Goal: Task Accomplishment & Management: Complete application form

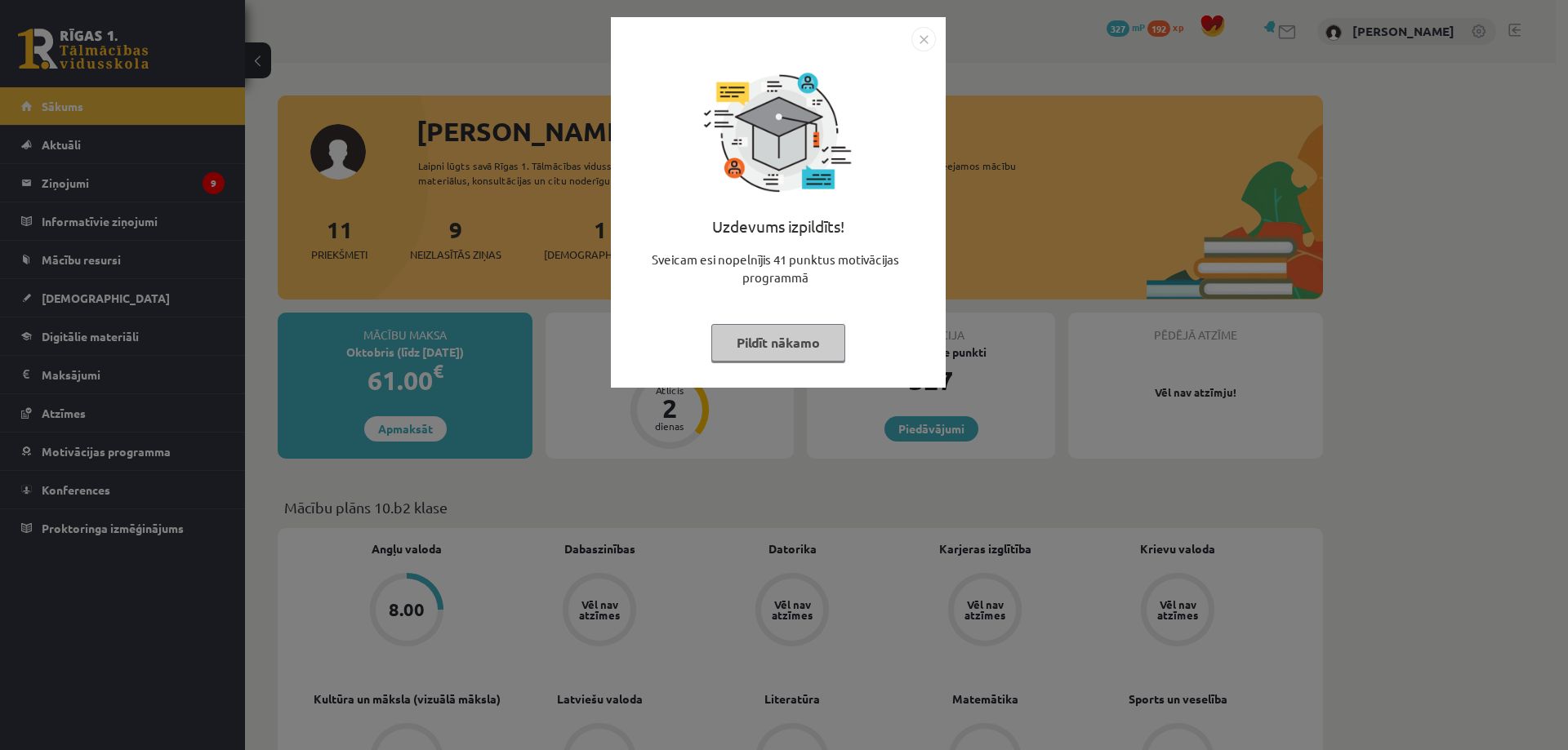
click at [923, 40] on img "Close" at bounding box center [923, 39] width 24 height 24
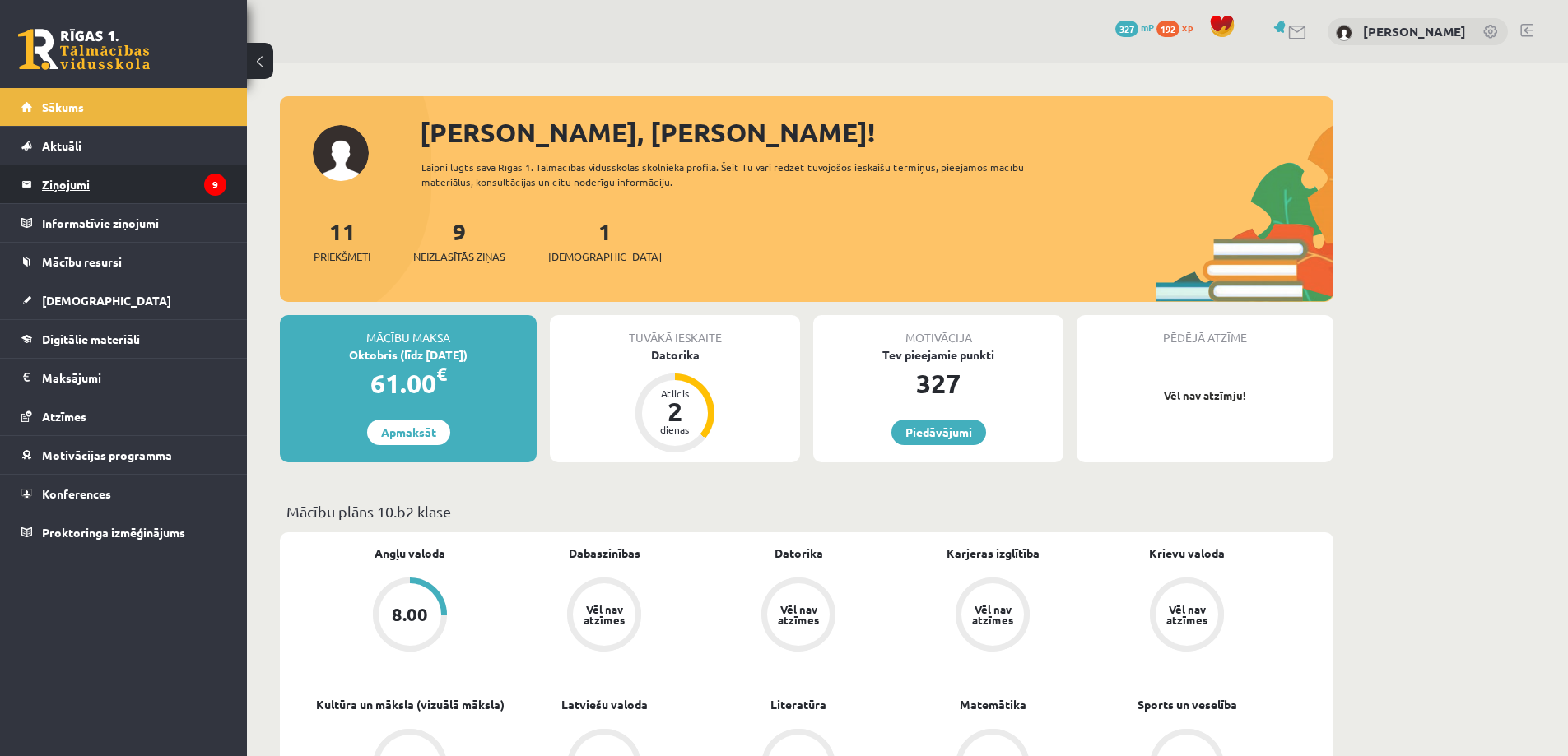
click at [103, 167] on legend "Ziņojumi 9" at bounding box center [134, 184] width 184 height 37
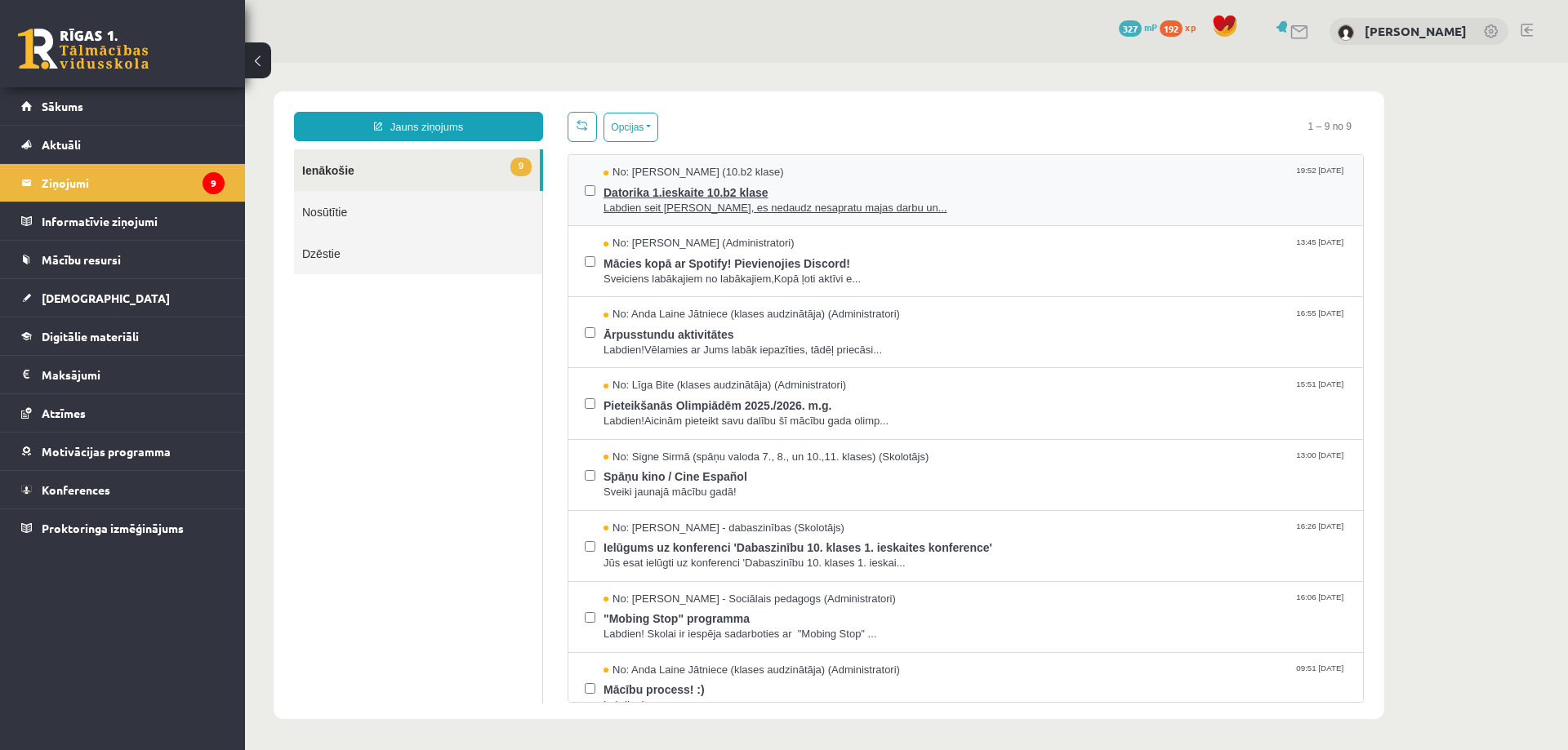
click at [852, 201] on span "Labdien seit Samanta Niedre, es nedaudz nesapratu majas darbu un..." at bounding box center [975, 208] width 743 height 15
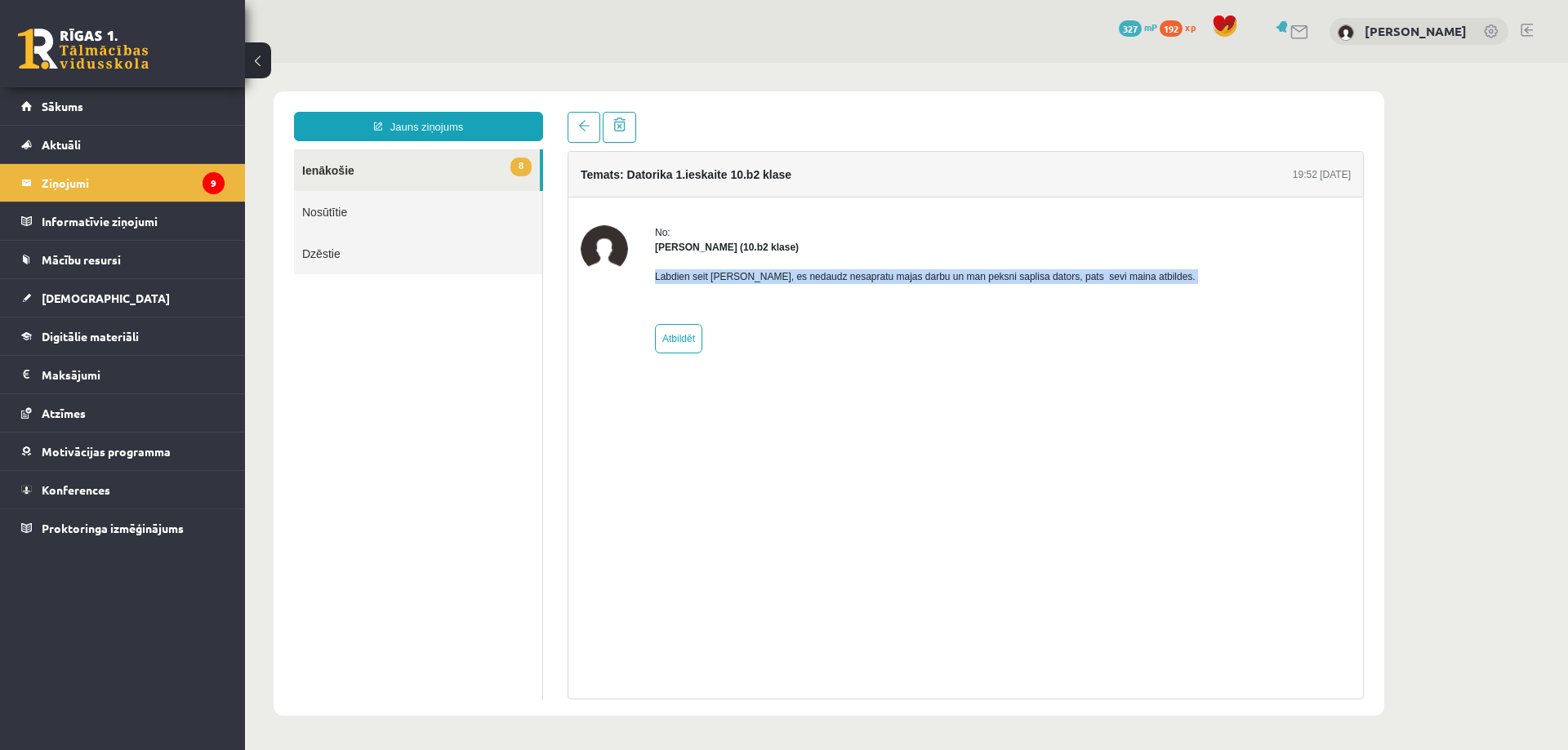
drag, startPoint x: 653, startPoint y: 274, endPoint x: 1136, endPoint y: 293, distance: 483.4
click at [1136, 293] on div "No: Samanta Niedre (10.b2 klase) Labdien seit Samanta Niedre, es nedaudz nesapr…" at bounding box center [966, 290] width 770 height 129
copy p "Labdien seit Samanta Niedre, es nedaudz nesapratu majas darbu un man peksni sap…"
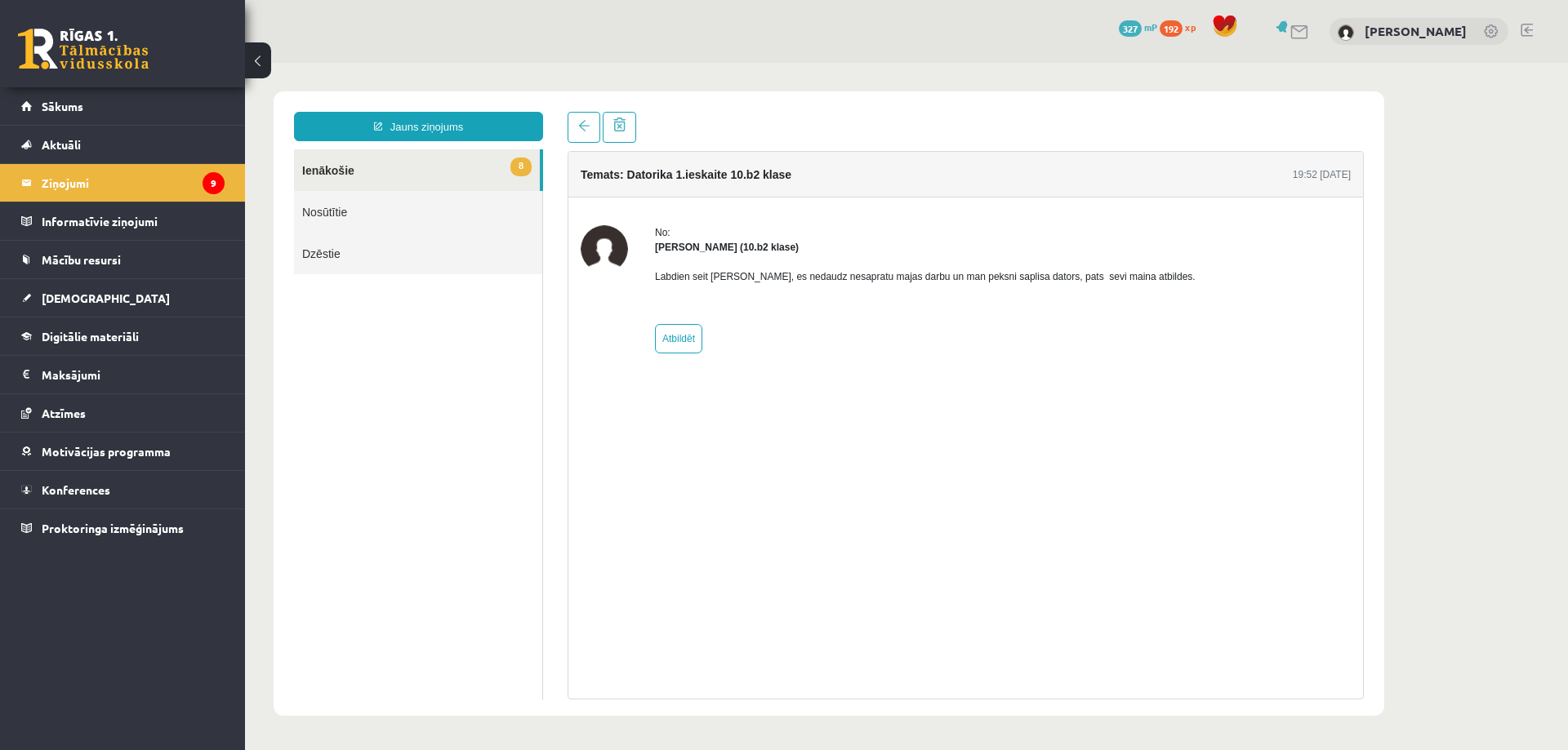
click at [590, 399] on div "Temats: Datorika 1.ieskaite 10.b2 klase 19:52 14/09/2025 No: Samanta Niedre (10…" at bounding box center [965, 426] width 796 height 549
click at [69, 102] on span "Sākums" at bounding box center [63, 106] width 42 height 14
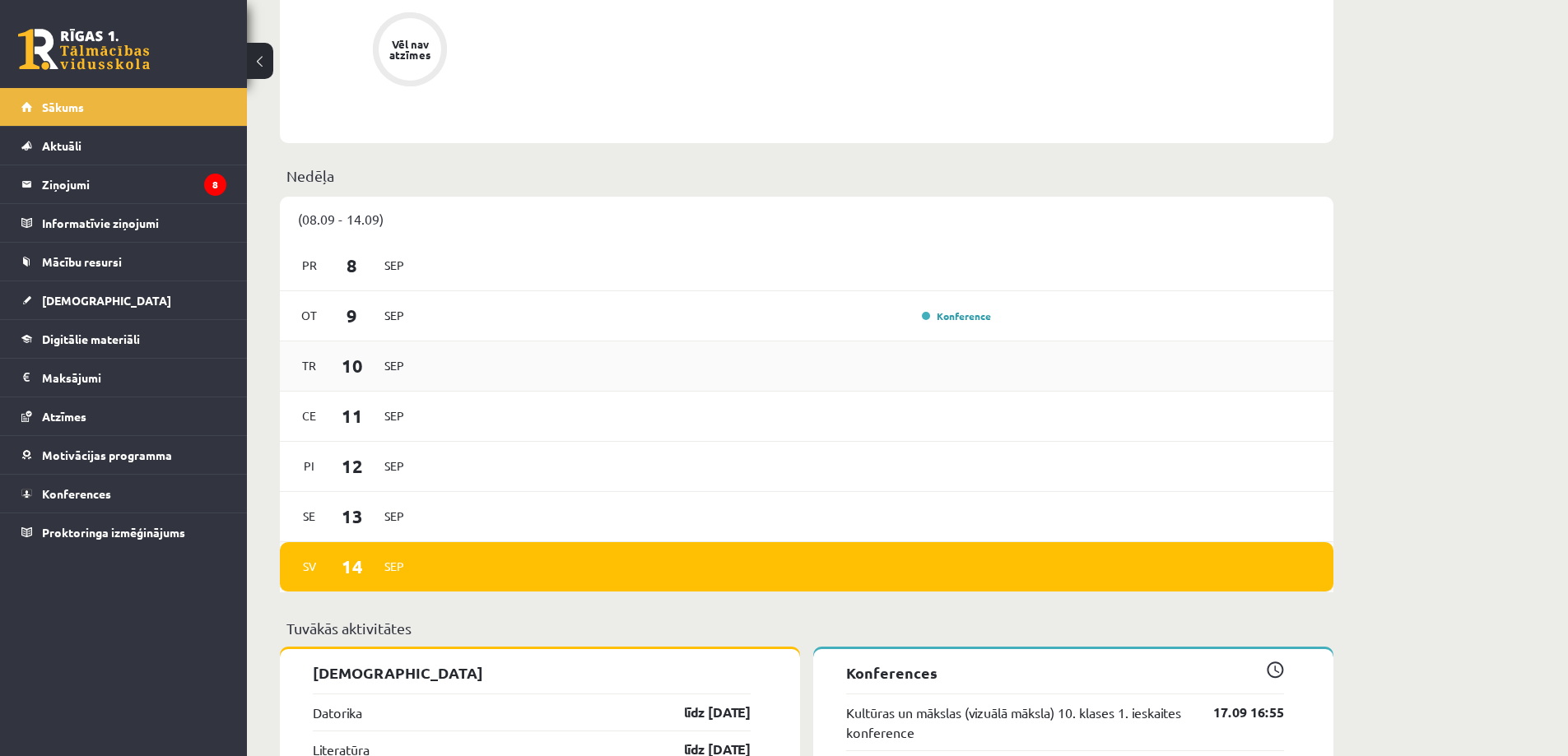
scroll to position [1070, 0]
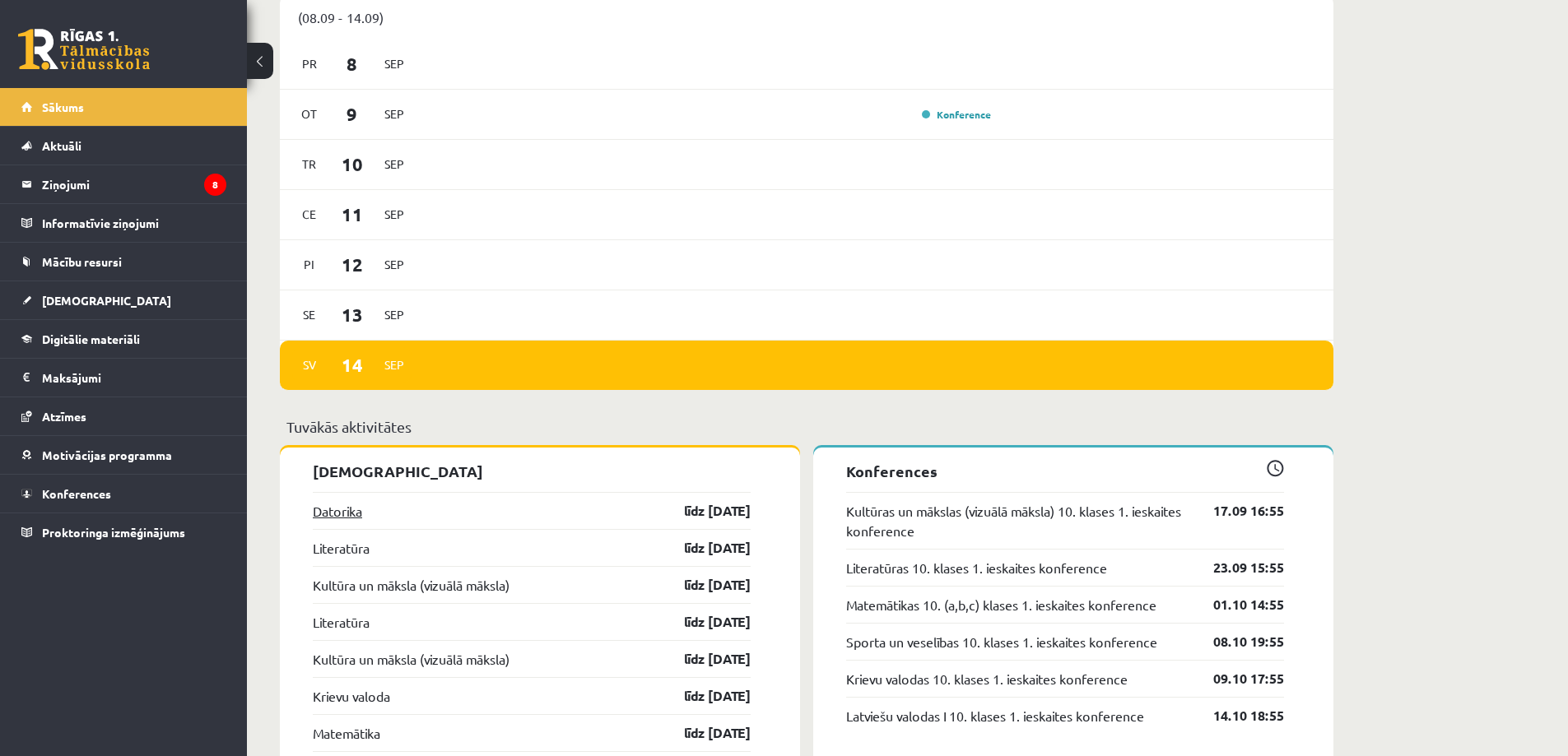
click at [344, 513] on link "Datorika" at bounding box center [338, 511] width 49 height 20
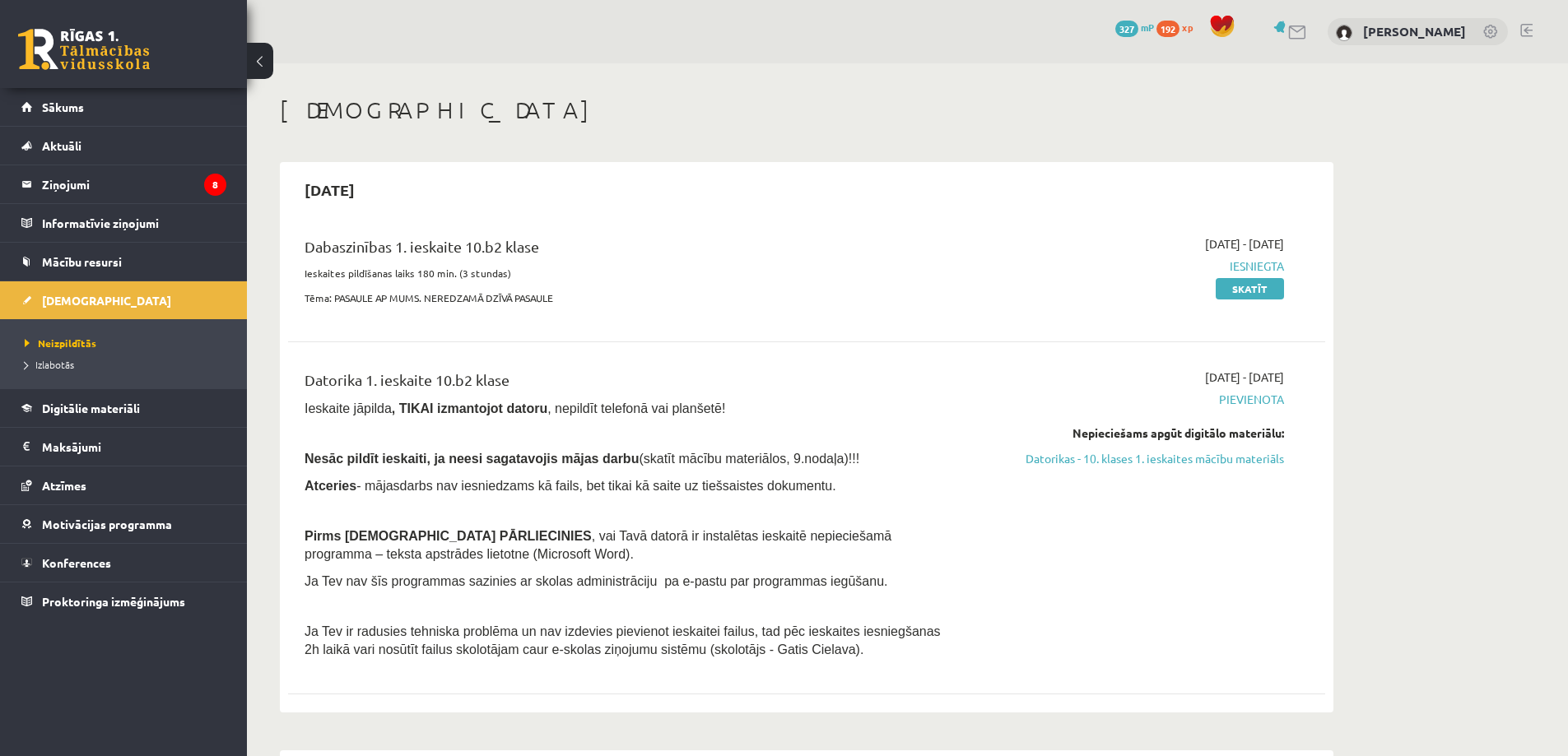
drag, startPoint x: 1216, startPoint y: 395, endPoint x: 1425, endPoint y: 396, distance: 209.0
copy span "Pievienota"
click at [1132, 619] on div "2025-09-01 - 2025-09-15 Pievienota Nepieciešams apgūt digitālo materiālu: Dator…" at bounding box center [1129, 518] width 335 height 299
click at [1236, 288] on link "Skatīt" at bounding box center [1249, 289] width 68 height 21
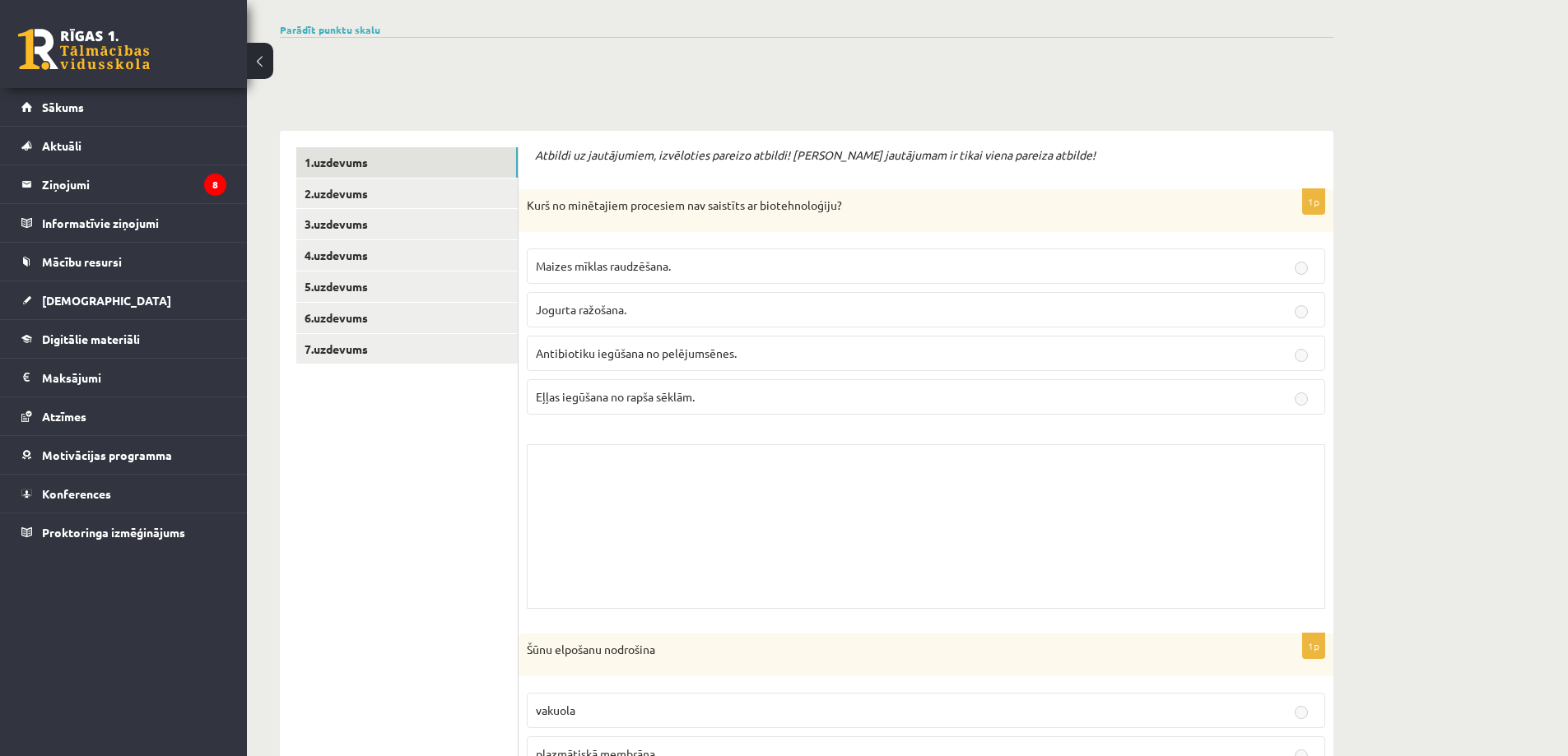
scroll to position [164, 0]
click at [398, 347] on link "7.uzdevums" at bounding box center [407, 347] width 221 height 30
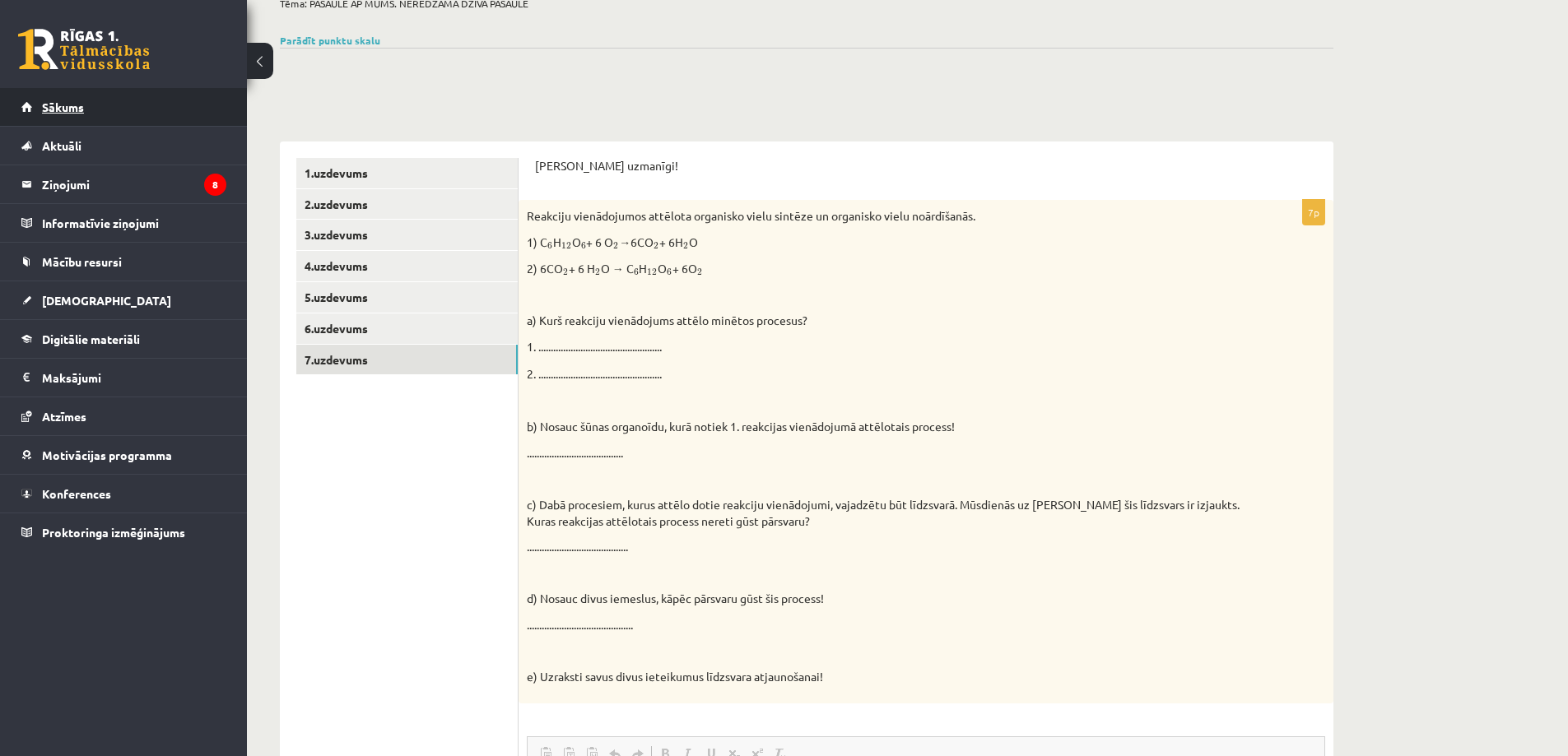
scroll to position [0, 0]
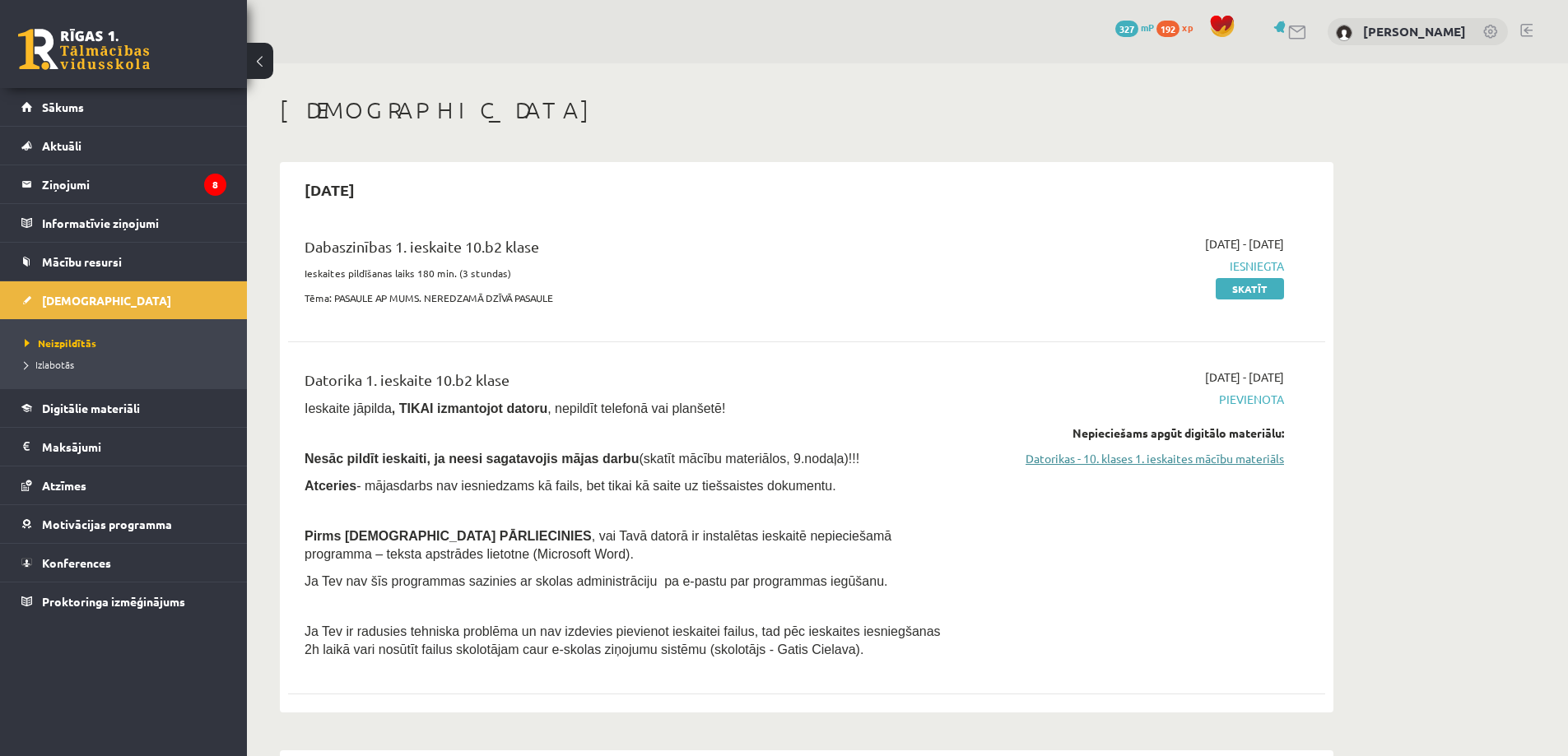
click at [1158, 456] on link "Datorikas - 10. klases 1. ieskaites mācību materiāls" at bounding box center [1129, 458] width 310 height 17
click at [78, 406] on span "Digitālie materiāli" at bounding box center [90, 408] width 98 height 15
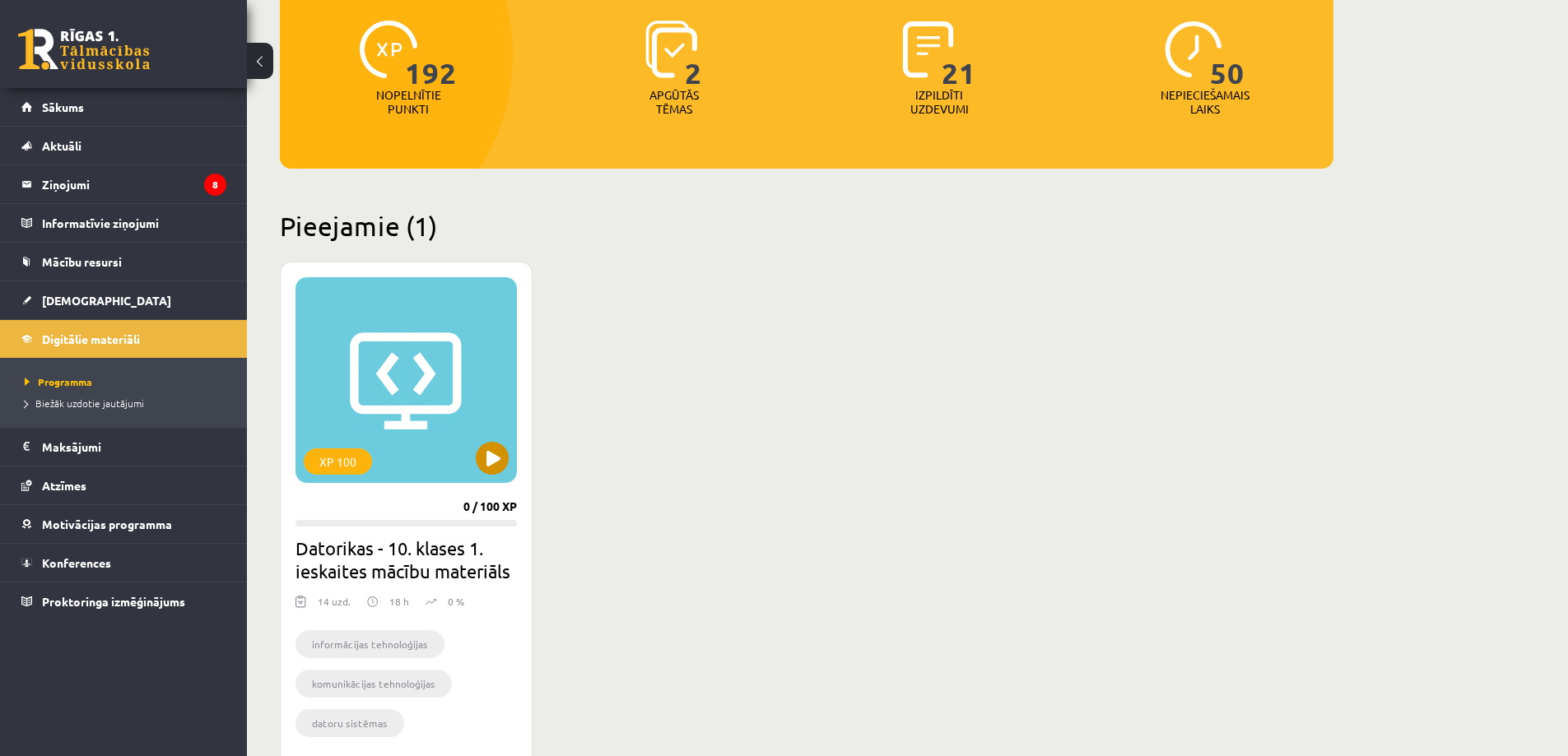
scroll to position [412, 0]
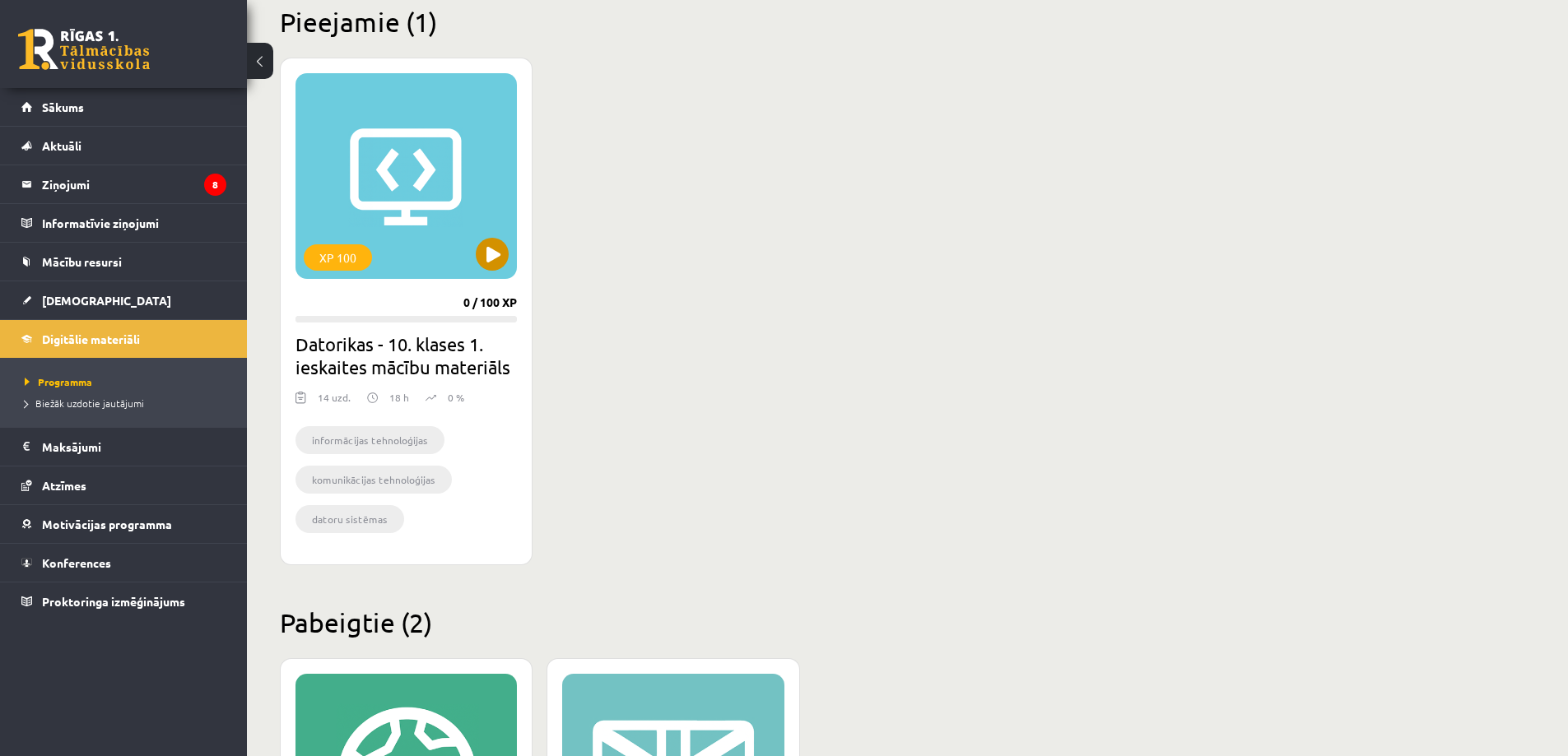
click at [457, 263] on div "XP 100" at bounding box center [406, 175] width 221 height 205
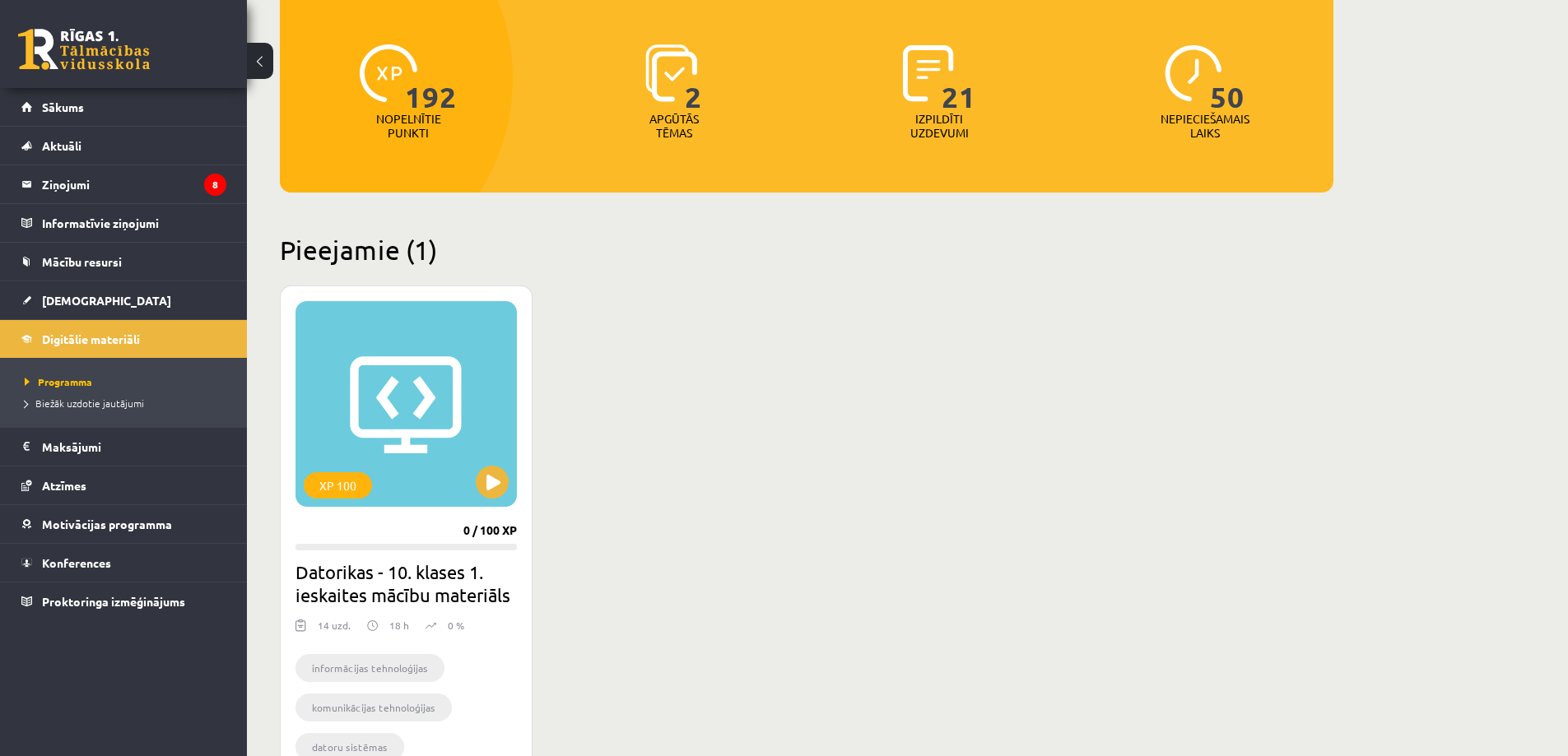
scroll to position [164, 0]
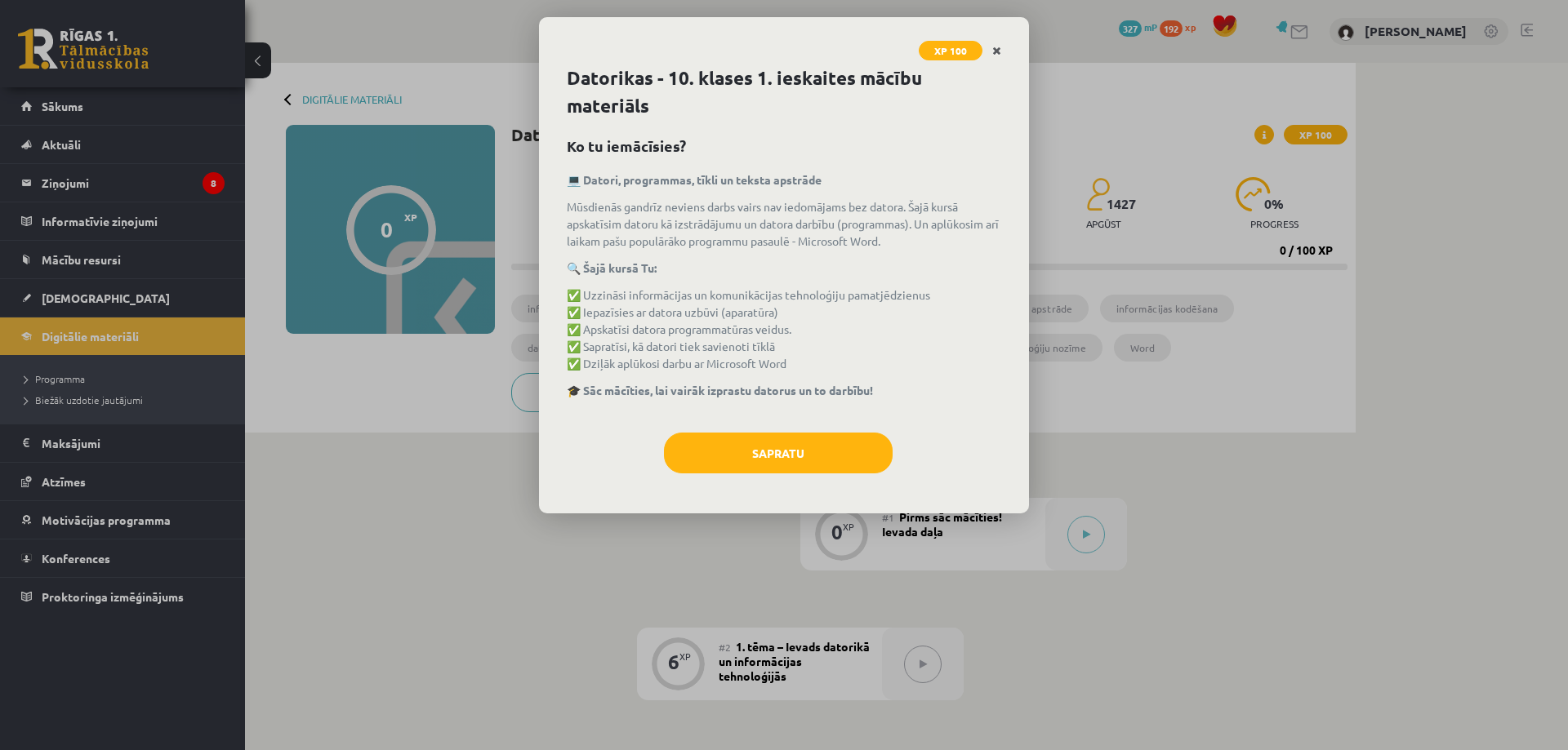
click at [1003, 41] on link "Close" at bounding box center [996, 51] width 29 height 32
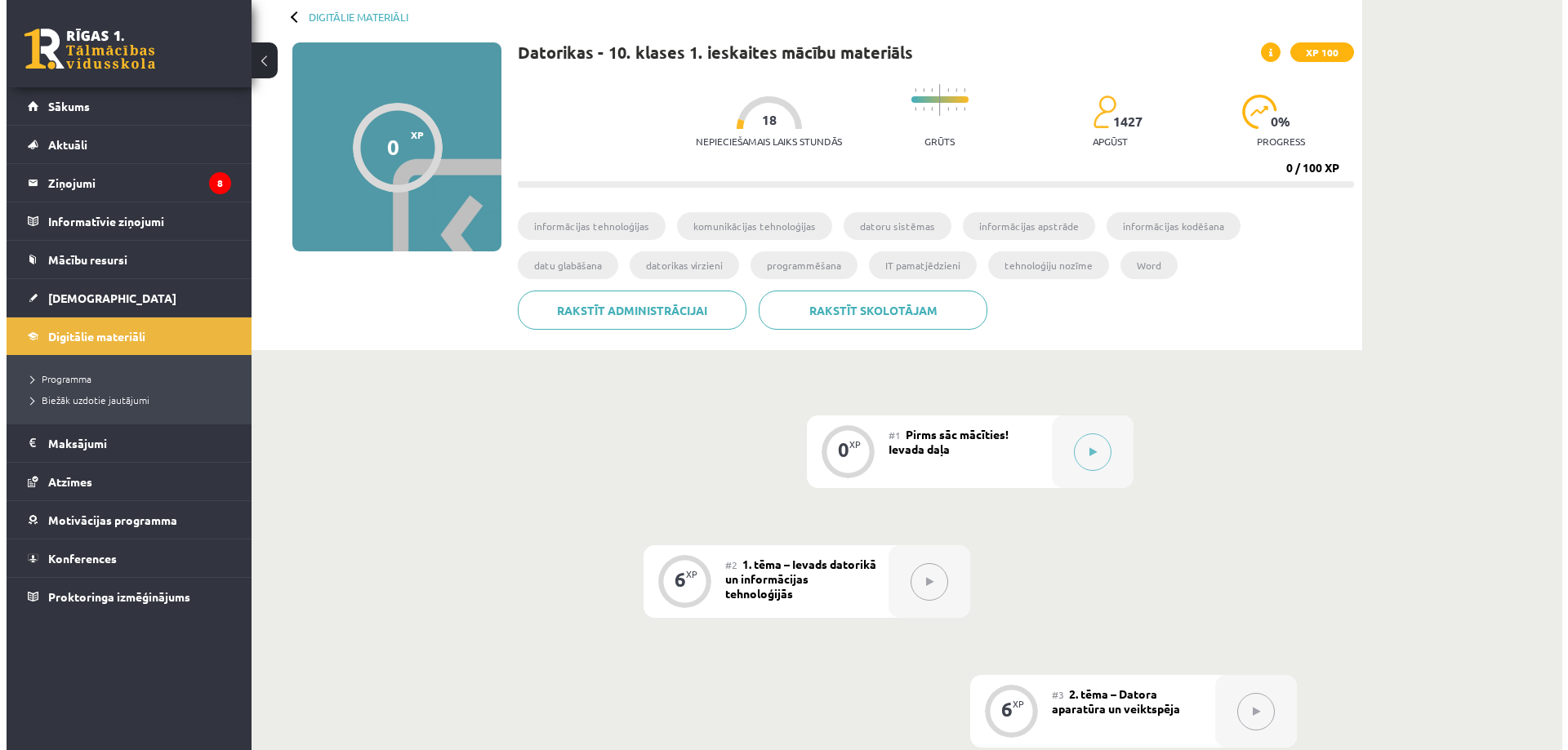
scroll to position [79, 0]
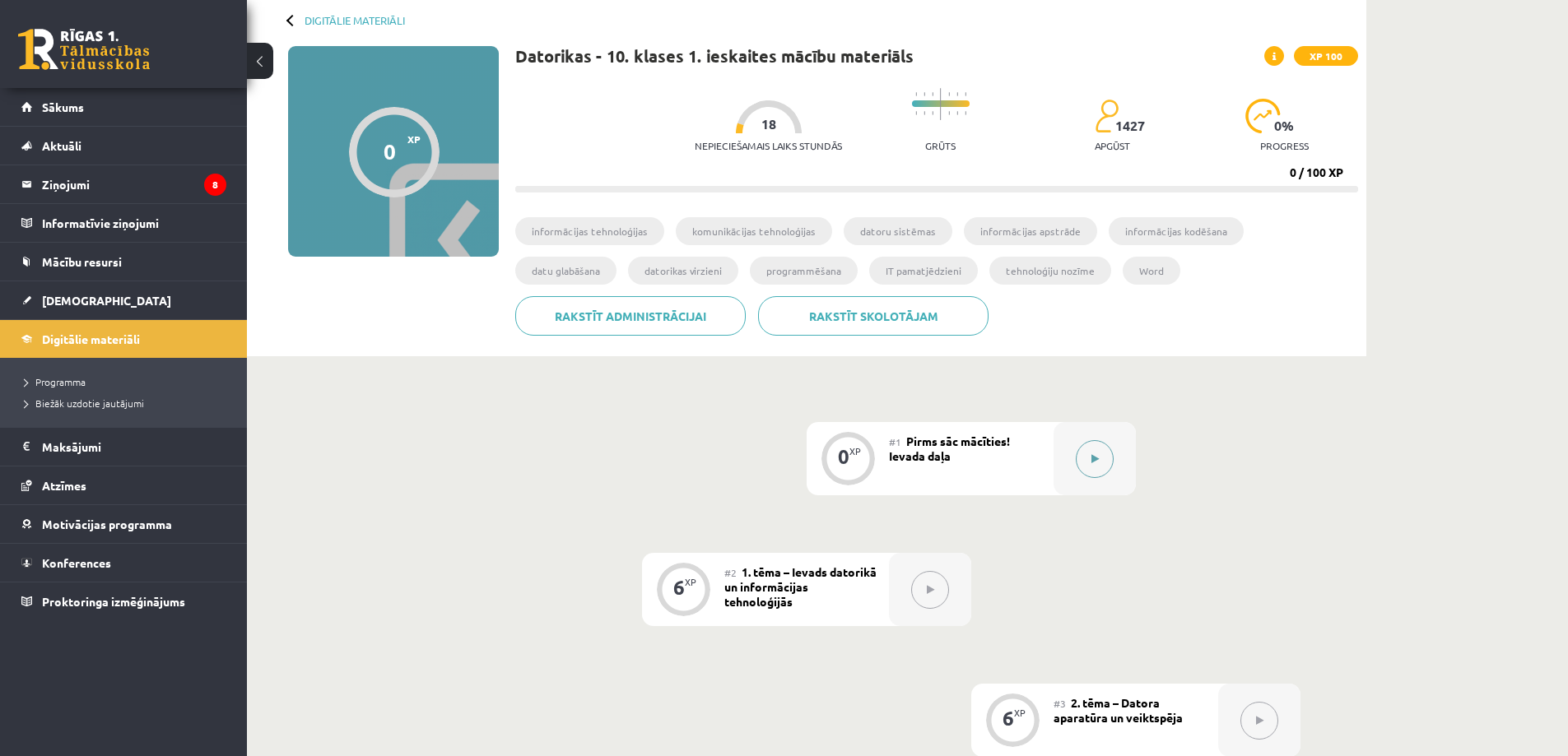
click at [1092, 464] on button at bounding box center [1094, 458] width 37 height 37
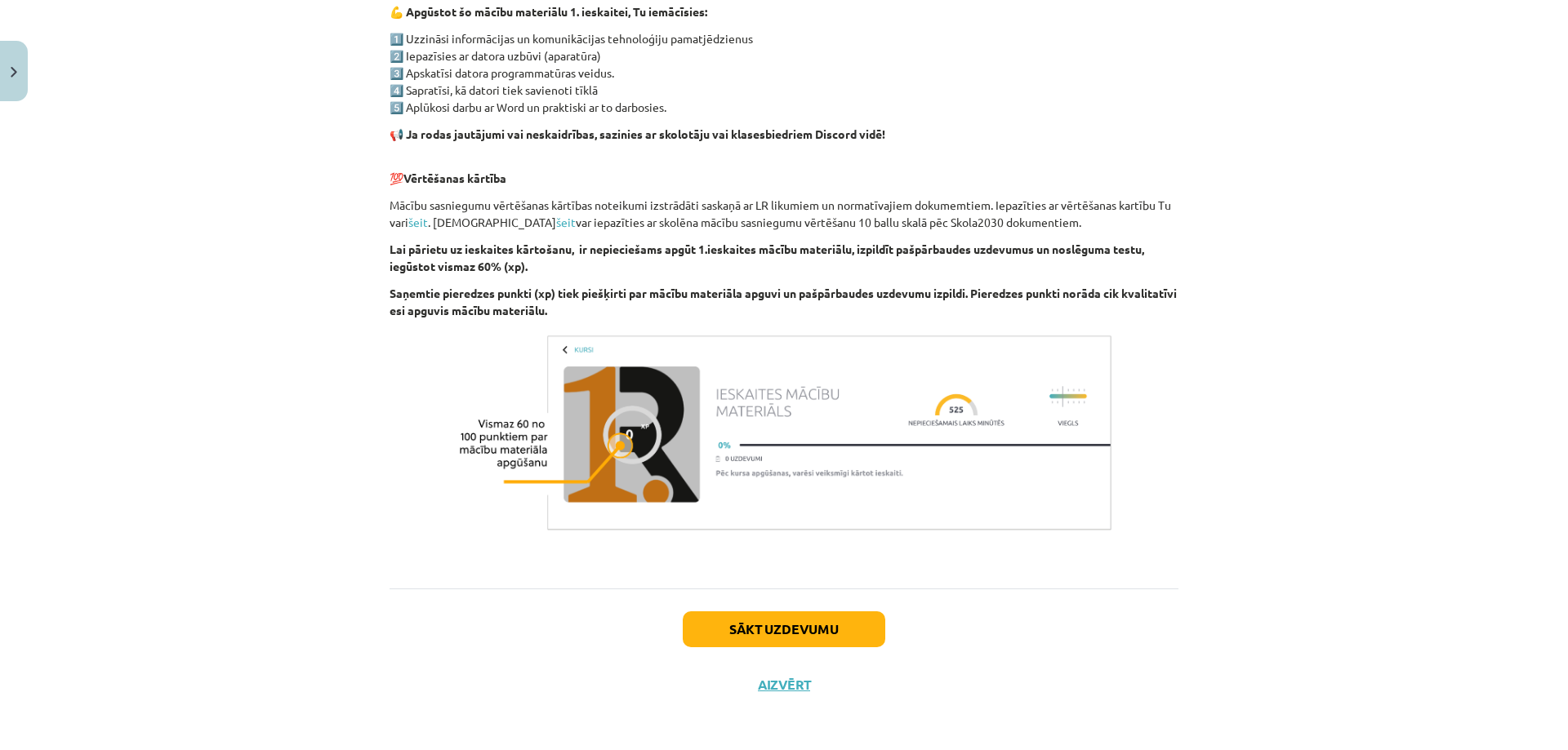
scroll to position [981, 0]
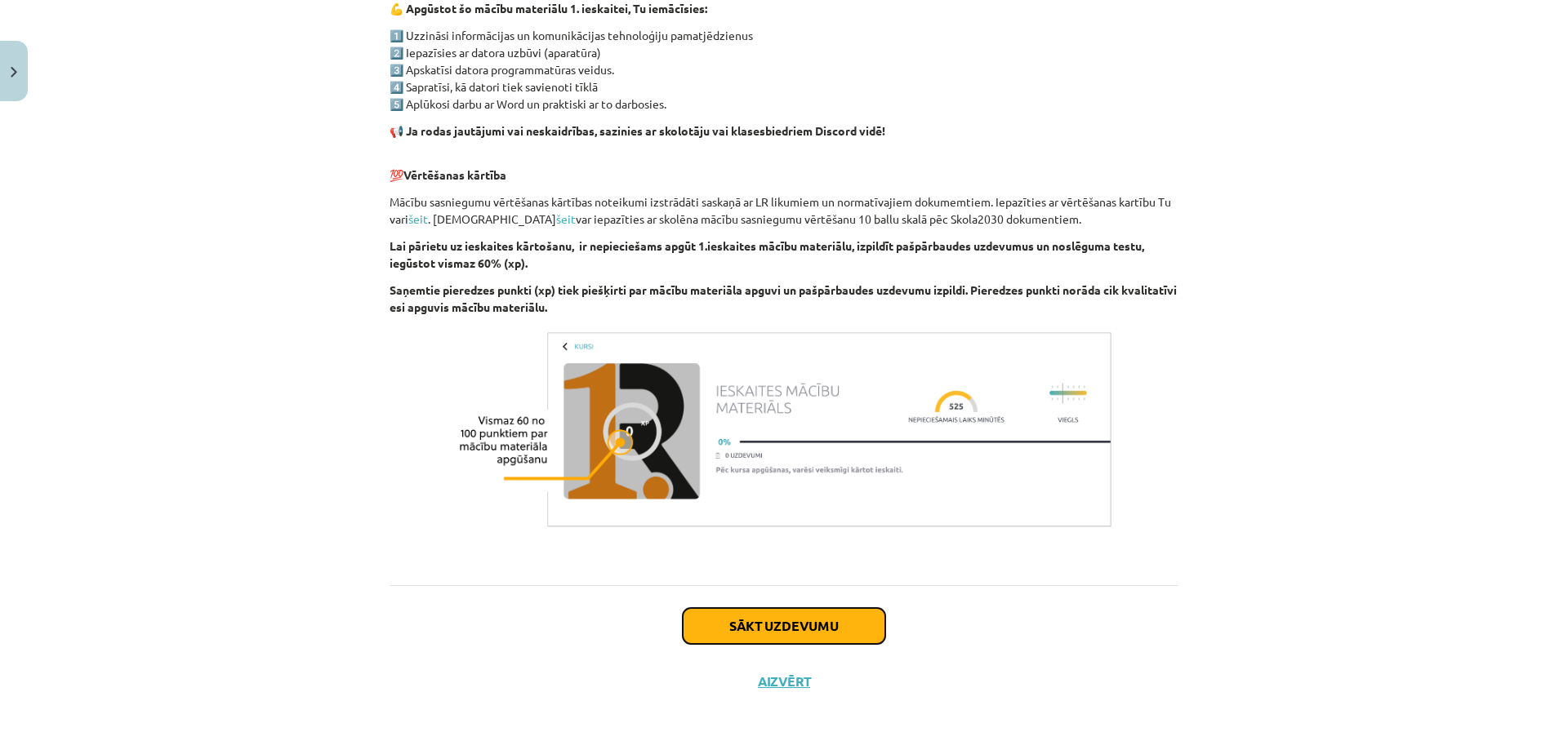
click at [824, 619] on button "Sākt uzdevumu" at bounding box center [784, 627] width 203 height 36
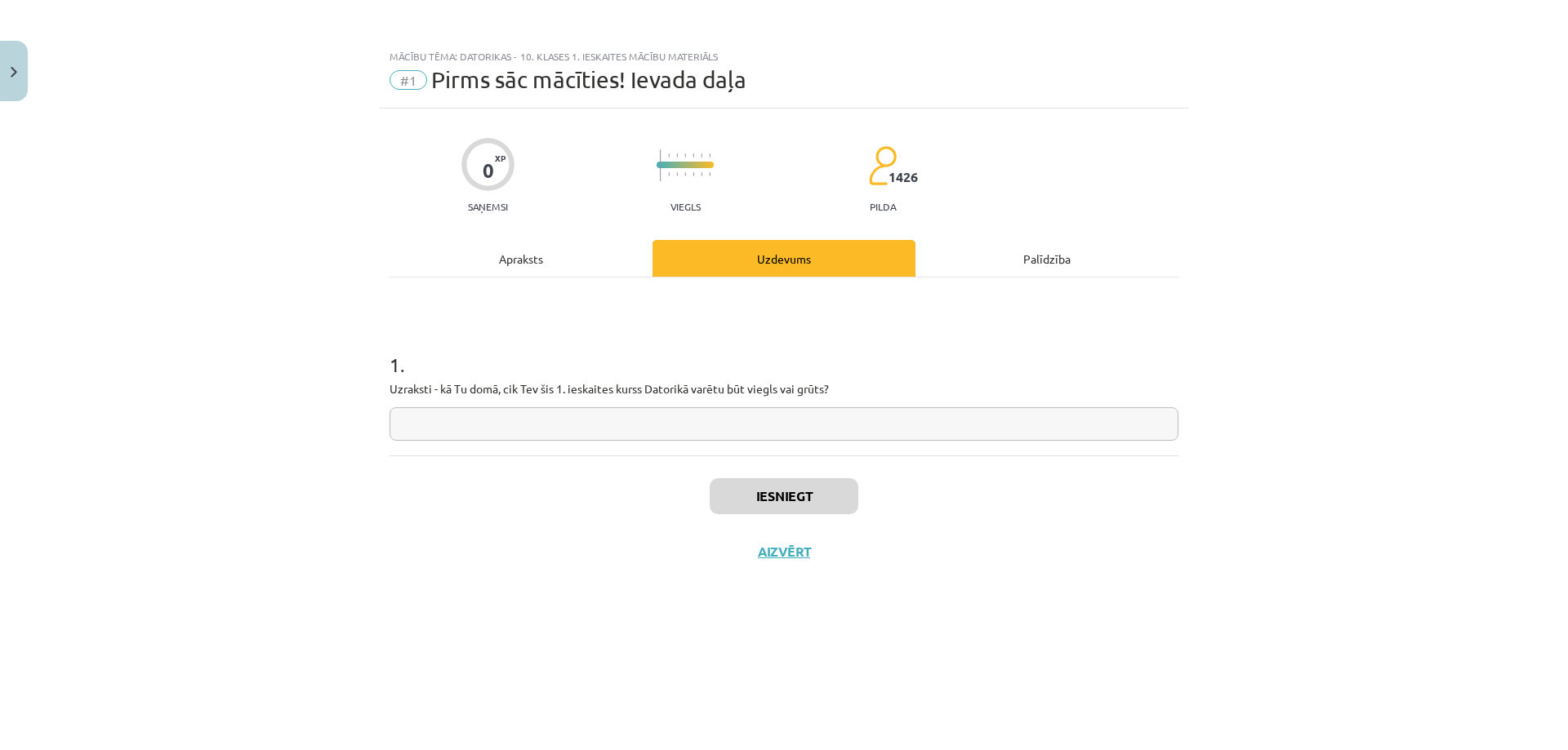
click at [794, 543] on div "Iesniegt Aizvērt" at bounding box center [784, 513] width 789 height 114
click at [794, 548] on button "Aizvērt" at bounding box center [784, 552] width 63 height 16
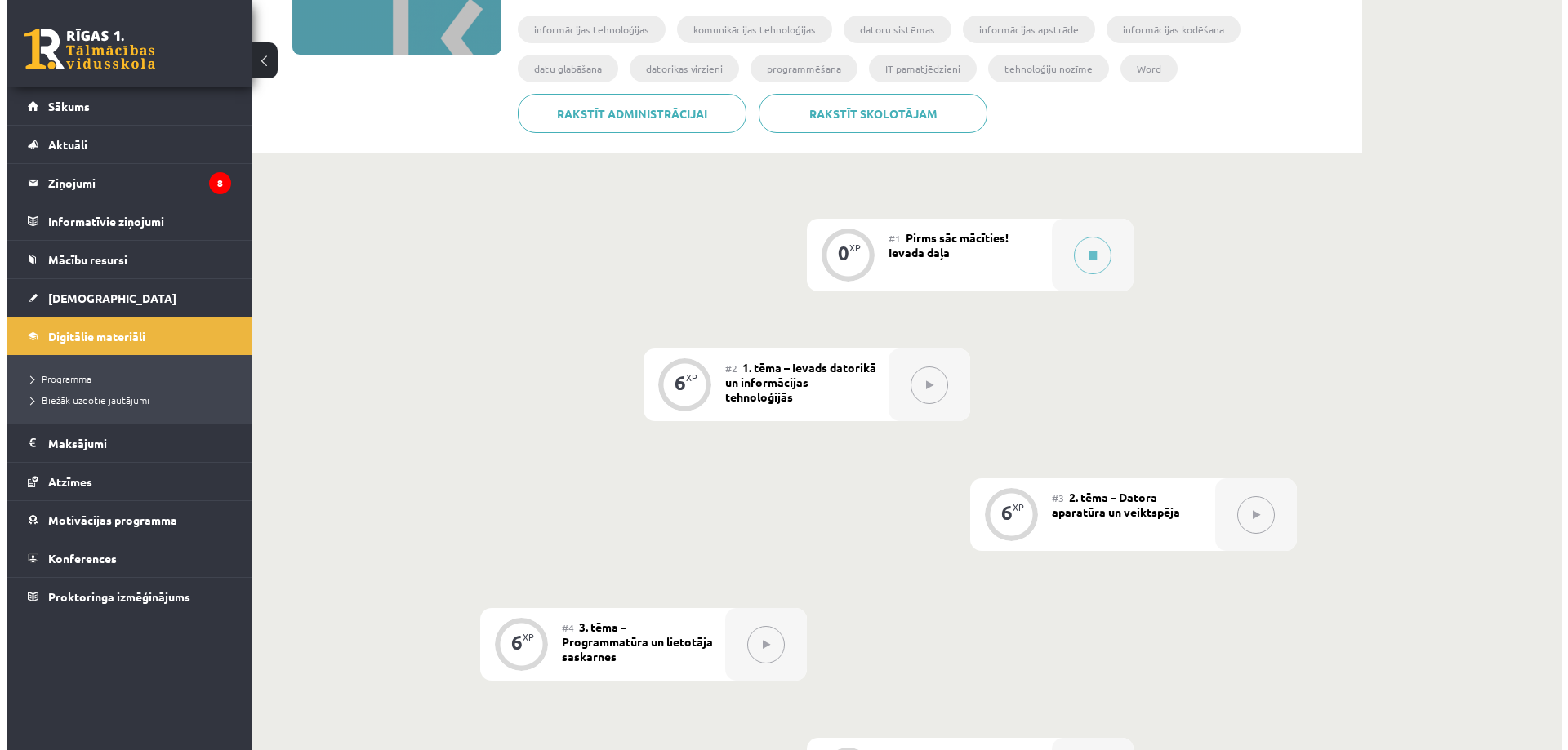
scroll to position [79, 0]
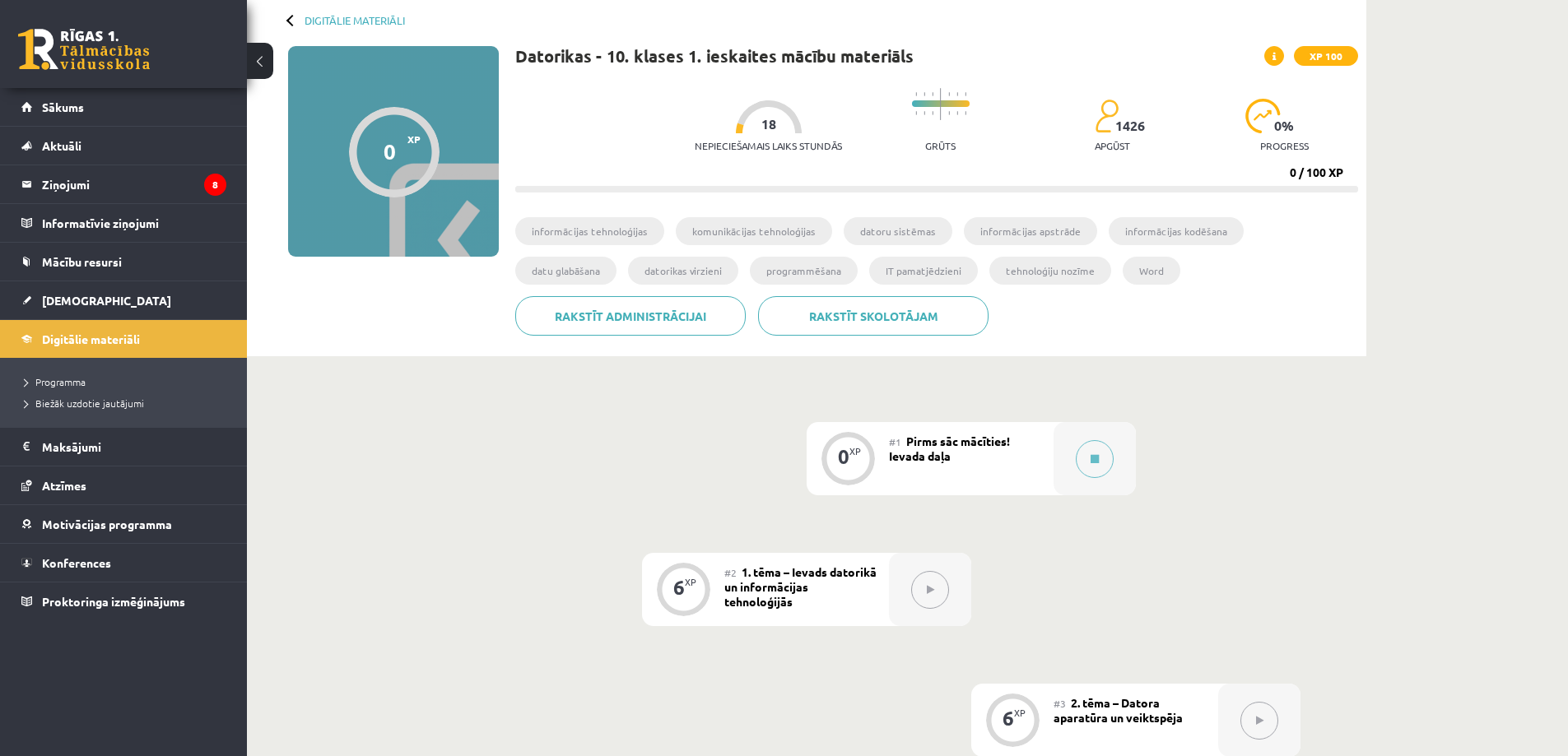
click at [930, 598] on button at bounding box center [930, 590] width 37 height 37
click at [837, 588] on span "1. tēma – Ievads datorikā un informācijas tehnoloģijās" at bounding box center [800, 586] width 153 height 45
click at [675, 592] on div "6" at bounding box center [679, 587] width 12 height 15
click at [1098, 455] on icon at bounding box center [1094, 459] width 8 height 10
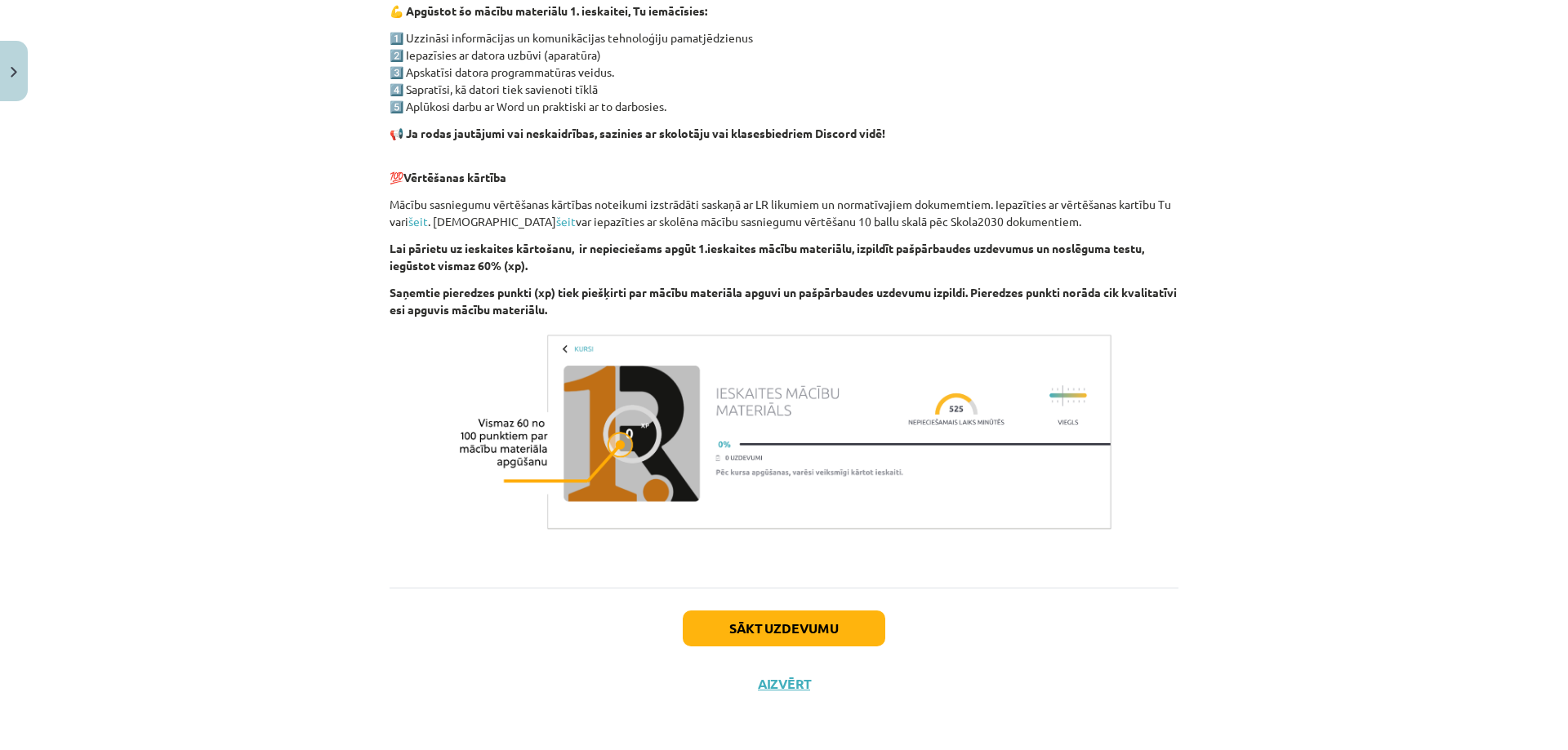
scroll to position [981, 0]
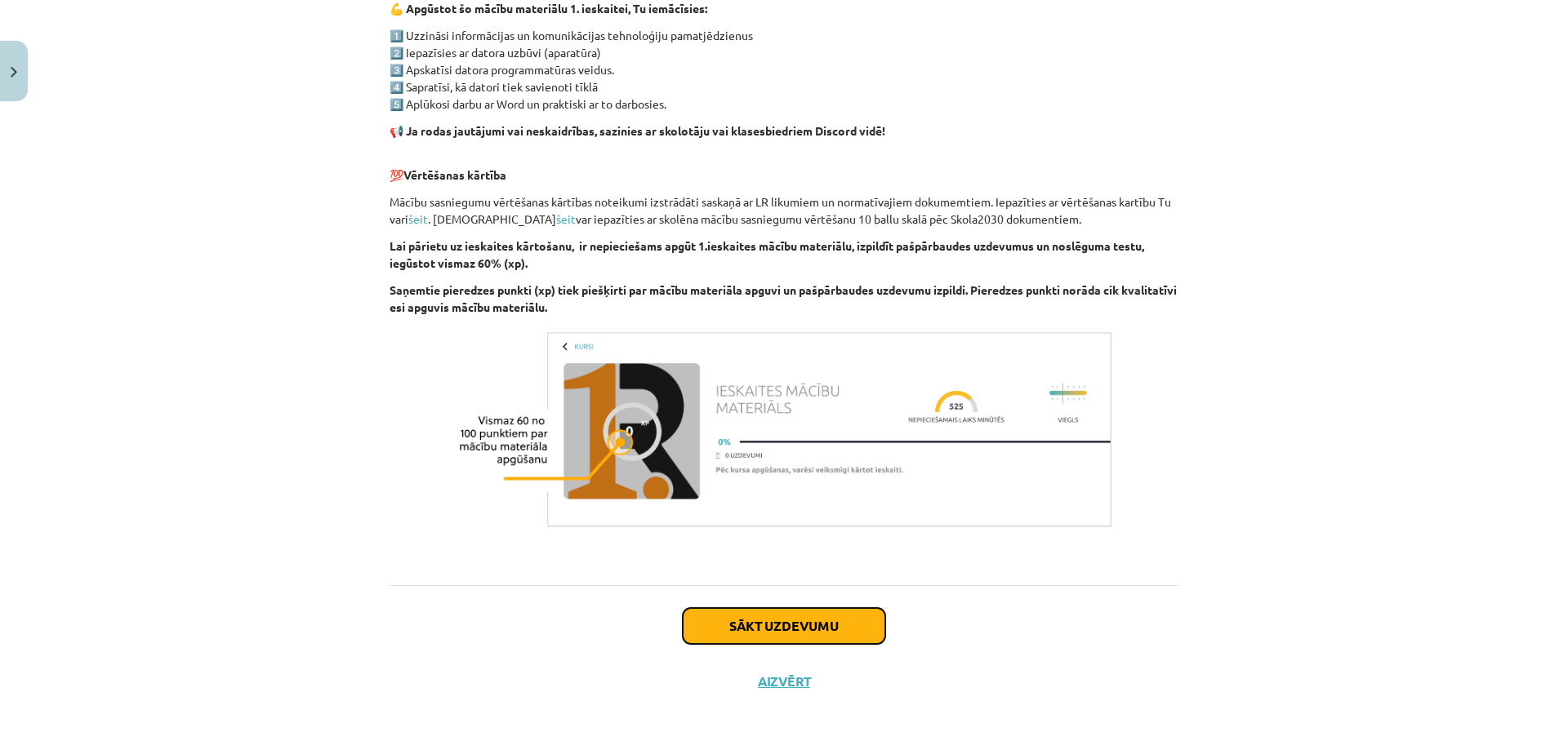
click at [770, 628] on button "Sākt uzdevumu" at bounding box center [784, 627] width 203 height 36
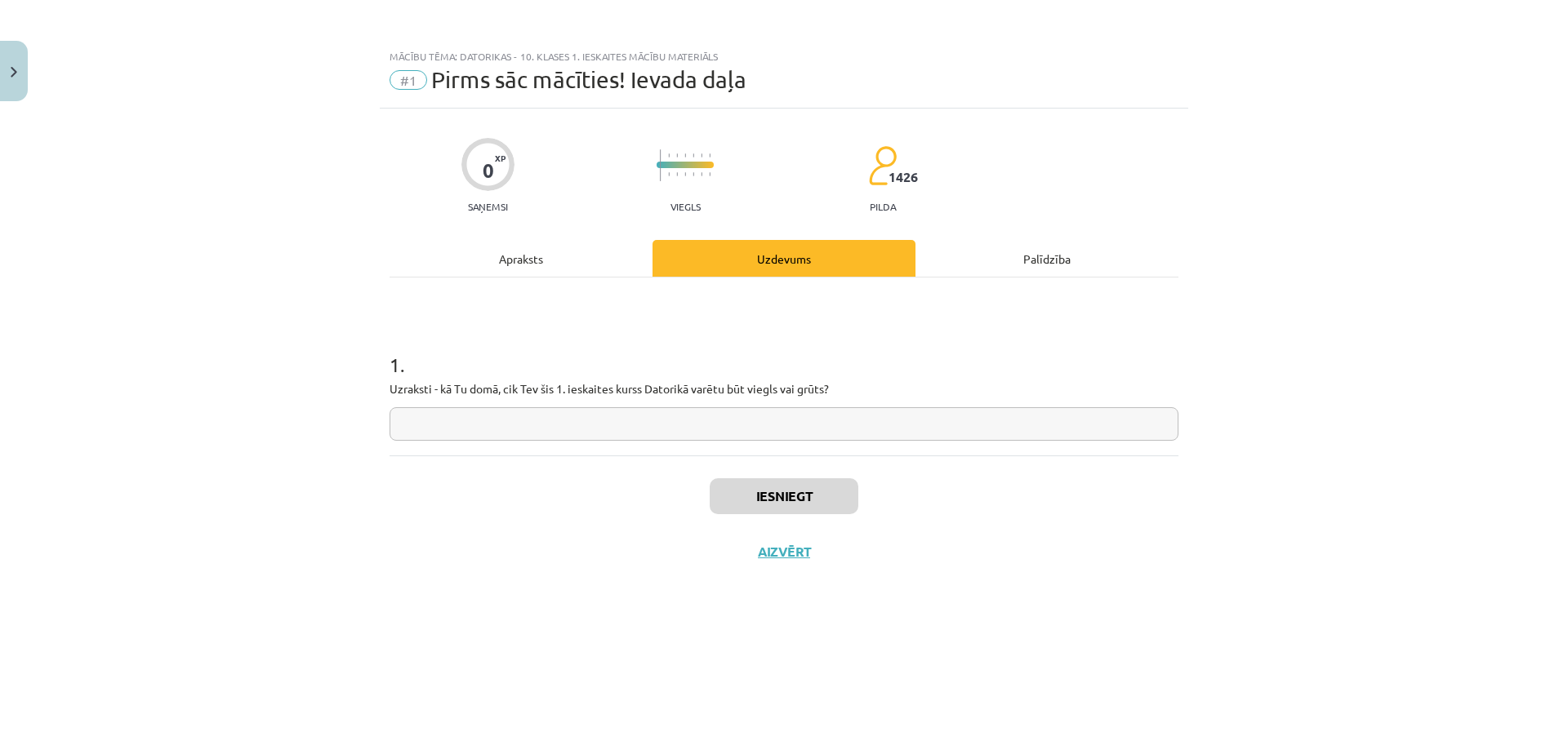
scroll to position [0, 0]
click at [680, 435] on input "text" at bounding box center [784, 424] width 789 height 34
type input "******"
click at [775, 499] on button "Iesniegt" at bounding box center [784, 496] width 149 height 36
click at [813, 560] on button "Nākamā nodarbība" at bounding box center [784, 562] width 160 height 37
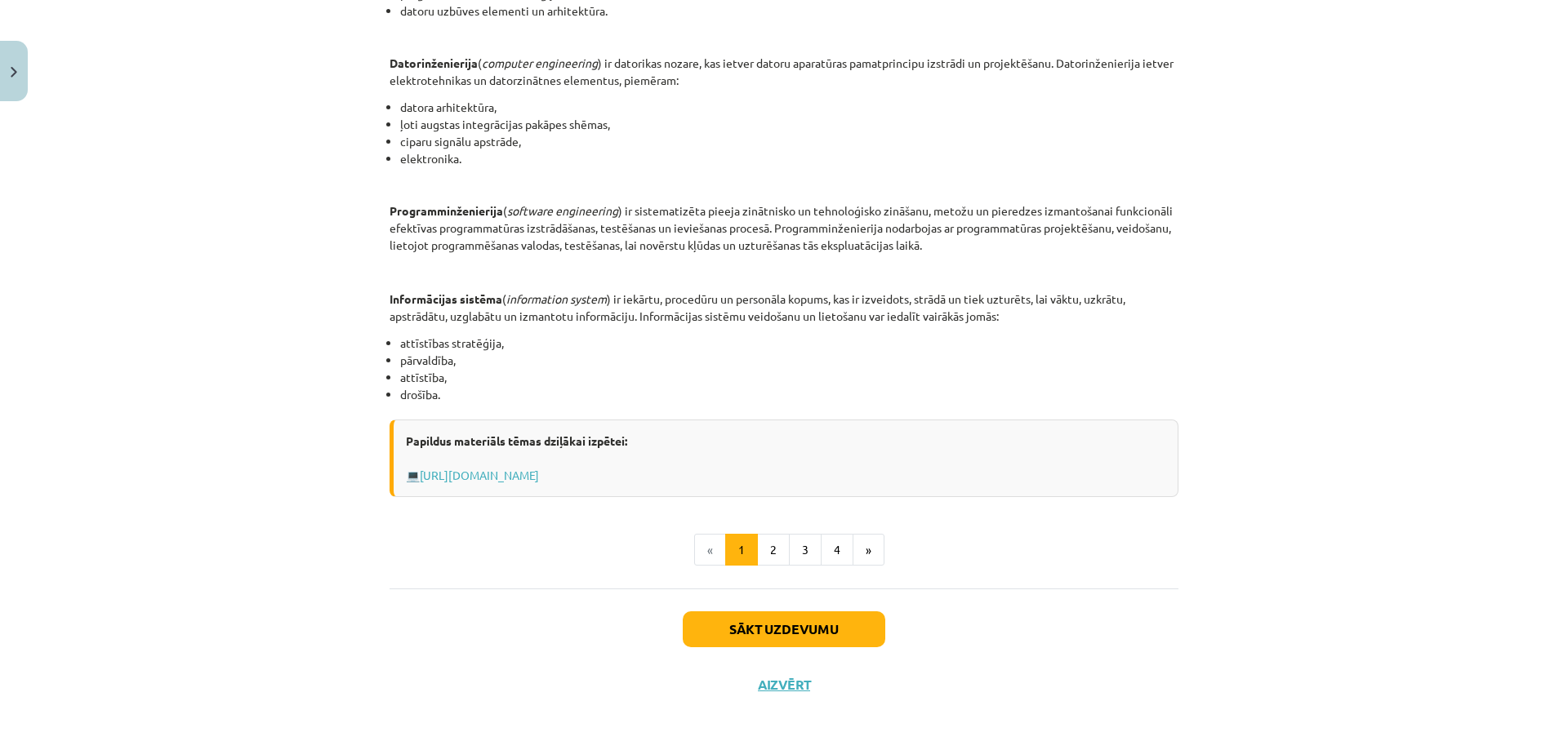
scroll to position [647, 0]
click at [799, 617] on button "Sākt uzdevumu" at bounding box center [784, 627] width 203 height 36
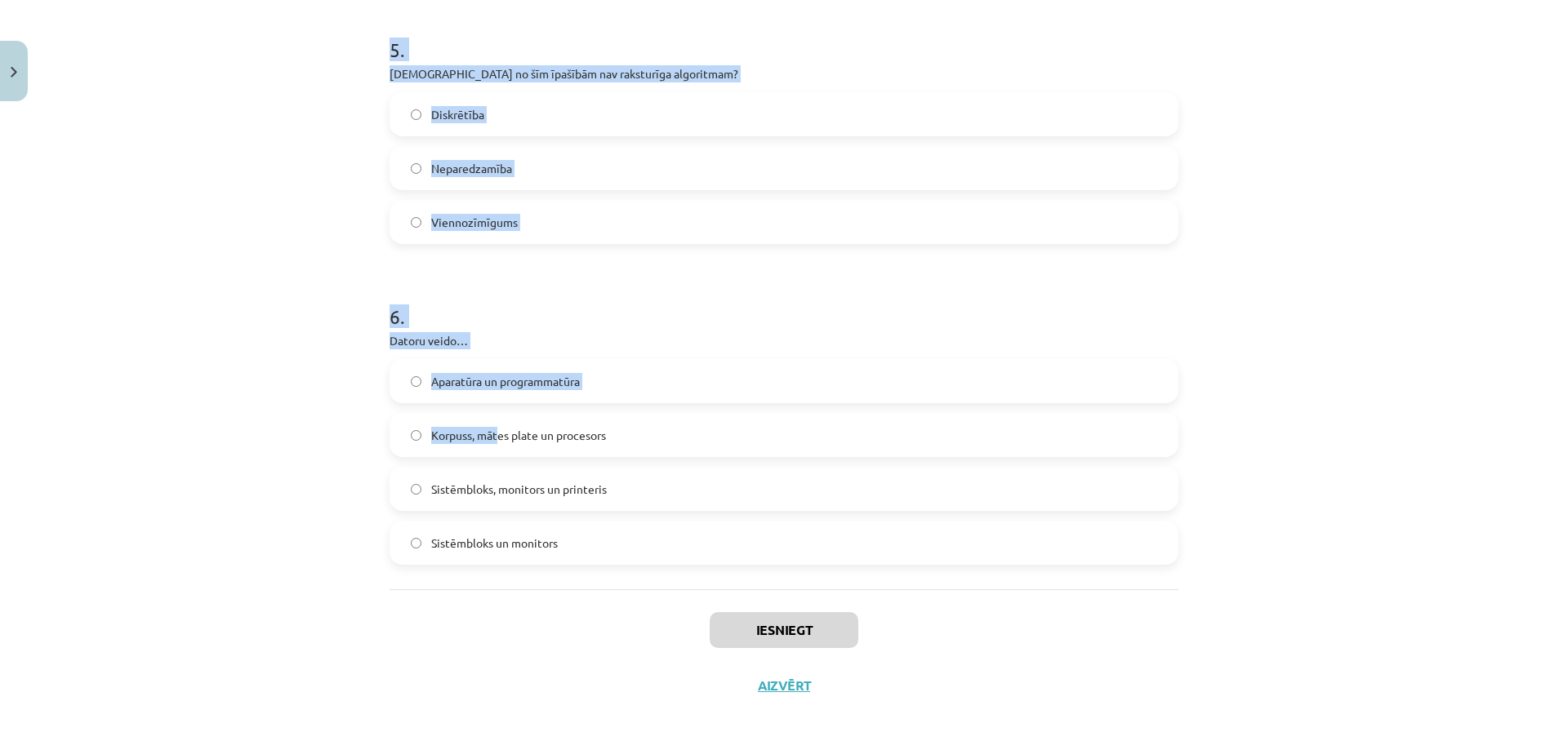
scroll to position [1441, 0]
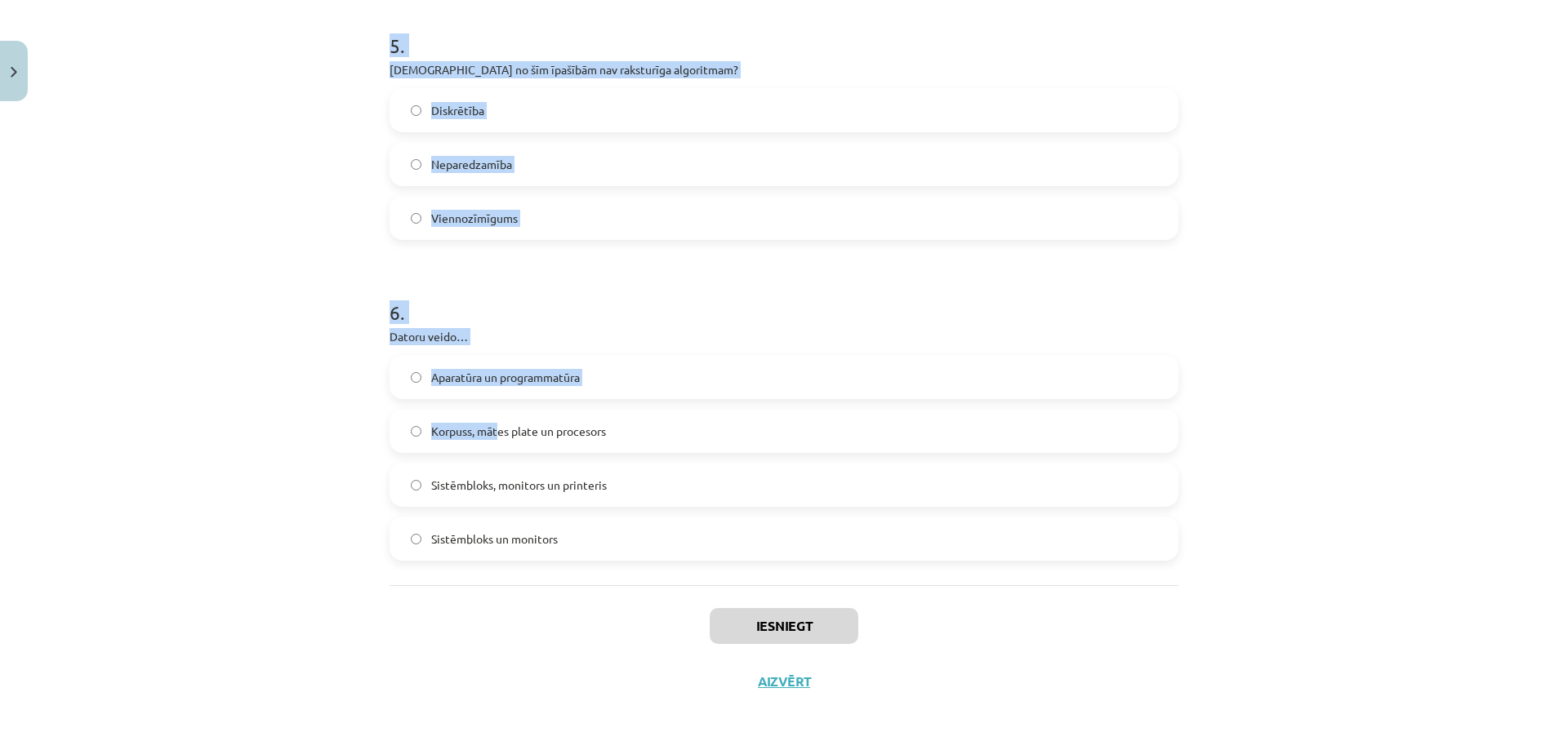
drag, startPoint x: 382, startPoint y: 319, endPoint x: 614, endPoint y: 551, distance: 328.1
copy form "1 . Kas ir bits (bit)? Informācijas koda nosaukums Mazākā informācijas daudzuma…"
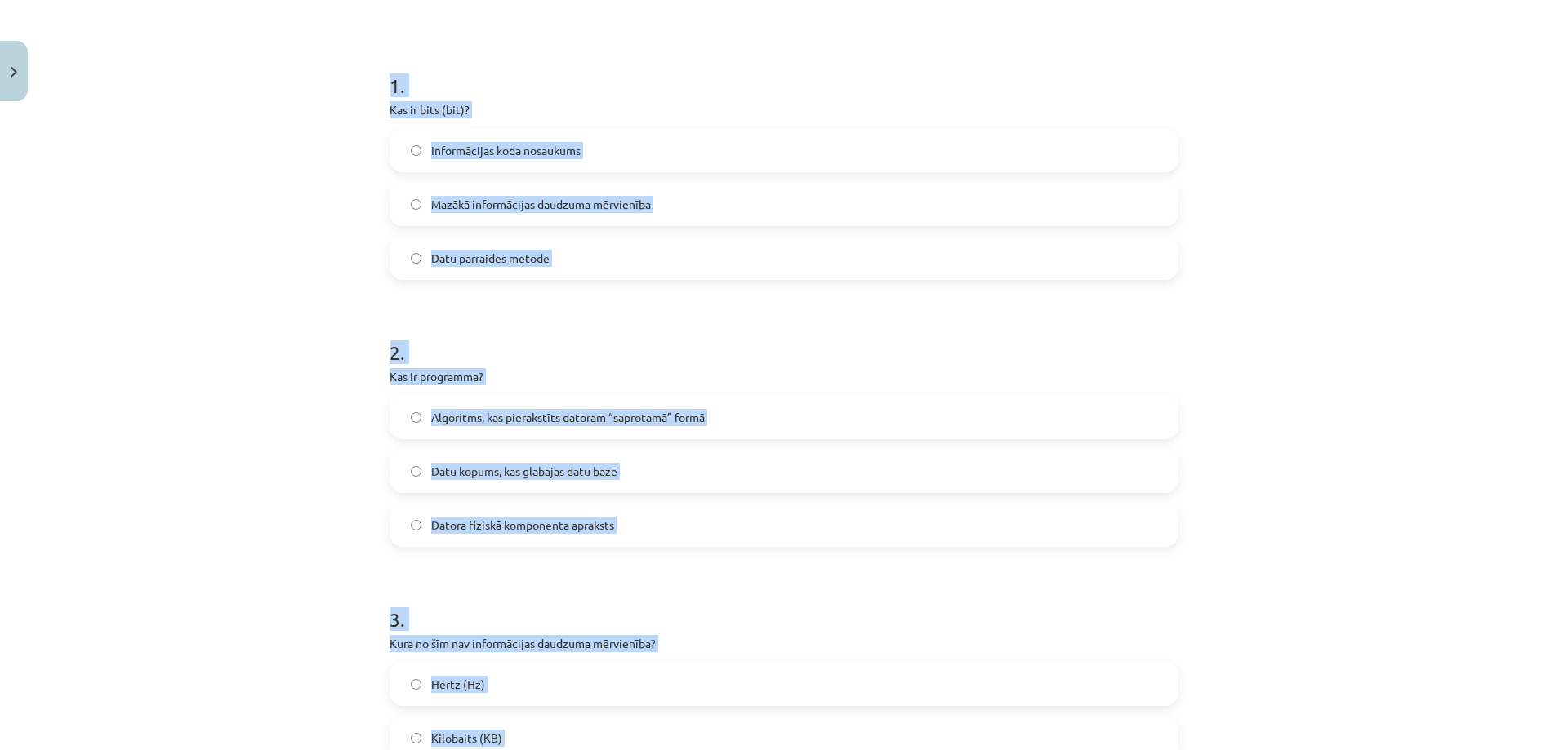
scroll to position [0, 0]
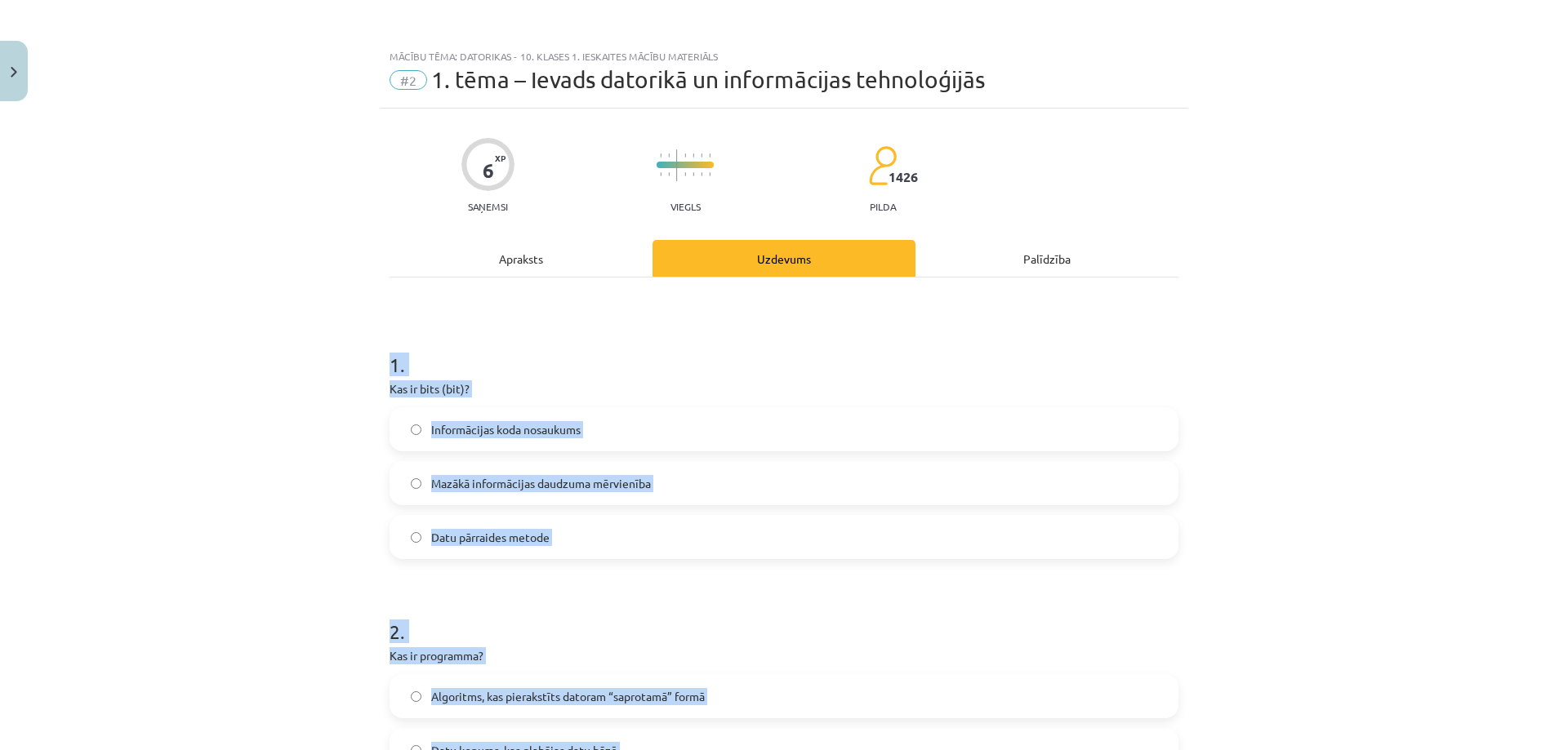
click at [279, 482] on div "Mācību tēma: Datorikas - 10. klases 1. ieskaites mācību materiāls #2 1. tēma – …" at bounding box center [784, 375] width 1568 height 750
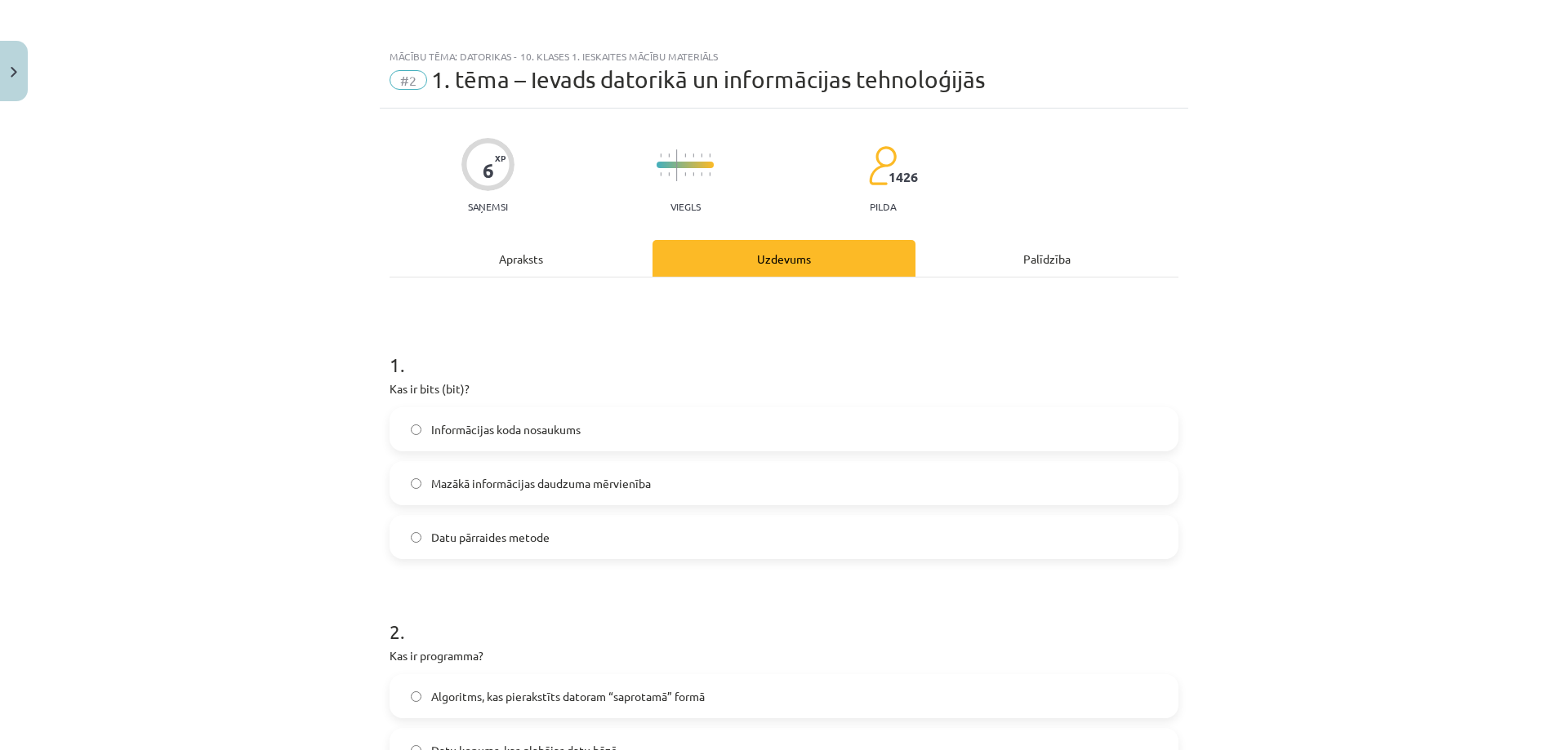
click at [391, 482] on label "Mazākā informācijas daudzuma mērvienība" at bounding box center [784, 483] width 785 height 41
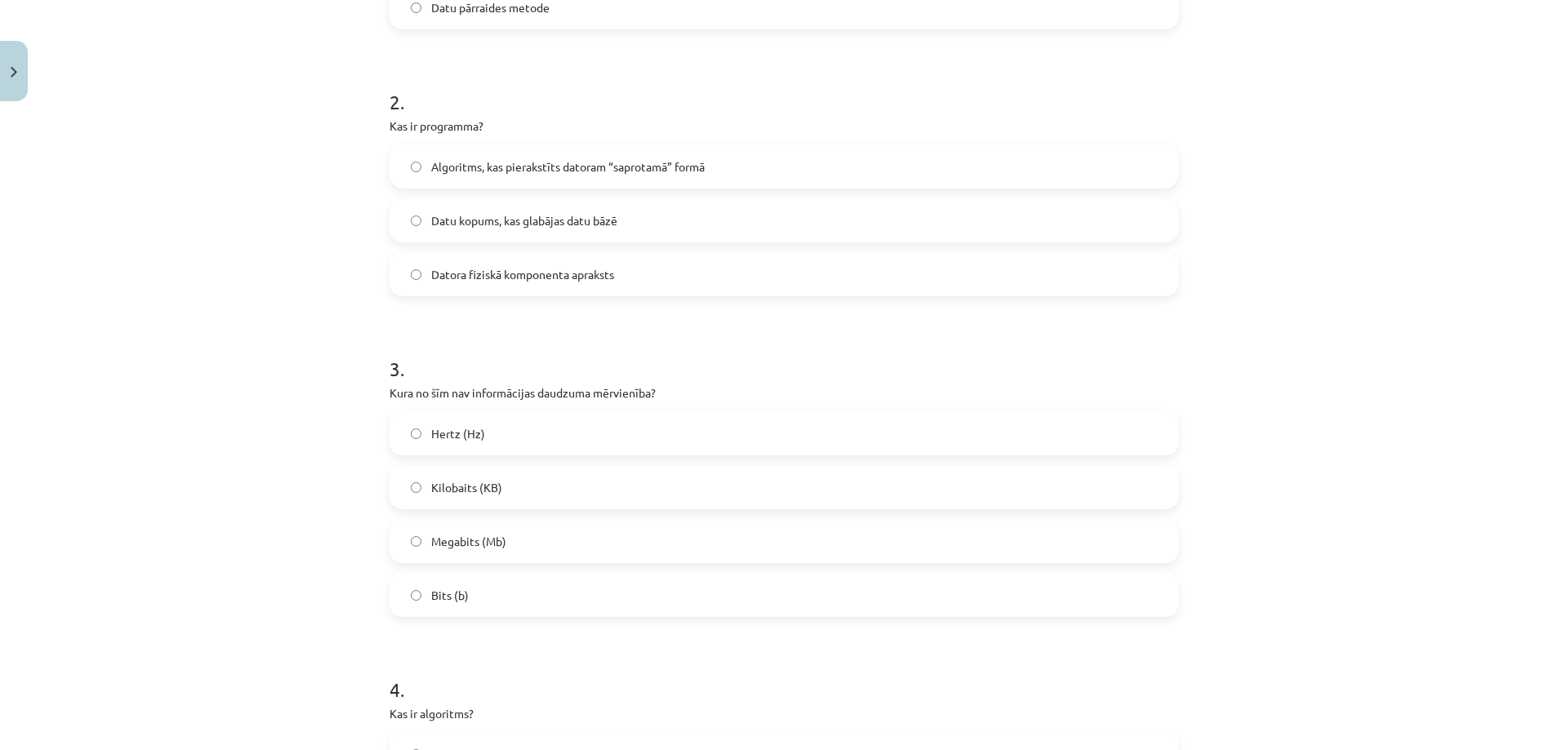
scroll to position [653, 0]
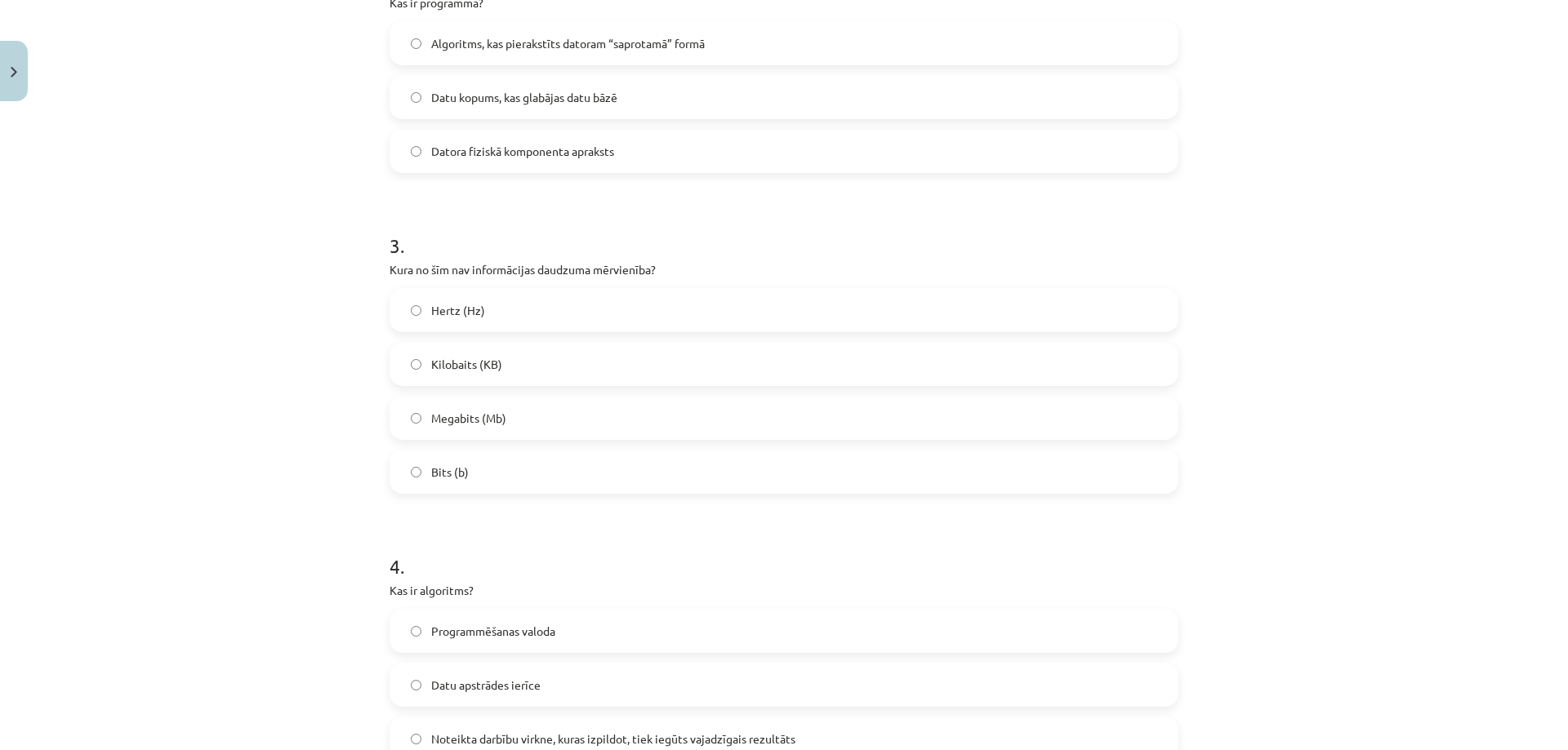
click at [420, 319] on label "Hertz (Hz)" at bounding box center [784, 310] width 785 height 41
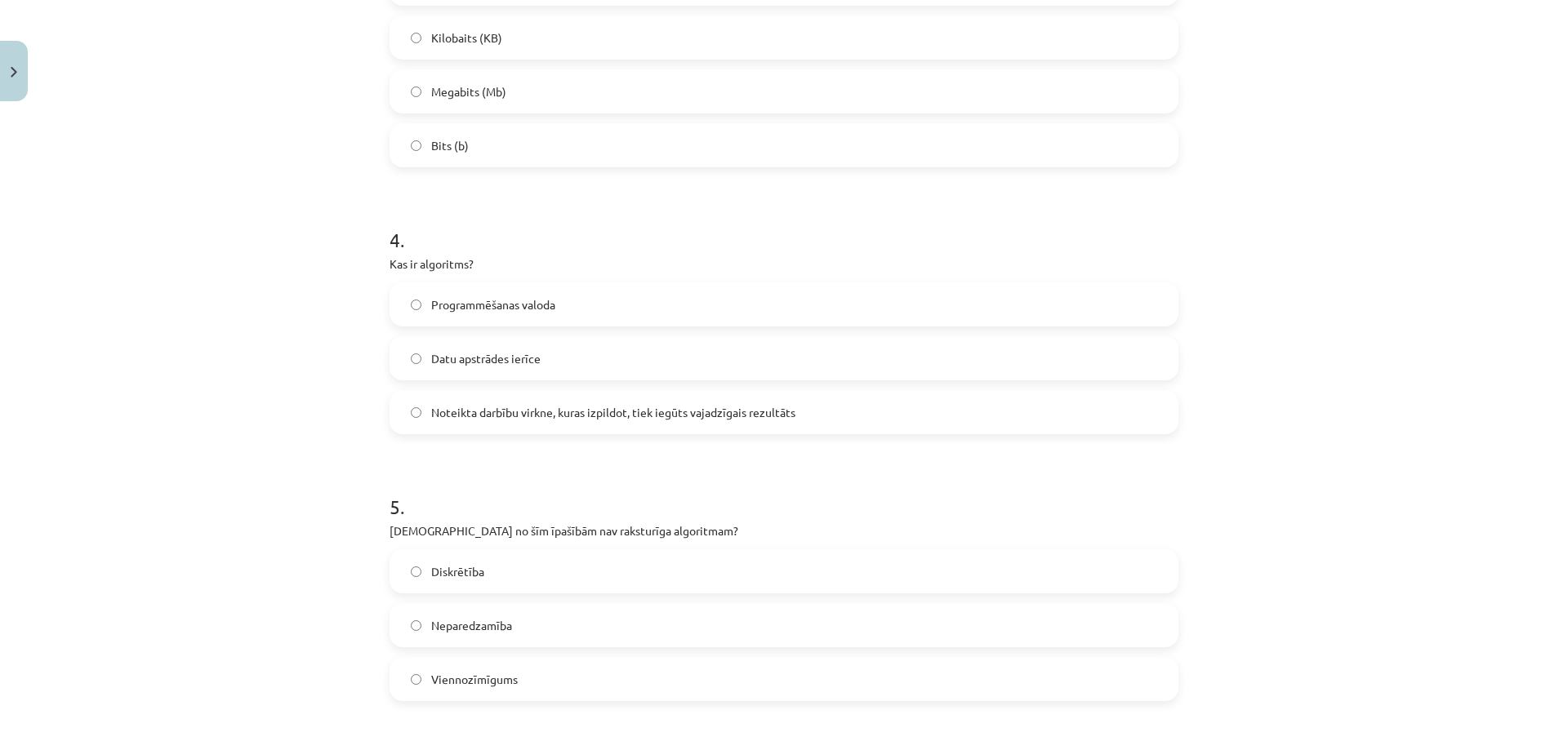
drag, startPoint x: 439, startPoint y: 409, endPoint x: 409, endPoint y: 505, distance: 100.6
click at [440, 409] on span "Noteikta darbību virkne, kuras izpildot, tiek iegūts vajadzīgais rezultāts" at bounding box center [613, 412] width 364 height 17
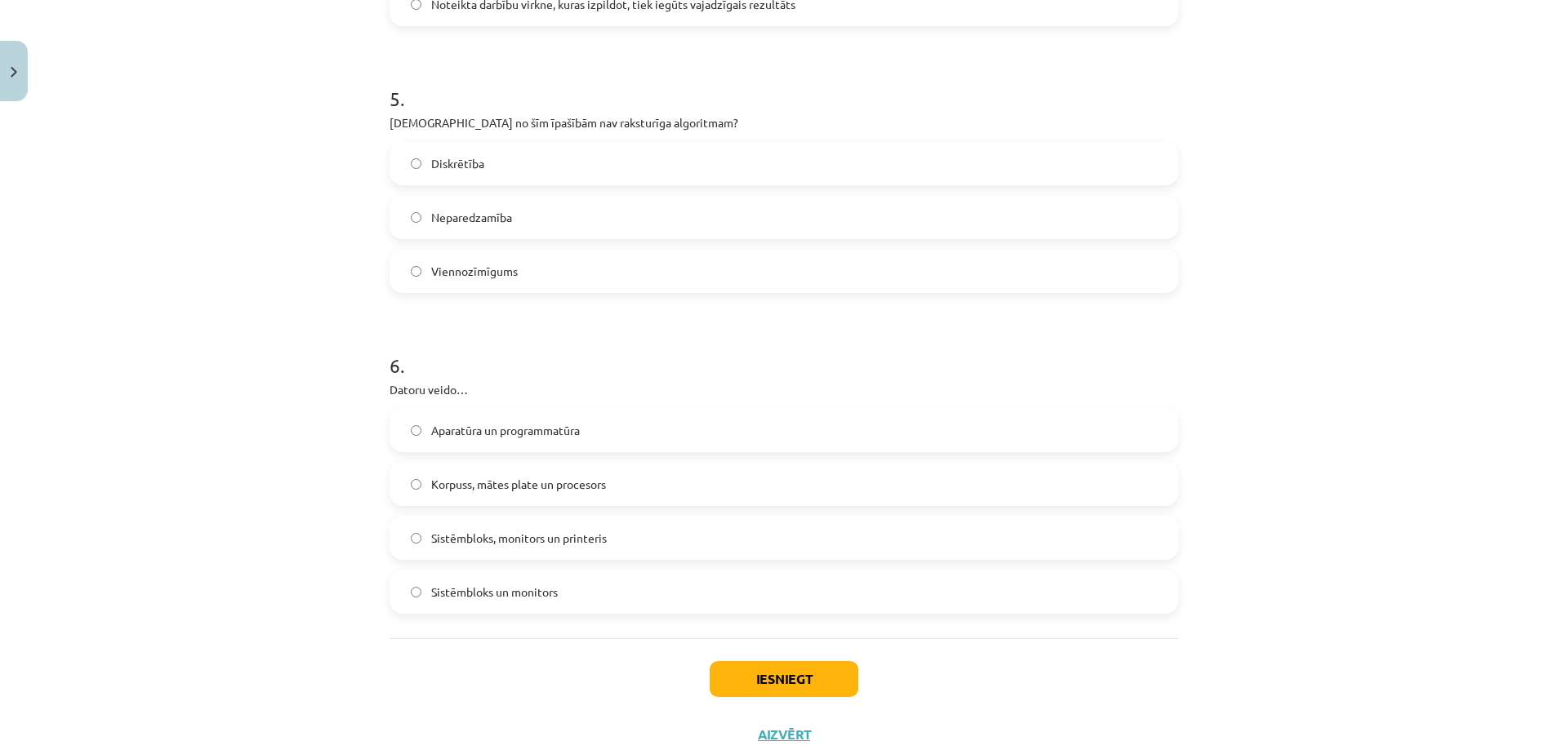
click at [439, 209] on span "Neparedzamība" at bounding box center [471, 217] width 81 height 17
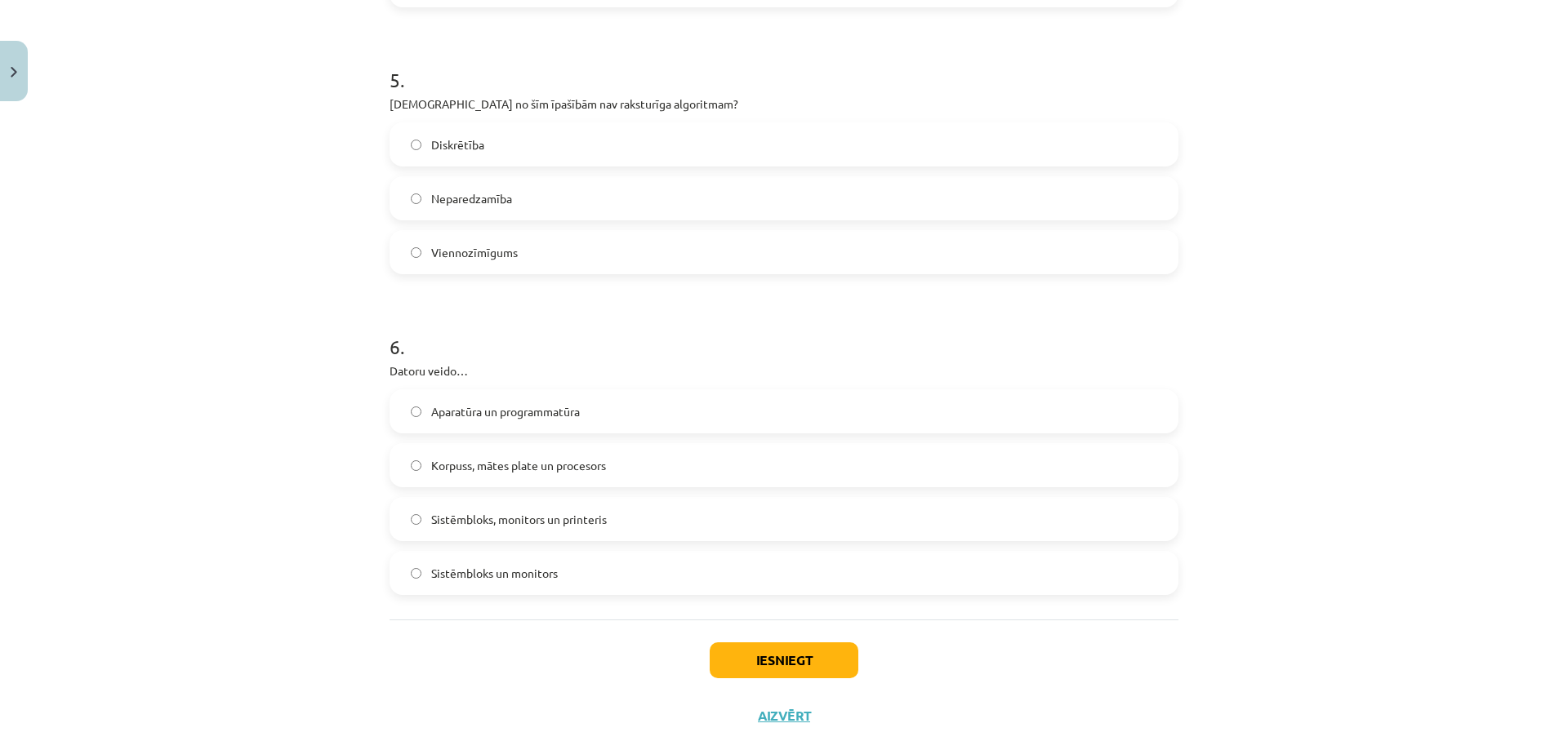
scroll to position [1441, 0]
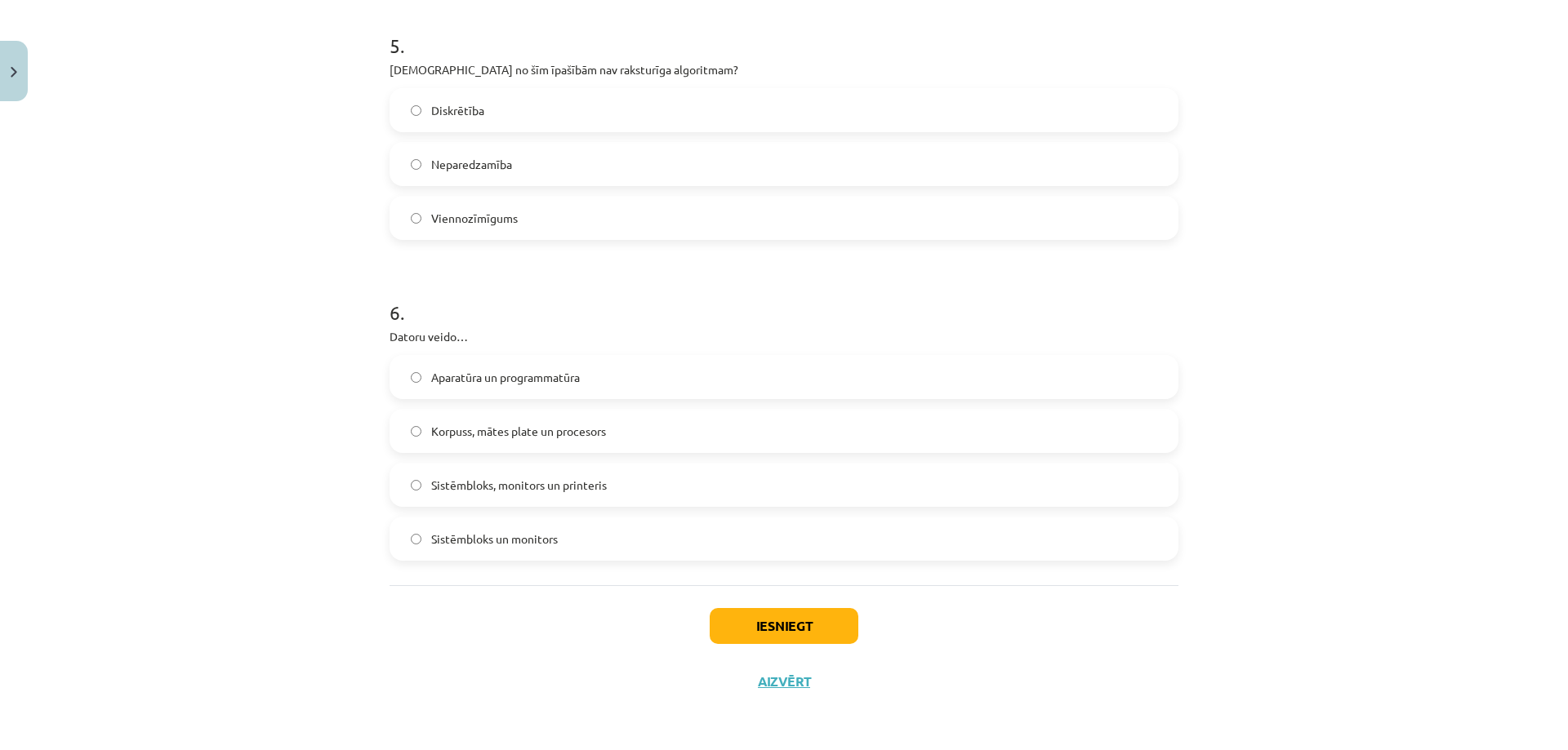
click at [447, 381] on span "Aparatūra un programmatūra" at bounding box center [505, 377] width 149 height 17
click at [736, 641] on button "Iesniegt" at bounding box center [784, 627] width 149 height 36
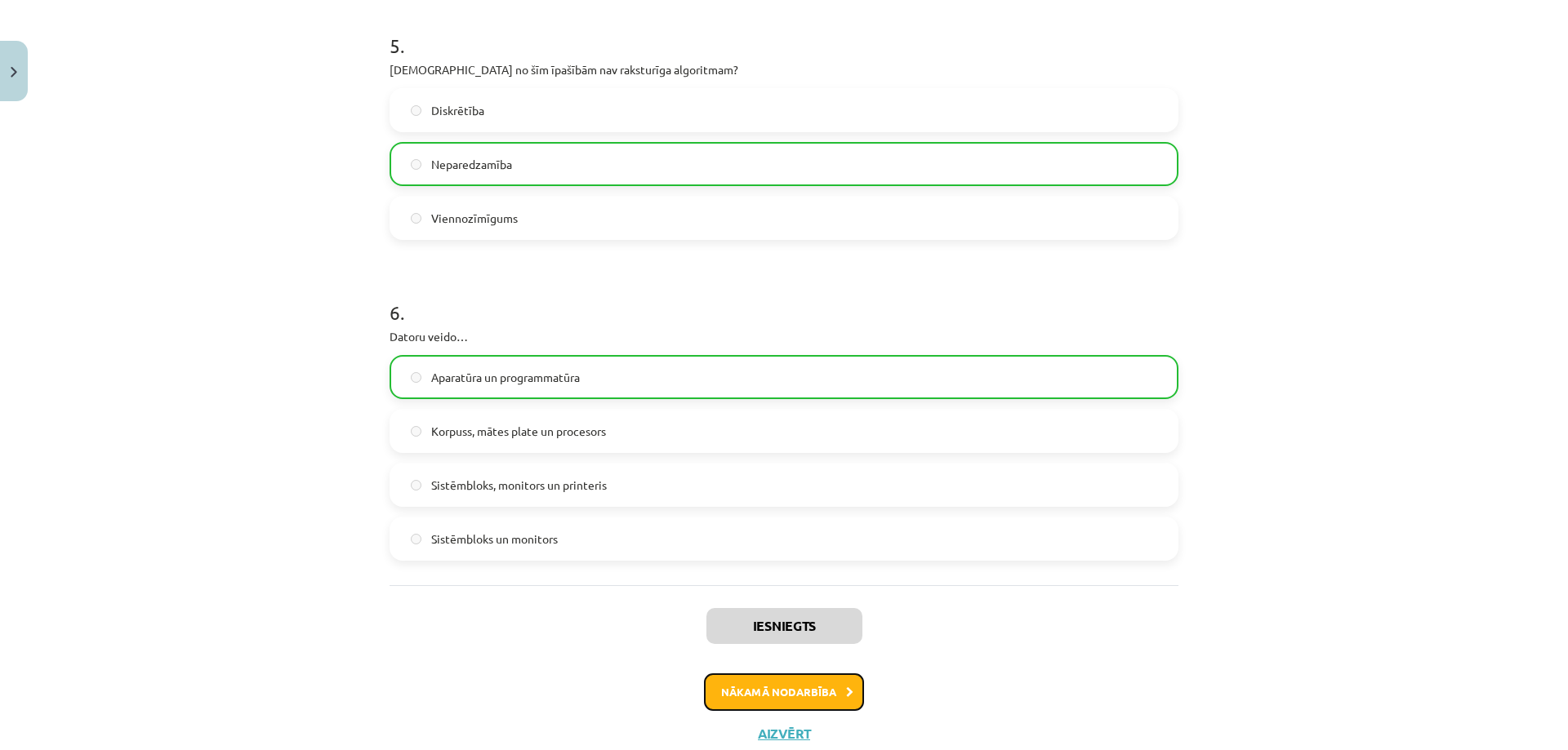
click at [743, 700] on button "Nākamā nodarbība" at bounding box center [784, 692] width 160 height 37
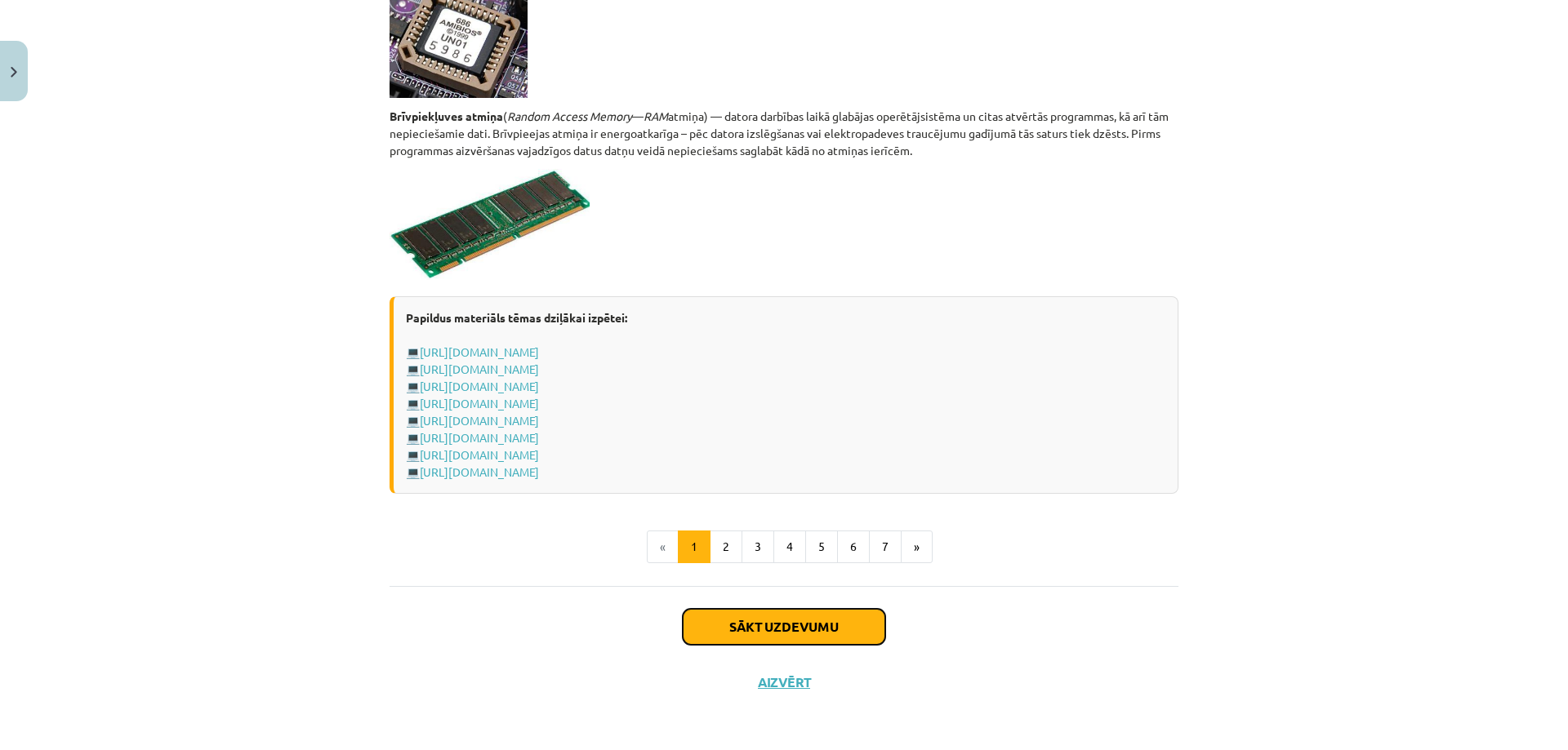
click at [749, 635] on button "Sākt uzdevumu" at bounding box center [784, 627] width 203 height 36
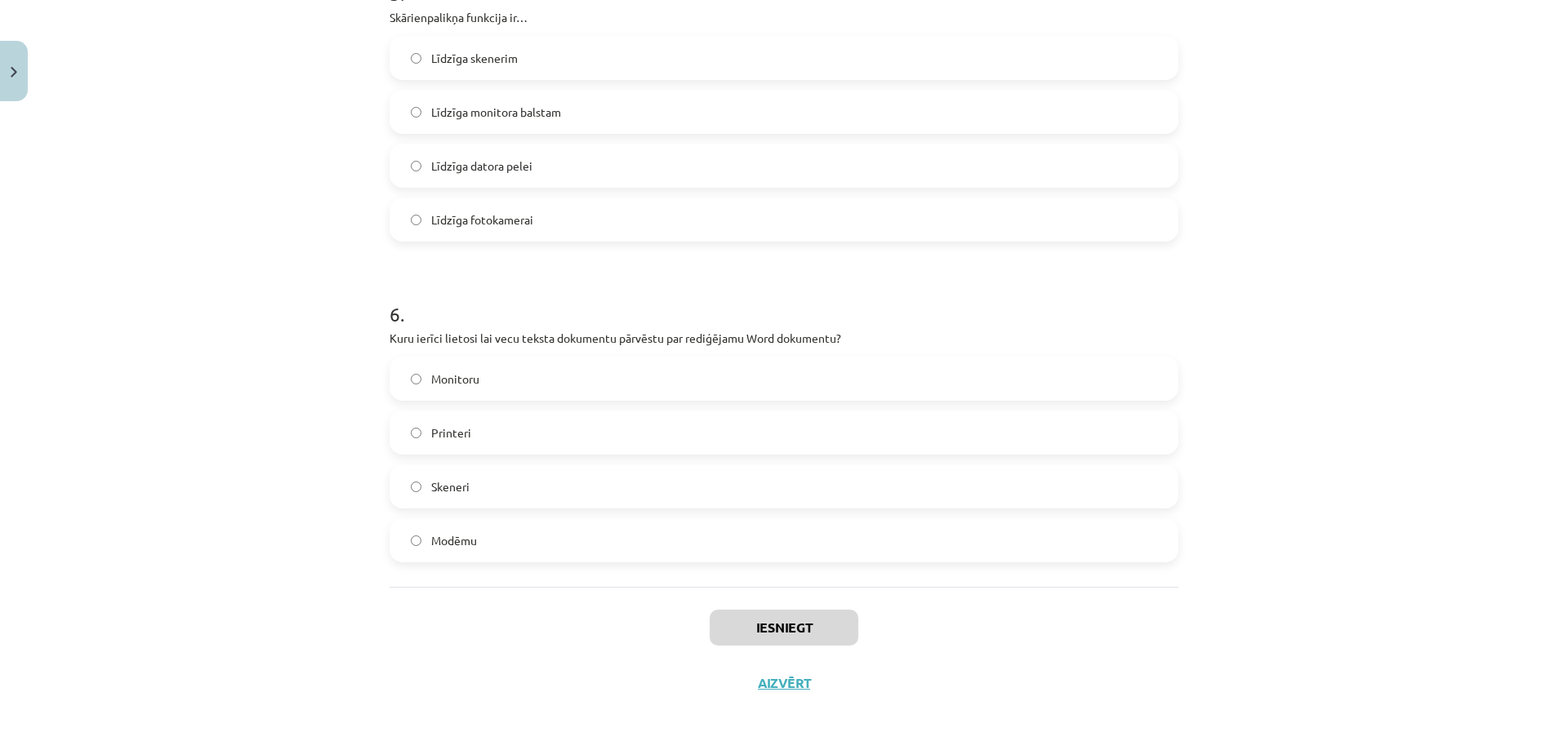
scroll to position [1657, 0]
drag, startPoint x: 476, startPoint y: 462, endPoint x: 466, endPoint y: 539, distance: 77.6
click at [466, 539] on span "Modēmu" at bounding box center [454, 539] width 45 height 17
click at [277, 451] on div "Mācību tēma: Datorikas - 10. klases 1. ieskaites mācību materiāls #3 2. tēma – …" at bounding box center [784, 375] width 1568 height 750
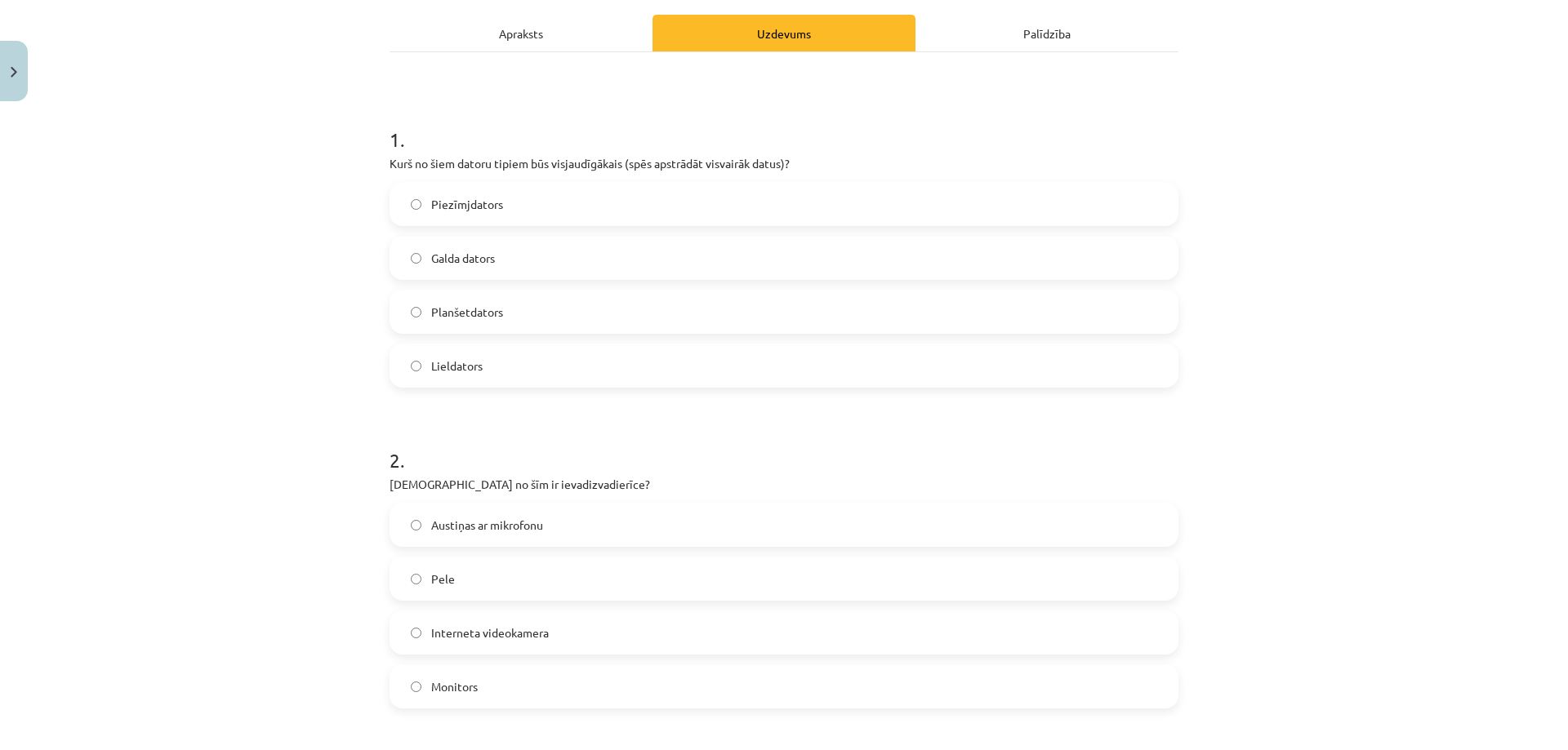
scroll to position [0, 0]
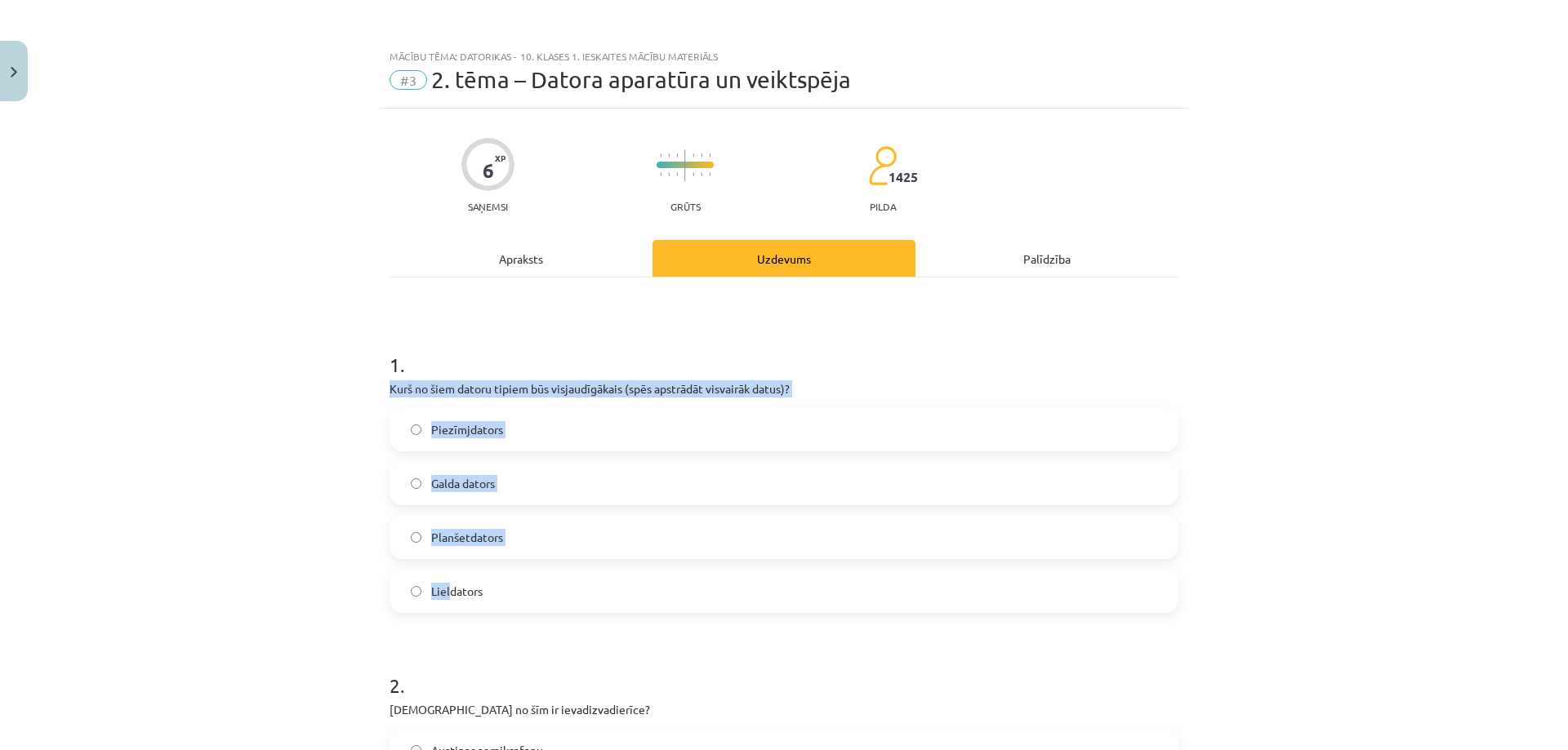
drag, startPoint x: 343, startPoint y: 377, endPoint x: 433, endPoint y: 562, distance: 205.7
click at [433, 562] on div "Mācību tēma: Datorikas - 10. klases 1. ieskaites mācību materiāls #3 2. tēma – …" at bounding box center [784, 375] width 1568 height 750
click at [358, 382] on div "Mācību tēma: Datorikas - 10. klases 1. ieskaites mācību materiāls #3 2. tēma – …" at bounding box center [784, 375] width 1568 height 750
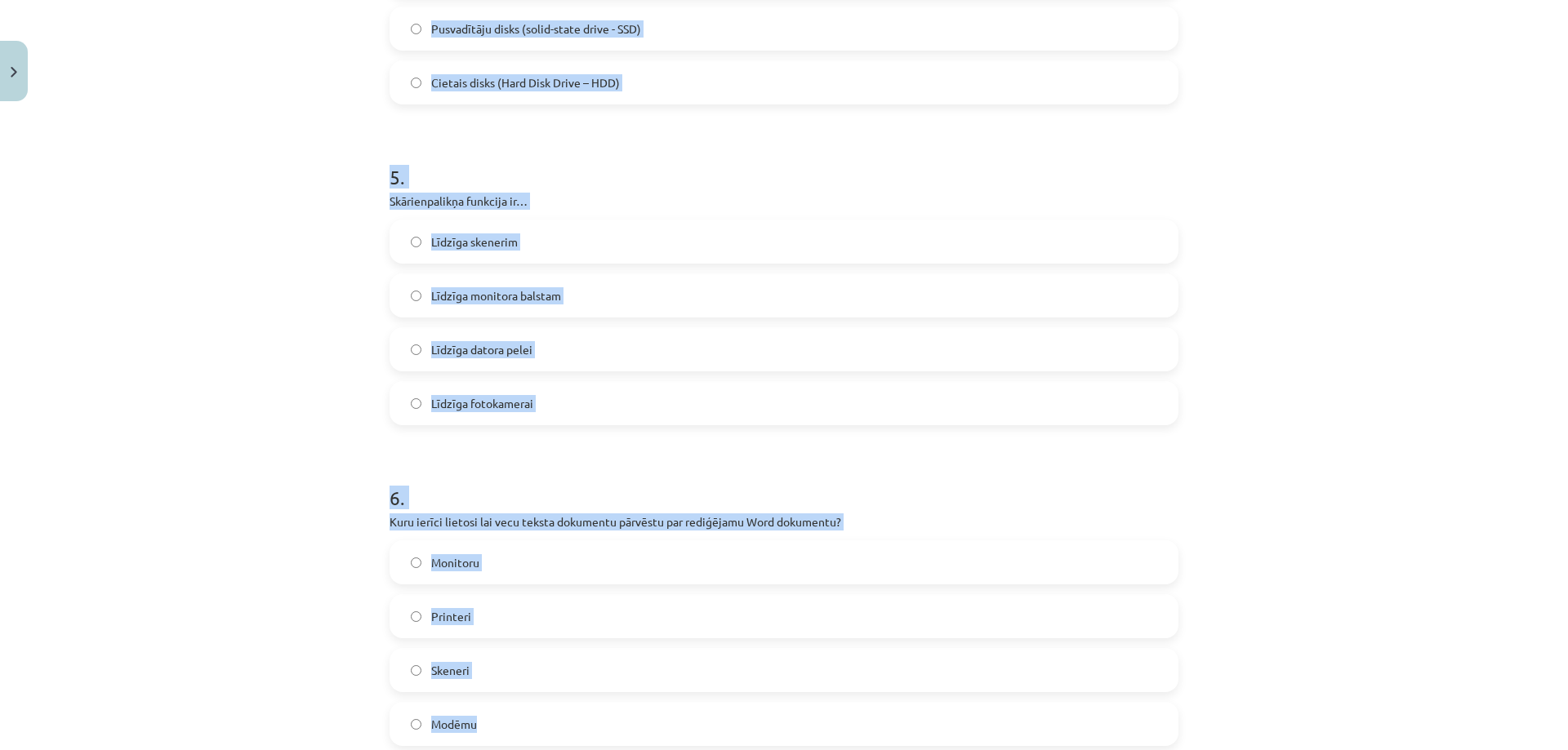
scroll to position [1657, 0]
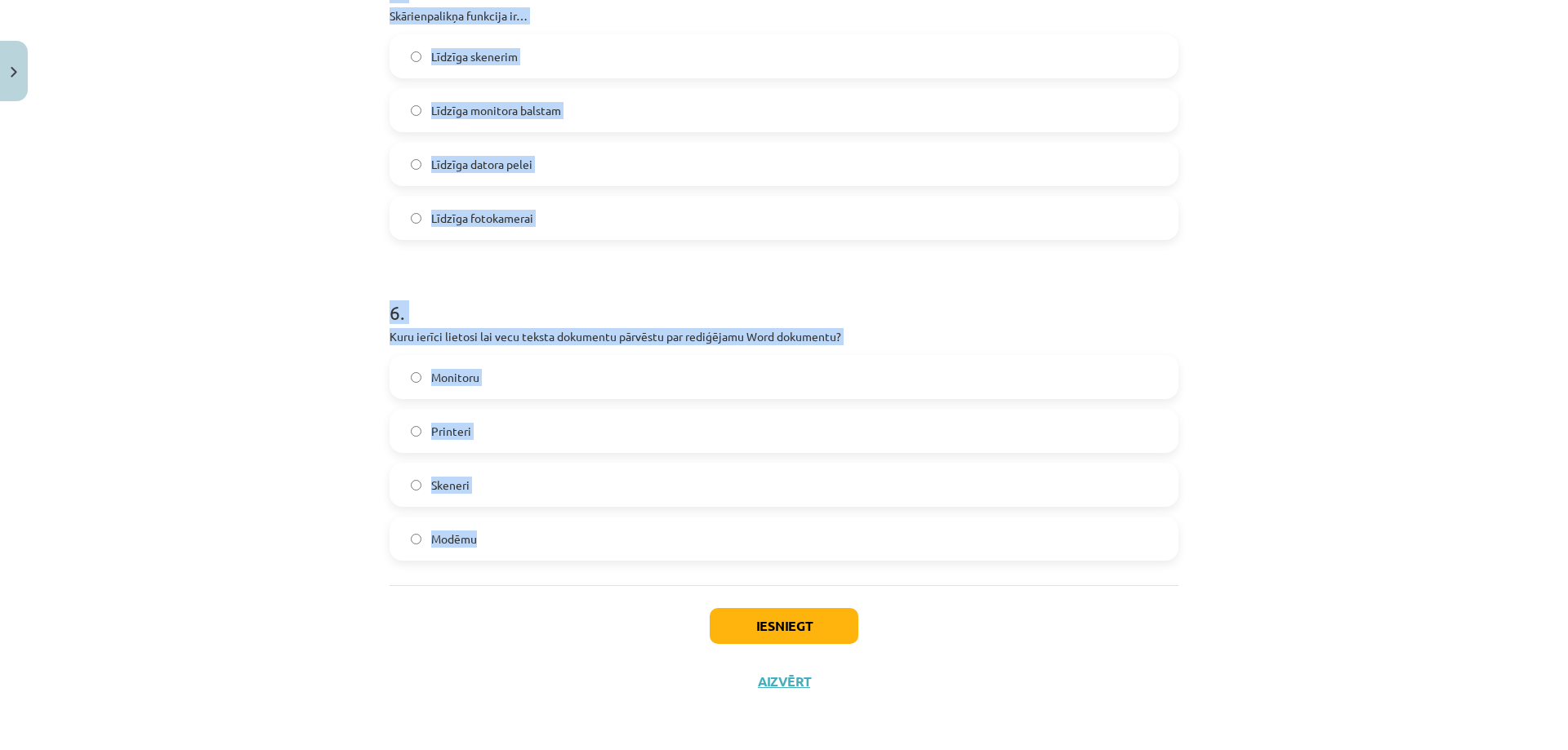
drag, startPoint x: 386, startPoint y: 355, endPoint x: 476, endPoint y: 569, distance: 232.2
copy form "1 . Kurš no šiem datoru tipiem būs visjaudīgākais (spēs apstrādāt visvairāk dat…"
click at [262, 270] on div "Mācību tēma: Datorikas - 10. klases 1. ieskaites mācību materiāls #3 2. tēma – …" at bounding box center [784, 375] width 1568 height 750
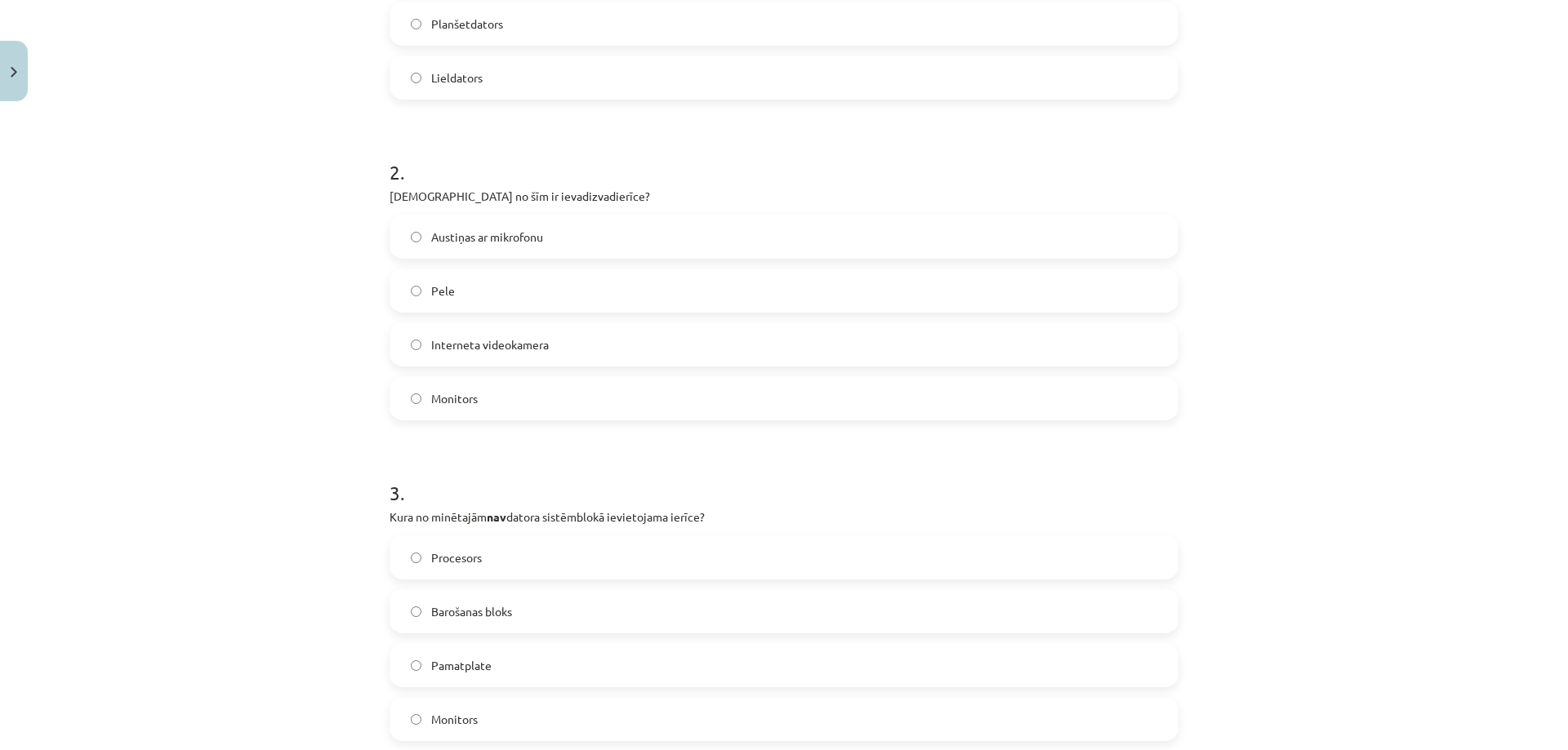
scroll to position [0, 0]
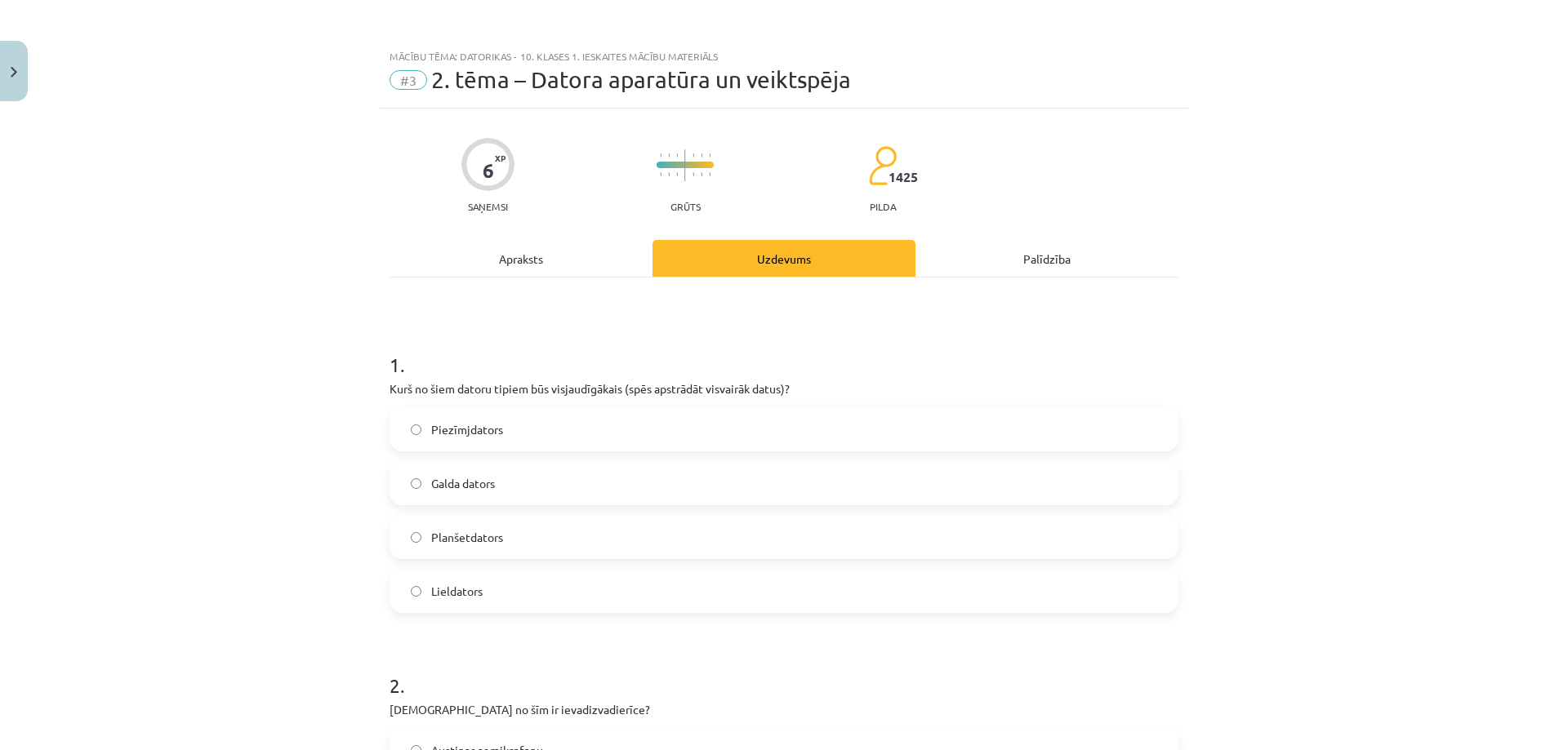
click at [455, 596] on span "Lieldators" at bounding box center [457, 591] width 52 height 17
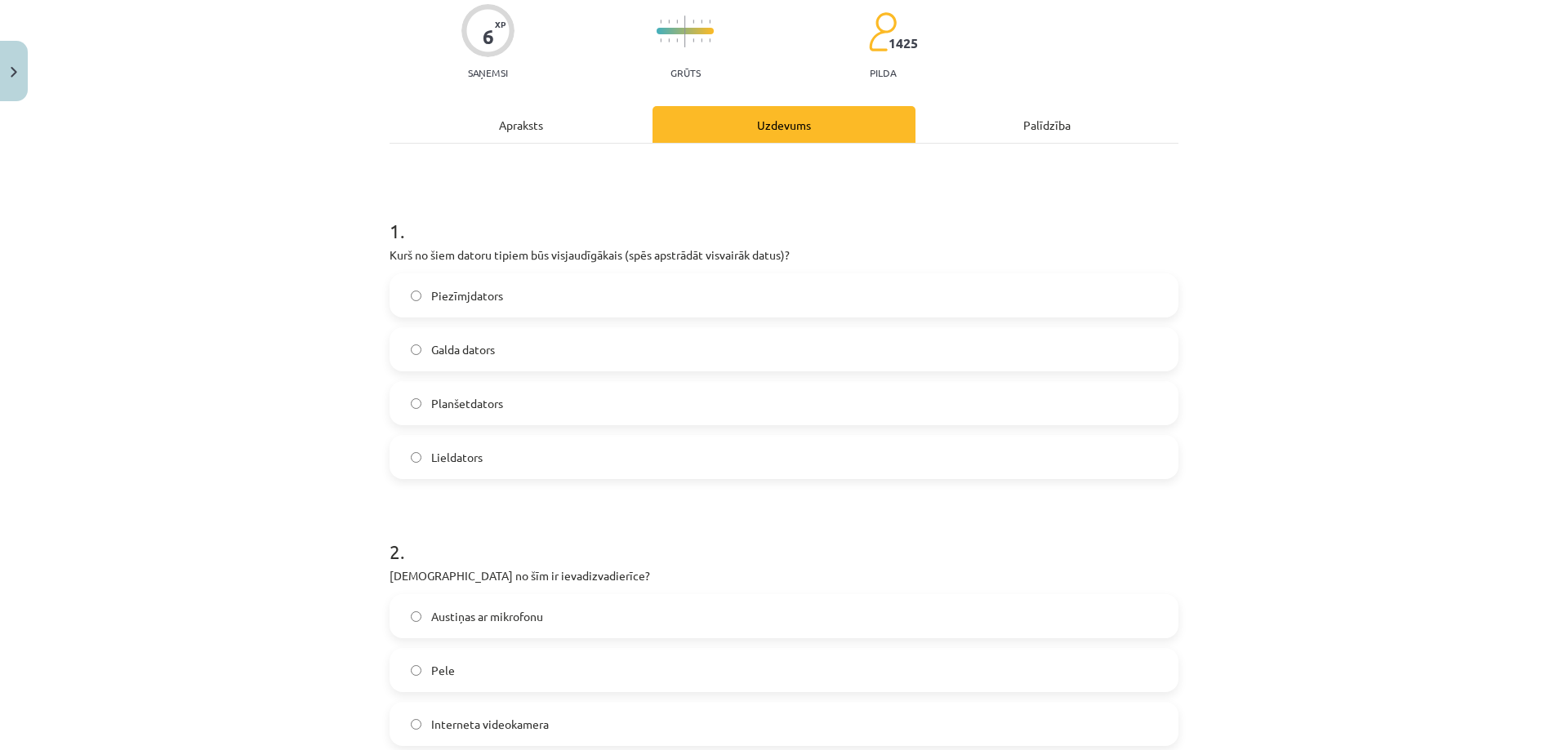
scroll to position [409, 0]
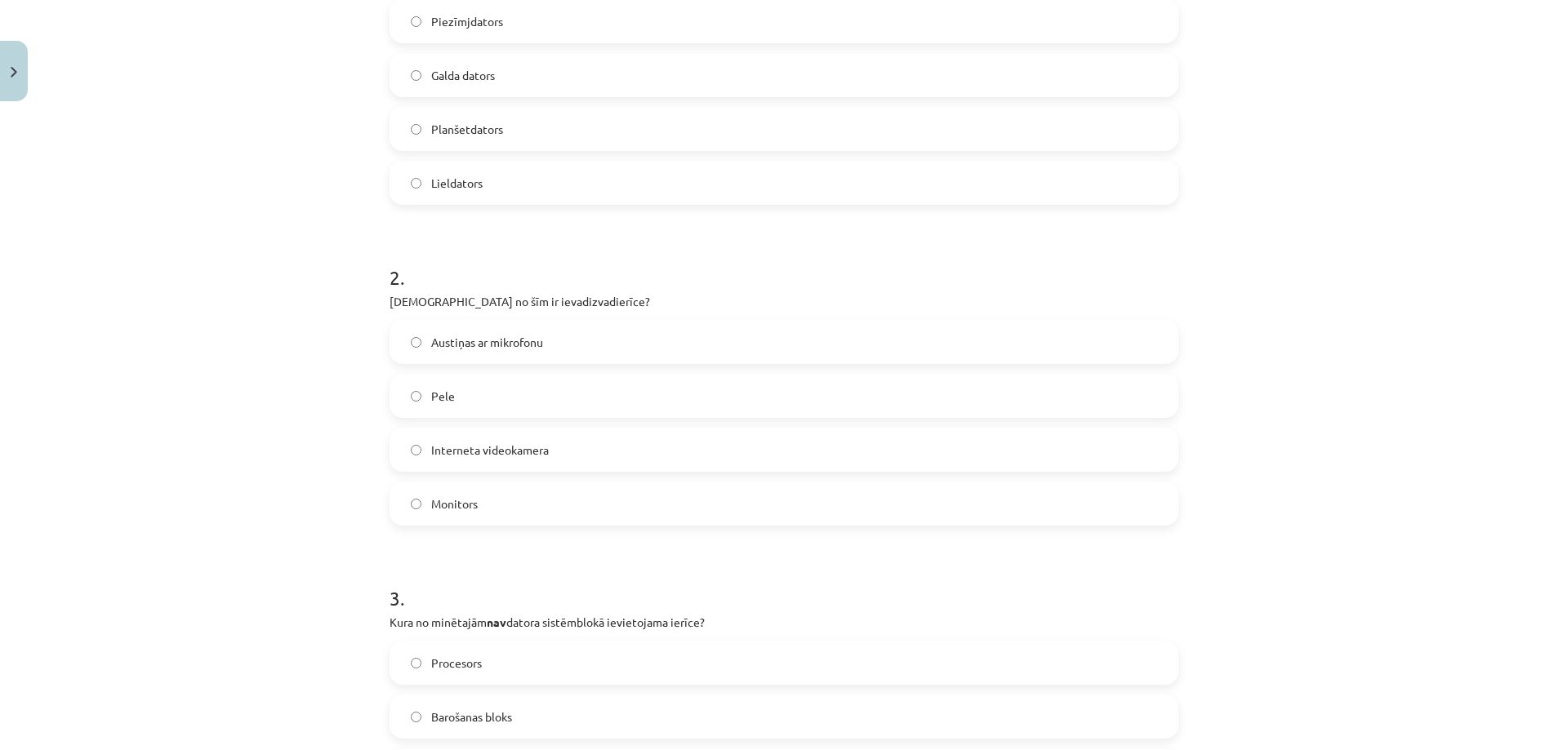
click at [447, 346] on span "Austiņas ar mikrofonu" at bounding box center [486, 342] width 111 height 17
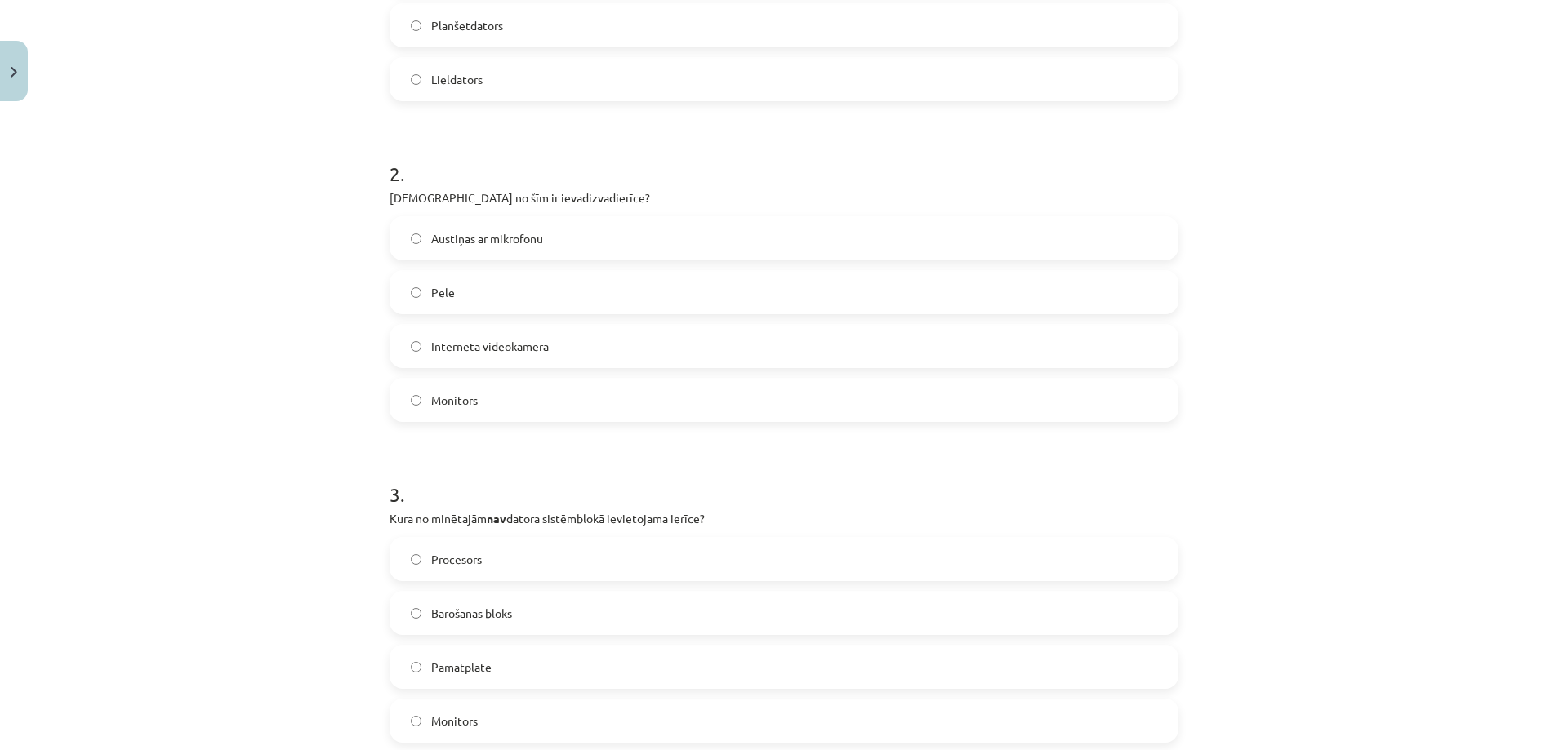
scroll to position [735, 0]
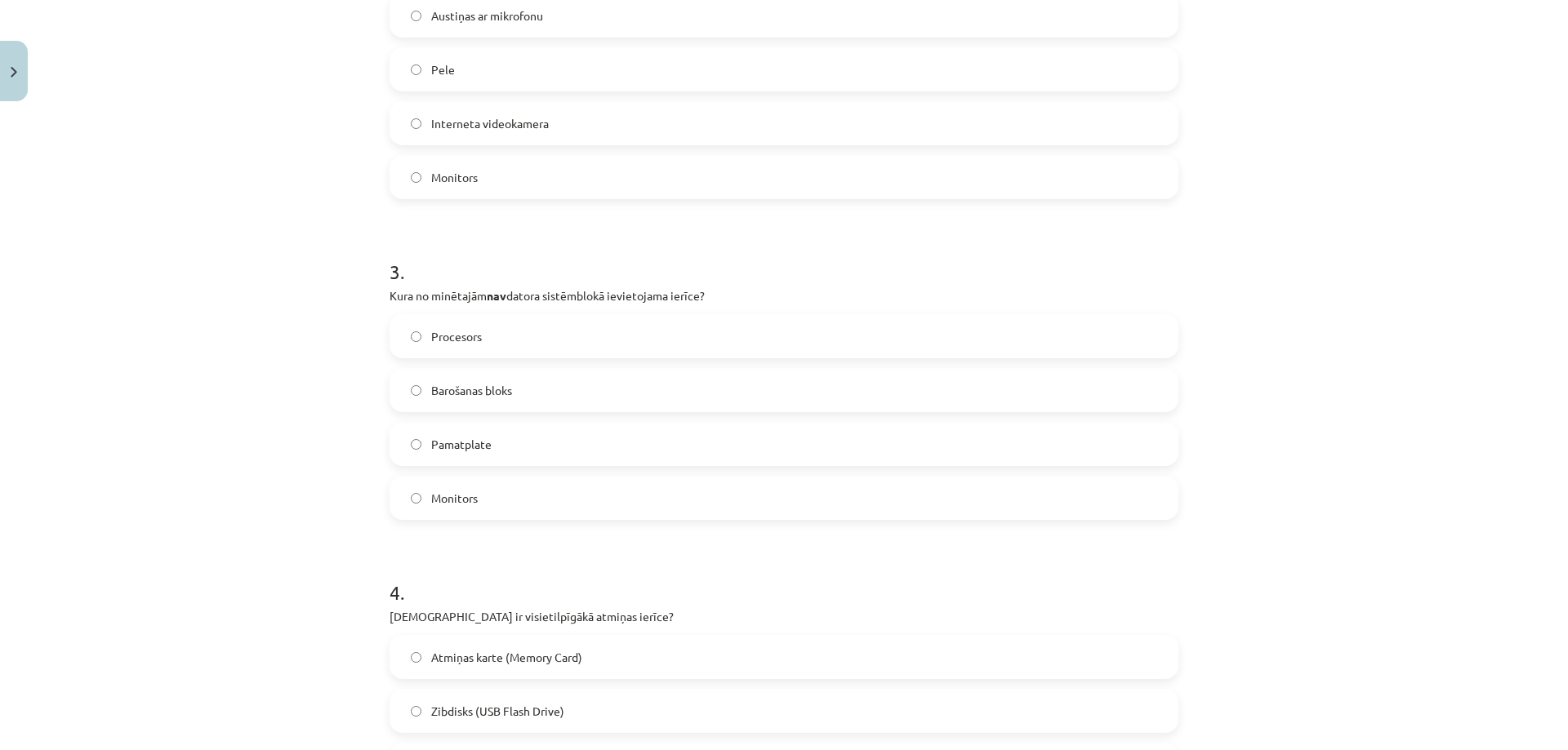
click at [431, 503] on span "Monitors" at bounding box center [454, 498] width 46 height 17
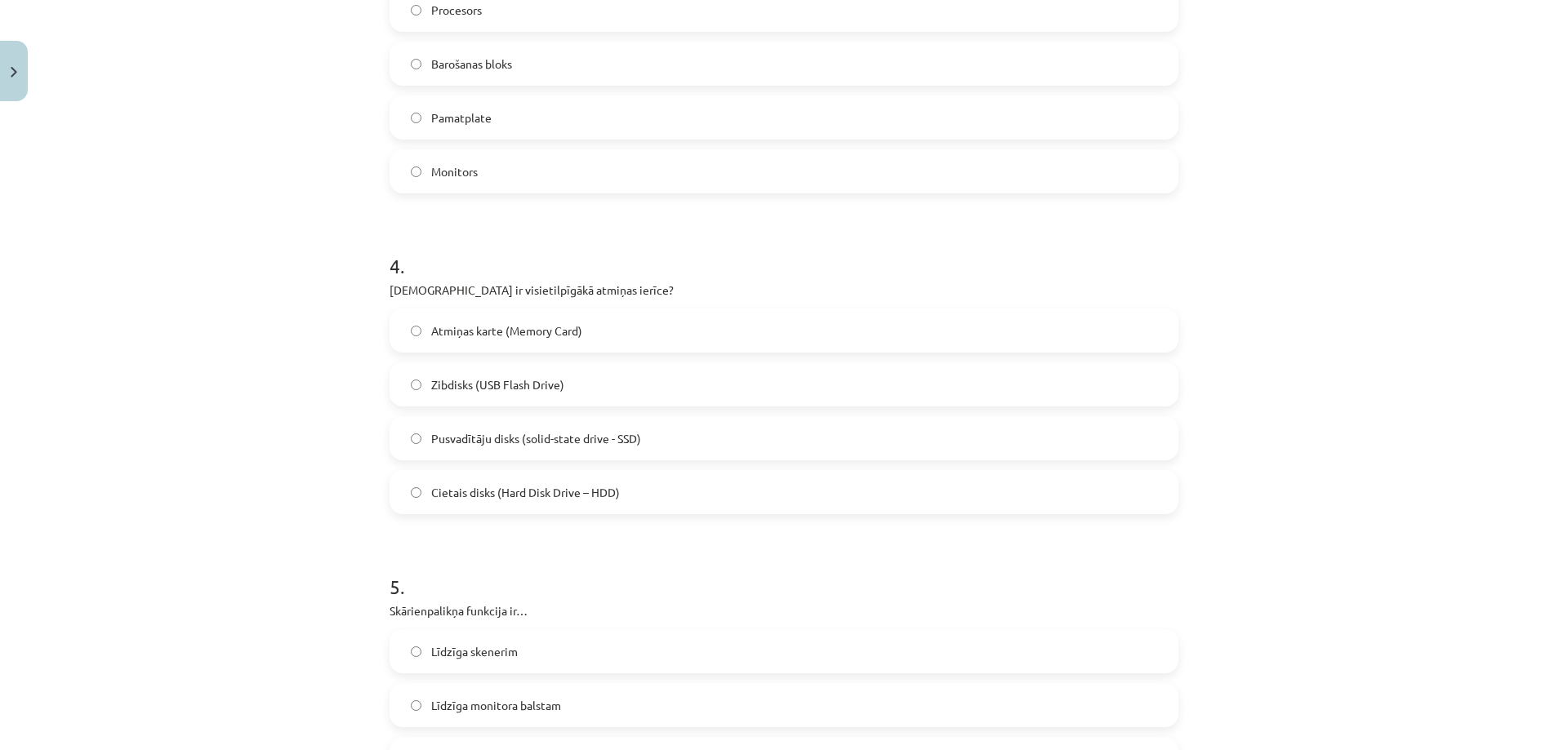
click at [485, 486] on span "Cietais disks (Hard Disk Drive – HDD)" at bounding box center [525, 493] width 188 height 17
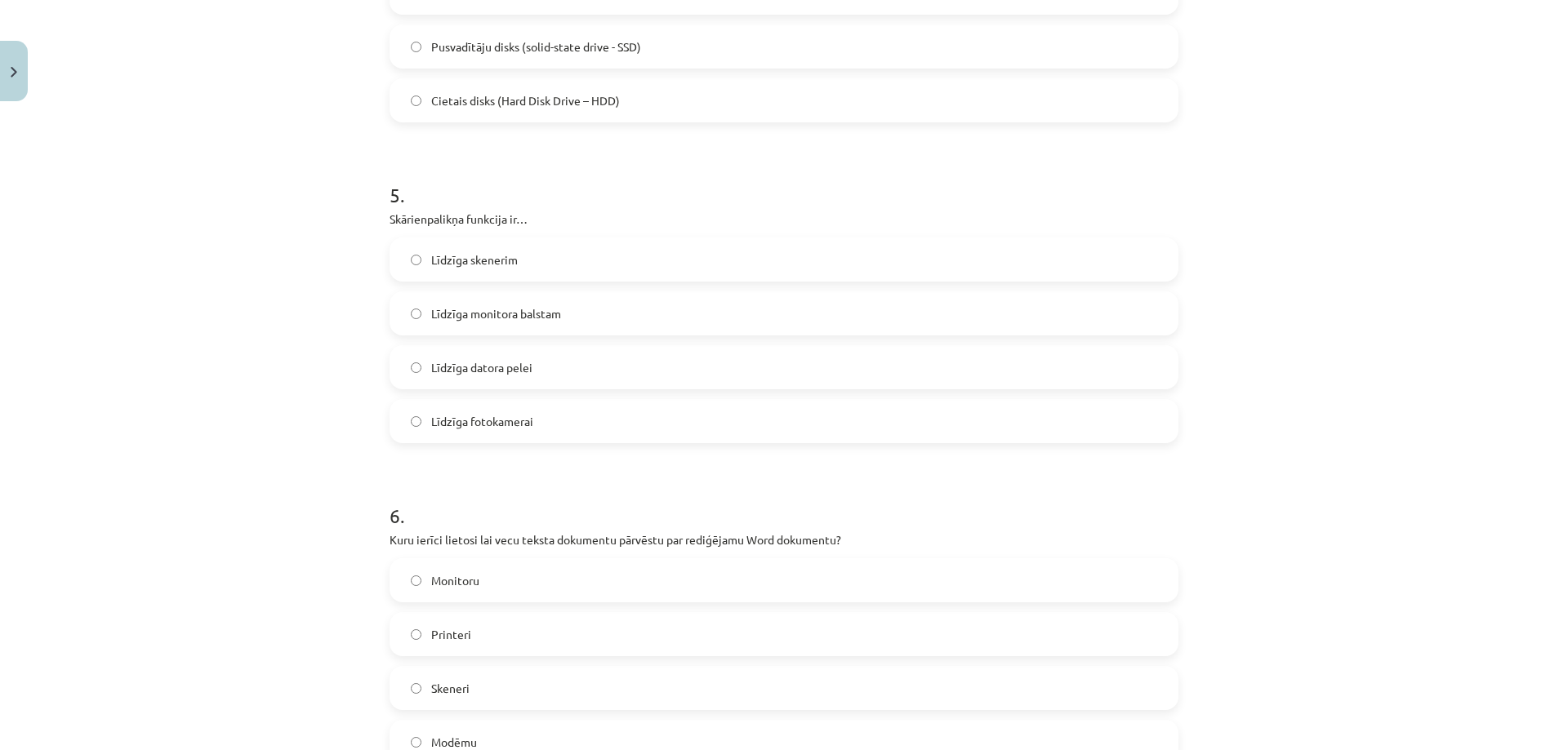
scroll to position [1470, 0]
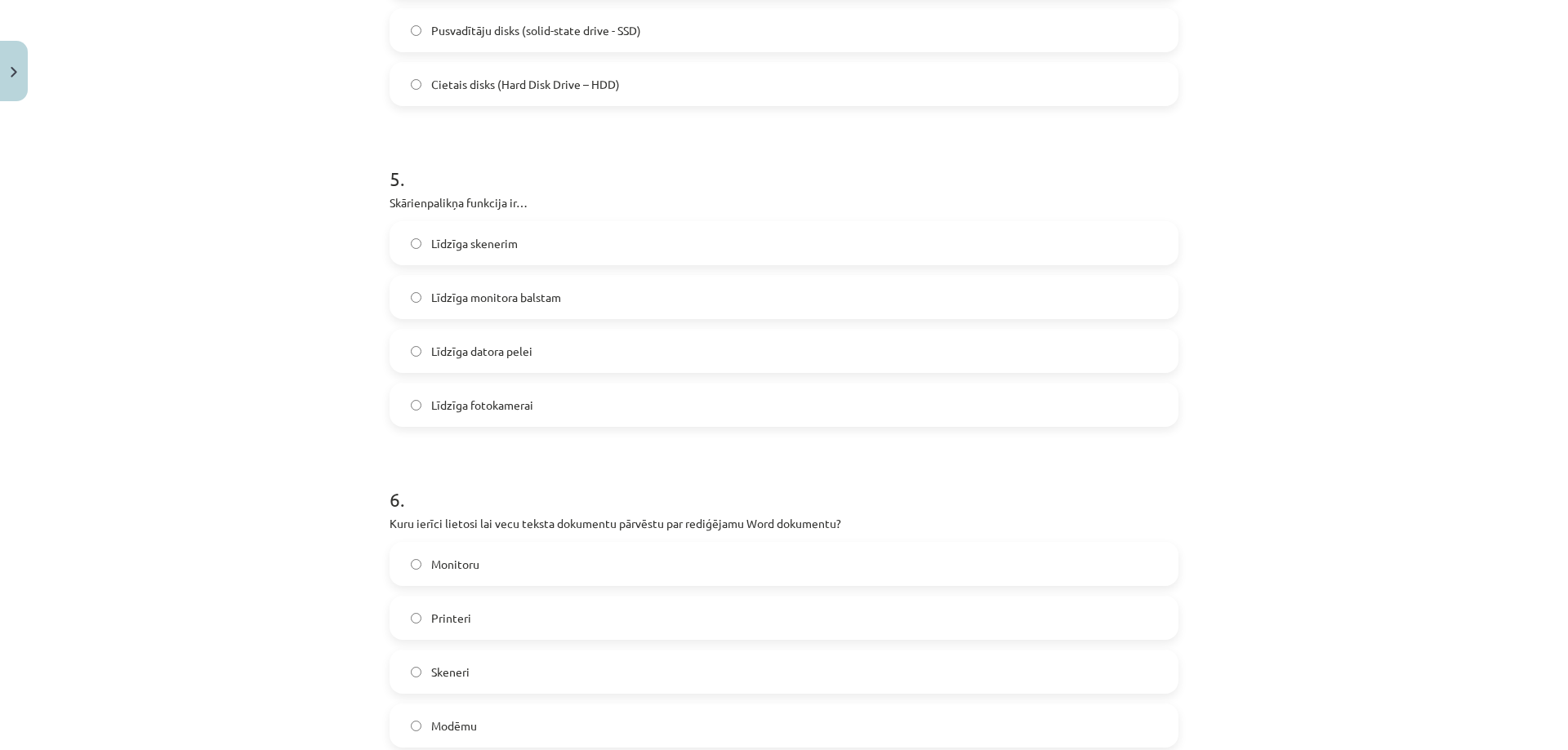
click at [462, 357] on span "Līdzīga datora pelei" at bounding box center [482, 351] width 101 height 17
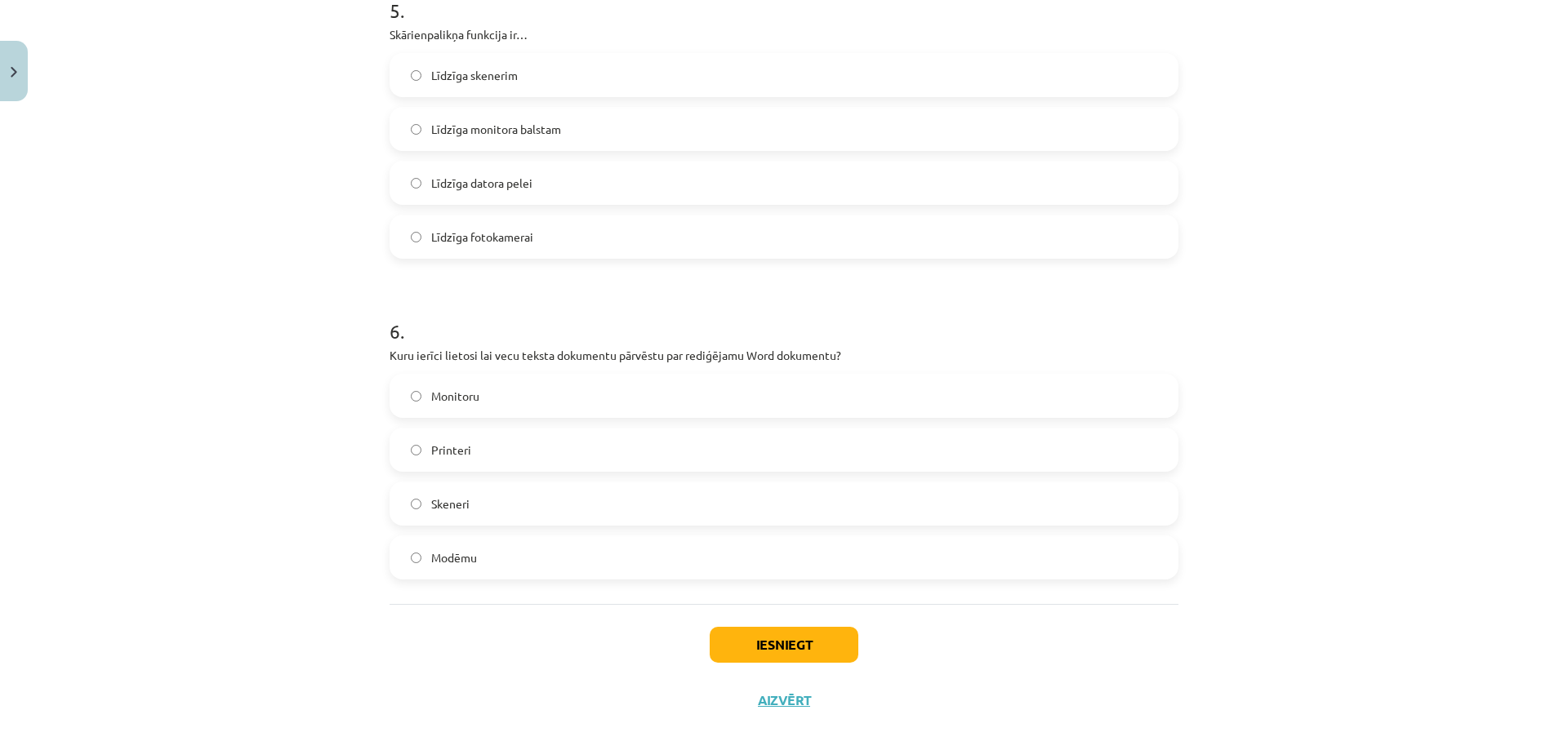
scroll to position [1657, 0]
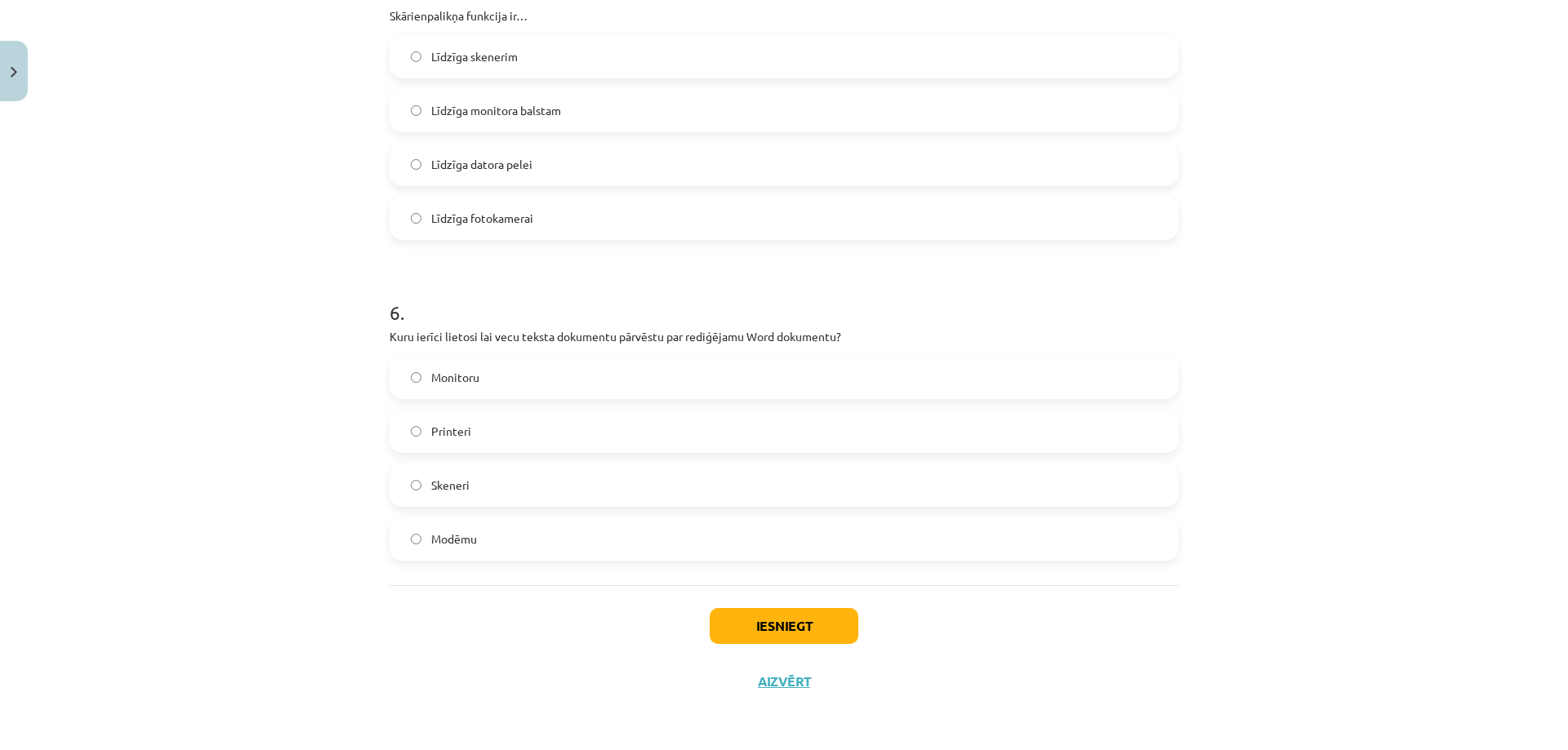
click at [444, 496] on label "Skeneri" at bounding box center [784, 485] width 785 height 41
click at [726, 626] on button "Iesniegt" at bounding box center [784, 627] width 149 height 36
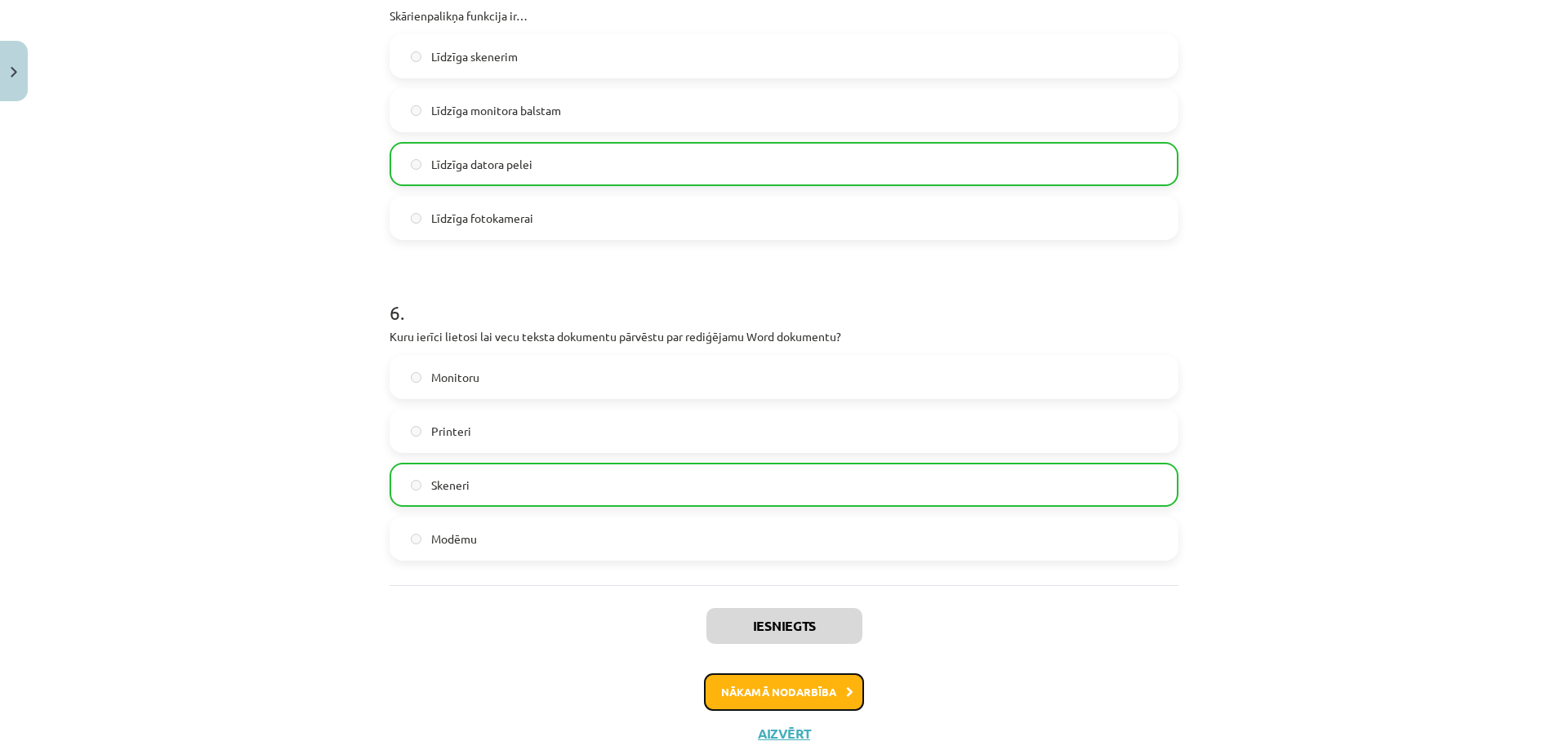
click at [733, 688] on button "Nākamā nodarbība" at bounding box center [784, 692] width 160 height 37
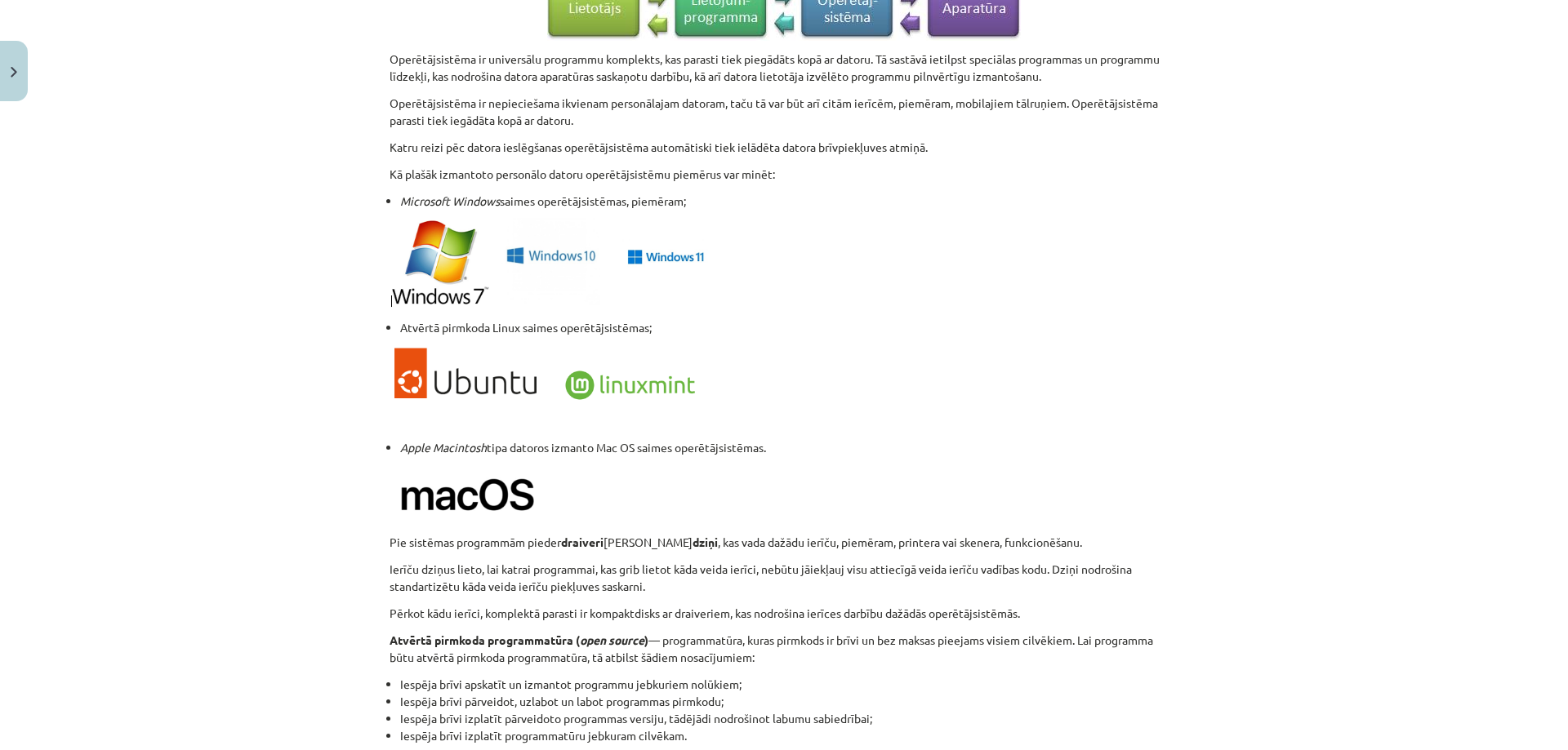
scroll to position [1562, 0]
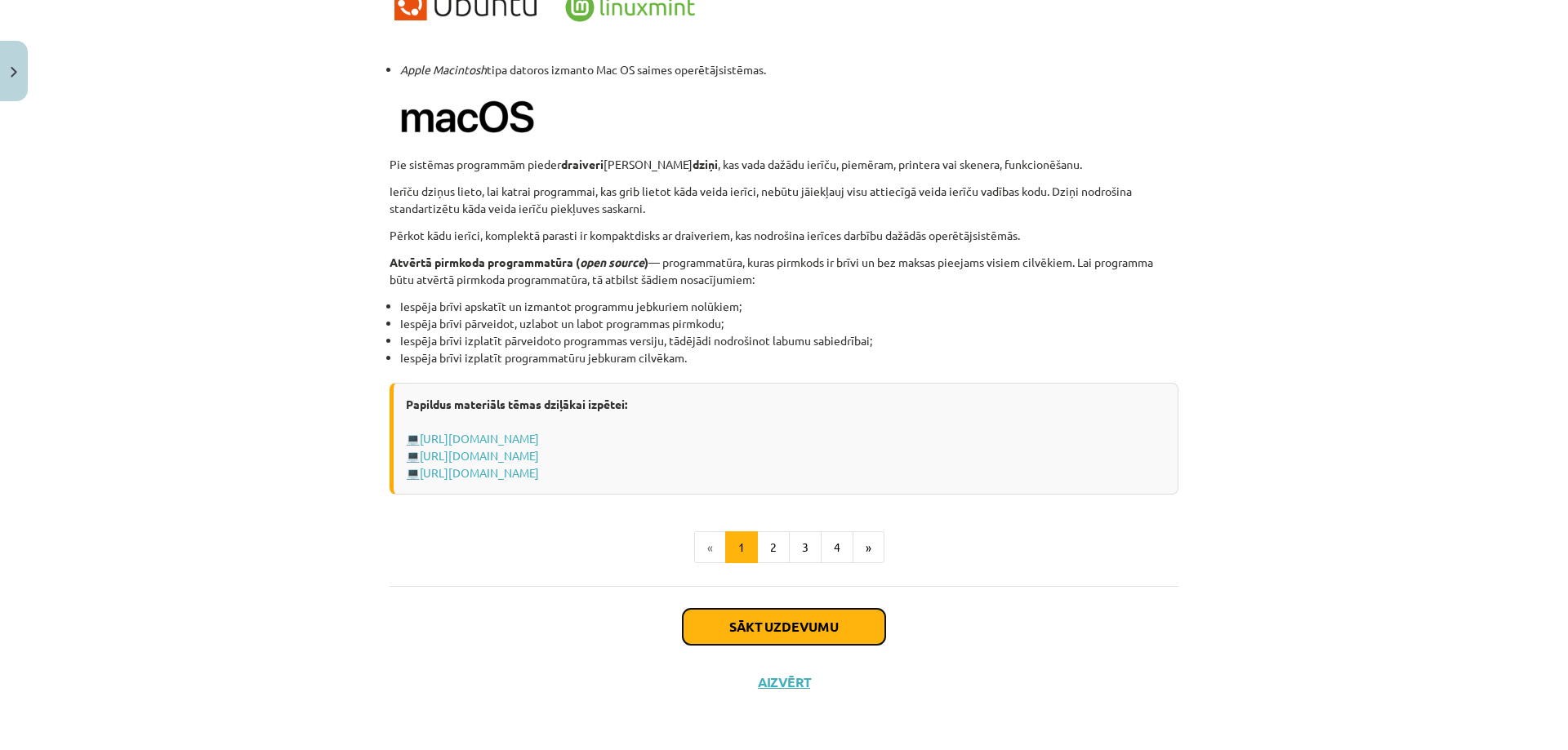
click at [768, 625] on button "Sākt uzdevumu" at bounding box center [784, 627] width 203 height 36
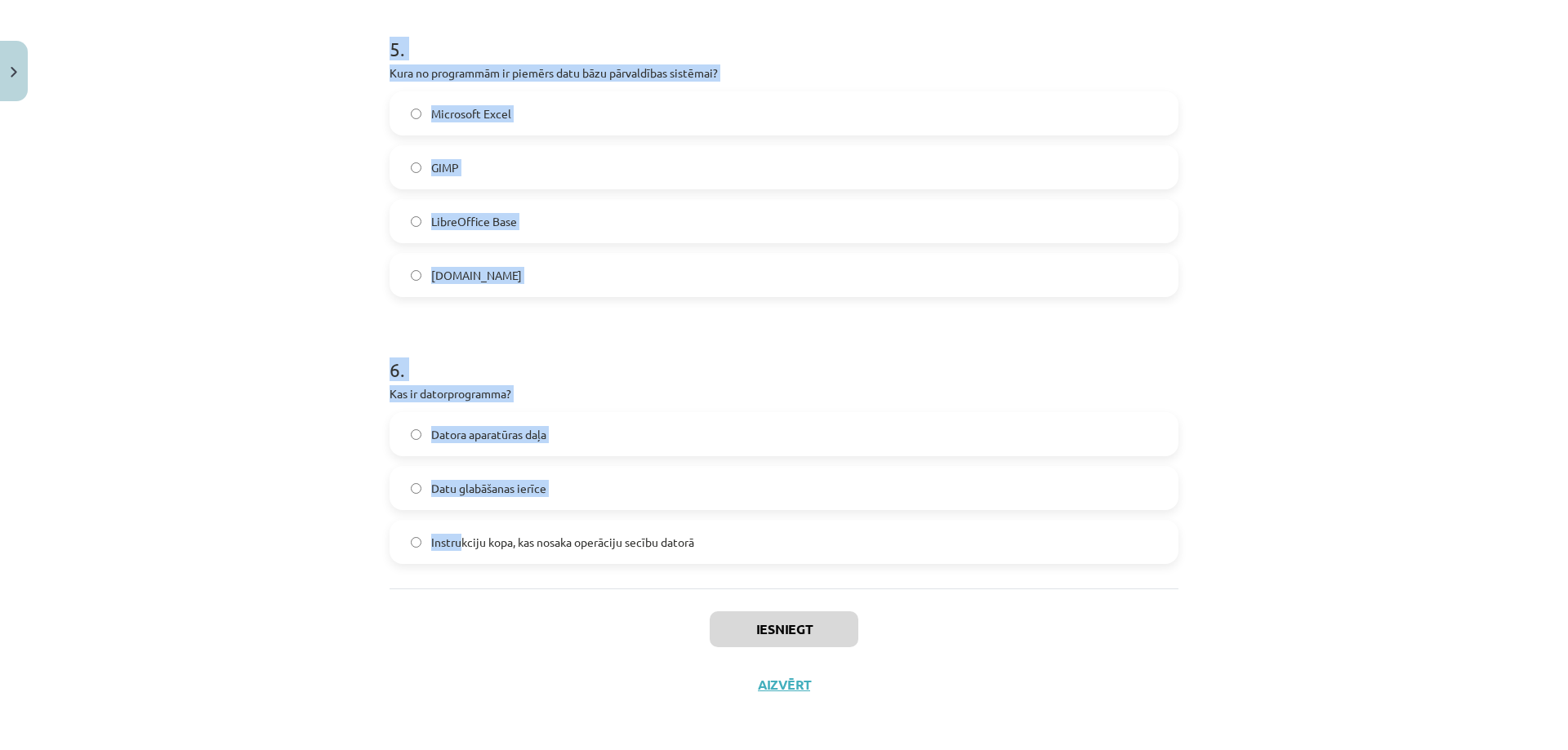
scroll to position [1549, 0]
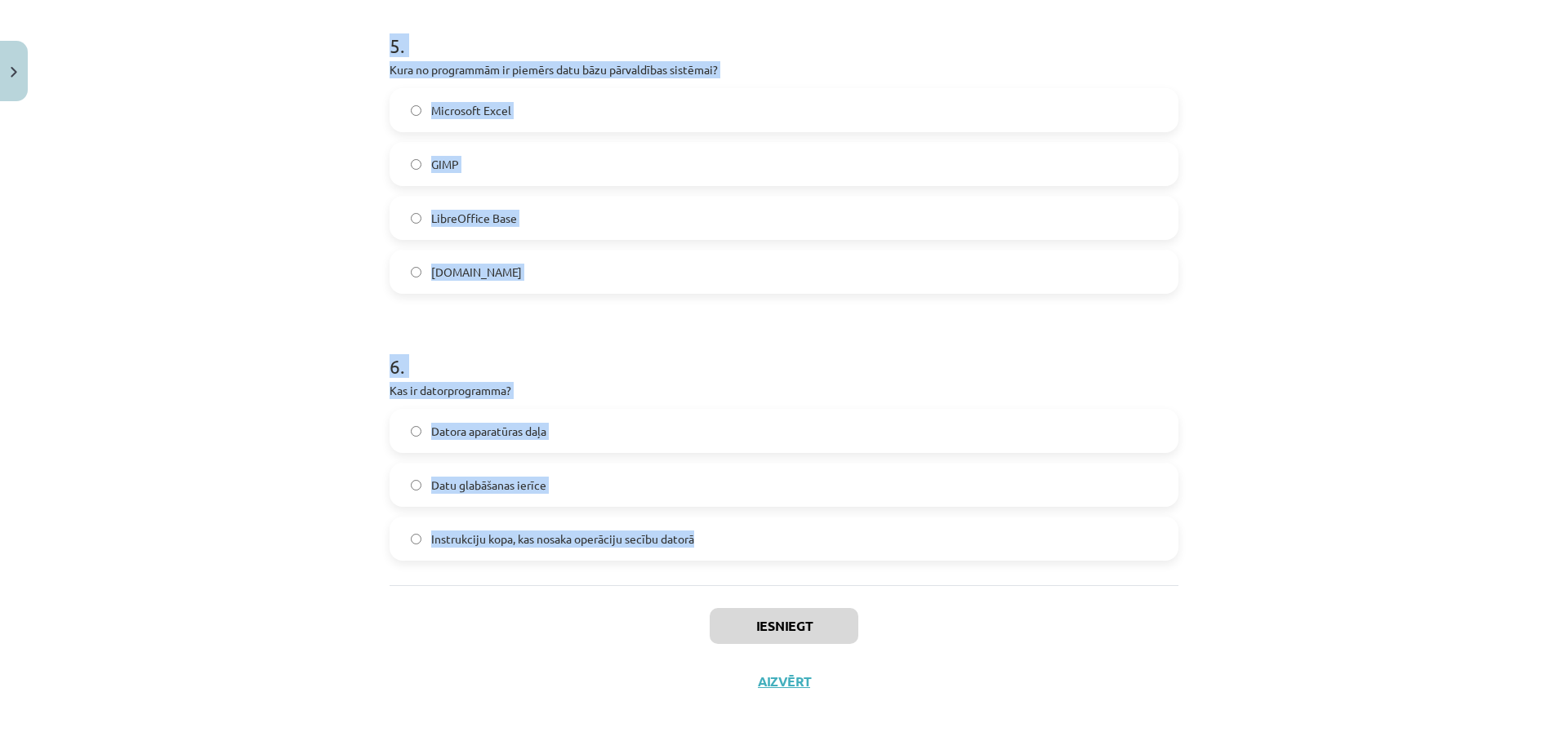
drag, startPoint x: 388, startPoint y: 321, endPoint x: 736, endPoint y: 520, distance: 400.9
copy form "1 . Kura funkcija ir tipiska operētājsistēmai? Programmu automātiska izveide Vi…"
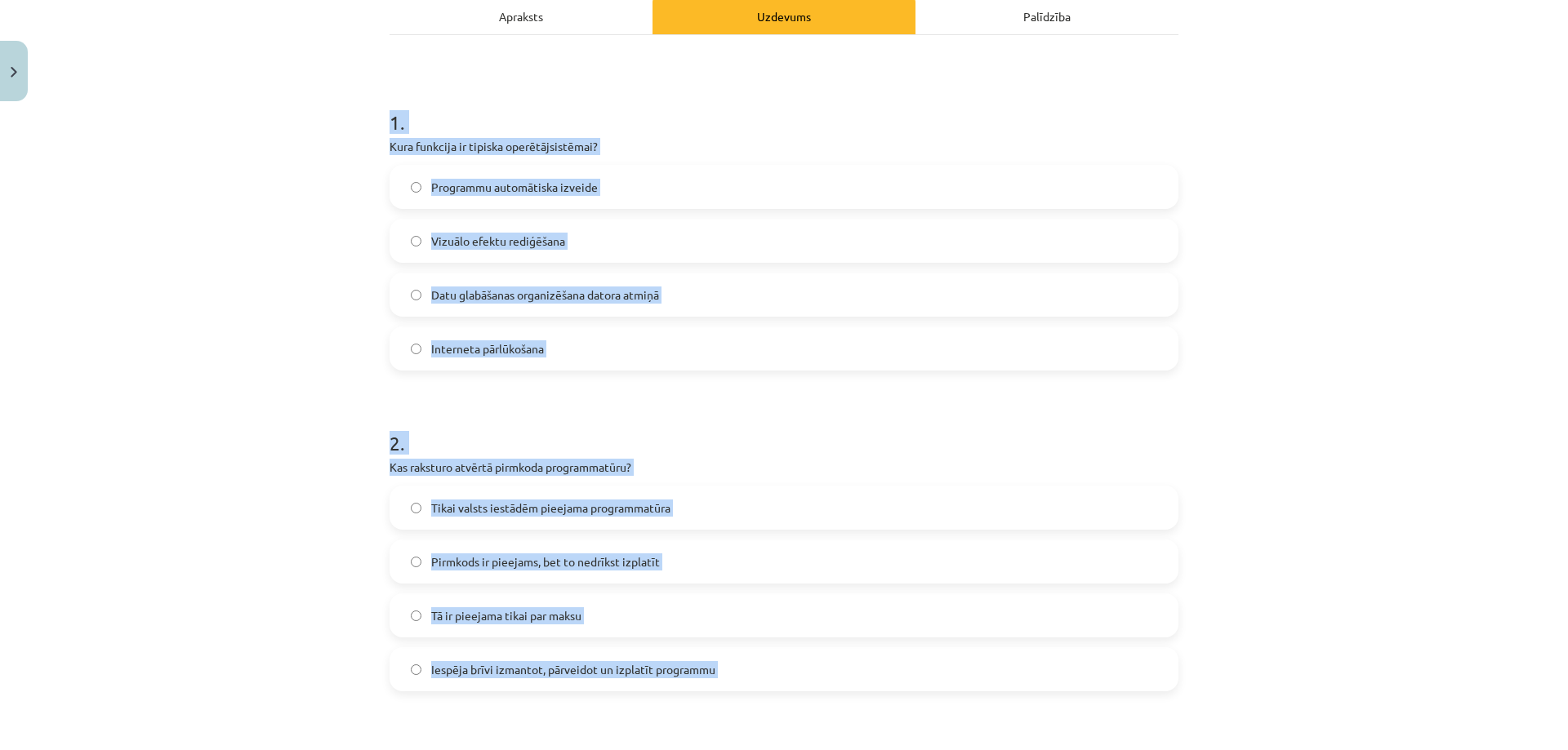
scroll to position [0, 0]
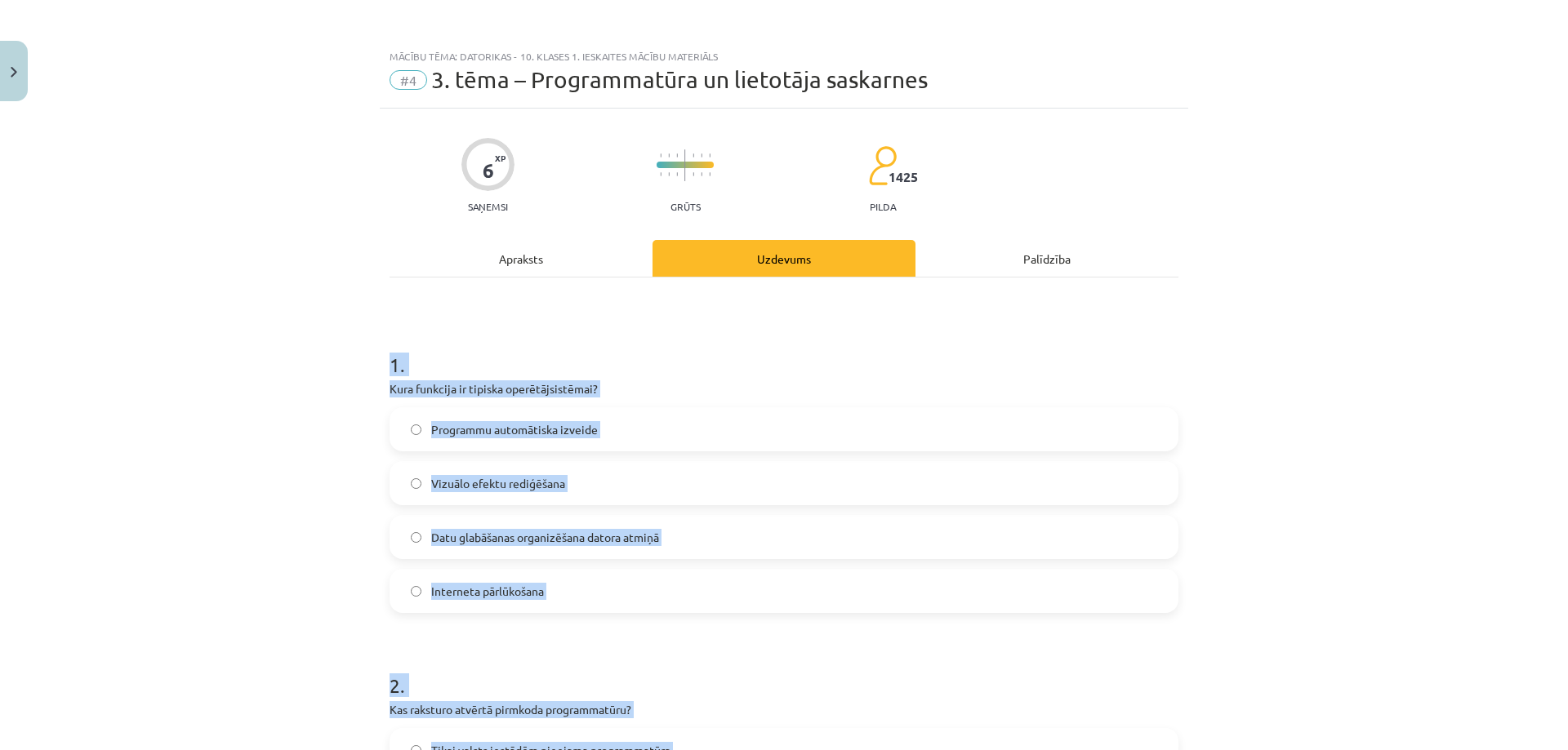
click at [286, 493] on div "Mācību tēma: Datorikas - 10. klases 1. ieskaites mācību materiāls #4 3. tēma – …" at bounding box center [784, 375] width 1568 height 750
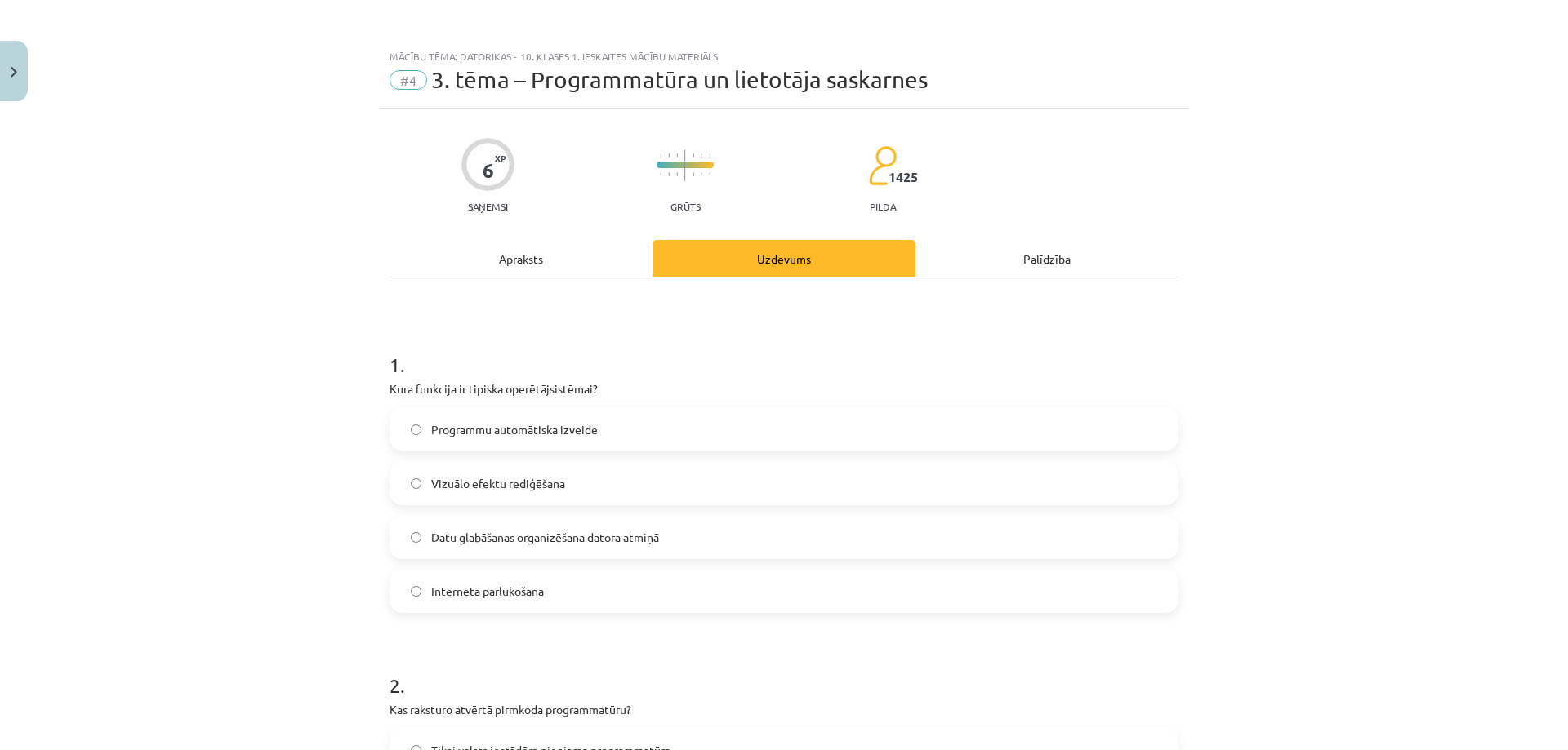
click at [416, 534] on label "Datu glabāšanas organizēšana datora atmiņā" at bounding box center [784, 537] width 785 height 41
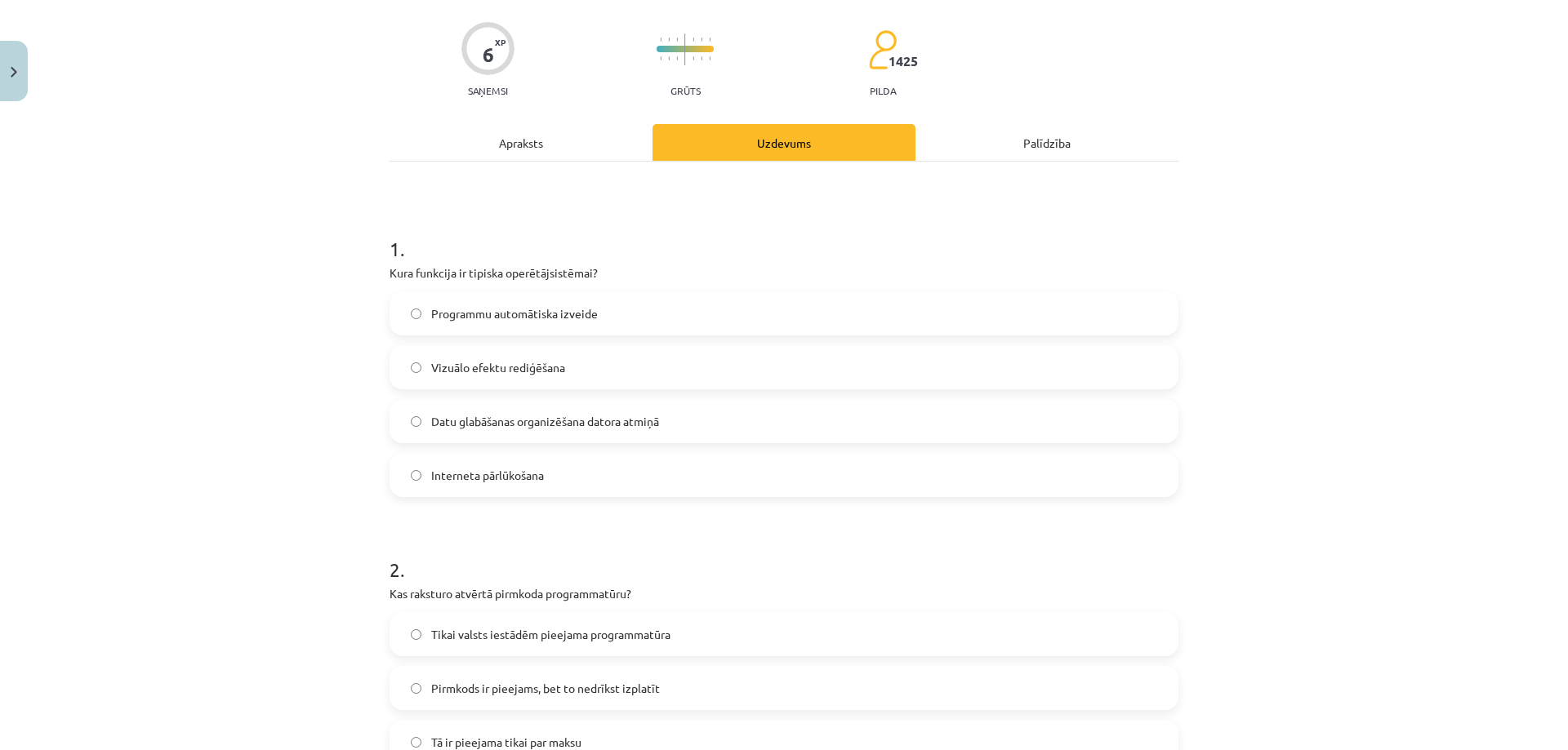
scroll to position [245, 0]
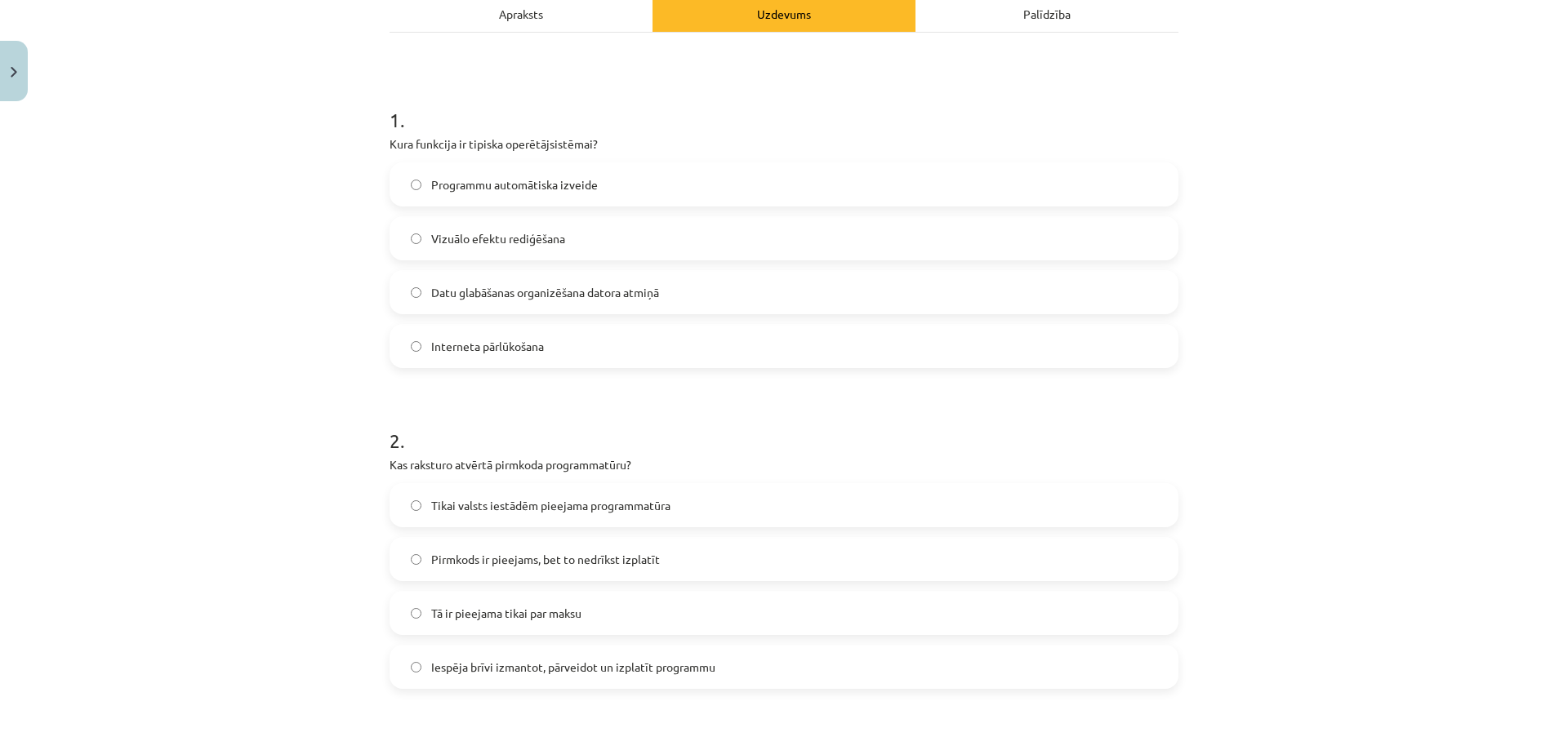
click at [473, 668] on span "Iespēja brīvi izmantot, pārveidot un izplatīt programmu" at bounding box center [573, 667] width 284 height 17
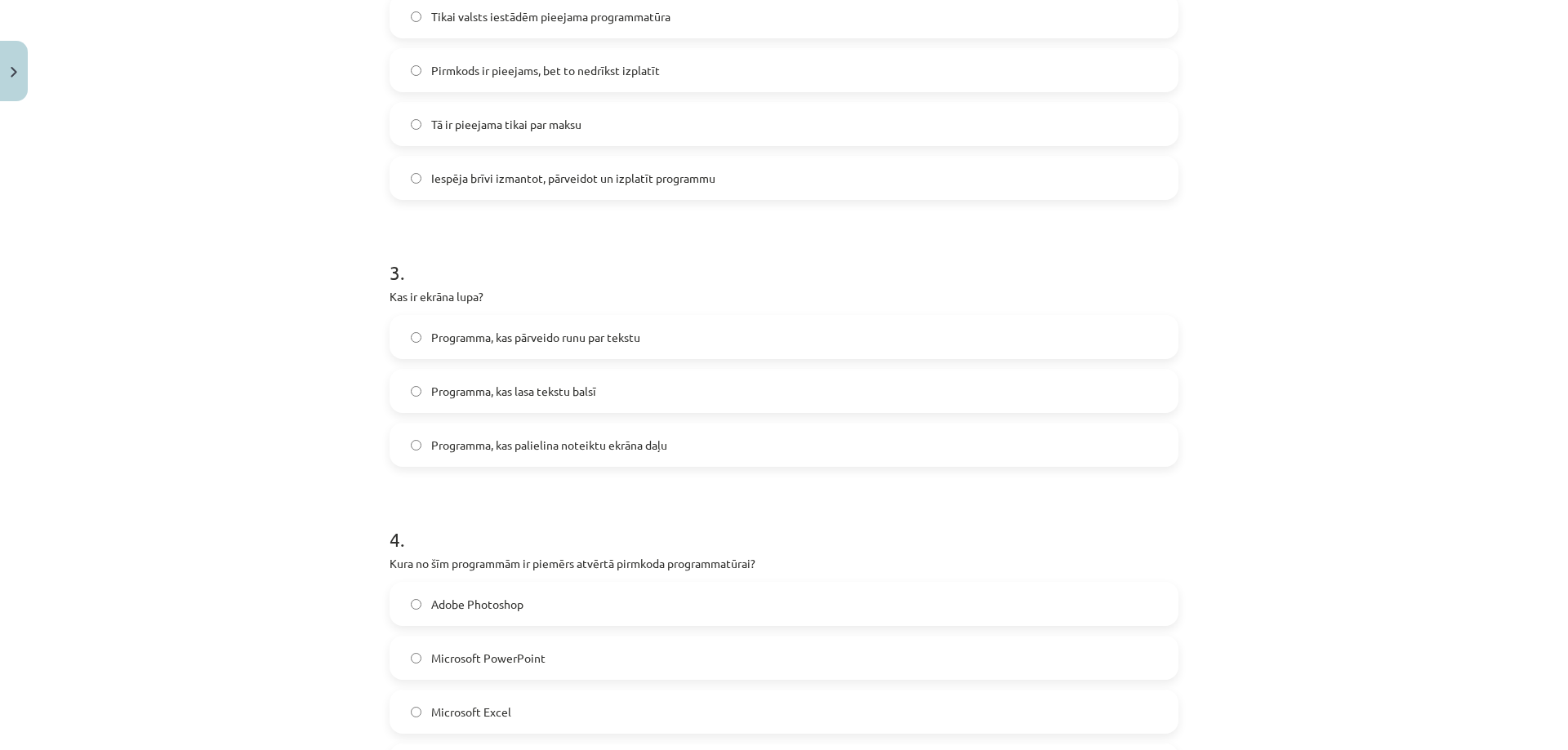
scroll to position [735, 0]
click at [556, 457] on label "Programma, kas palielina noteiktu ekrāna daļu" at bounding box center [784, 444] width 785 height 41
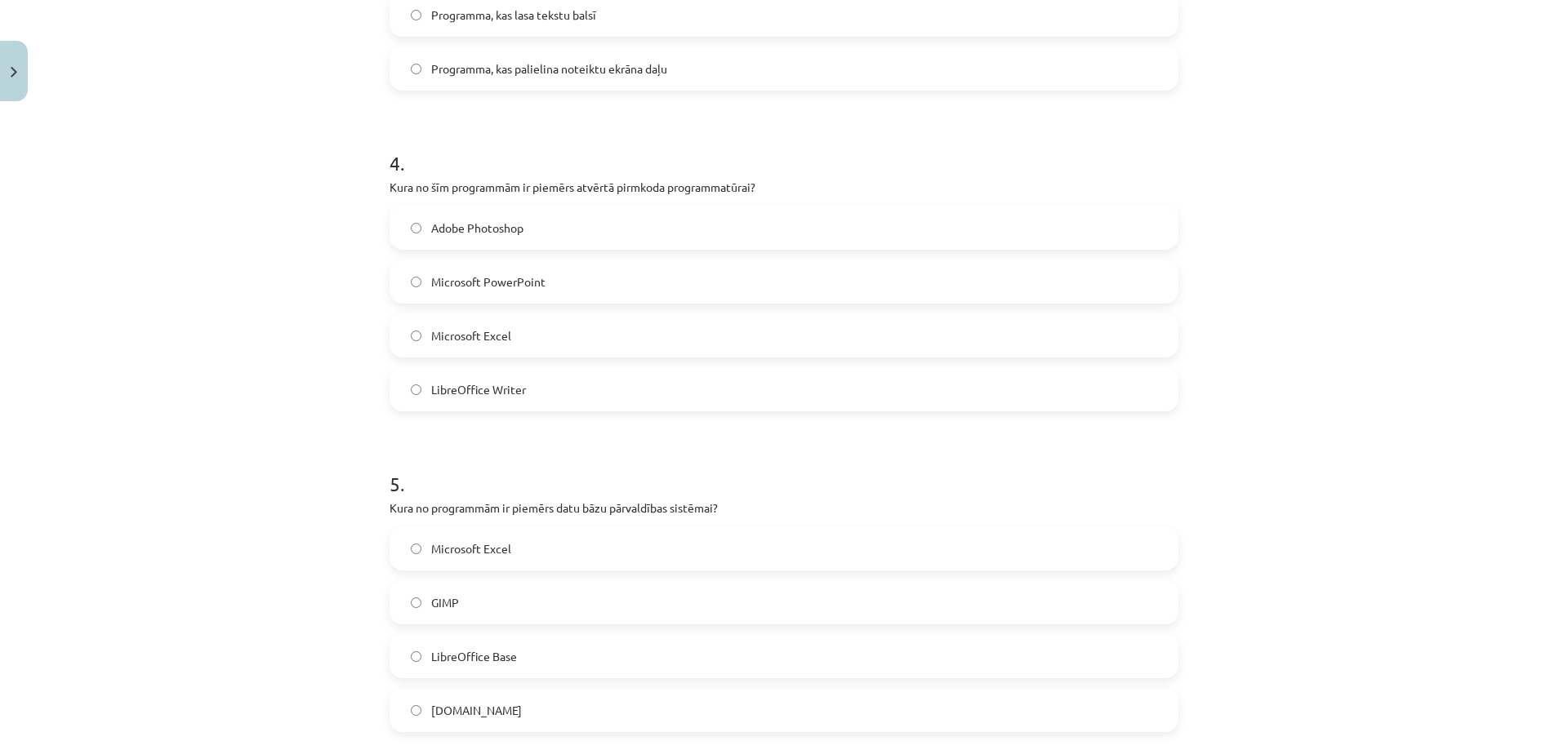
scroll to position [1143, 0]
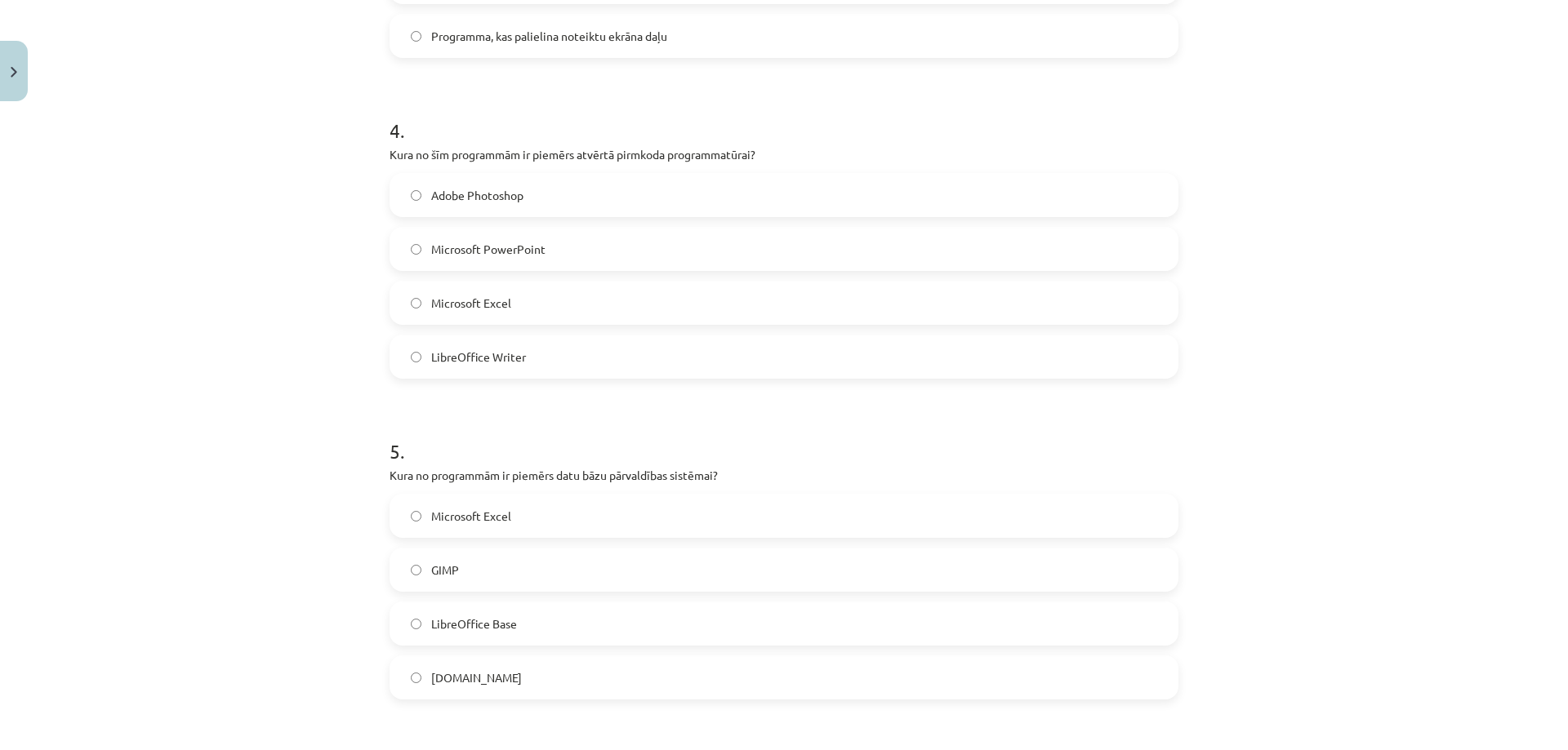
click at [489, 350] on span "LibreOffice Writer" at bounding box center [478, 357] width 95 height 17
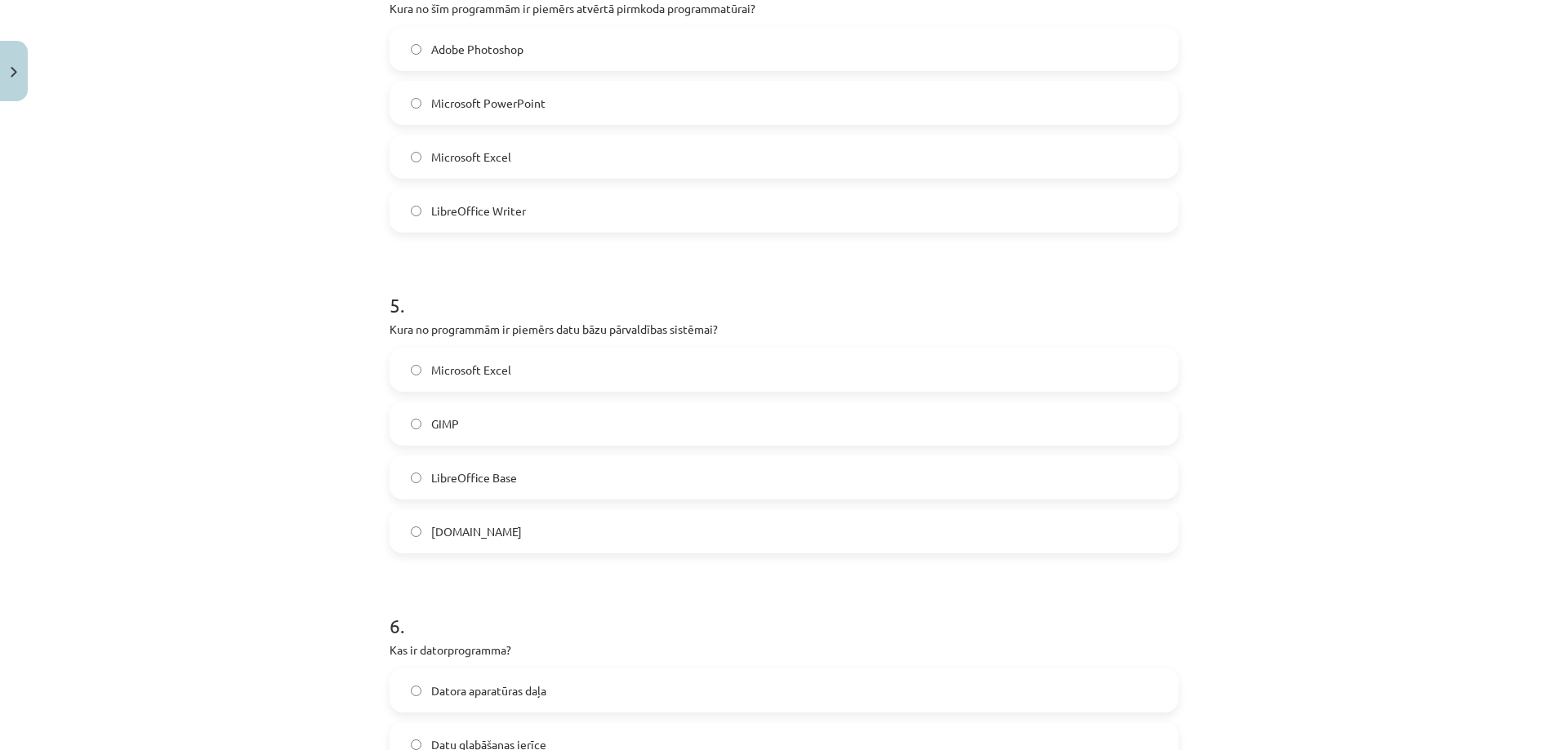
scroll to position [1306, 0]
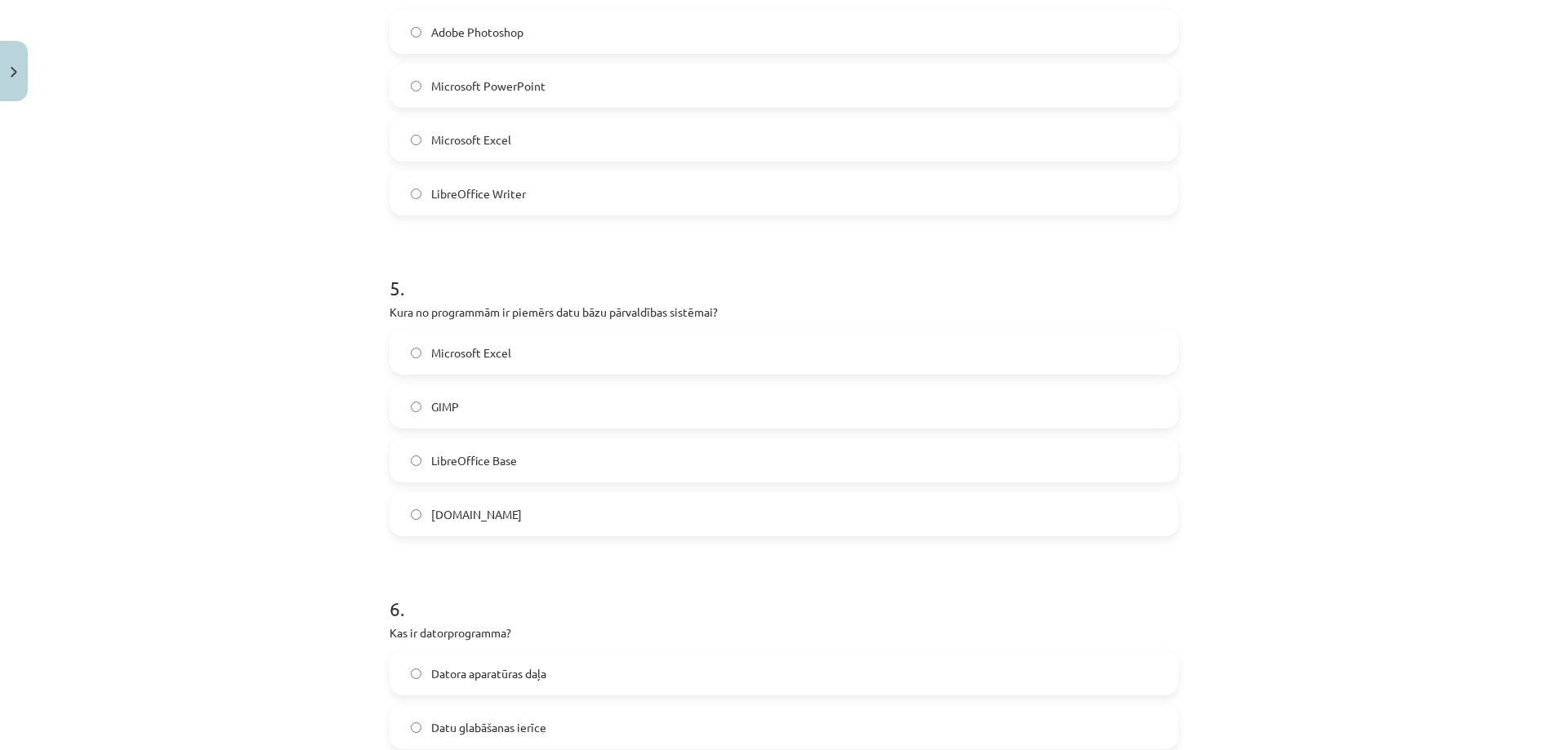
click at [451, 445] on label "LibreOffice Base" at bounding box center [784, 460] width 785 height 41
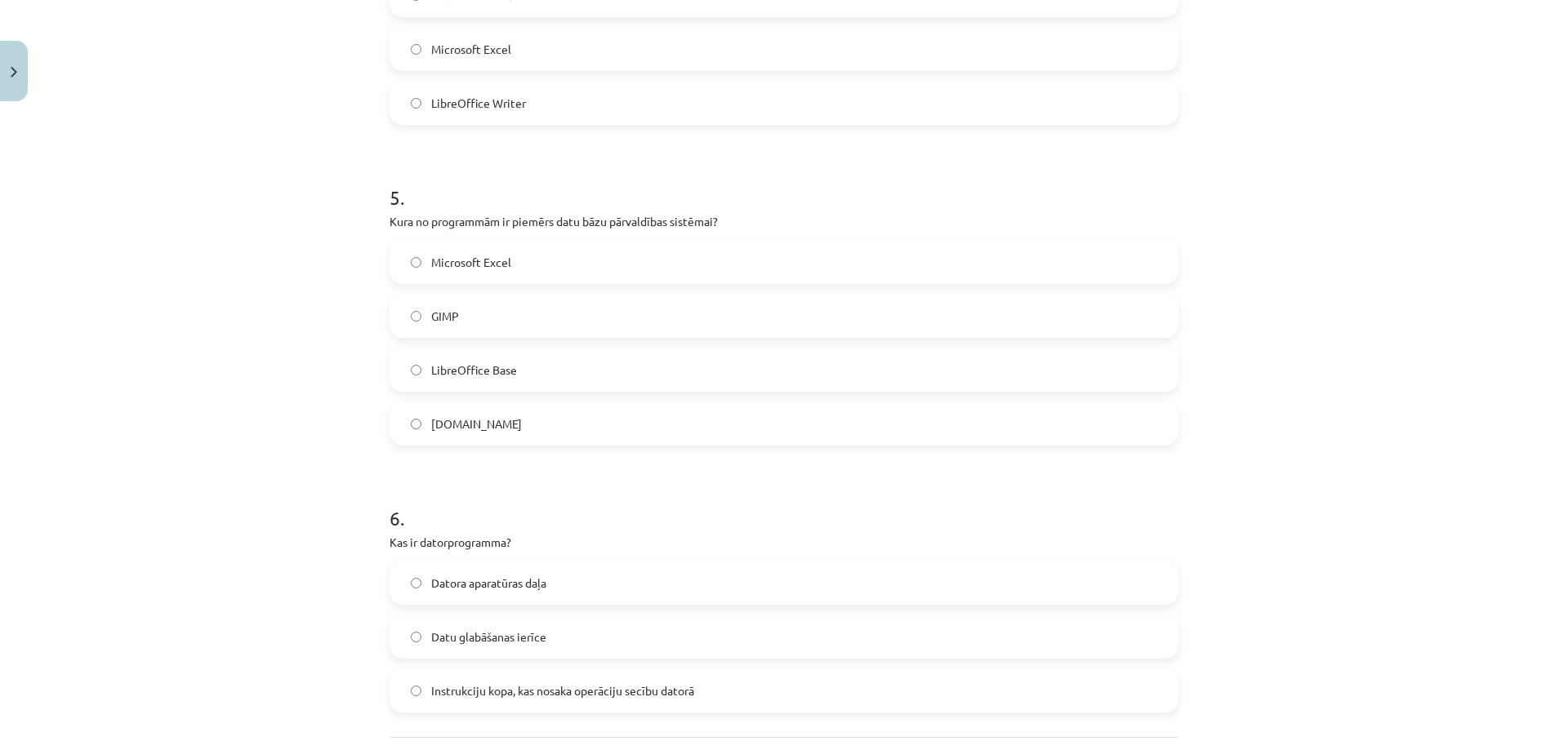
scroll to position [1549, 0]
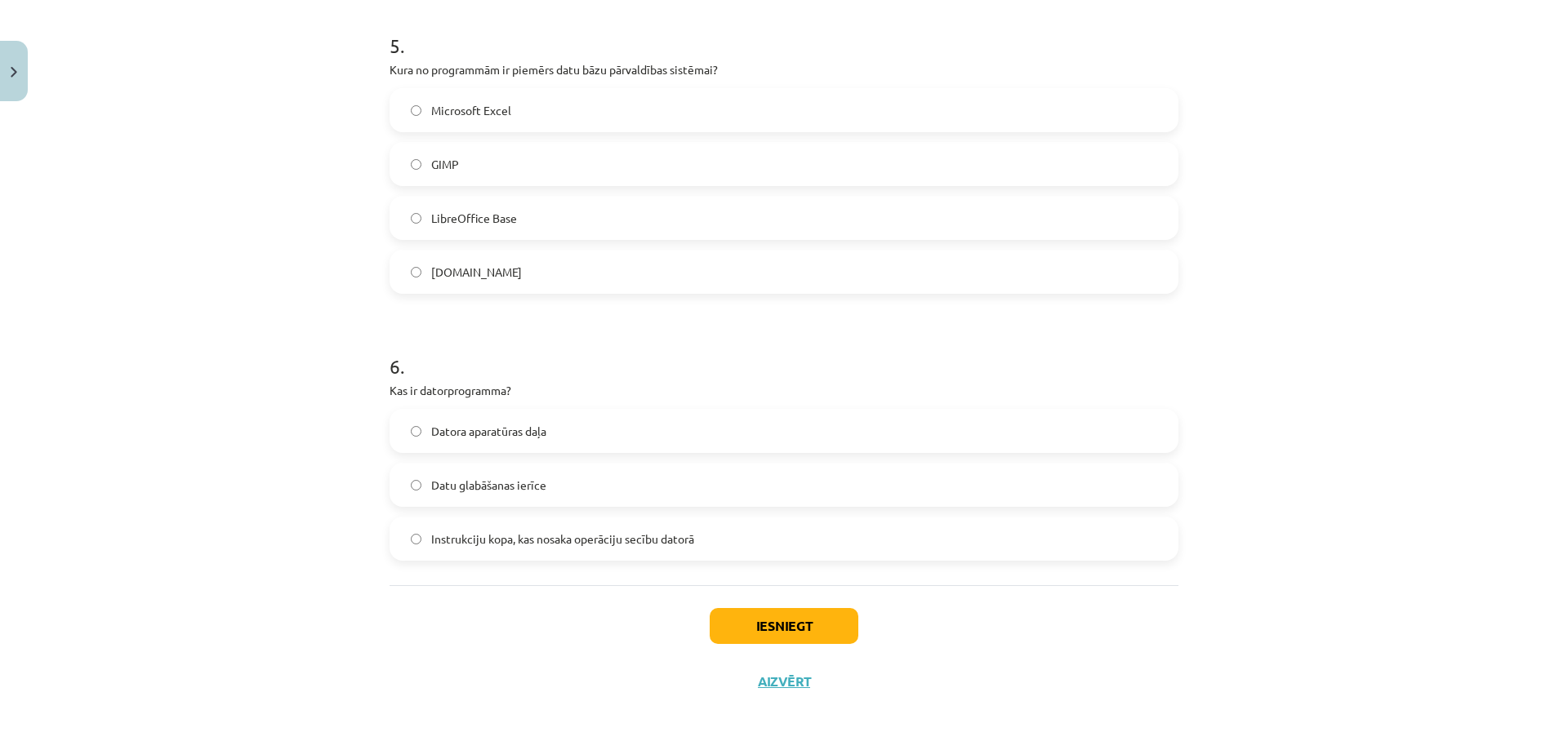
click at [461, 541] on span "Instrukciju kopa, kas nosaka operāciju secību datorā" at bounding box center [563, 539] width 263 height 17
click at [709, 628] on button "Iesniegt" at bounding box center [784, 627] width 149 height 36
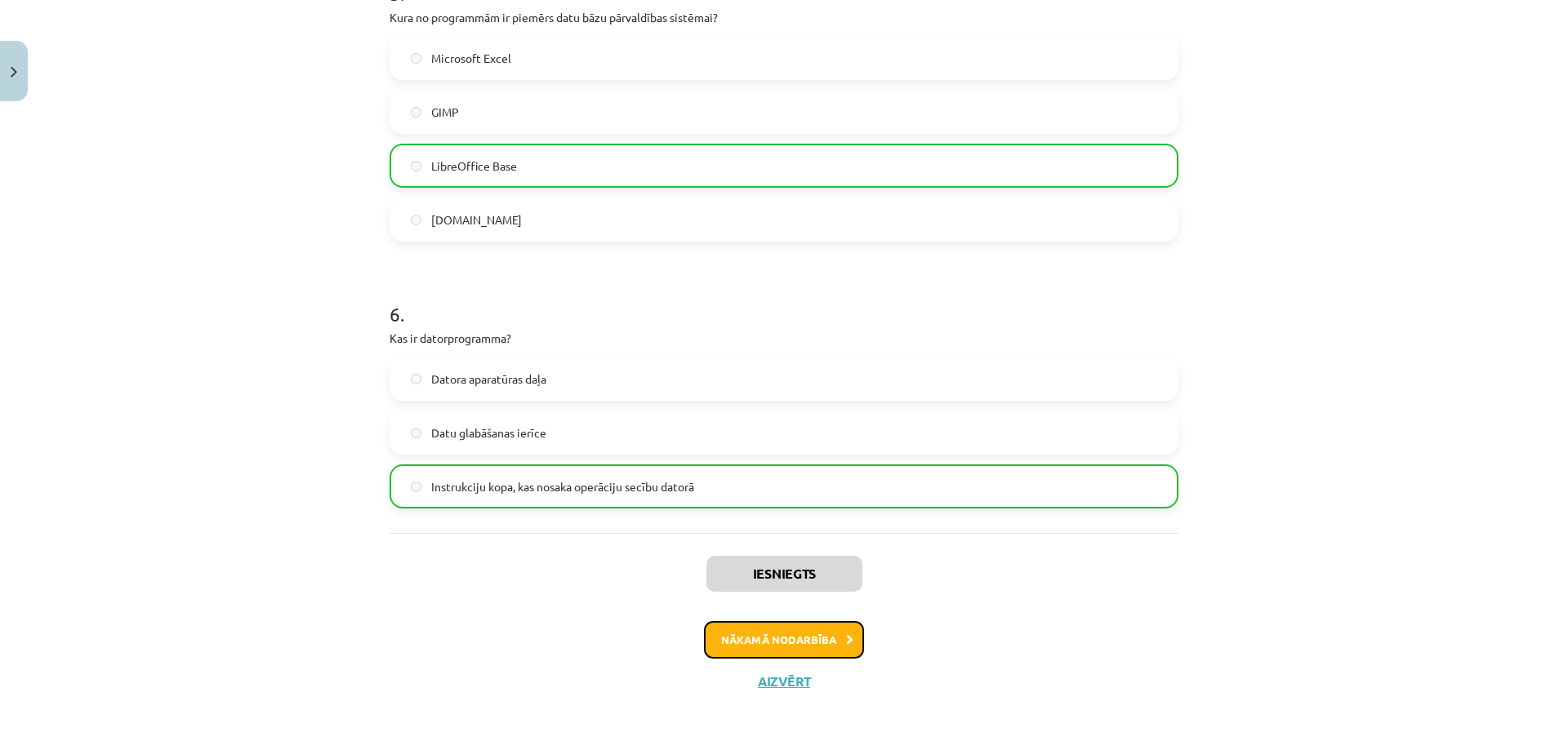
click at [741, 643] on button "Nākamā nodarbība" at bounding box center [784, 639] width 160 height 37
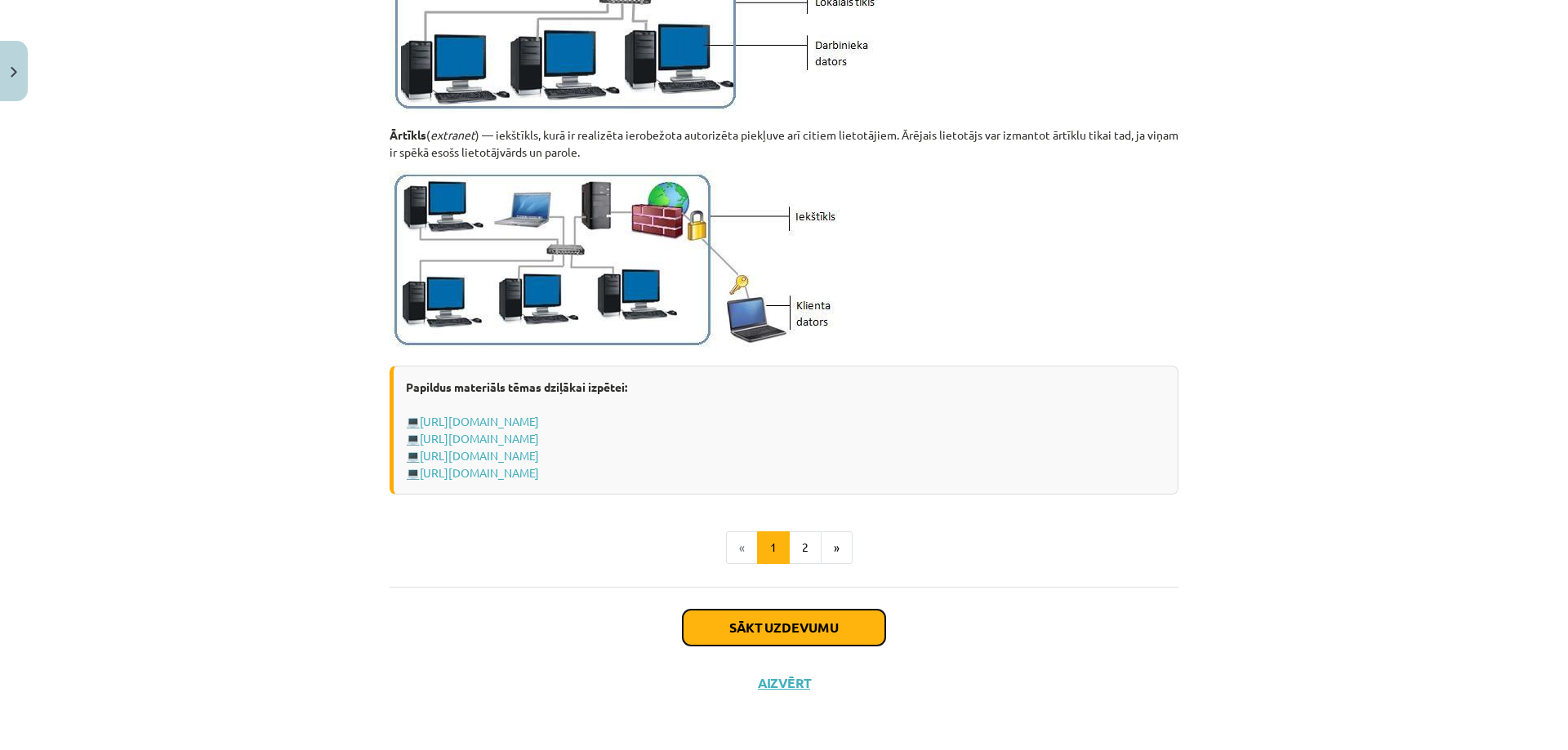
click at [725, 619] on button "Sākt uzdevumu" at bounding box center [784, 628] width 203 height 36
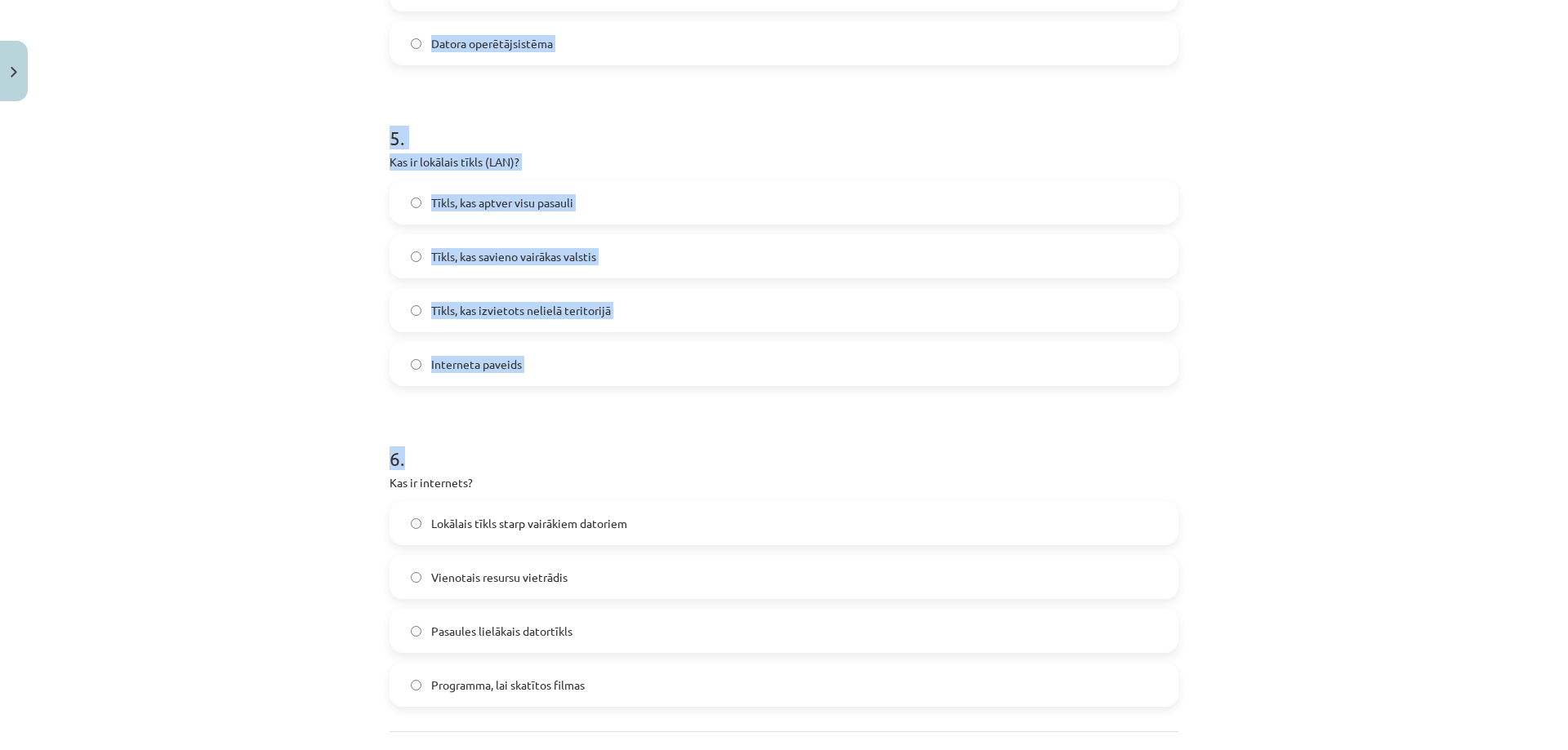
scroll to position [1657, 0]
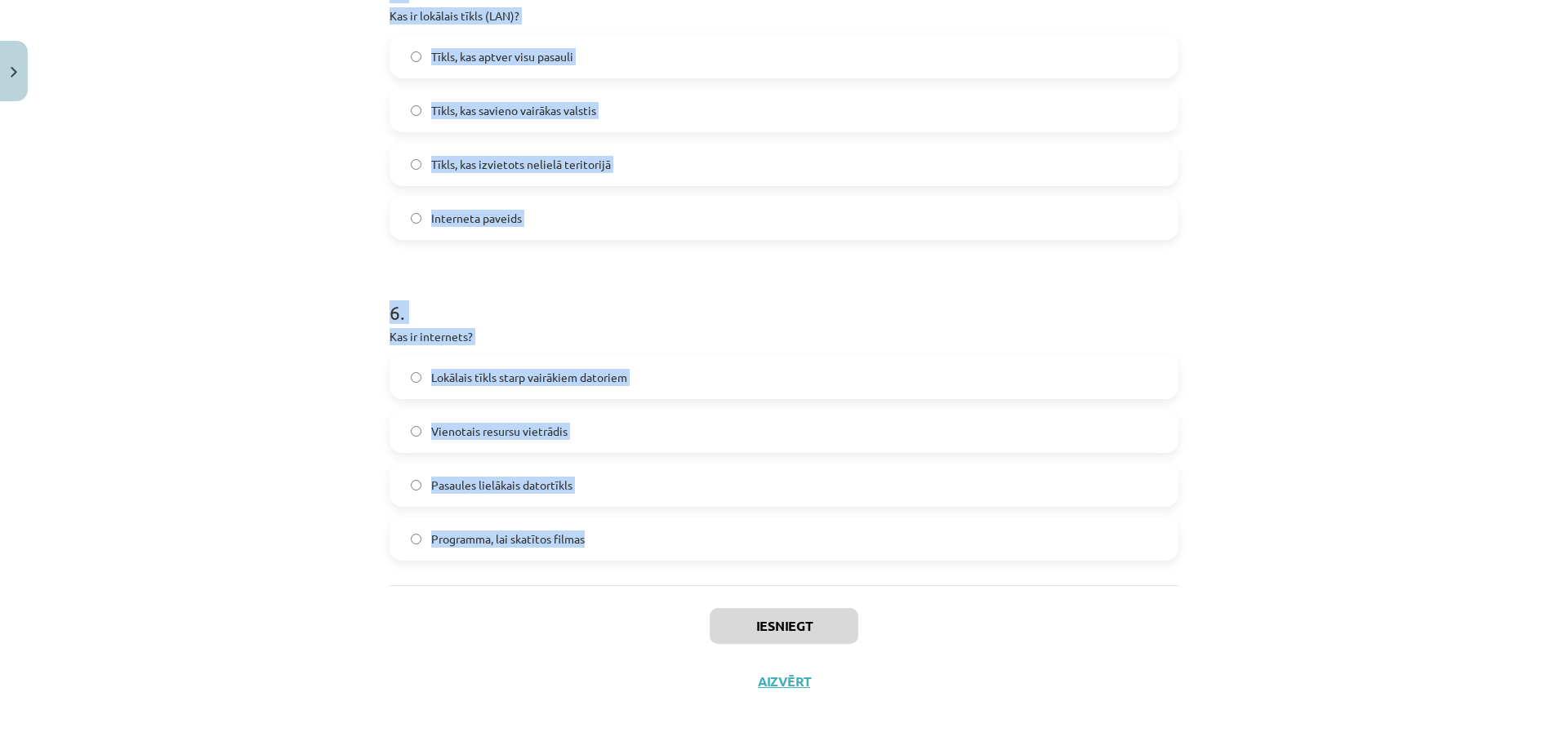
drag, startPoint x: 385, startPoint y: 317, endPoint x: 608, endPoint y: 548, distance: 321.1
copy form "1 . Kas ir serveris? Datorspēle Programma, kas sniedz pakalpojumus datortīklā F…"
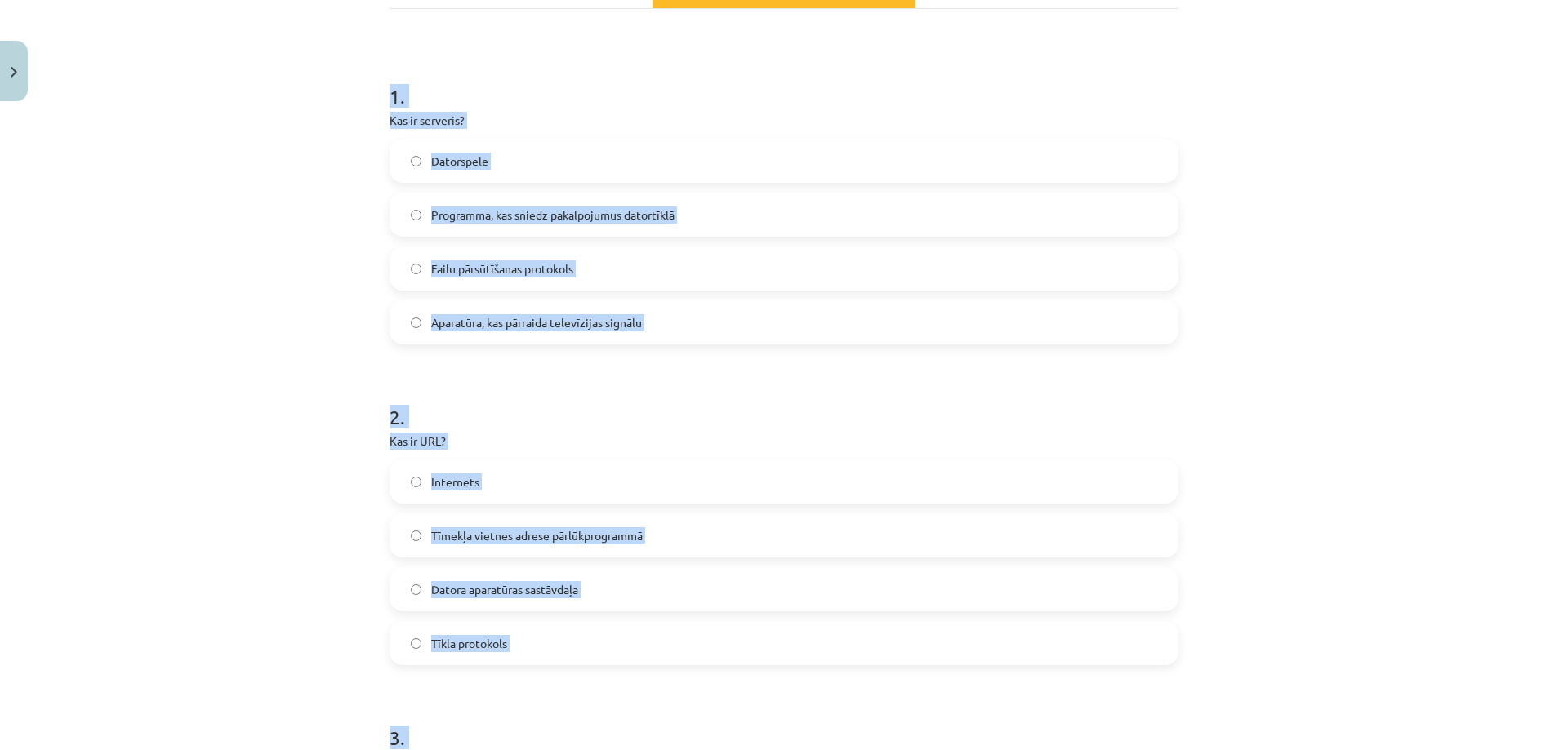
click at [302, 419] on div "Mācību tēma: Datorikas - 10. klases 1. ieskaites mācību materiāls #5 4. tēma – …" at bounding box center [784, 375] width 1568 height 750
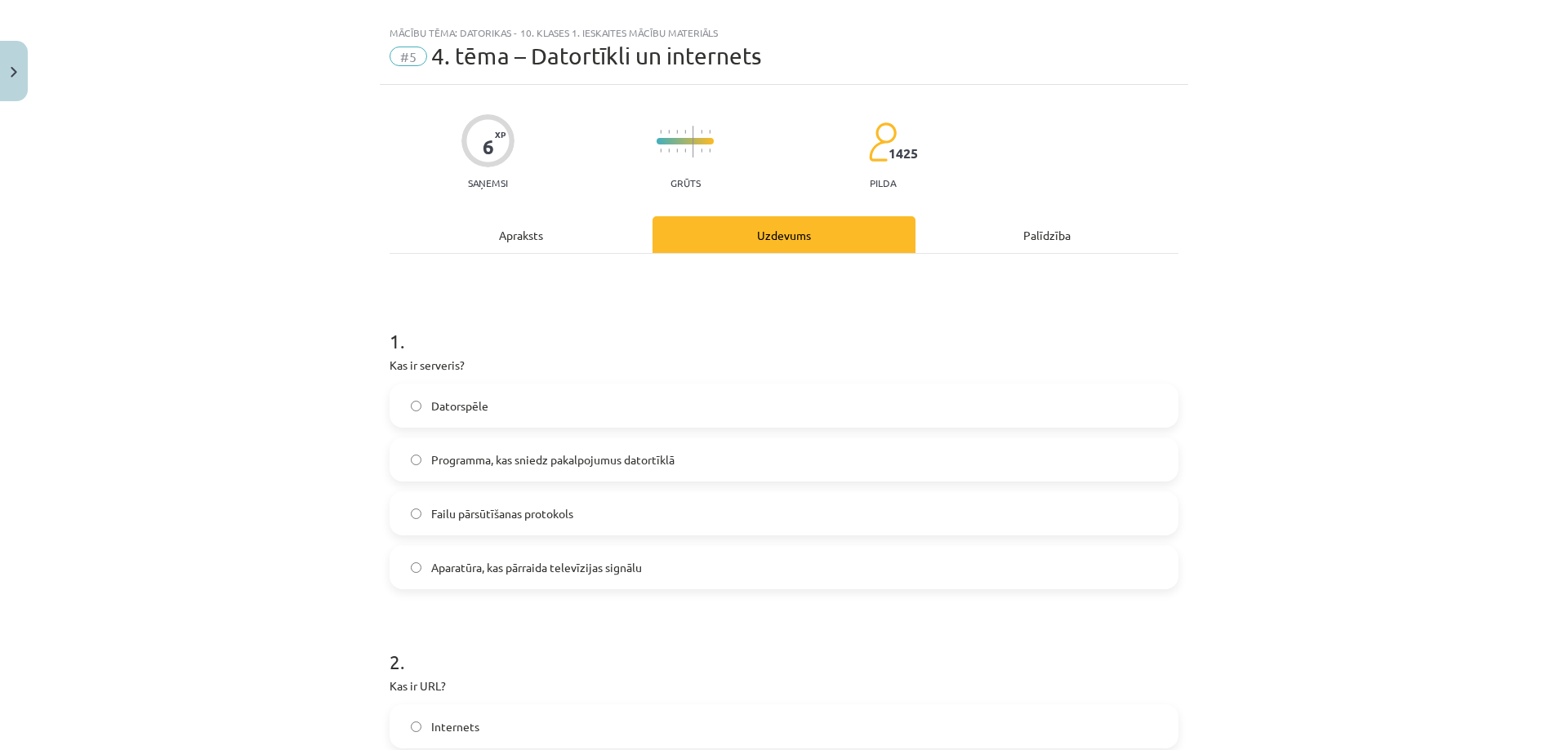
click at [437, 469] on label "Programma, kas sniedz pakalpojumus datortīklā" at bounding box center [784, 459] width 785 height 41
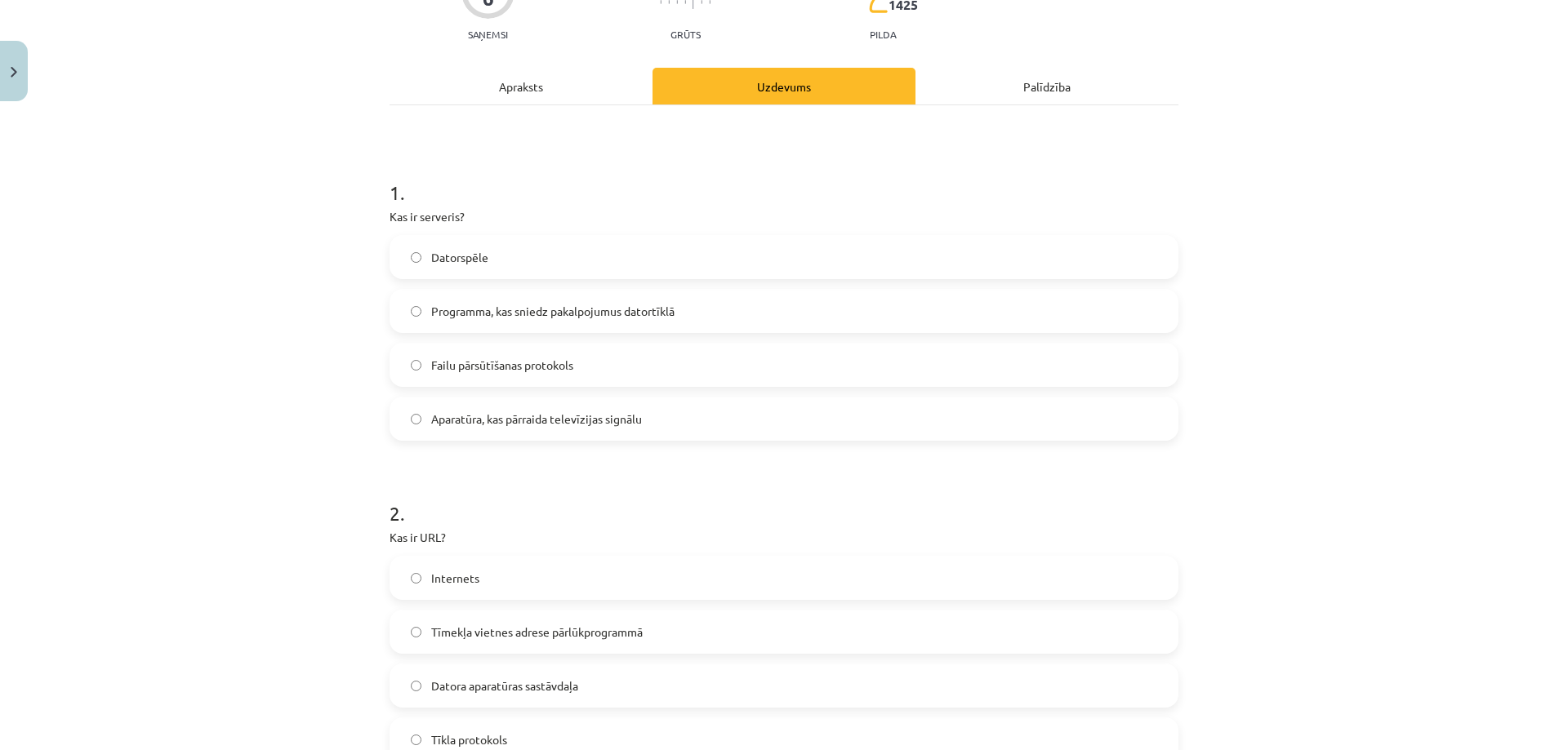
scroll to position [351, 0]
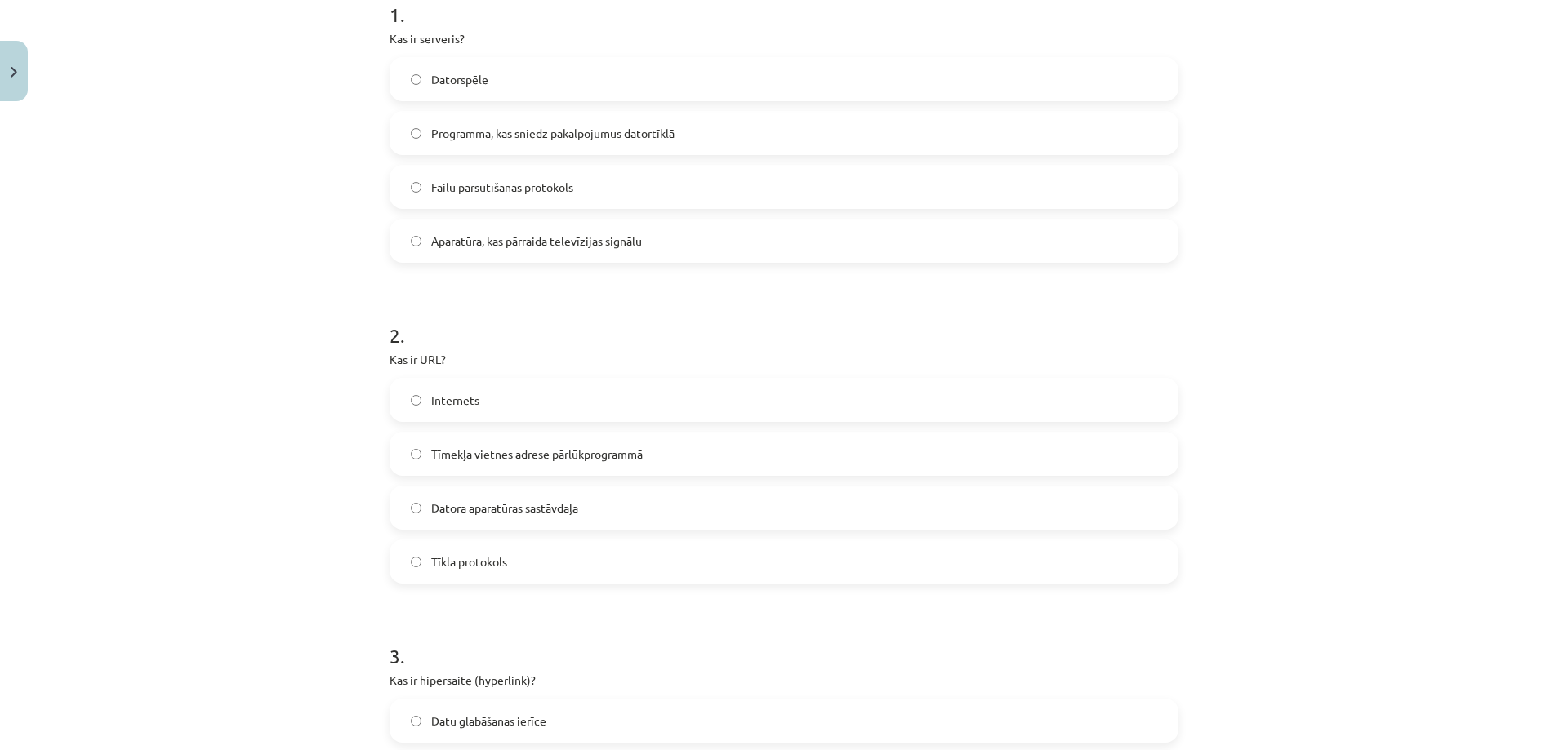
click at [496, 466] on label "Tīmekļa vietnes adrese pārlūkprogrammā" at bounding box center [784, 454] width 785 height 41
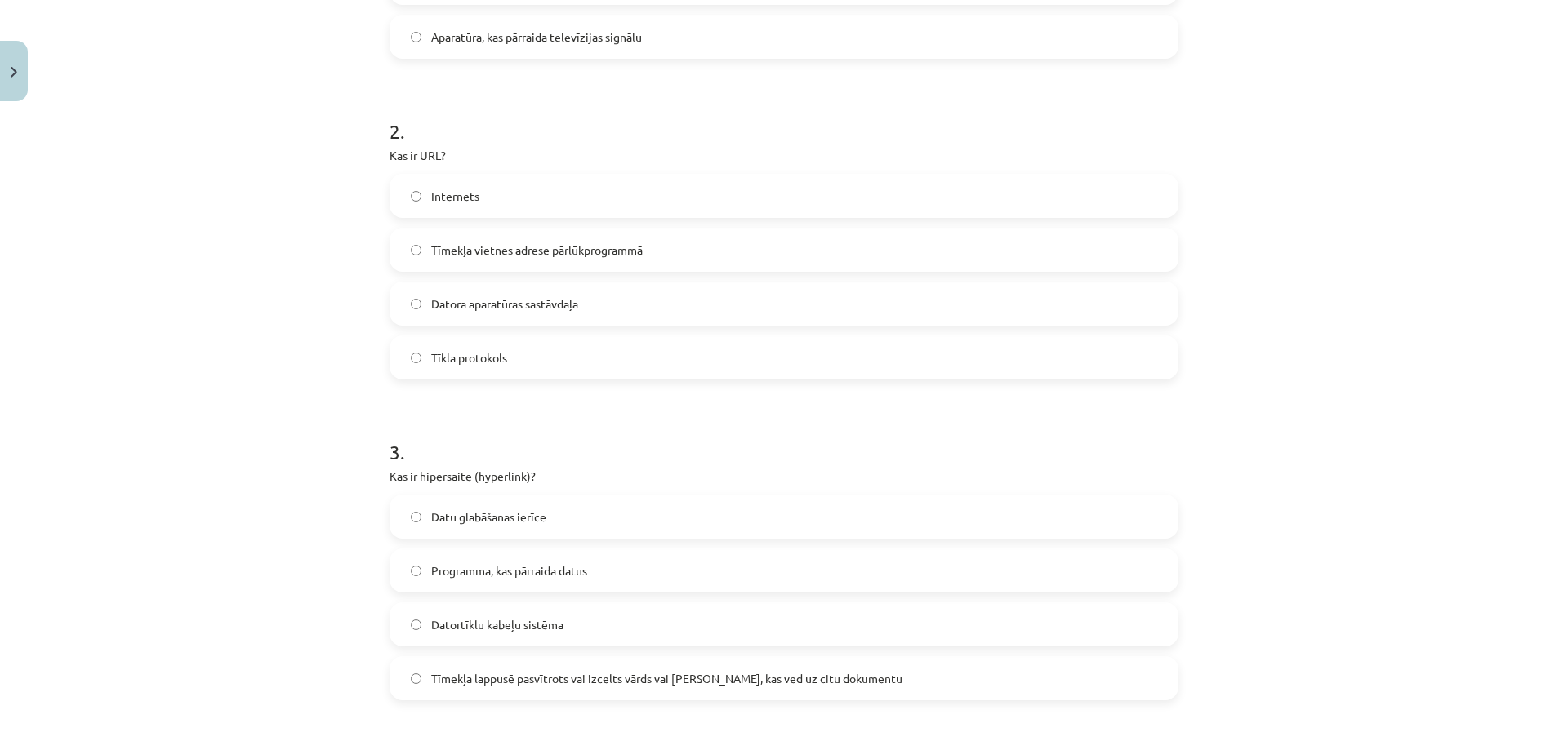
scroll to position [677, 0]
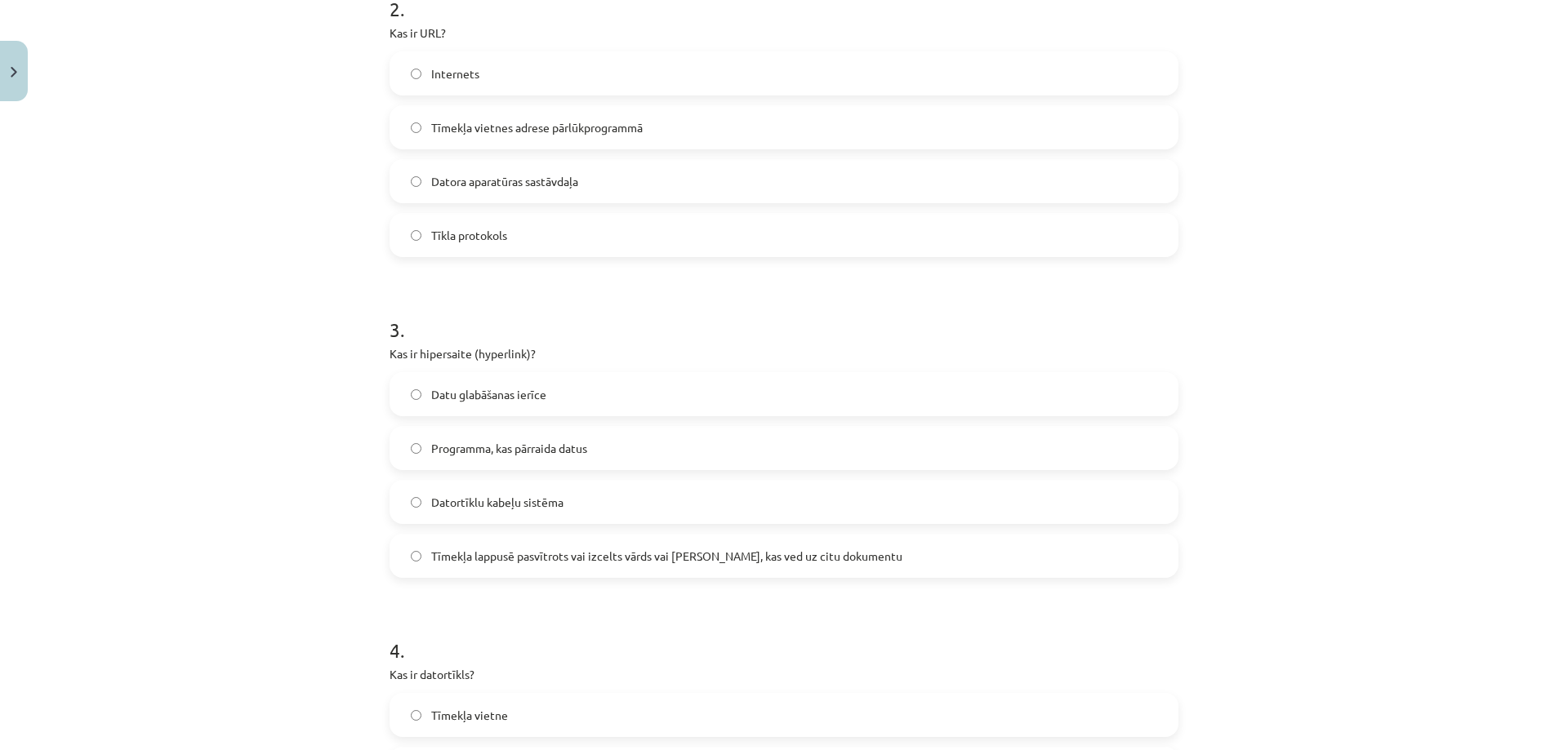
click at [481, 554] on span "Tīmekļa lappusē pasvītrots vai izcelts vārds vai [PERSON_NAME], kas ved uz citu…" at bounding box center [667, 556] width 471 height 17
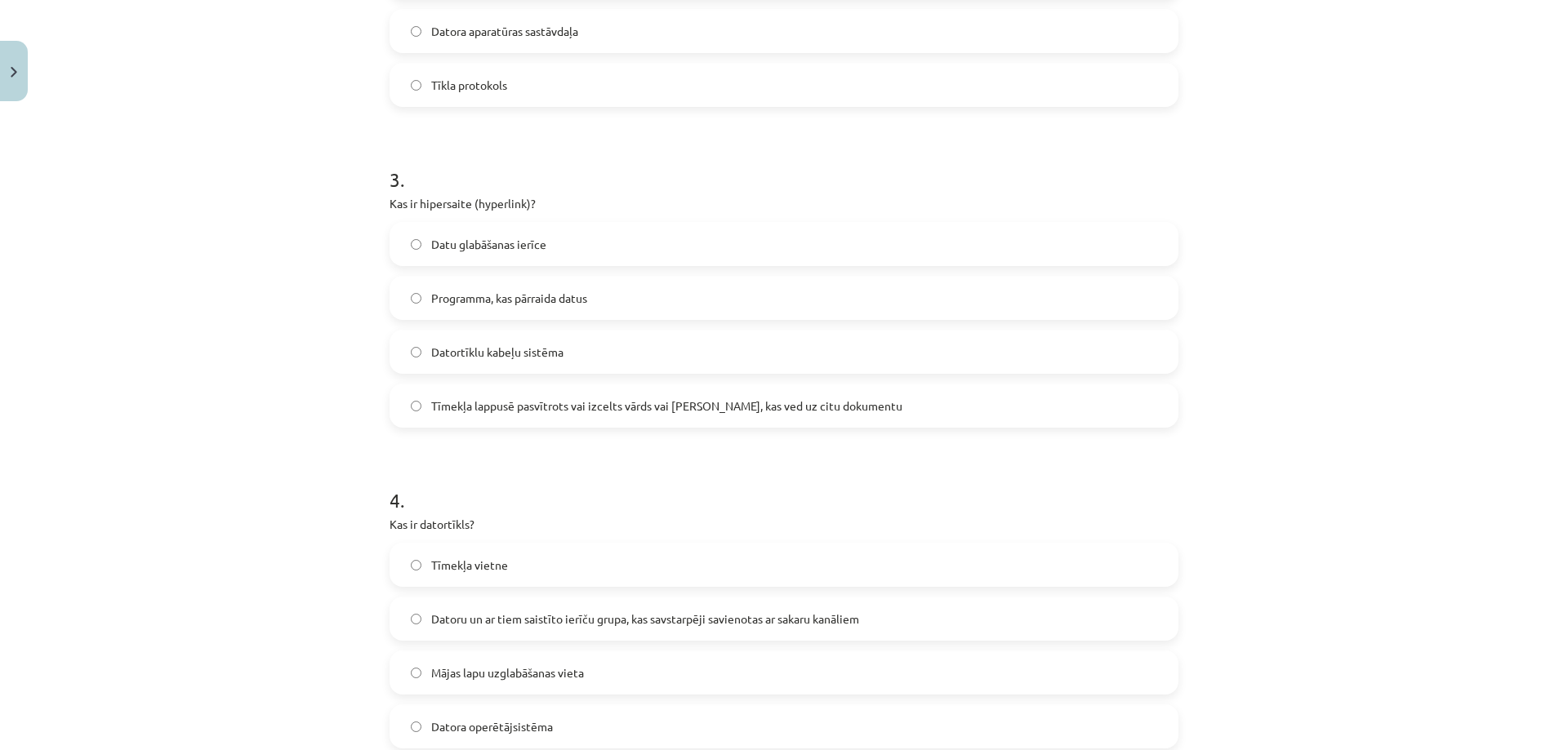
scroll to position [1004, 0]
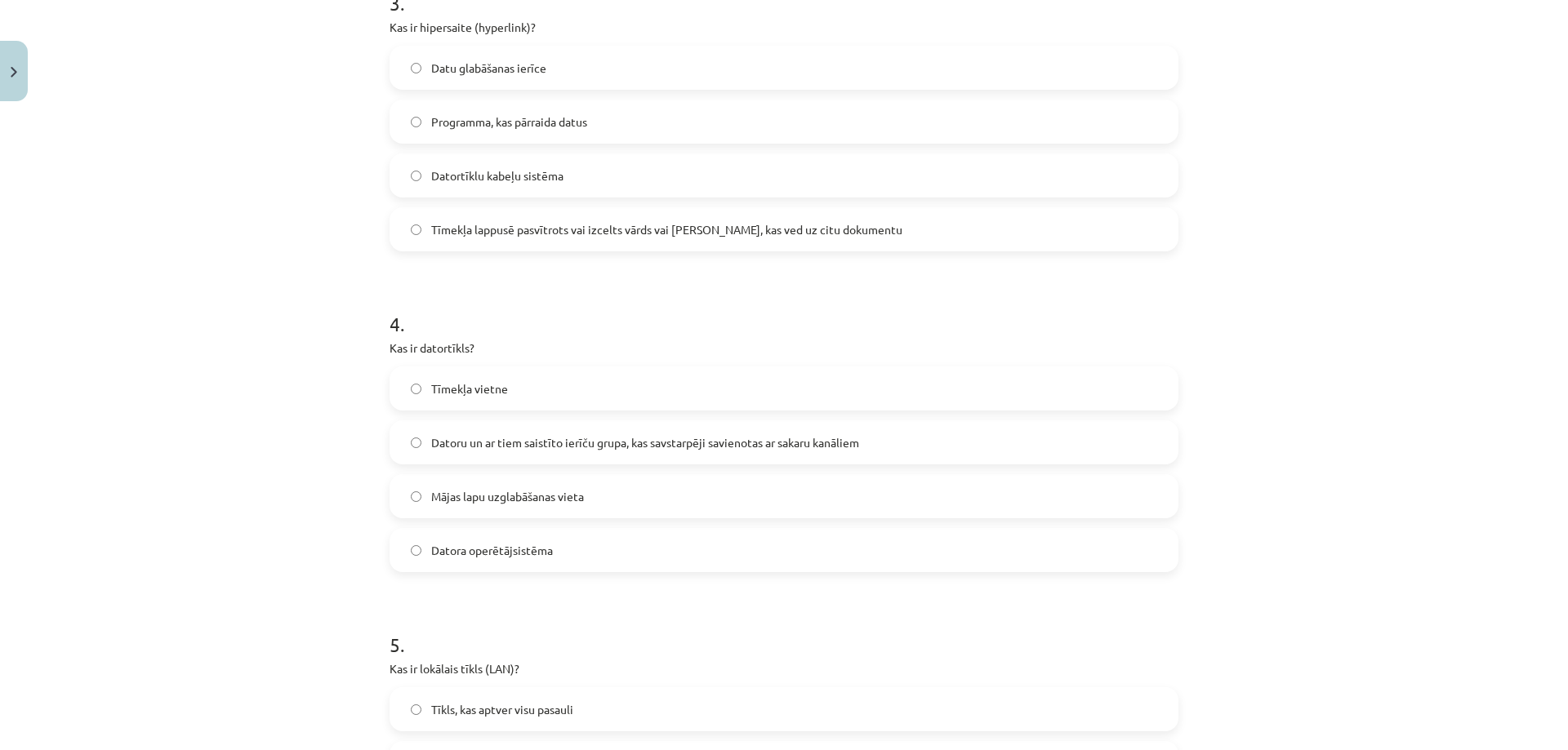
click at [442, 454] on label "Datoru un ar tiem saistīto ierīču grupa, kas savstarpēji savienotas ar sakaru k…" at bounding box center [784, 442] width 785 height 41
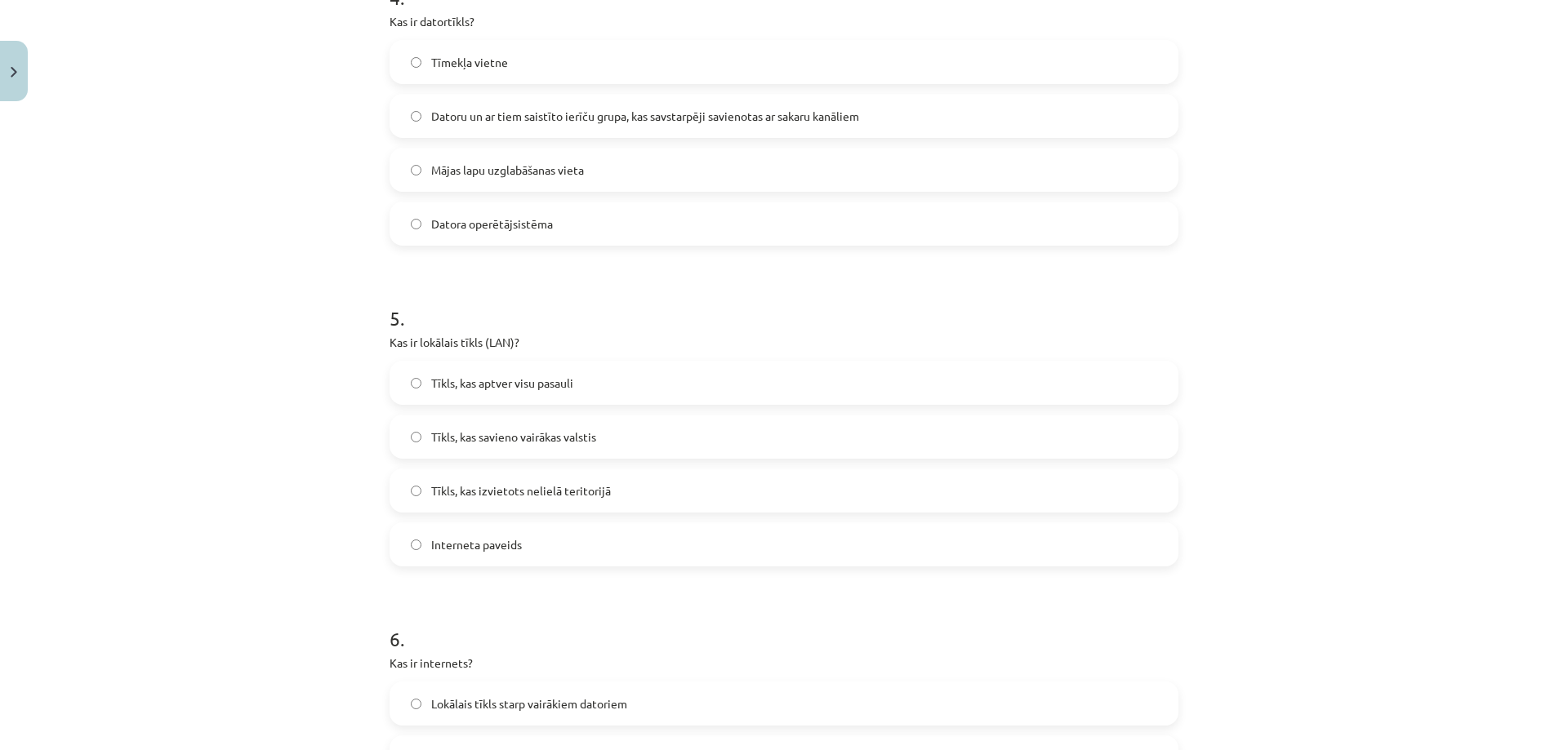
click at [515, 500] on label "Tīkls, kas izvietots nelielā teritorijā" at bounding box center [784, 490] width 785 height 41
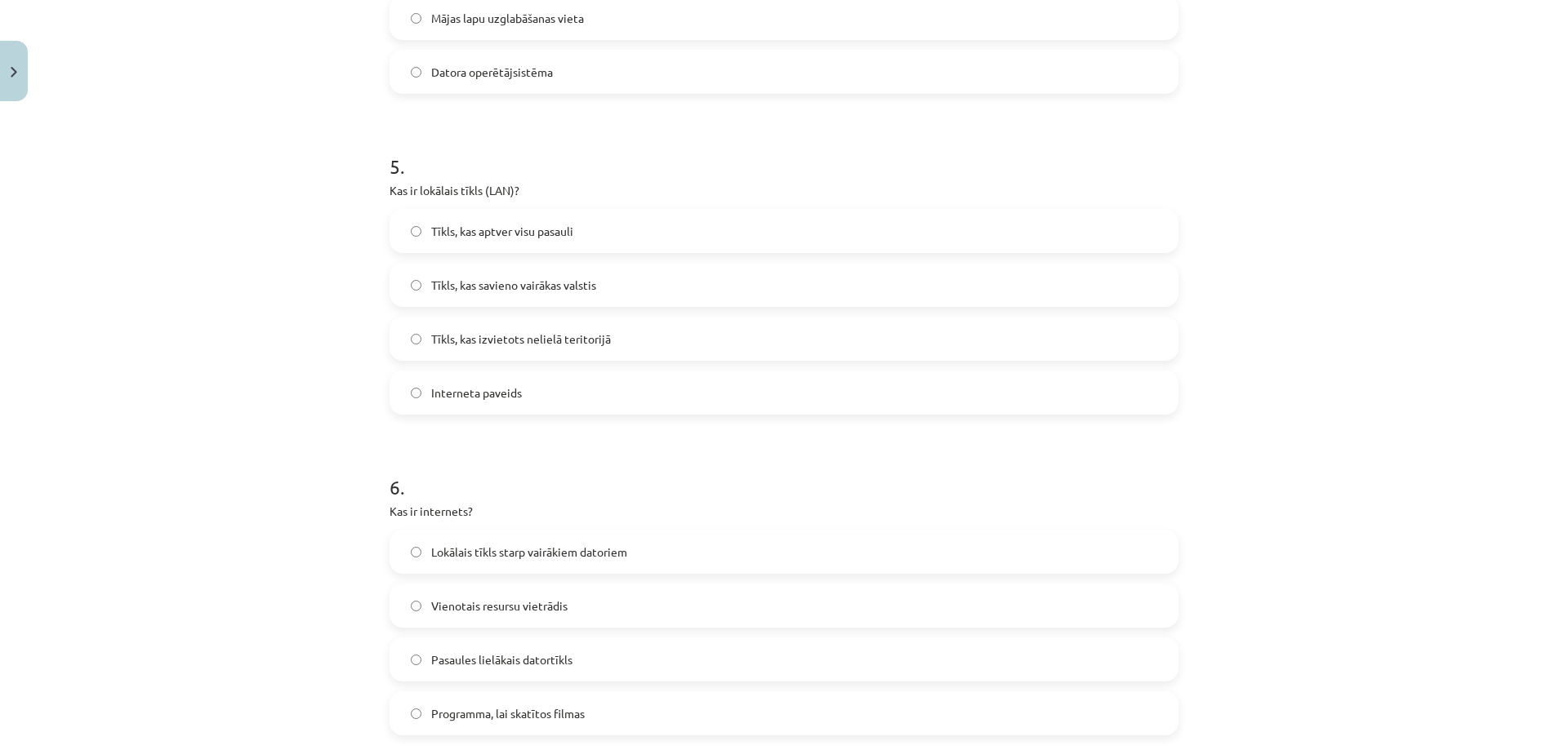
scroll to position [1657, 0]
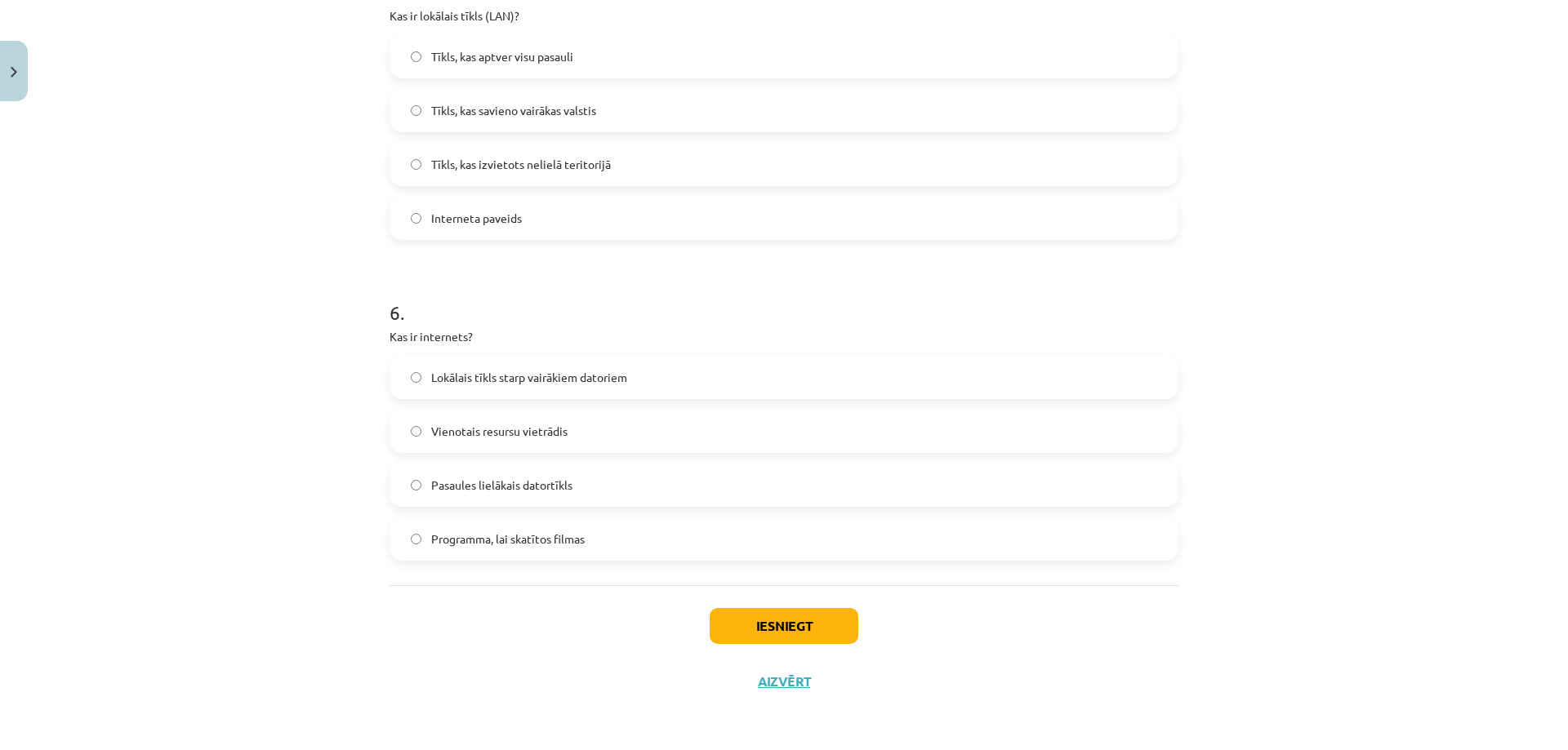
drag, startPoint x: 528, startPoint y: 479, endPoint x: 686, endPoint y: 567, distance: 180.9
click at [527, 476] on span "Pasaules lielākais datortīkls" at bounding box center [502, 485] width 141 height 17
click at [733, 638] on button "Iesniegt" at bounding box center [784, 627] width 149 height 36
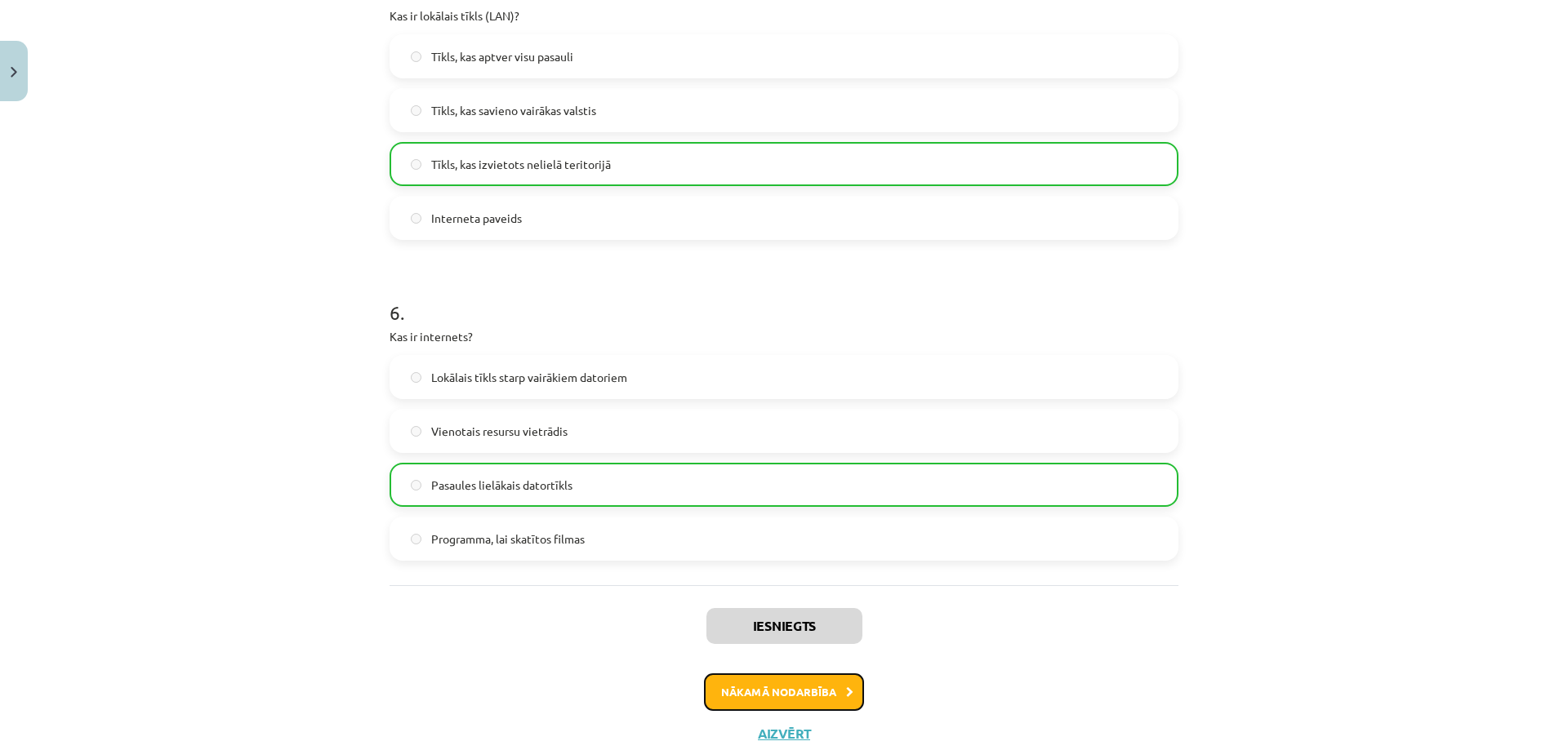
click at [766, 689] on button "Nākamā nodarbība" at bounding box center [784, 692] width 160 height 37
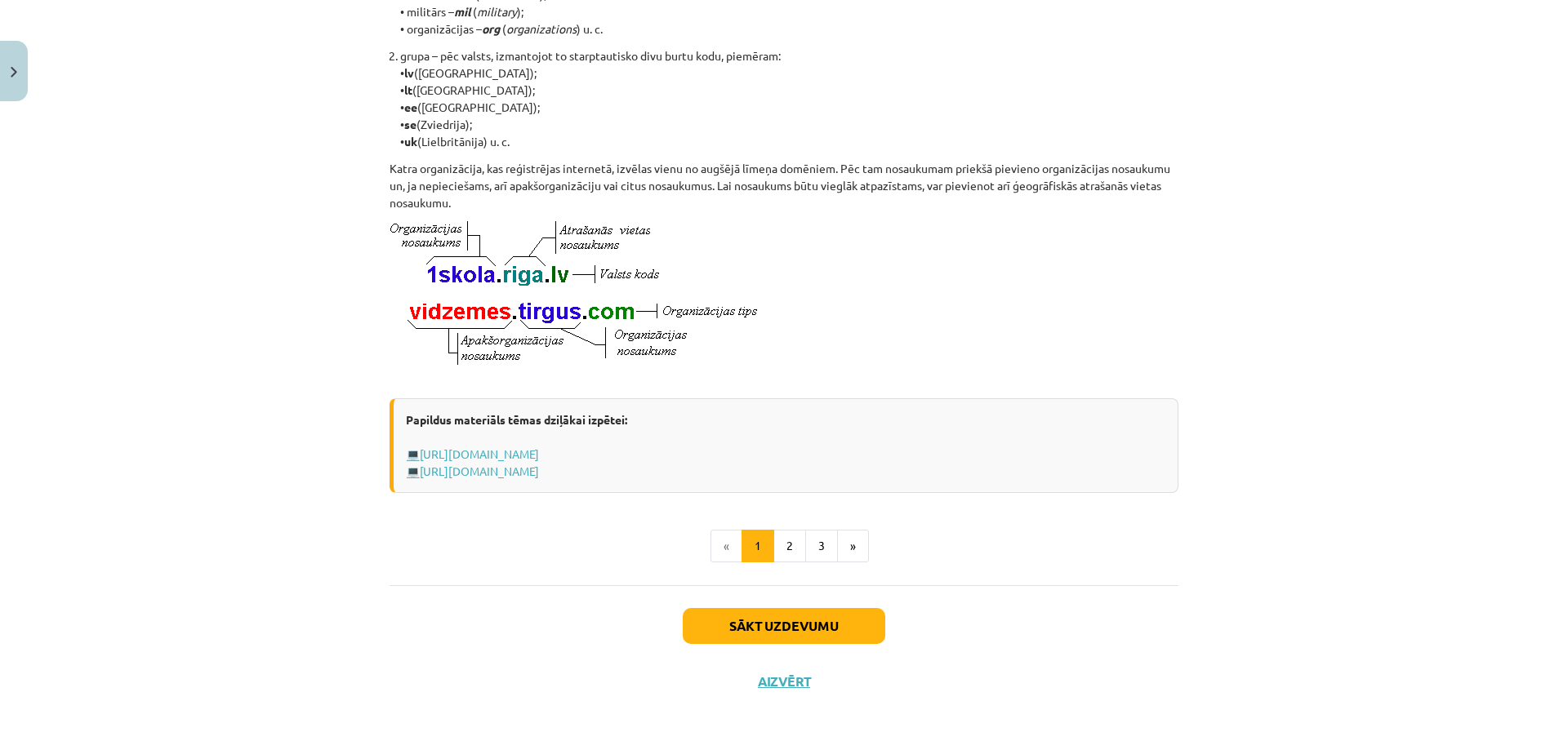
scroll to position [766, 0]
click at [731, 645] on div "Sākt uzdevumu Aizvērt" at bounding box center [784, 642] width 789 height 114
click at [728, 639] on button "Sākt uzdevumu" at bounding box center [784, 627] width 203 height 36
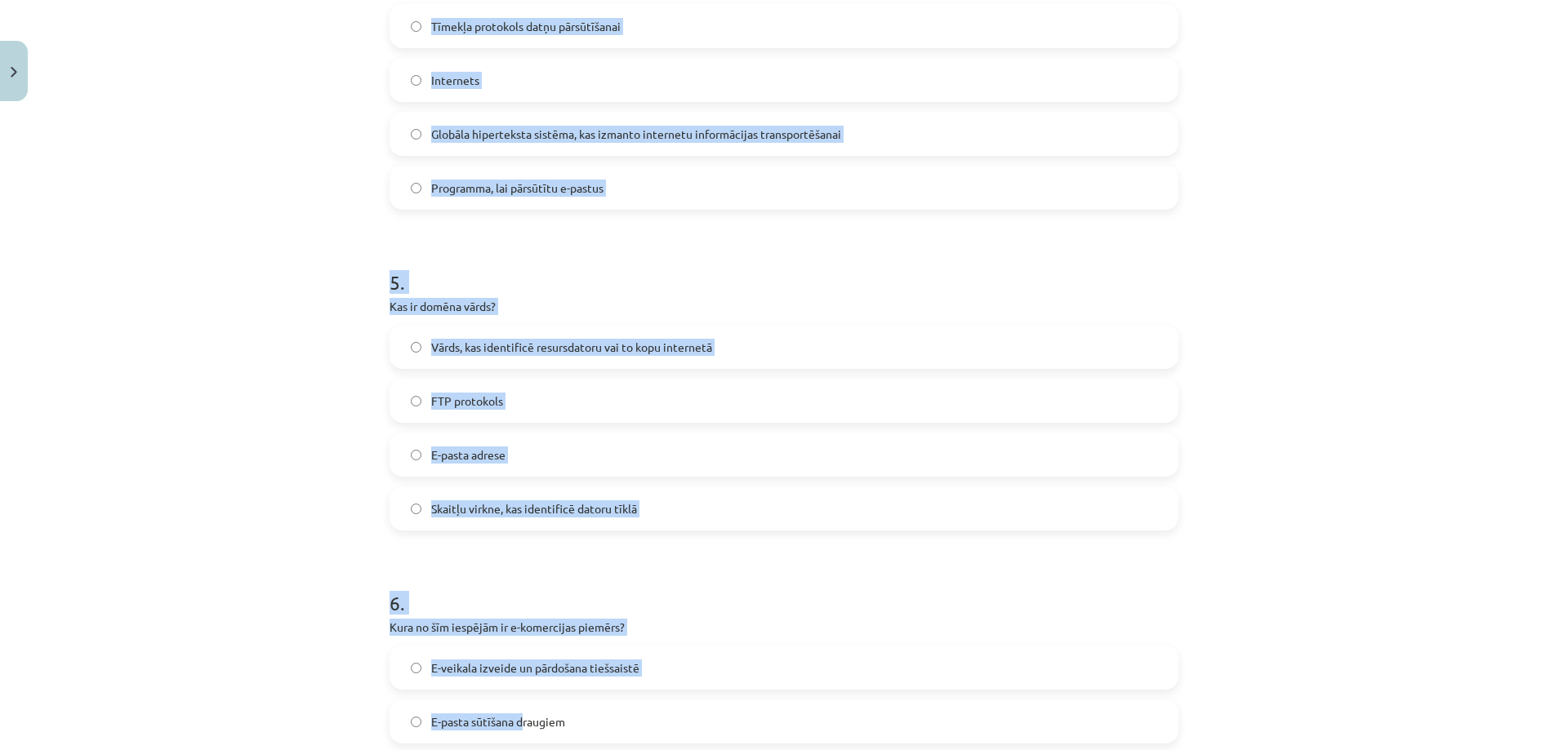
scroll to position [1549, 0]
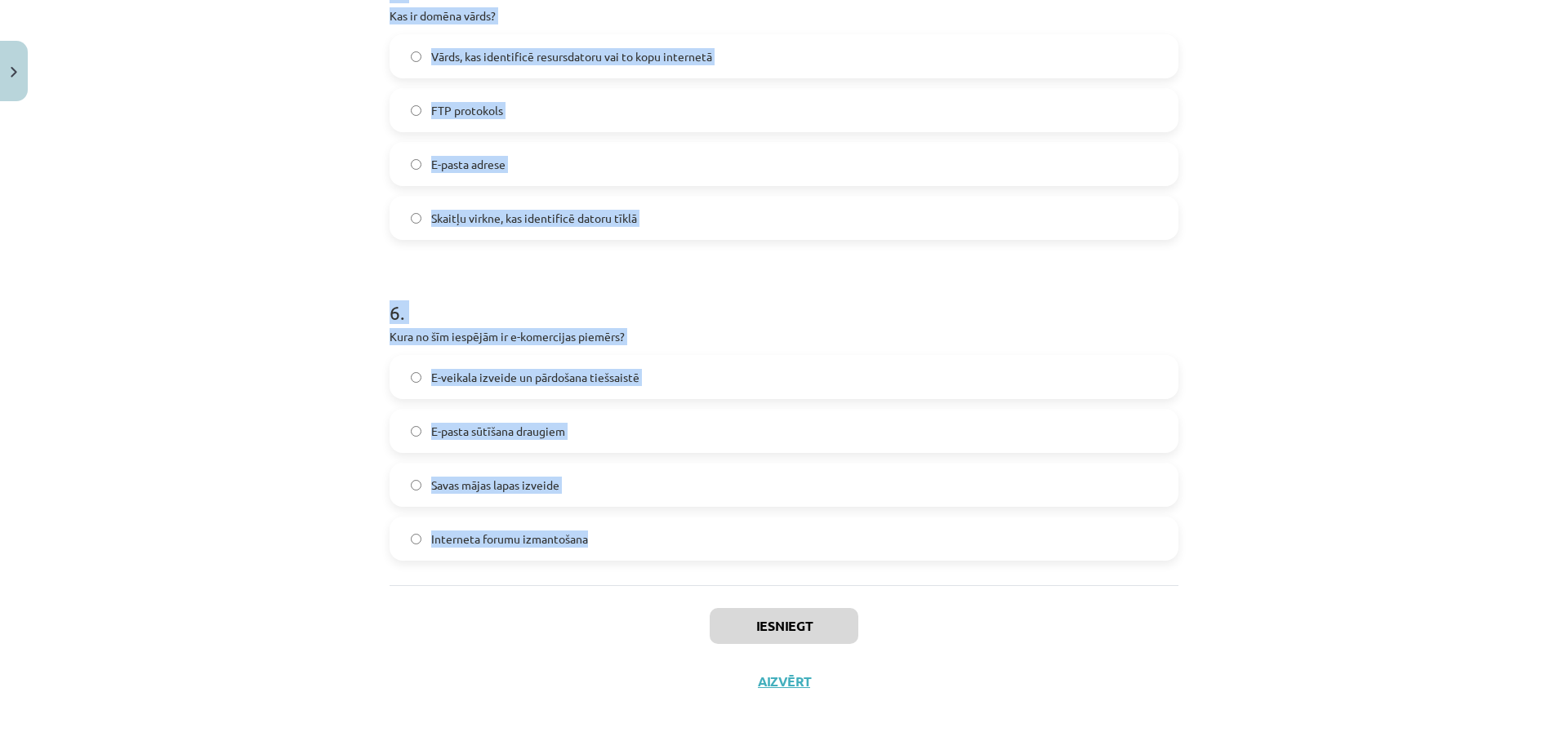
drag, startPoint x: 385, startPoint y: 319, endPoint x: 597, endPoint y: 534, distance: 301.9
copy form "1 . Kāds ir viens no teledarba trūkumiem? Lojalitātes samazināšanās Intelektuāl…"
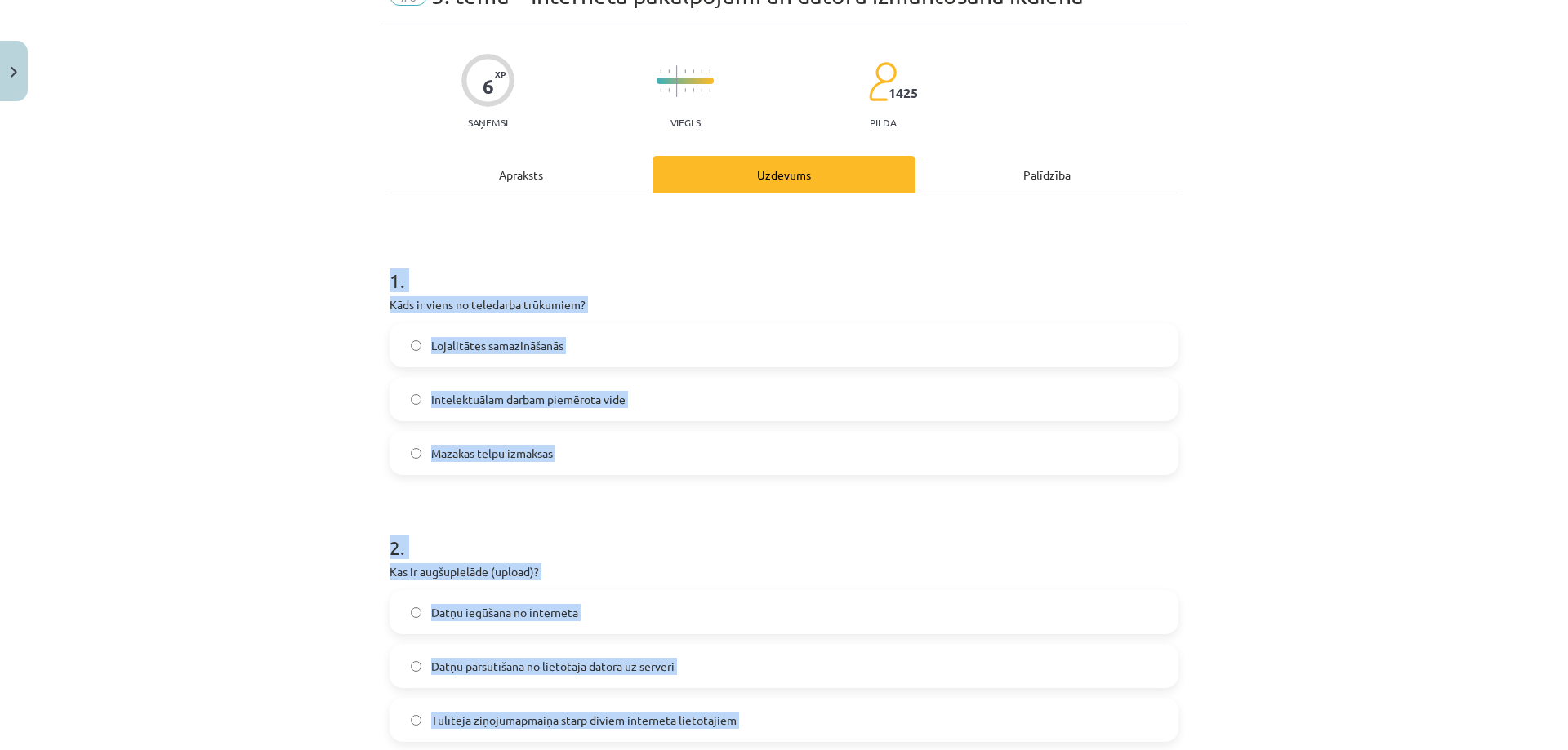
scroll to position [79, 0]
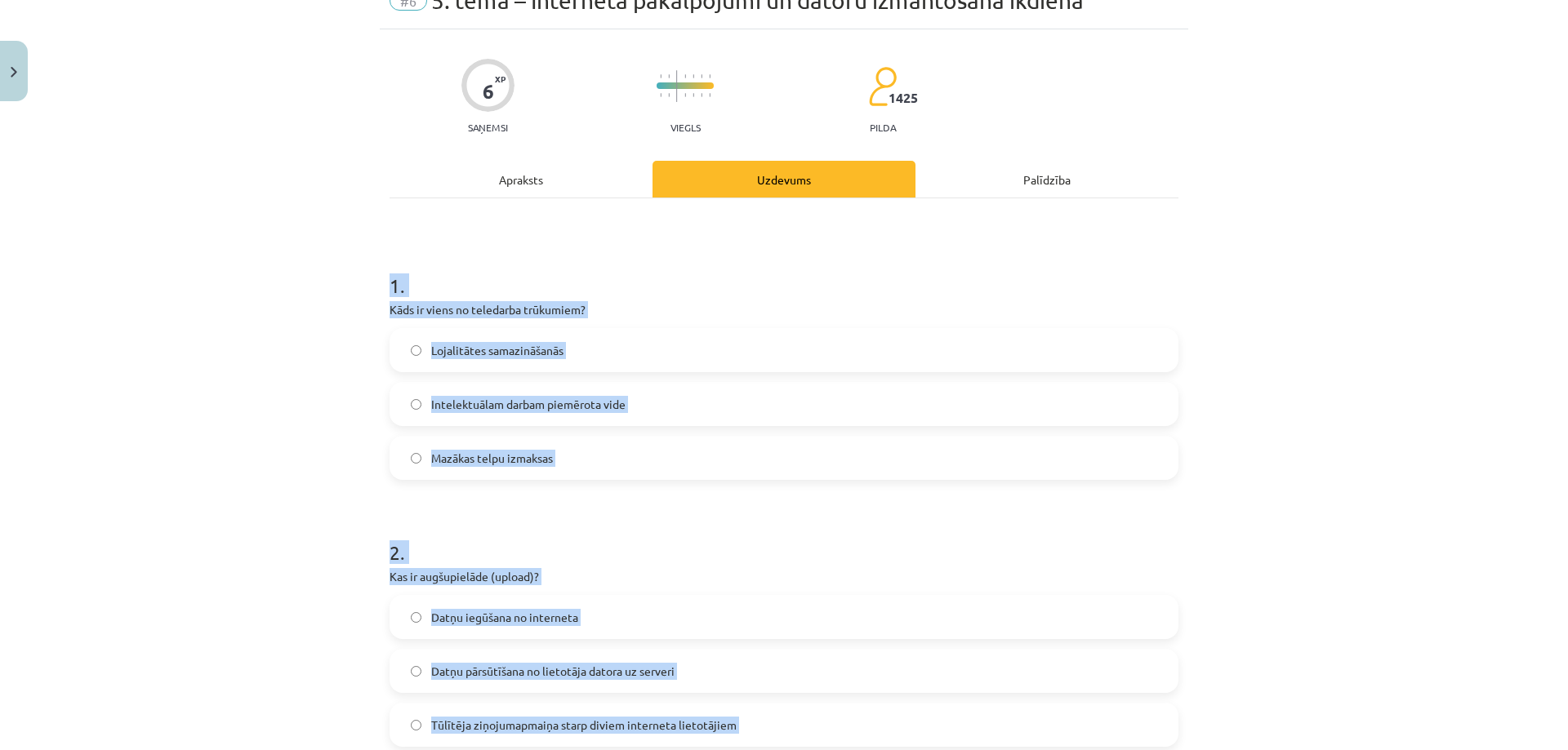
click at [233, 526] on div "Mācību tēma: Datorikas - 10. klases 1. ieskaites mācību materiāls #6 5. tēma – …" at bounding box center [784, 375] width 1568 height 750
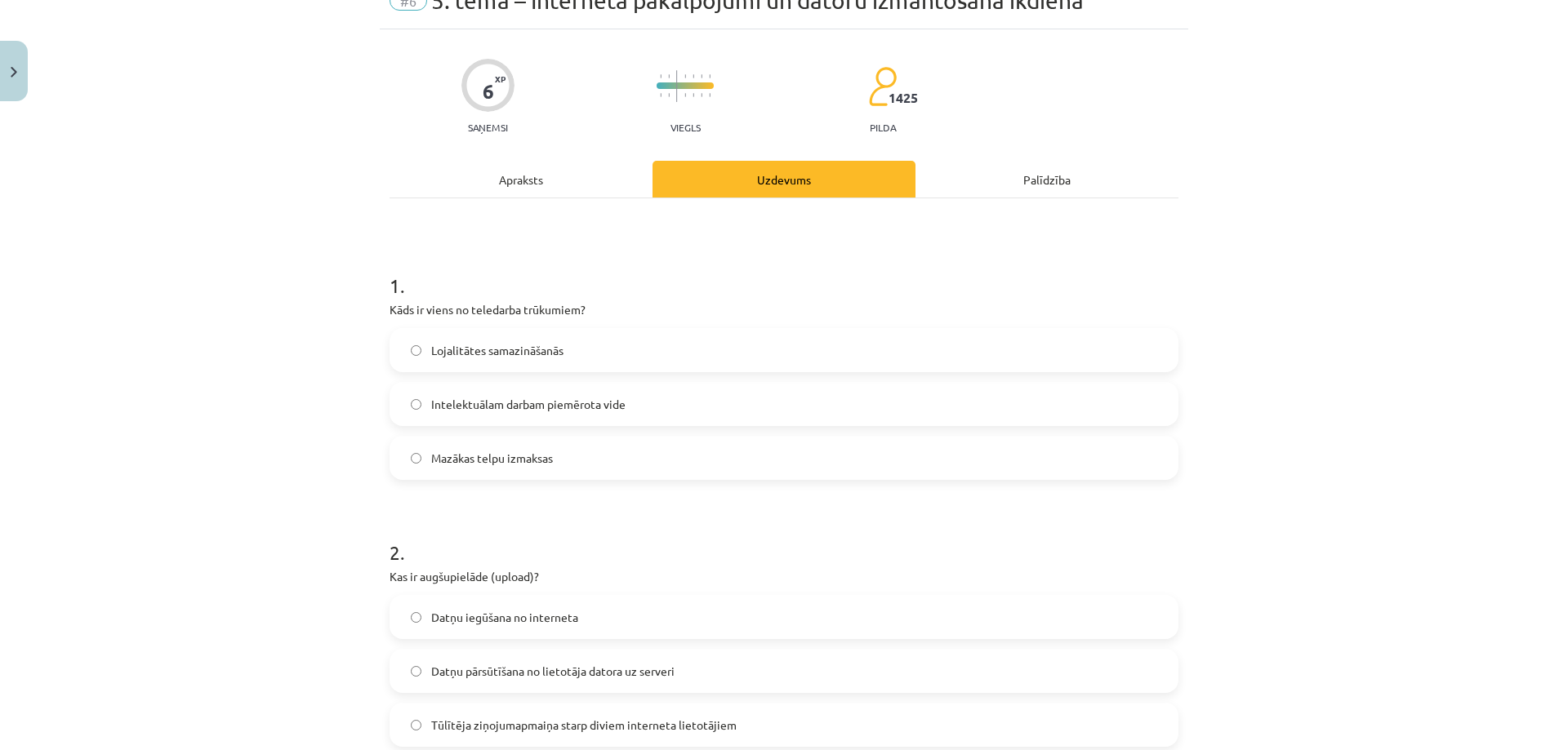
click at [424, 353] on label "Lojalitātes samazināšanās" at bounding box center [784, 350] width 785 height 41
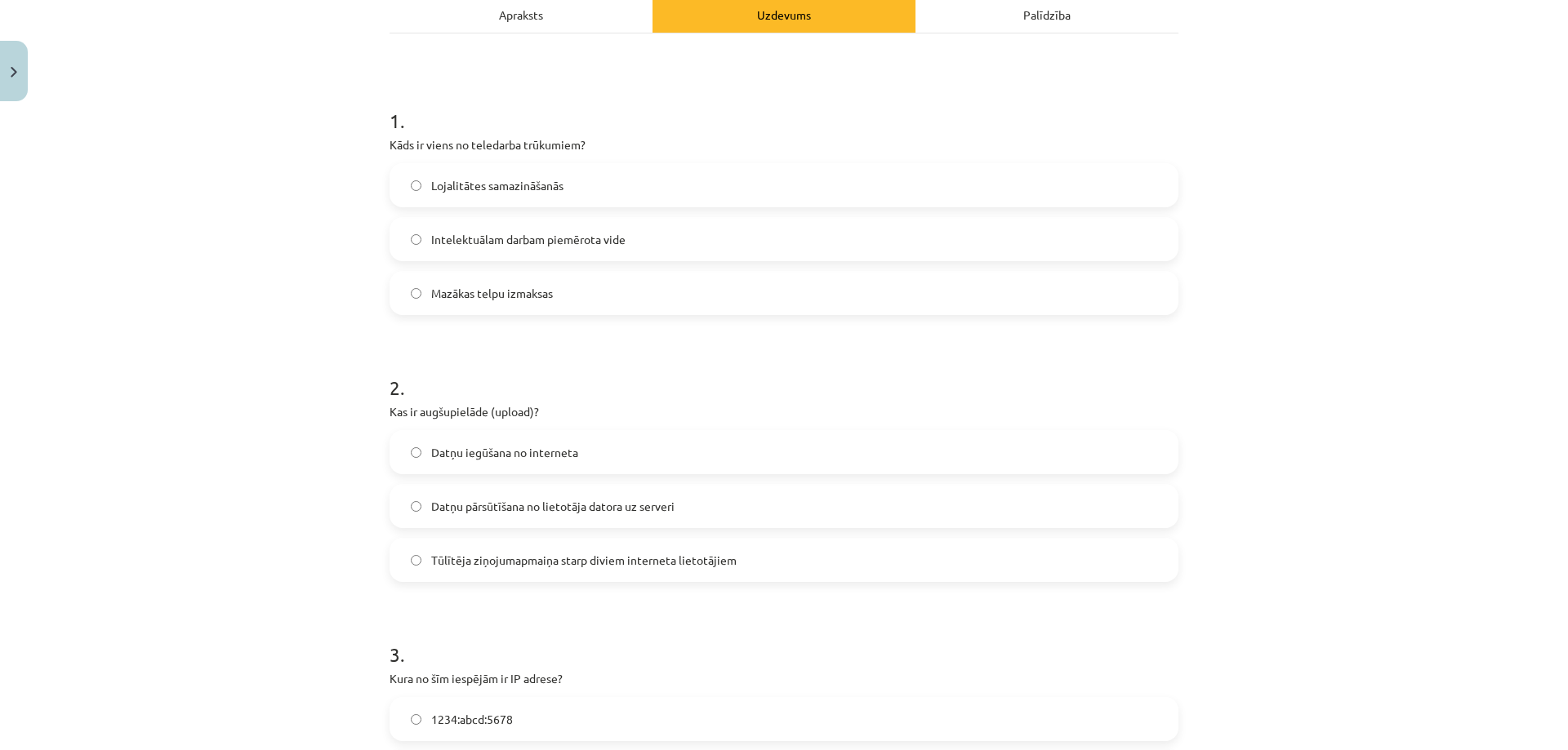
scroll to position [406, 0]
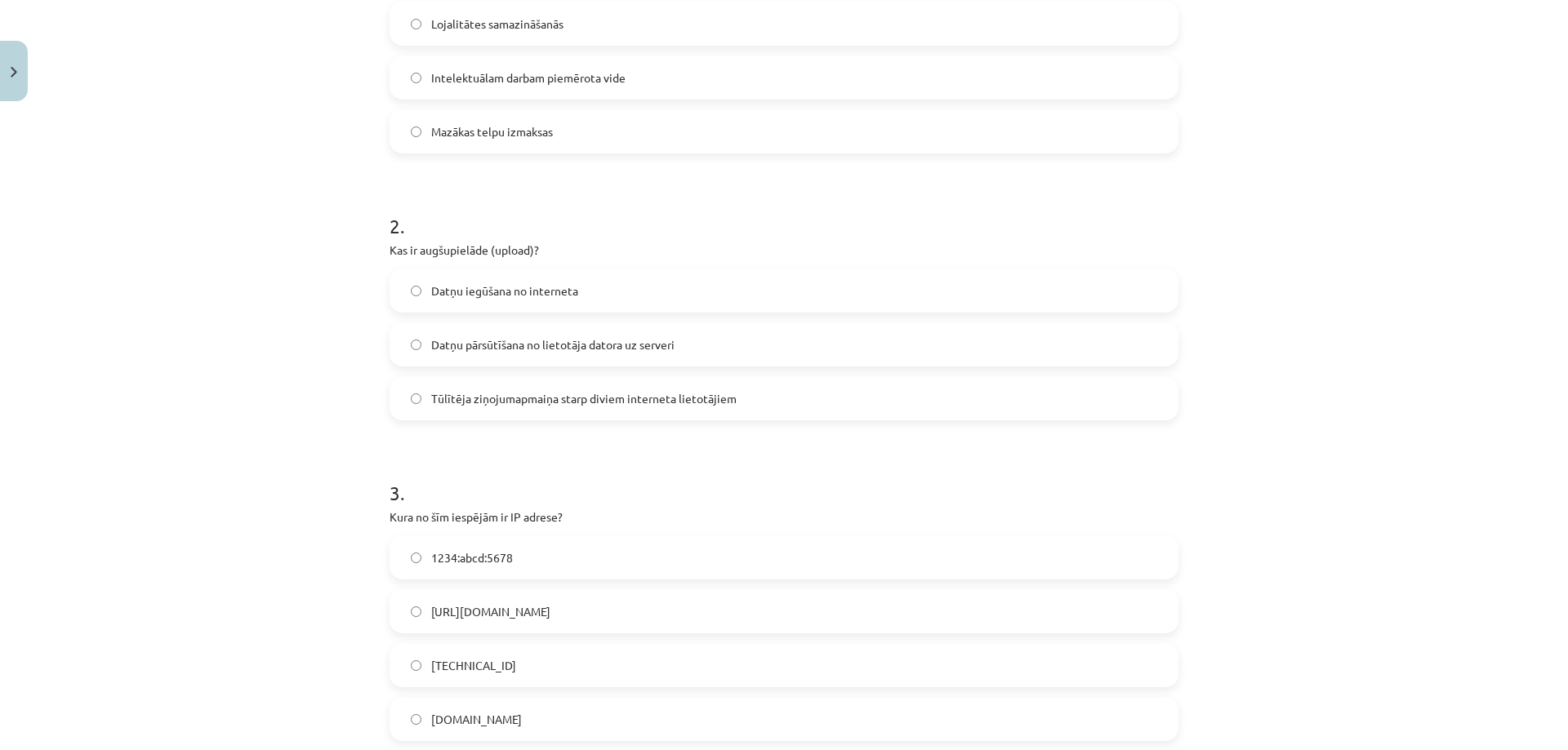
click at [438, 284] on span "Datņu iegūšana no interneta" at bounding box center [505, 291] width 147 height 17
click at [340, 303] on div "Mācību tēma: Datorikas - 10. klases 1. ieskaites mācību materiāls #6 5. tēma – …" at bounding box center [784, 375] width 1568 height 750
click at [567, 327] on label "Datņu pārsūtīšana no lietotāja datora uz serveri" at bounding box center [784, 344] width 785 height 41
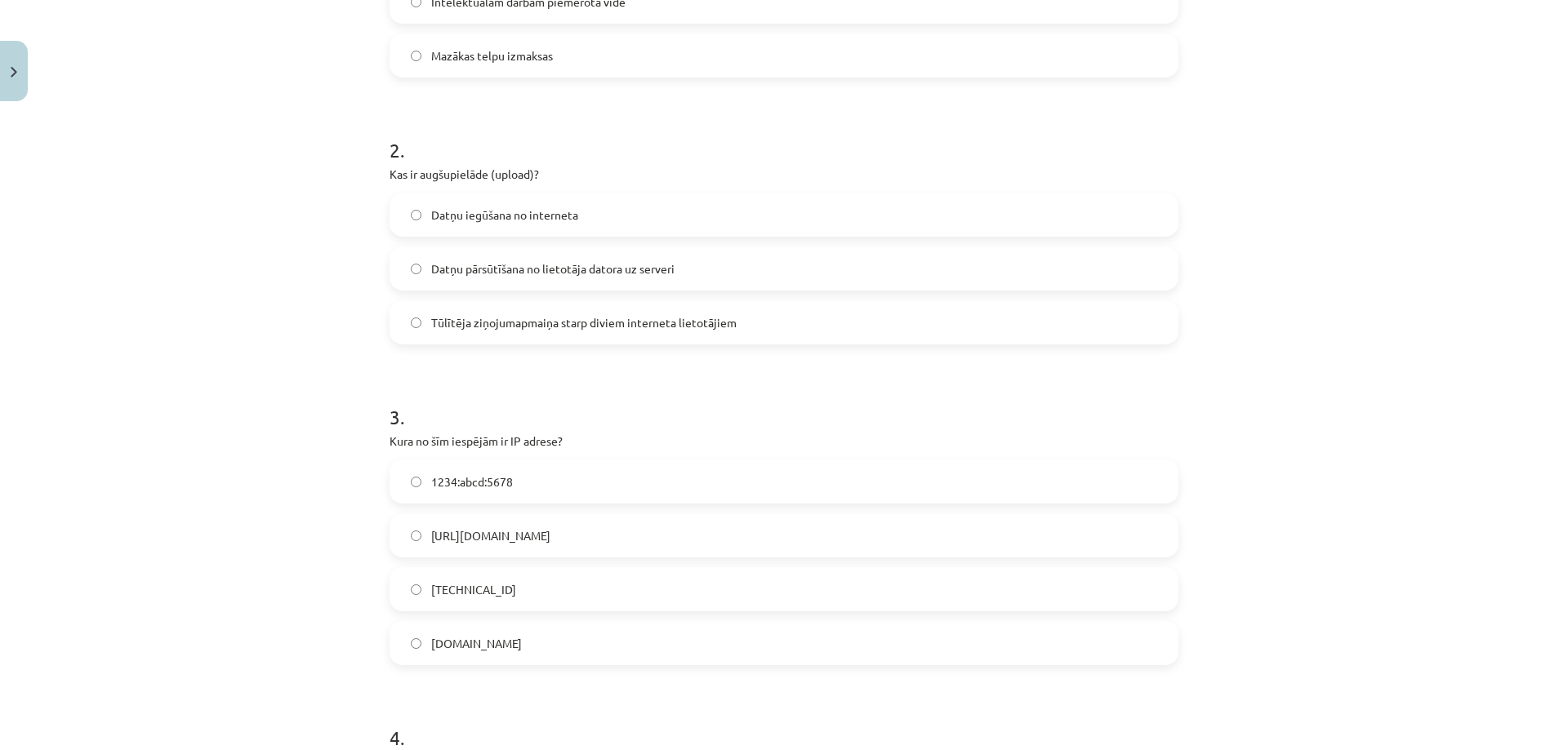
scroll to position [569, 0]
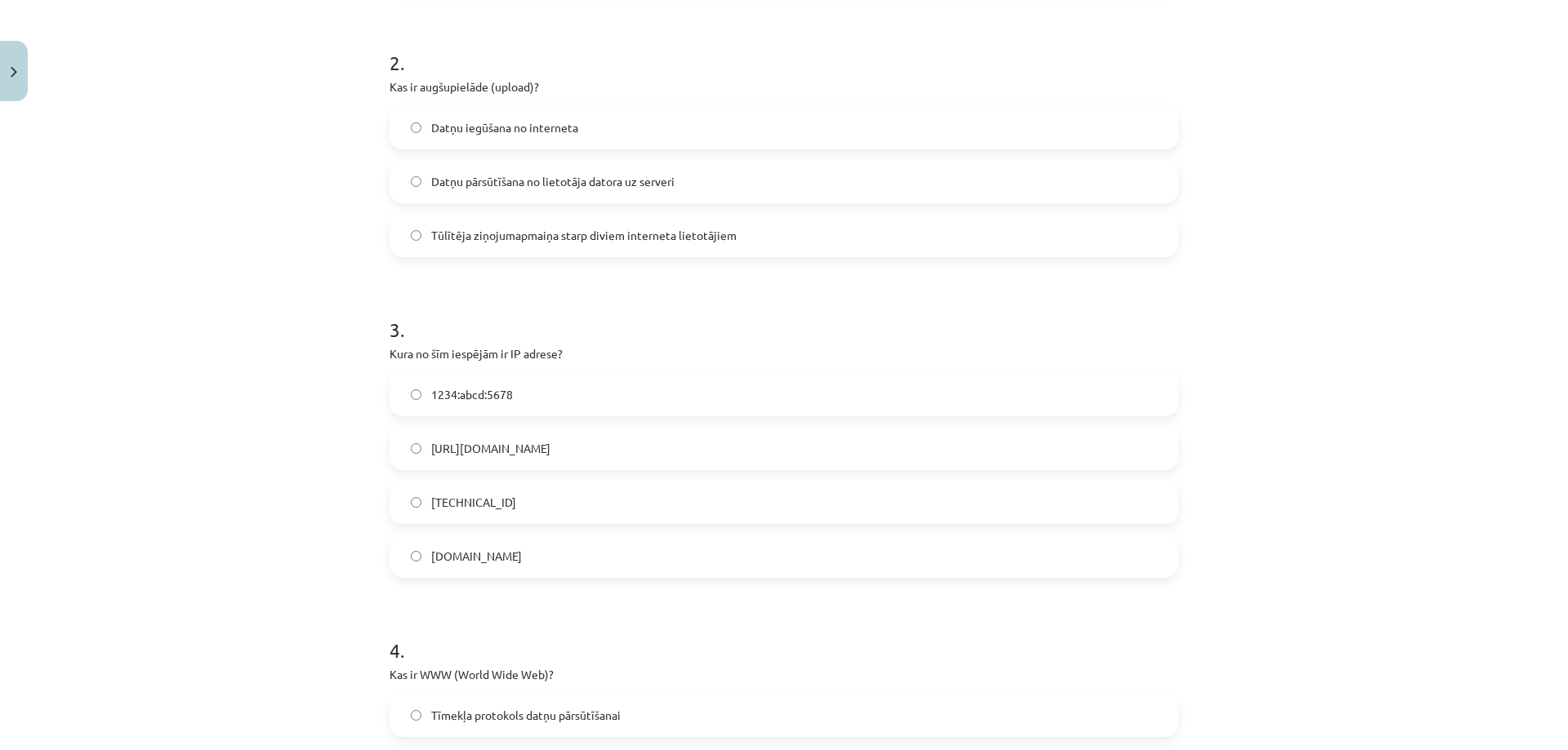
click at [465, 391] on span "1234:abcd:5678" at bounding box center [472, 394] width 82 height 17
click at [474, 486] on label "[TECHNICAL_ID]" at bounding box center [784, 502] width 785 height 41
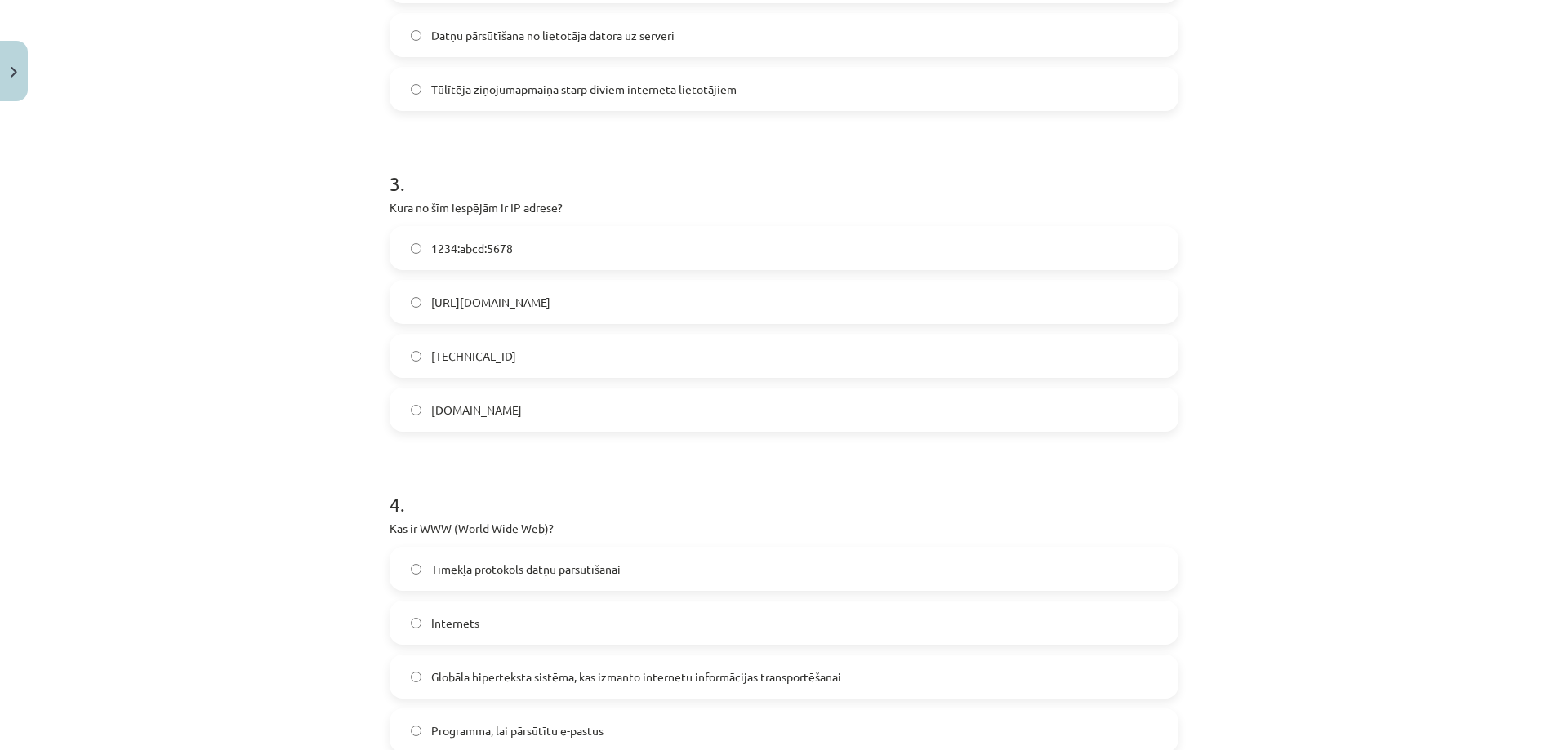
scroll to position [733, 0]
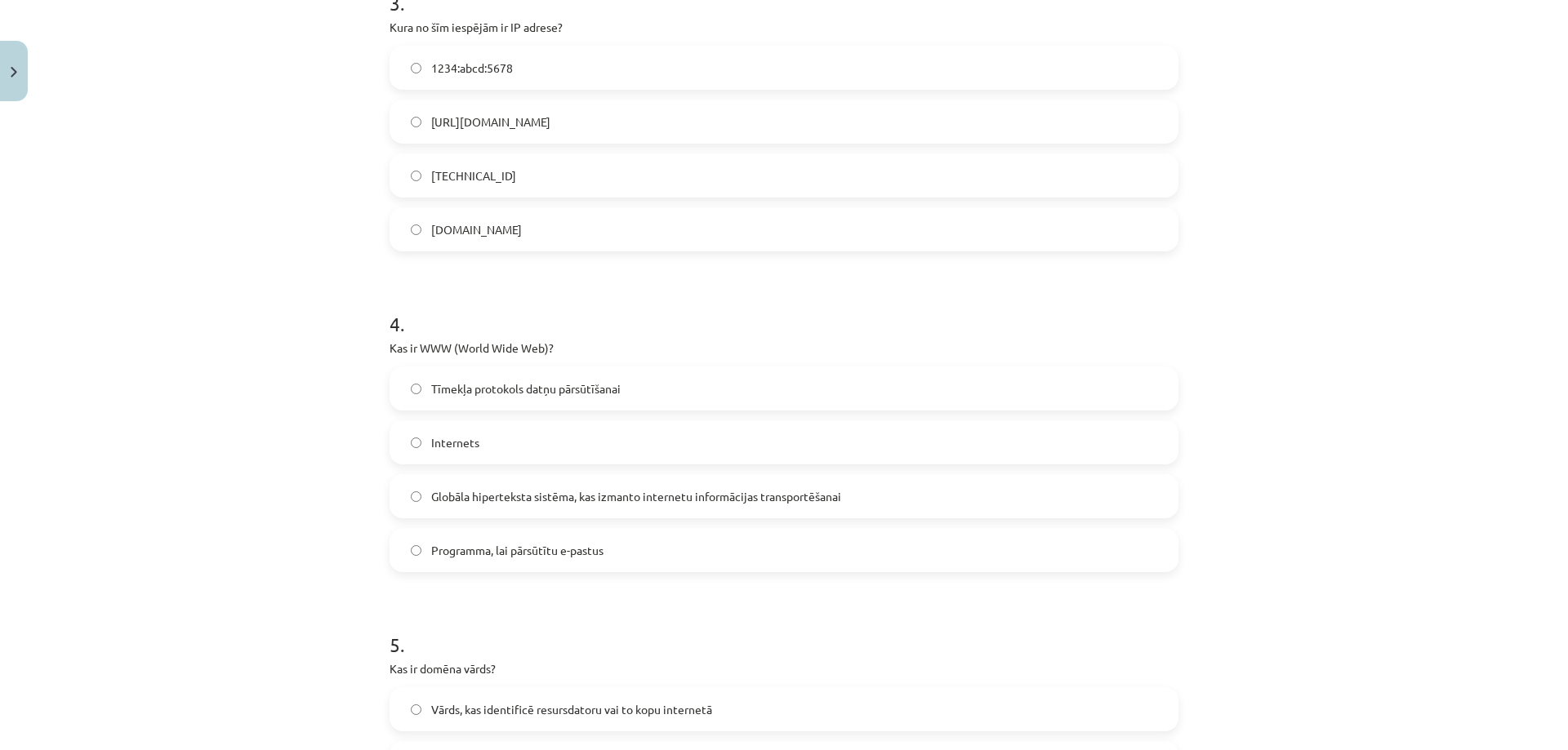
click at [463, 505] on span "Globāla hiperteksta sistēma, kas izmanto internetu informācijas transportēšanai" at bounding box center [636, 496] width 410 height 17
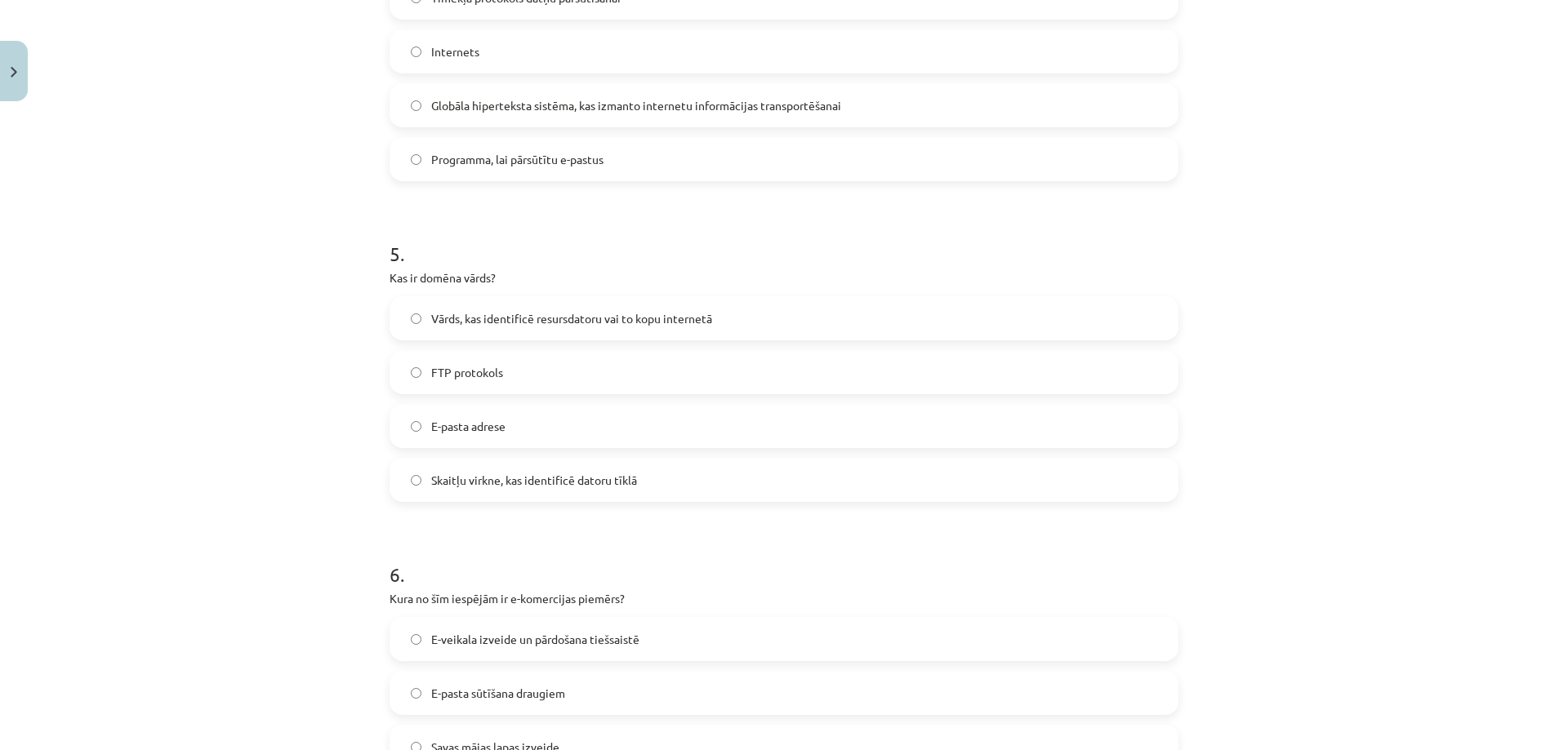
scroll to position [1467, 0]
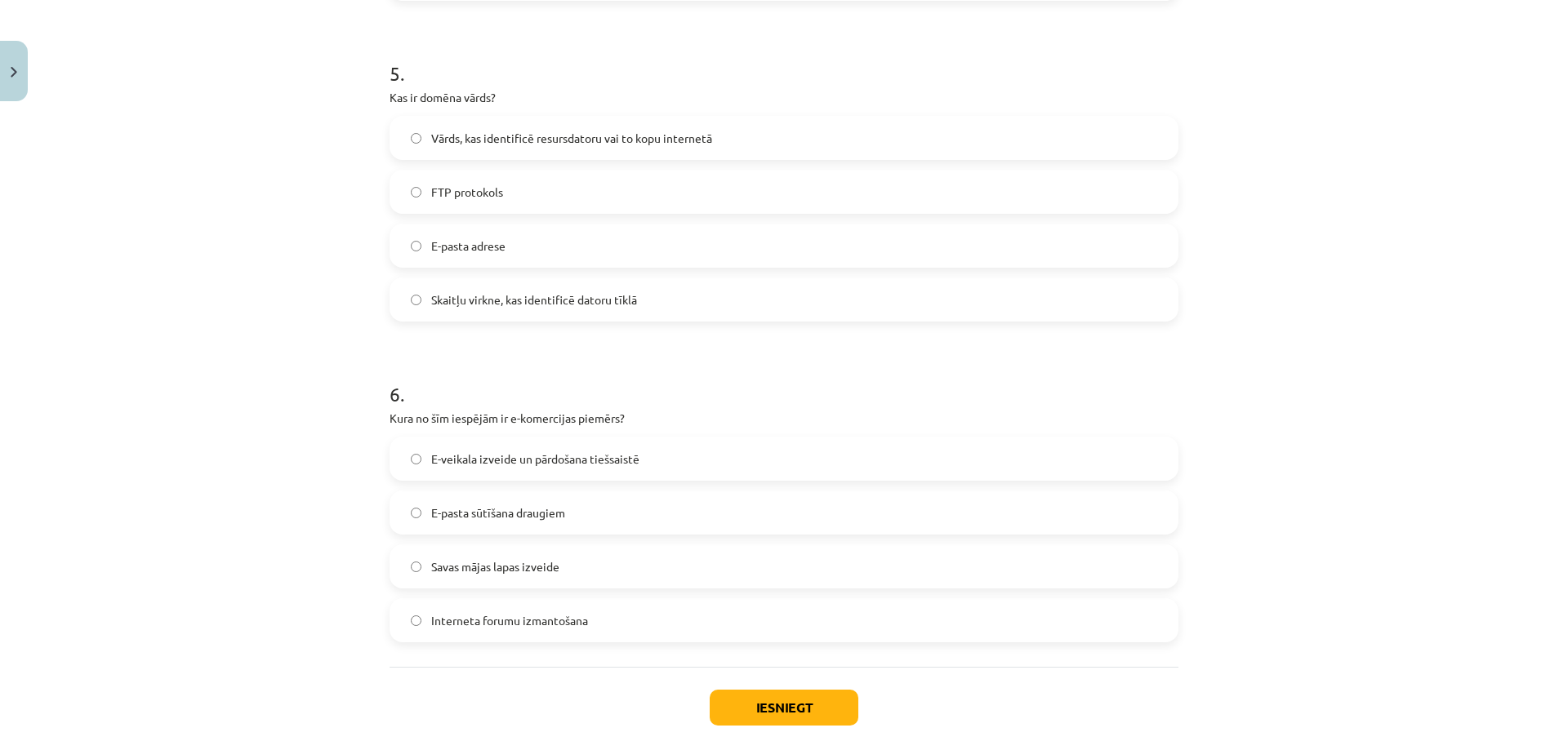
drag, startPoint x: 447, startPoint y: 147, endPoint x: 448, endPoint y: 164, distance: 17.0
click at [447, 145] on label "Vārds, kas identificē resursdatoru vai to kopu internetā" at bounding box center [784, 138] width 785 height 41
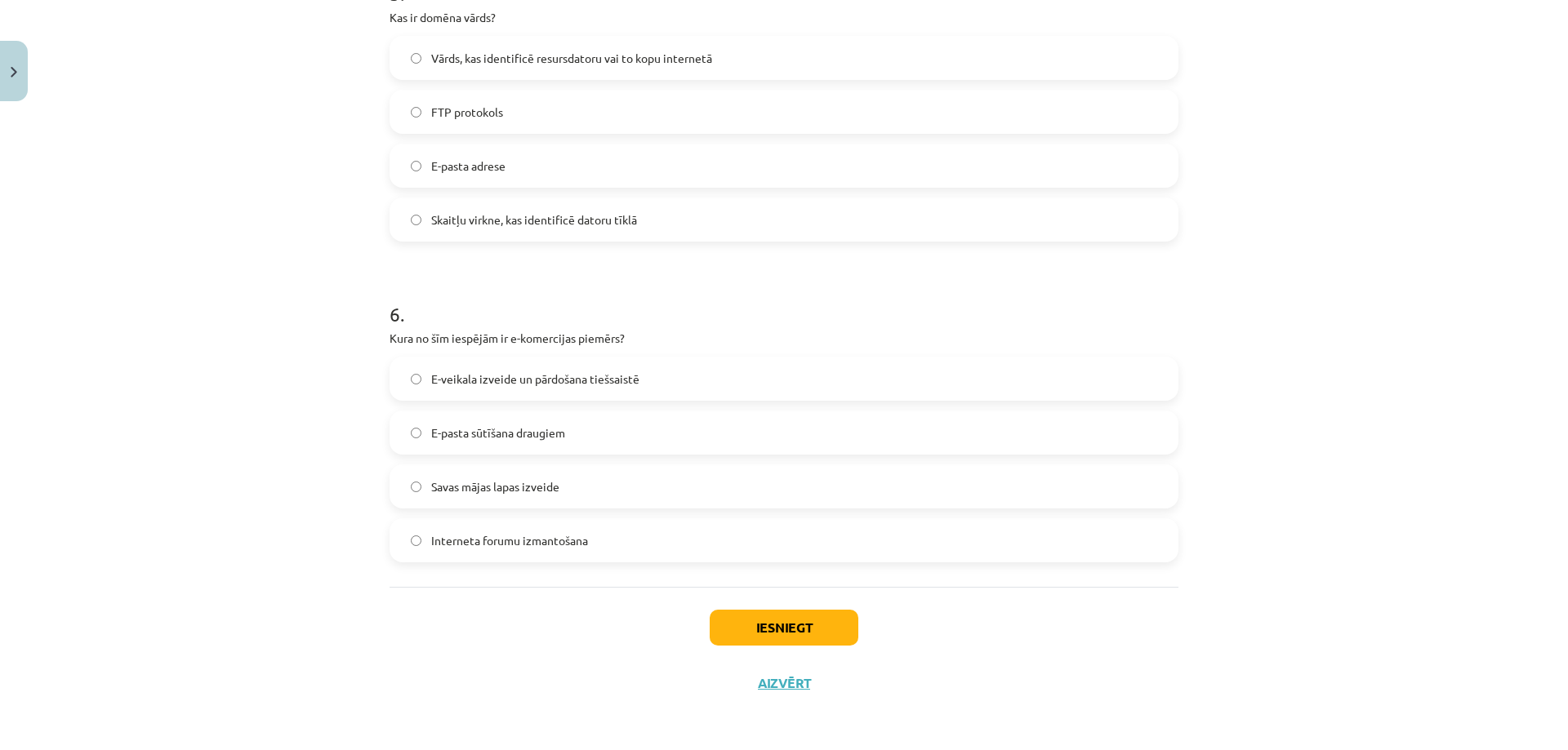
scroll to position [1549, 0]
click at [447, 377] on span "E-veikala izveide un pārdošana tiešsaistē" at bounding box center [535, 377] width 208 height 17
click at [755, 634] on button "Iesniegt" at bounding box center [784, 627] width 149 height 36
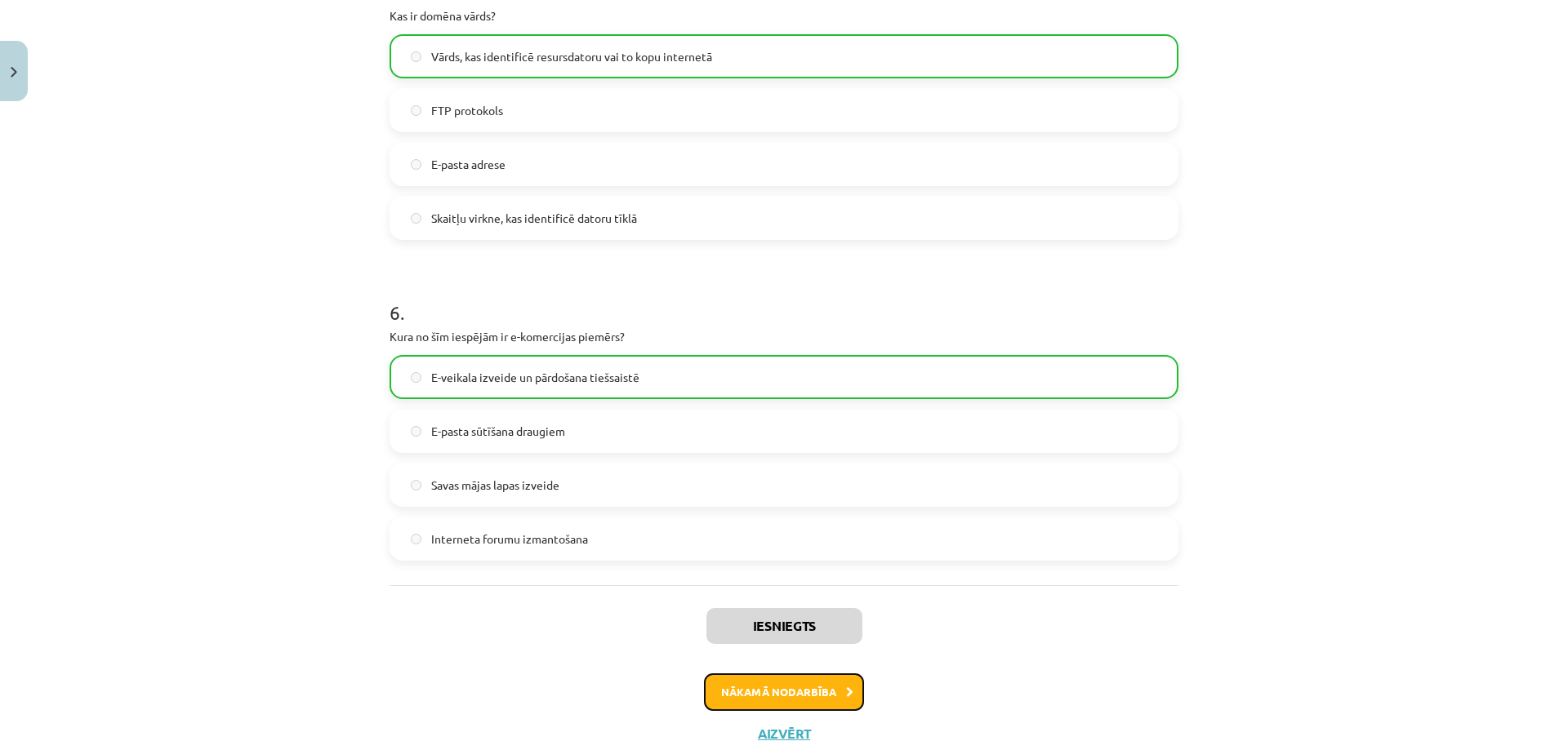
click at [744, 680] on button "Nākamā nodarbība" at bounding box center [784, 692] width 160 height 37
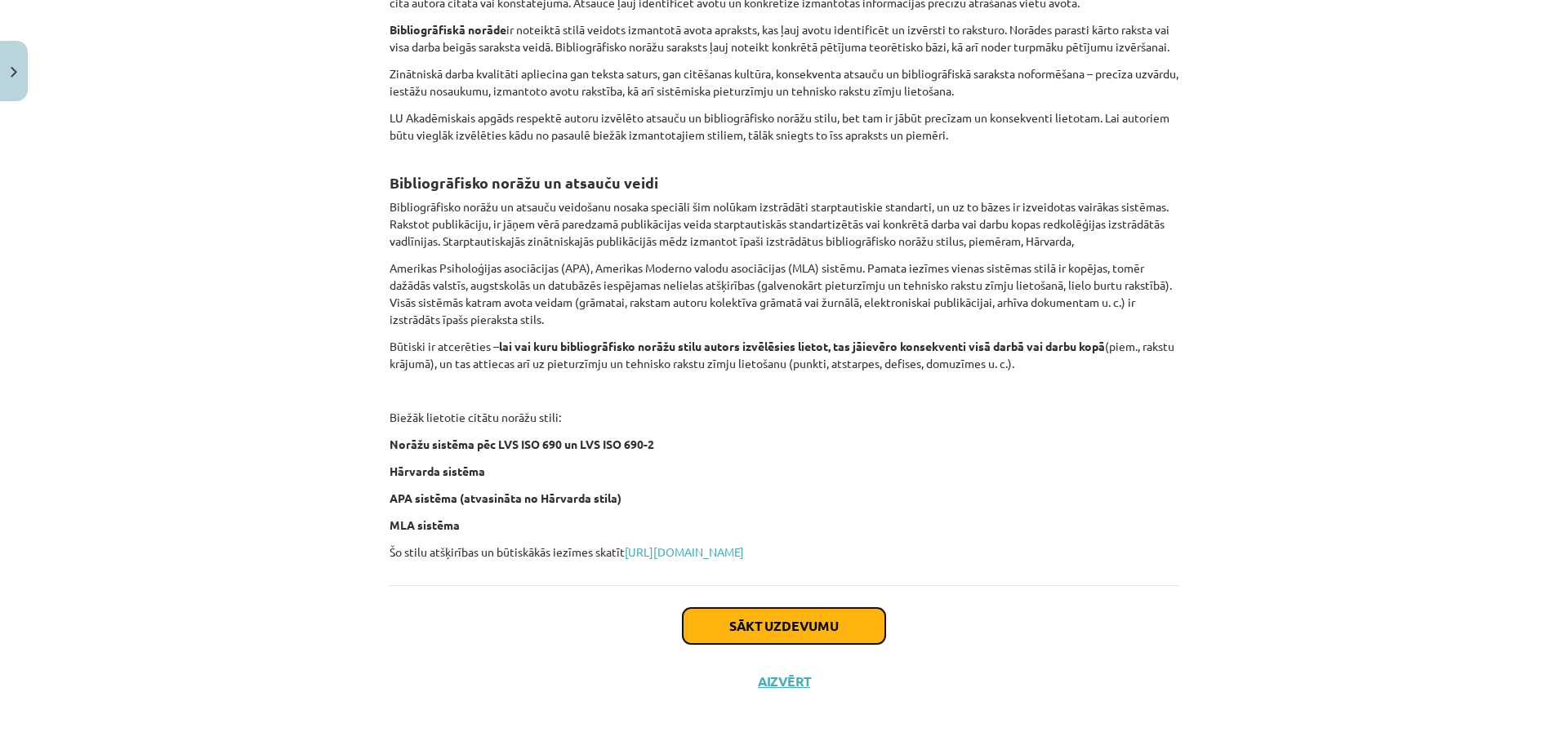
click at [737, 632] on button "Sākt uzdevumu" at bounding box center [784, 627] width 203 height 36
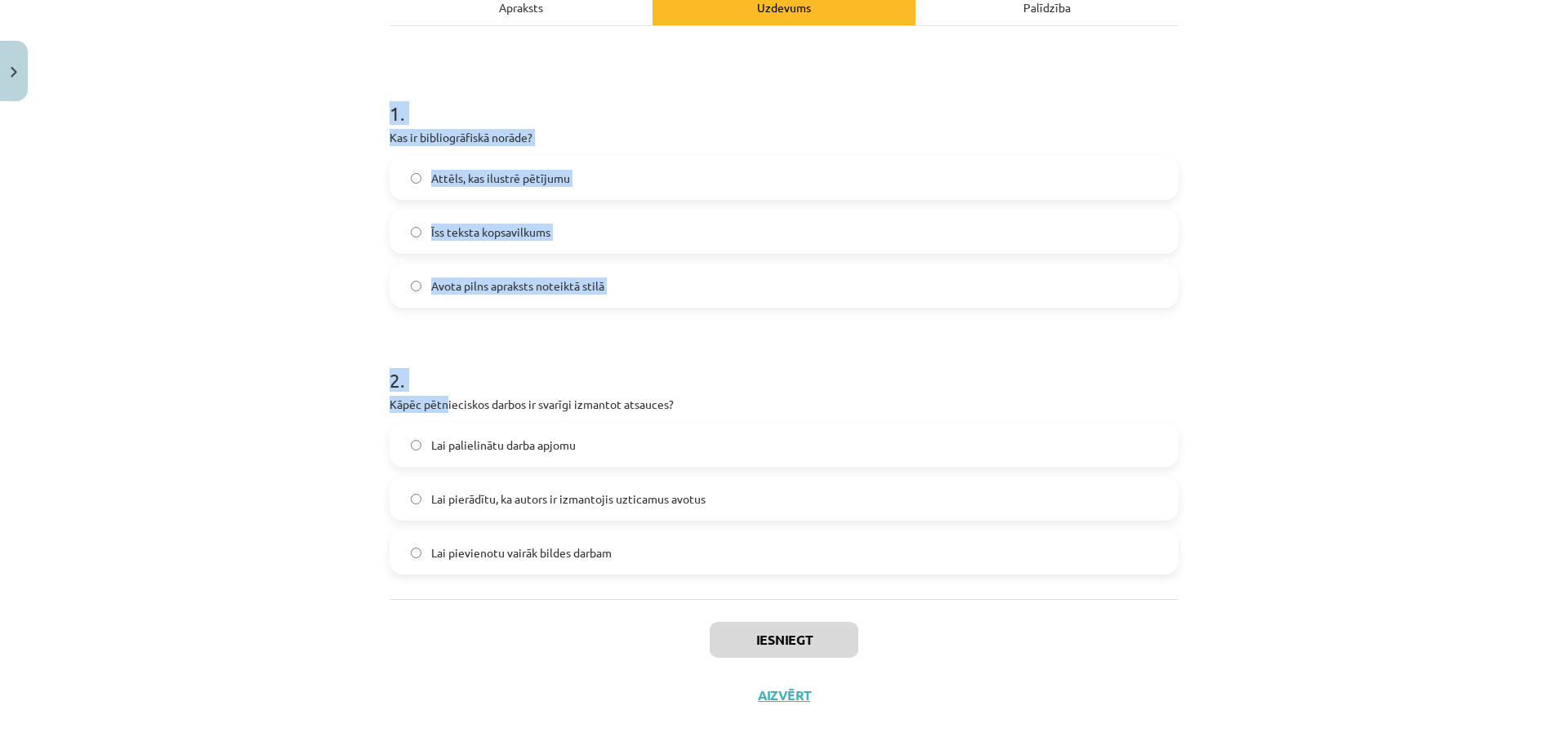
scroll to position [265, 0]
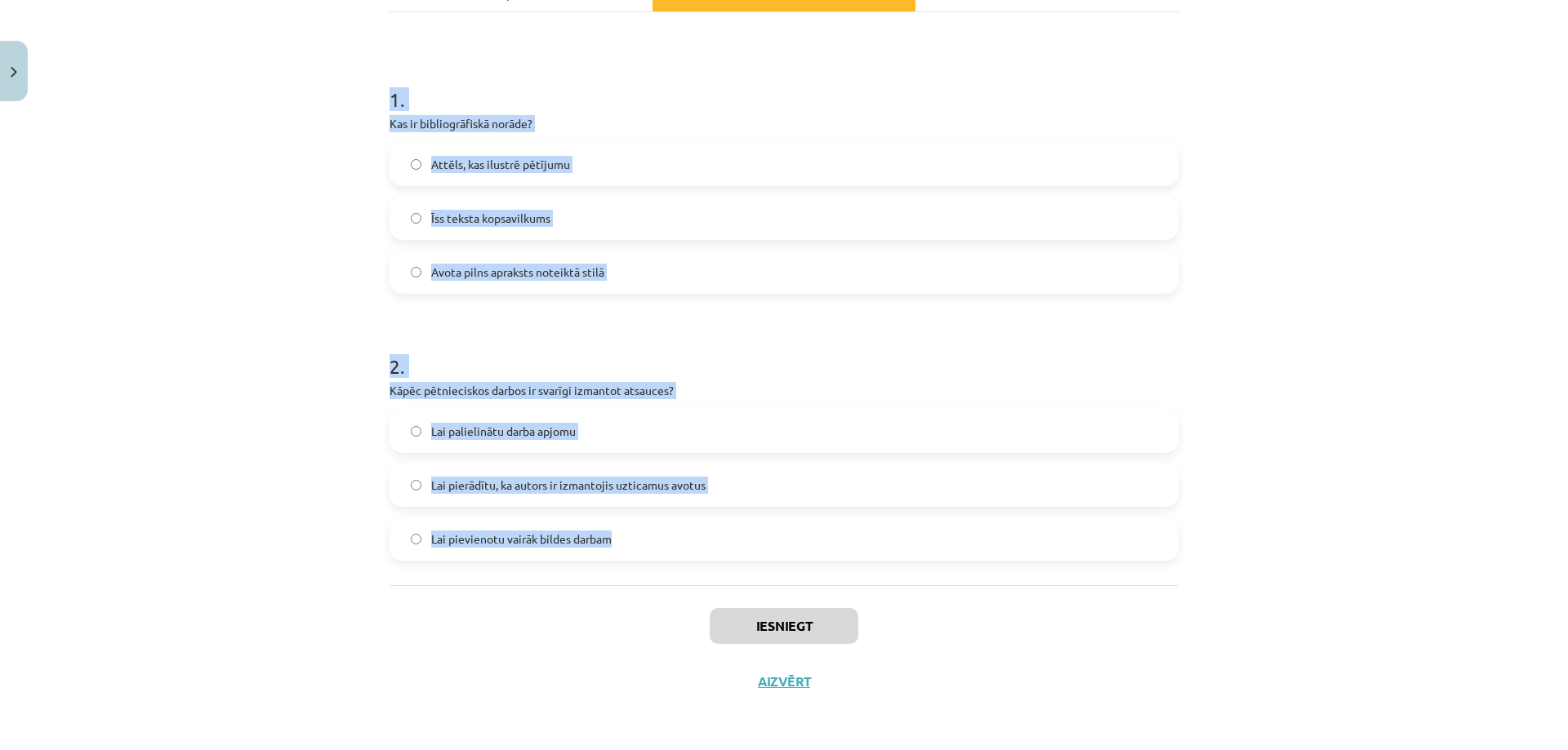
drag, startPoint x: 384, startPoint y: 312, endPoint x: 688, endPoint y: 561, distance: 393.0
click at [688, 561] on div "1 . Kas ir bibliogrāfiskā norāde? Attēls, kas ilustrē pētījumu Īss teksta kopsa…" at bounding box center [784, 299] width 789 height 573
copy form "1 . Kas ir bibliogrāfiskā norāde? Attēls, kas ilustrē pētījumu Īss teksta kopsa…"
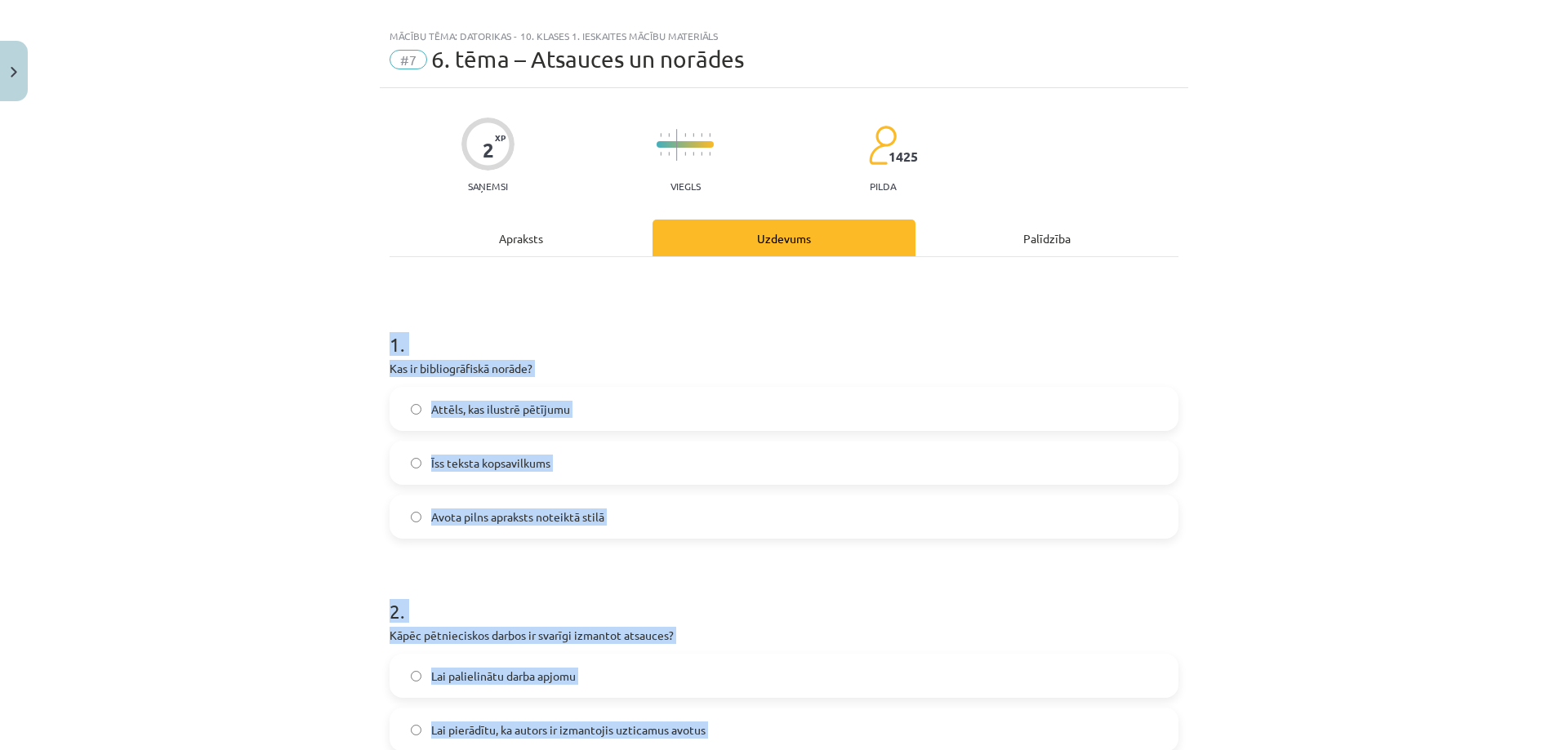
click at [332, 476] on div "Mācību tēma: Datorikas - 10. klases 1. ieskaites mācību materiāls #7 6. tēma – …" at bounding box center [784, 375] width 1568 height 750
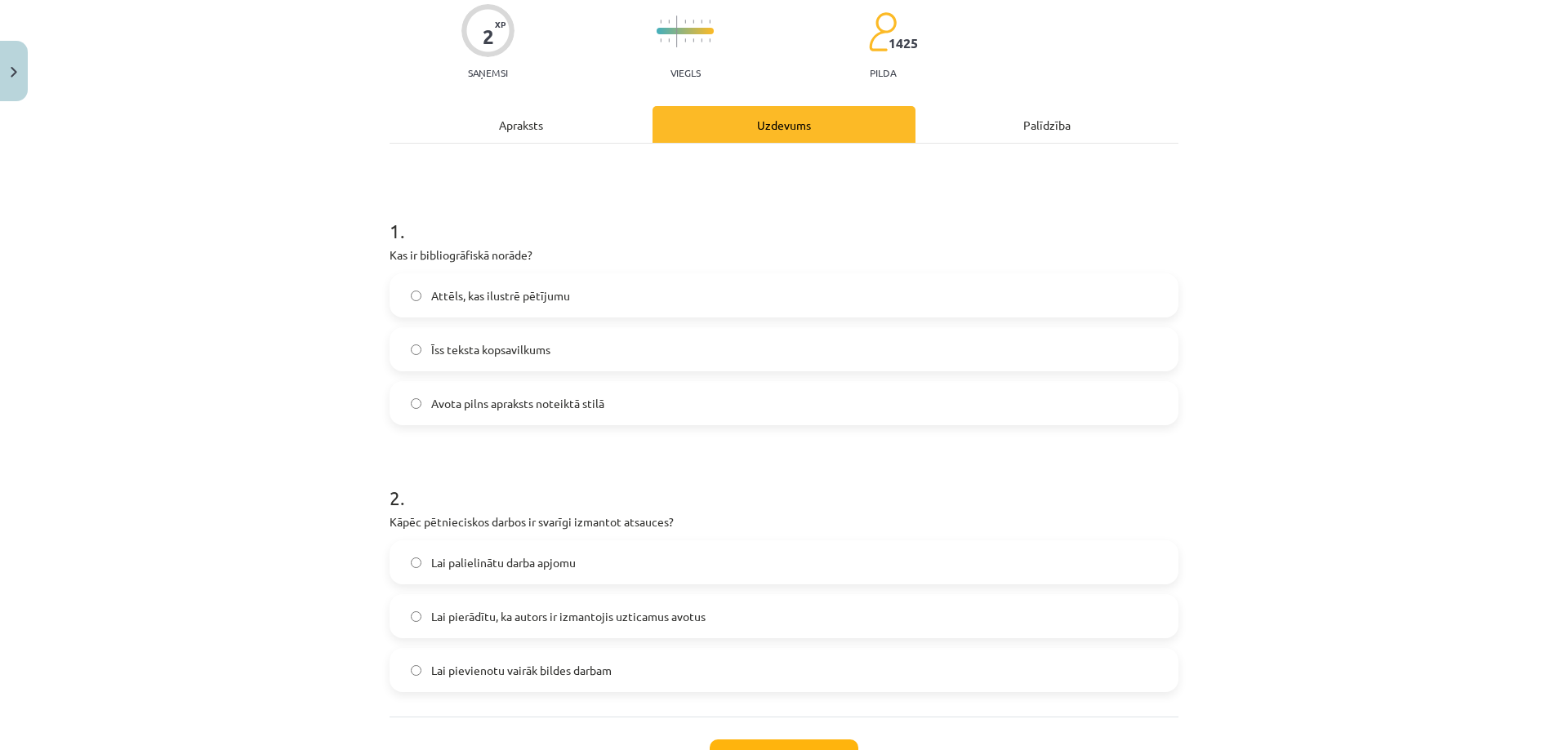
scroll to position [265, 0]
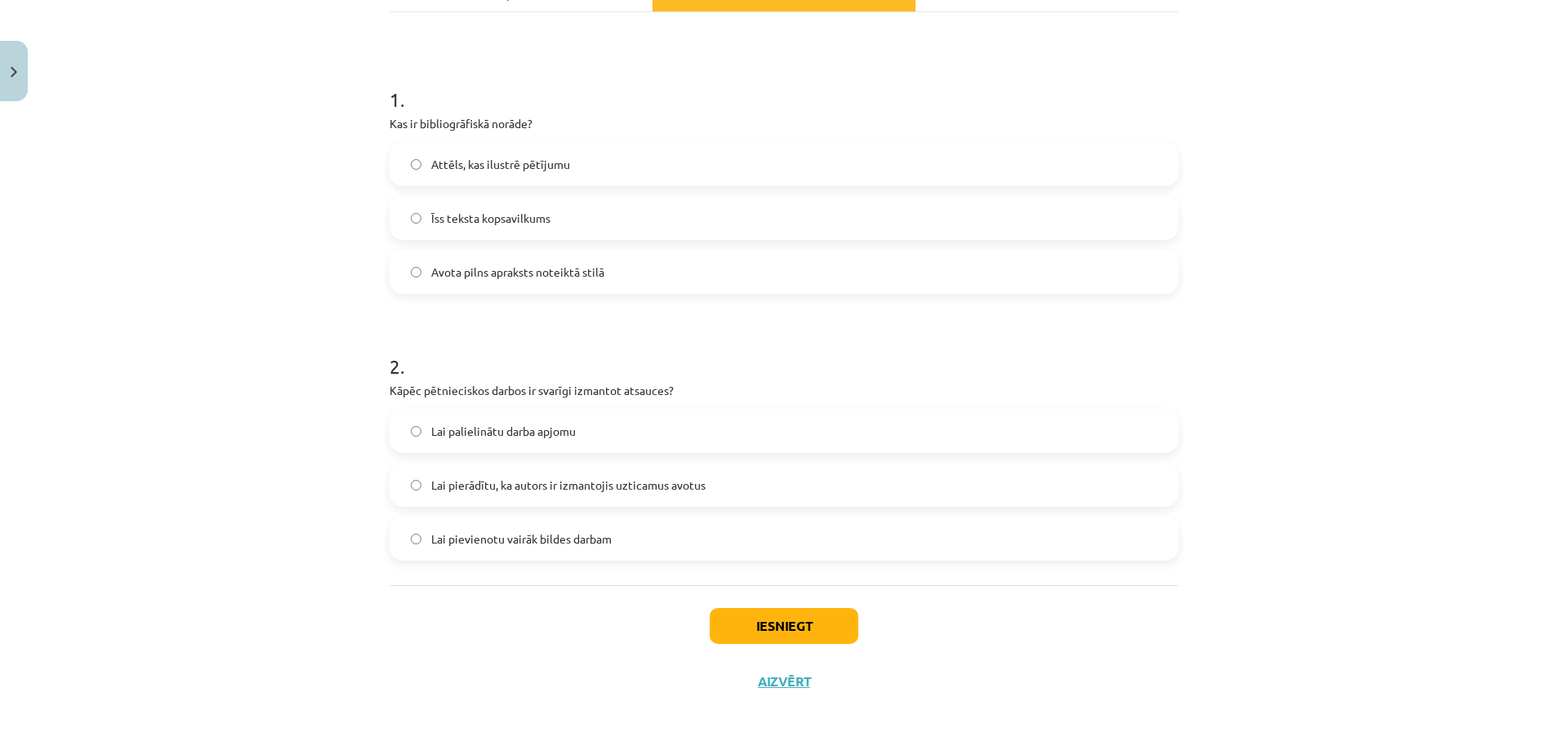
click at [410, 493] on label "Lai pierādītu, ka autors ir izmantojis uzticamus avotus" at bounding box center [784, 485] width 785 height 41
click at [722, 625] on button "Iesniegt" at bounding box center [784, 627] width 149 height 36
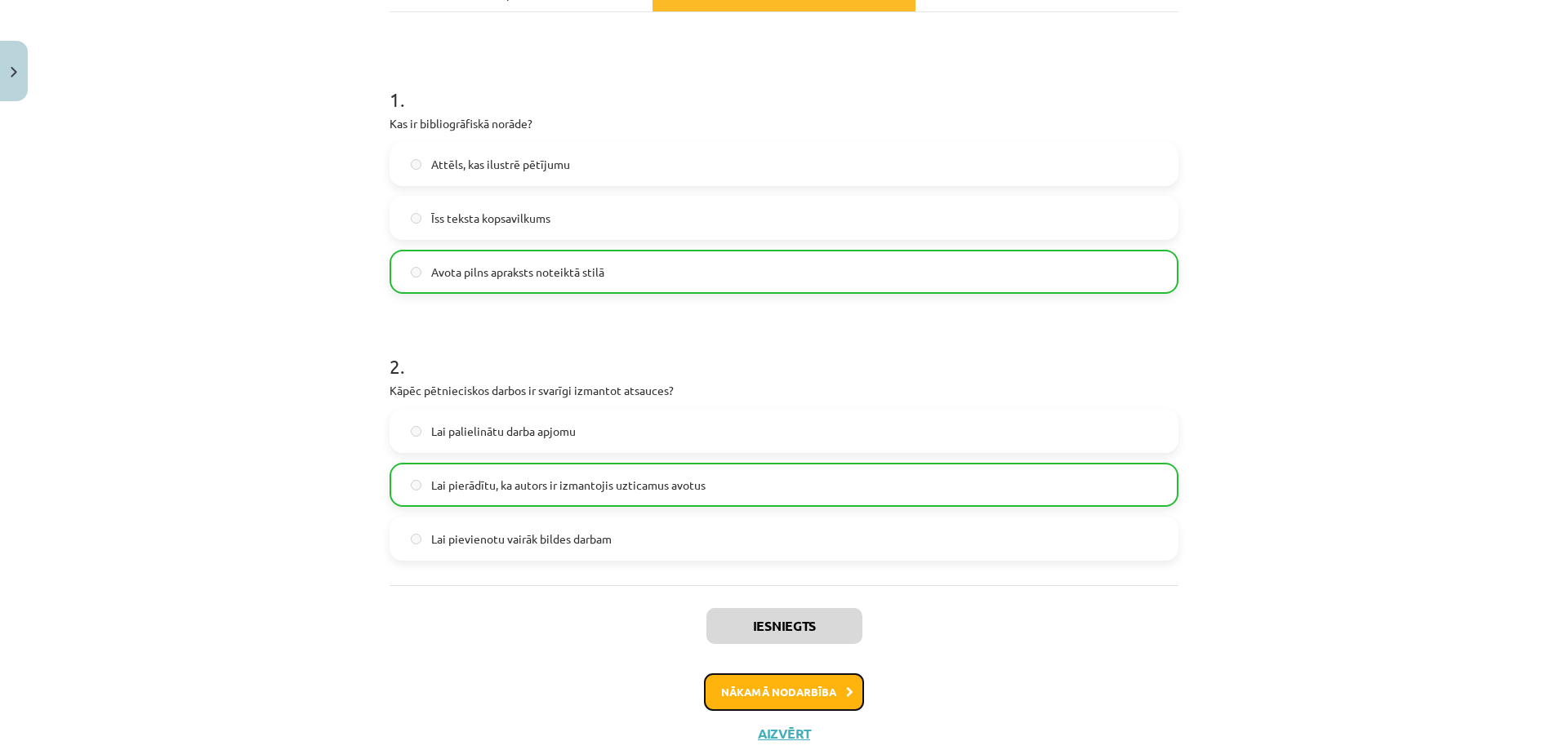
click at [768, 680] on button "Nākamā nodarbība" at bounding box center [784, 692] width 160 height 37
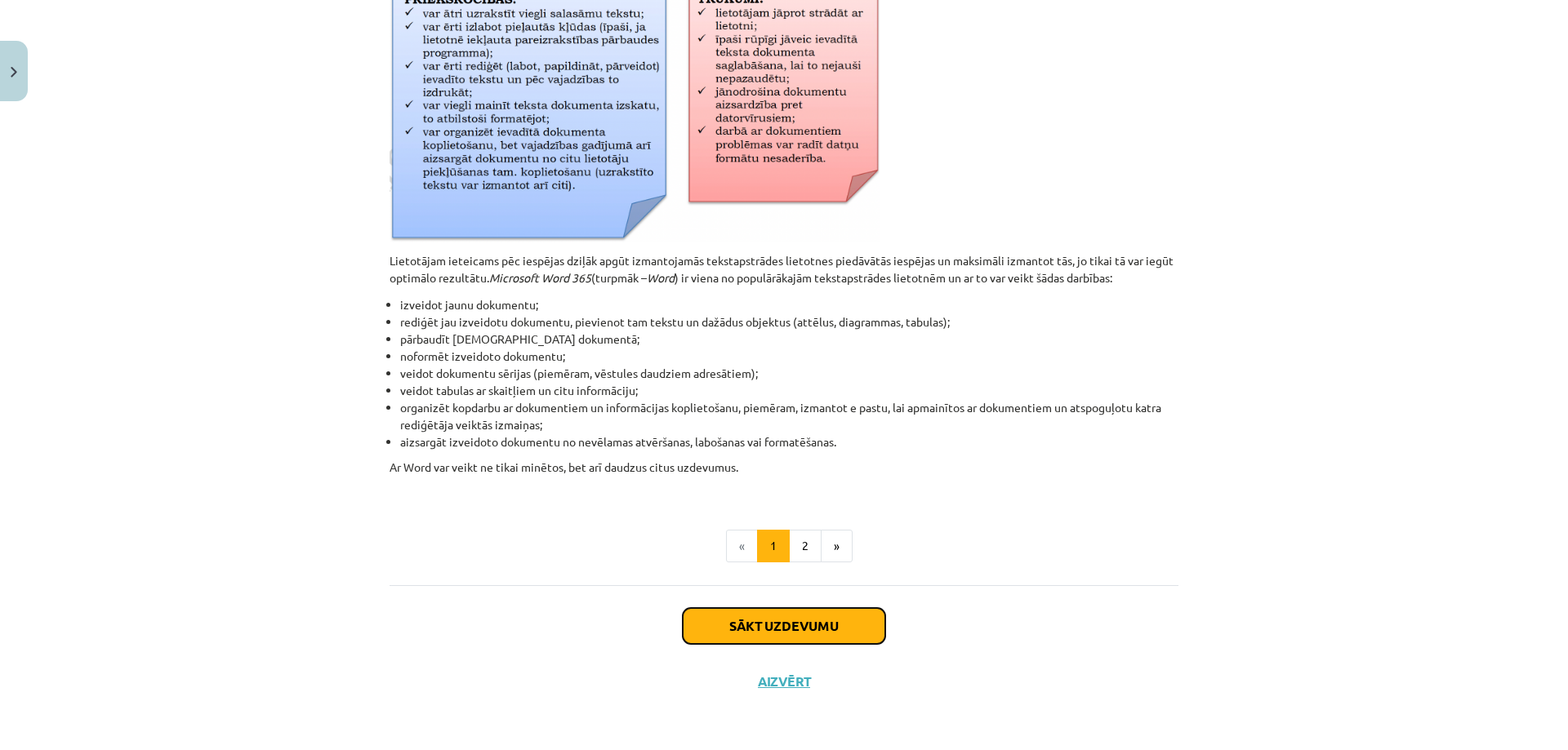
click at [825, 609] on button "Sākt uzdevumu" at bounding box center [784, 627] width 203 height 36
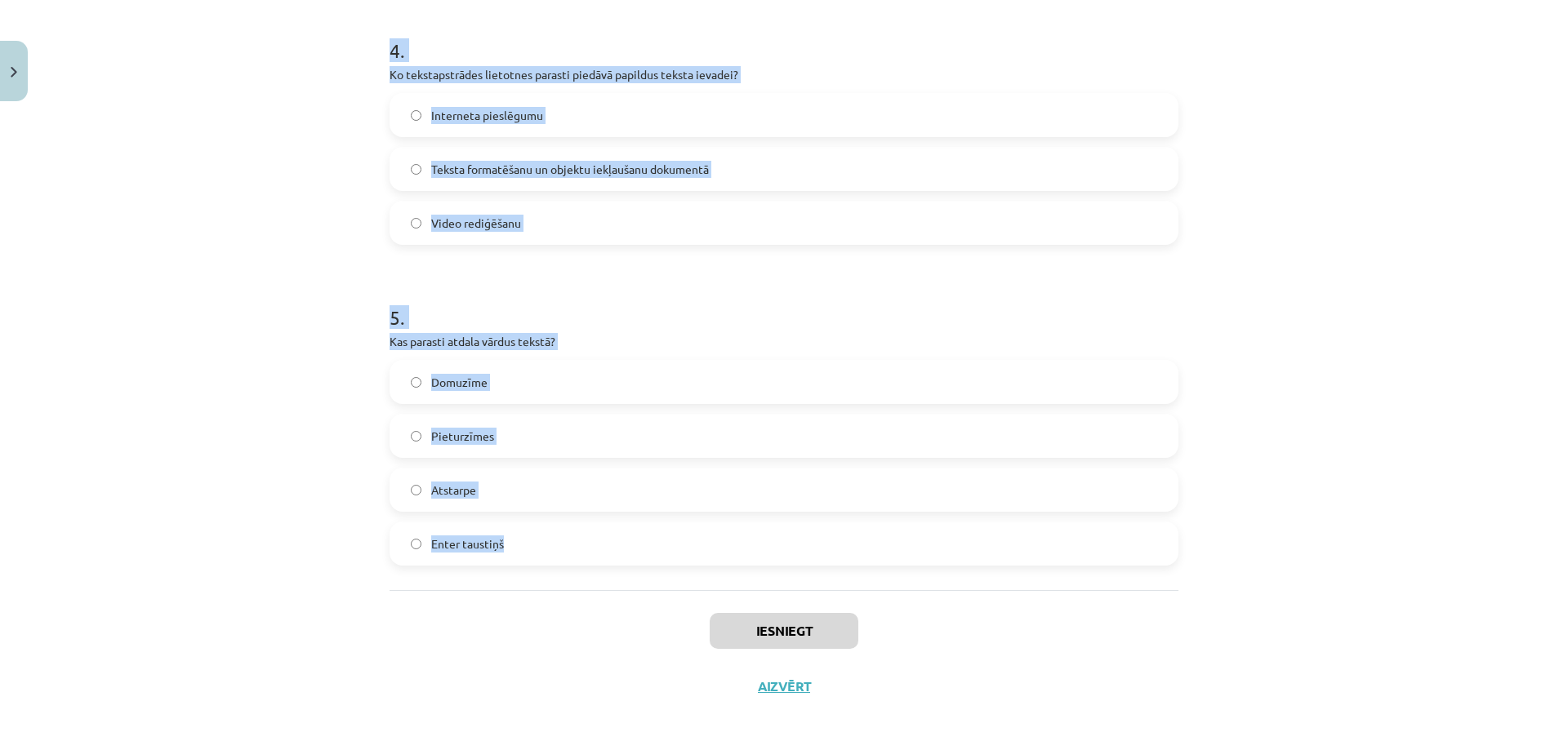
scroll to position [1282, 0]
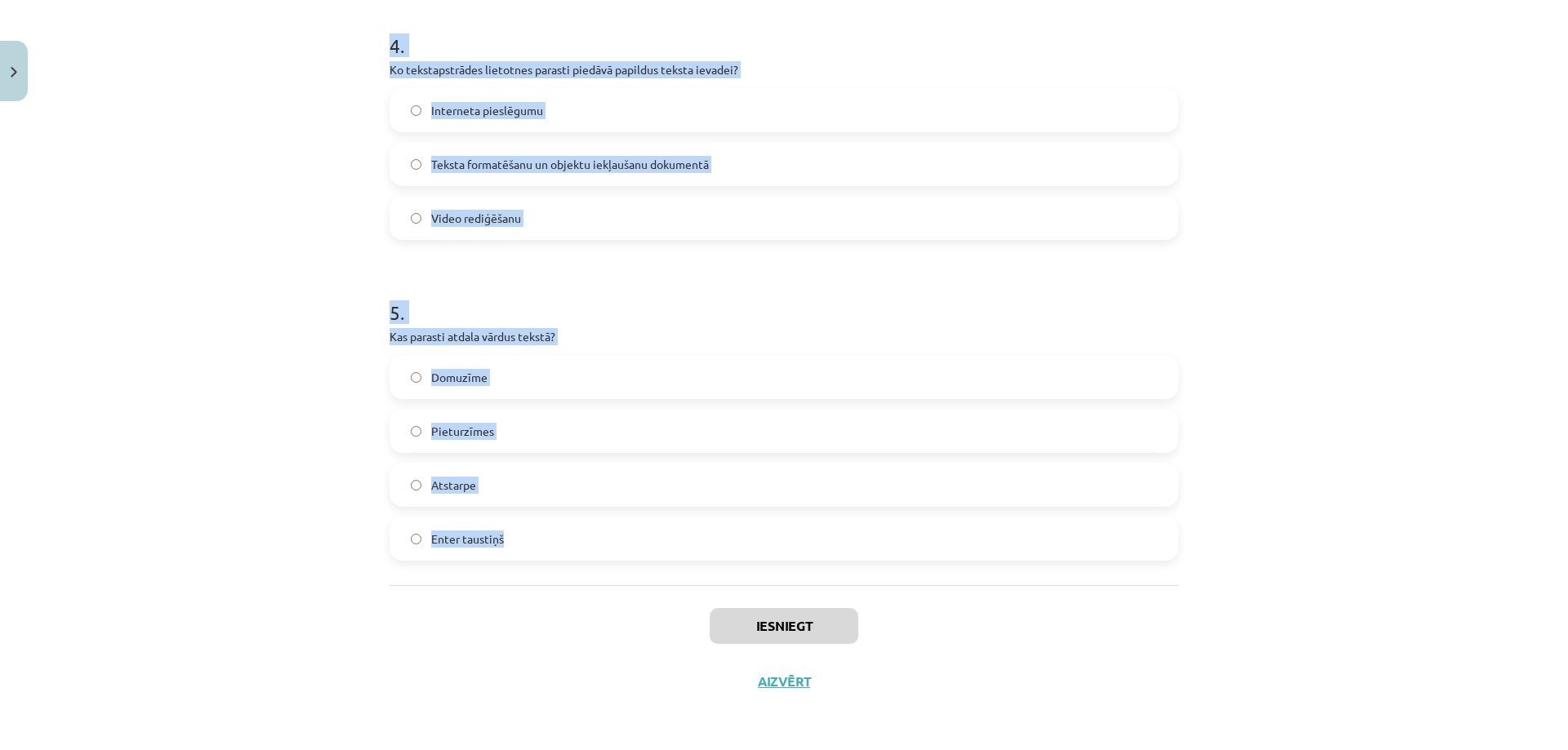
drag, startPoint x: 379, startPoint y: 312, endPoint x: 509, endPoint y: 534, distance: 257.3
copy form "1 . Kas veido tekstu? Tikai burti Krāsas un formas Attēli un diagrammas Rakstzī…"
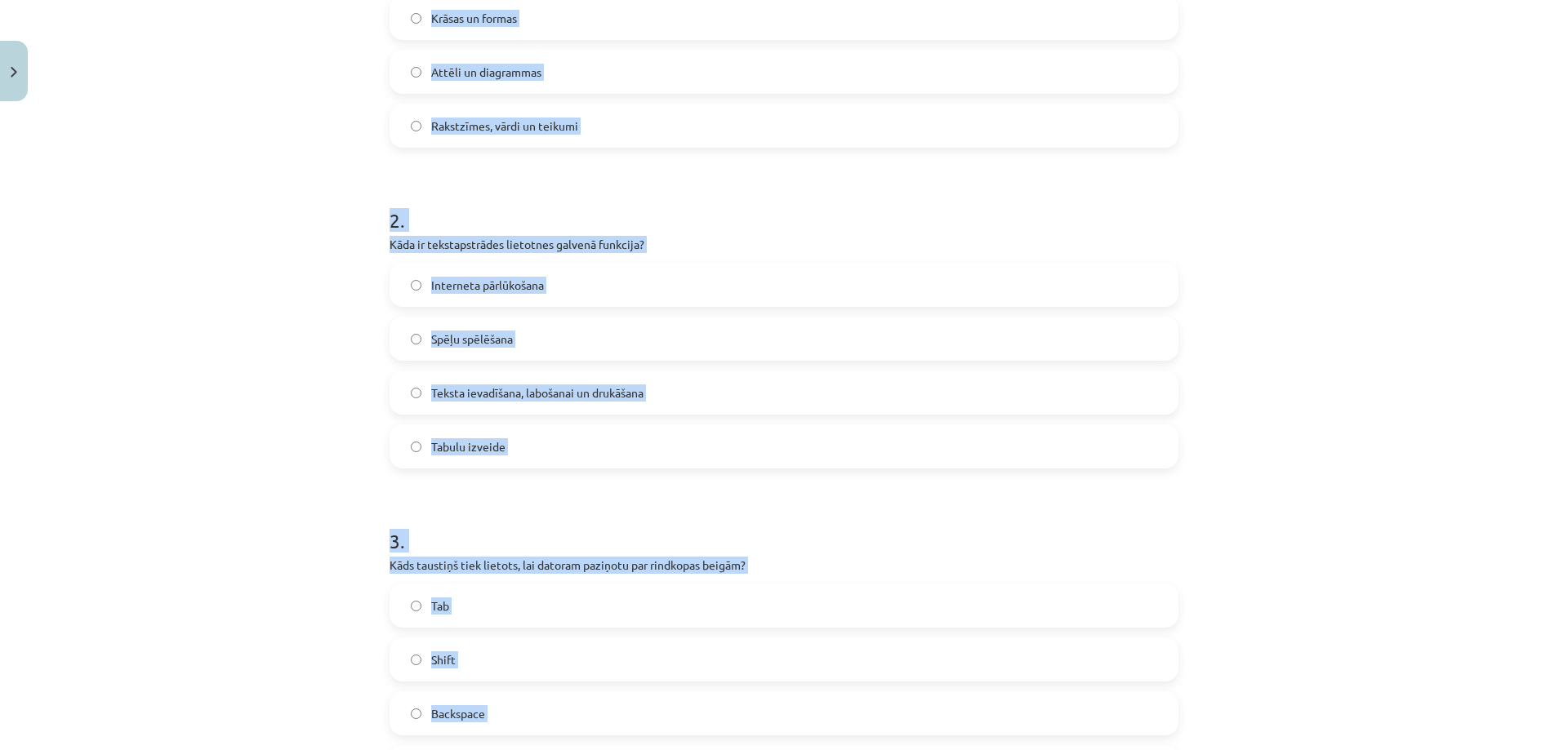
scroll to position [139, 0]
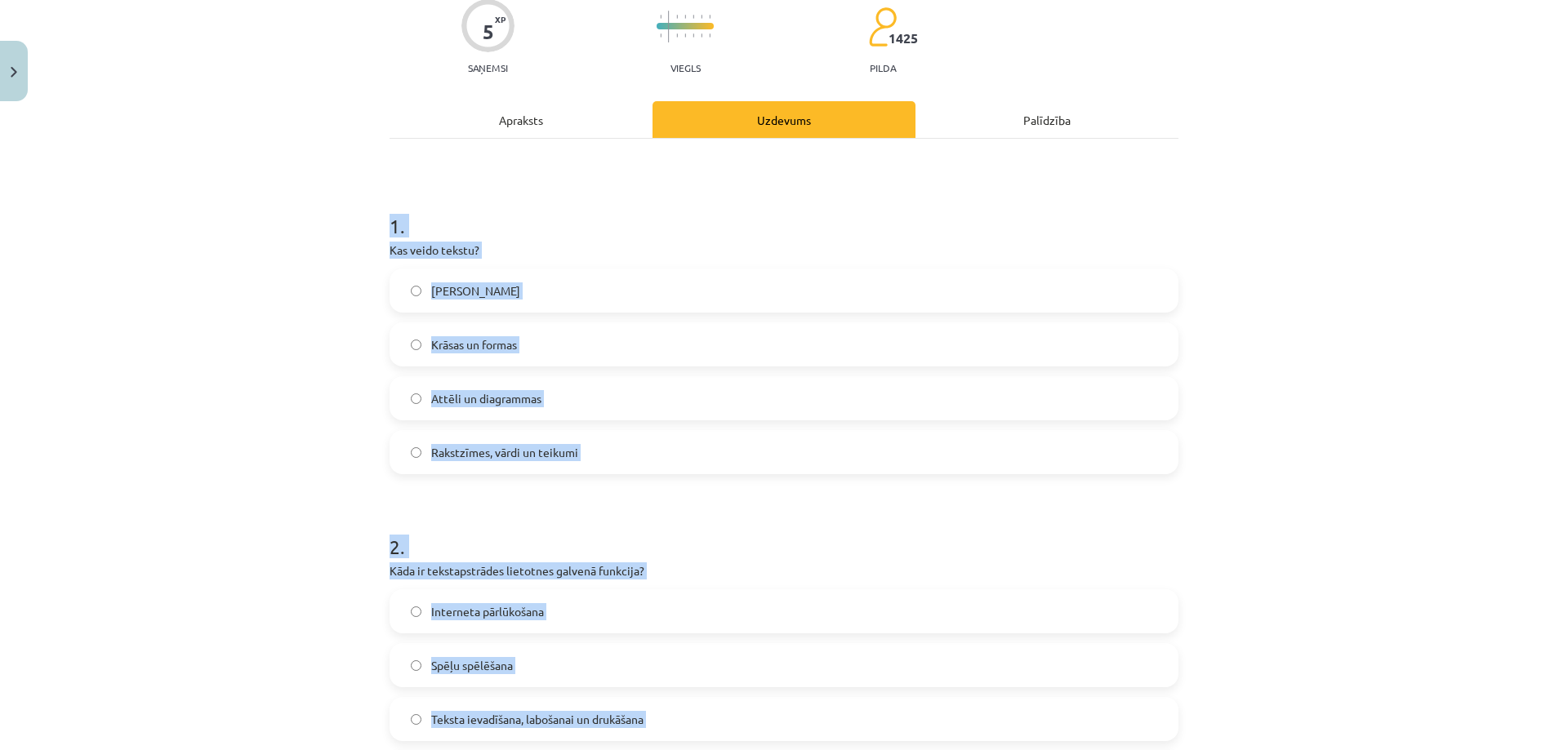
click at [276, 459] on div "Mācību tēma: Datorikas - 10. klases 1. ieskaites mācību materiāls #8 7. tema – …" at bounding box center [784, 375] width 1568 height 750
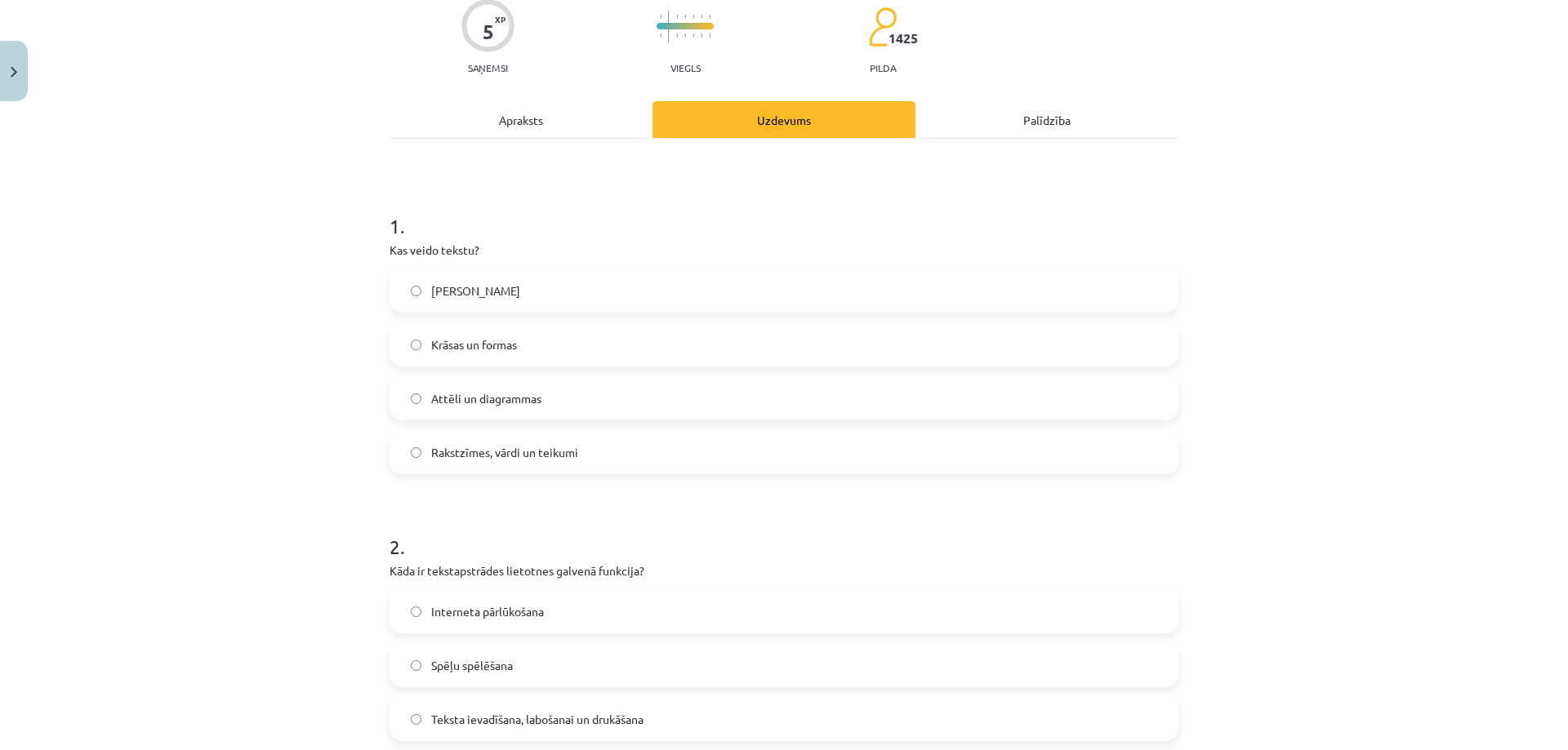
click at [431, 451] on span "Rakstzīmes, vārdi un teikumi" at bounding box center [505, 452] width 147 height 17
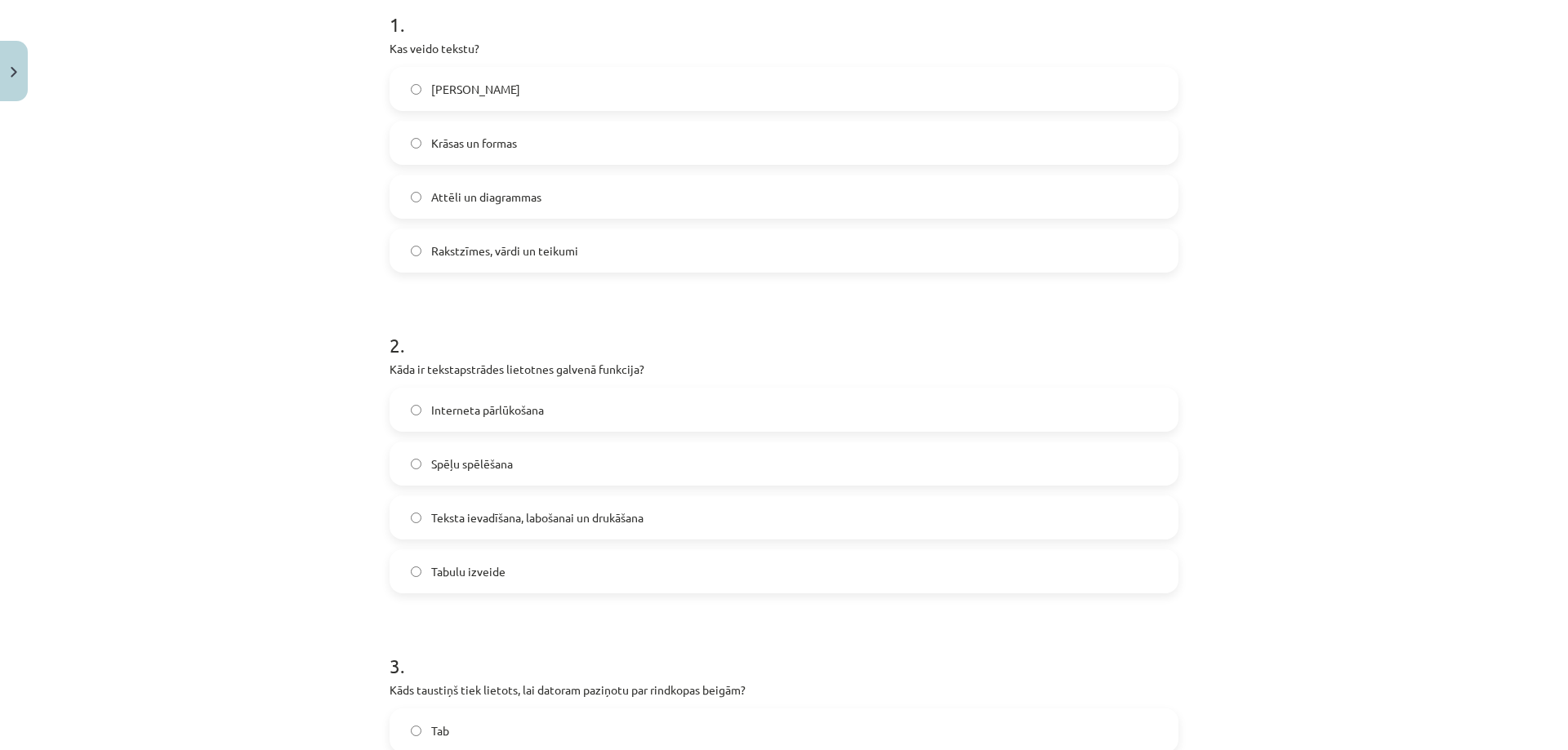
scroll to position [466, 0]
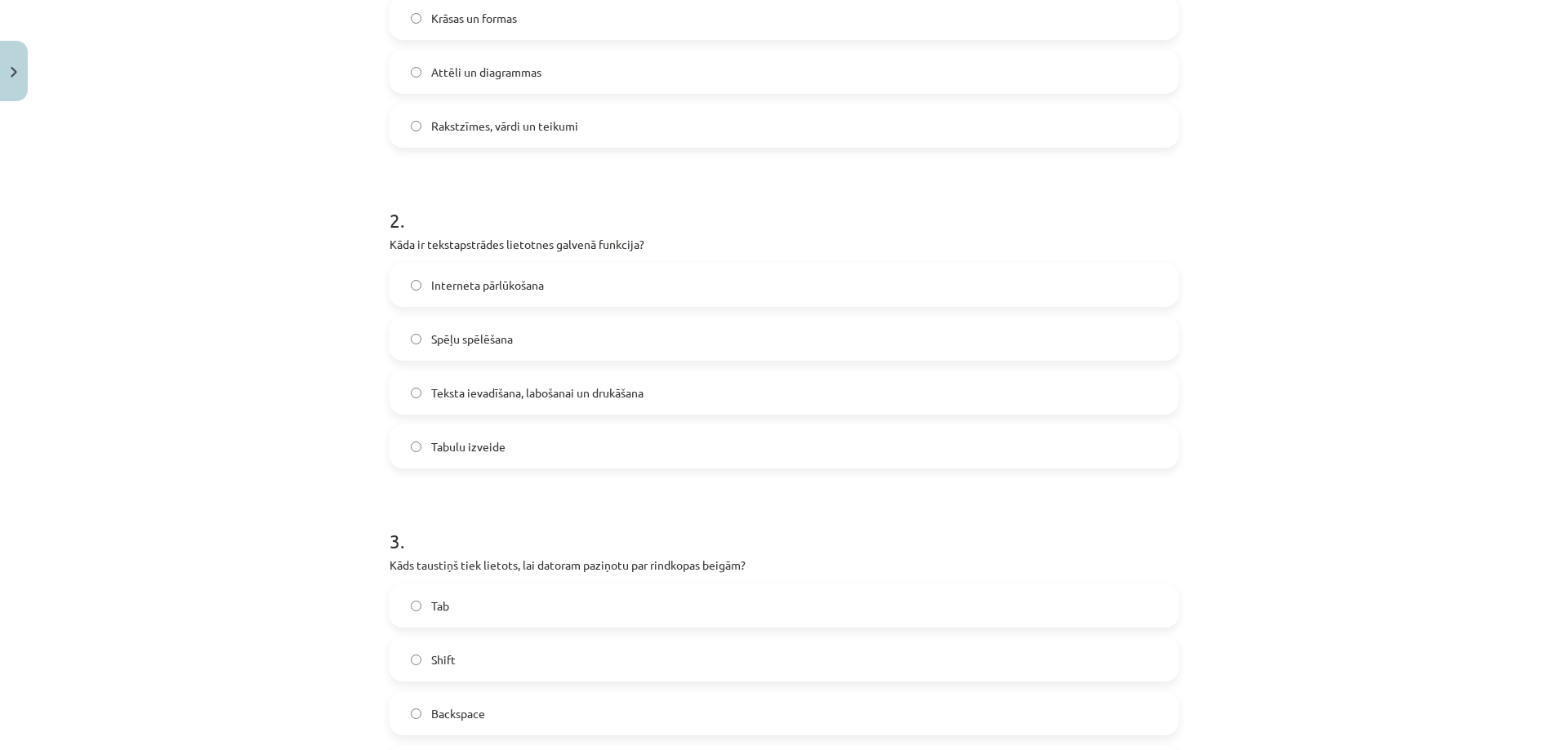
click at [439, 402] on label "Teksta ievadīšana, labošanai un drukāšana" at bounding box center [784, 392] width 785 height 41
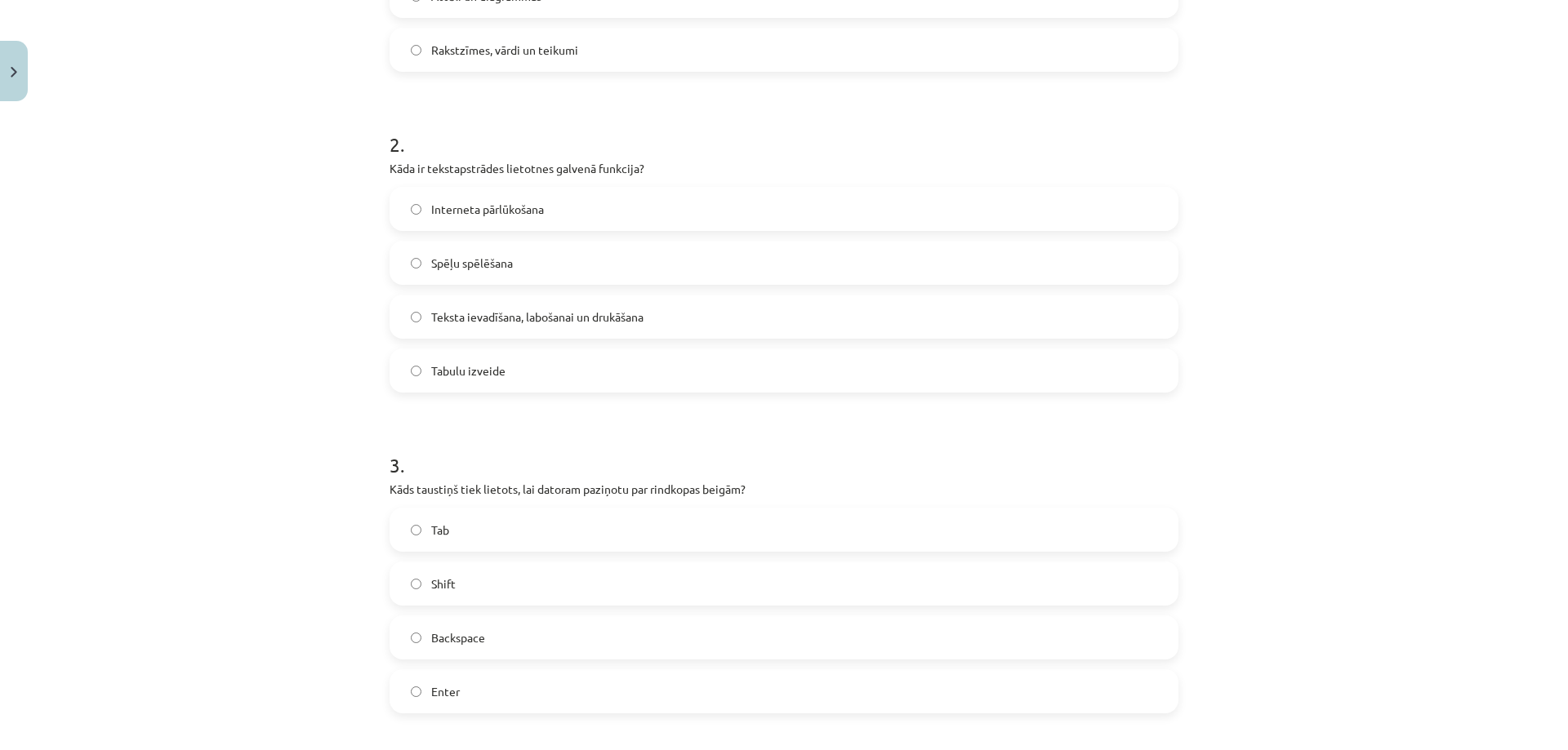
scroll to position [629, 0]
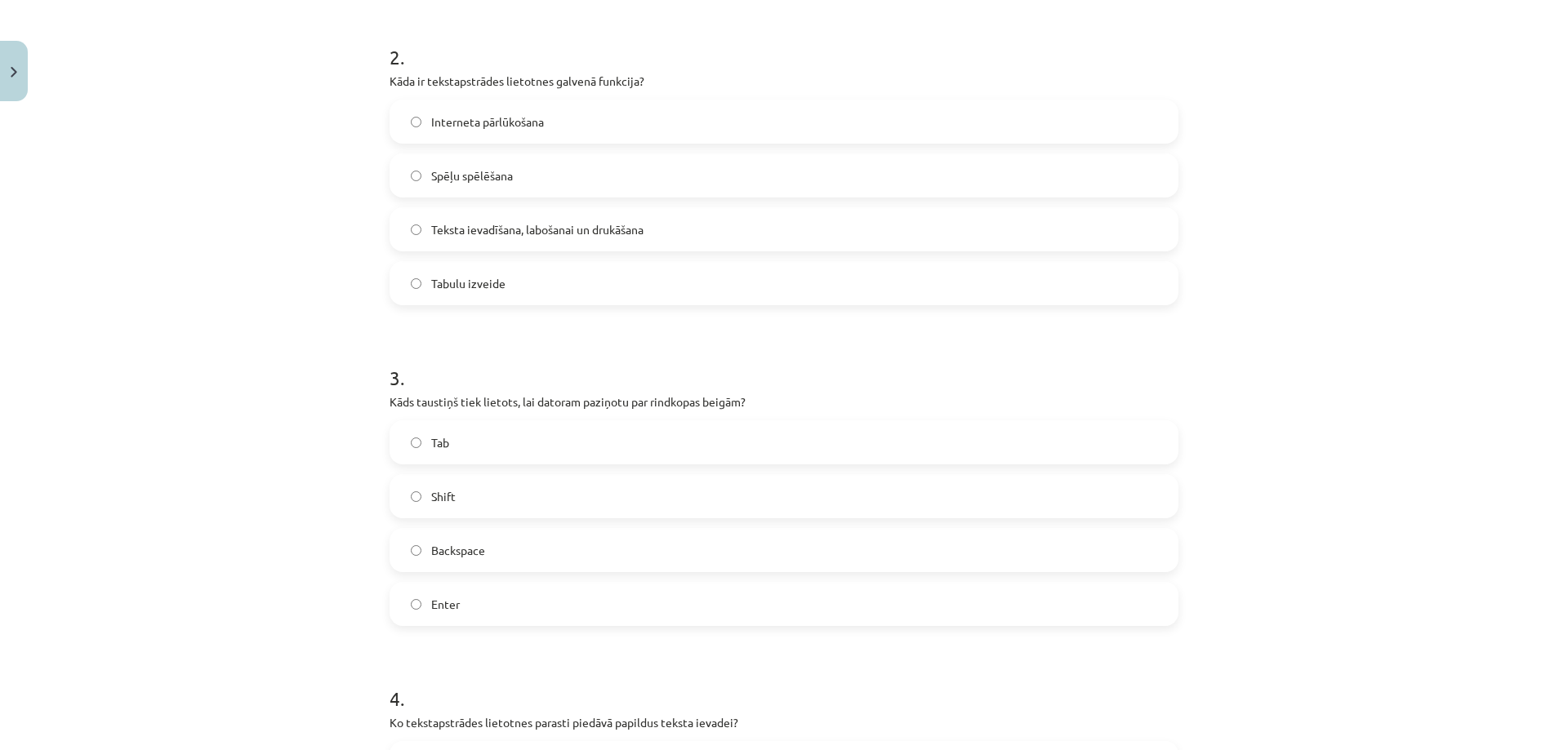
click at [474, 600] on label "Enter" at bounding box center [784, 604] width 785 height 41
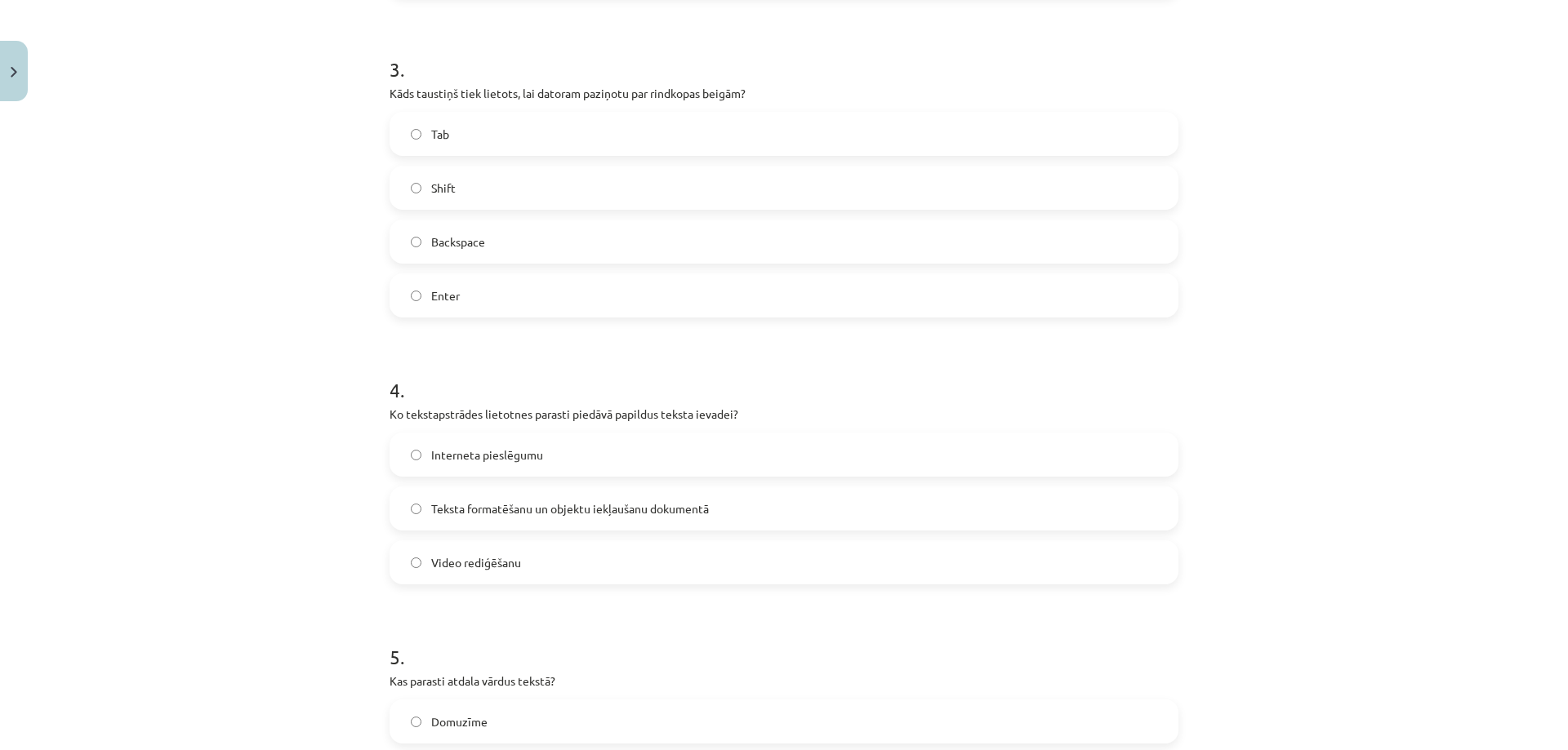
scroll to position [1037, 0]
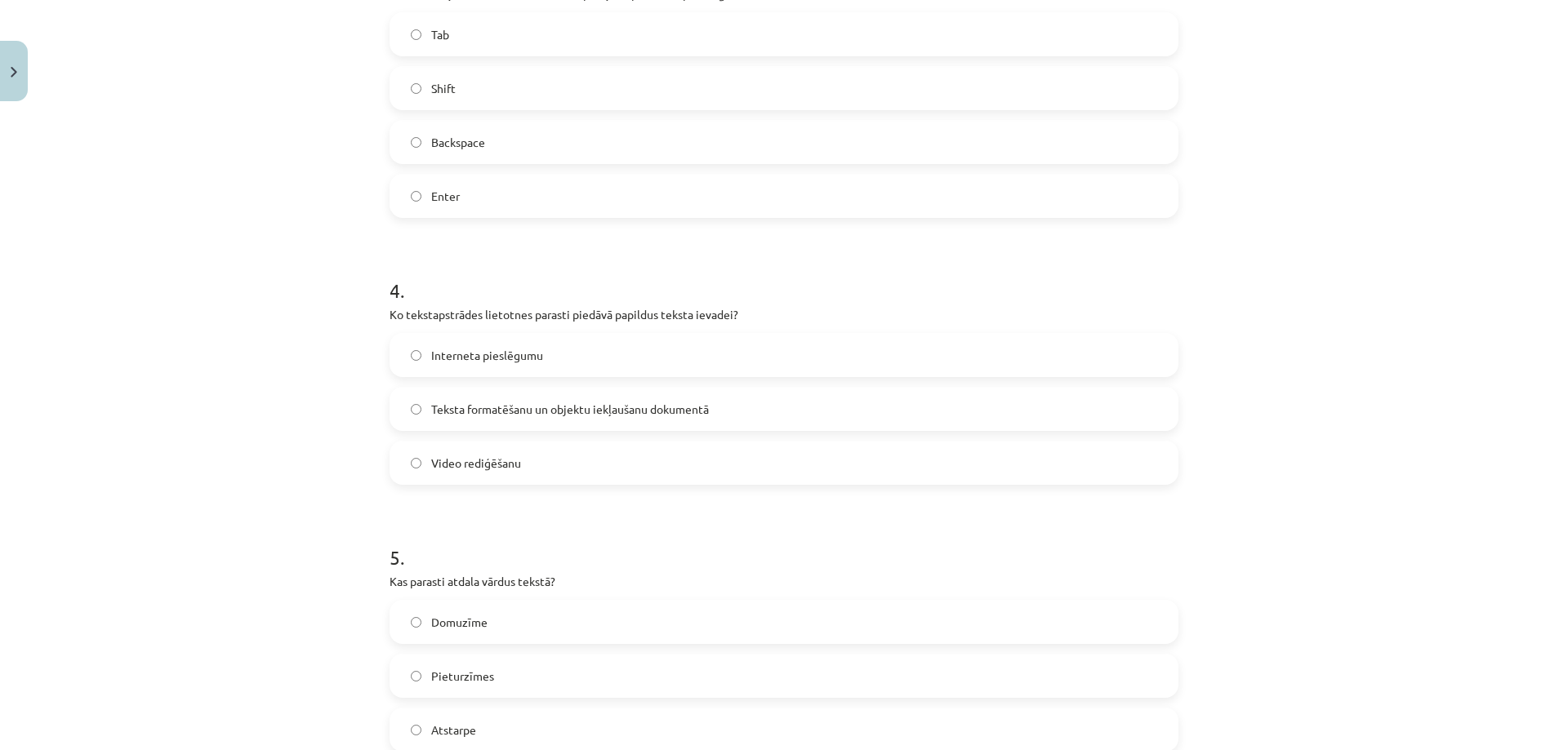
click at [450, 416] on span "Teksta formatēšanu un objektu iekļaušanu dokumentā" at bounding box center [570, 409] width 277 height 17
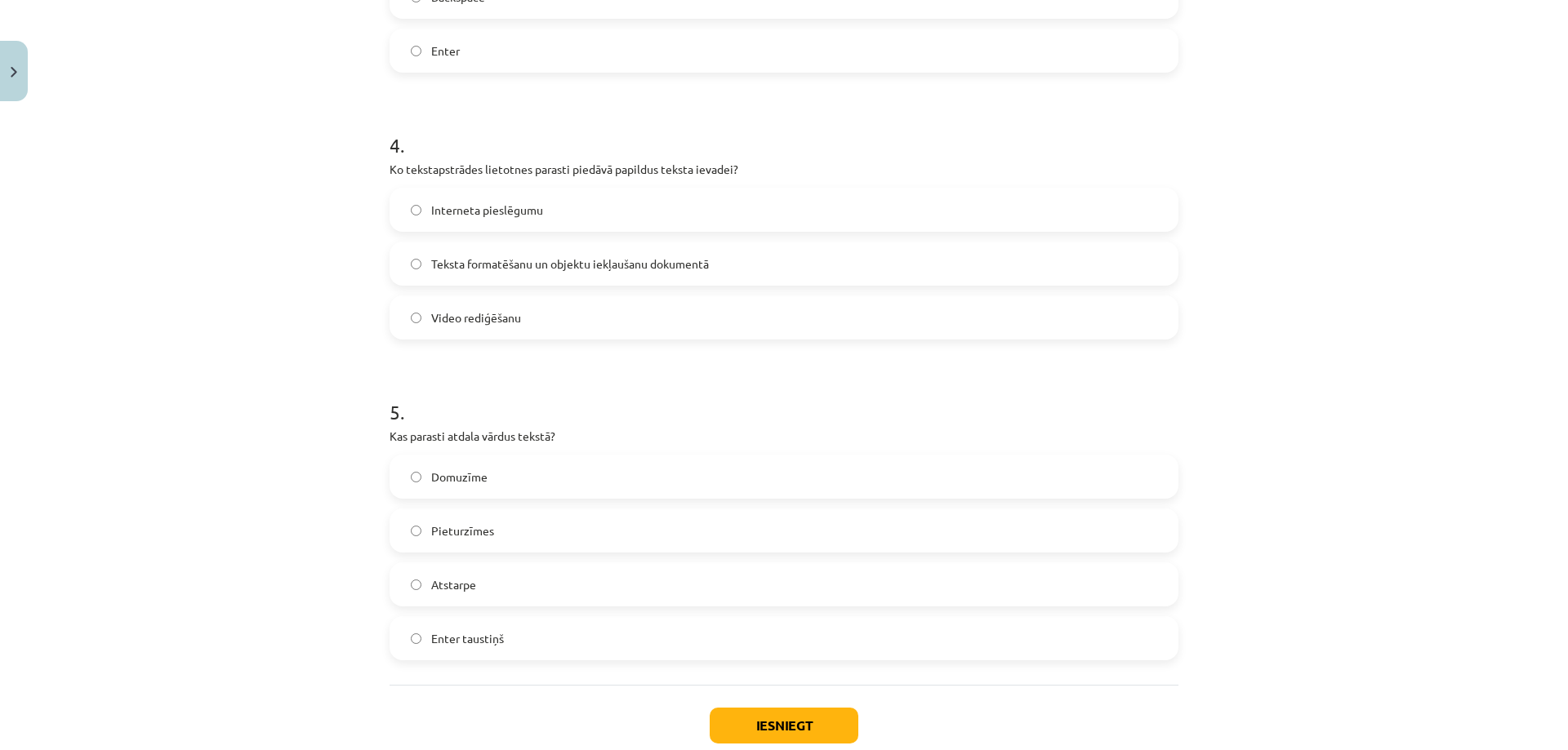
scroll to position [1282, 0]
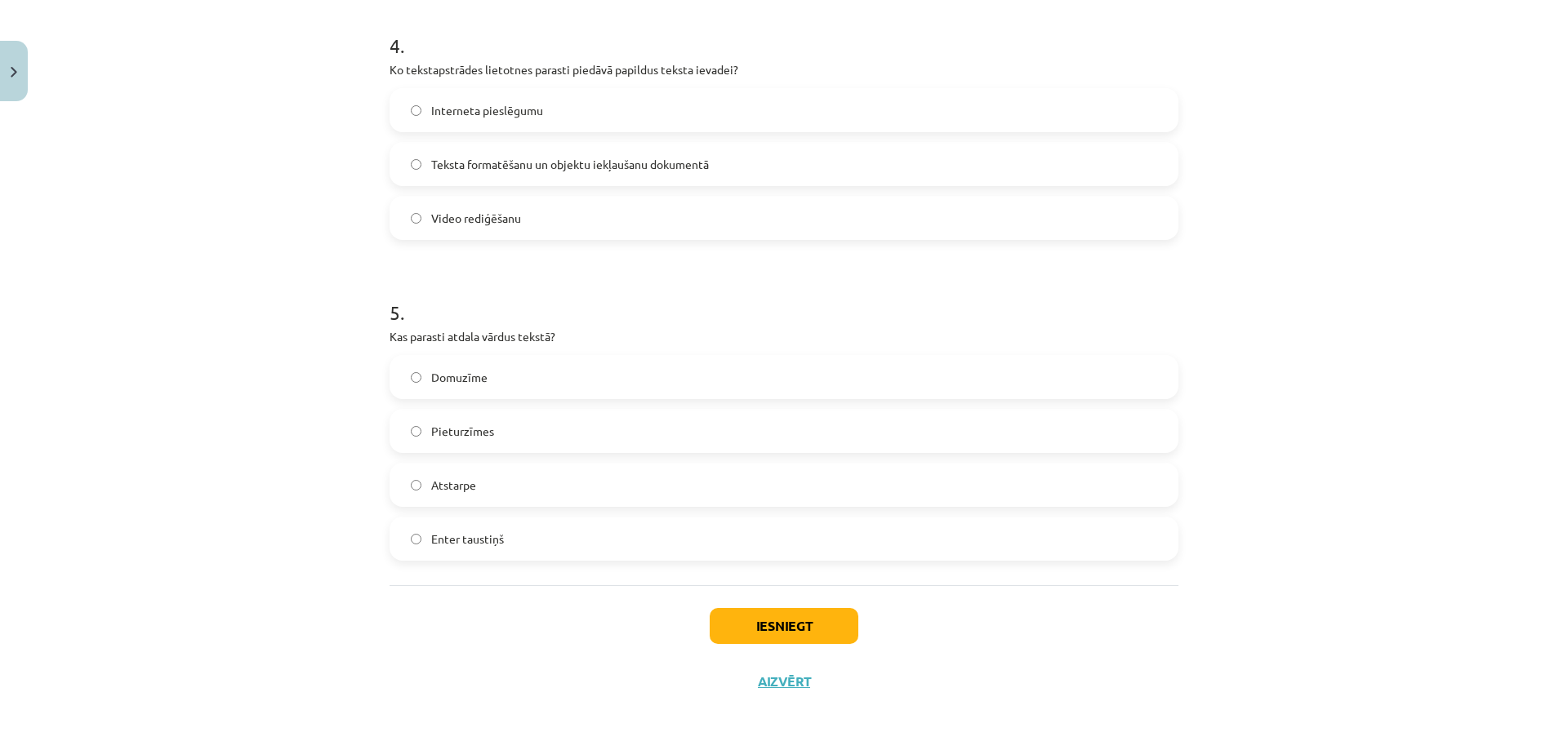
click at [451, 493] on span "Atstarpe" at bounding box center [454, 485] width 45 height 17
click at [733, 626] on button "Iesniegt" at bounding box center [784, 627] width 149 height 36
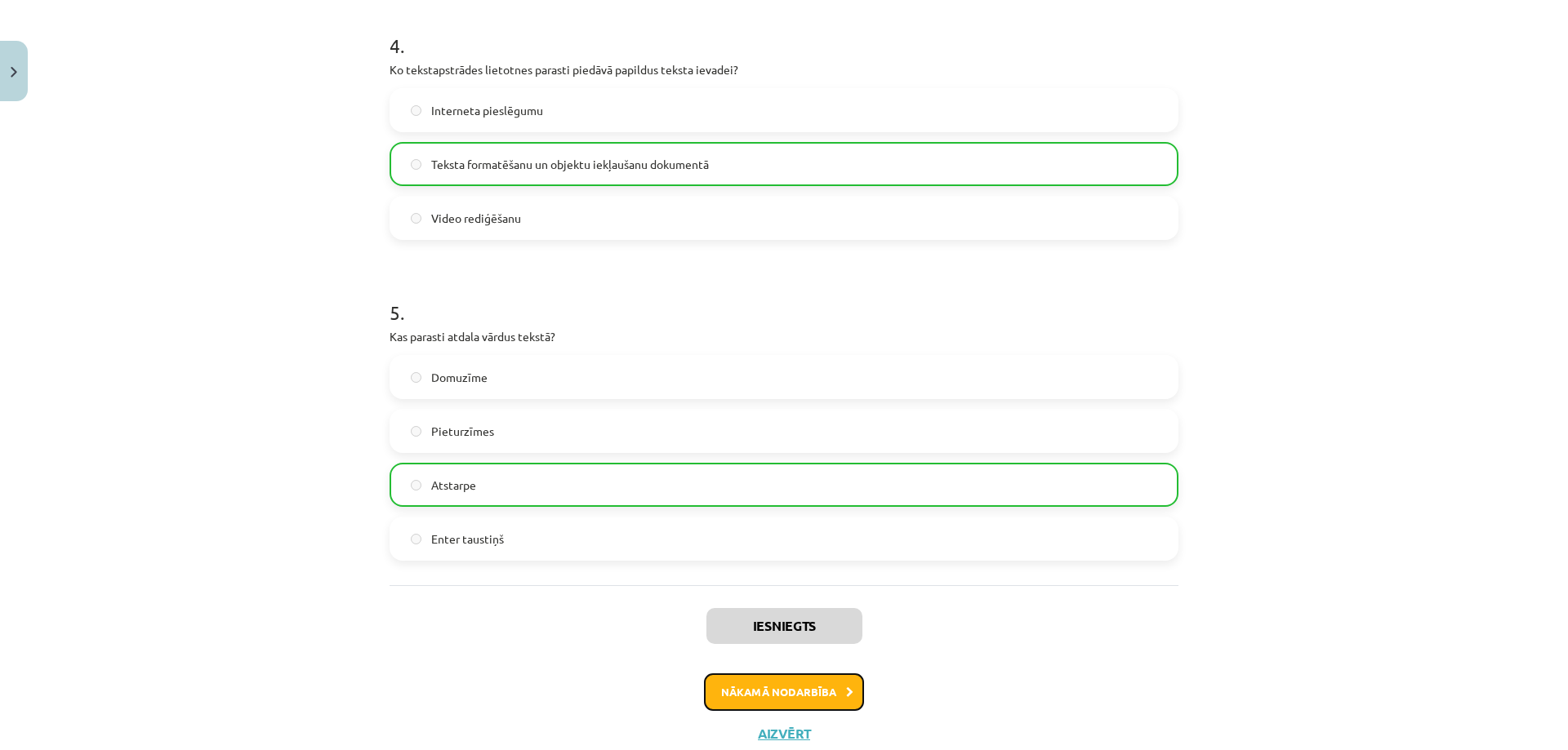
click at [736, 684] on button "Nākamā nodarbība" at bounding box center [784, 692] width 160 height 37
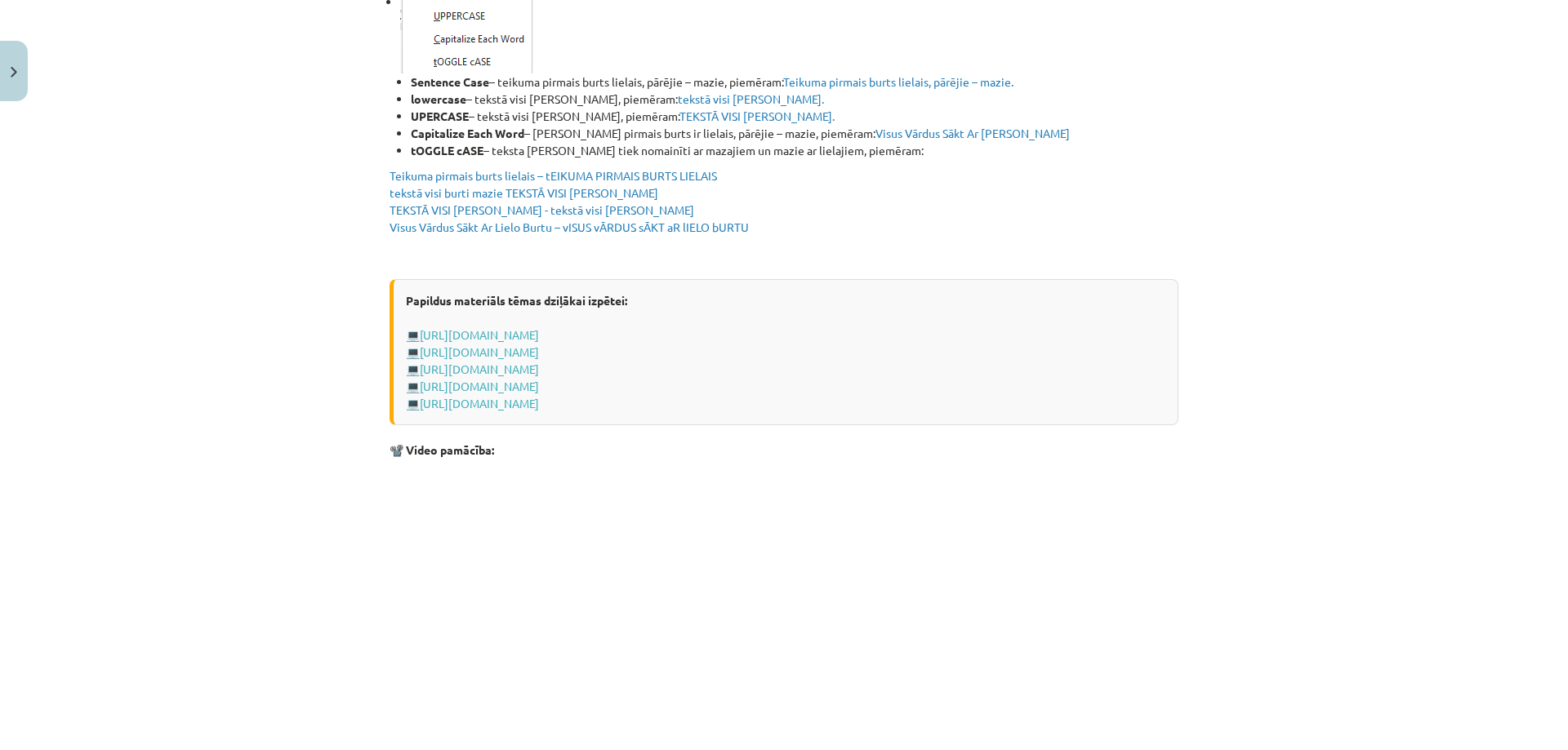
scroll to position [3118, 0]
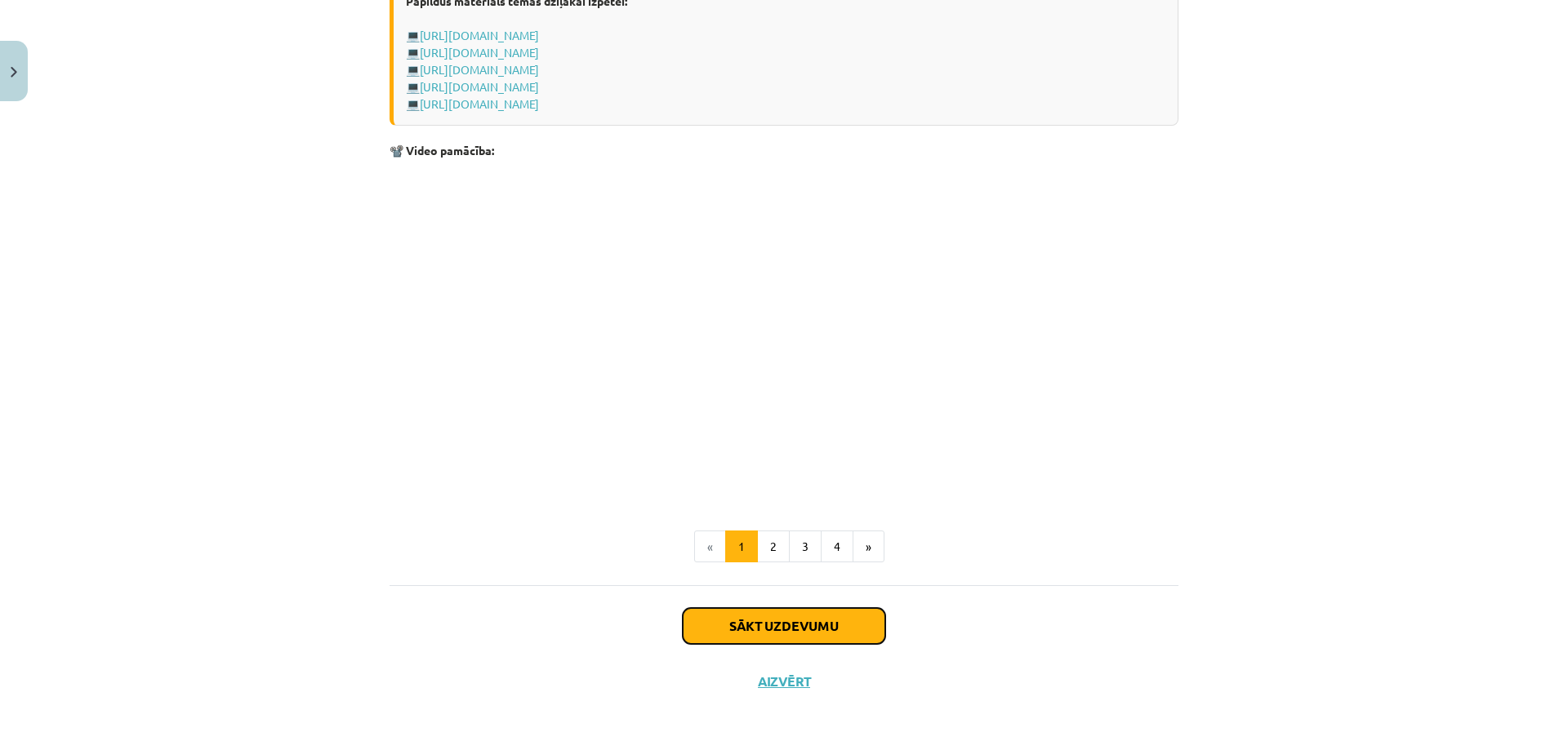
click at [759, 622] on button "Sākt uzdevumu" at bounding box center [784, 627] width 203 height 36
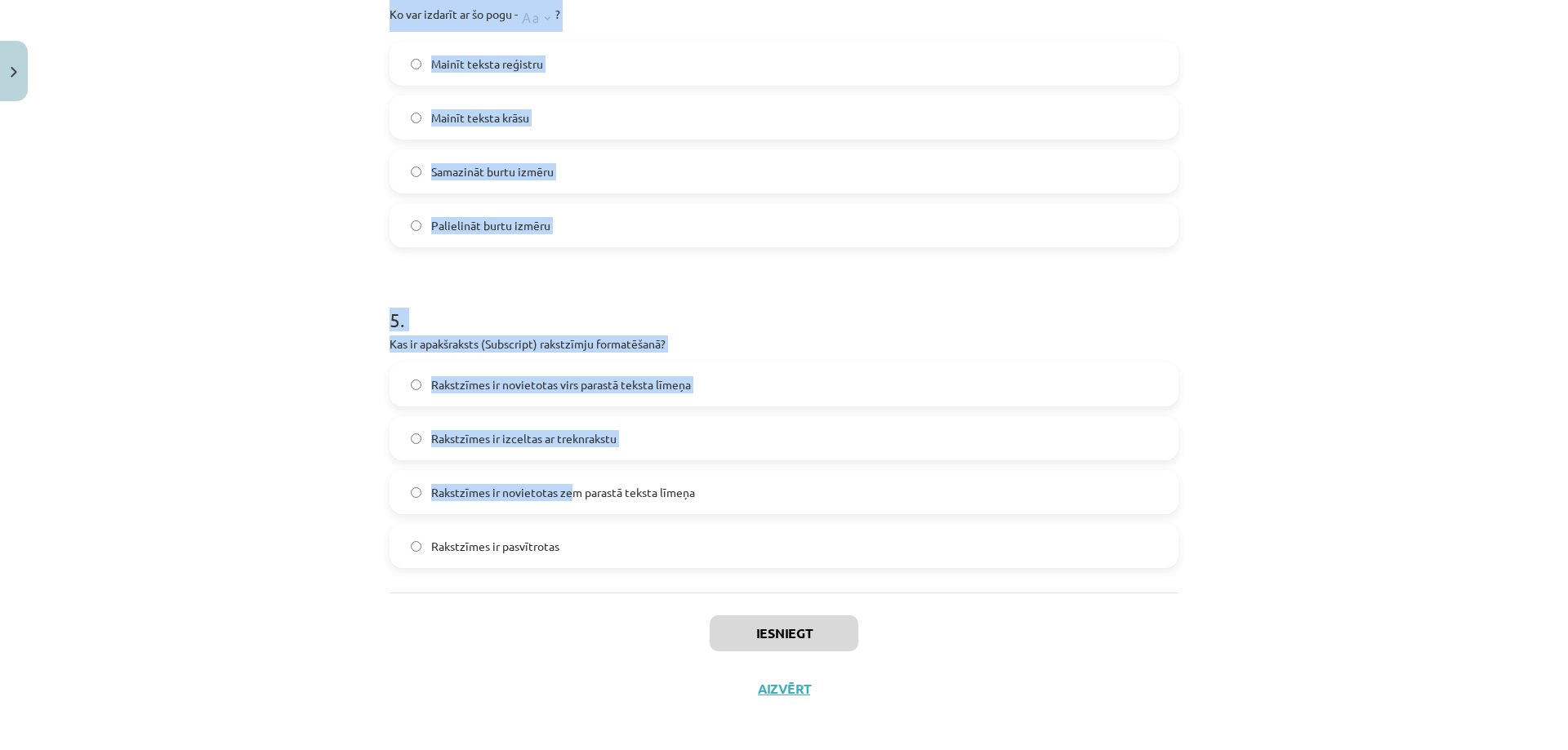
scroll to position [1351, 0]
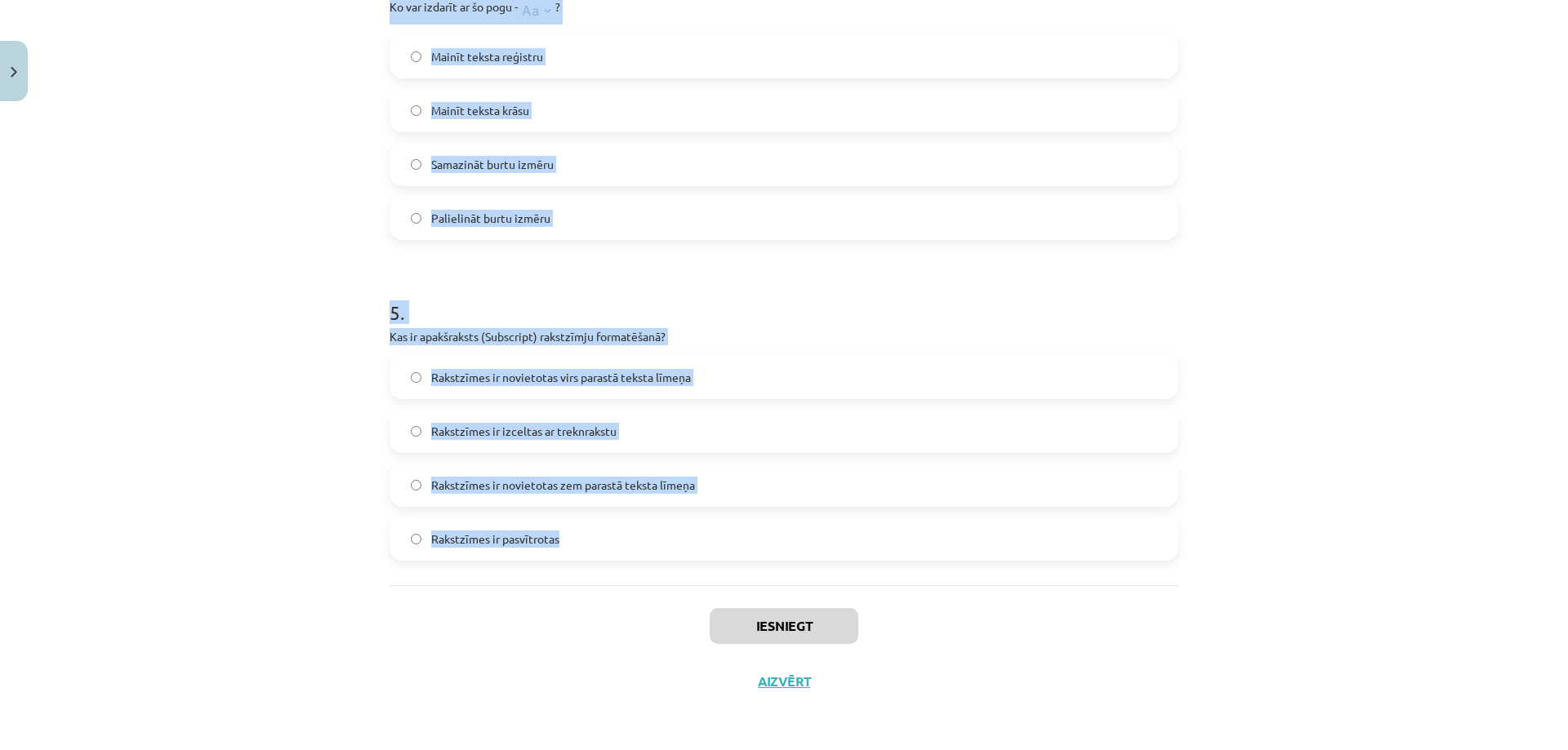
drag, startPoint x: 381, startPoint y: 318, endPoint x: 617, endPoint y: 544, distance: 326.8
copy form "1 . Kura cilne ir [DEMOGRAPHIC_DATA], lai mainītu rakstzīmju fontu un lielumu? …"
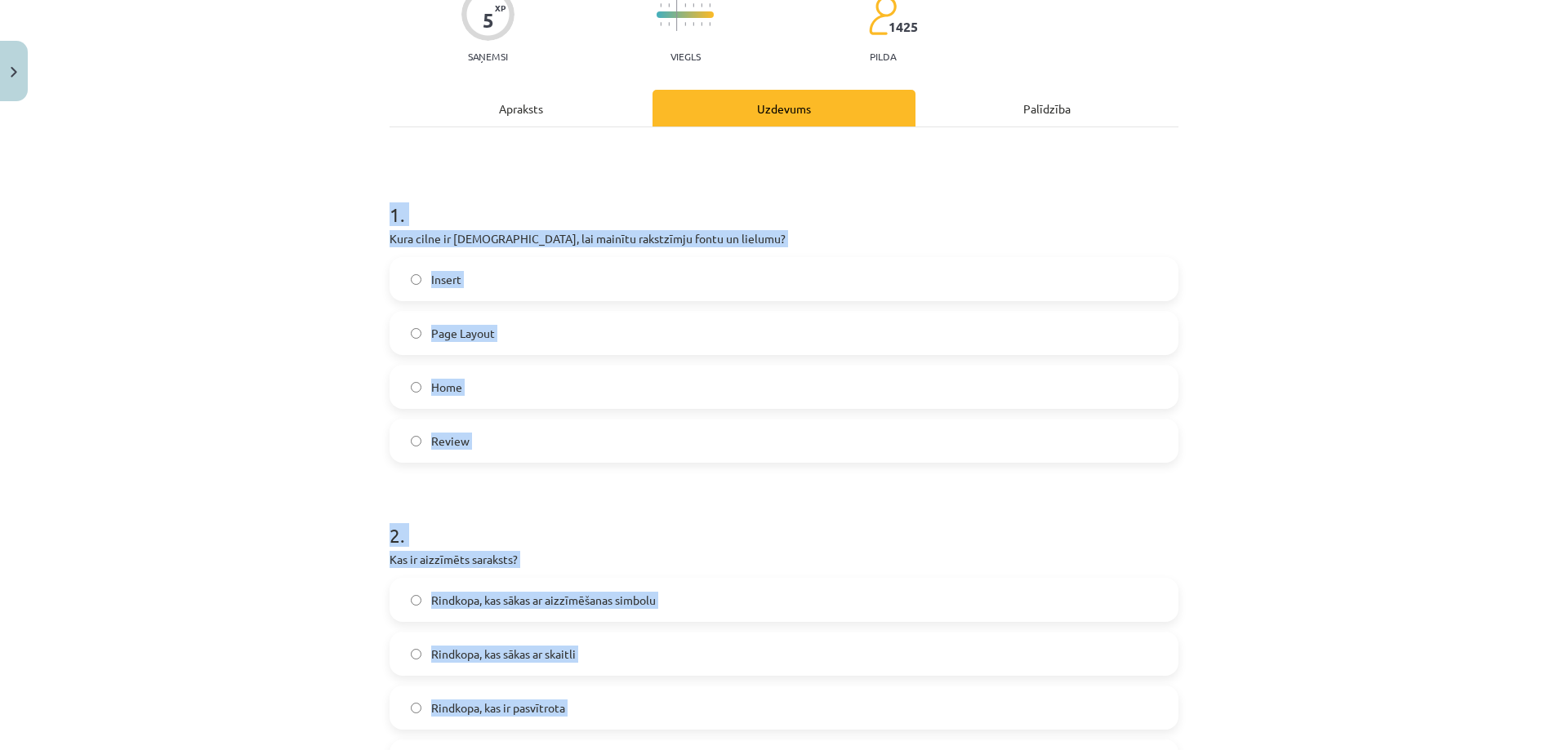
scroll to position [0, 0]
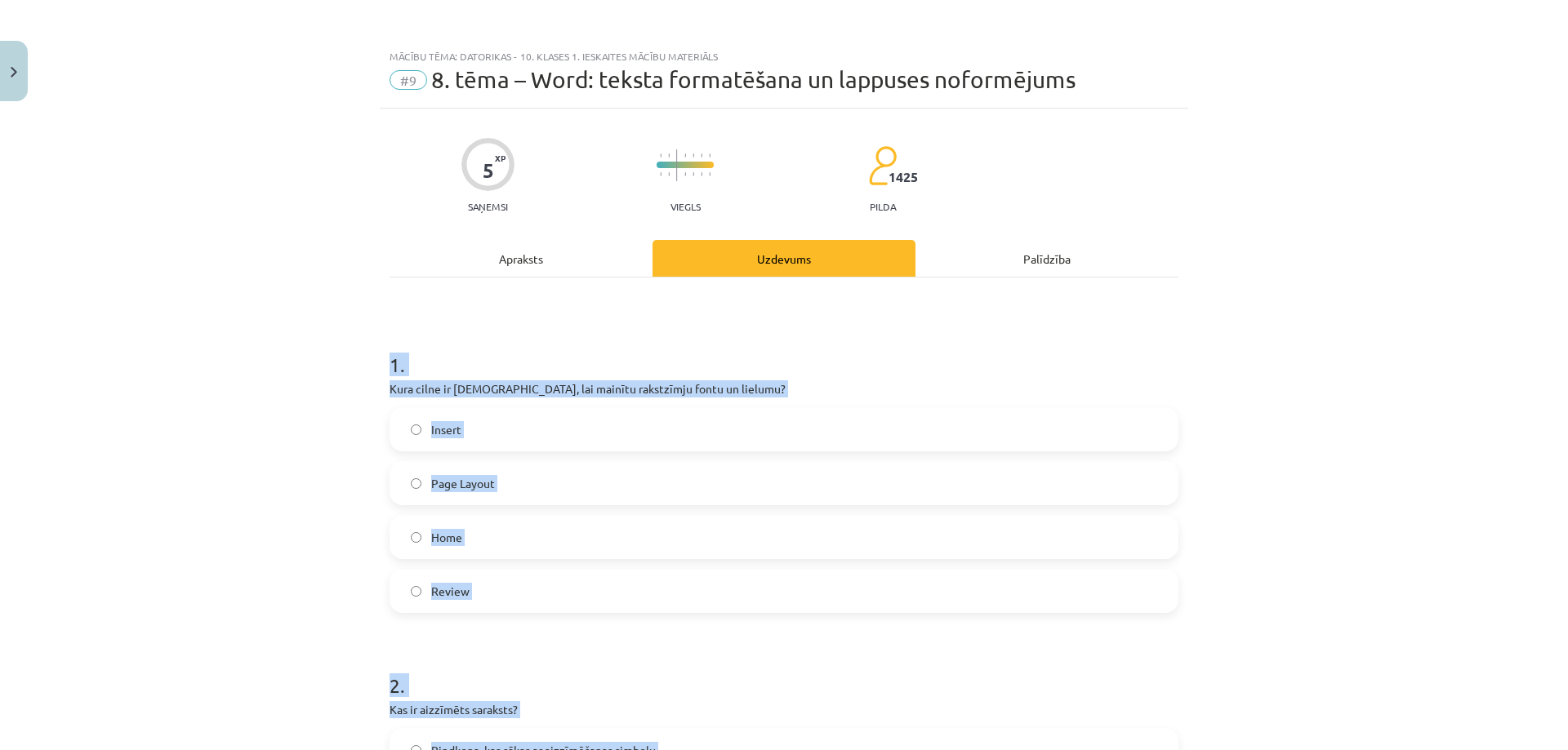
click at [257, 534] on div "Mācību tēma: Datorikas - 10. klases 1. ieskaites mācību materiāls #9 8. tēma – …" at bounding box center [784, 375] width 1568 height 750
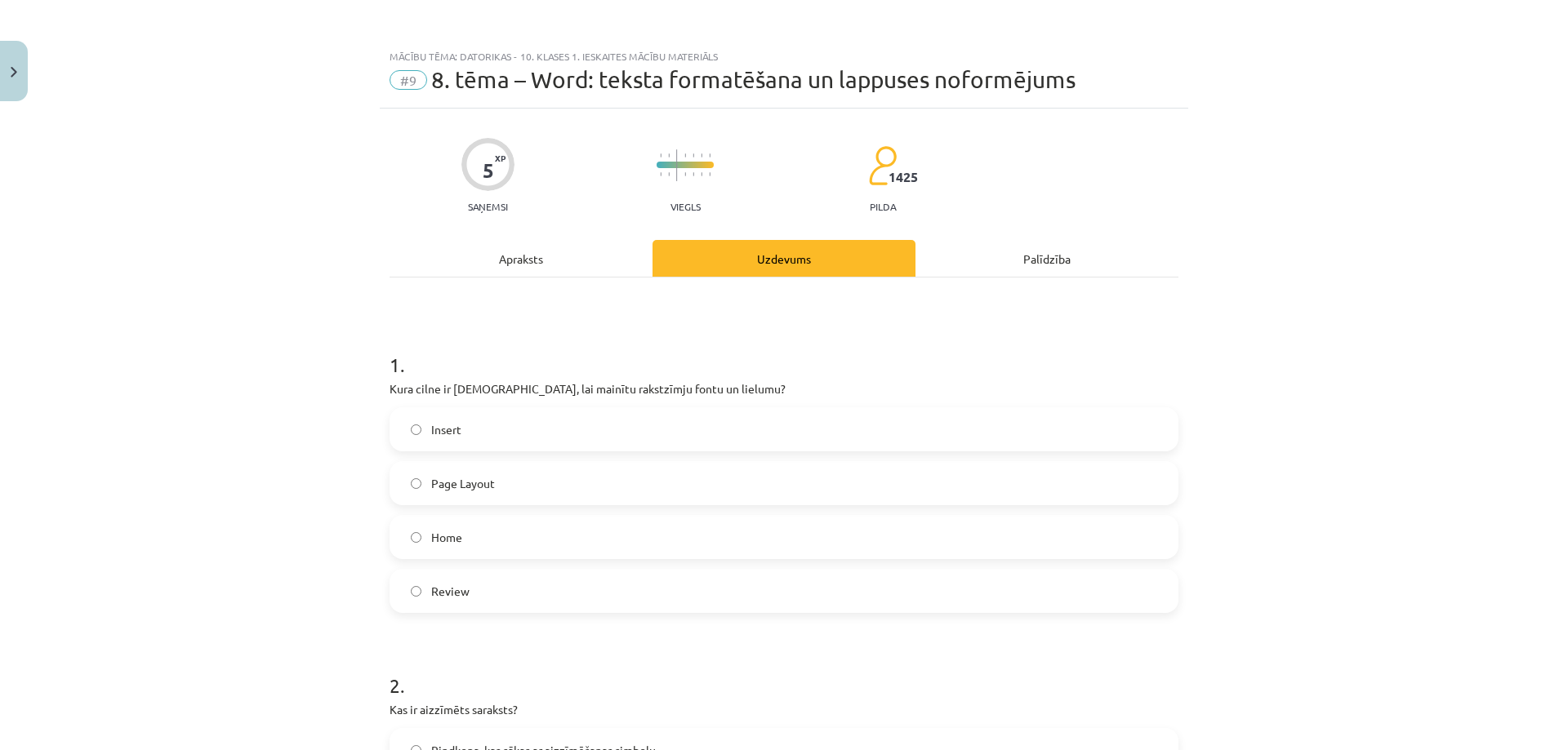
click at [432, 534] on span "Home" at bounding box center [447, 537] width 31 height 17
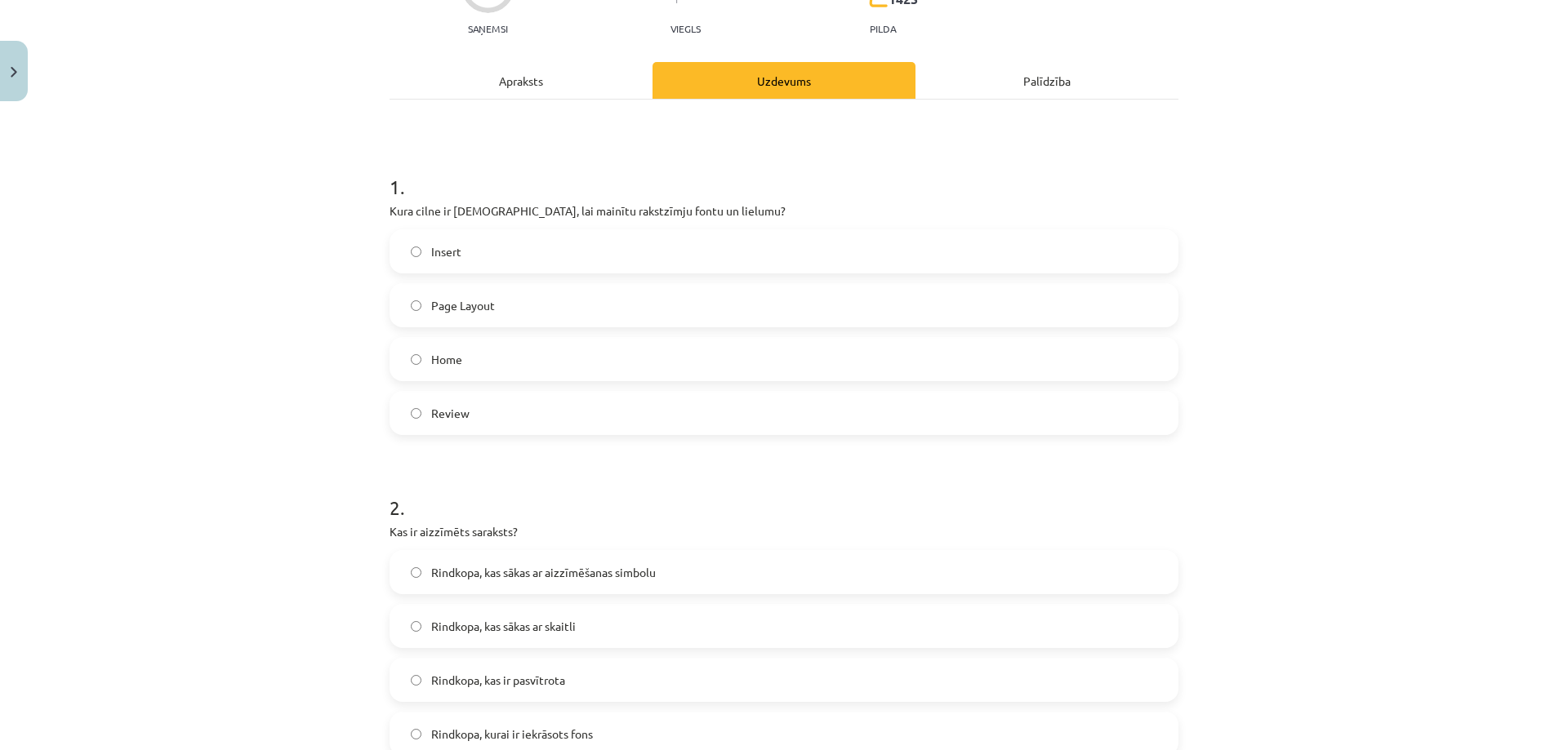
scroll to position [409, 0]
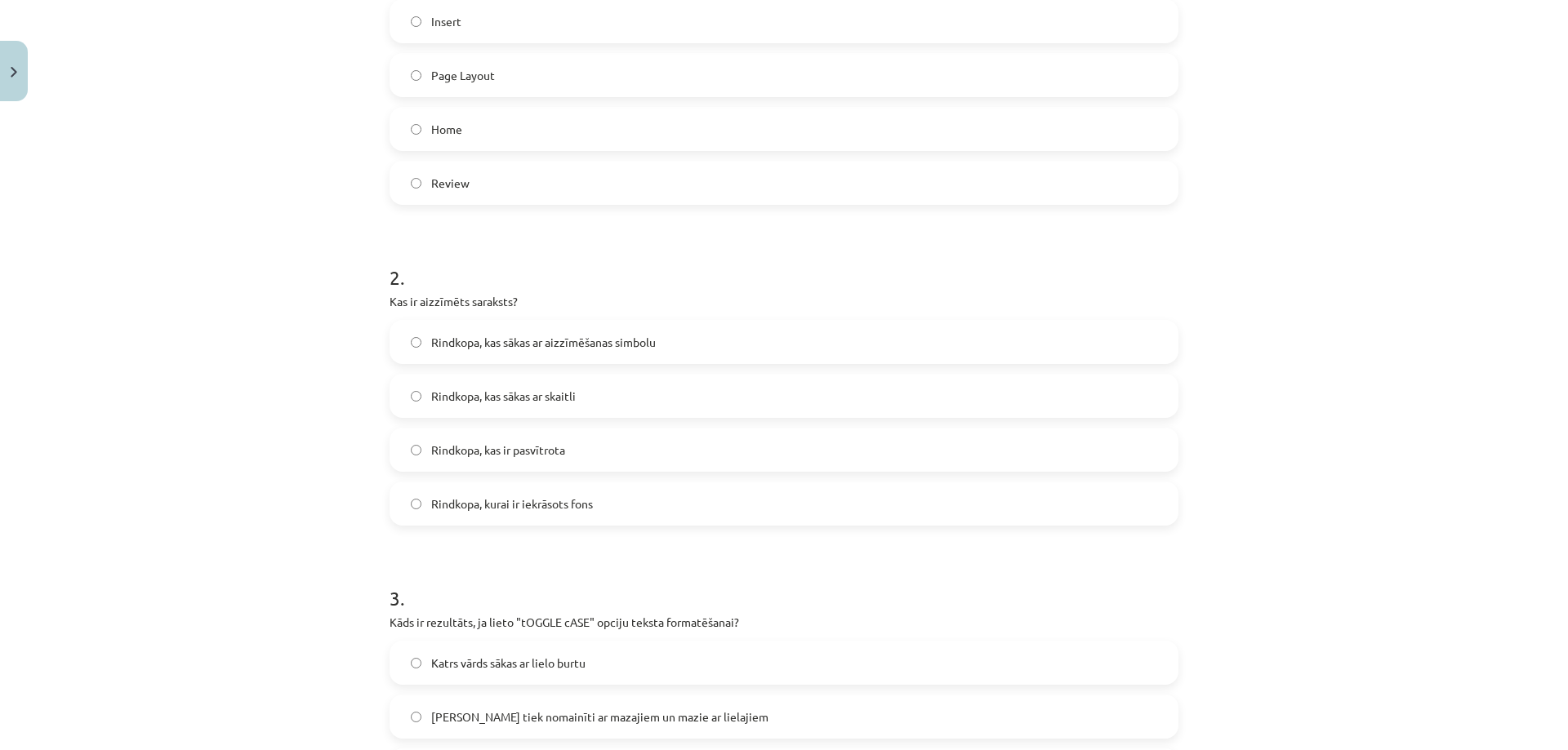
click at [508, 341] on span "Rindkopa, kas sākas ar aizzīmēšanas simbolu" at bounding box center [544, 342] width 225 height 17
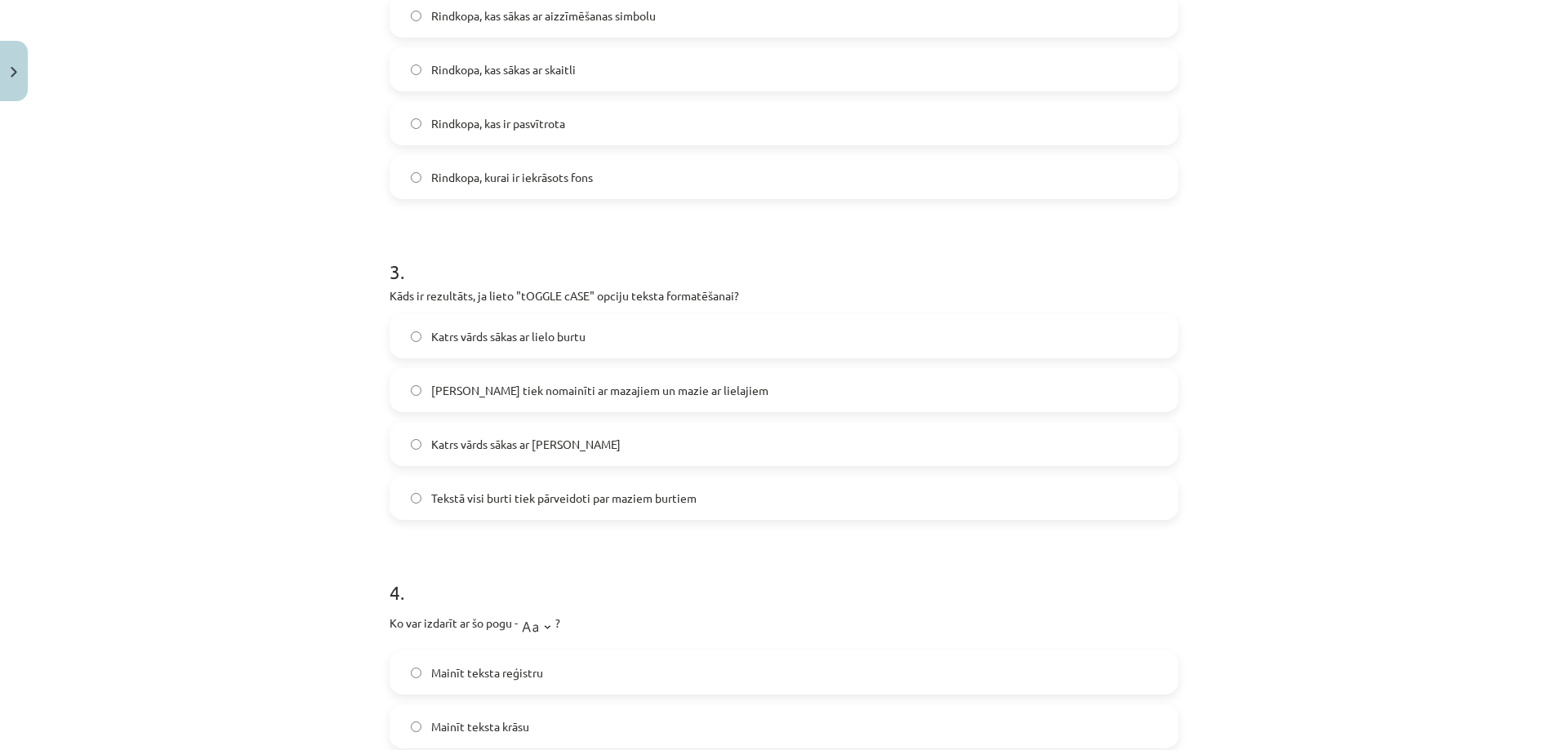
scroll to position [816, 0]
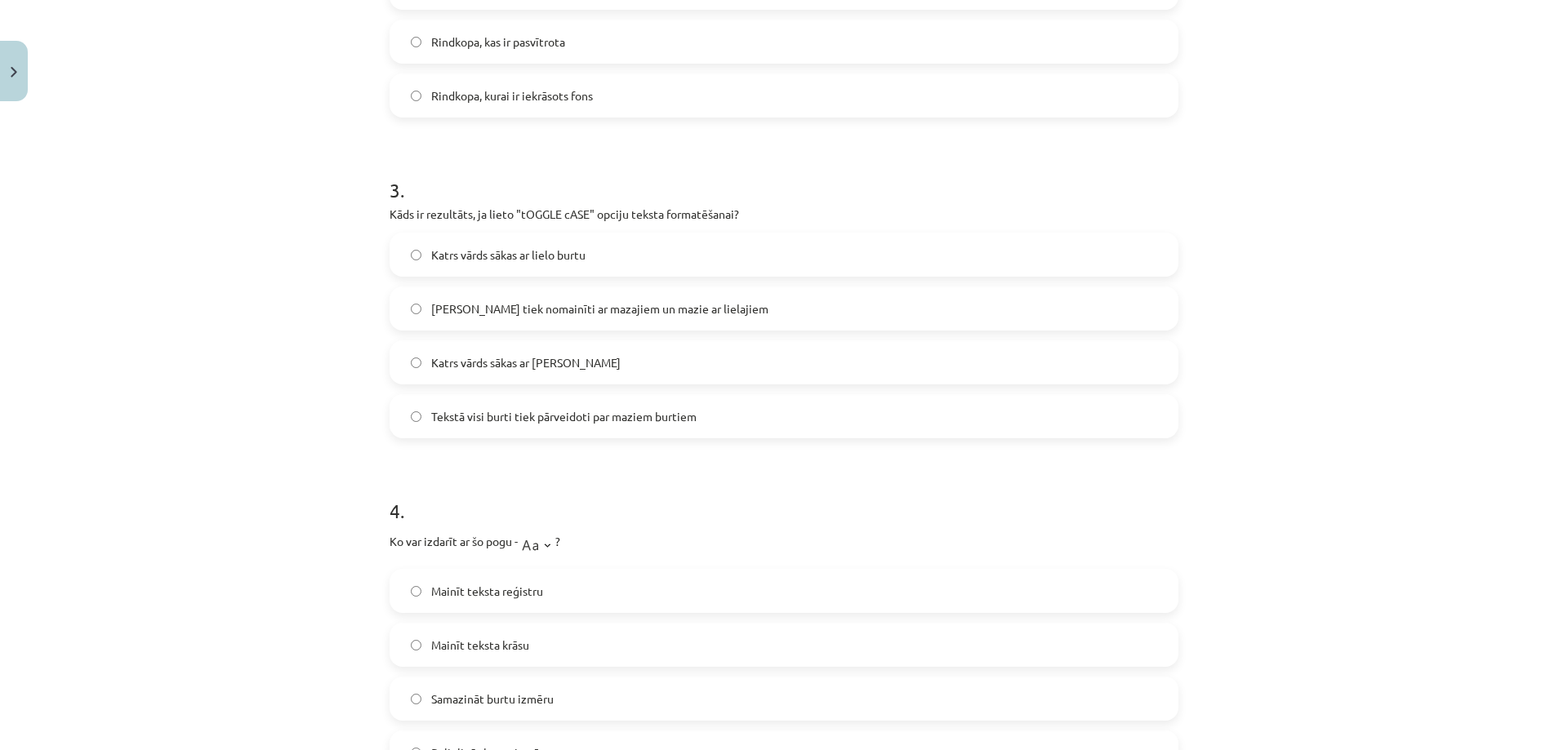
click at [444, 324] on label "[PERSON_NAME] tiek nomainīti ar mazajiem un mazie ar lielajiem" at bounding box center [784, 308] width 785 height 41
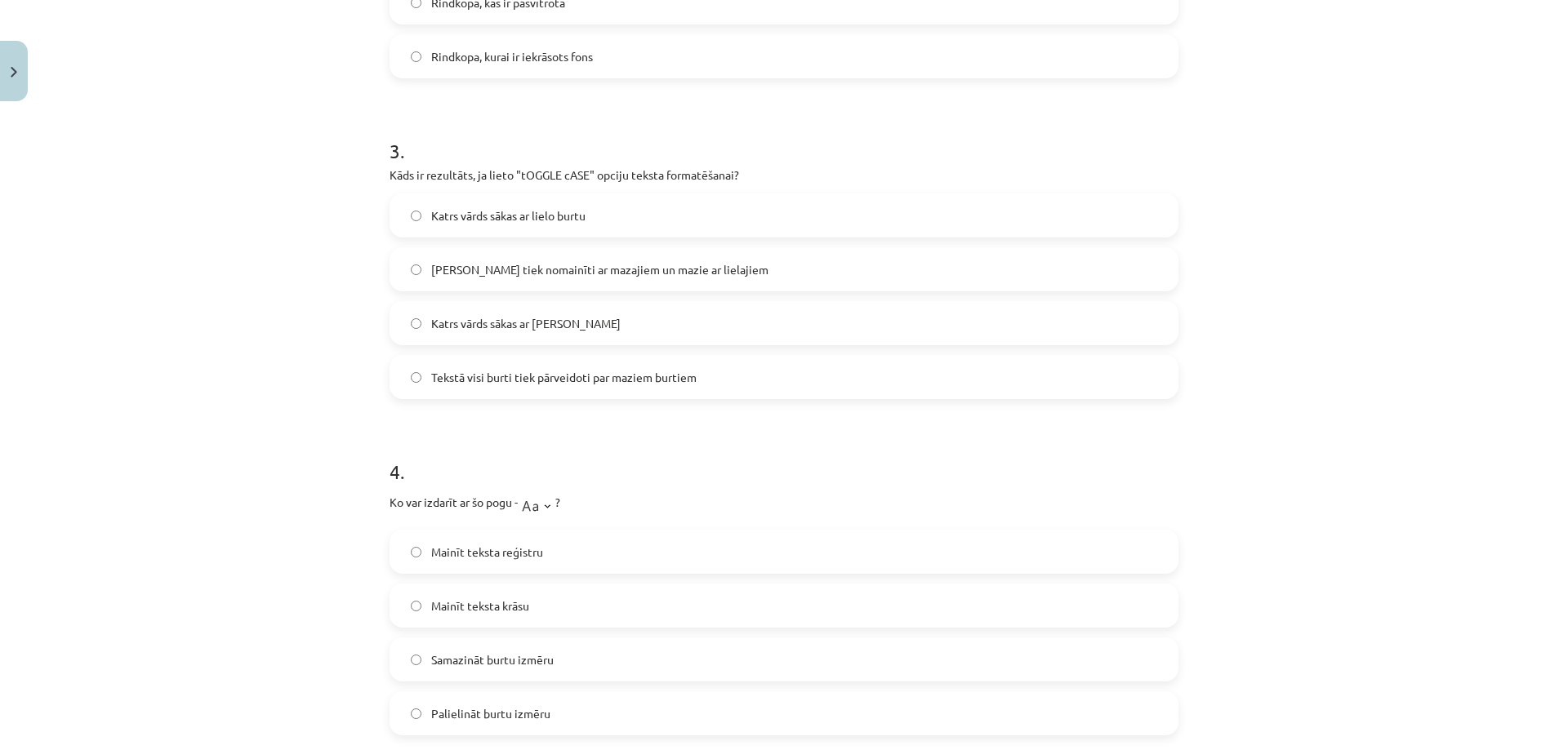
scroll to position [899, 0]
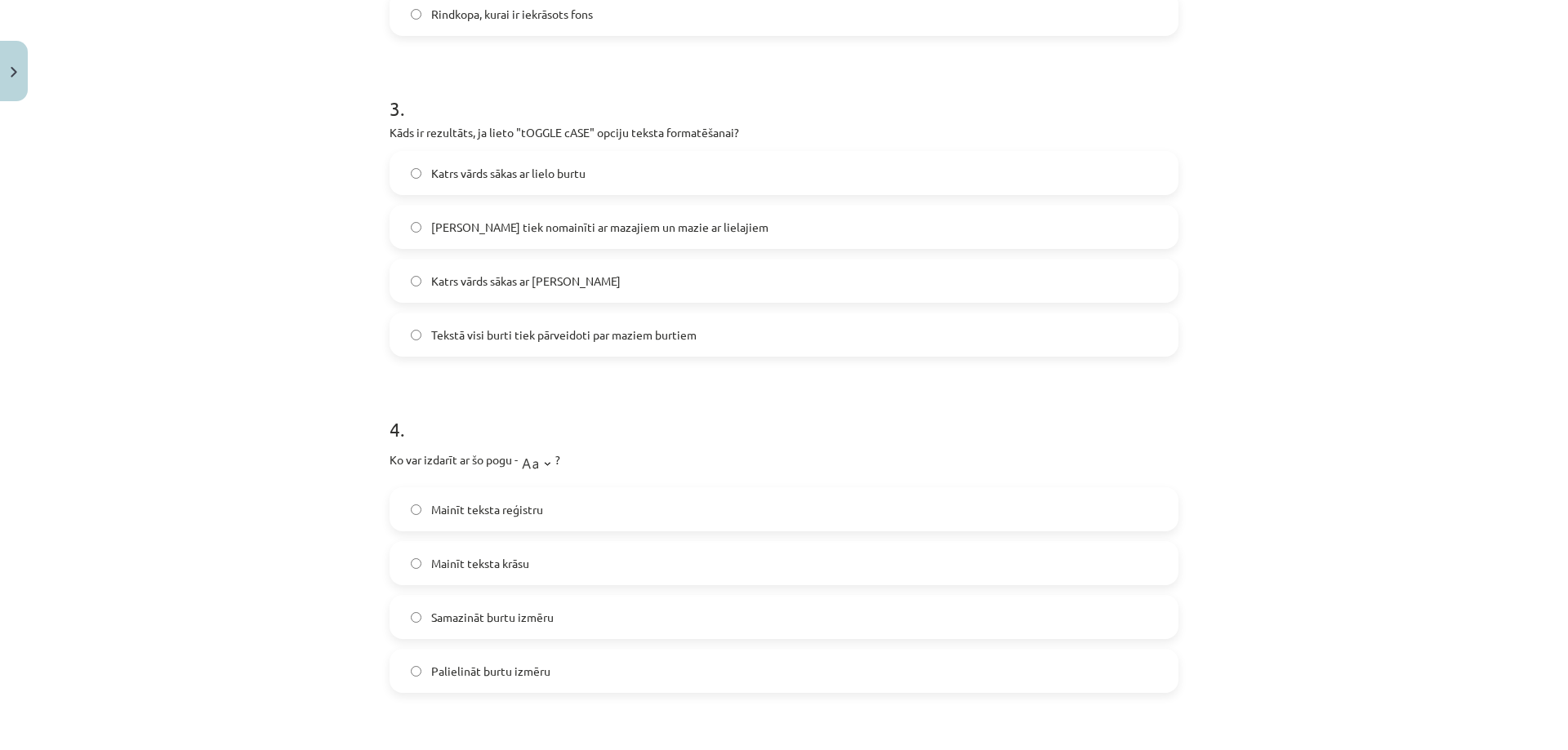
click at [445, 570] on span "Mainīt teksta krāsu" at bounding box center [480, 563] width 98 height 17
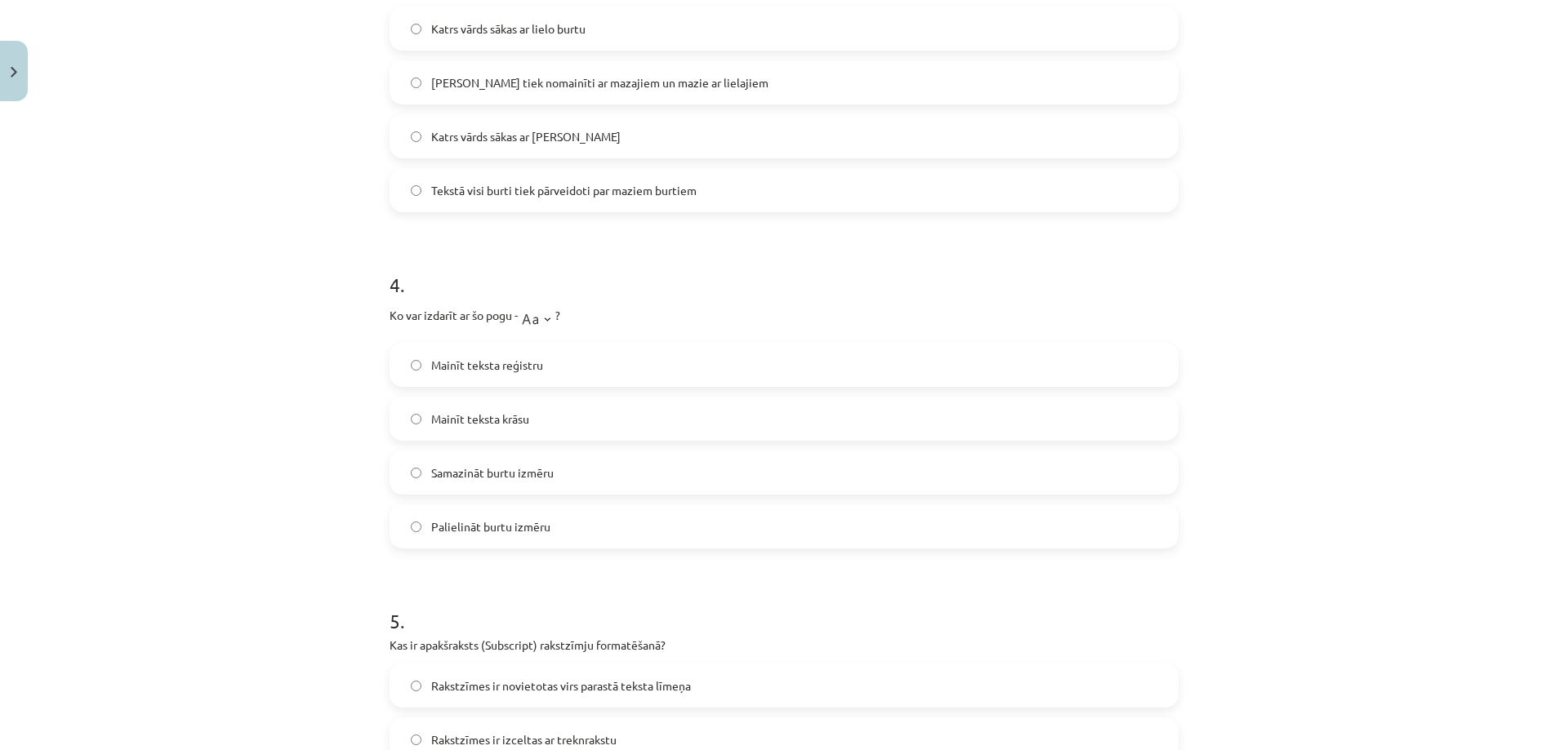
scroll to position [1062, 0]
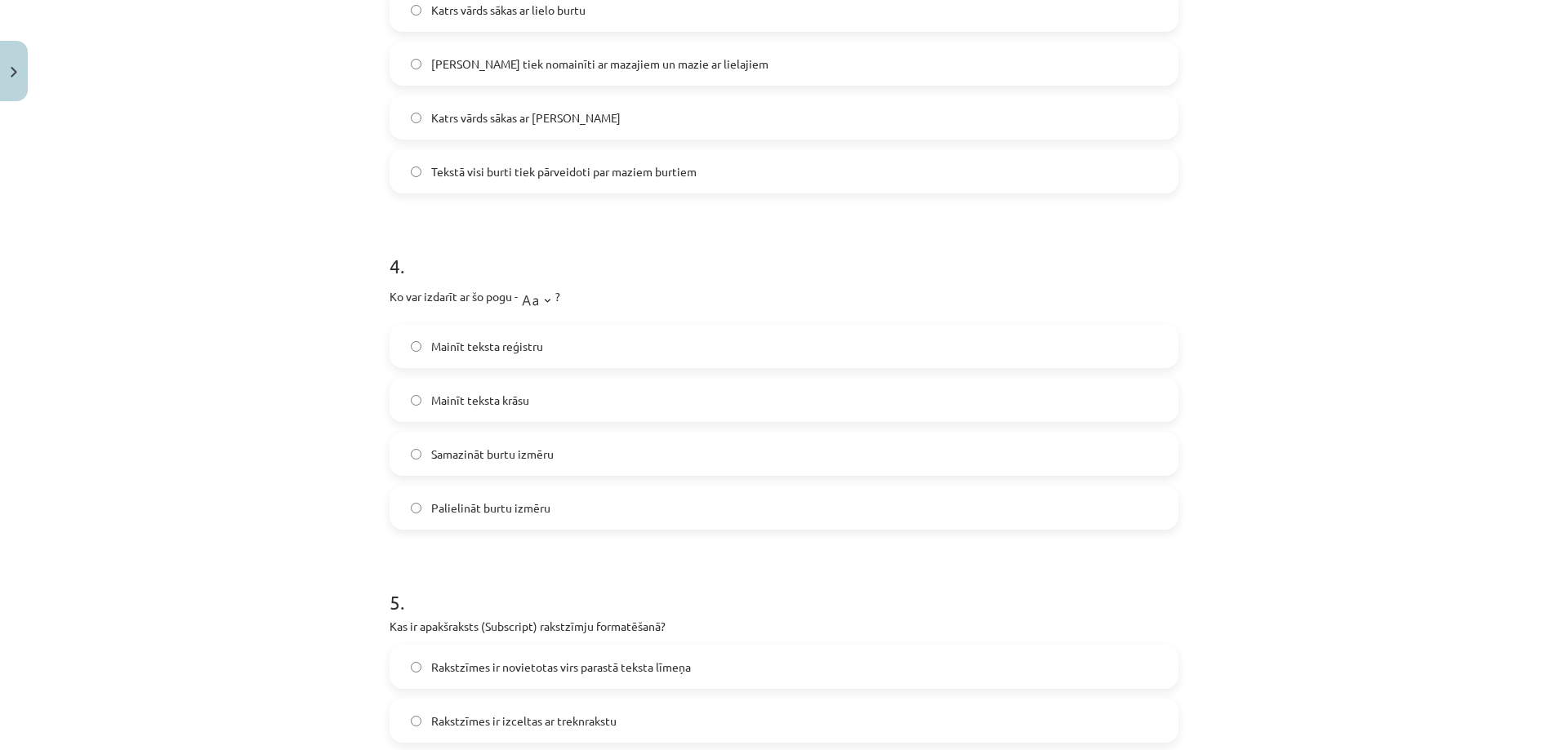
drag, startPoint x: 476, startPoint y: 354, endPoint x: 501, endPoint y: 466, distance: 114.8
click at [476, 353] on span "Mainīt teksta reģistru" at bounding box center [486, 346] width 111 height 17
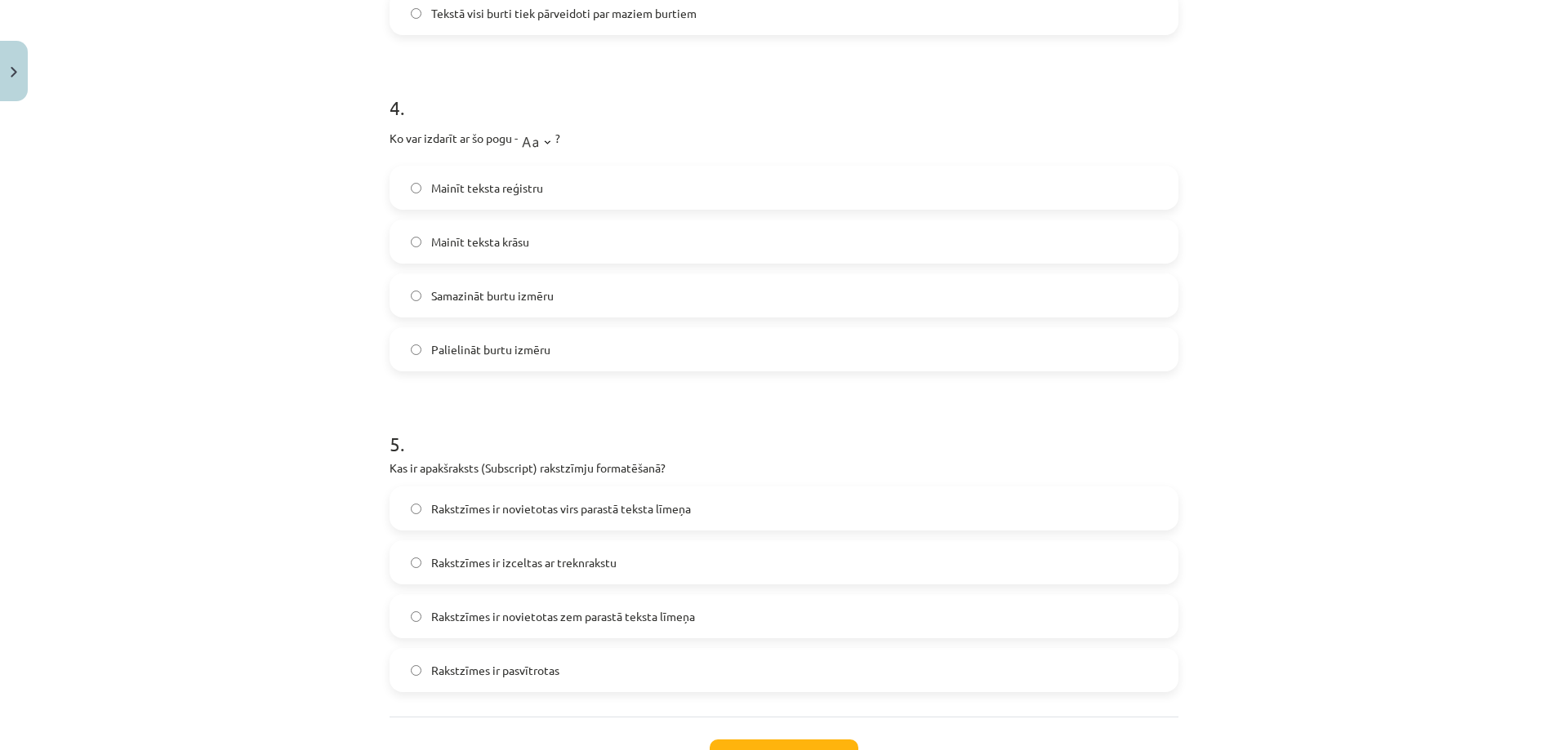
scroll to position [1306, 0]
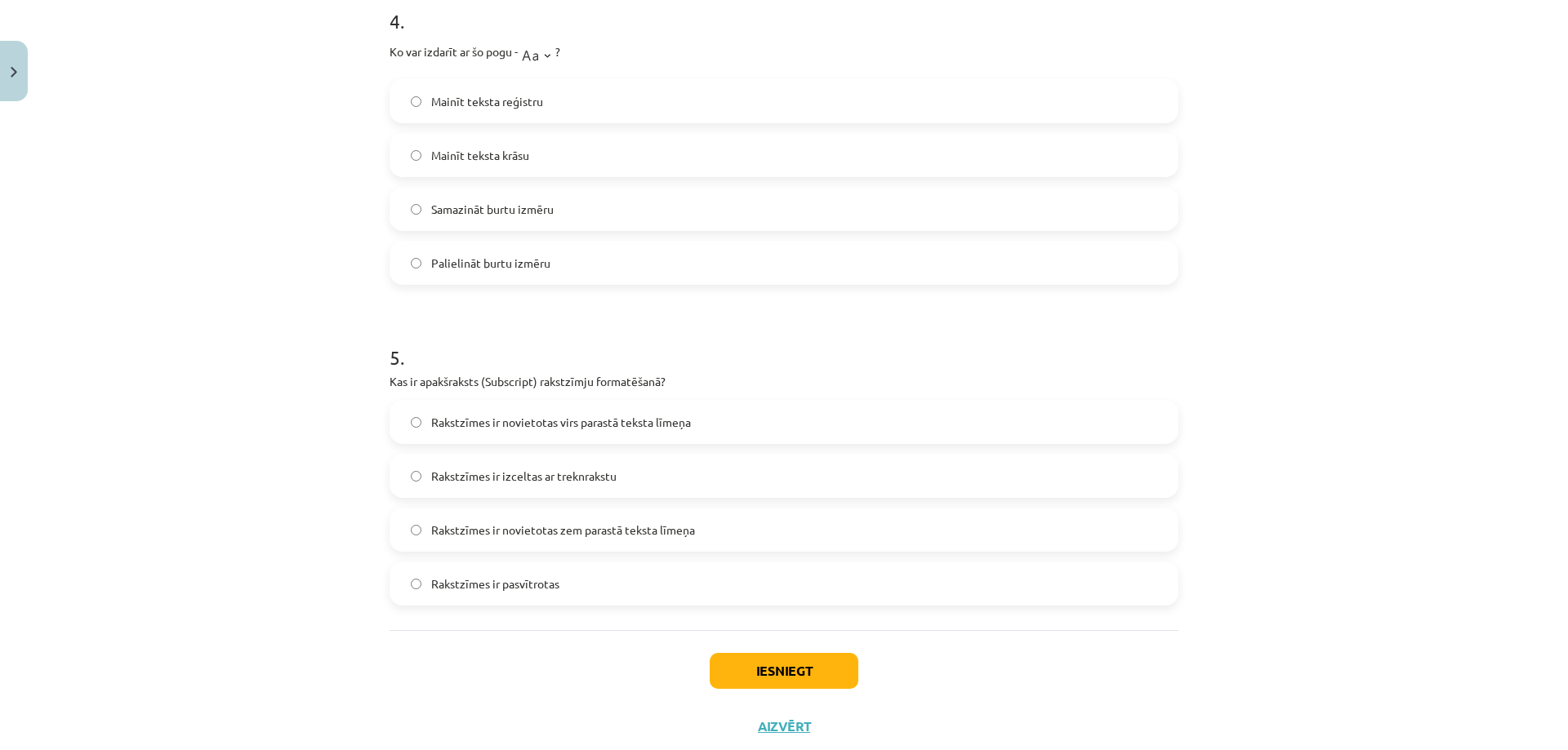
click at [454, 420] on span "Rakstzīmes ir novietotas virs parastā teksta līmeņa" at bounding box center [561, 422] width 260 height 17
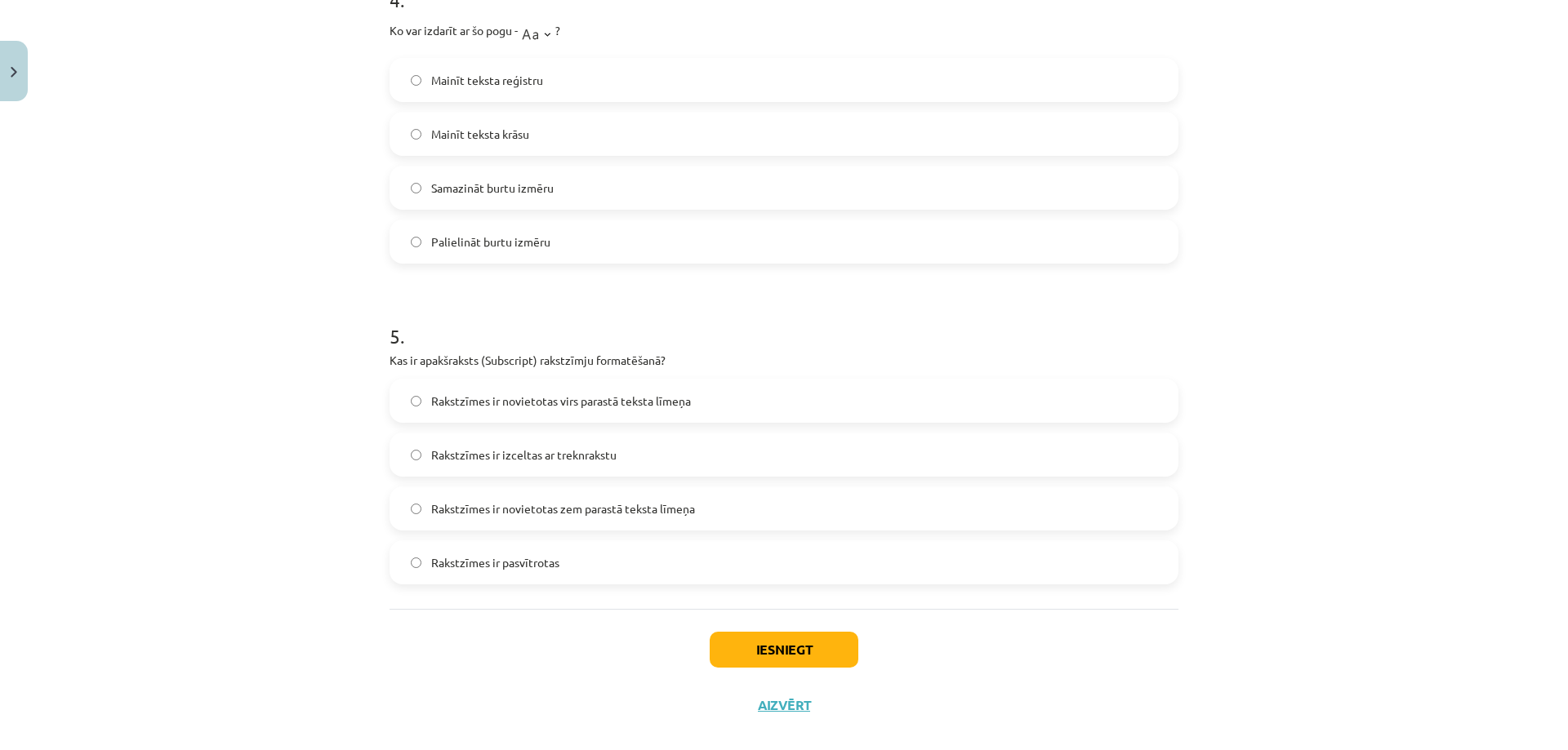
scroll to position [1351, 0]
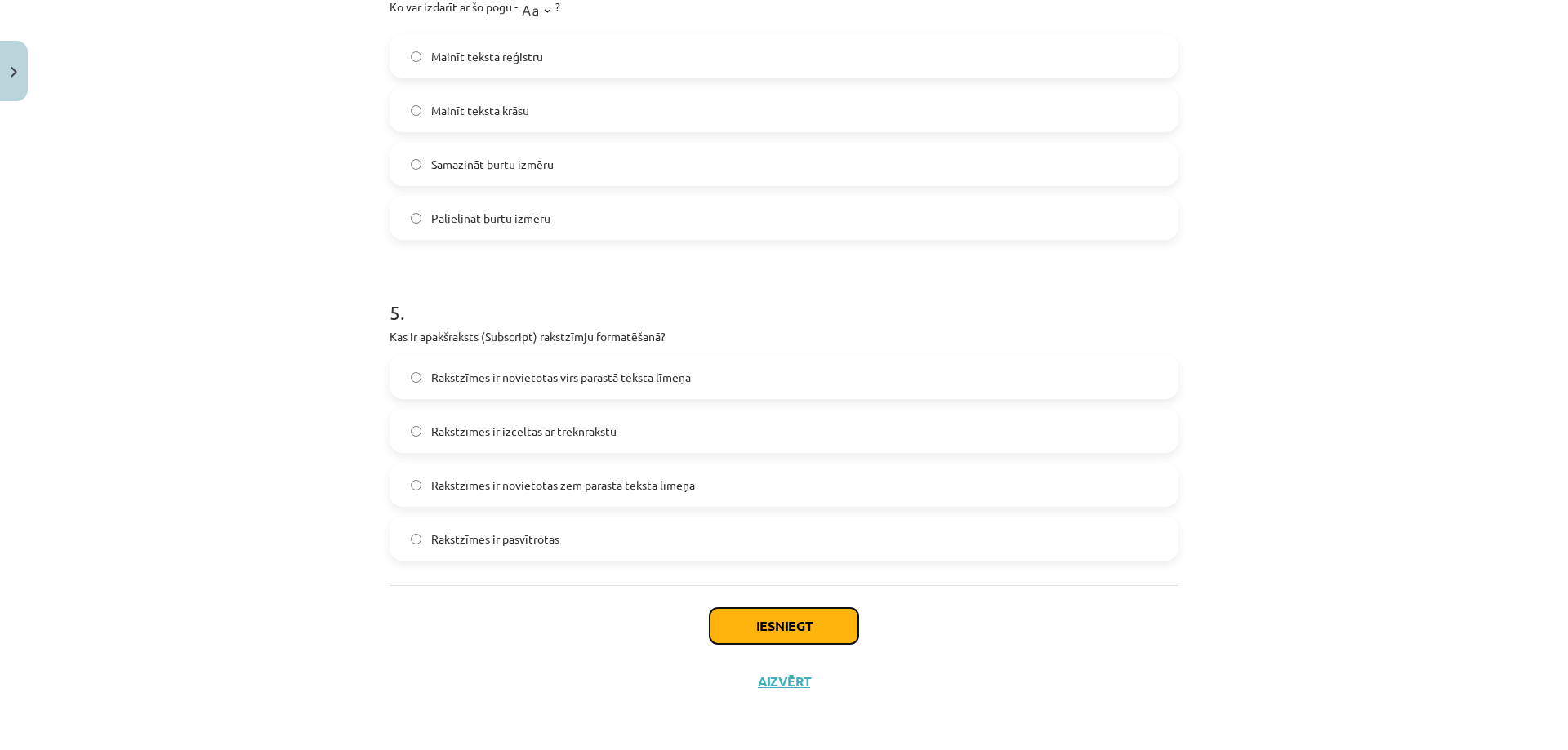
click at [786, 633] on button "Iesniegt" at bounding box center [784, 627] width 149 height 36
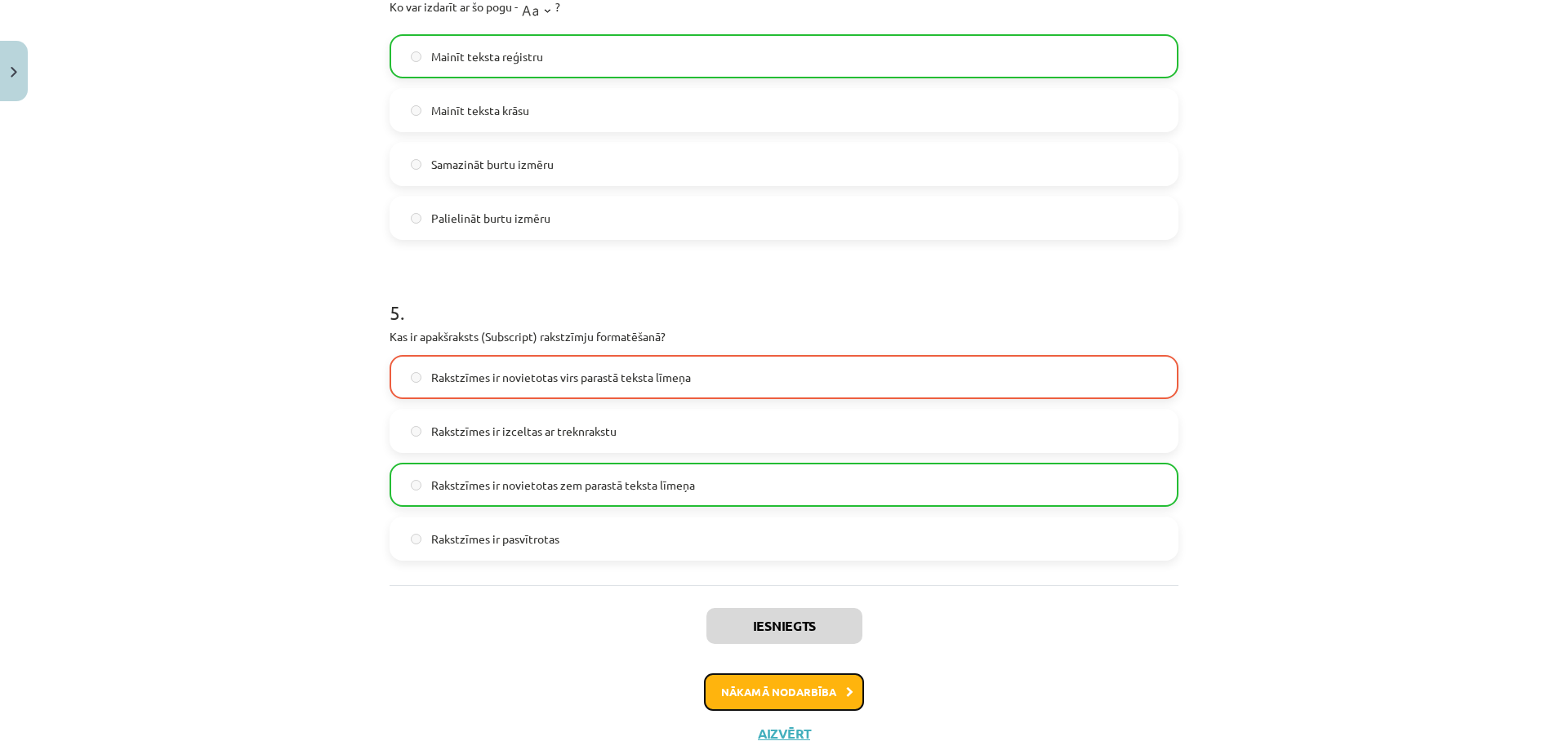
click at [777, 695] on button "Nākamā nodarbība" at bounding box center [784, 692] width 160 height 37
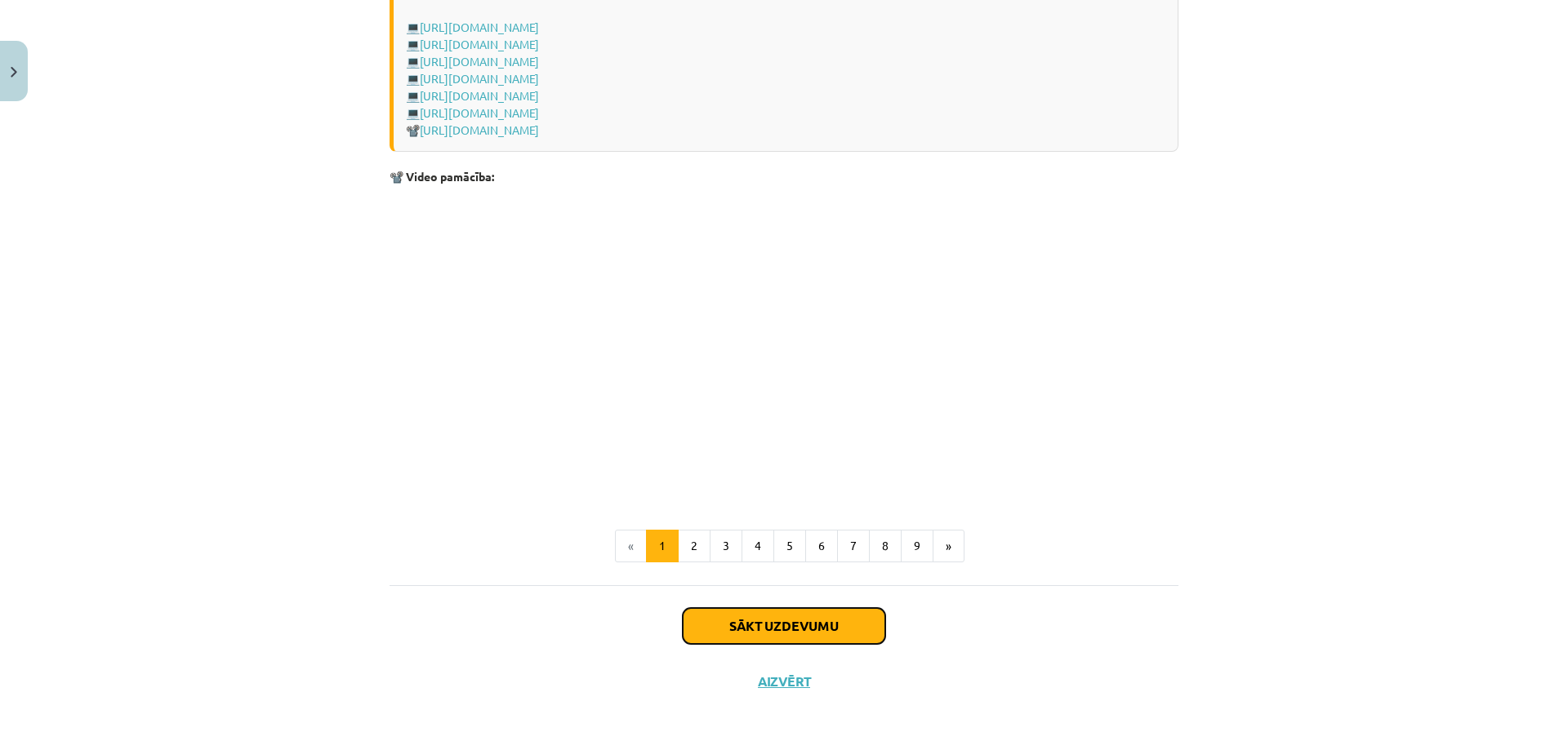
click at [803, 633] on button "Sākt uzdevumu" at bounding box center [784, 627] width 203 height 36
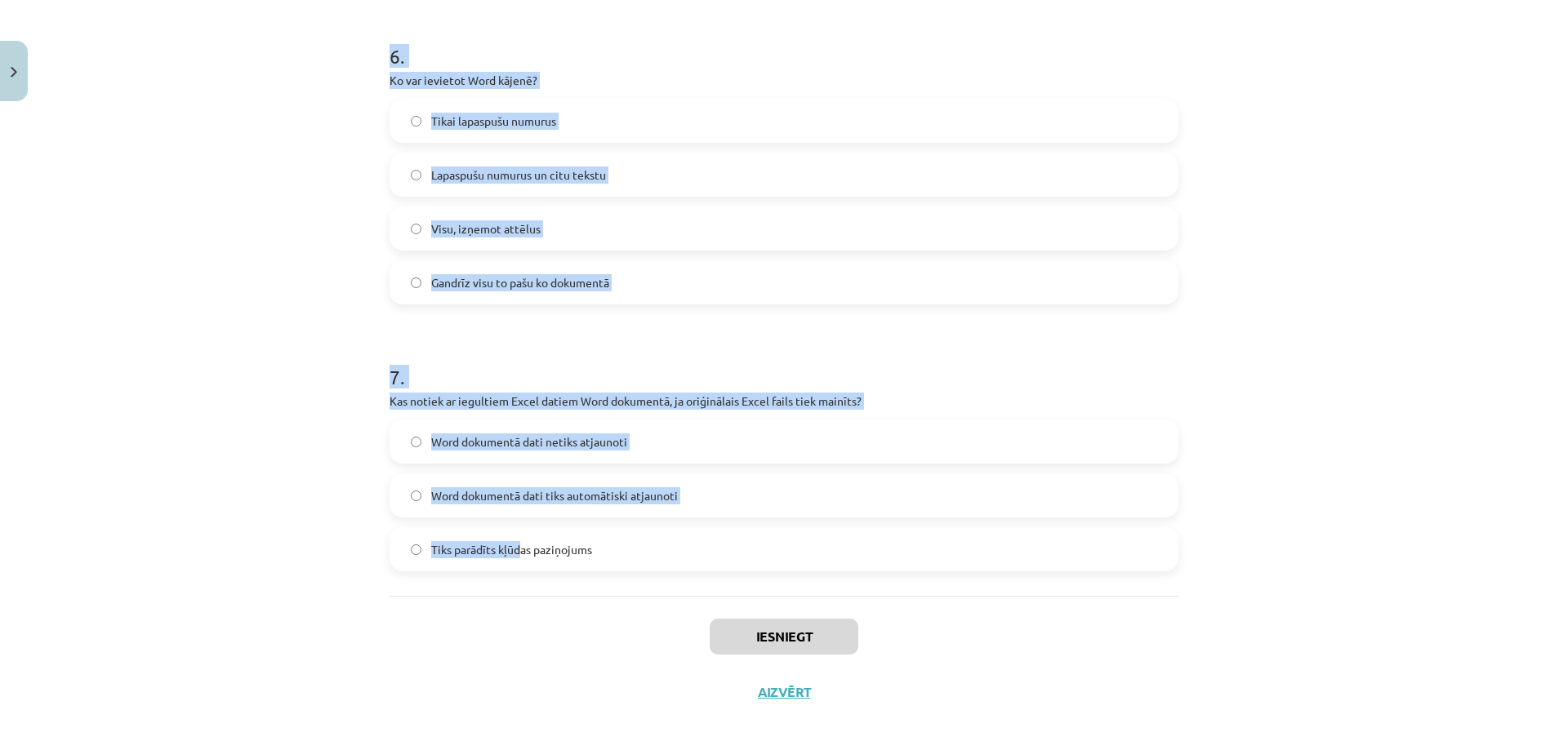
scroll to position [1870, 0]
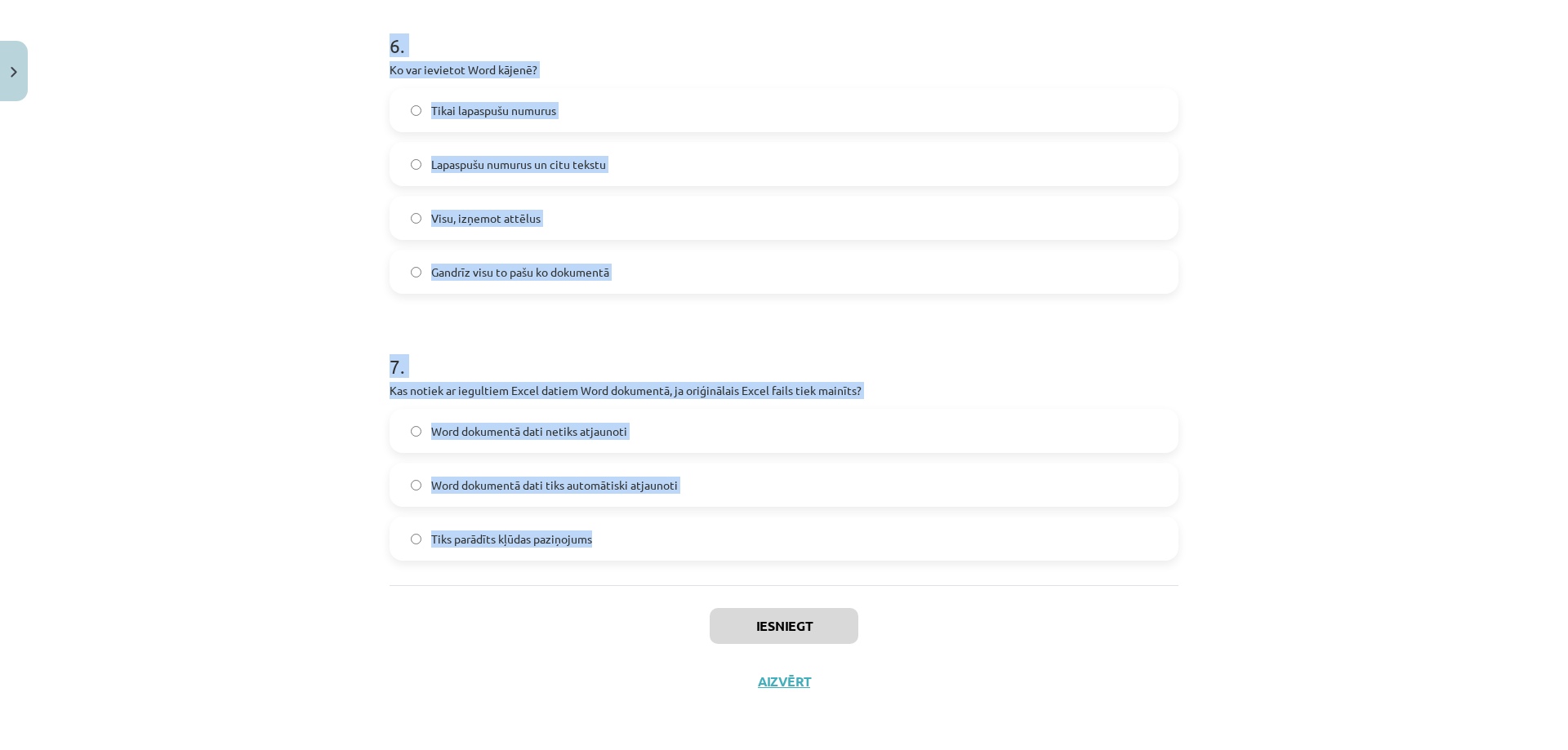
drag, startPoint x: 385, startPoint y: 319, endPoint x: 623, endPoint y: 553, distance: 333.8
copy form "0 . Lor ipsumd, si Amet consectet adipis elits doeius temporincid? Ut labor etd…"
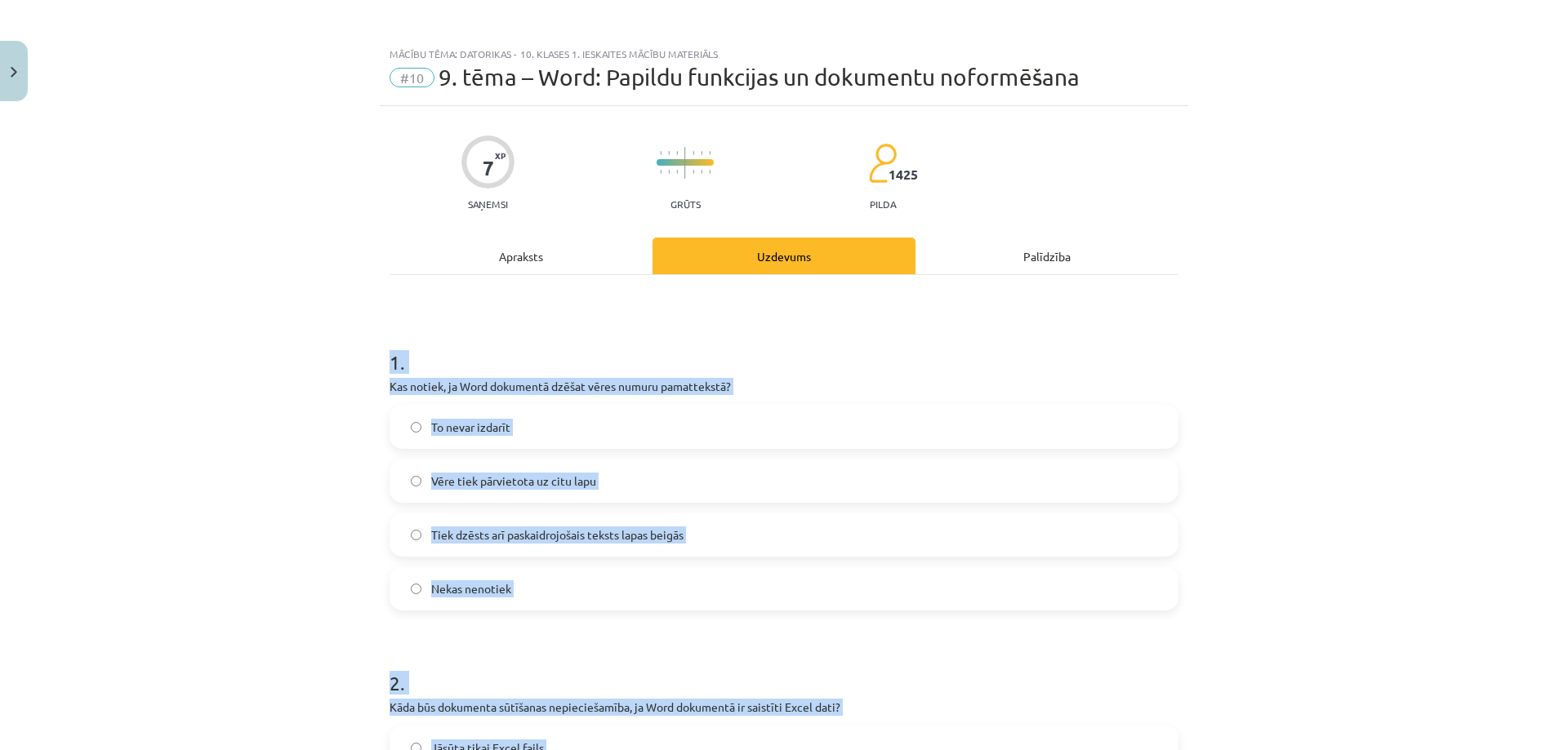
scroll to position [0, 0]
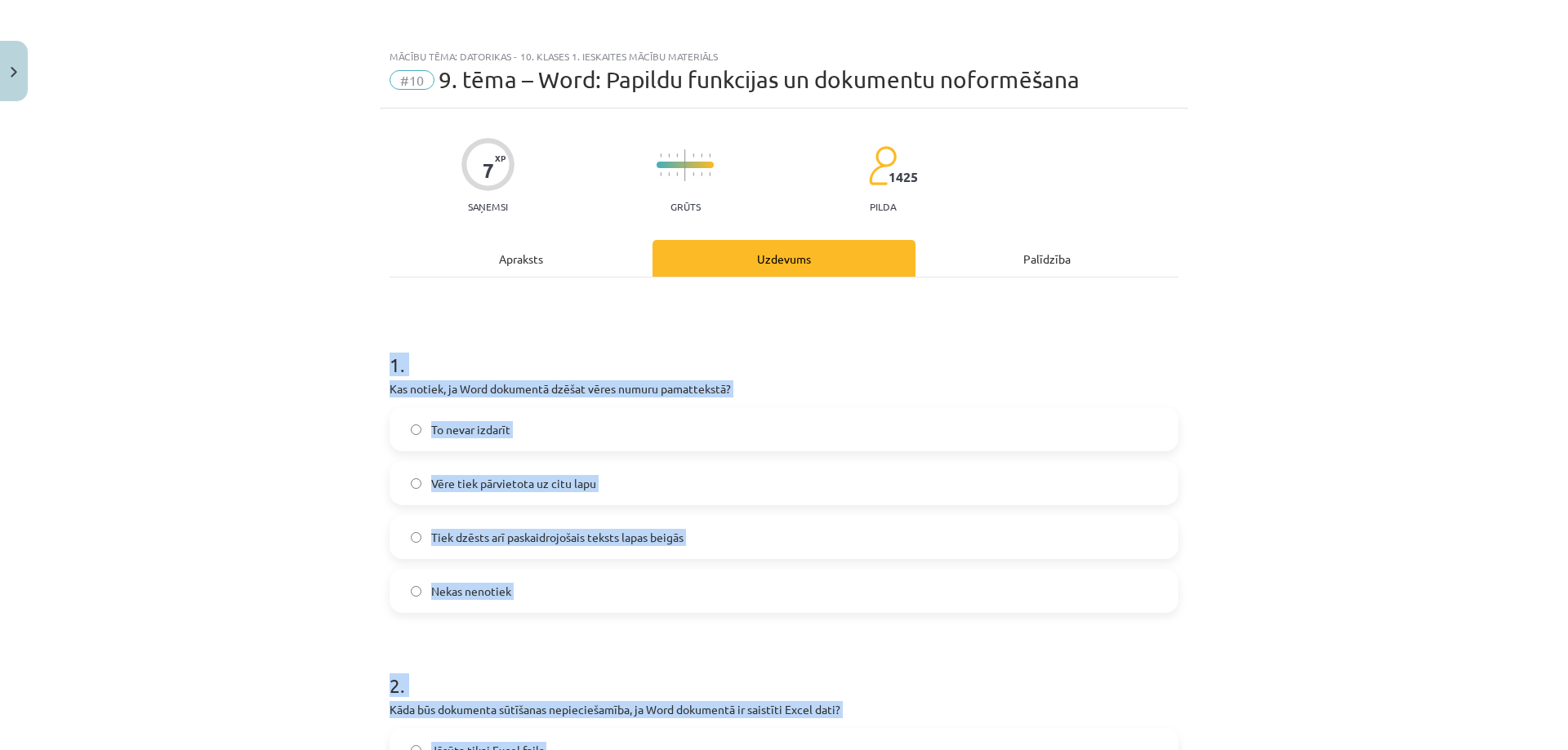
click at [211, 567] on div "Mācību tēma: Datorikas - 10. klases 1. ieskaites mācību materiāls #10 9. tēma –…" at bounding box center [784, 375] width 1568 height 750
click at [303, 512] on div "Mācību tēma: Datorikas - 10. klases 1. ieskaites mācību materiāls #10 9. tēma –…" at bounding box center [784, 375] width 1568 height 750
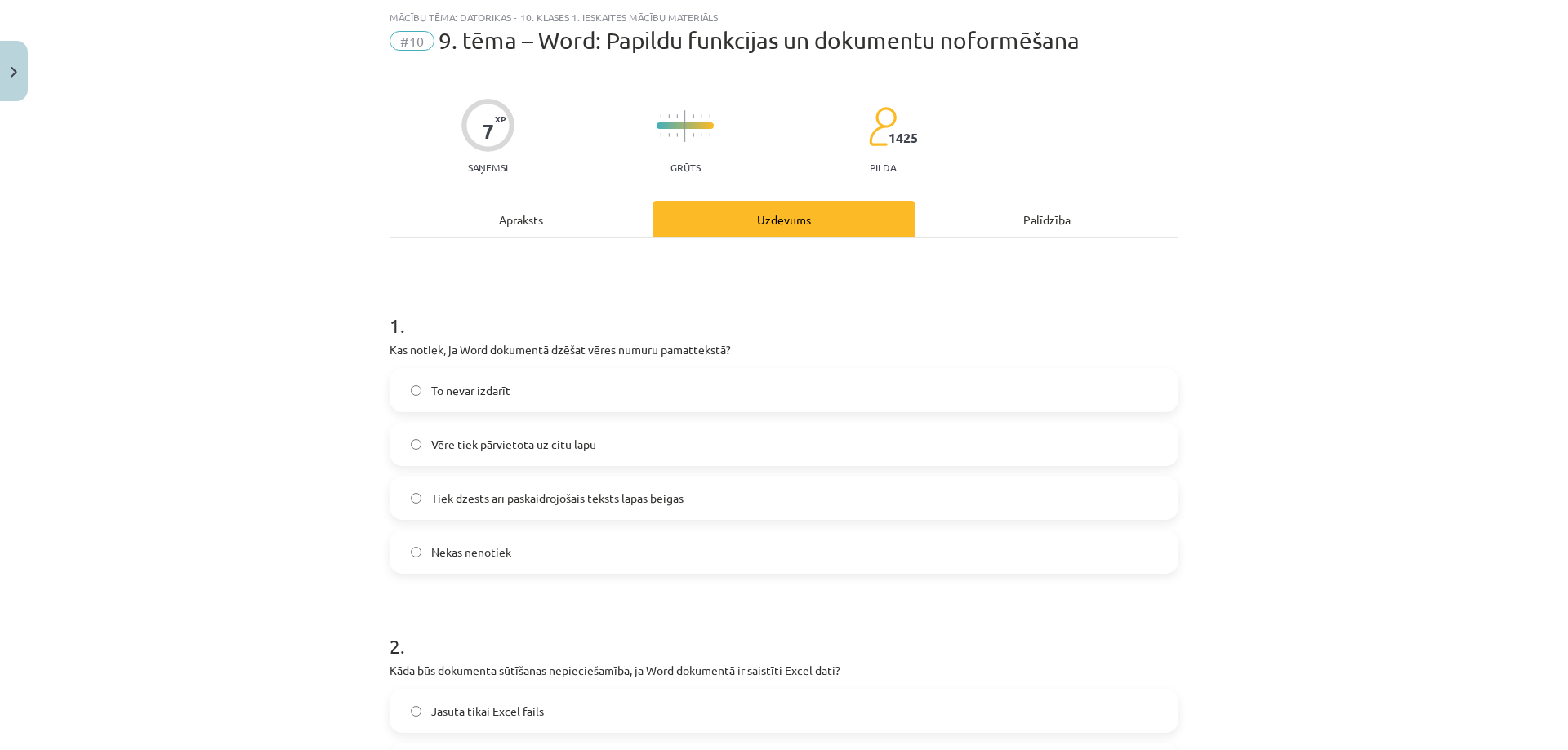
scroll to position [82, 0]
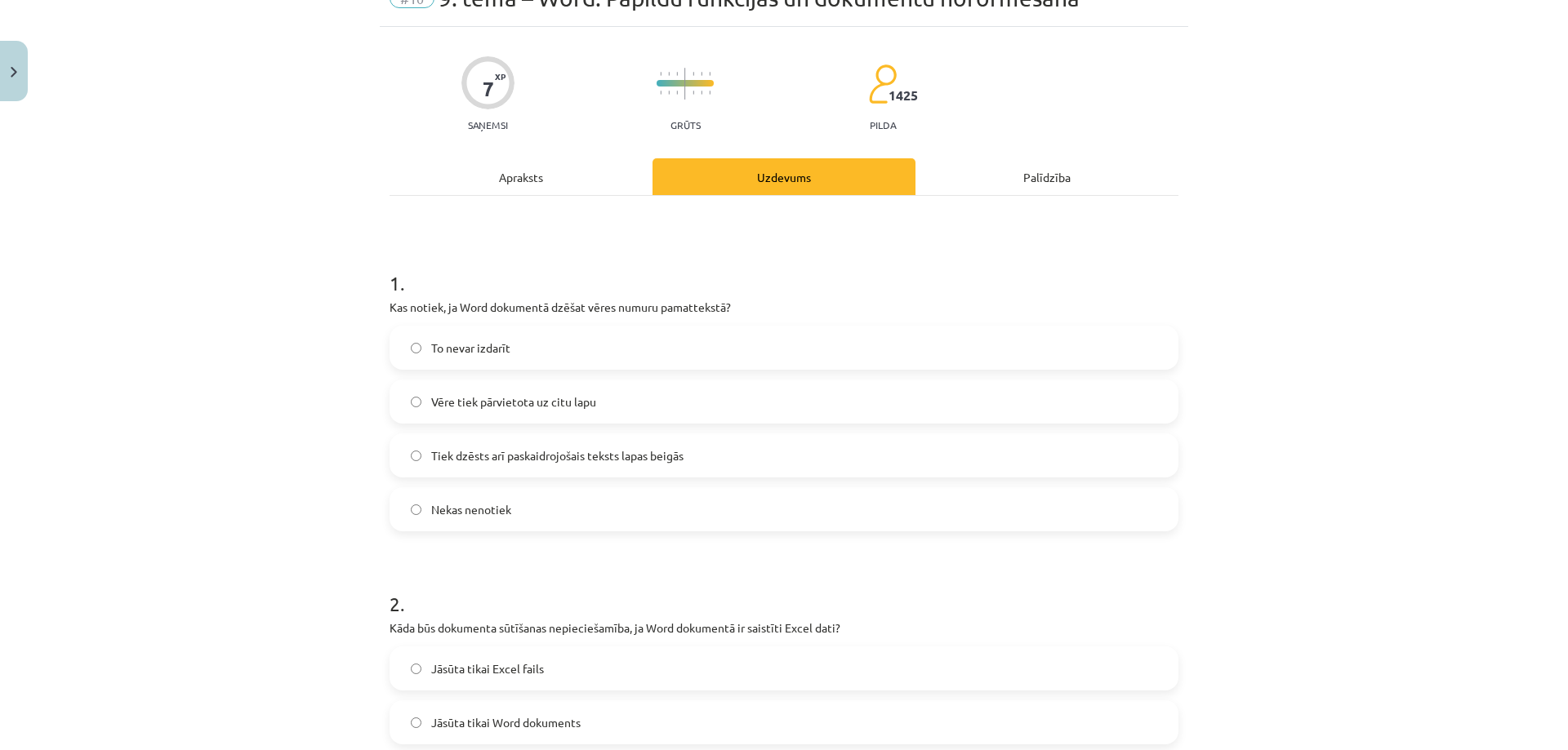
click at [457, 458] on span "Tiek dzēsts arī paskaidrojošais teksts lapas beigās" at bounding box center [557, 456] width 253 height 17
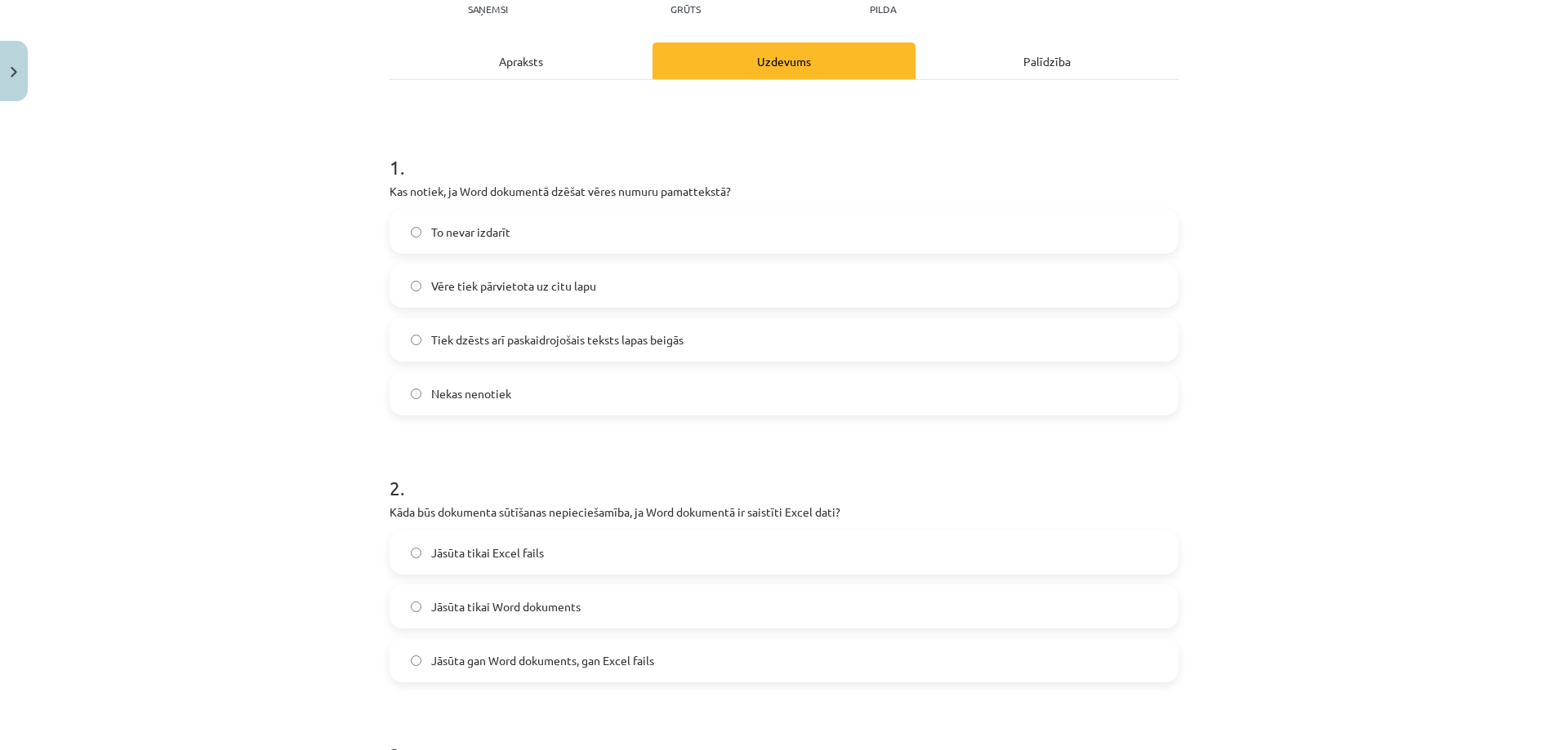
scroll to position [409, 0]
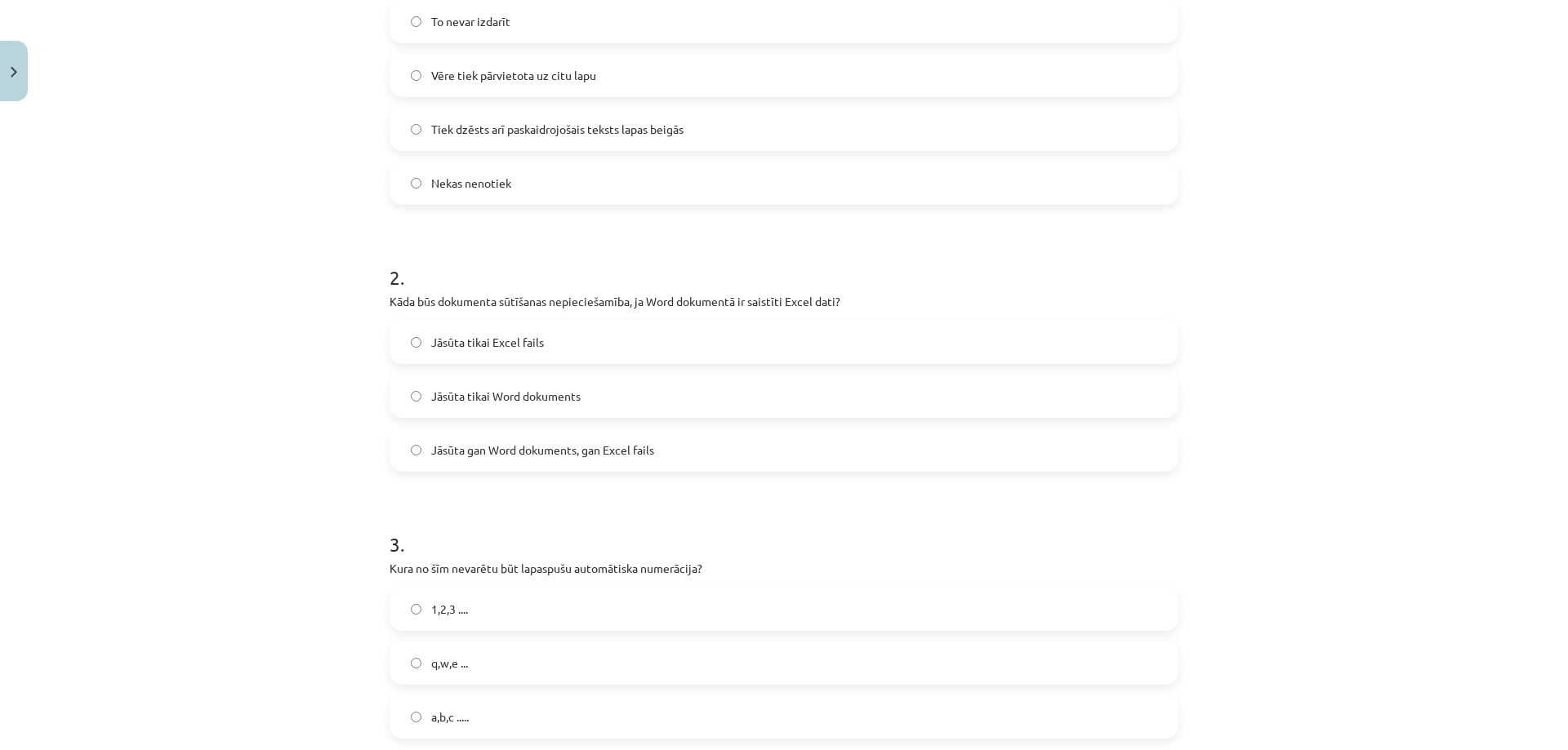
click at [484, 445] on span "Jāsūta gan Word dokuments, gan Excel fails" at bounding box center [543, 450] width 223 height 17
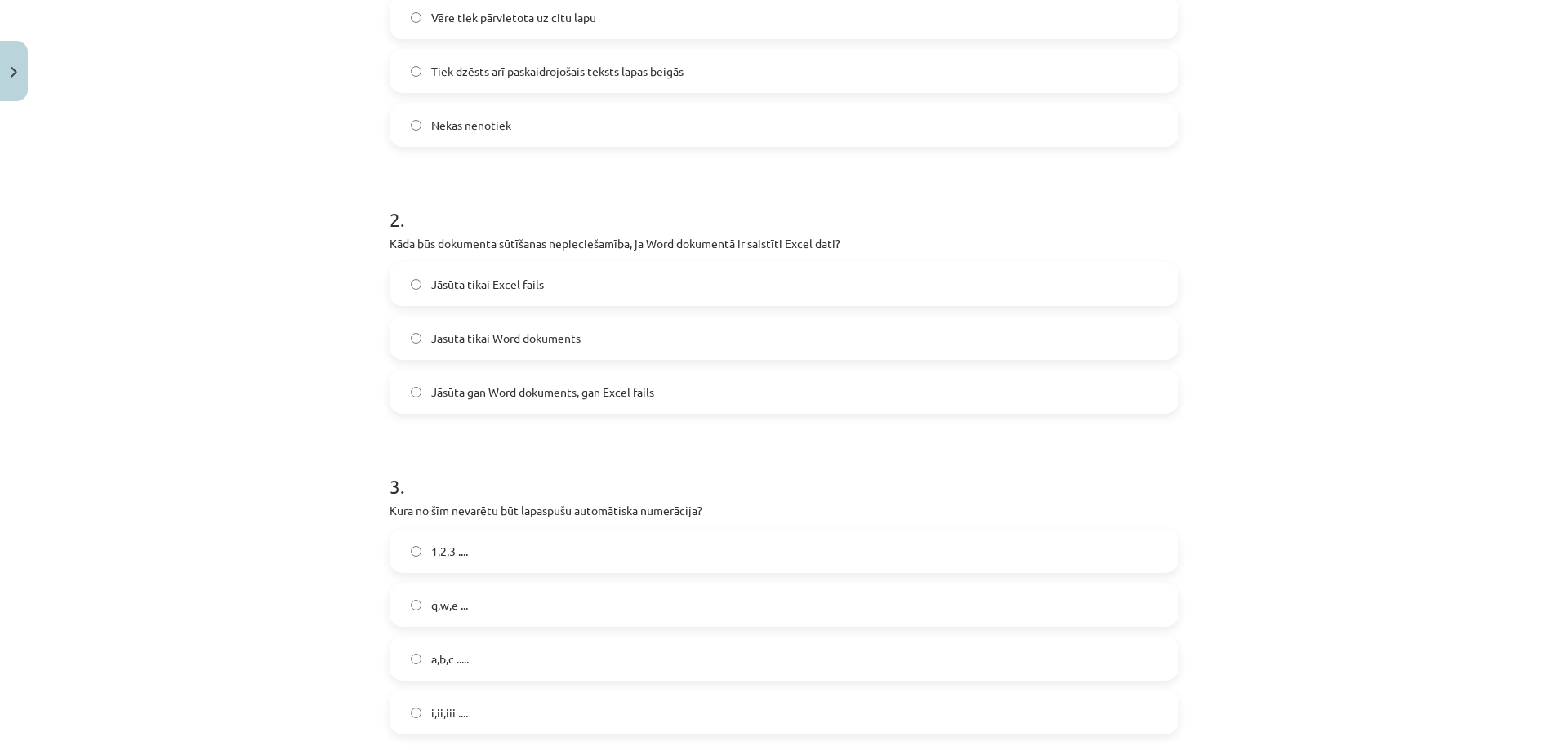
scroll to position [572, 0]
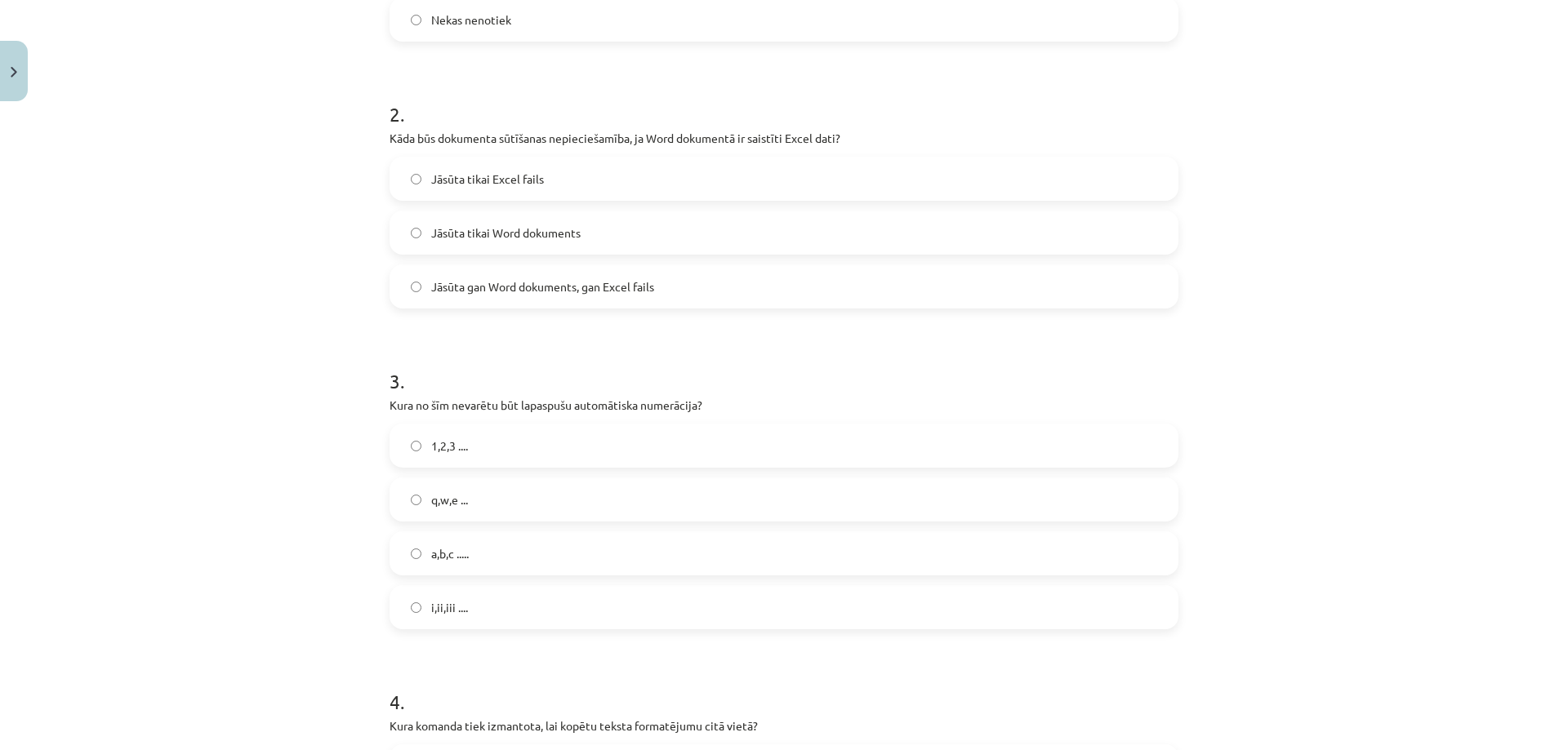
click at [459, 513] on label "q,w,e ..." at bounding box center [784, 499] width 785 height 41
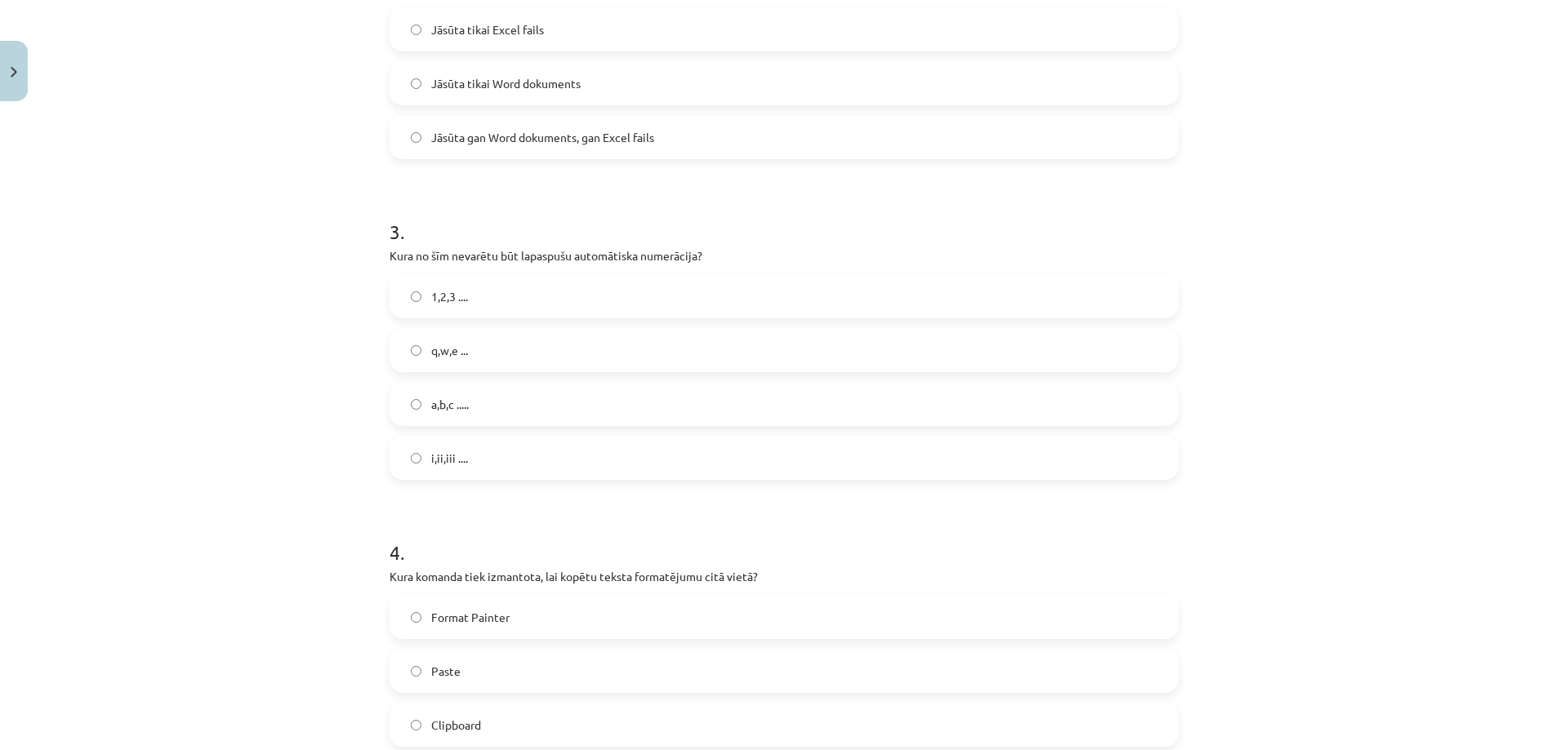
scroll to position [899, 0]
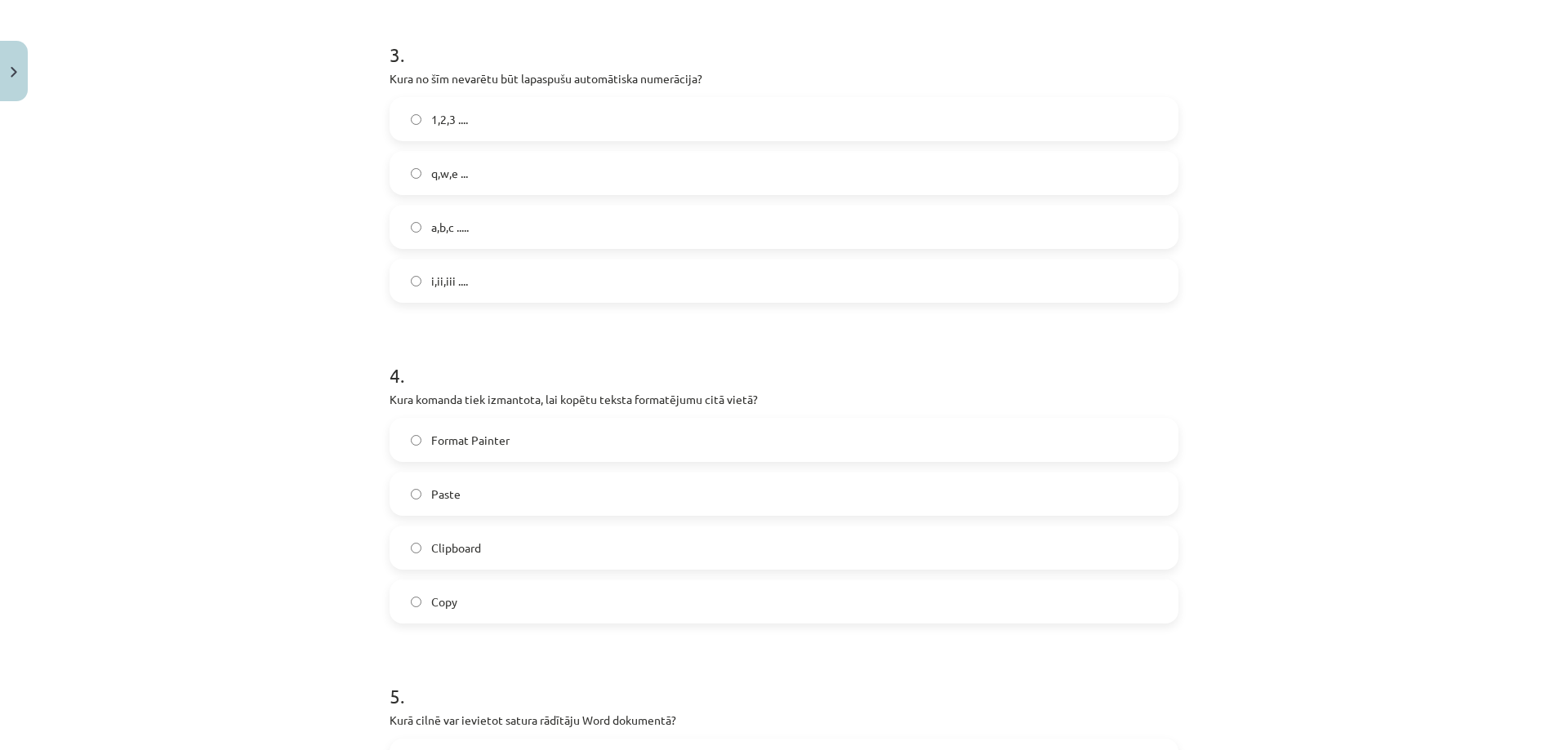
click at [448, 439] on span "Format Painter" at bounding box center [470, 440] width 79 height 17
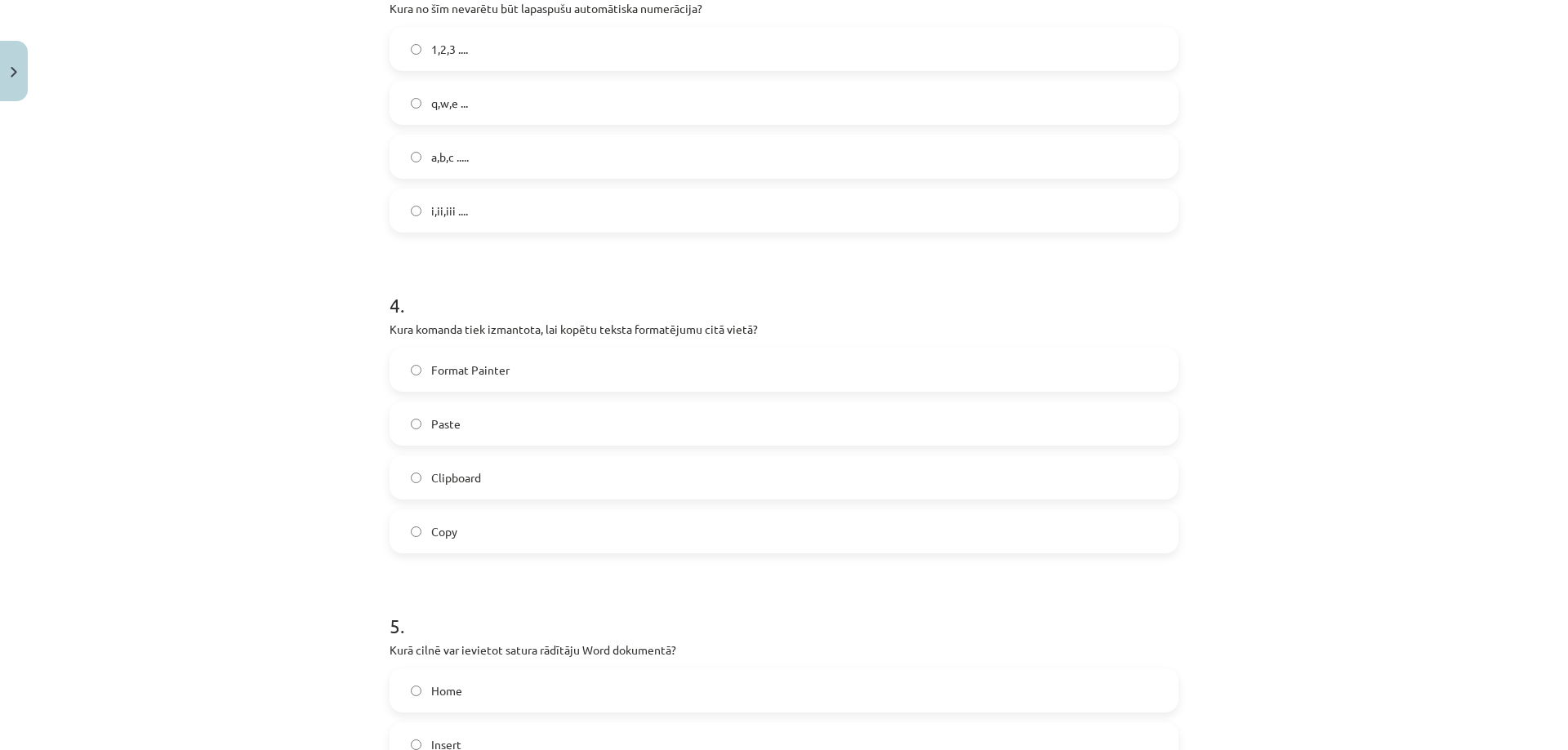
scroll to position [1225, 0]
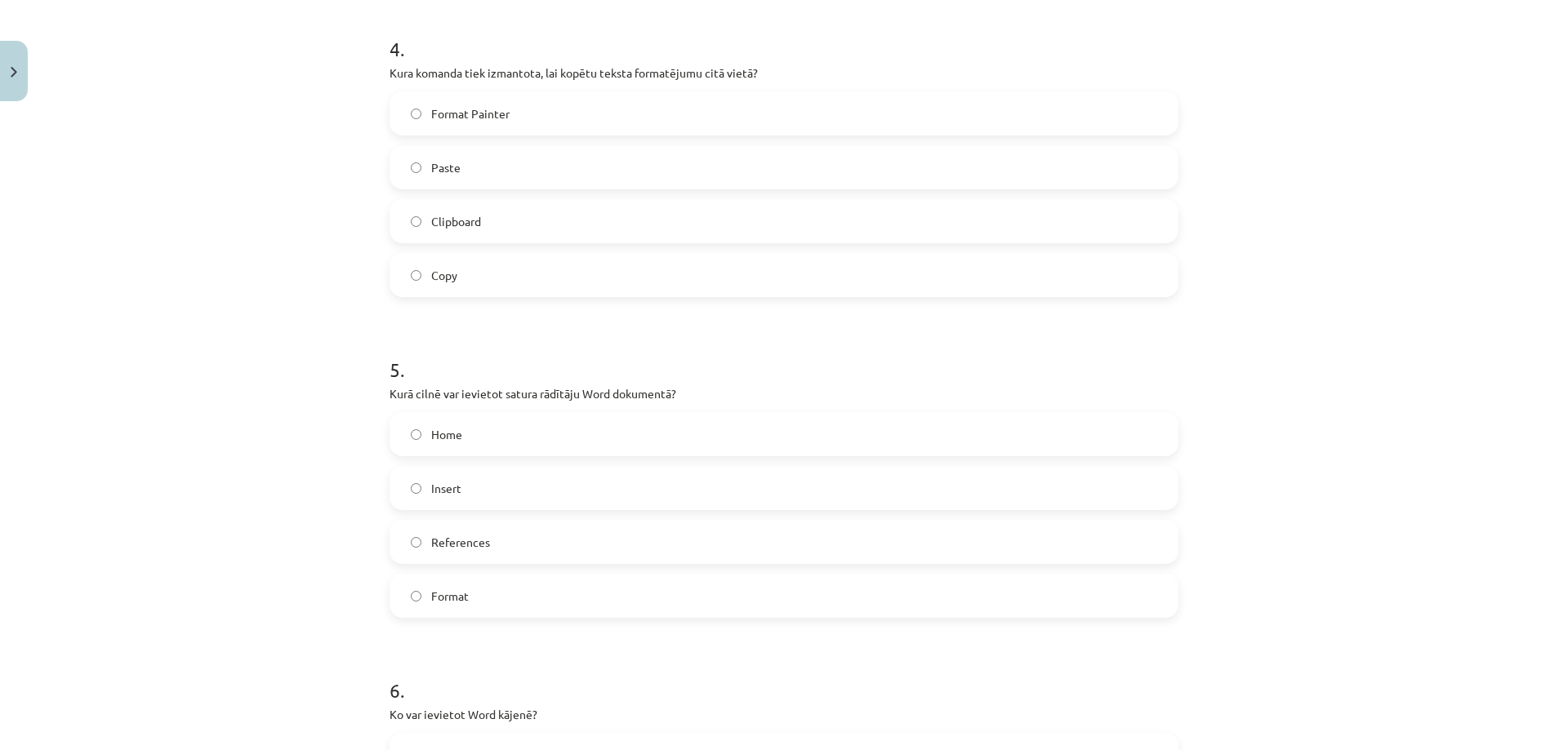
click at [495, 537] on label "References" at bounding box center [784, 542] width 785 height 41
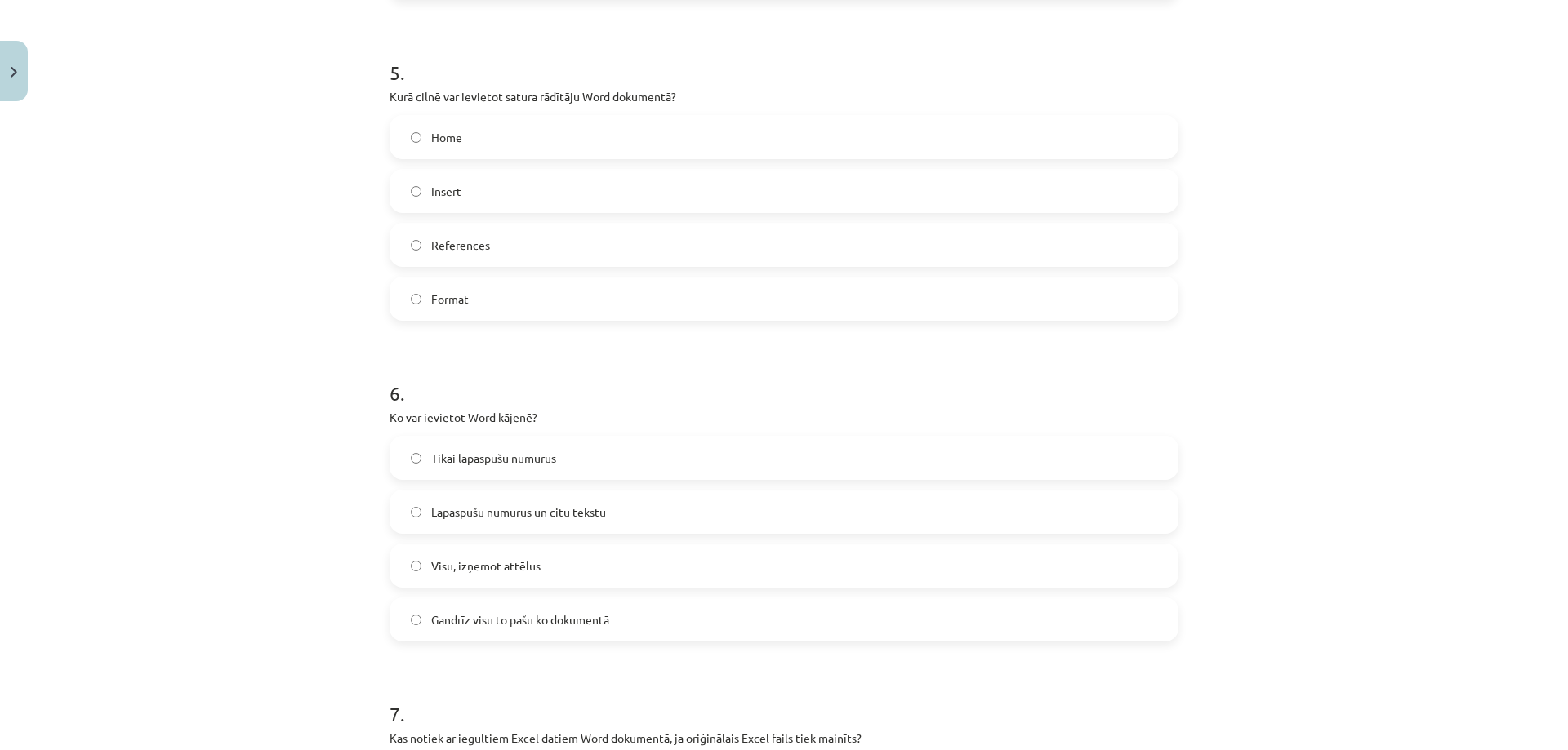
scroll to position [1552, 0]
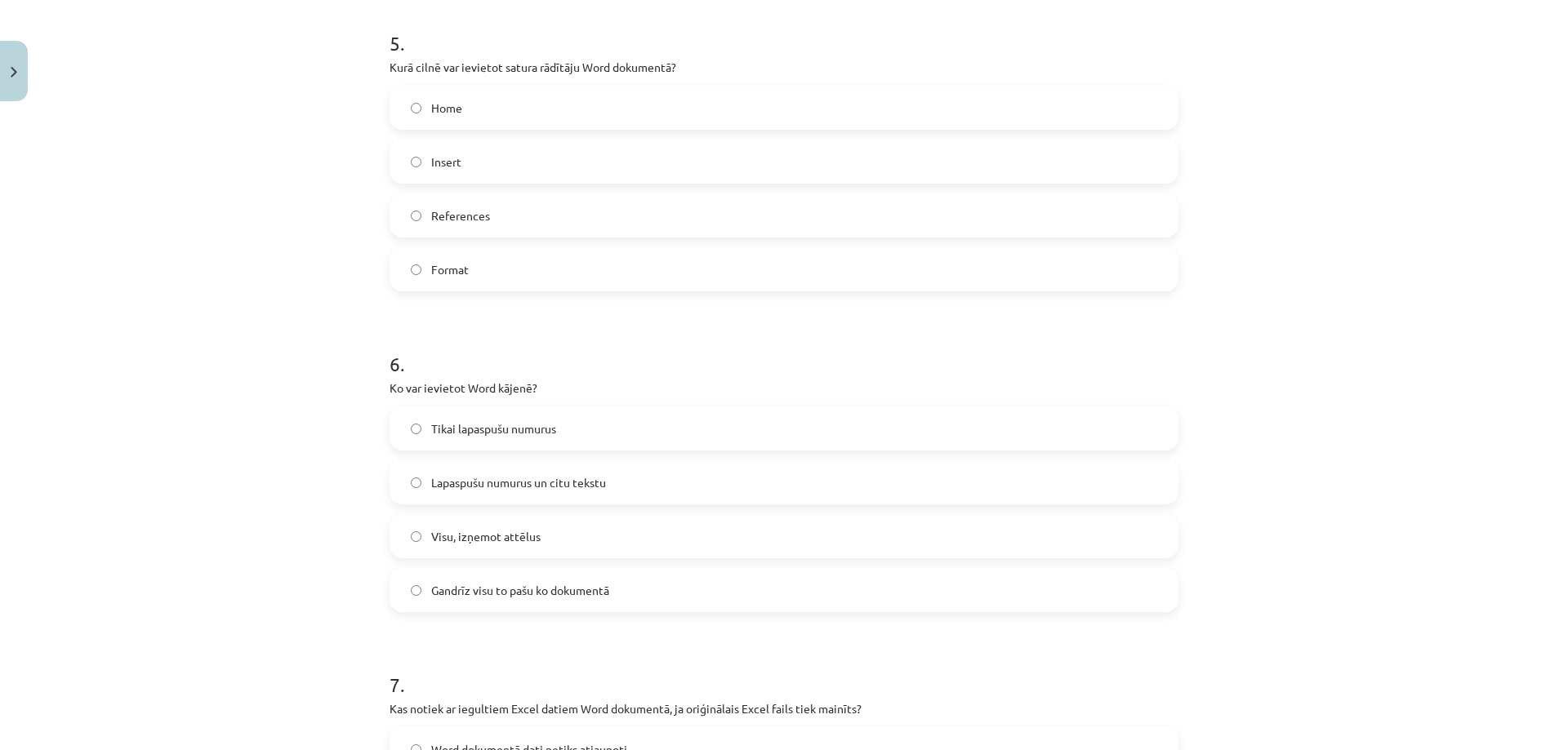
click at [486, 476] on span "Lapaspušu numurus un citu tekstu" at bounding box center [518, 483] width 175 height 17
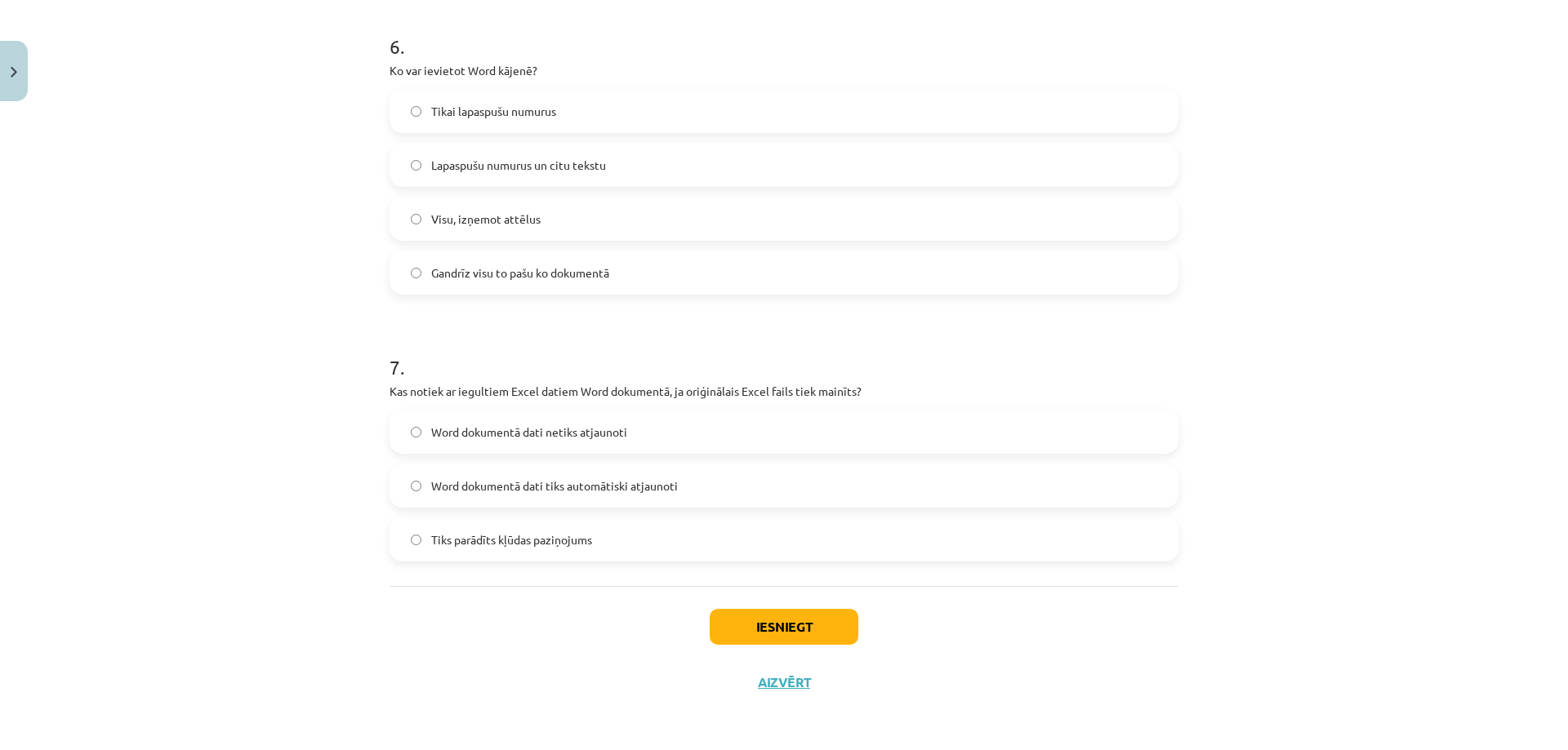
scroll to position [1870, 0]
click at [442, 436] on span "Word dokumentā dati netiks atjaunoti" at bounding box center [529, 431] width 196 height 17
click at [758, 628] on button "Iesniegt" at bounding box center [784, 627] width 149 height 36
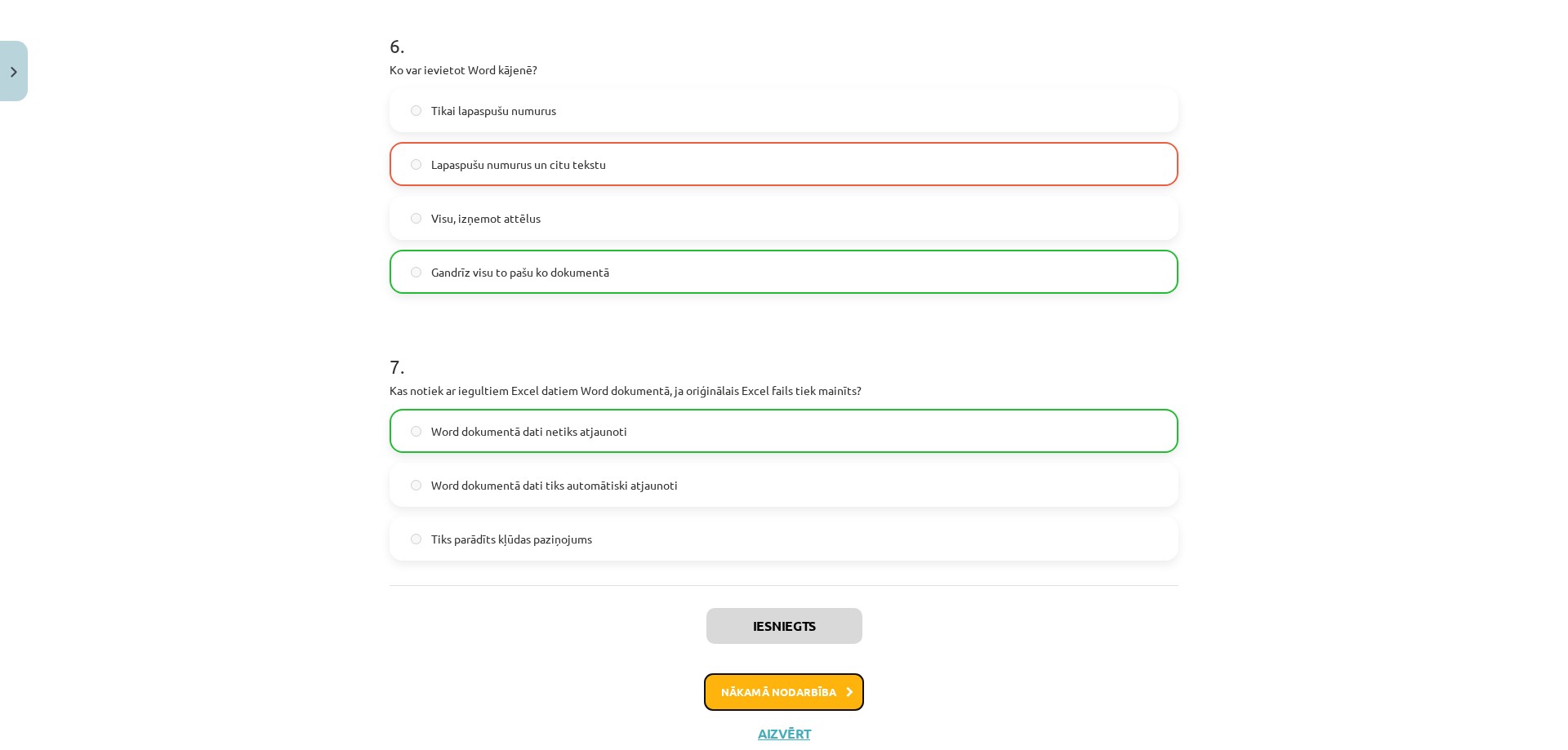
click at [749, 693] on button "Nākamā nodarbība" at bounding box center [784, 692] width 160 height 37
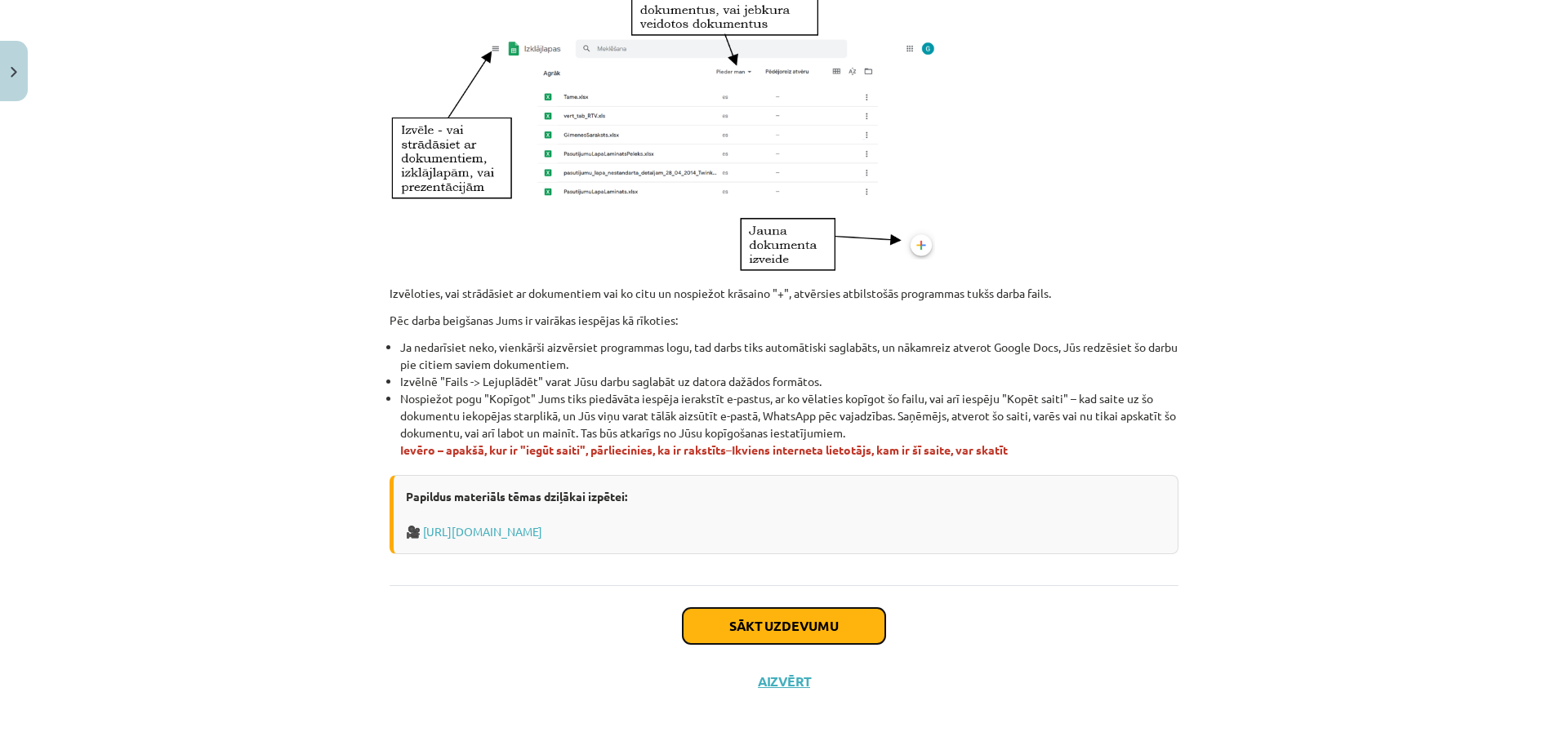
click at [745, 612] on button "Sākt uzdevumu" at bounding box center [784, 627] width 203 height 36
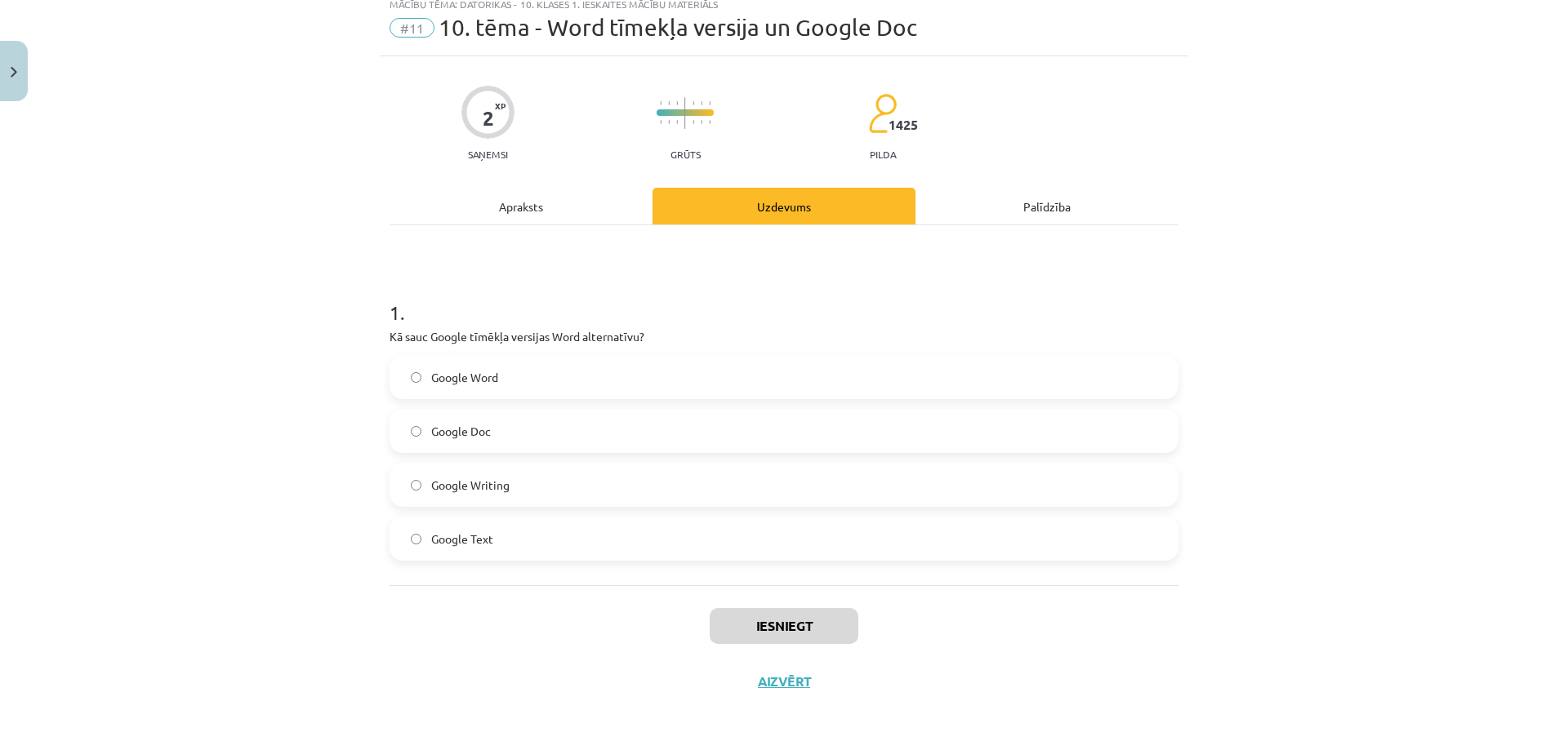
scroll to position [41, 0]
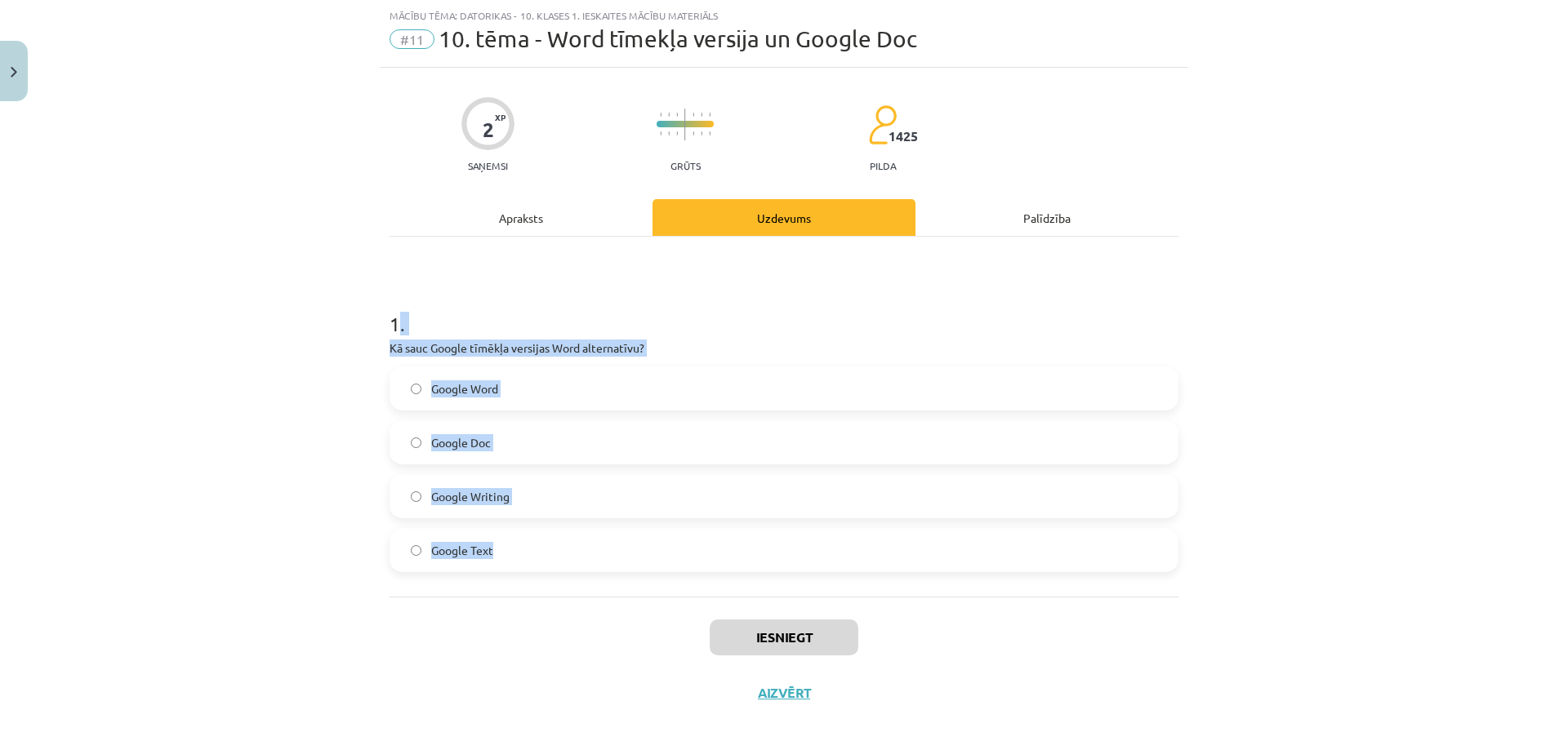
drag, startPoint x: 390, startPoint y: 322, endPoint x: 565, endPoint y: 542, distance: 281.1
click at [565, 542] on div "1 . Kā sauc Google tīmēkļa versijas Word alternatīvu? Google Word Google Doc Go…" at bounding box center [784, 428] width 789 height 288
copy div ". Kā sauc Google tīmēkļa versijas Word alternatīvu? Google Word Google Doc Goog…"
click at [302, 458] on div "Mācību tēma: Datorikas - 10. klases 1. ieskaites mācību materiāls #11 10. tēma …" at bounding box center [784, 375] width 1568 height 750
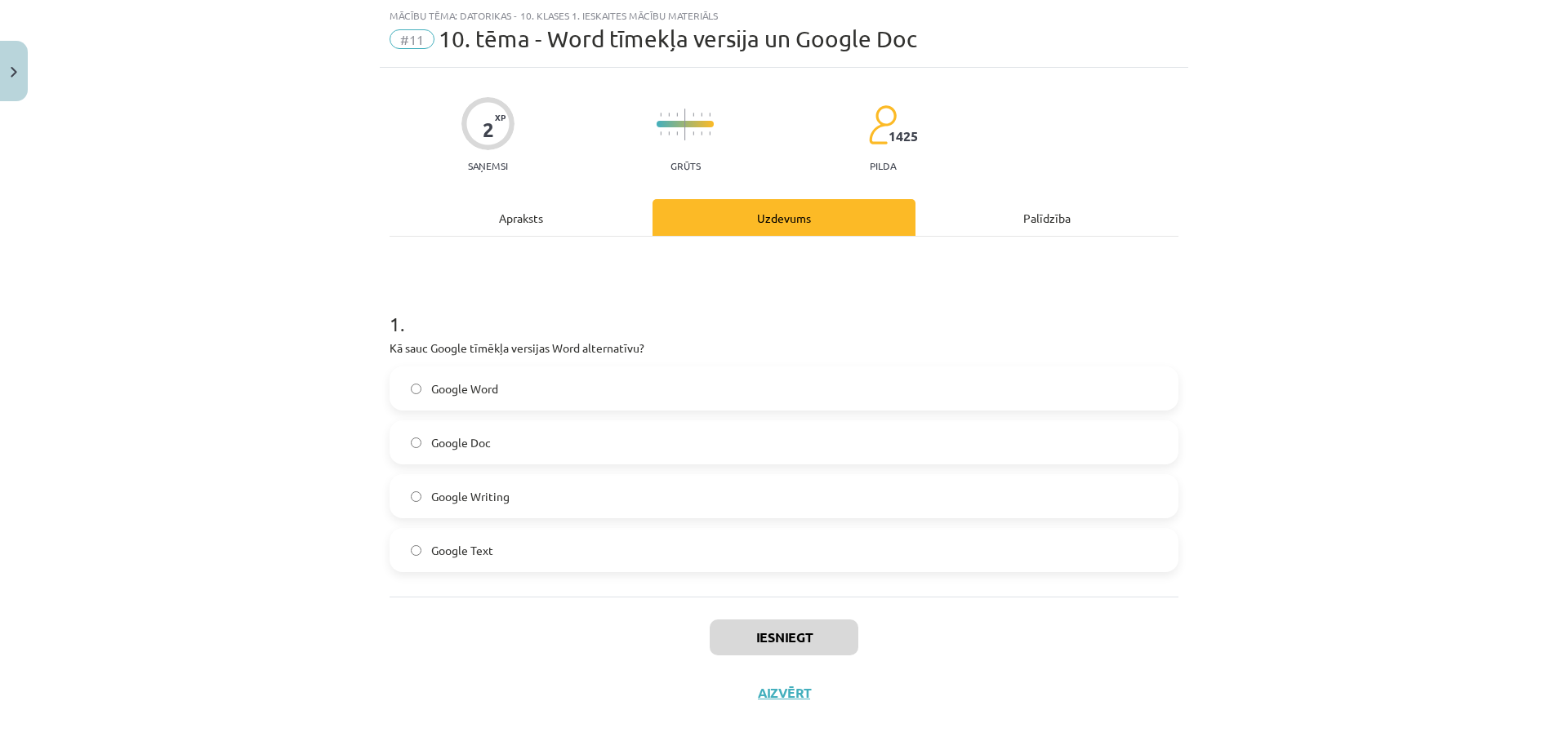
click at [509, 439] on label "Google Doc" at bounding box center [784, 442] width 785 height 41
click at [734, 626] on button "Iesniegt" at bounding box center [784, 638] width 149 height 36
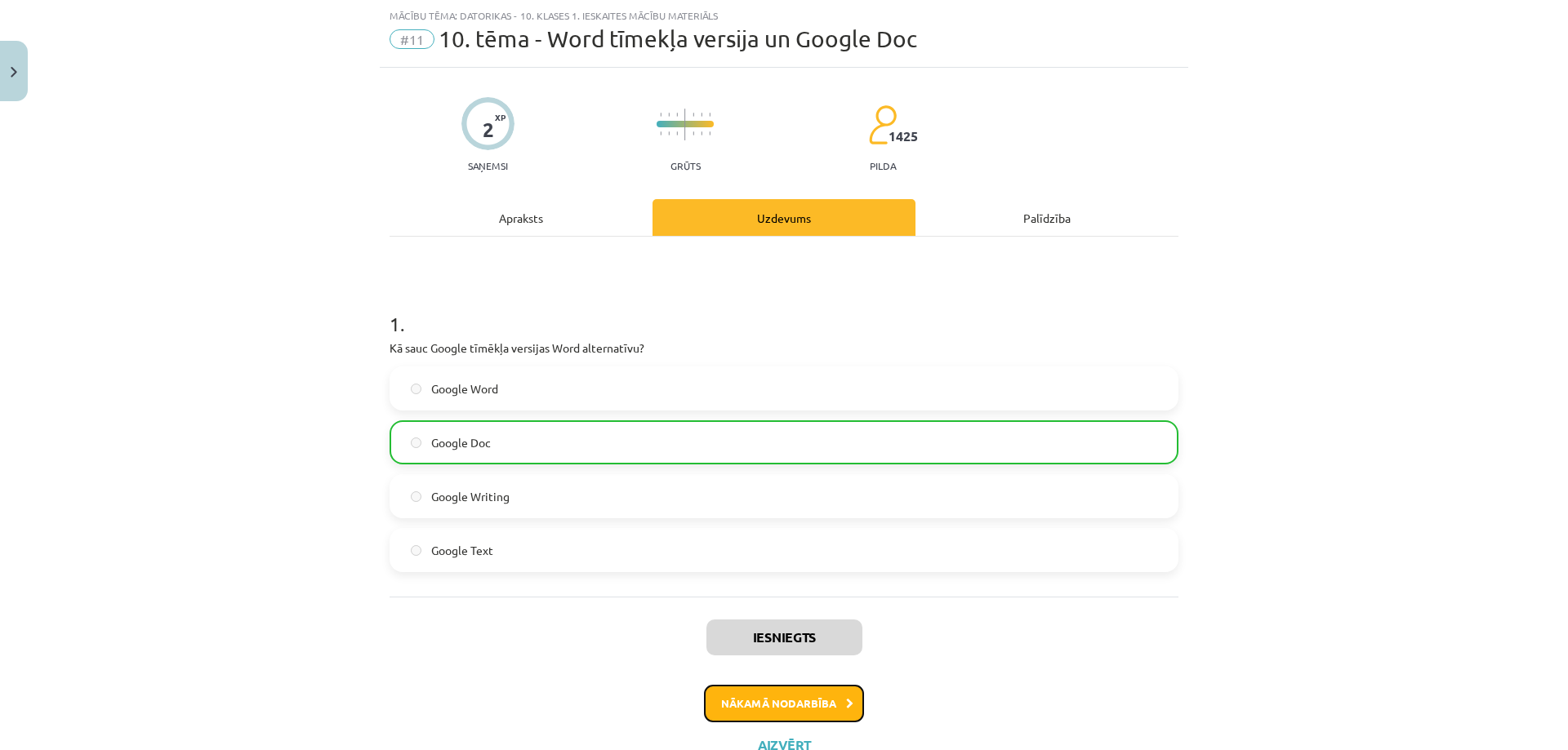
click at [758, 699] on button "Nākamā nodarbība" at bounding box center [784, 703] width 160 height 37
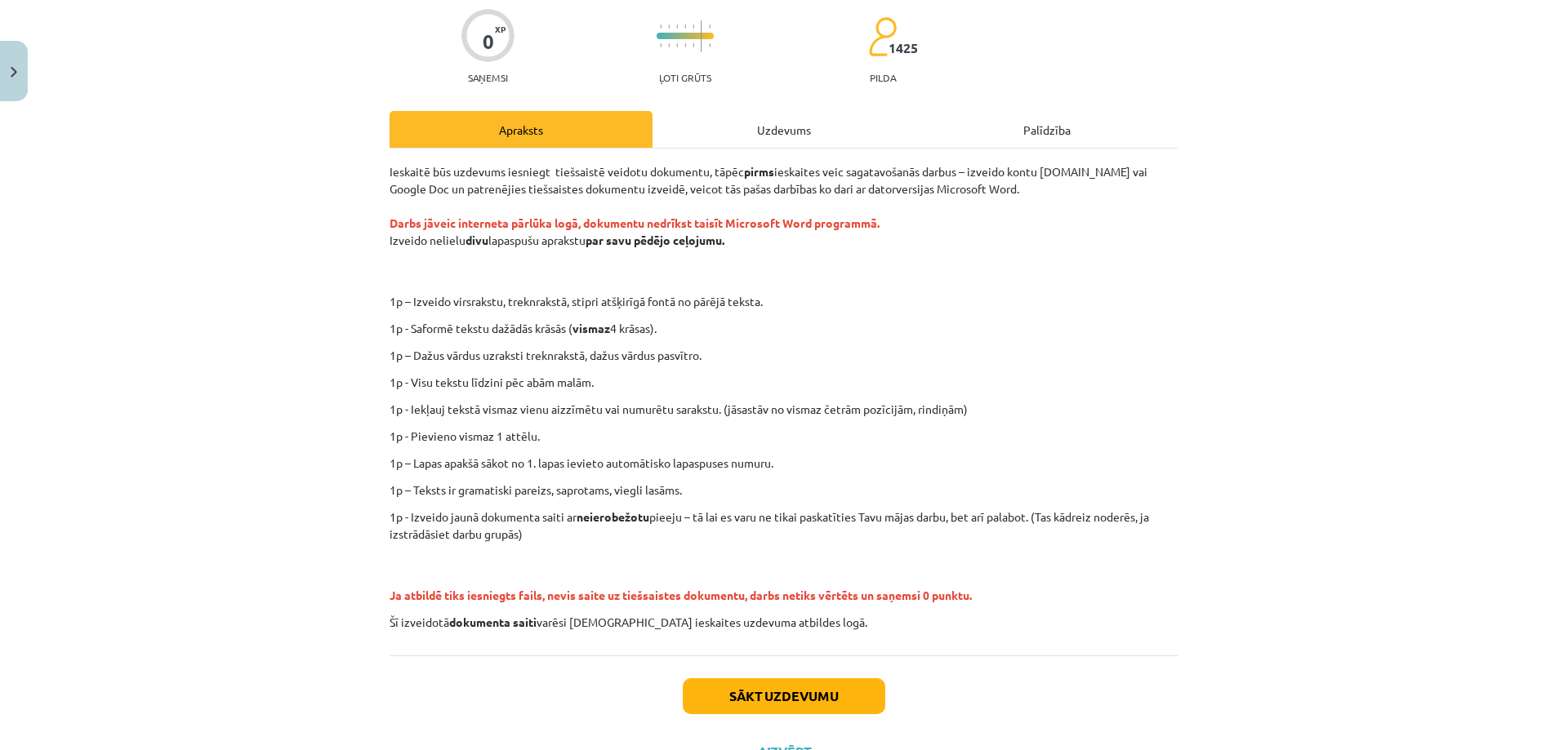
scroll to position [199, 0]
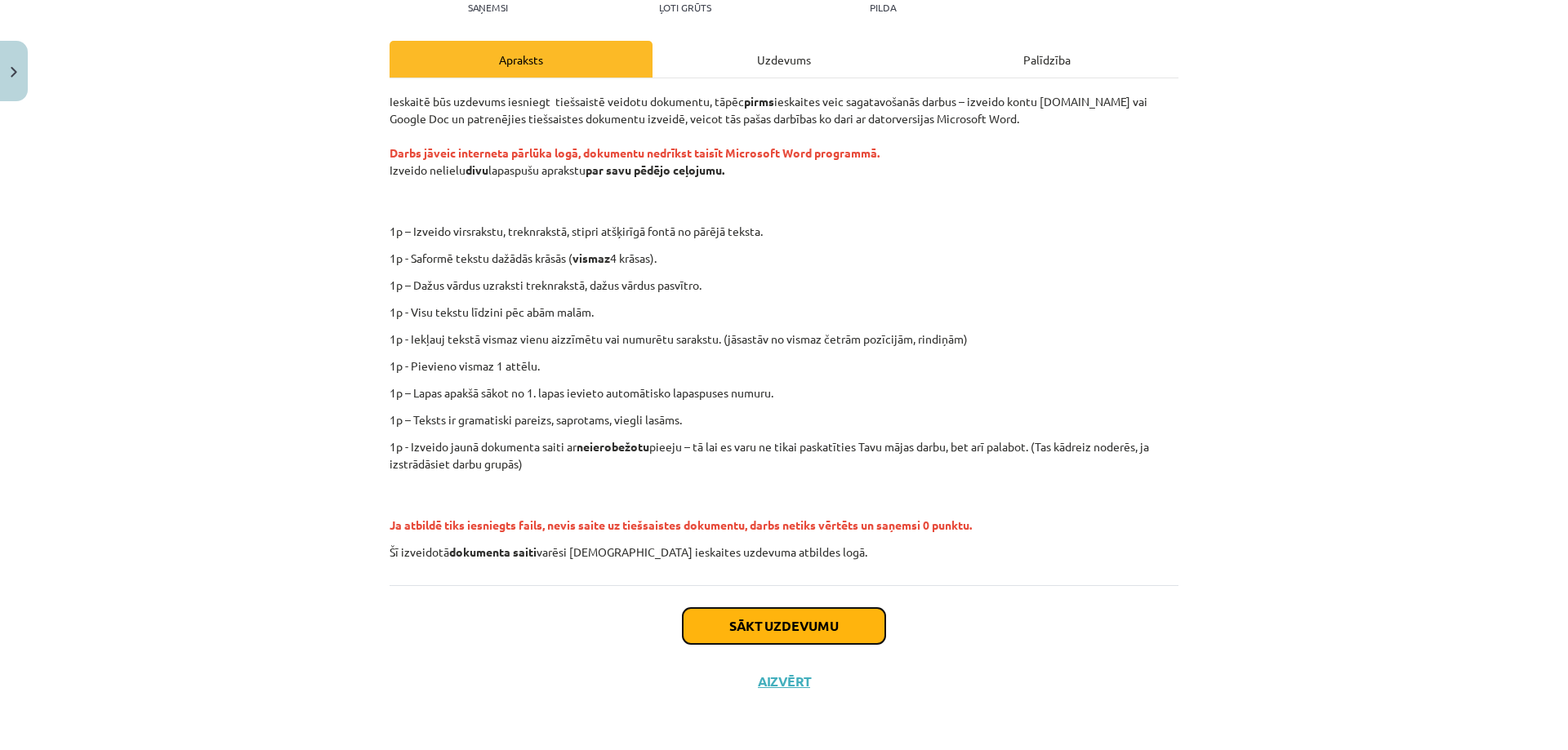
click at [742, 623] on button "Sākt uzdevumu" at bounding box center [784, 627] width 203 height 36
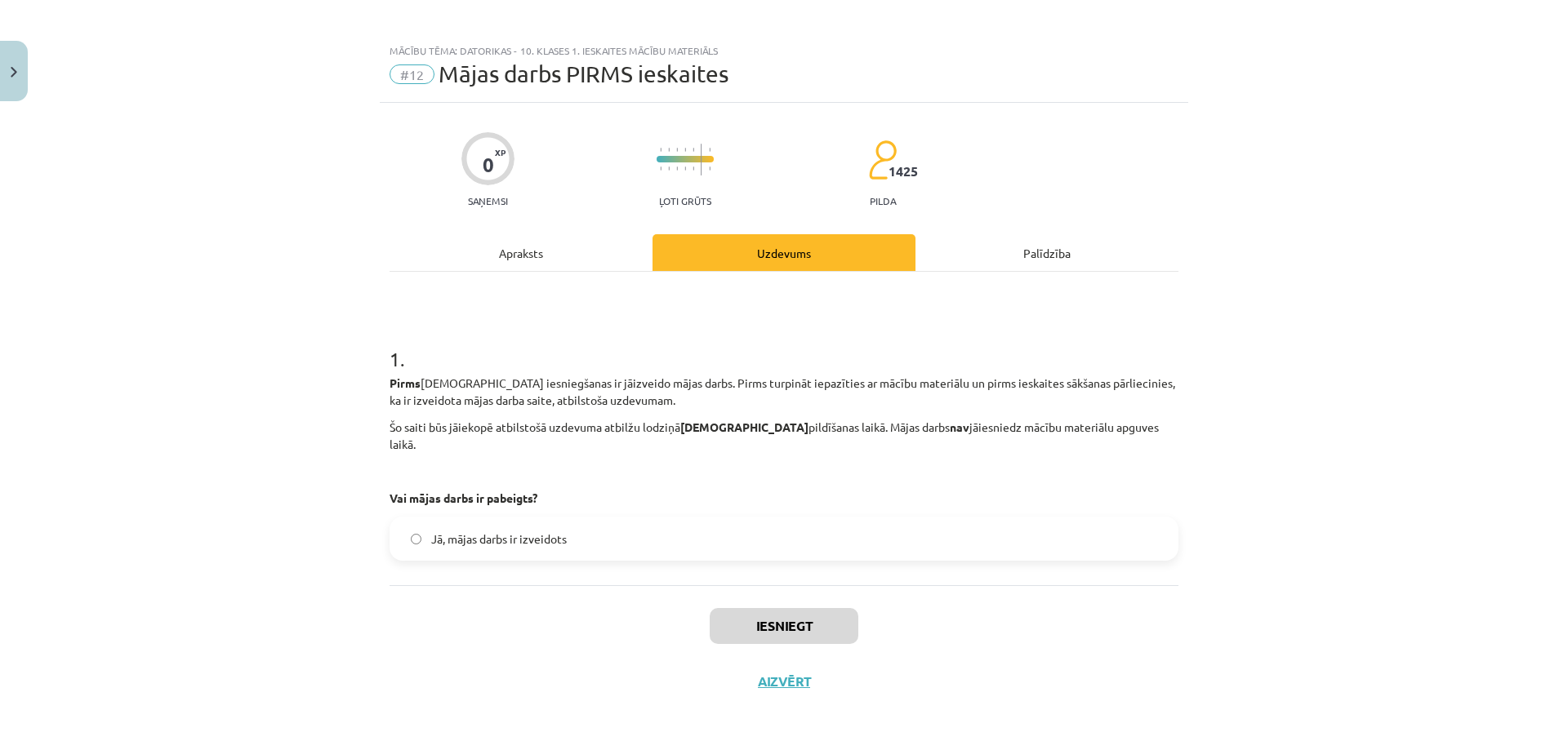
scroll to position [0, 0]
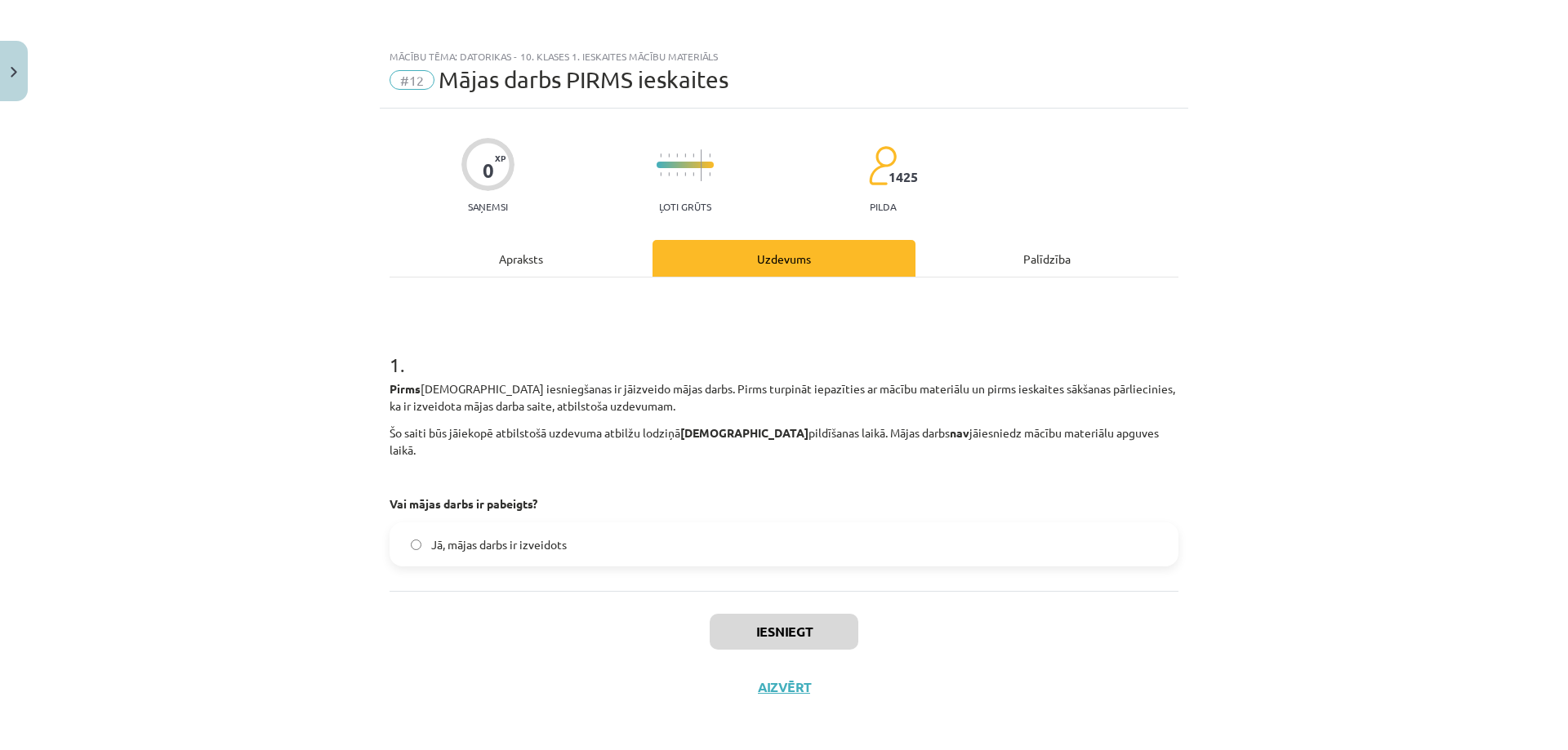
drag, startPoint x: 385, startPoint y: 356, endPoint x: 308, endPoint y: 335, distance: 79.8
click at [308, 335] on div "Mācību tēma: Datorikas - 10. klases 1. ieskaites mācību materiāls #12 Mājas dar…" at bounding box center [784, 375] width 1568 height 750
click at [748, 617] on button "Iesniegt" at bounding box center [784, 632] width 149 height 36
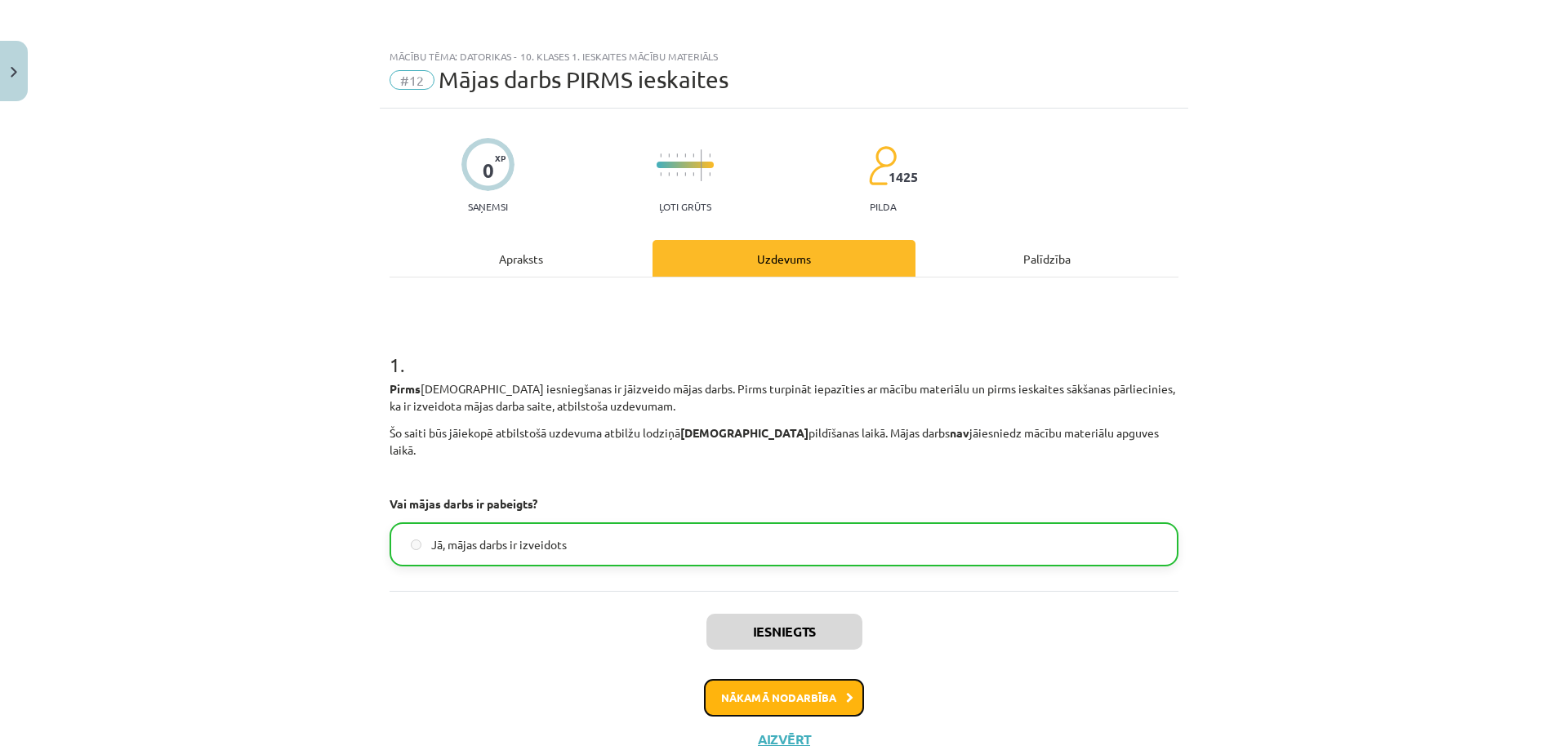
click at [791, 689] on button "Nākamā nodarbība" at bounding box center [784, 697] width 160 height 37
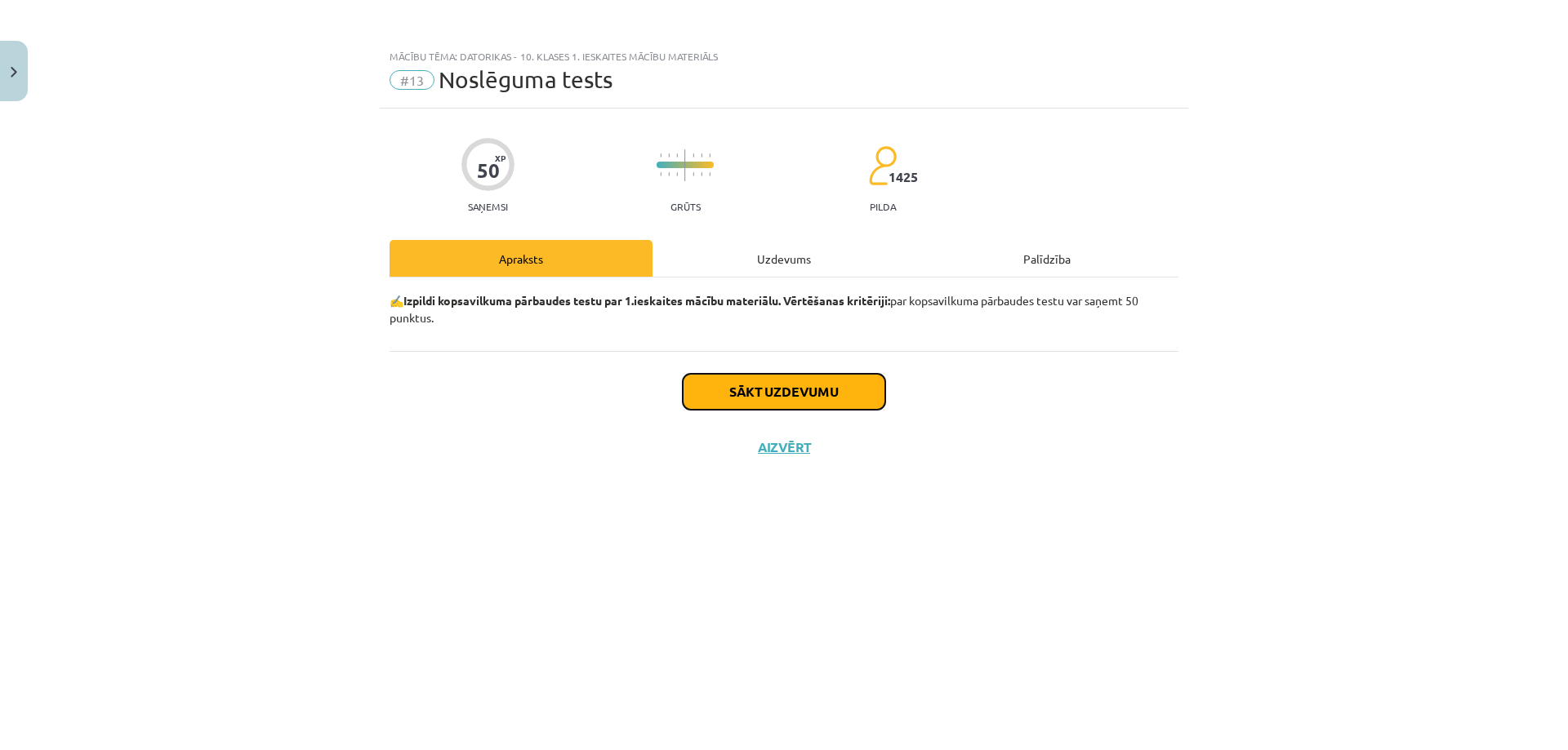
click at [776, 400] on button "Sākt uzdevumu" at bounding box center [784, 392] width 203 height 36
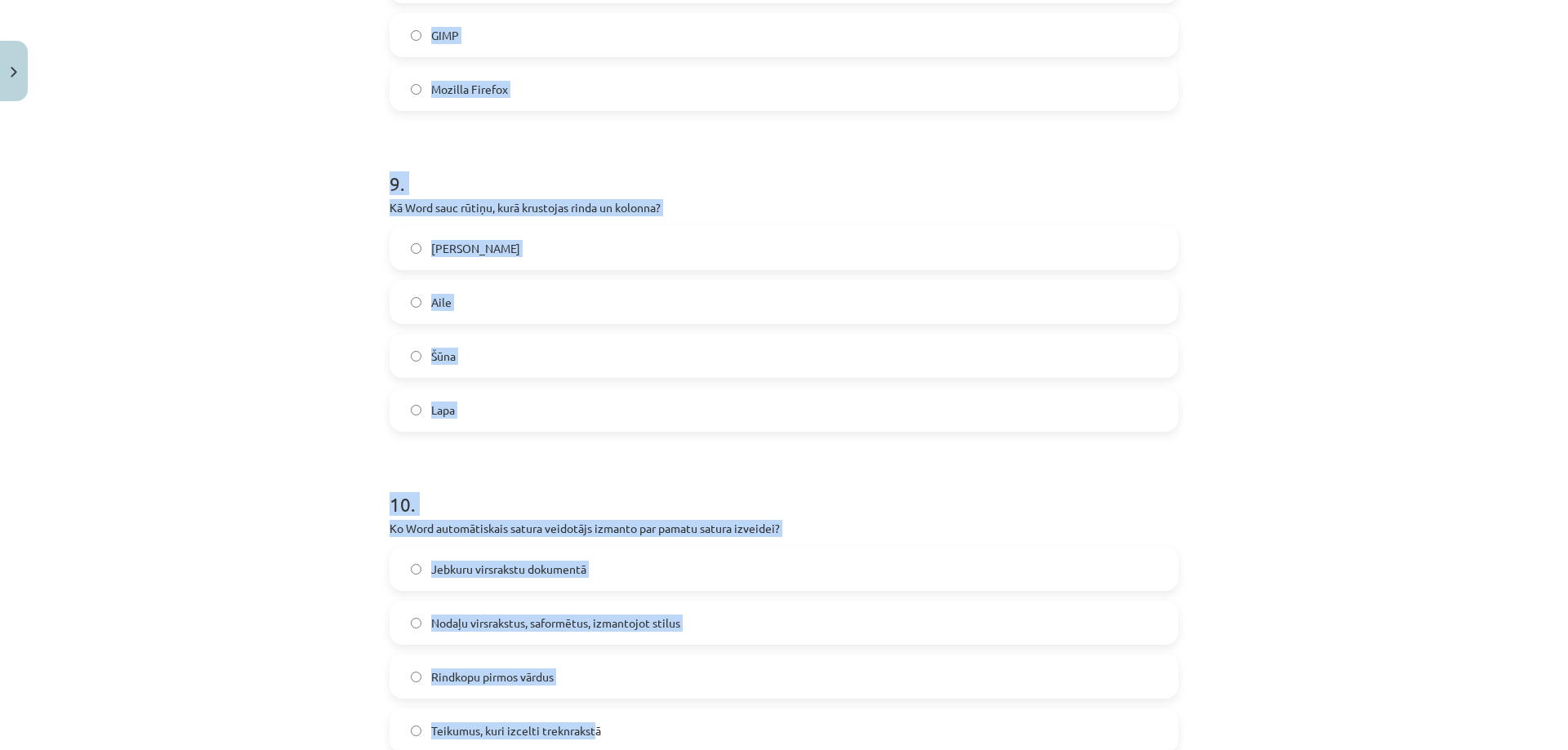
scroll to position [2909, 0]
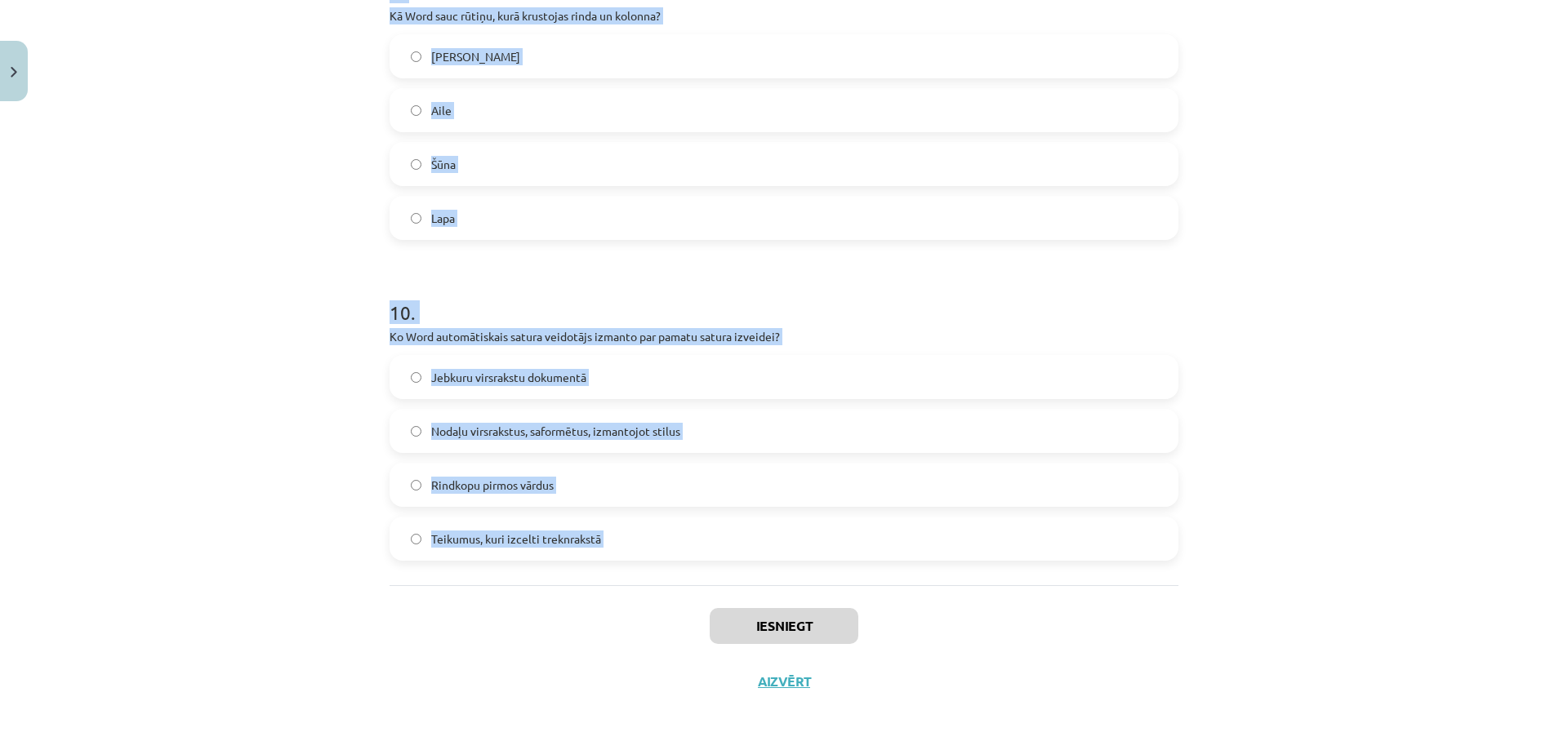
drag, startPoint x: 385, startPoint y: 361, endPoint x: 587, endPoint y: 610, distance: 320.6
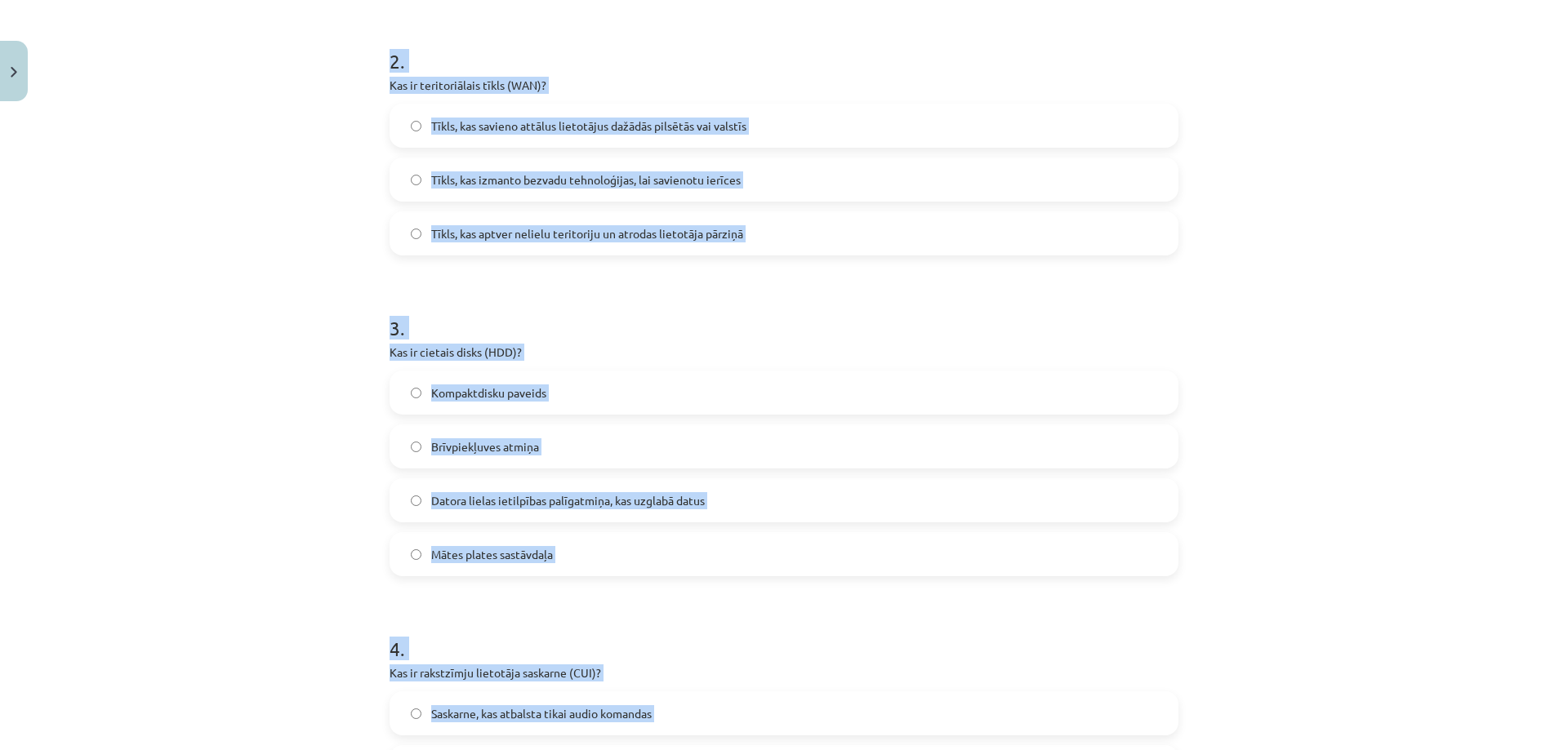
scroll to position [378, 0]
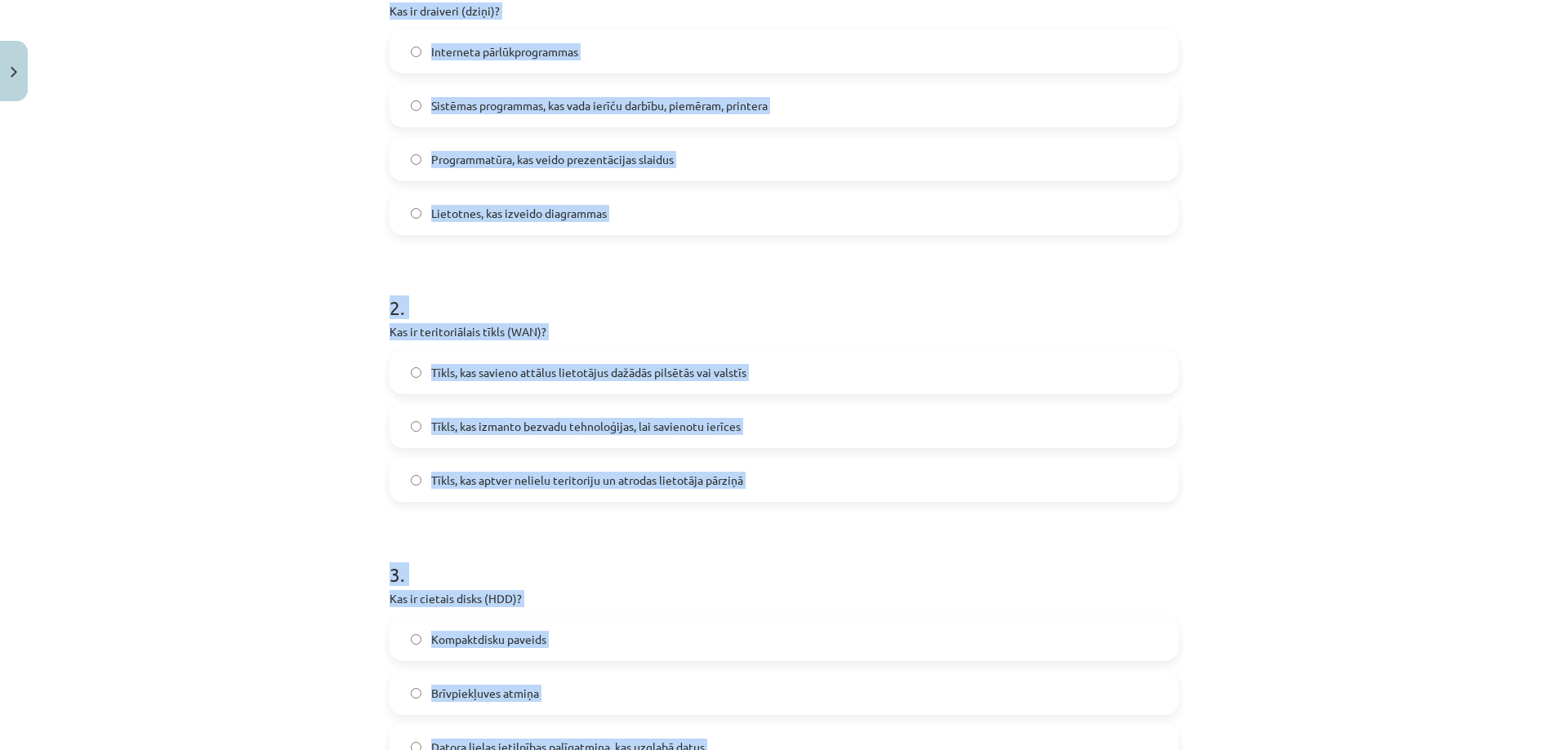
click at [236, 503] on div "Mācību tēma: Datorikas - 10. klases 1. ieskaites mācību materiāls #13 Noslēguma…" at bounding box center [784, 375] width 1568 height 750
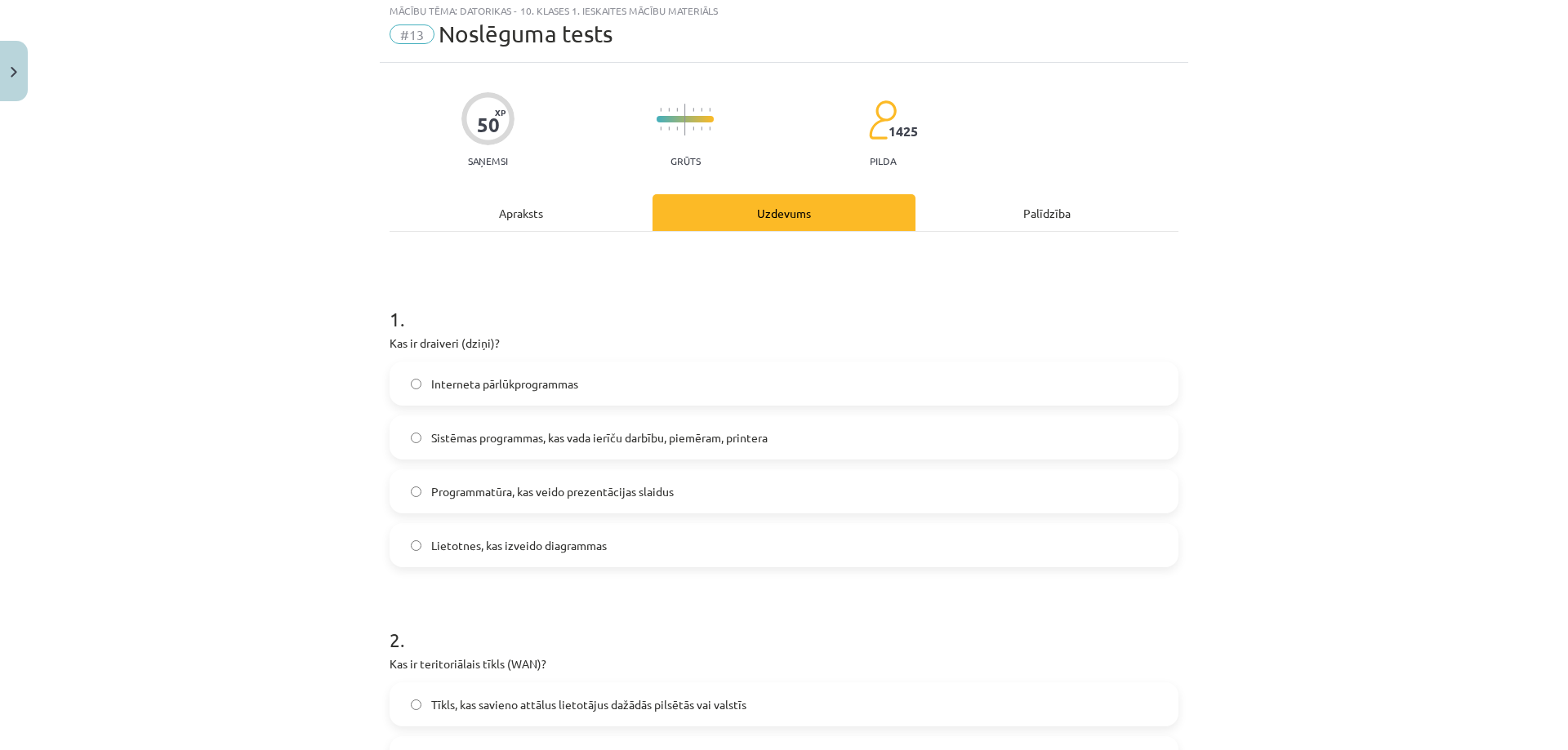
scroll to position [82, 0]
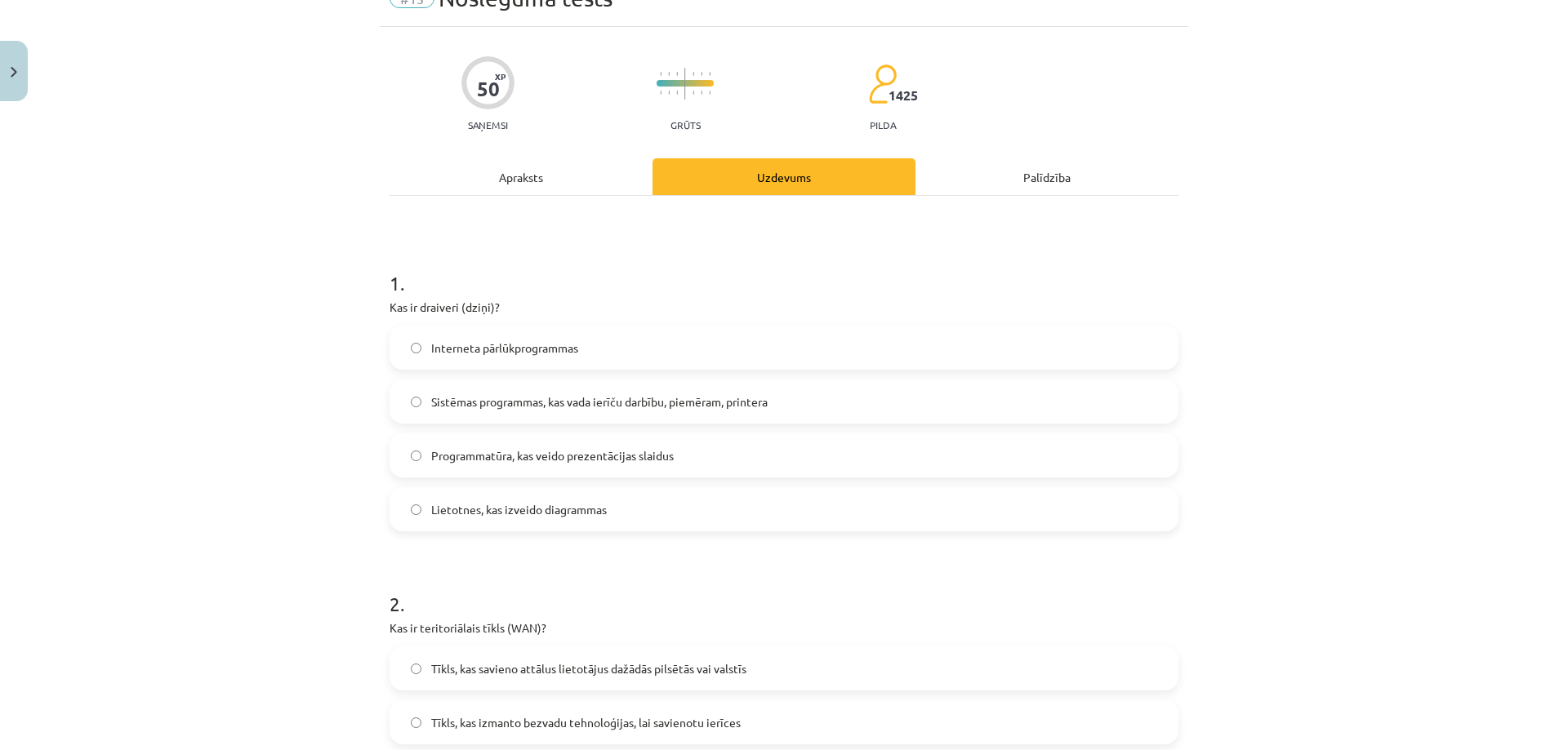
click at [460, 397] on span "Sistēmas programmas, kas vada ierīču darbību, piemēram, printera" at bounding box center [599, 401] width 336 height 17
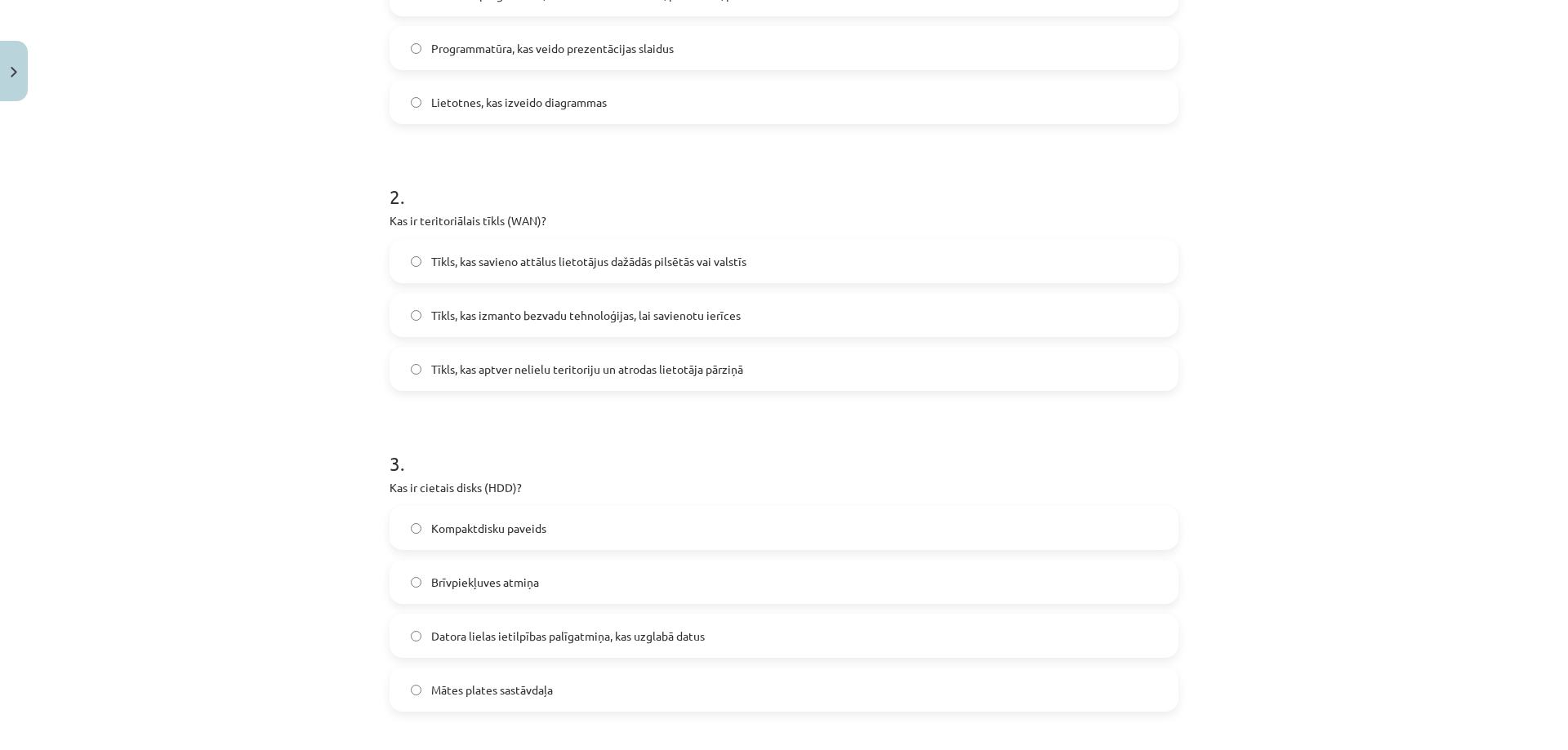
scroll to position [490, 0]
click at [463, 264] on span "Tīkls, kas savieno attālus lietotājus dažādās pilsētās vai valstīs" at bounding box center [589, 261] width 315 height 17
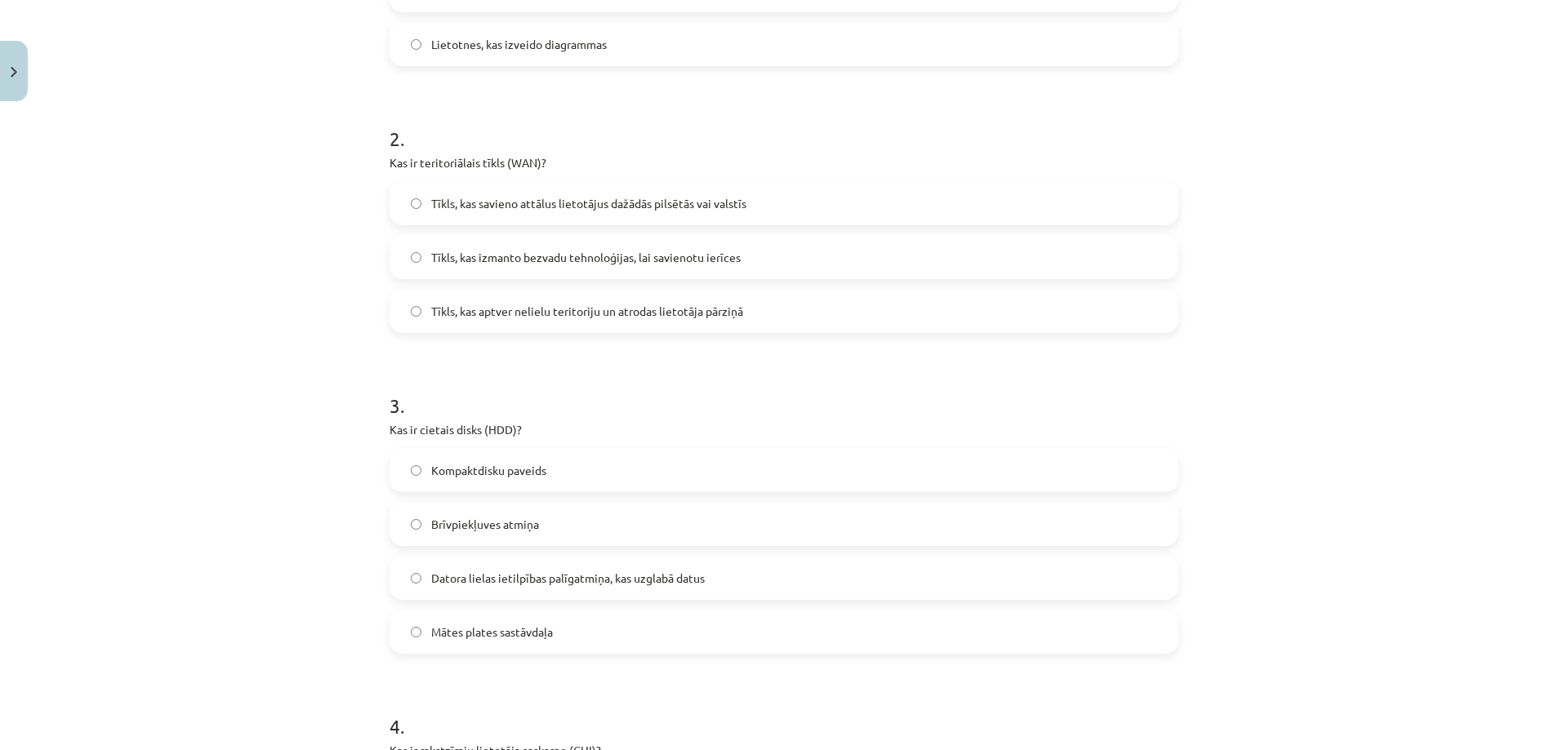
scroll to position [653, 0]
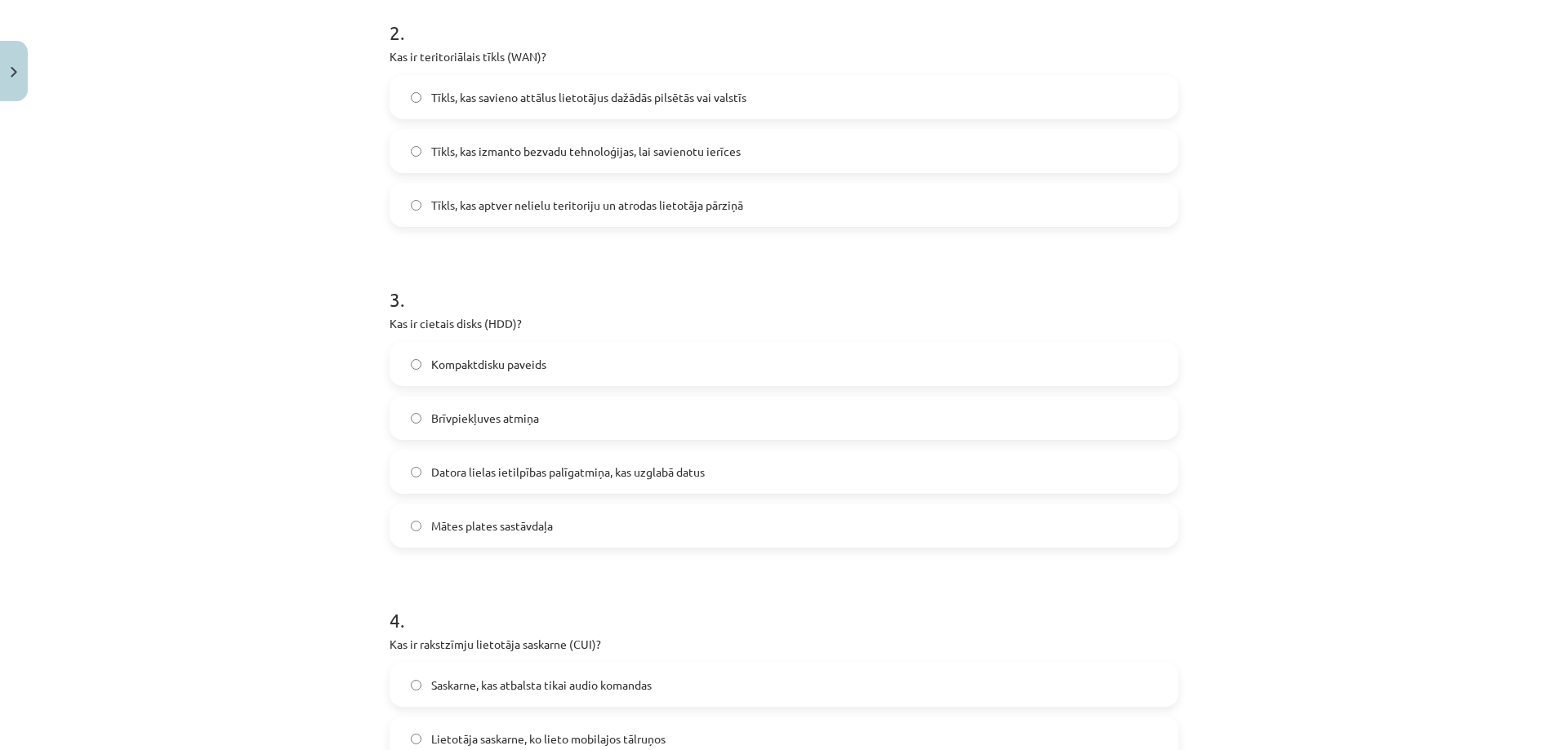
click at [488, 490] on label "Datora lielas ietilpības palīgatmiņa, kas uzglabā datus" at bounding box center [784, 471] width 785 height 41
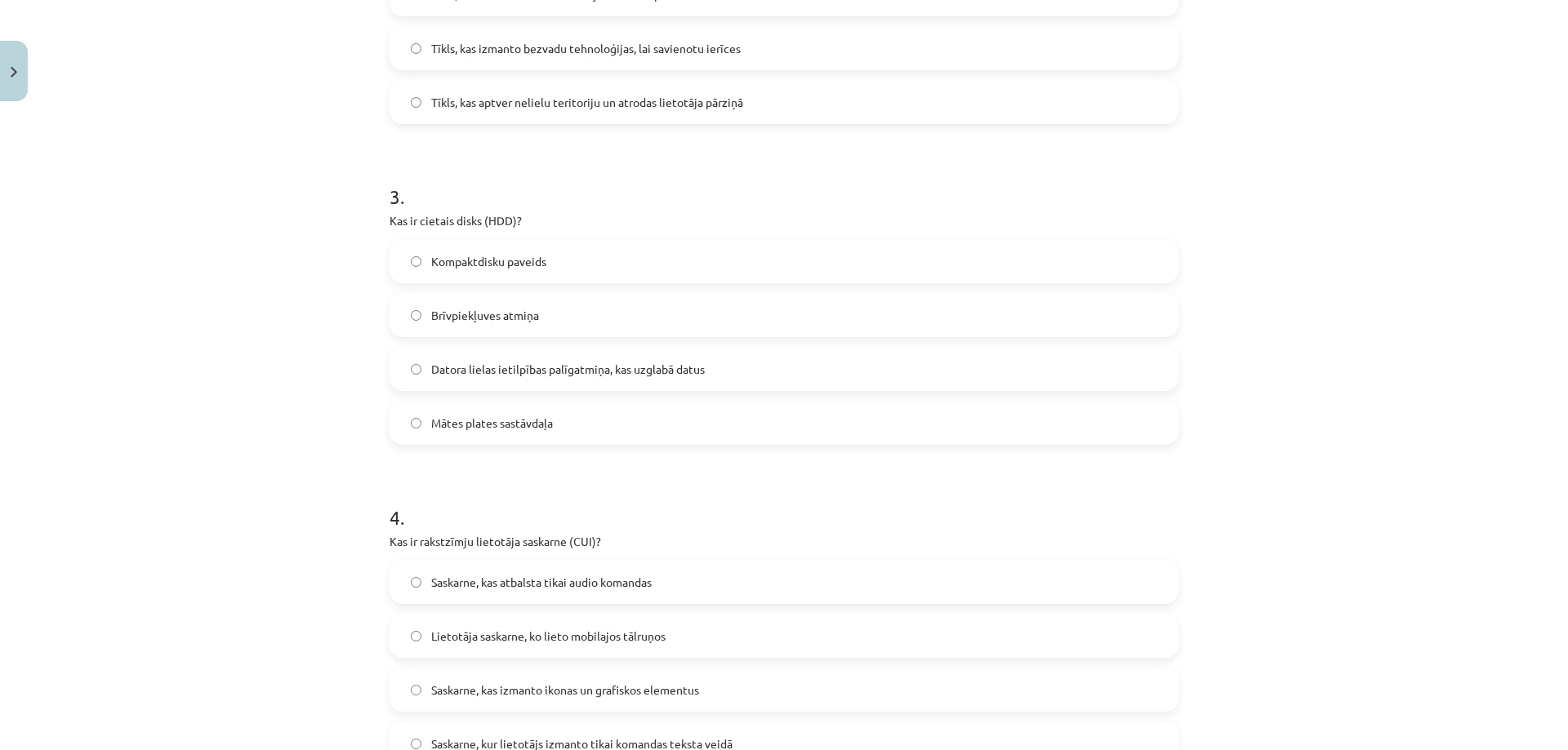
scroll to position [980, 0]
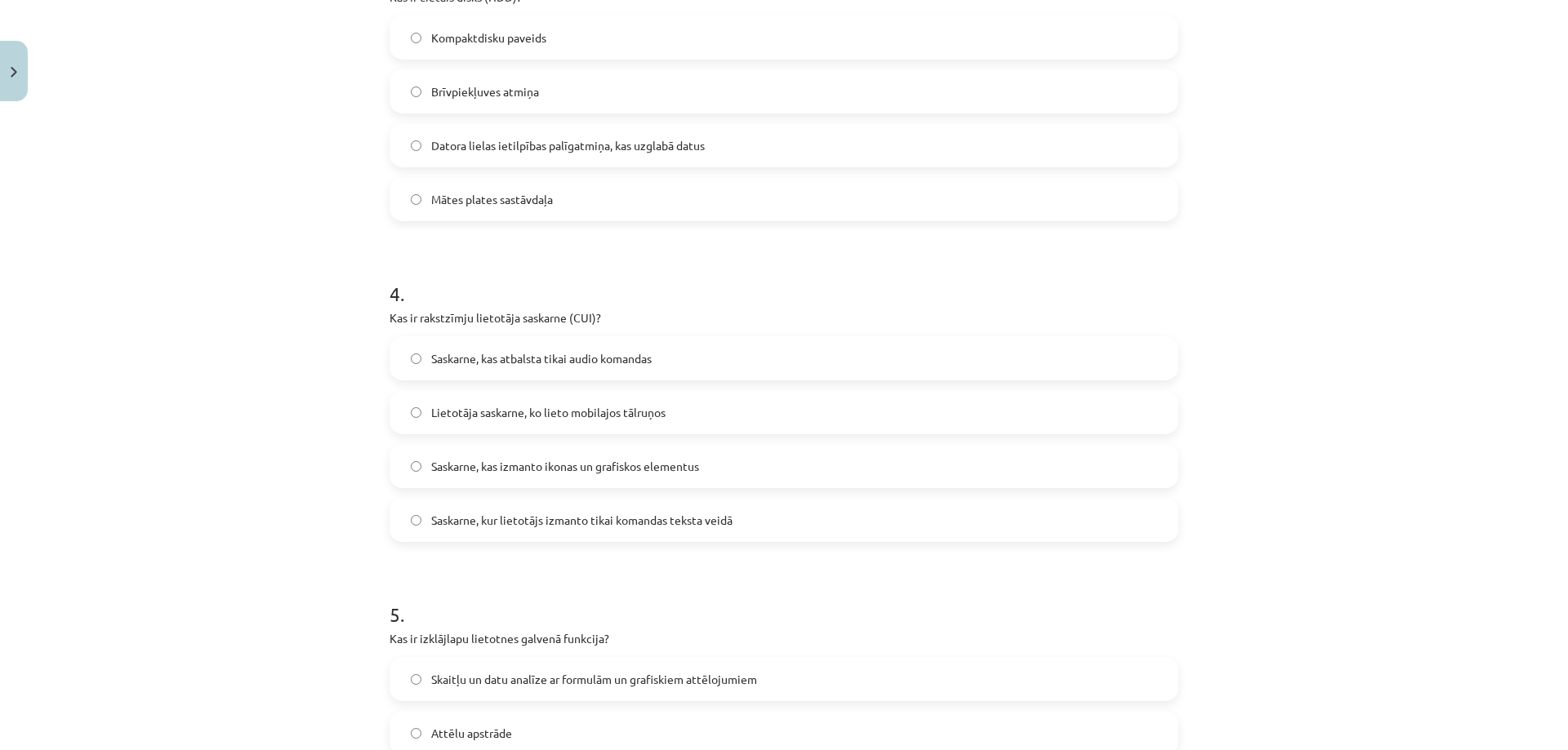
click at [559, 470] on span "Saskarne, kas izmanto ikonas un grafiskos elementus" at bounding box center [565, 466] width 268 height 17
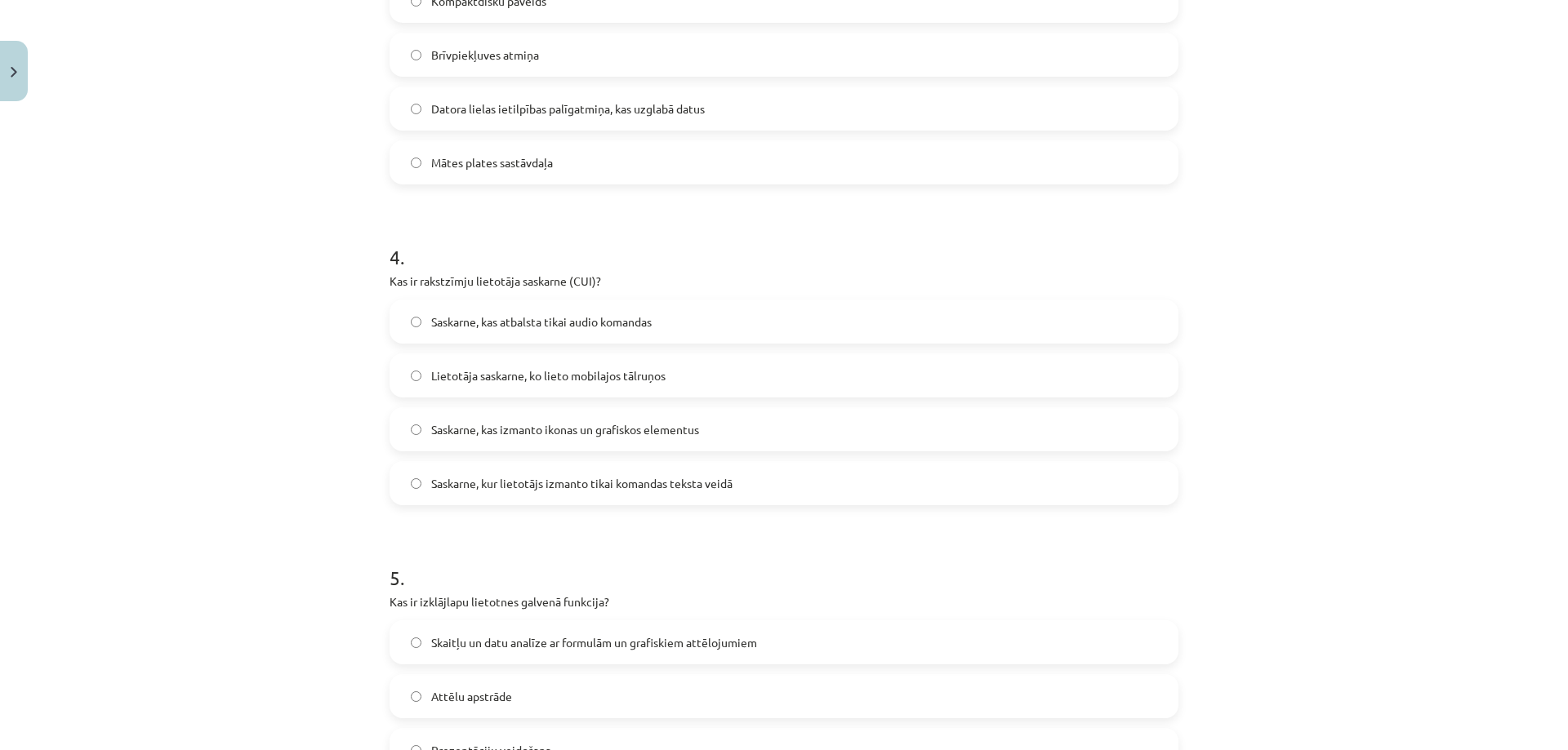
scroll to position [1062, 0]
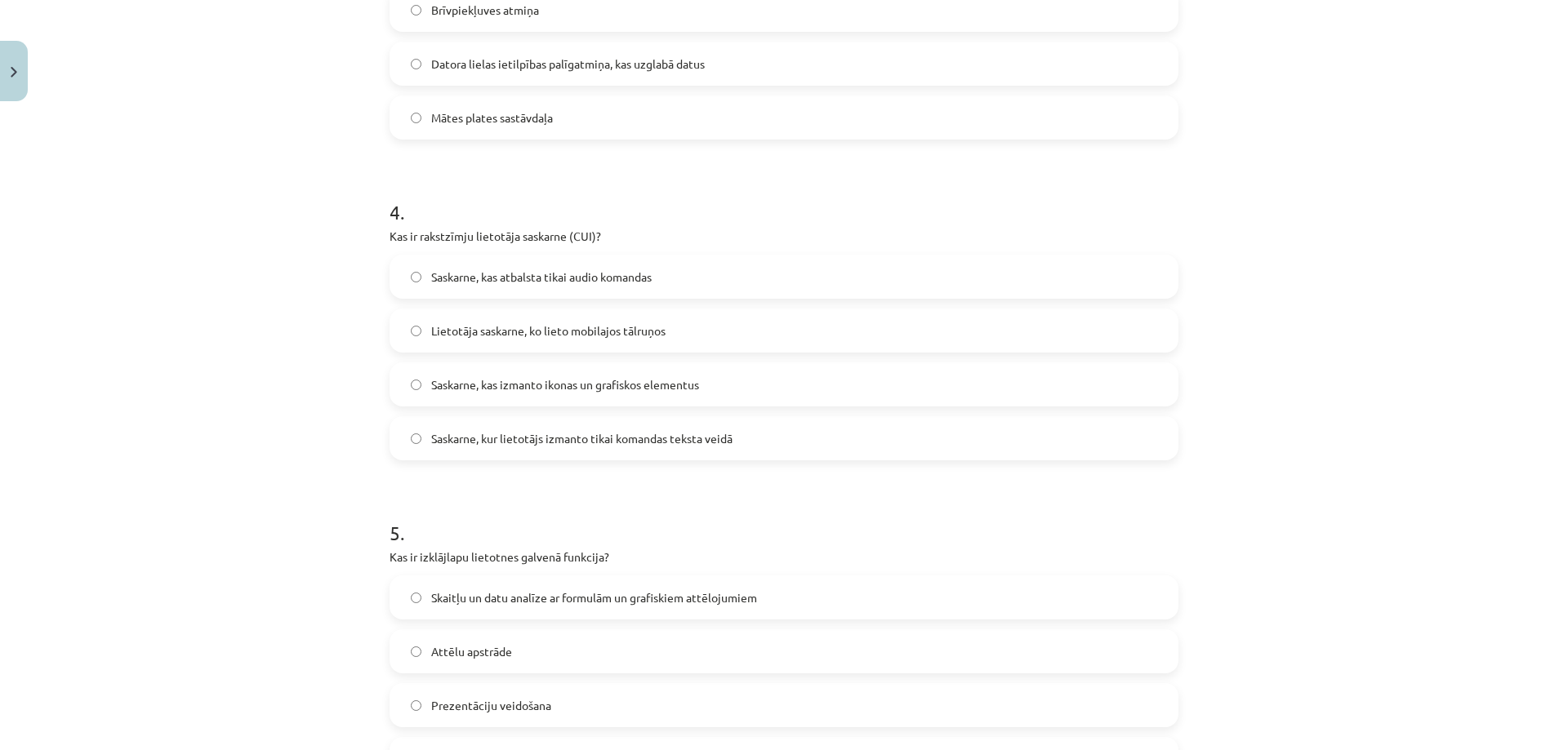
click at [546, 443] on span "Saskarne, kur lietotājs izmanto tikai komandas teksta veidā" at bounding box center [582, 438] width 302 height 17
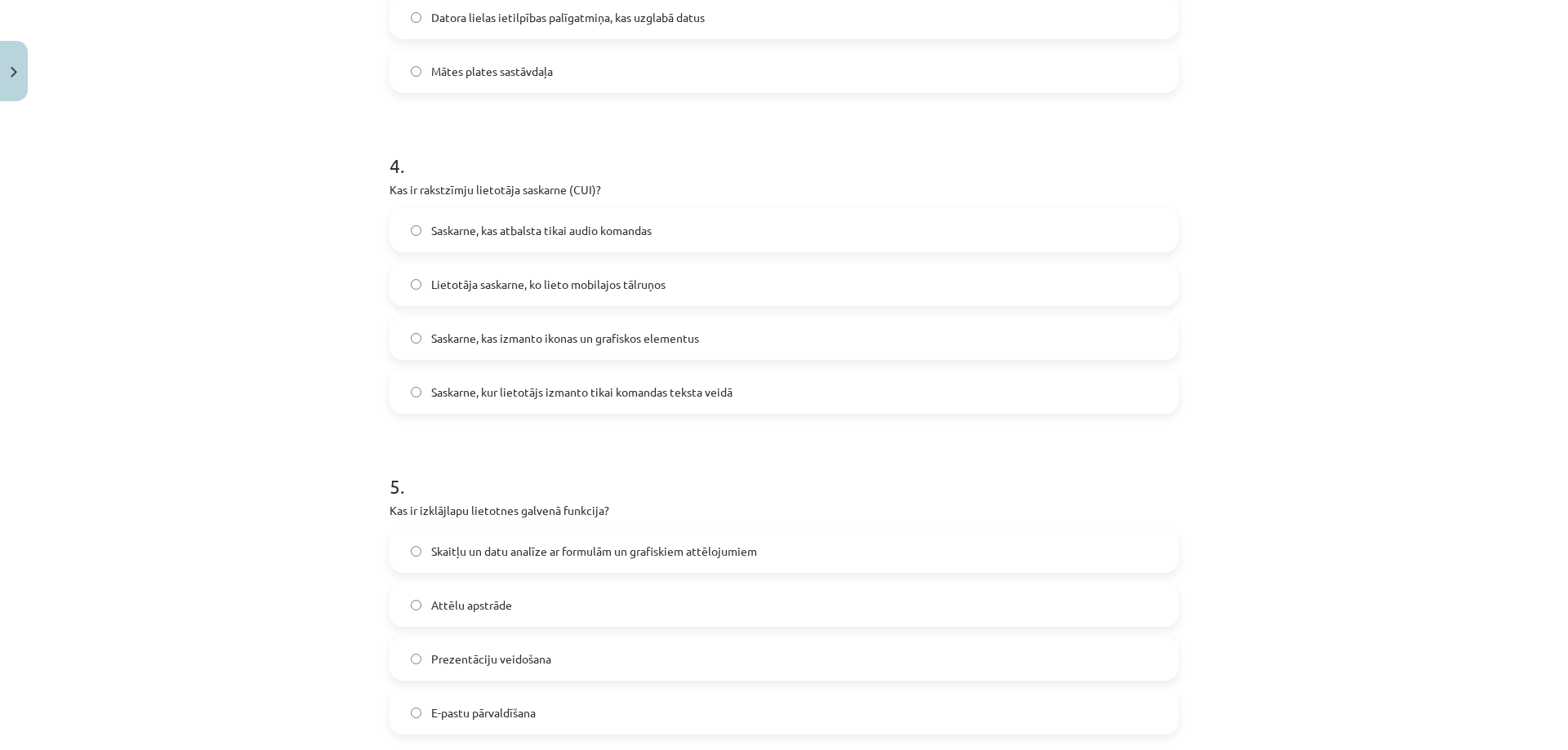
scroll to position [1143, 0]
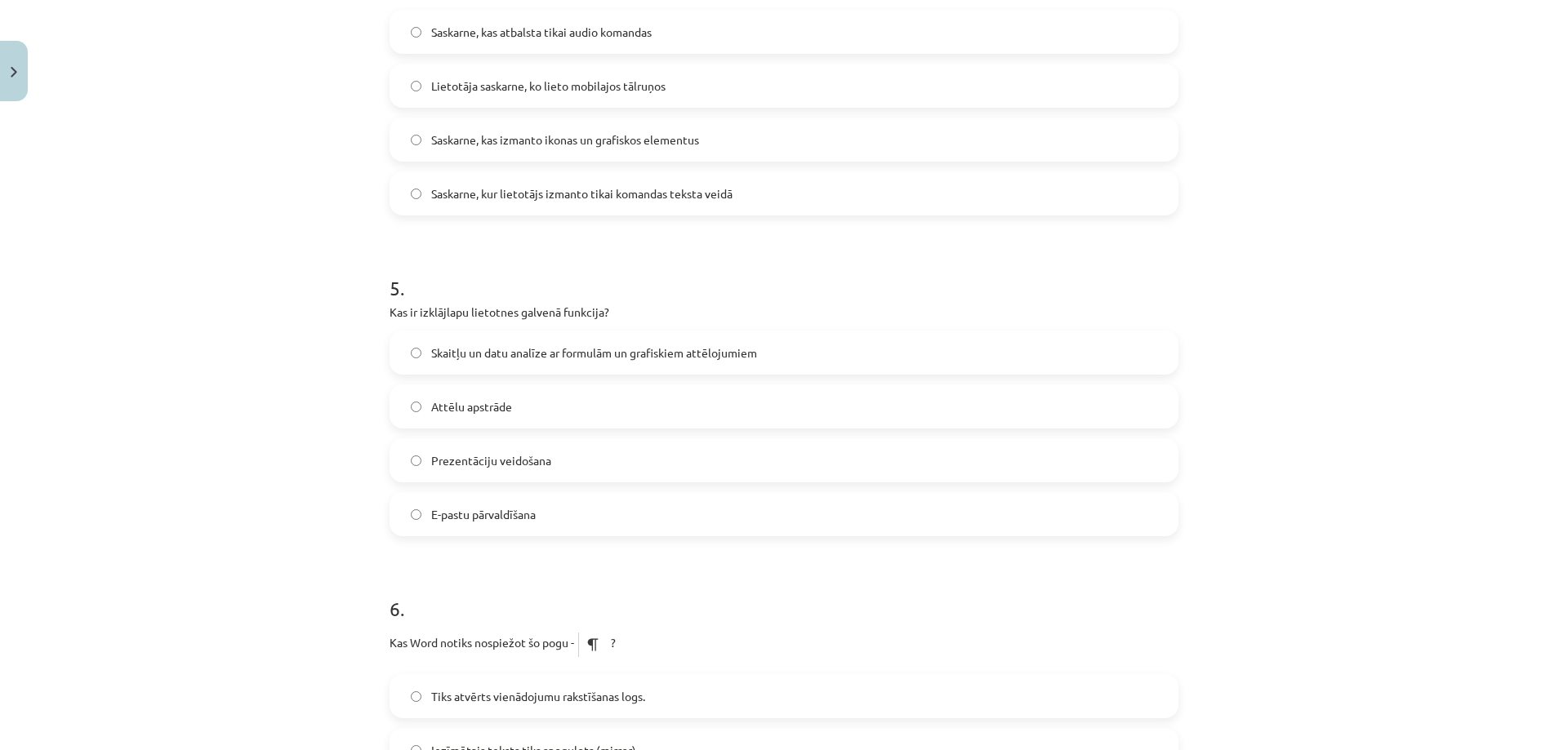
click at [445, 350] on span "Skaitļu un datu analīze ar formulām un grafiskiem attēlojumiem" at bounding box center [594, 352] width 326 height 17
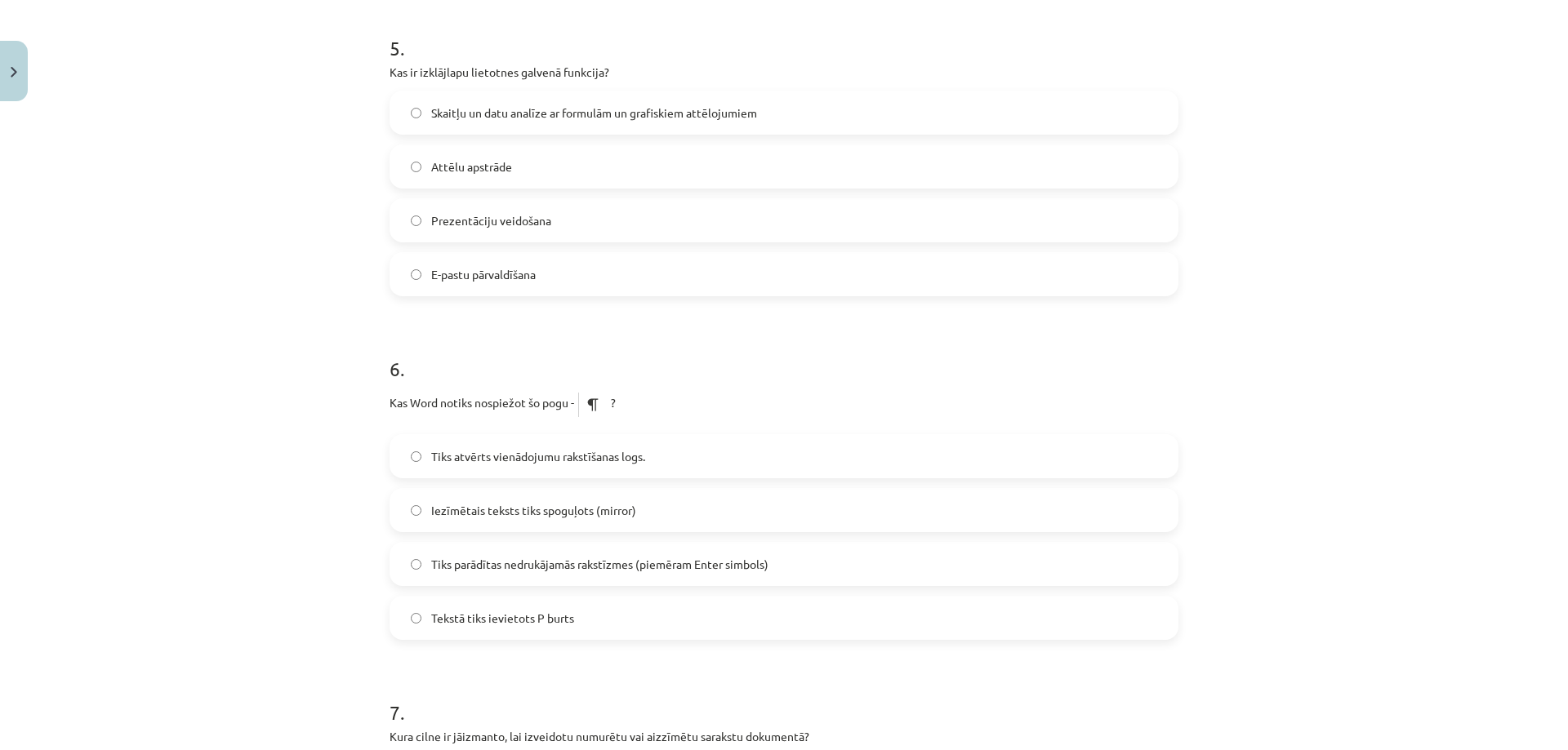
scroll to position [1552, 0]
click at [475, 568] on label "Tiks parādītas nedrukājamās rakstīzmes (piemēram Enter simbols)" at bounding box center [784, 559] width 785 height 41
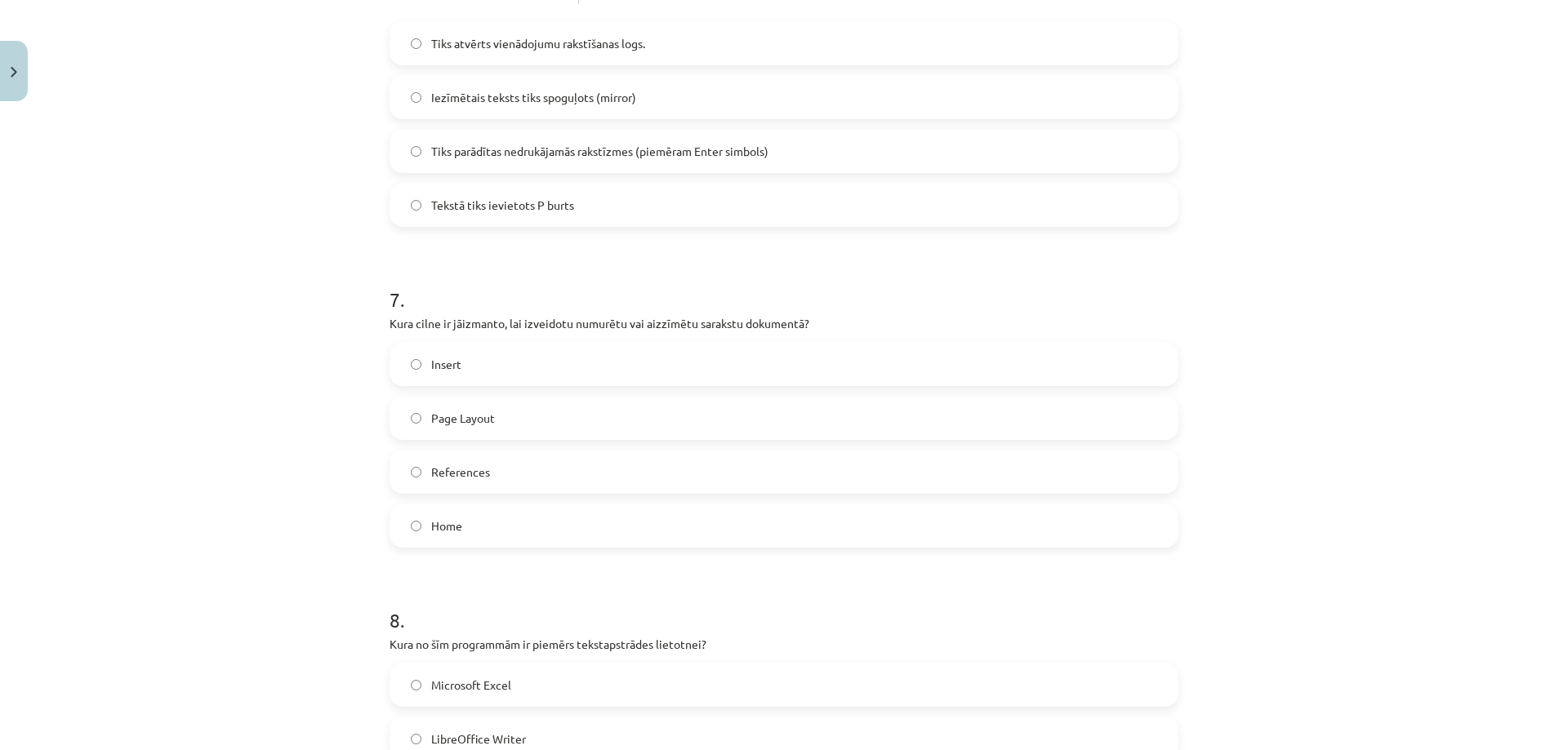
click at [453, 510] on label "Home" at bounding box center [784, 525] width 785 height 41
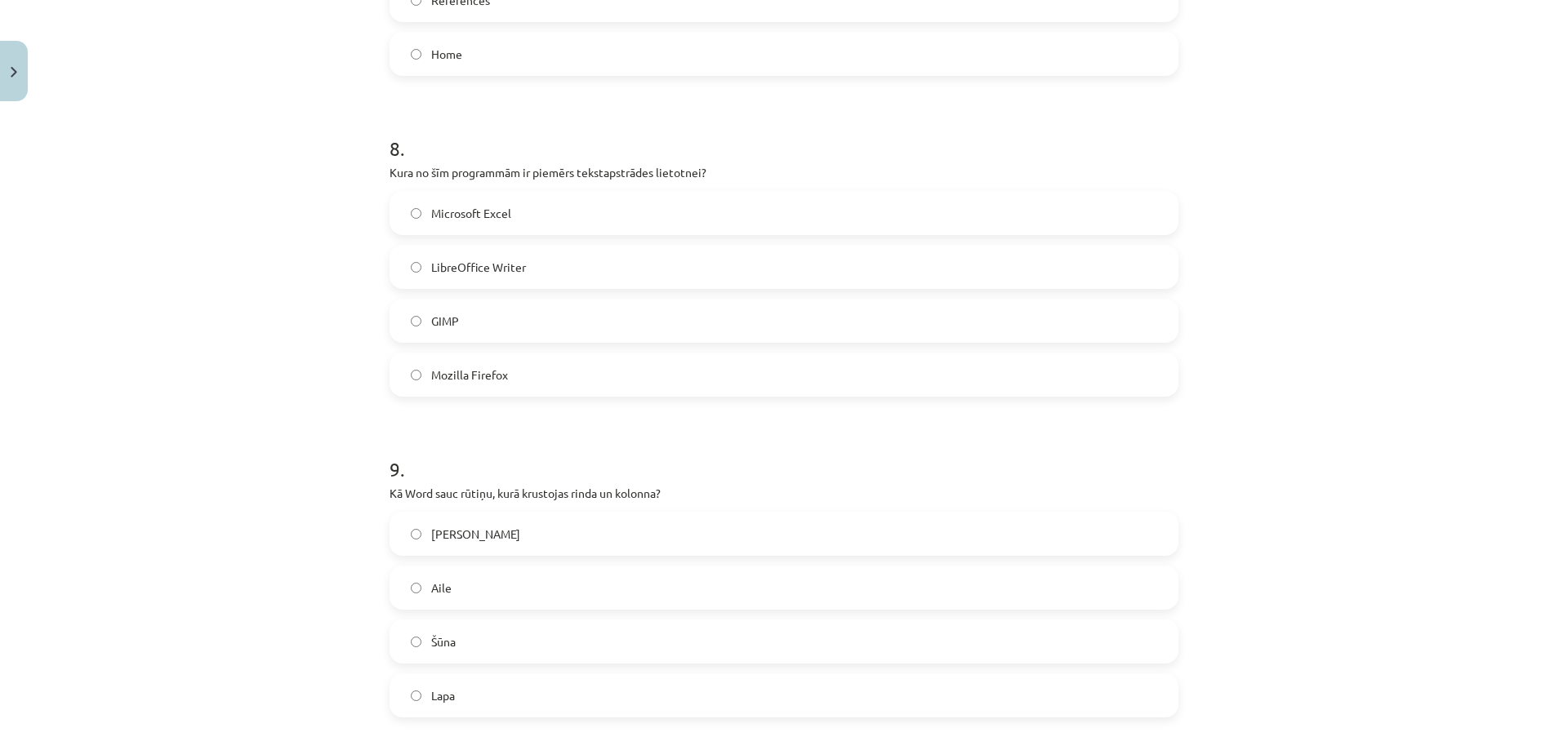
scroll to position [2449, 0]
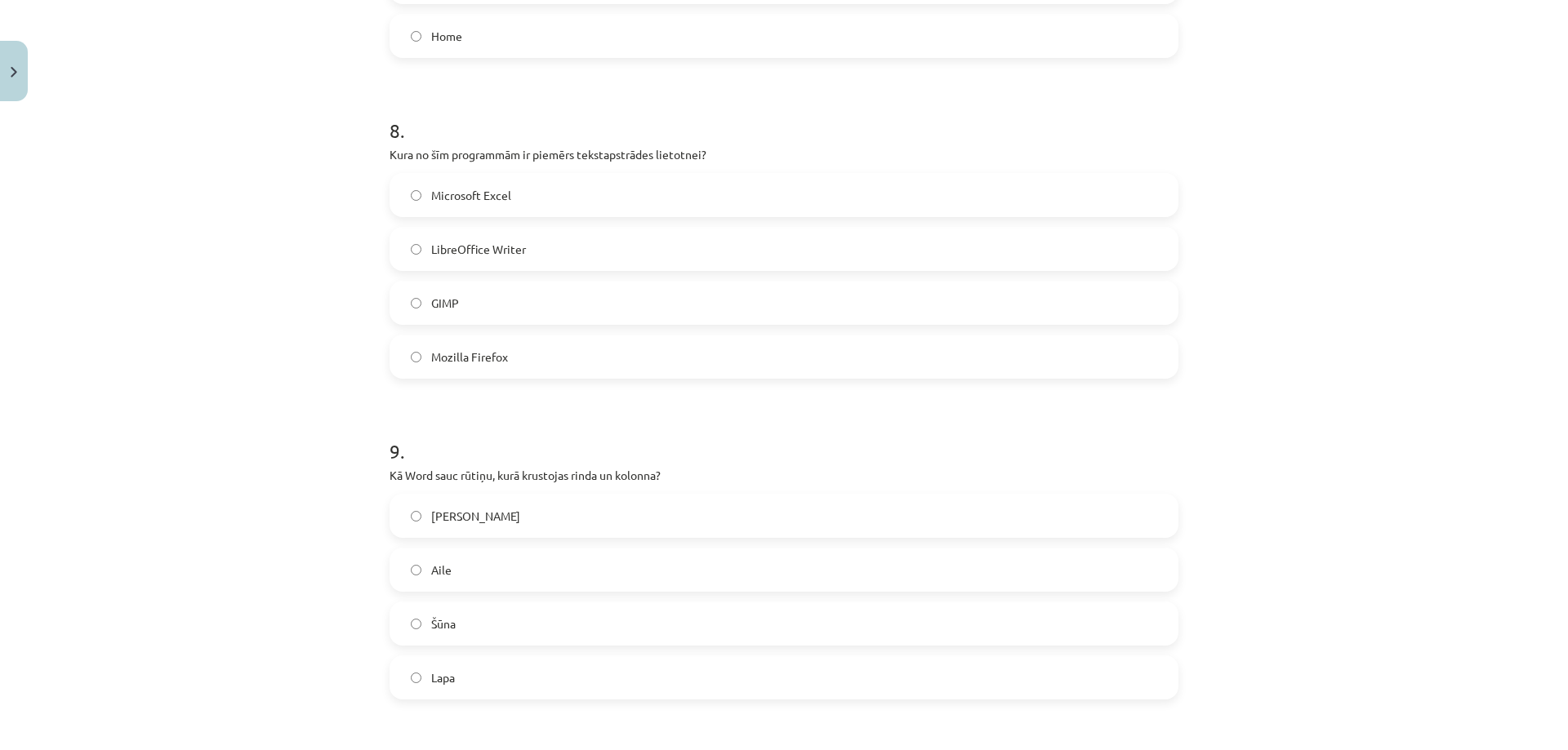
click at [459, 631] on label "Šūna" at bounding box center [784, 623] width 785 height 41
click at [475, 253] on span "LibreOffice Writer" at bounding box center [478, 249] width 95 height 17
click at [493, 241] on span "LibreOffice Writer" at bounding box center [478, 249] width 95 height 17
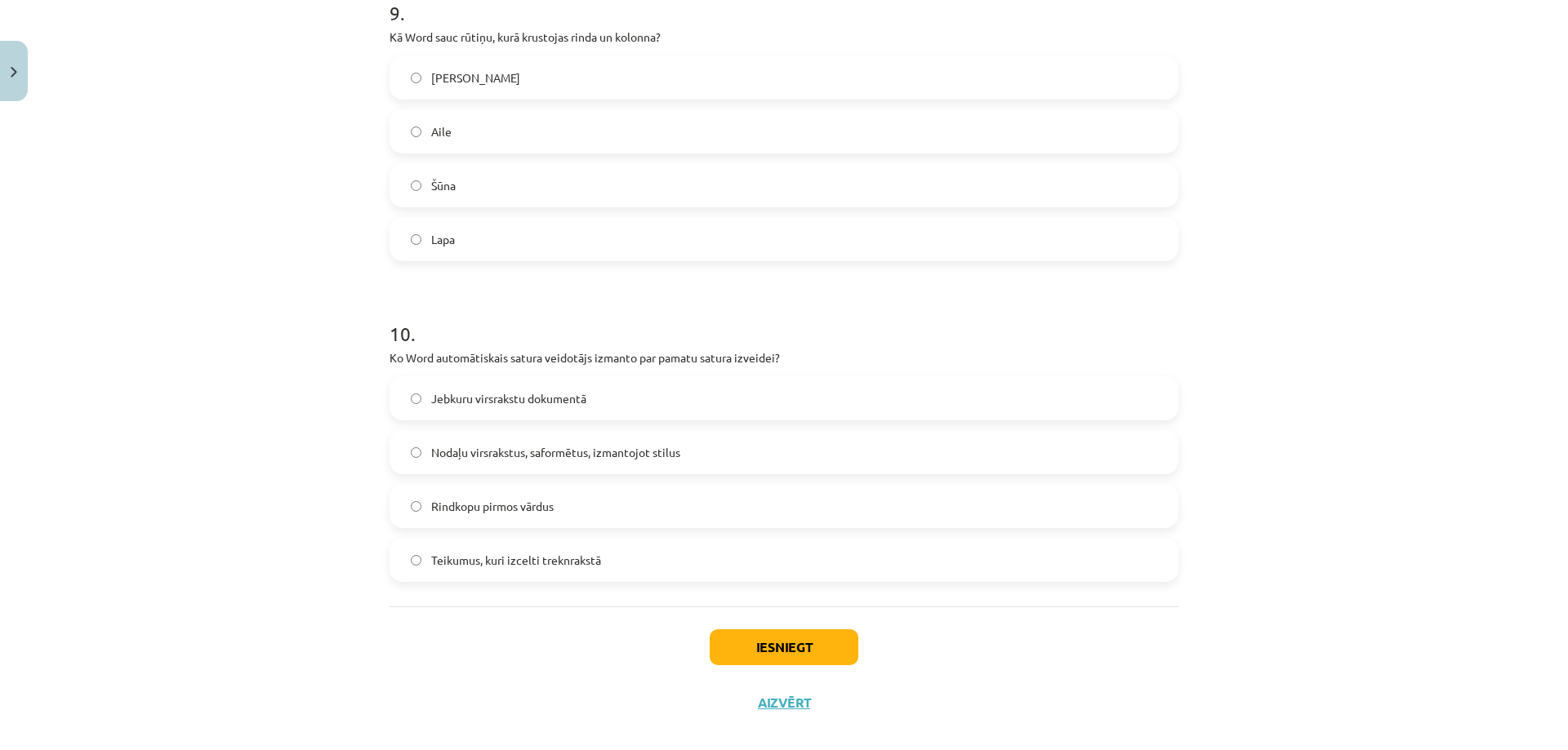
scroll to position [2909, 0]
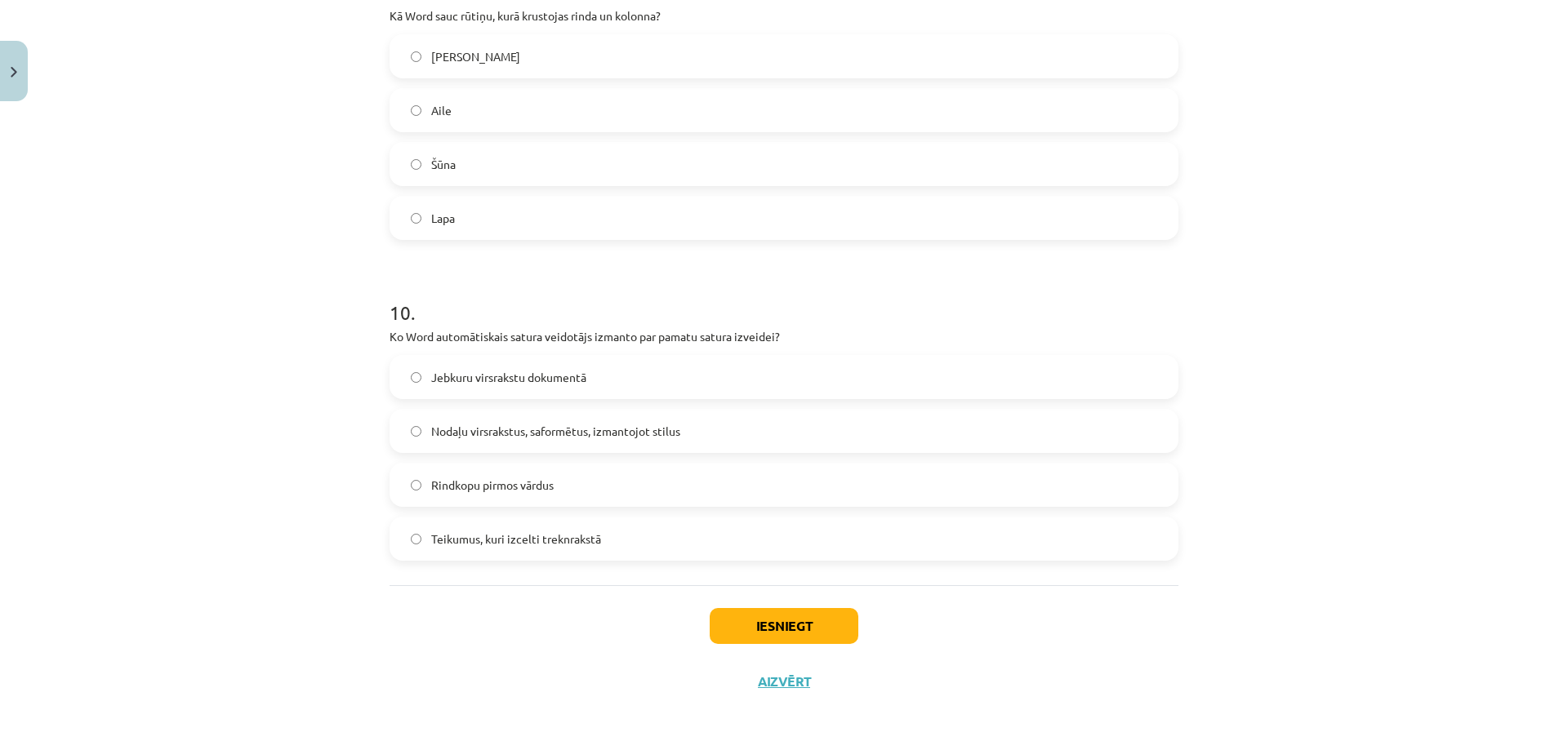
drag, startPoint x: 474, startPoint y: 432, endPoint x: 728, endPoint y: 528, distance: 271.5
click at [474, 431] on span "Nodaļu virsrakstus, saformētus, izmantojot stilus" at bounding box center [555, 431] width 249 height 17
click at [752, 625] on button "Iesniegt" at bounding box center [784, 627] width 149 height 36
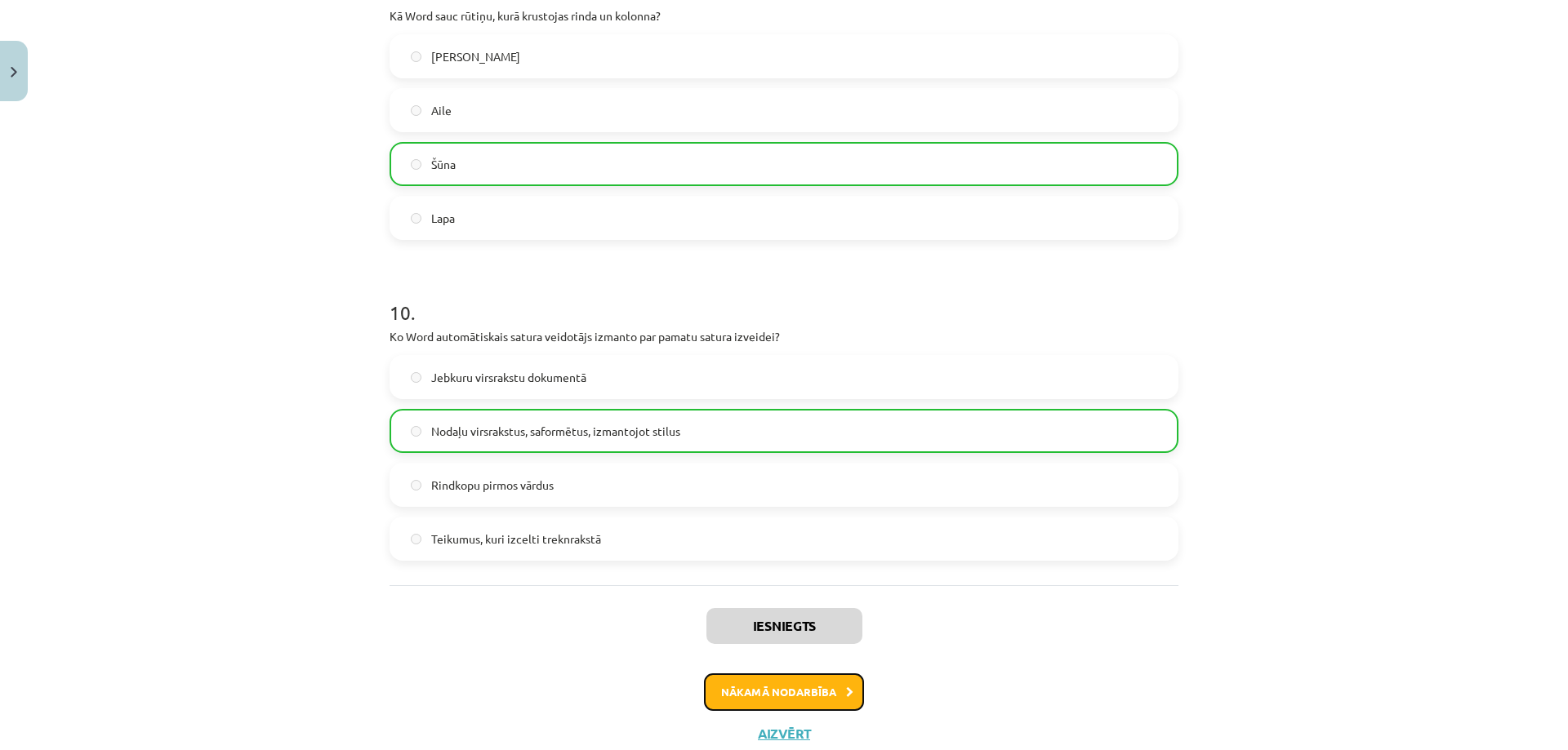
click at [801, 688] on button "Nākamā nodarbība" at bounding box center [784, 692] width 160 height 37
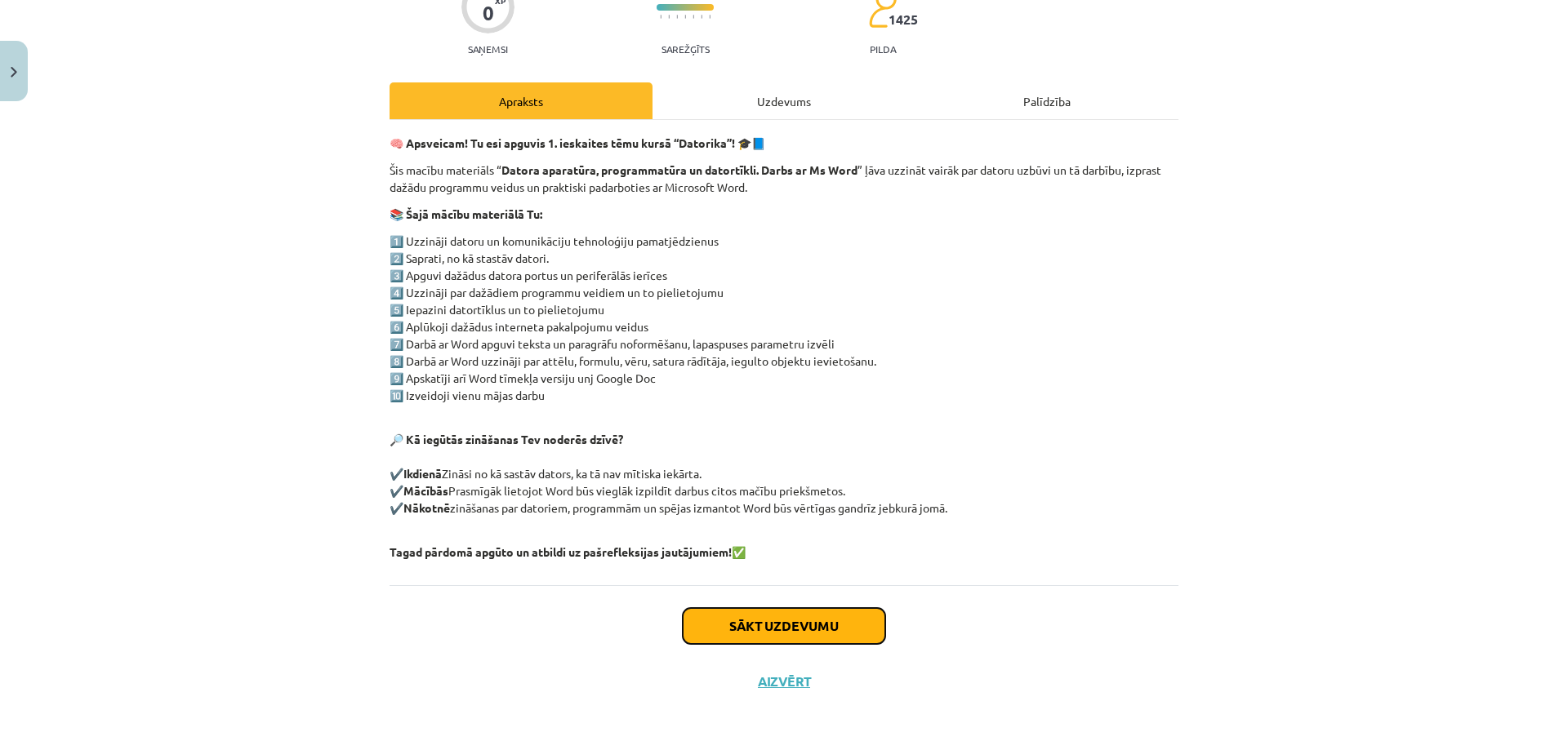
click at [755, 625] on button "Sākt uzdevumu" at bounding box center [784, 627] width 203 height 36
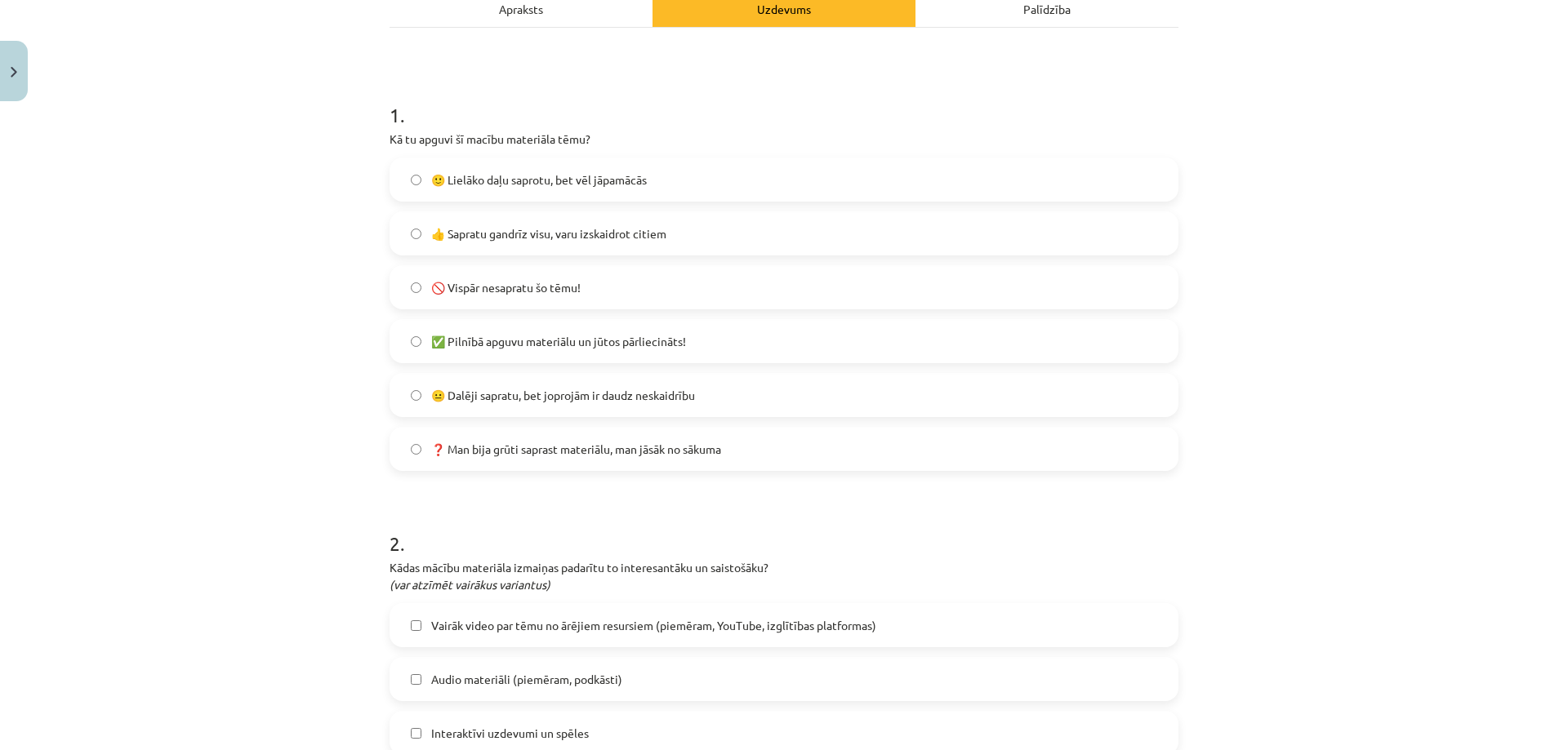
scroll to position [41, 0]
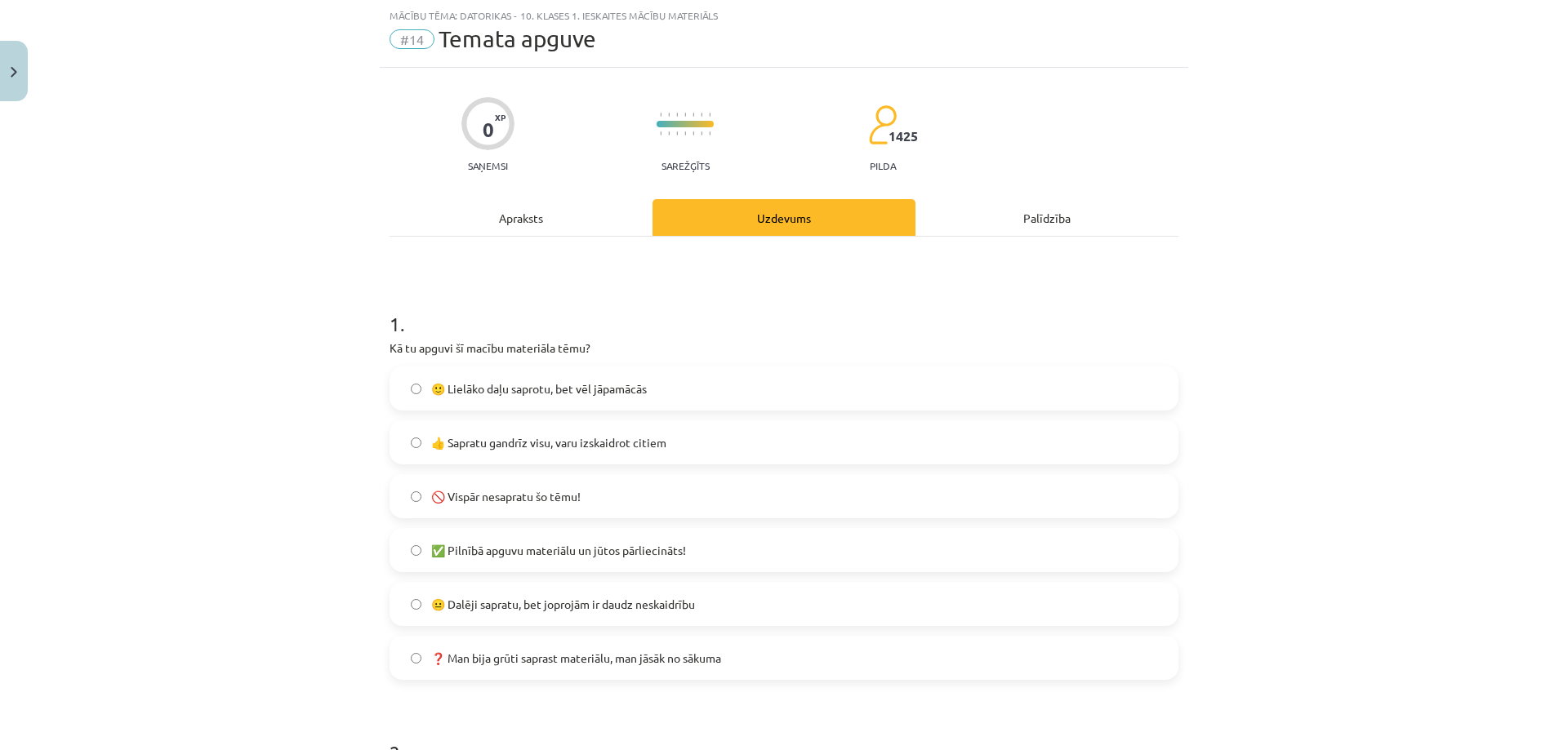
click at [505, 609] on span "😐 Dalēji sapratu, bet joprojām ir daudz neskaidrību" at bounding box center [563, 604] width 264 height 17
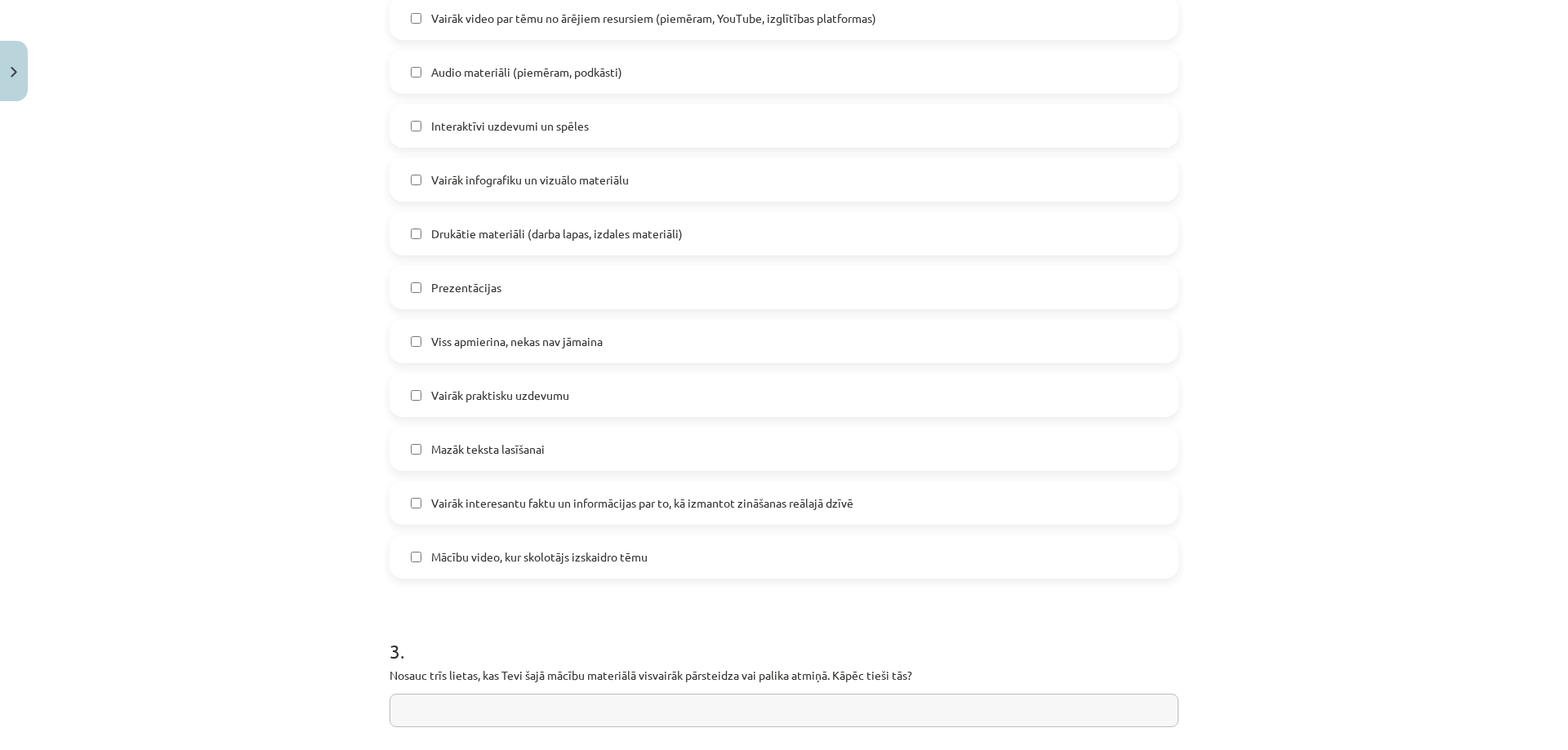
scroll to position [775, 0]
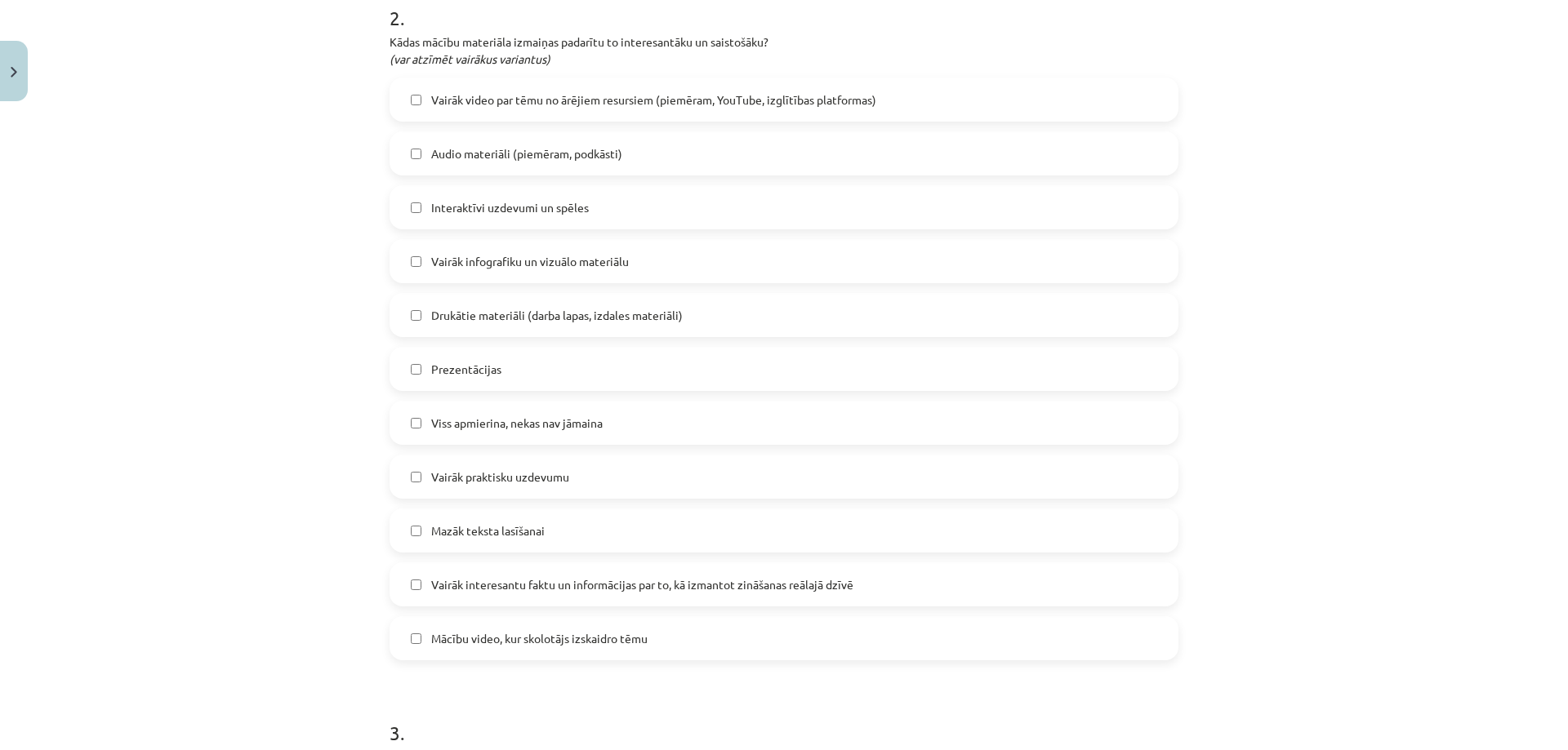
click at [415, 213] on label "Interaktīvi uzdevumi un spēles" at bounding box center [784, 207] width 785 height 41
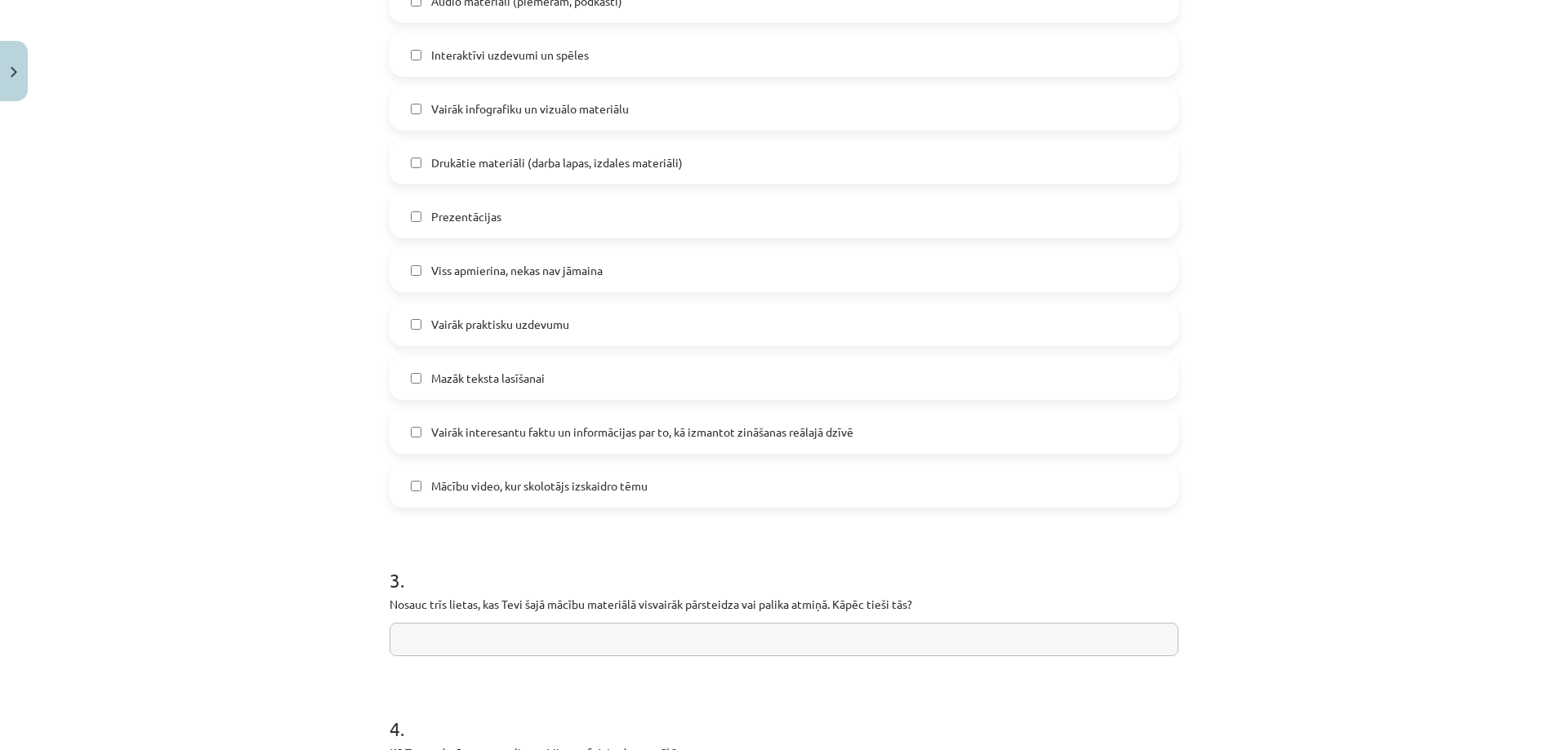
scroll to position [1163, 0]
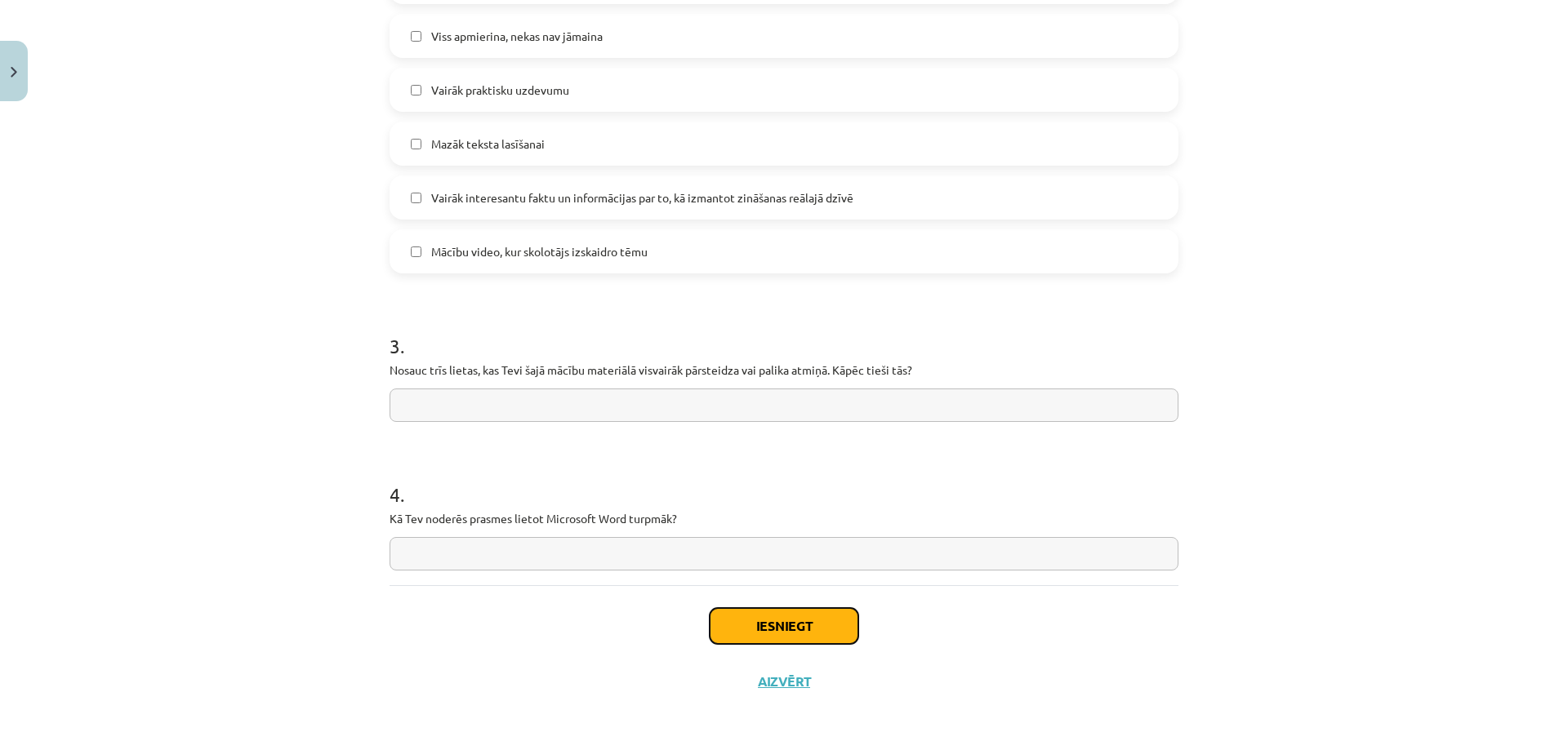
click at [779, 620] on button "Iesniegt" at bounding box center [784, 627] width 149 height 36
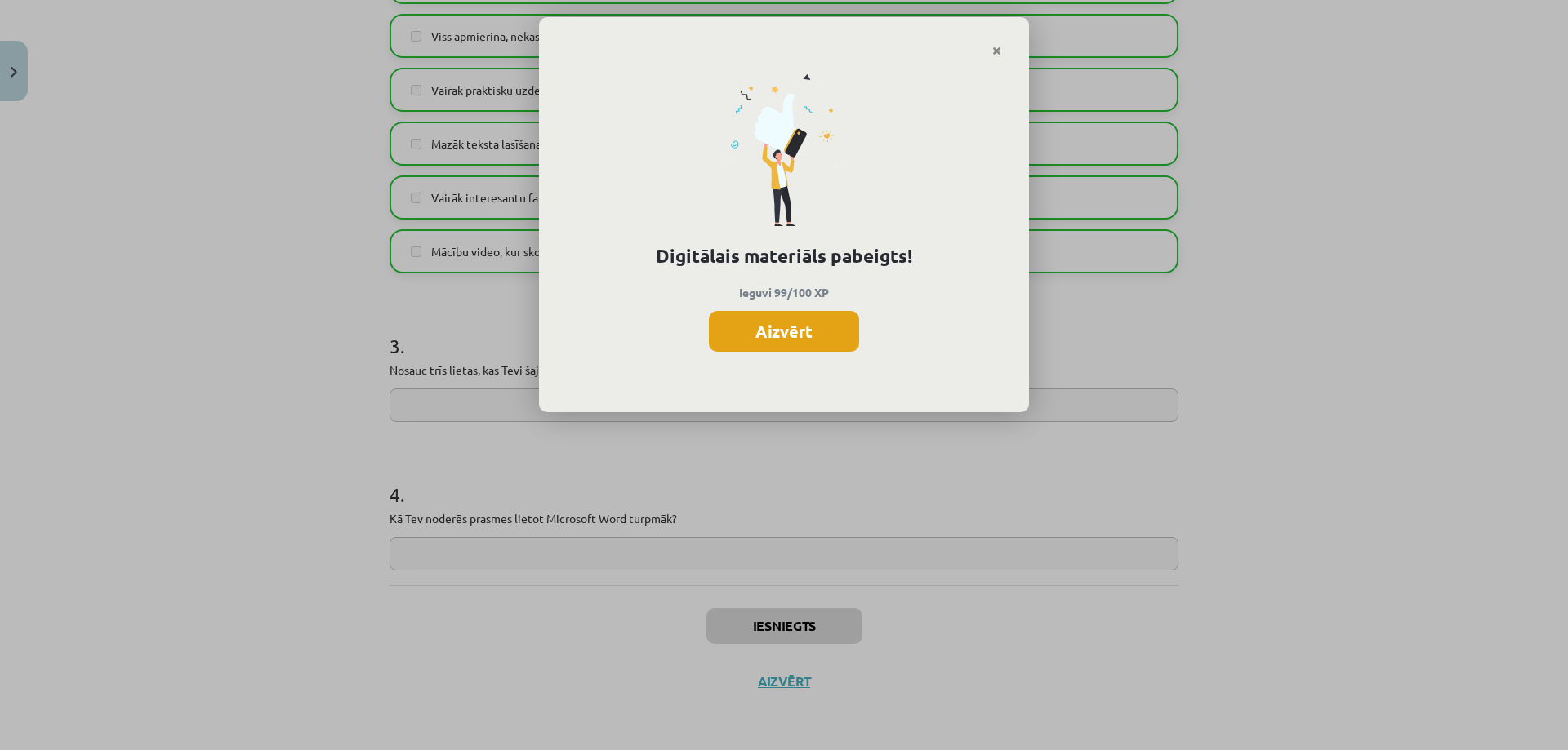
click at [788, 339] on button "Aizvērt" at bounding box center [784, 331] width 150 height 41
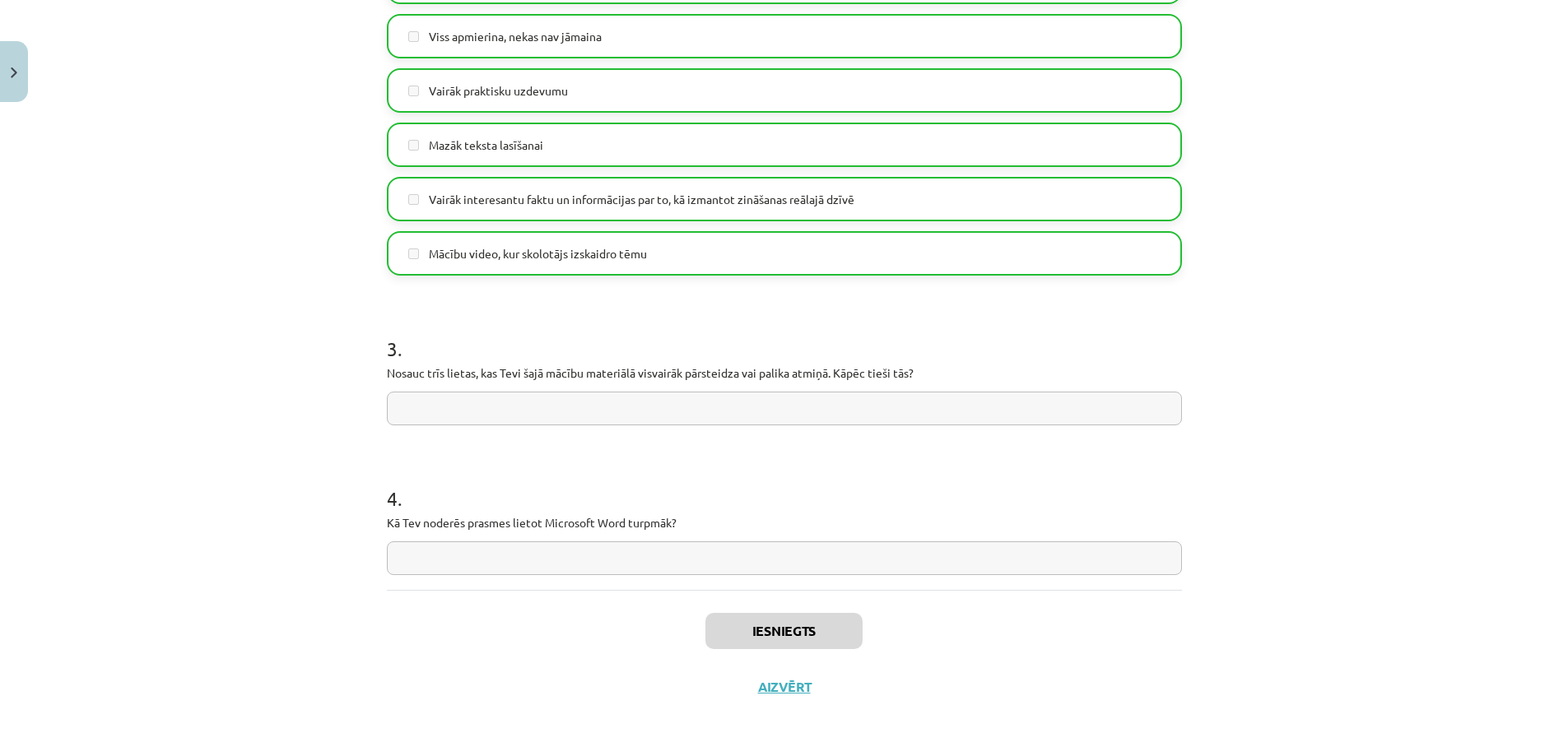
scroll to position [409, 0]
click at [773, 686] on button "Aizvērt" at bounding box center [784, 688] width 63 height 16
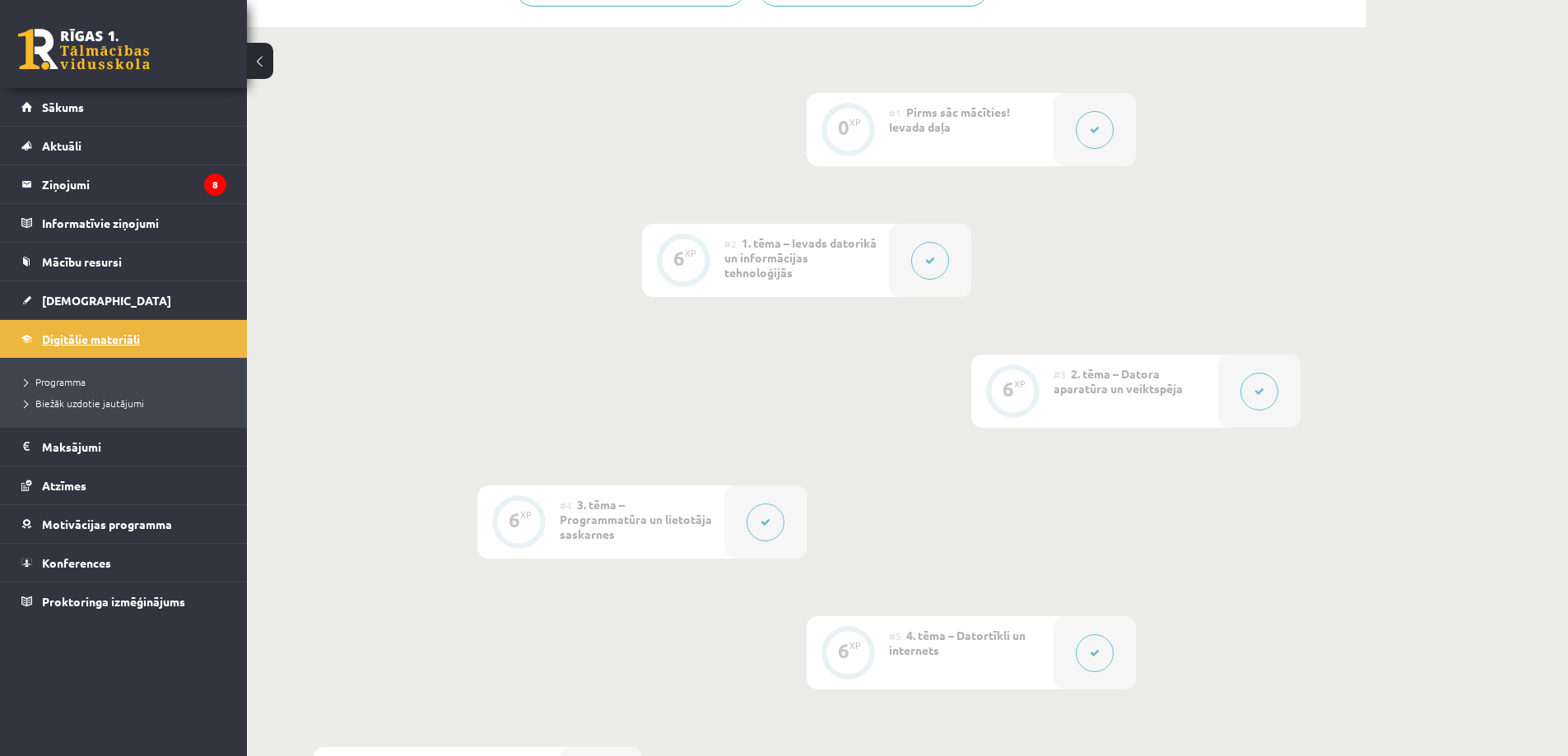
click at [121, 334] on span "Digitālie materiāli" at bounding box center [90, 339] width 98 height 15
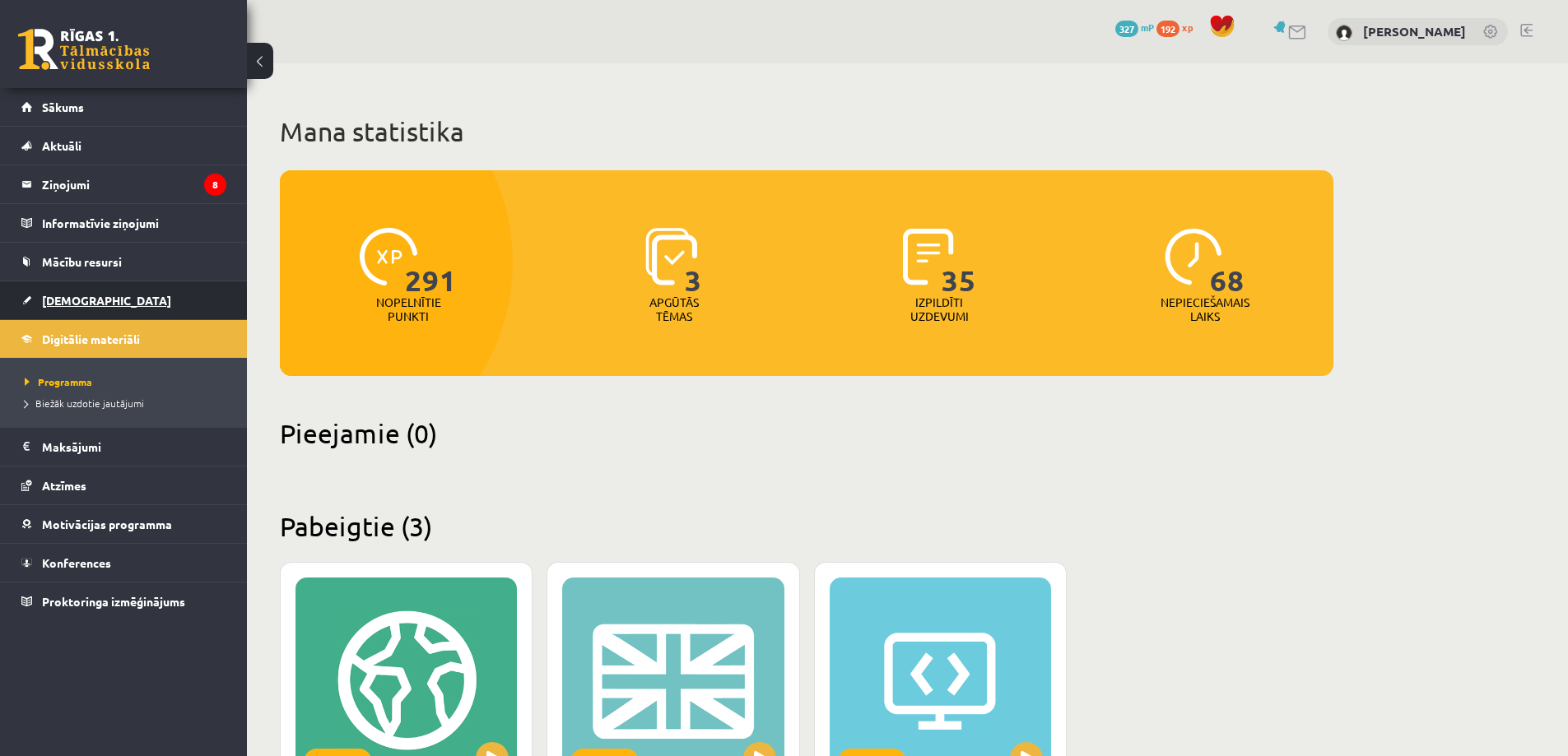
click at [148, 305] on link "[DEMOGRAPHIC_DATA]" at bounding box center [123, 299] width 205 height 37
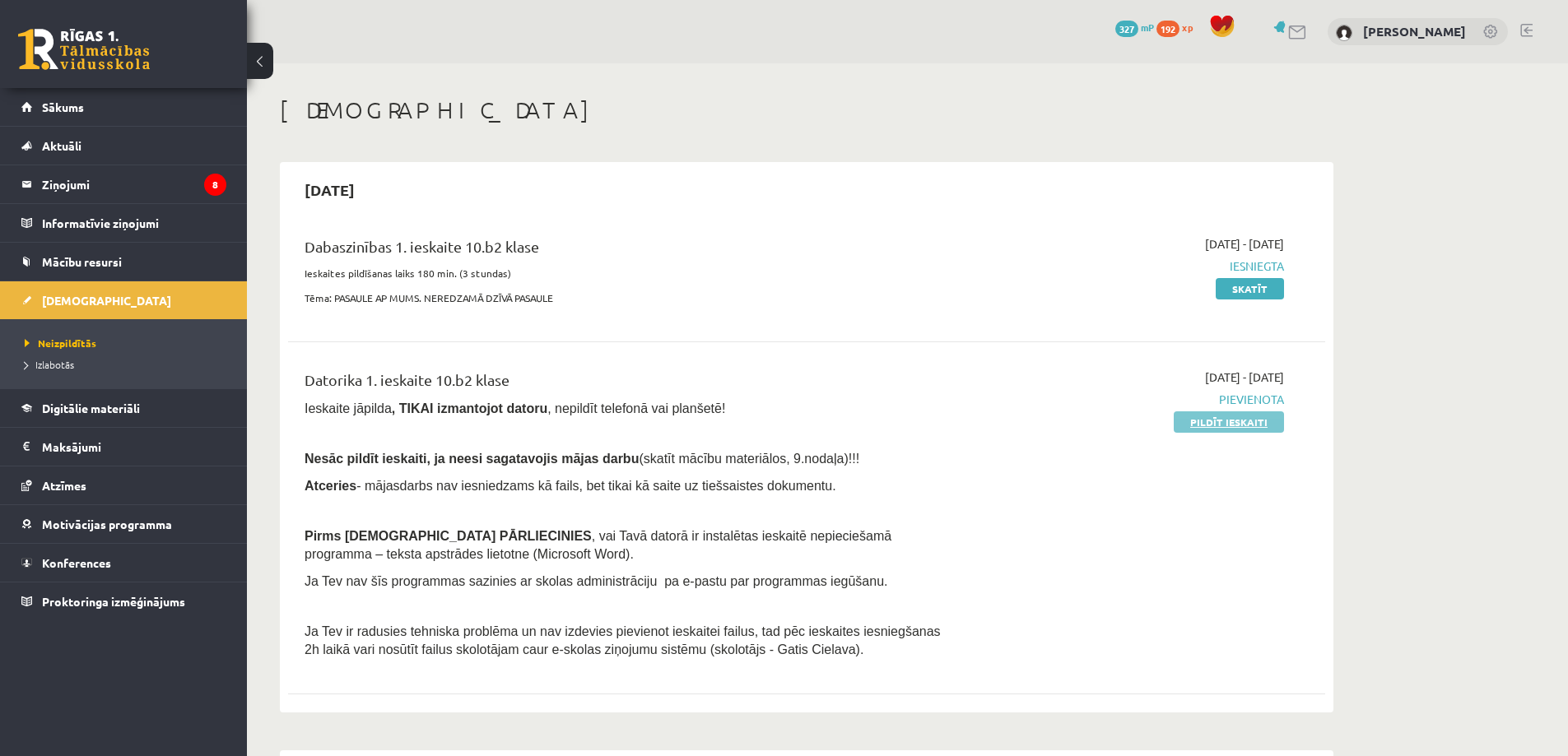
click at [1217, 424] on link "Pildīt ieskaiti" at bounding box center [1228, 422] width 110 height 21
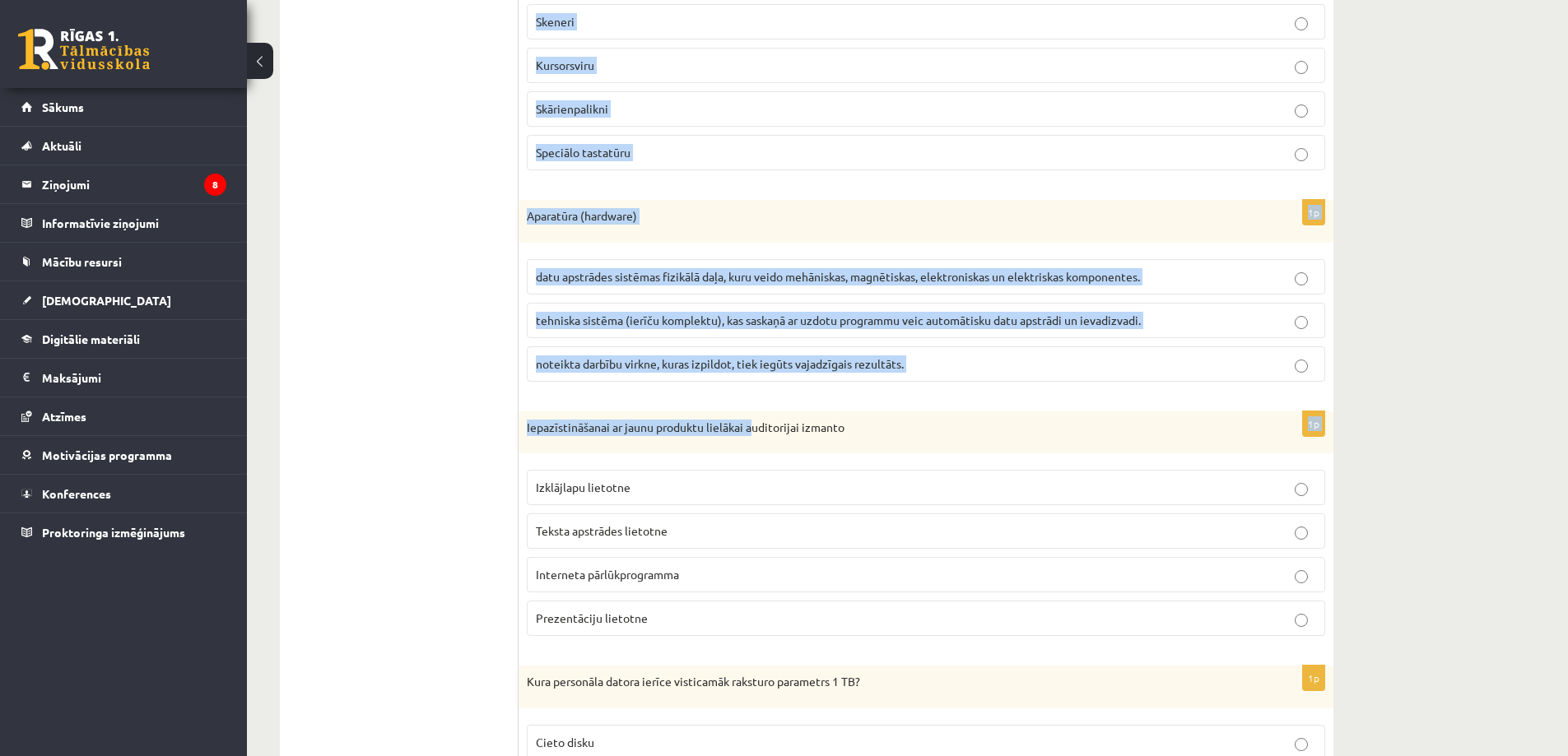
scroll to position [4486, 0]
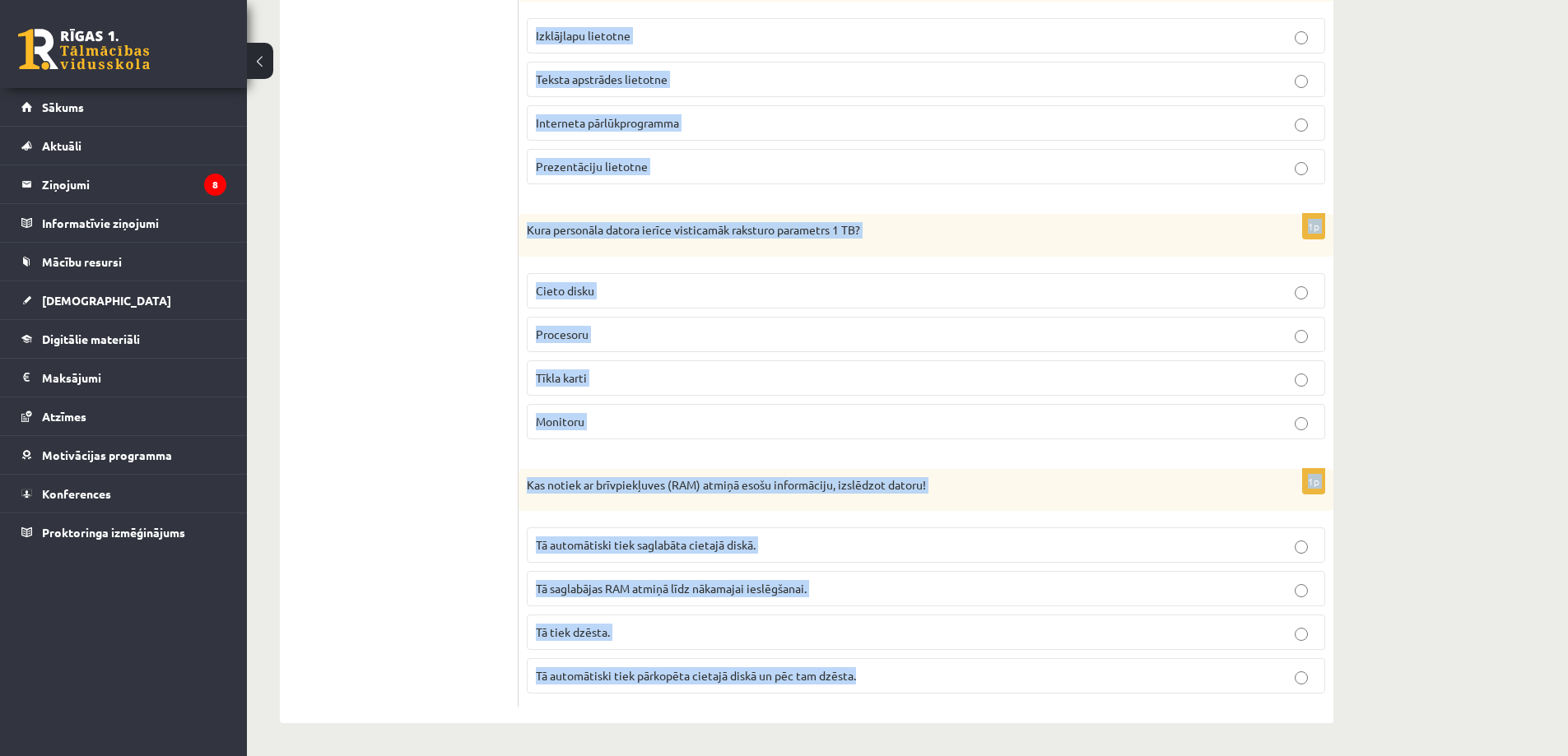
drag, startPoint x: 527, startPoint y: 244, endPoint x: 952, endPoint y: 701, distance: 624.1
copy form "Lo ipsum dolorsi ametcon adip elitsedd eius tempo incididuntu lab etdolo magnaa…"
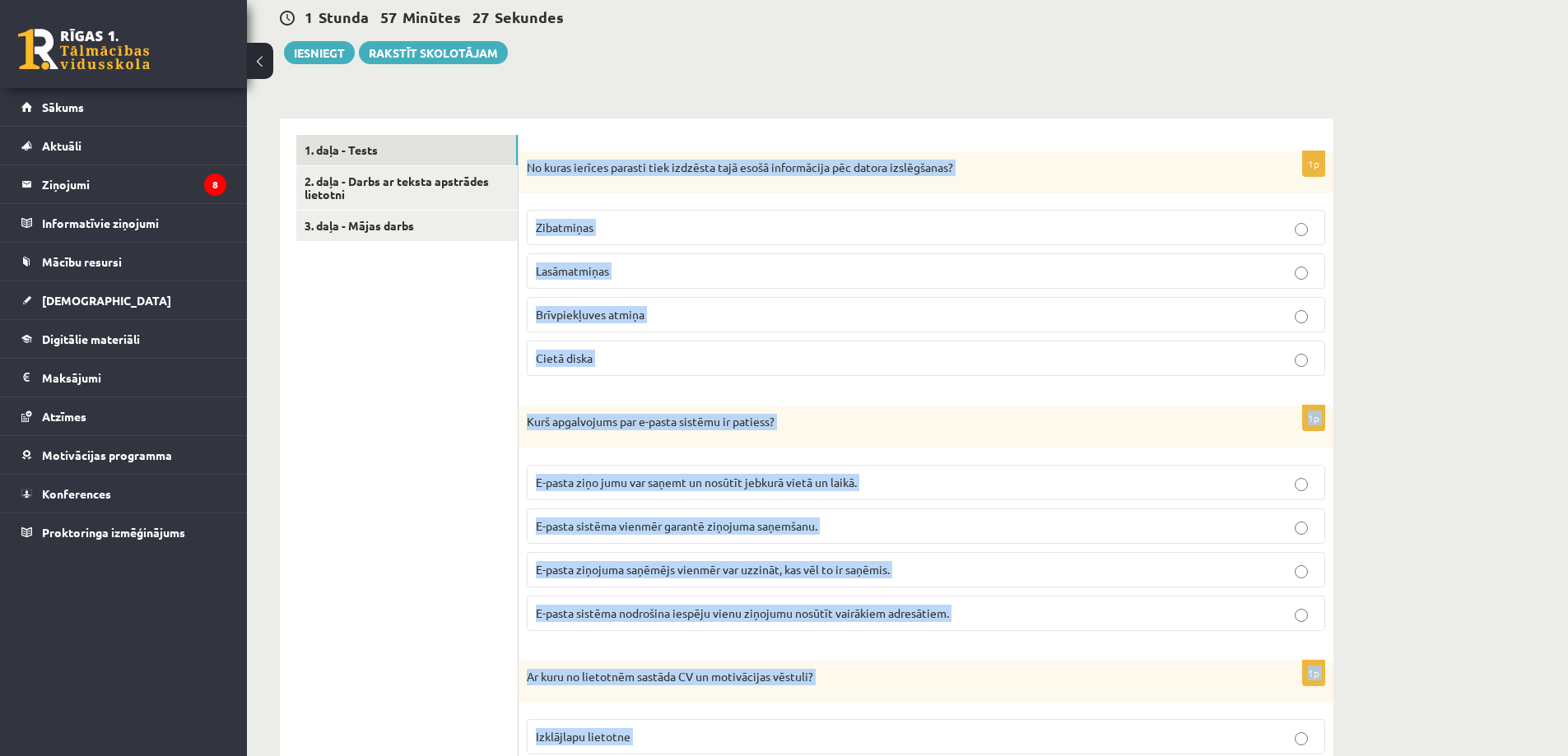
scroll to position [205, 0]
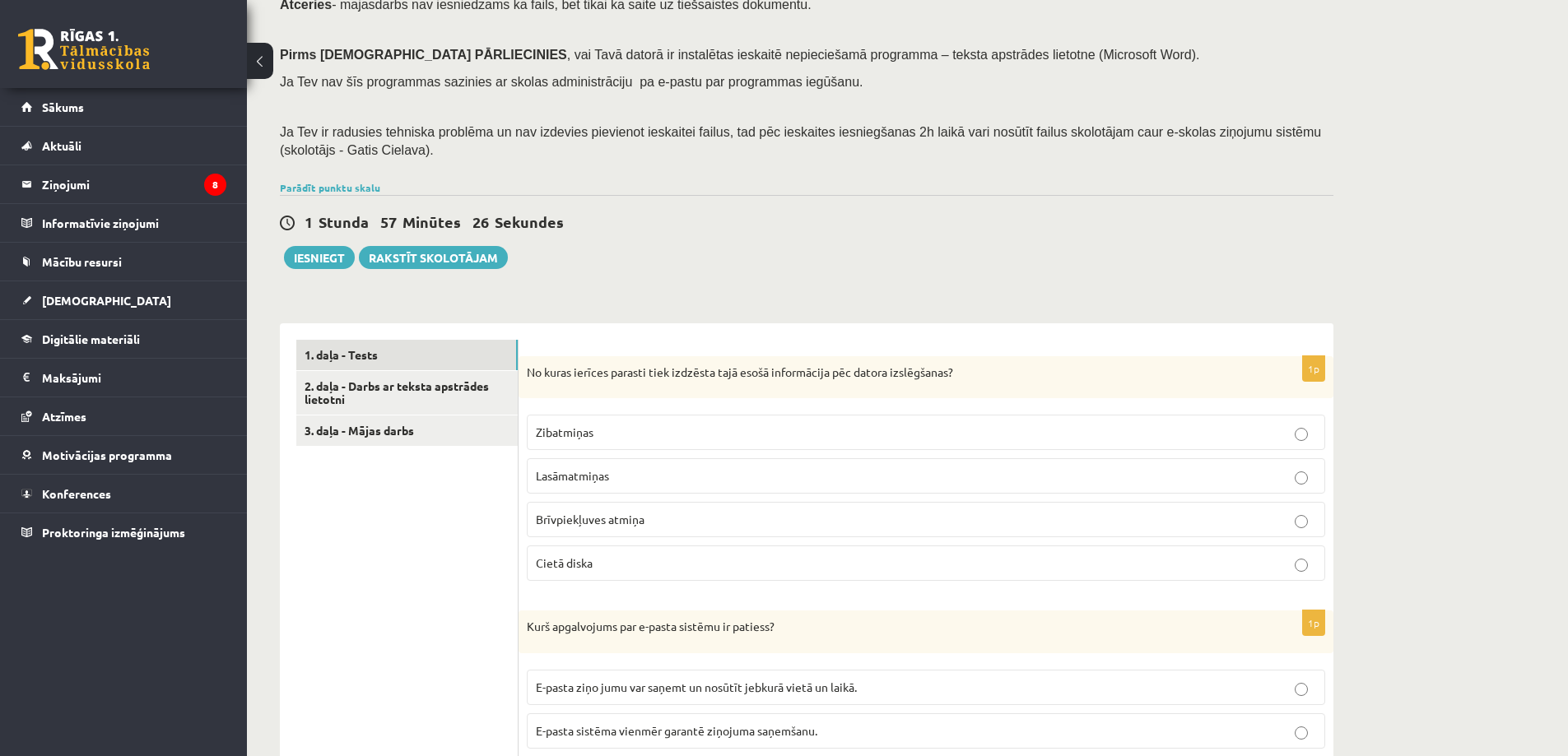
drag, startPoint x: 542, startPoint y: 526, endPoint x: 531, endPoint y: 550, distance: 26.4
click at [542, 526] on span "Brīvpiekļuves atmiņa" at bounding box center [590, 520] width 109 height 15
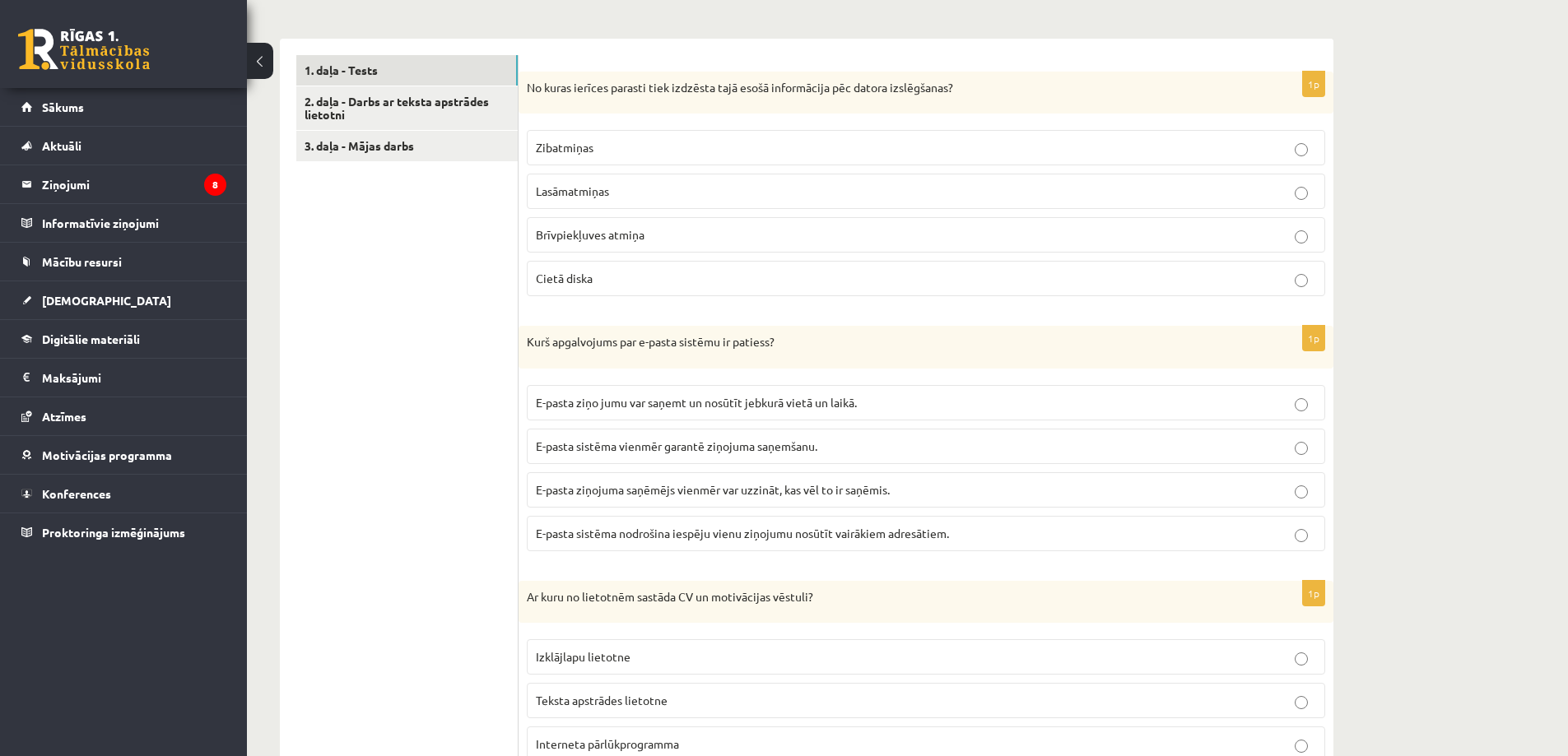
scroll to position [535, 0]
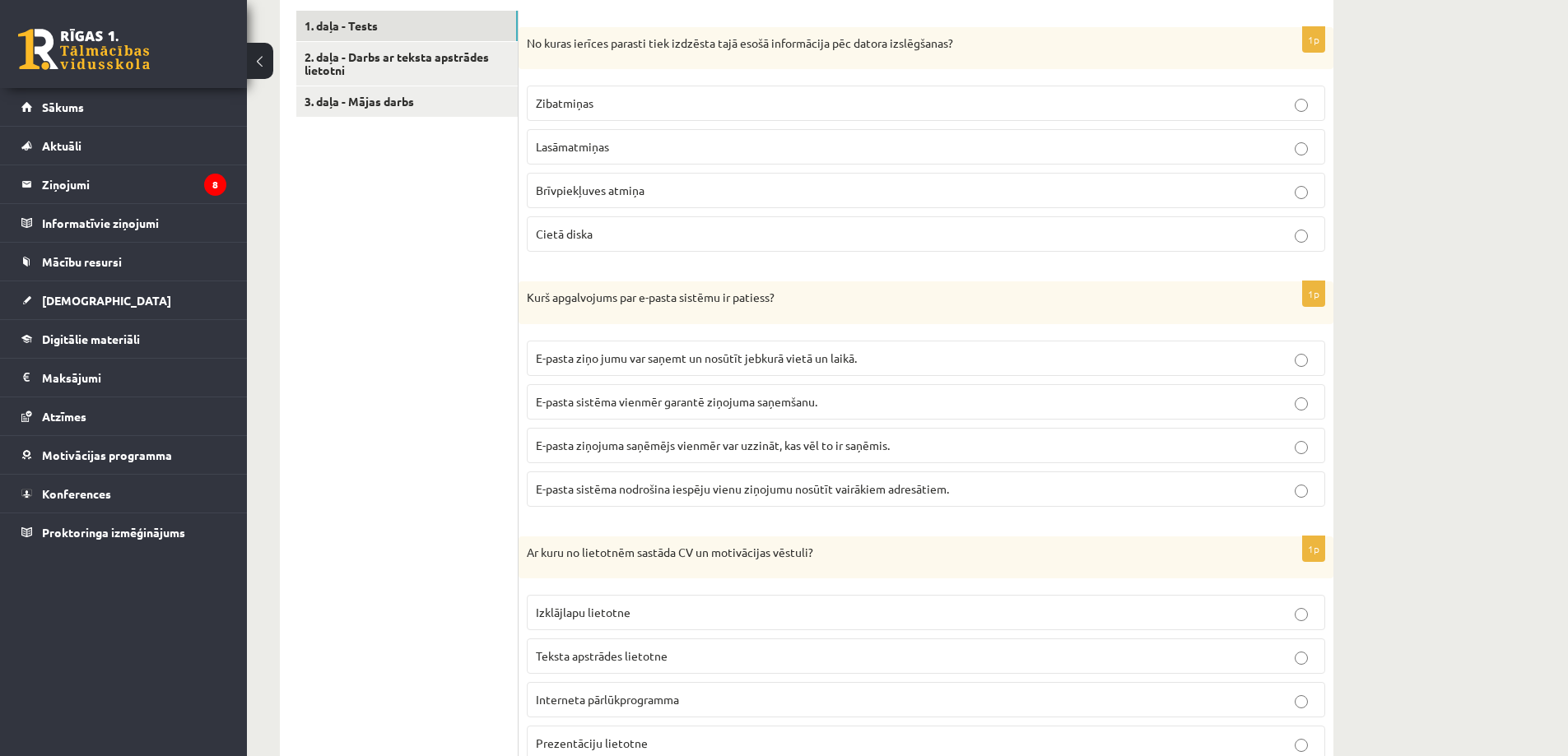
click at [635, 442] on span "E-pasta ziņojuma saņēmējs vienmēr var uzzināt, kas vēl to ir saņēmis." at bounding box center [713, 446] width 354 height 15
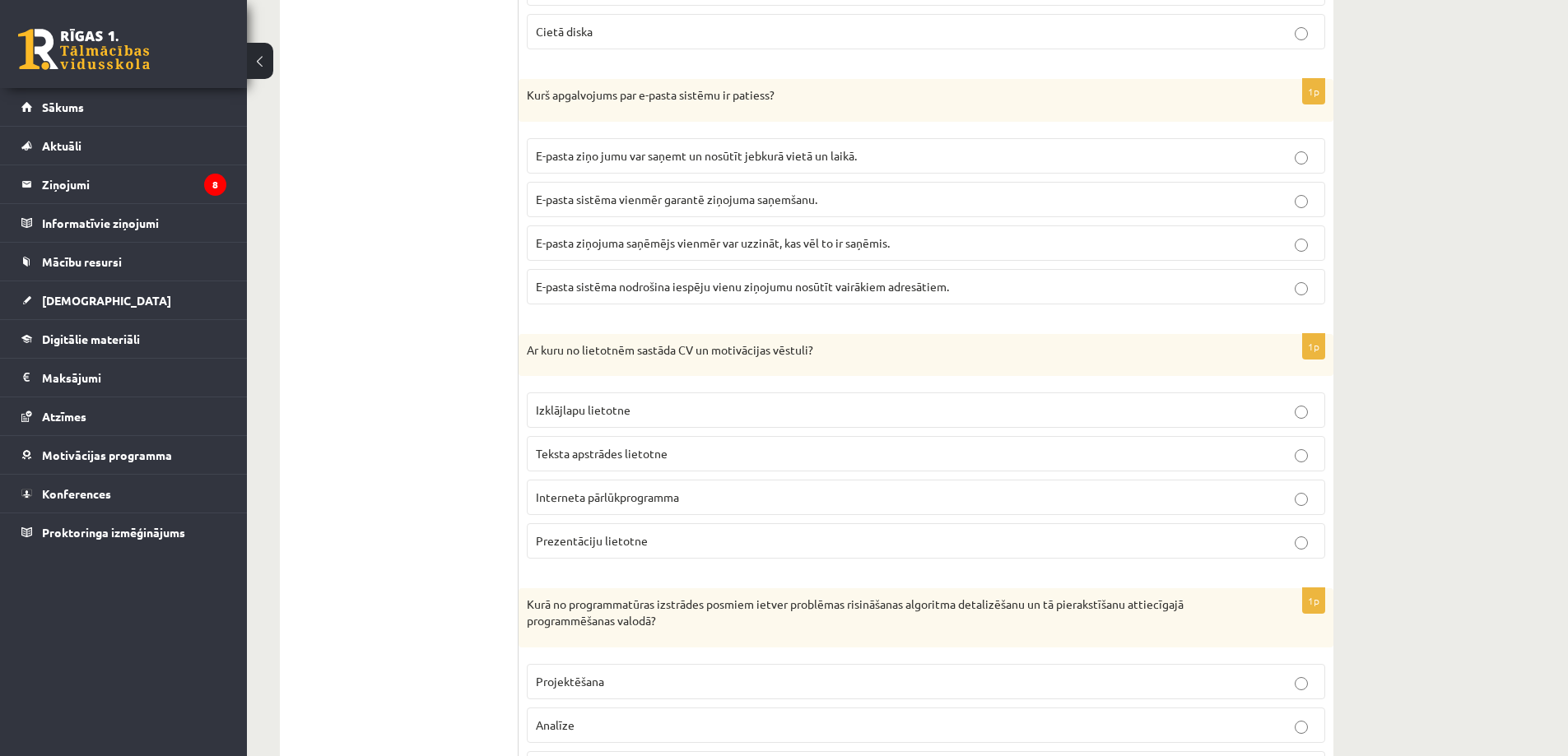
scroll to position [782, 0]
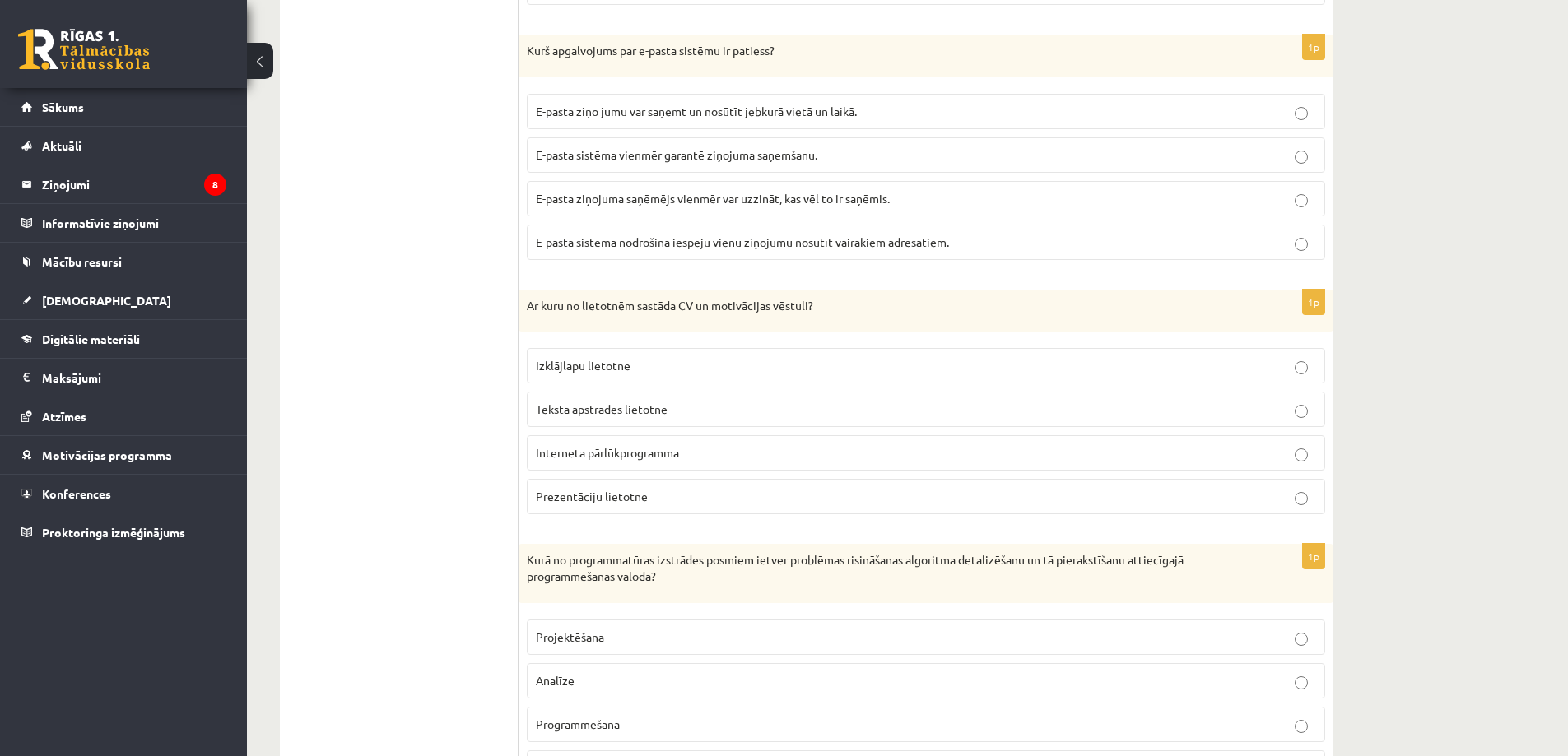
click at [553, 408] on span "Teksta apstrādes lietotne" at bounding box center [602, 409] width 132 height 15
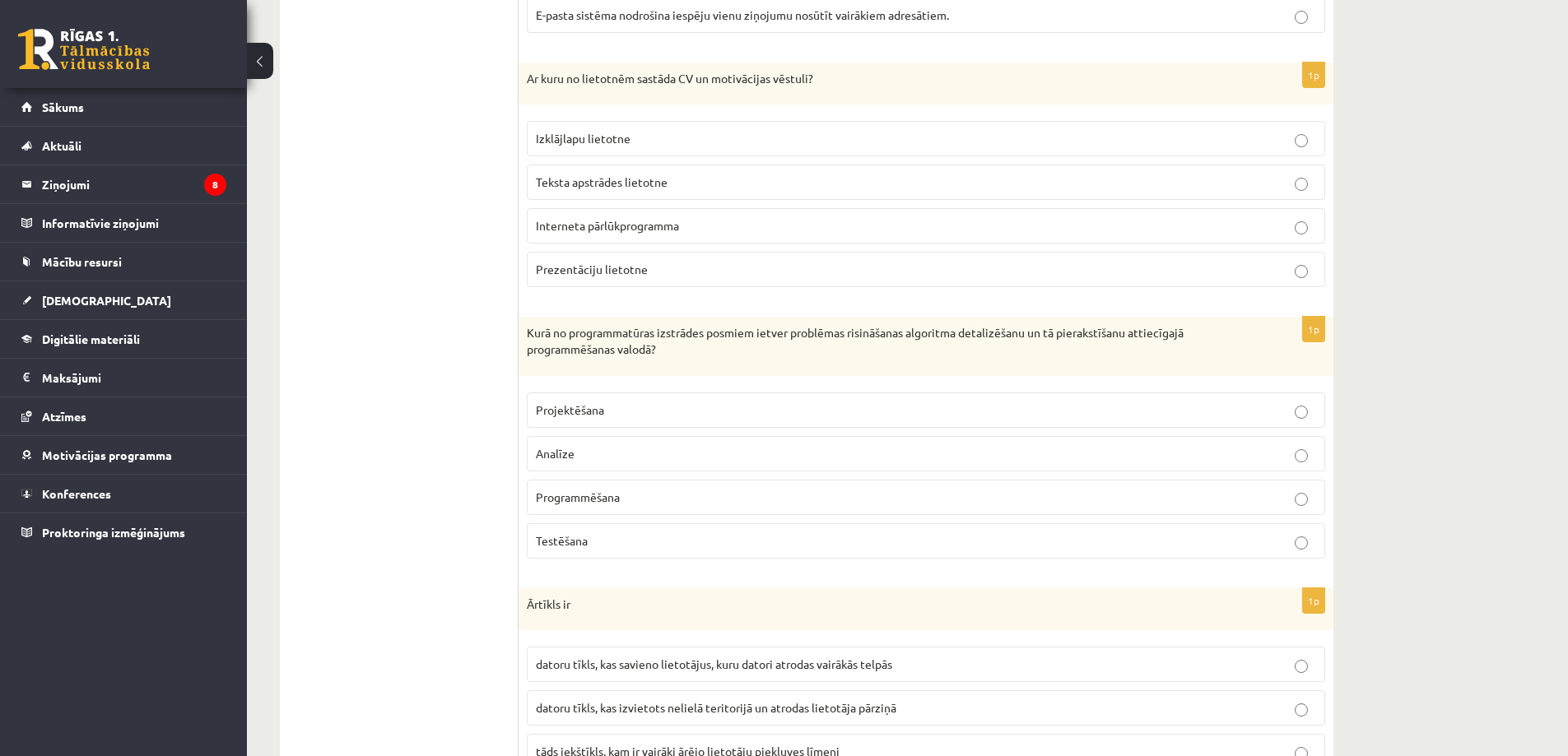
scroll to position [1029, 0]
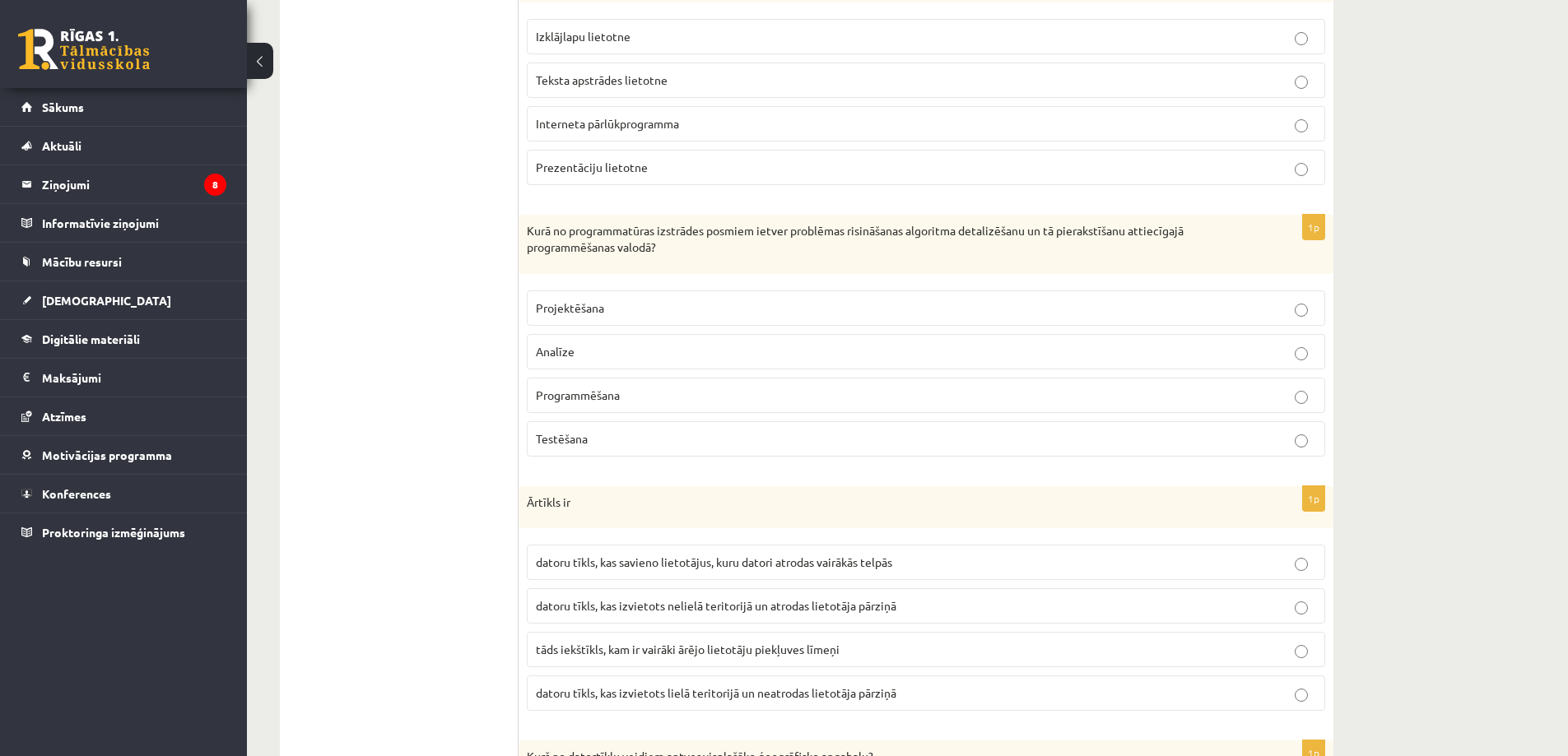
click at [576, 391] on span "Programmēšana" at bounding box center [578, 395] width 84 height 15
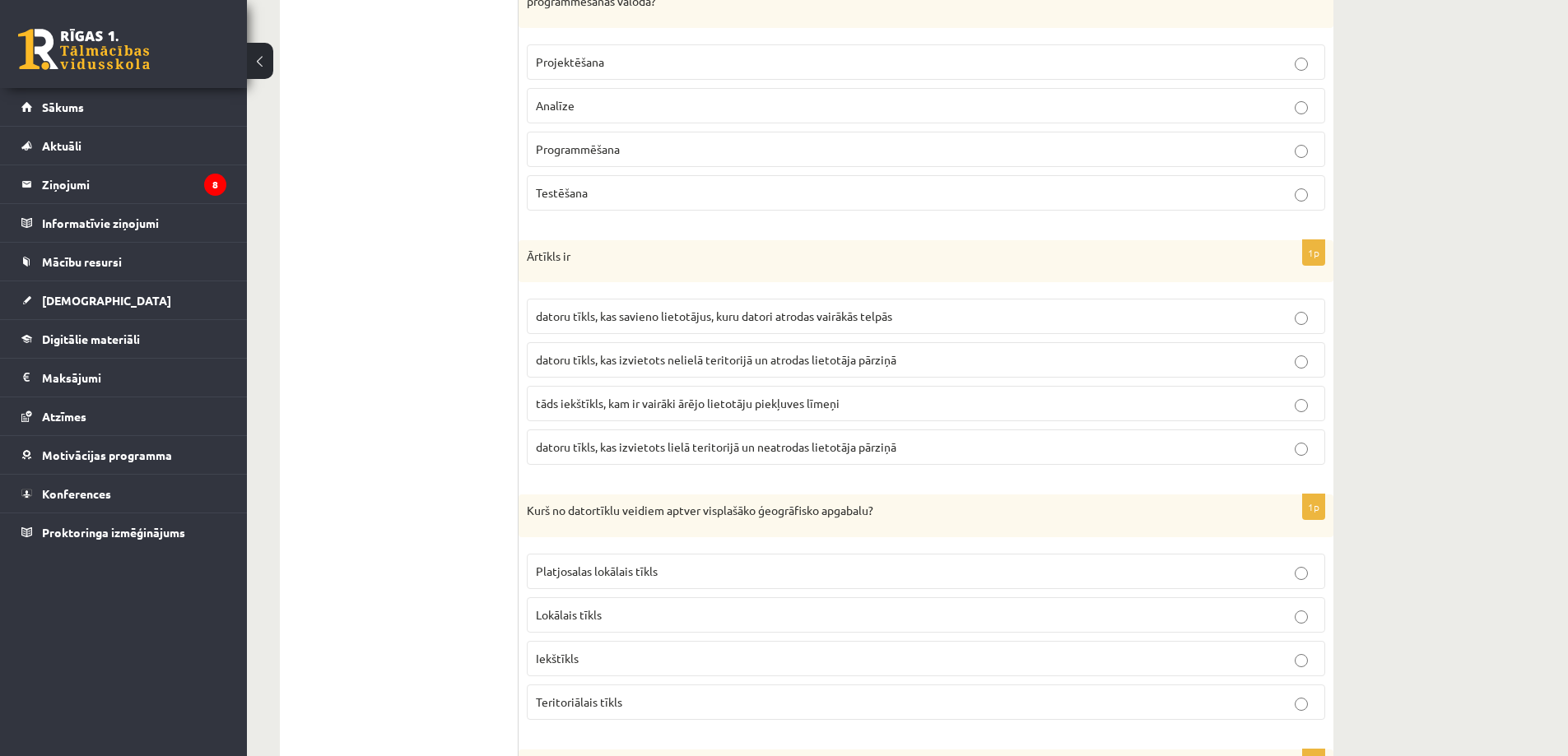
scroll to position [1358, 0]
click at [698, 317] on span "datoru tīkls, kas savieno lietotājus, kuru datori atrodas vairākās telpās" at bounding box center [714, 315] width 356 height 15
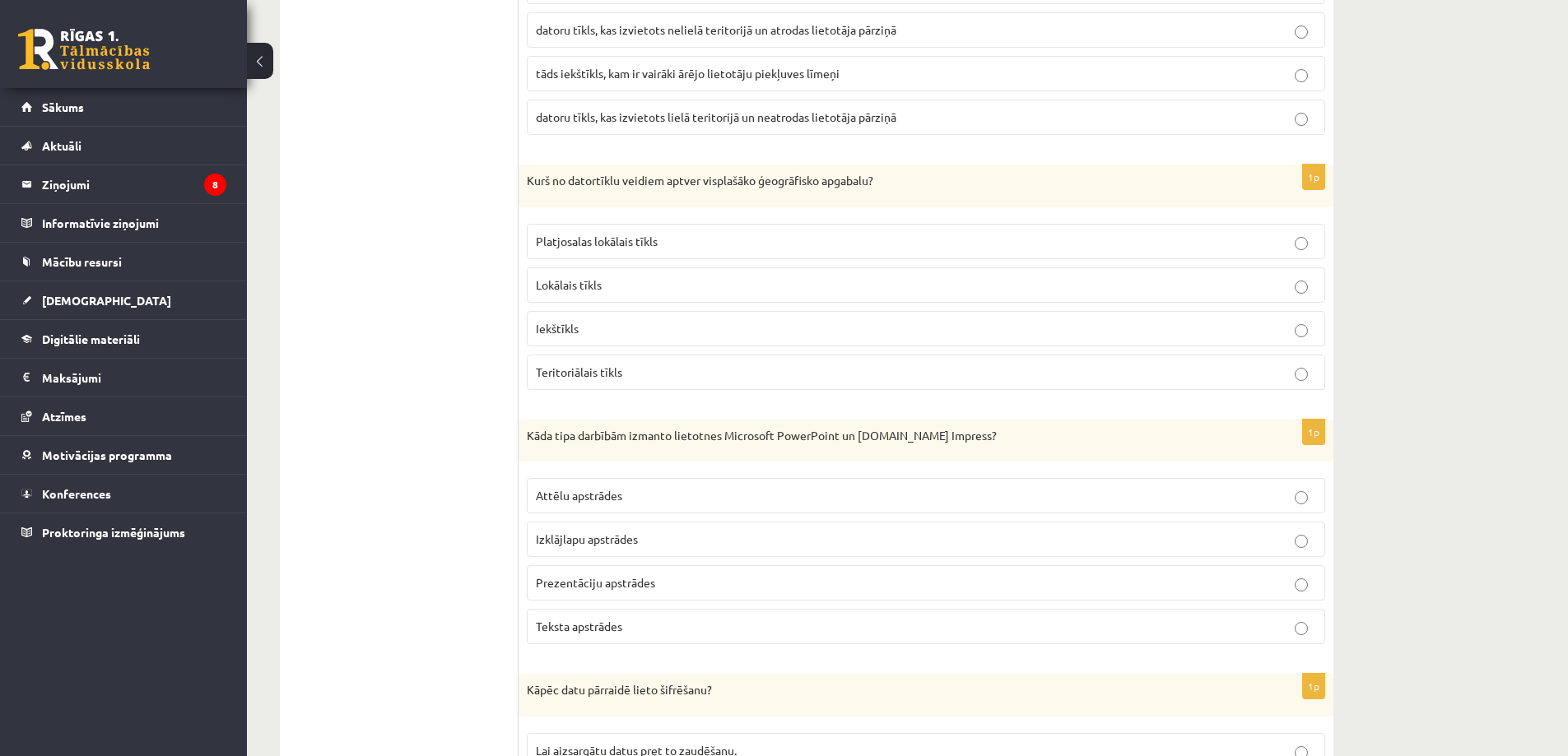
click at [604, 370] on span "Teritoriālais tīkls" at bounding box center [579, 372] width 87 height 15
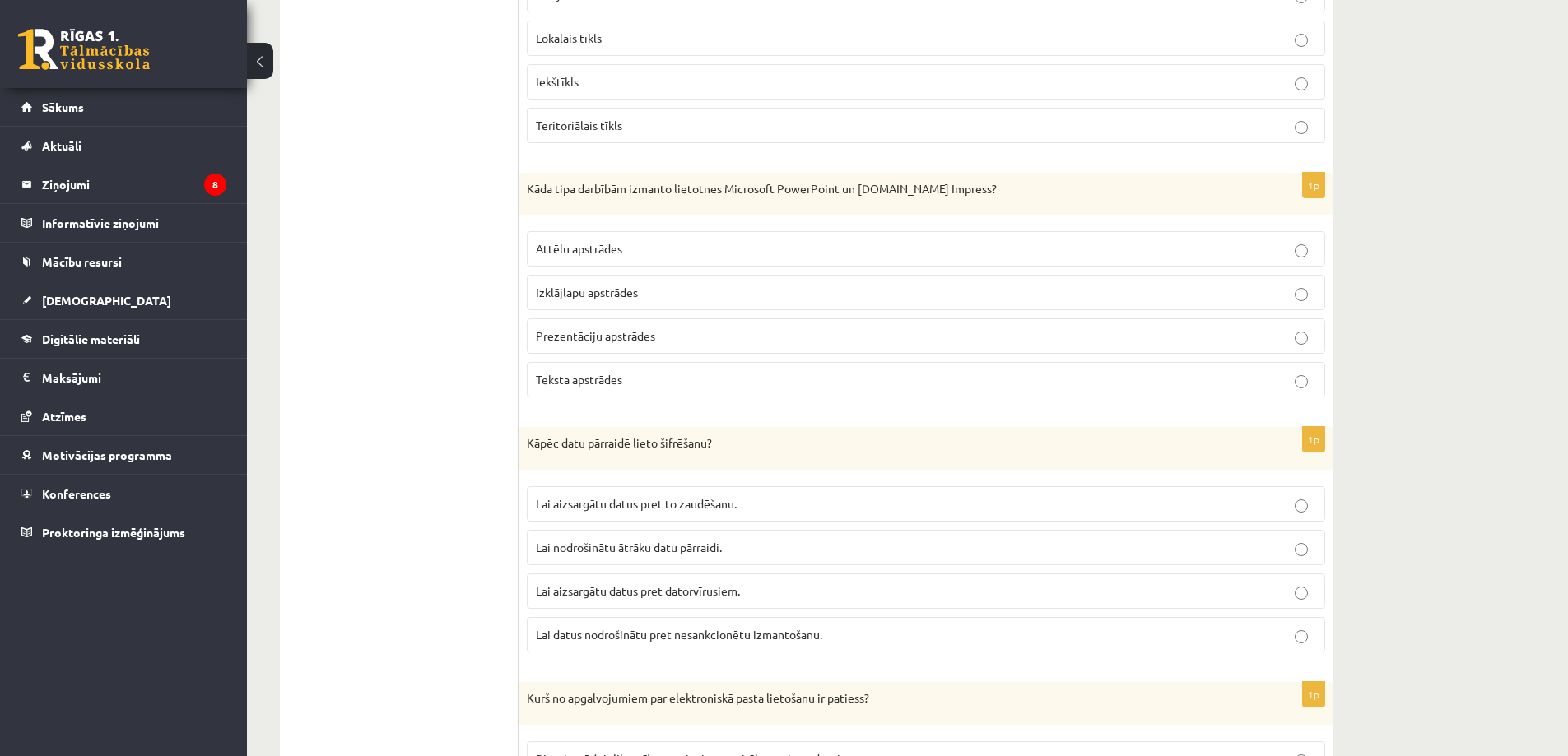
scroll to position [1852, 0]
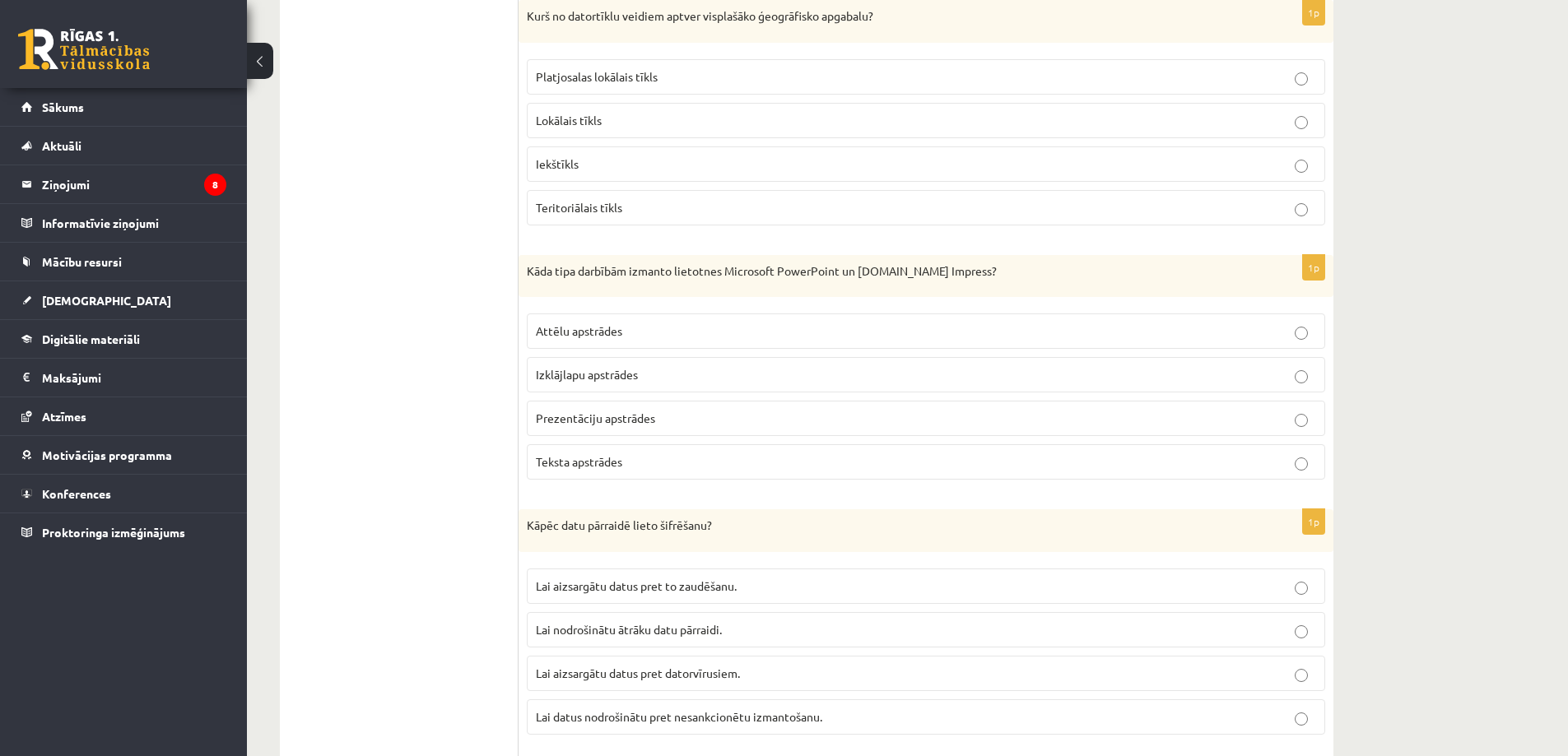
click at [542, 404] on label "Prezentāciju apstrādes" at bounding box center [926, 418] width 798 height 36
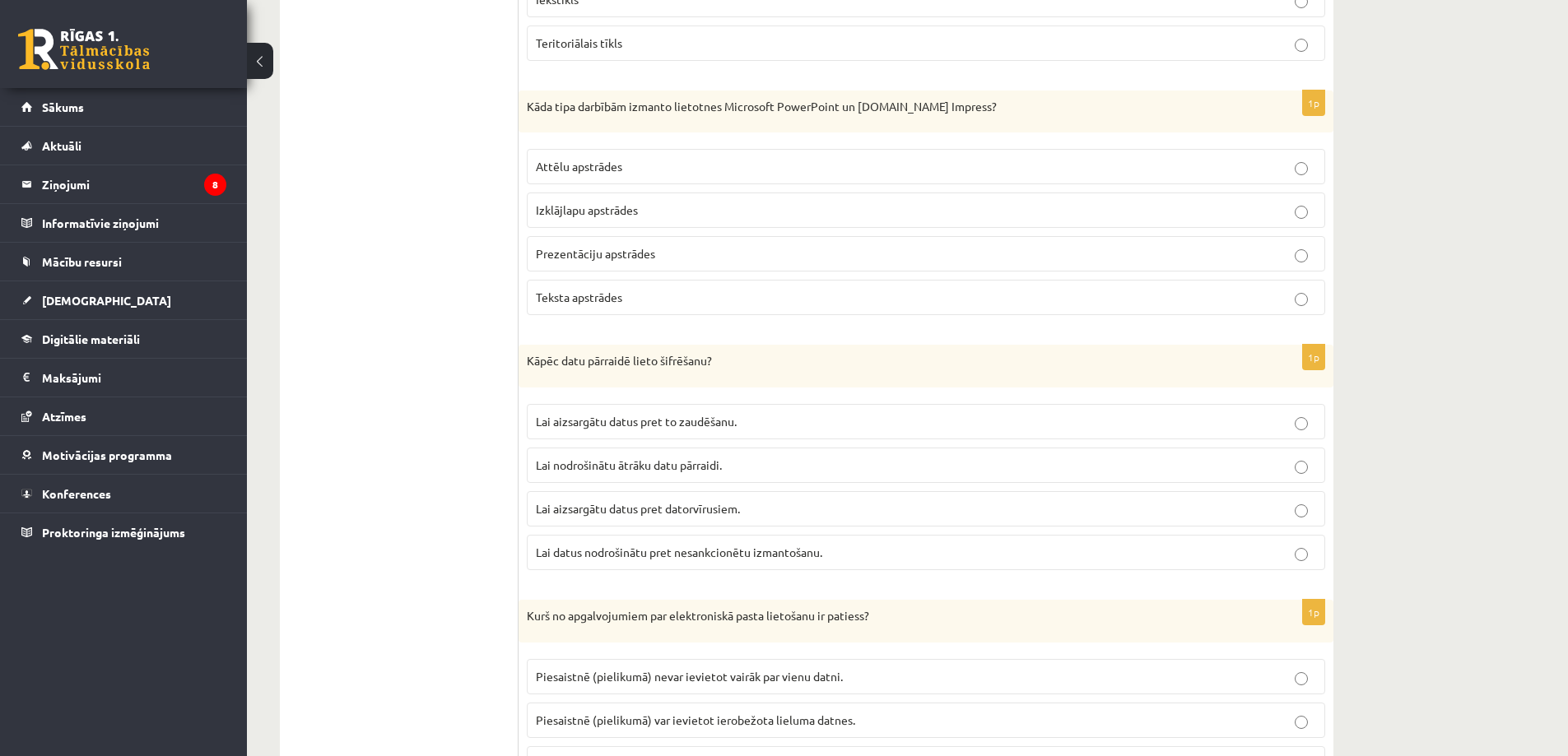
scroll to position [2099, 0]
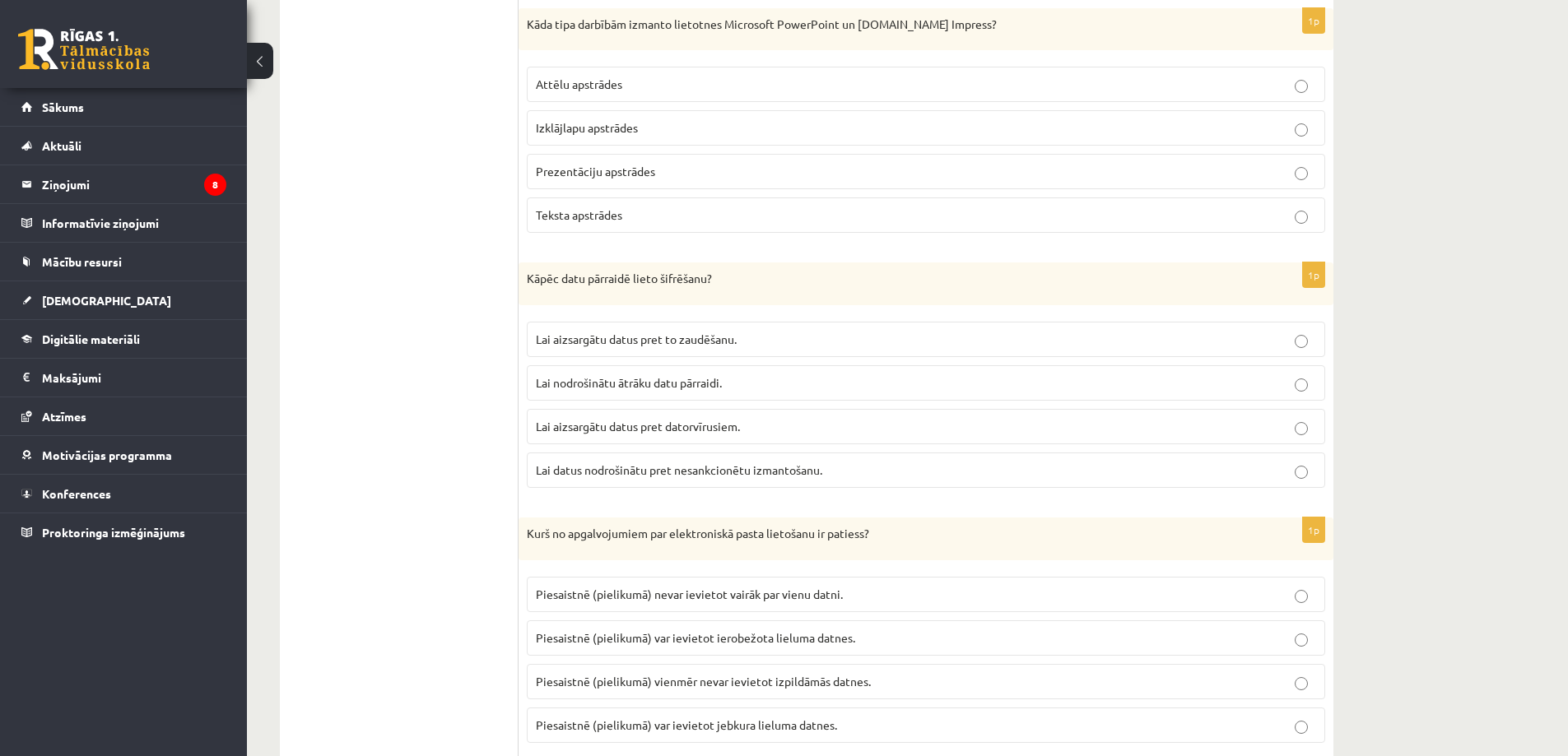
click at [572, 472] on span "Lai datus nodrošinātu pret nesankcionētu izmantošanu." at bounding box center [679, 470] width 287 height 15
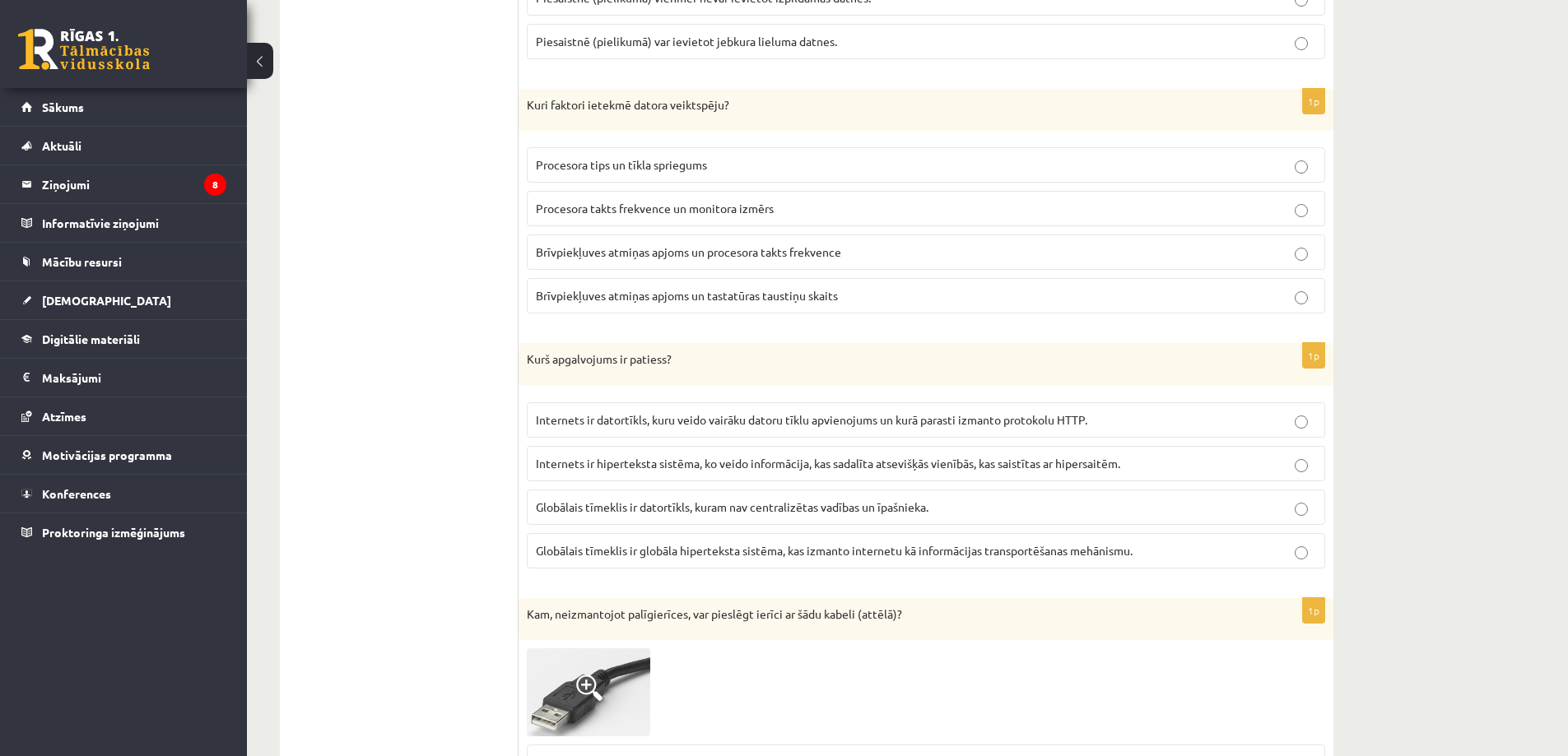
scroll to position [2675, 0]
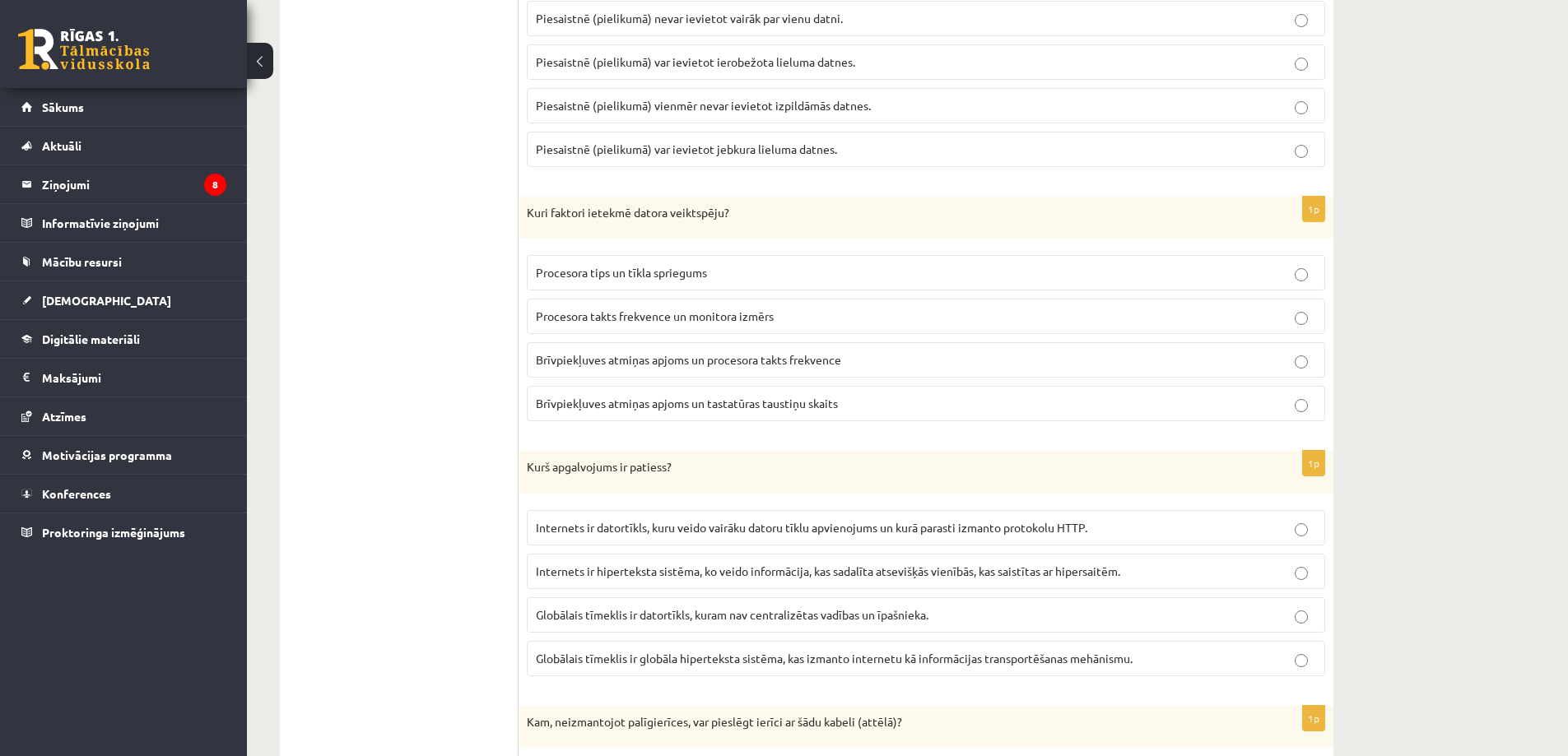
click at [666, 367] on span "Brīvpiekļuves atmiņas apjoms un procesora takts frekvence" at bounding box center [689, 360] width 305 height 15
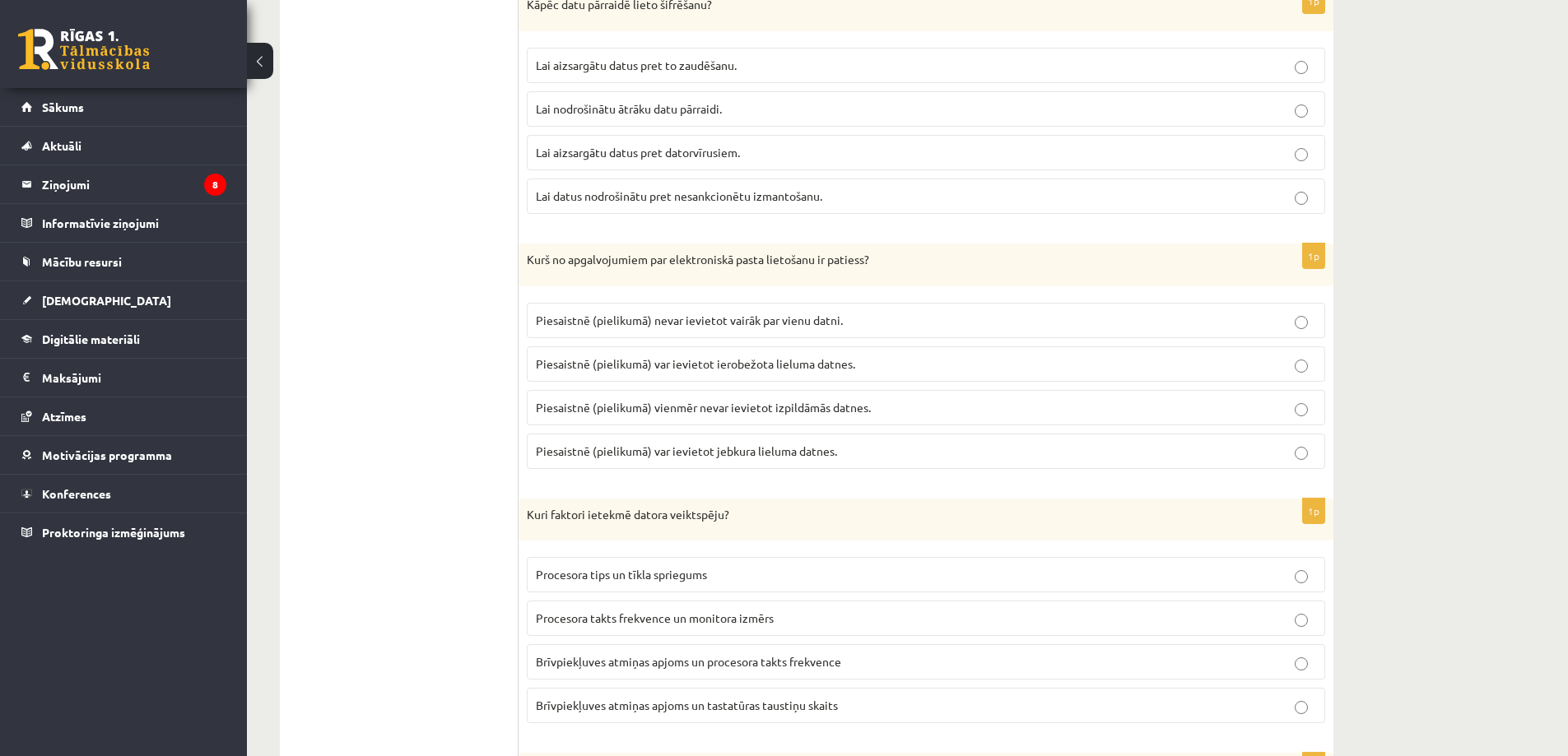
scroll to position [2263, 0]
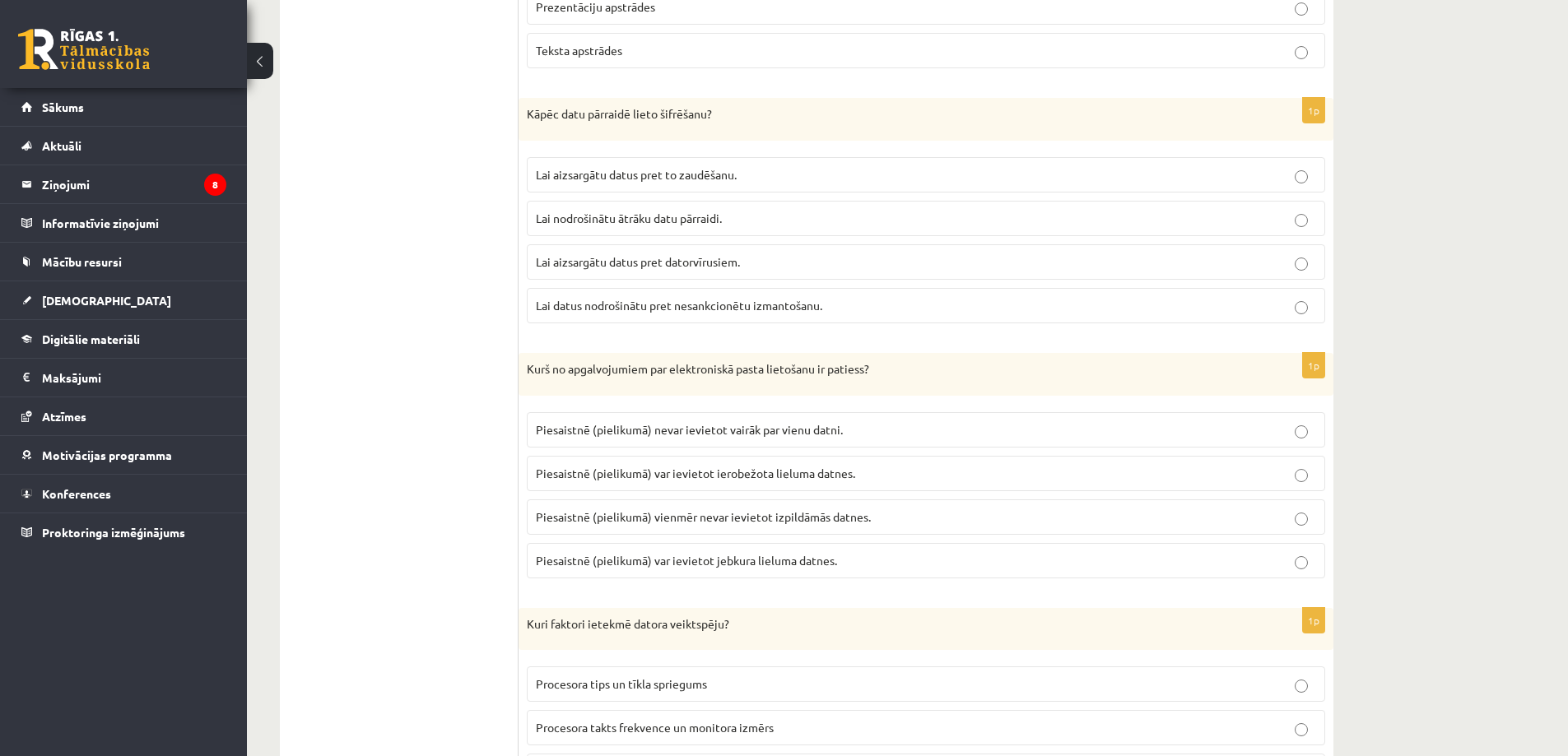
click at [696, 482] on p "Piesaistnē (pielikumā) var ievietot ierobežota lieluma datnes." at bounding box center [926, 473] width 781 height 17
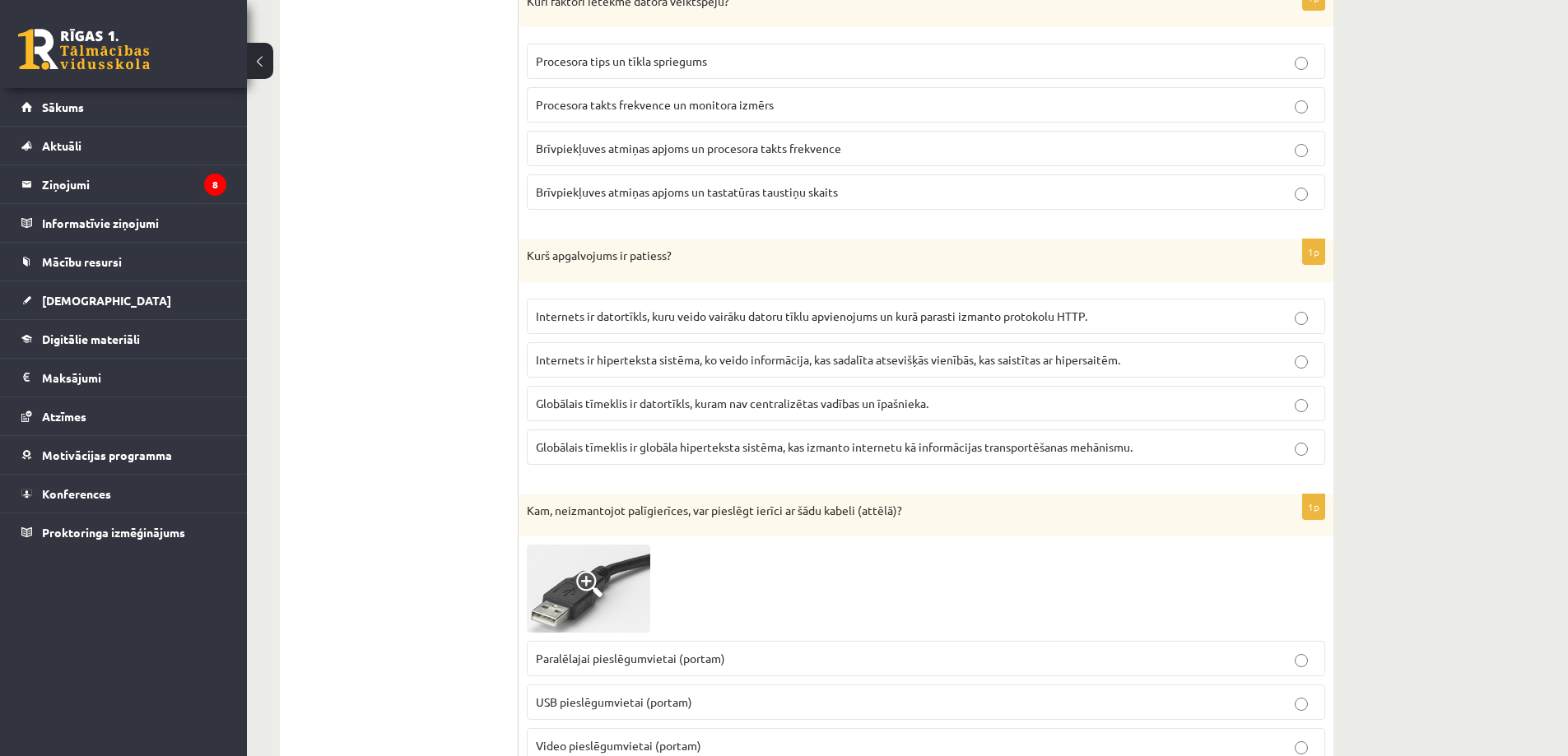
scroll to position [2922, 0]
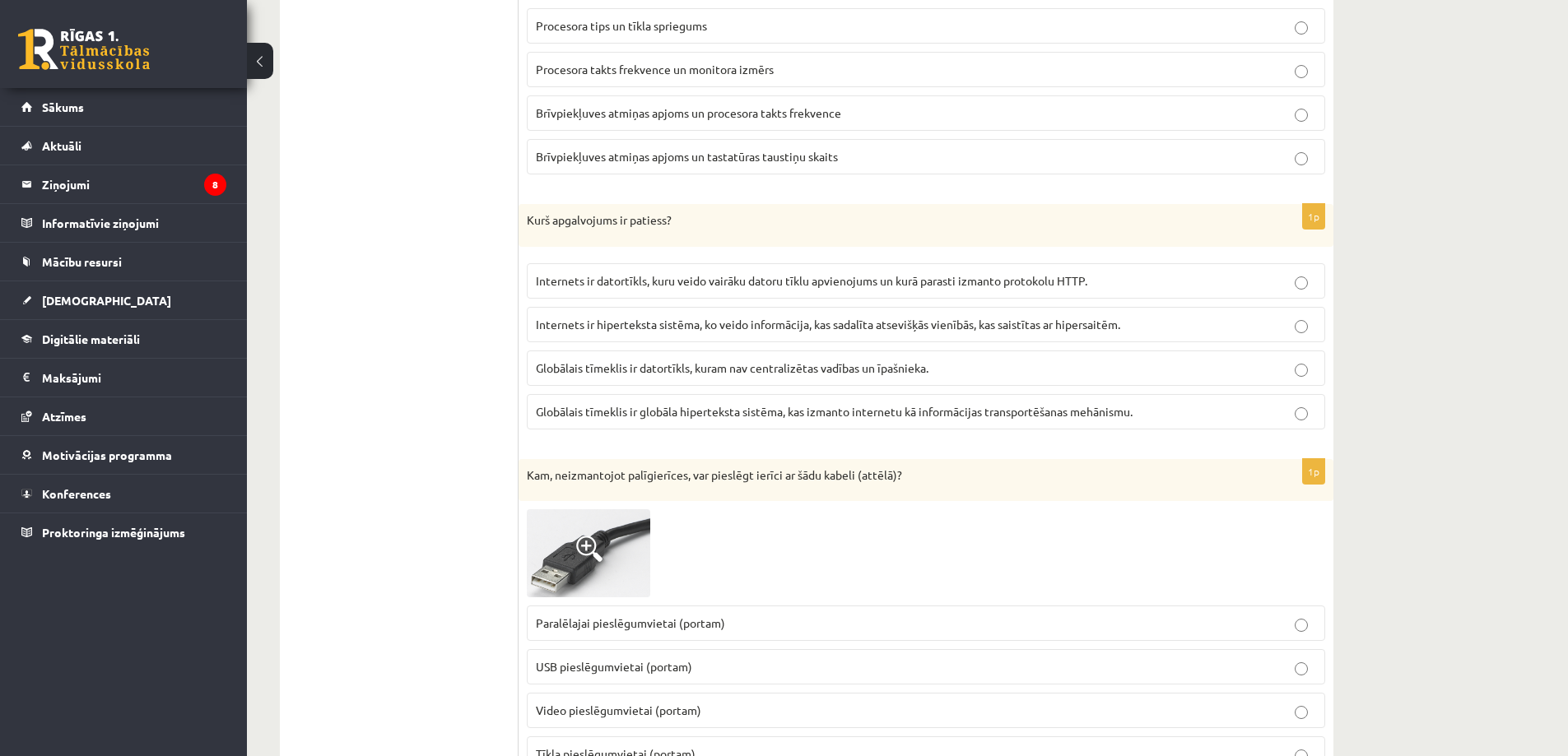
click at [605, 407] on span "Globālais tīmeklis ir globāla hiperteksta sistēma, kas izmanto internetu kā inf…" at bounding box center [835, 412] width 597 height 15
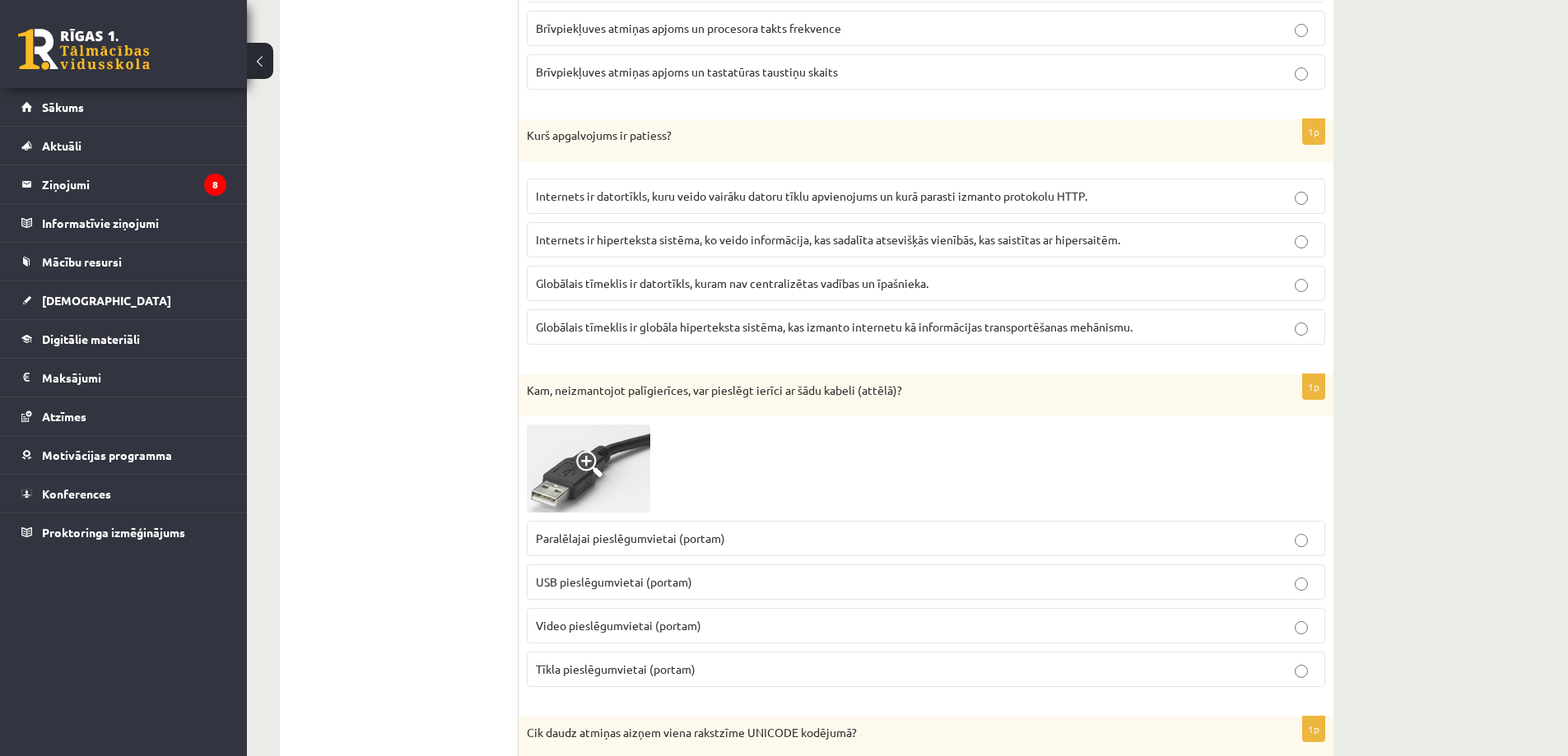
scroll to position [3168, 0]
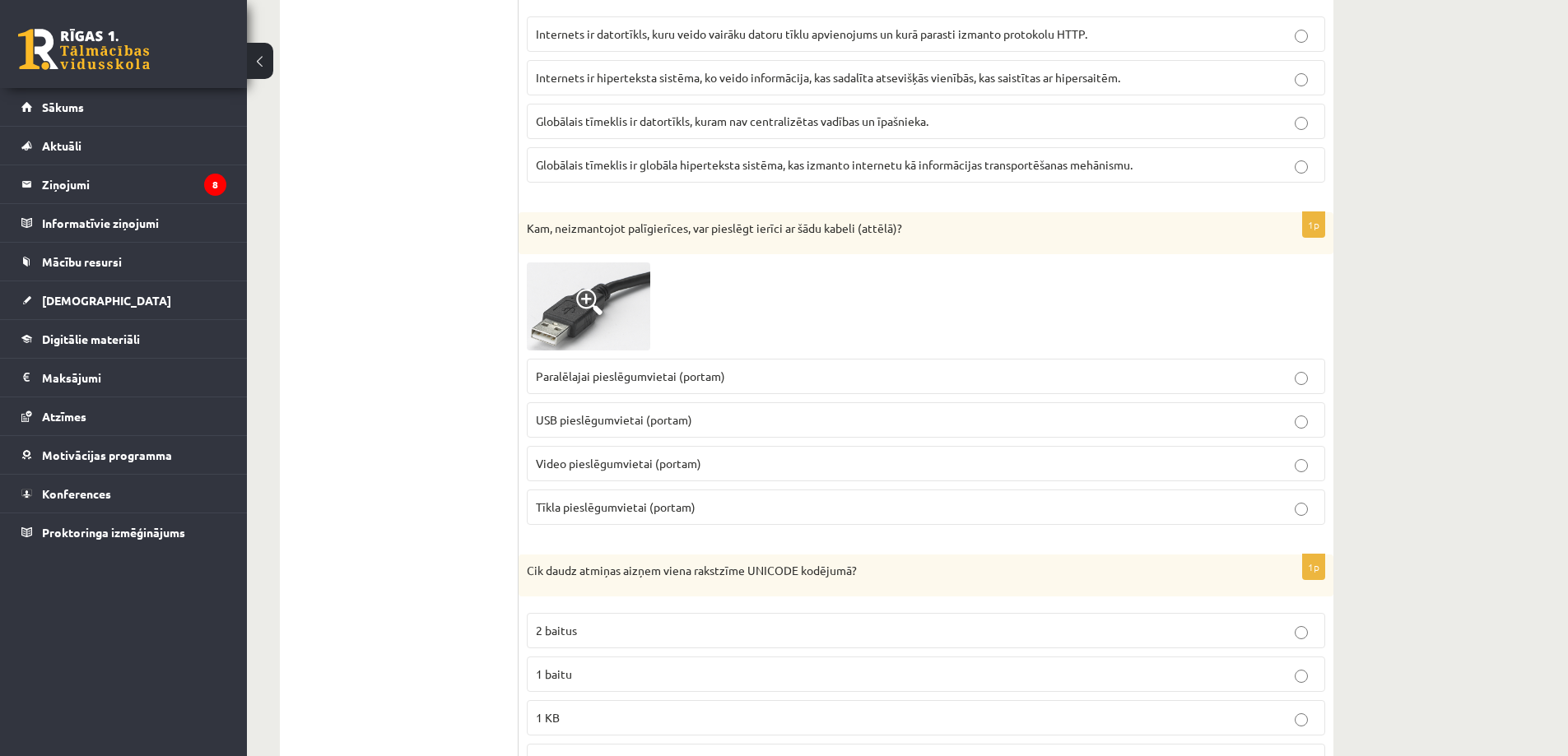
click at [600, 377] on span "Paralēlajai pieslēgumvietai (portam)" at bounding box center [630, 376] width 189 height 15
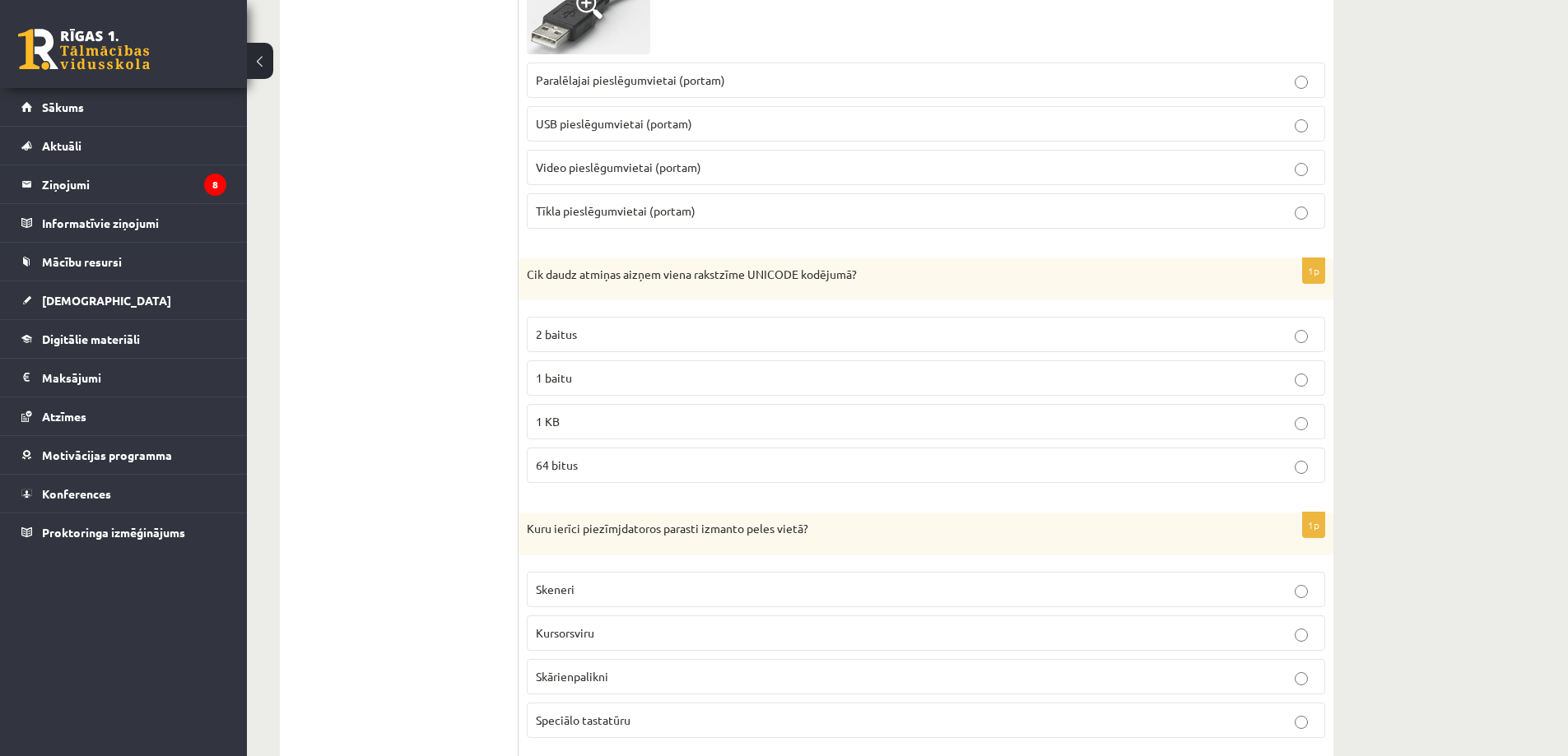
scroll to position [3498, 0]
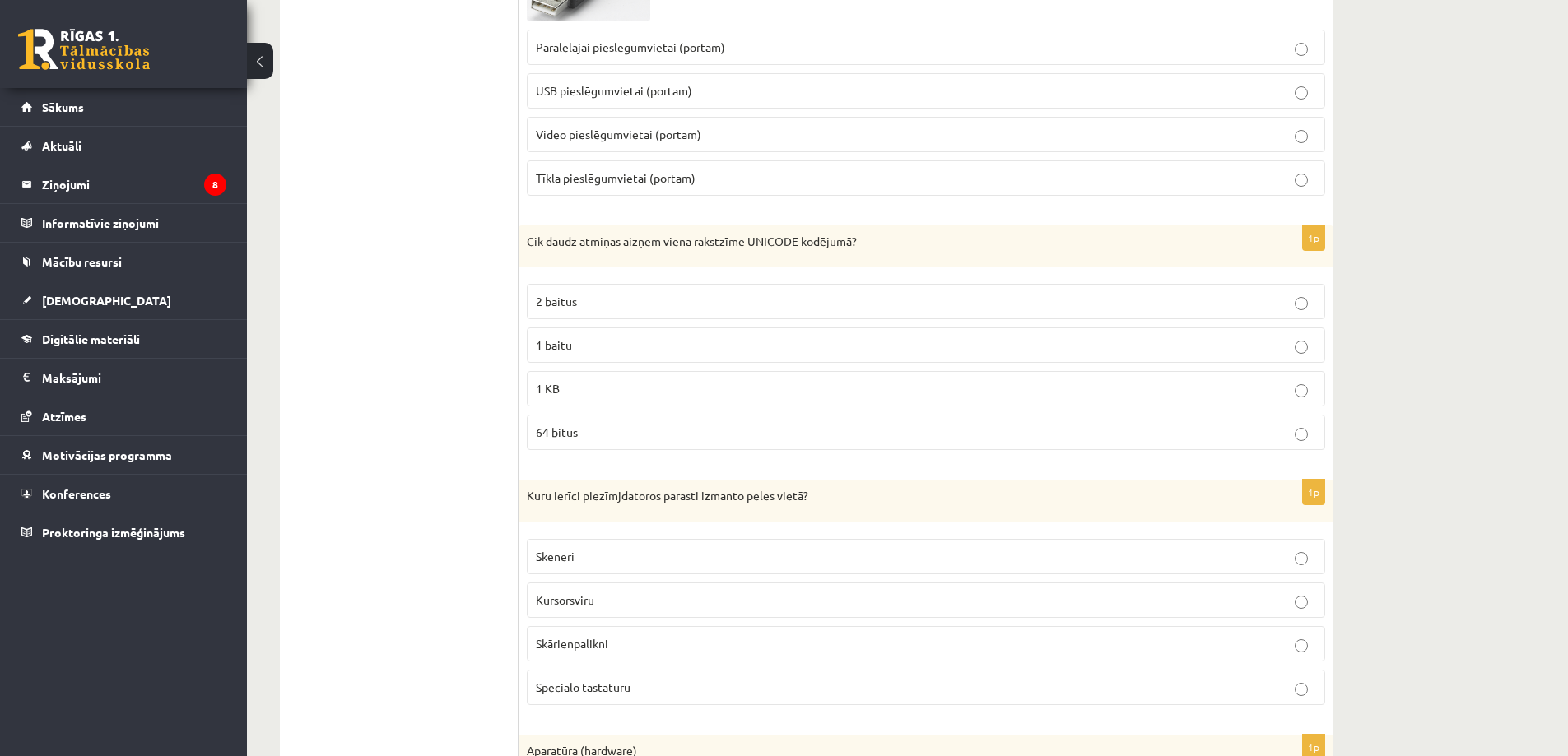
drag, startPoint x: 542, startPoint y: 310, endPoint x: 546, endPoint y: 359, distance: 49.2
click at [542, 309] on p "2 baitus" at bounding box center [926, 301] width 781 height 17
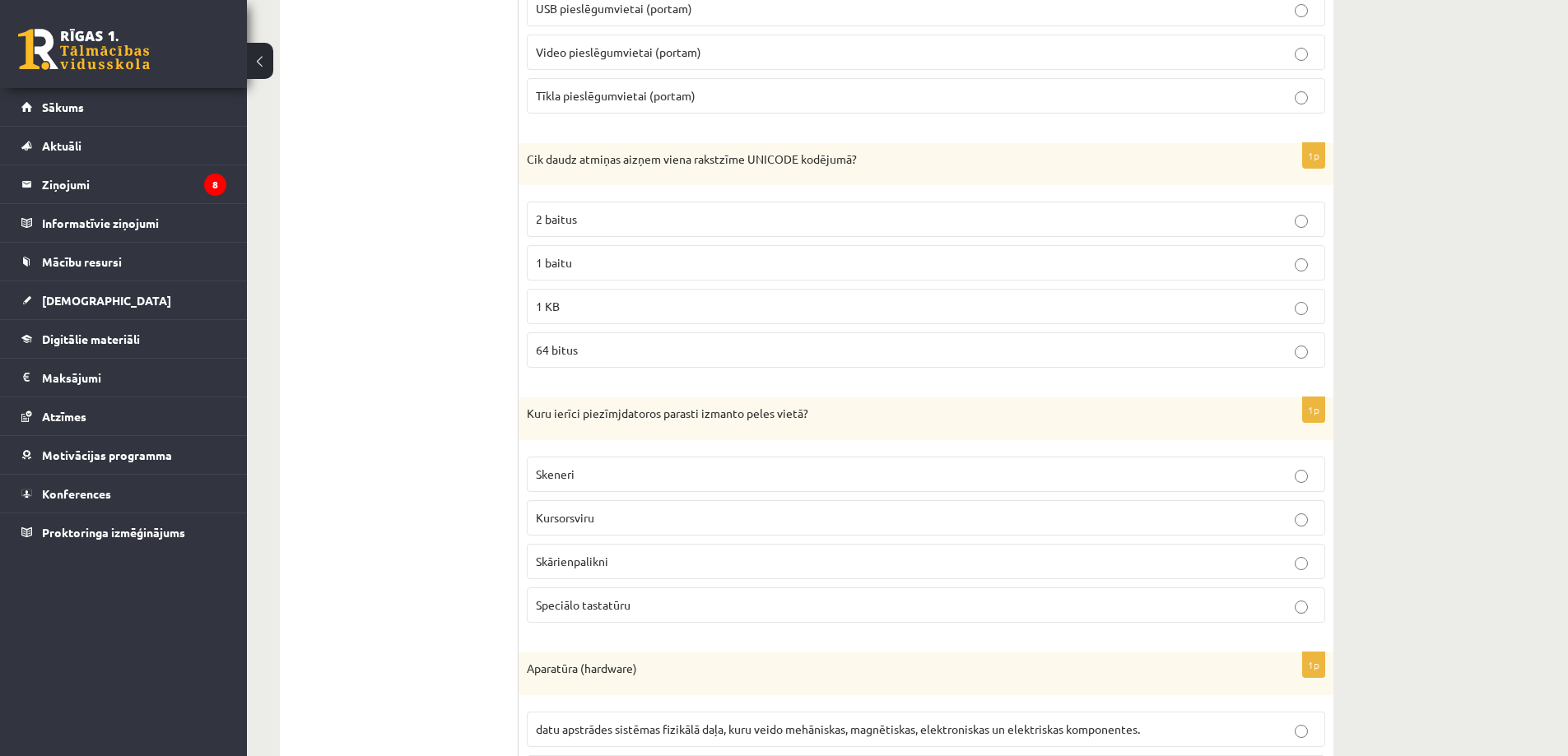
scroll to position [3744, 0]
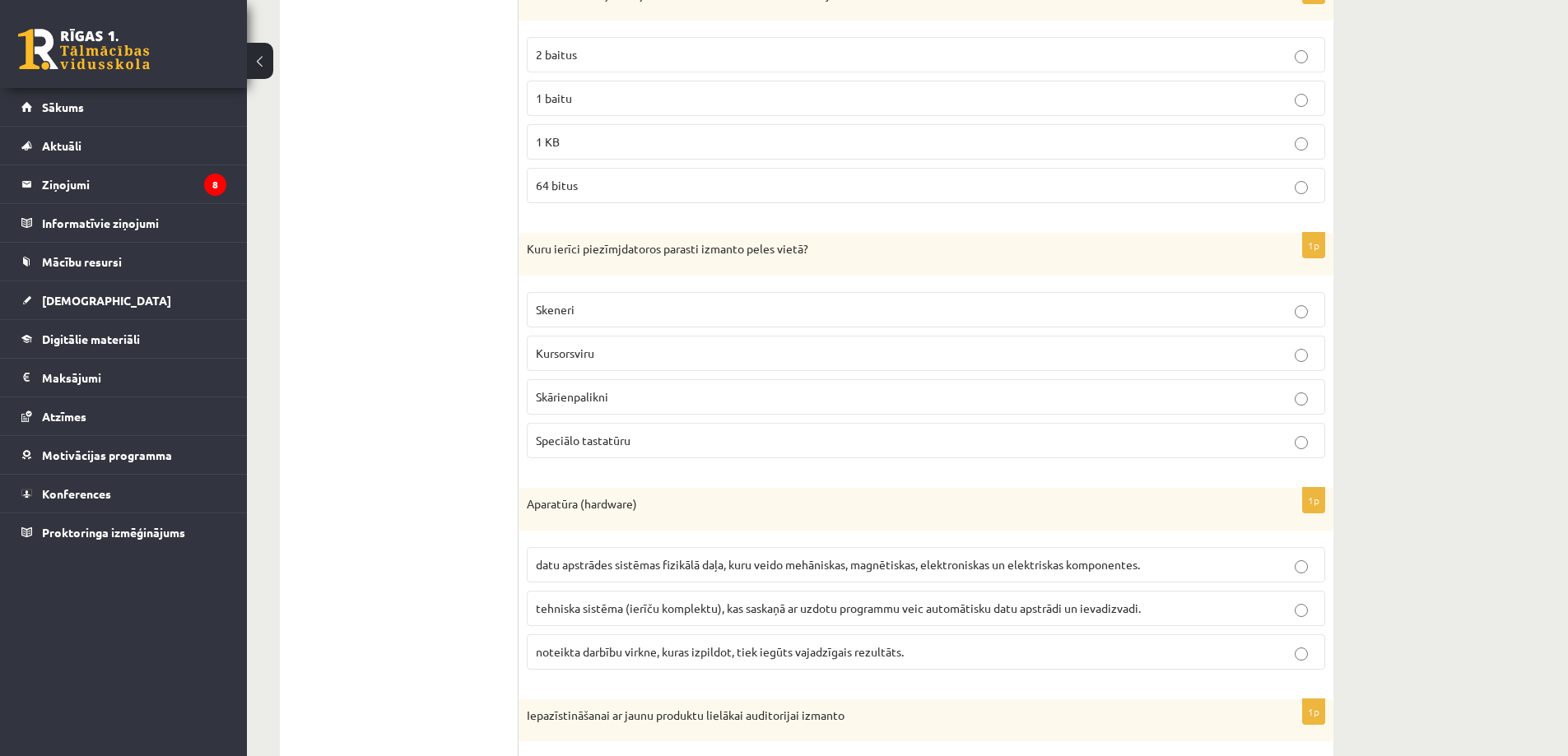
click at [580, 404] on span "Skārienpalikni" at bounding box center [572, 396] width 72 height 15
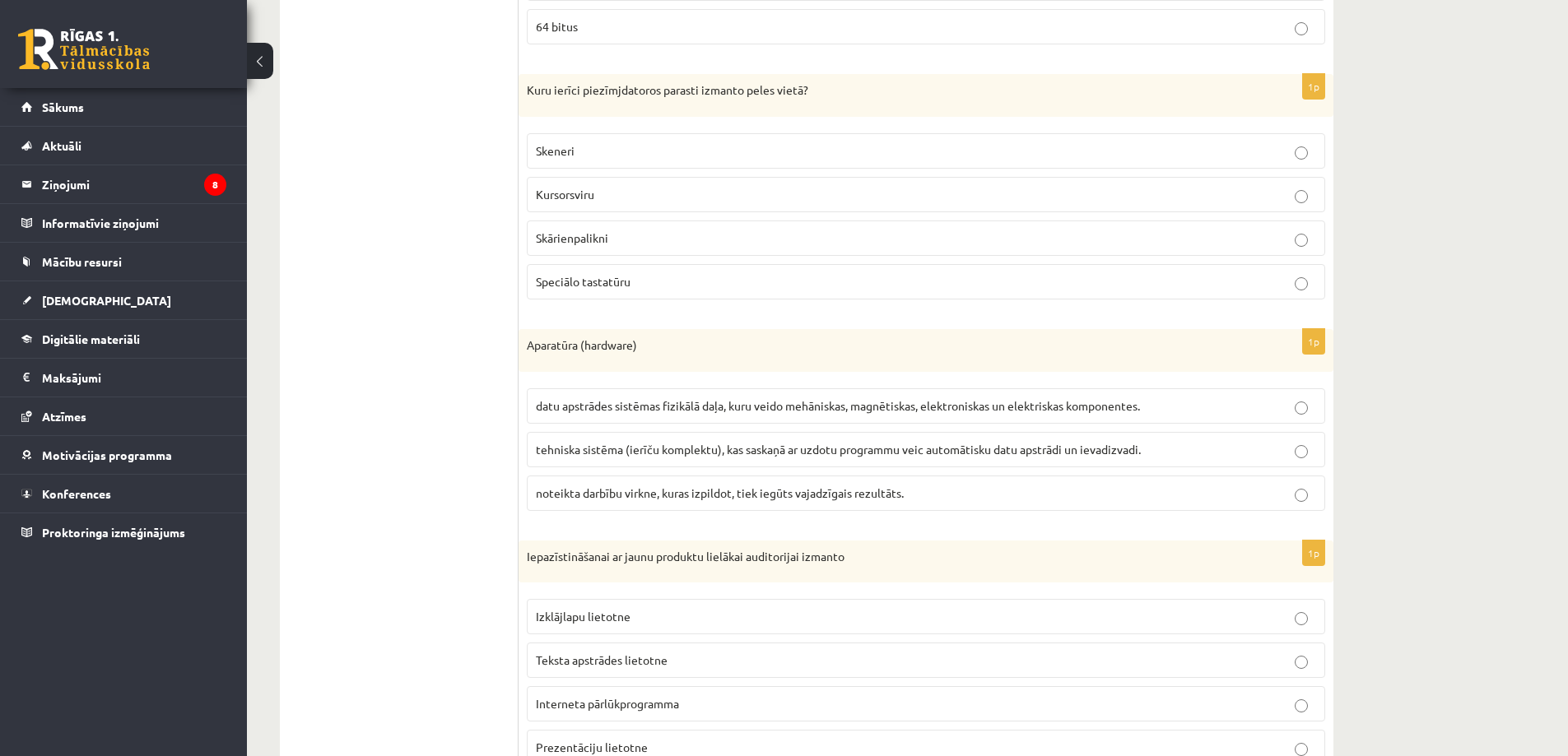
scroll to position [3910, 0]
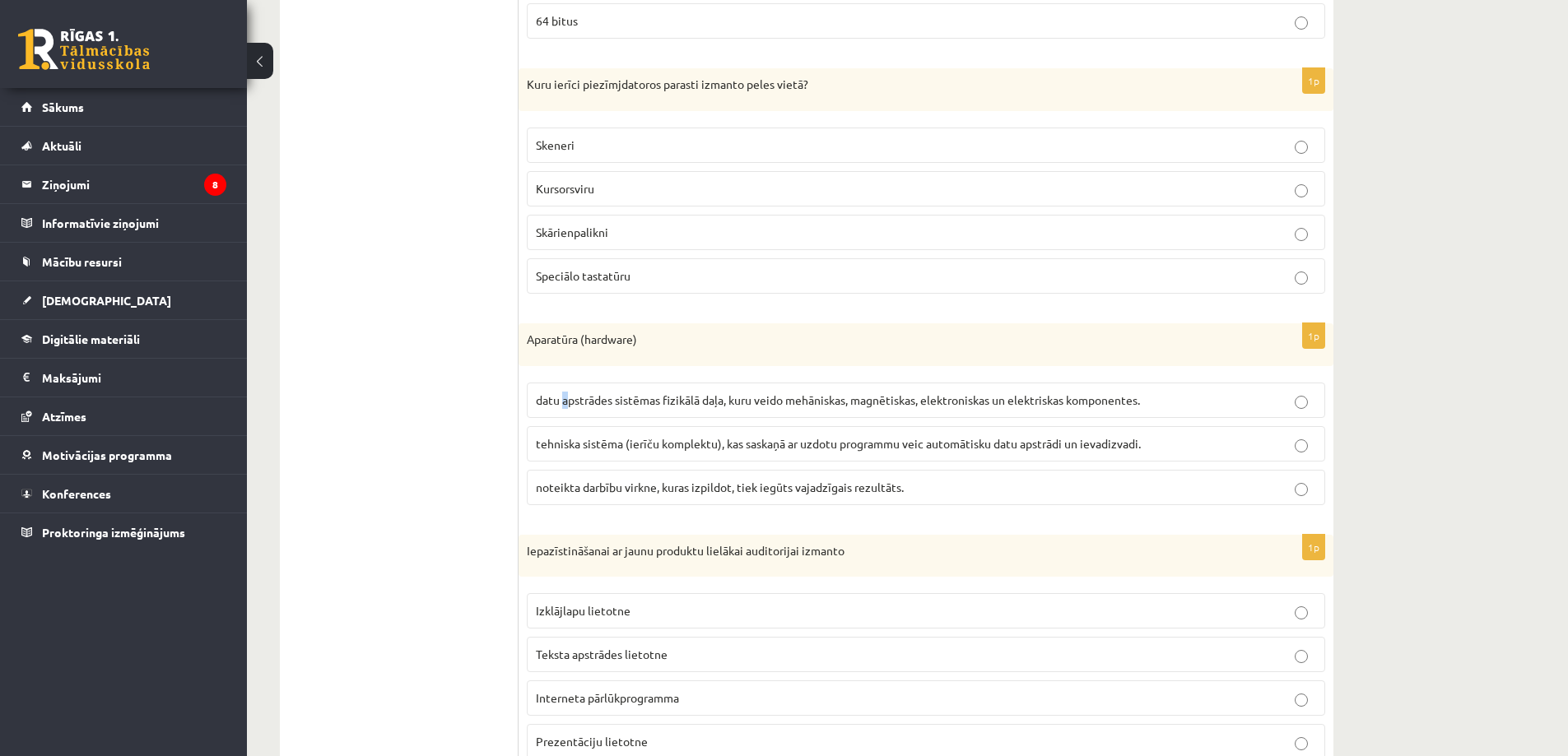
click at [565, 400] on span "datu apstrādes sistēmas fizikālā daļa, kuru veido mehāniskas, magnētiskas, elek…" at bounding box center [838, 400] width 605 height 15
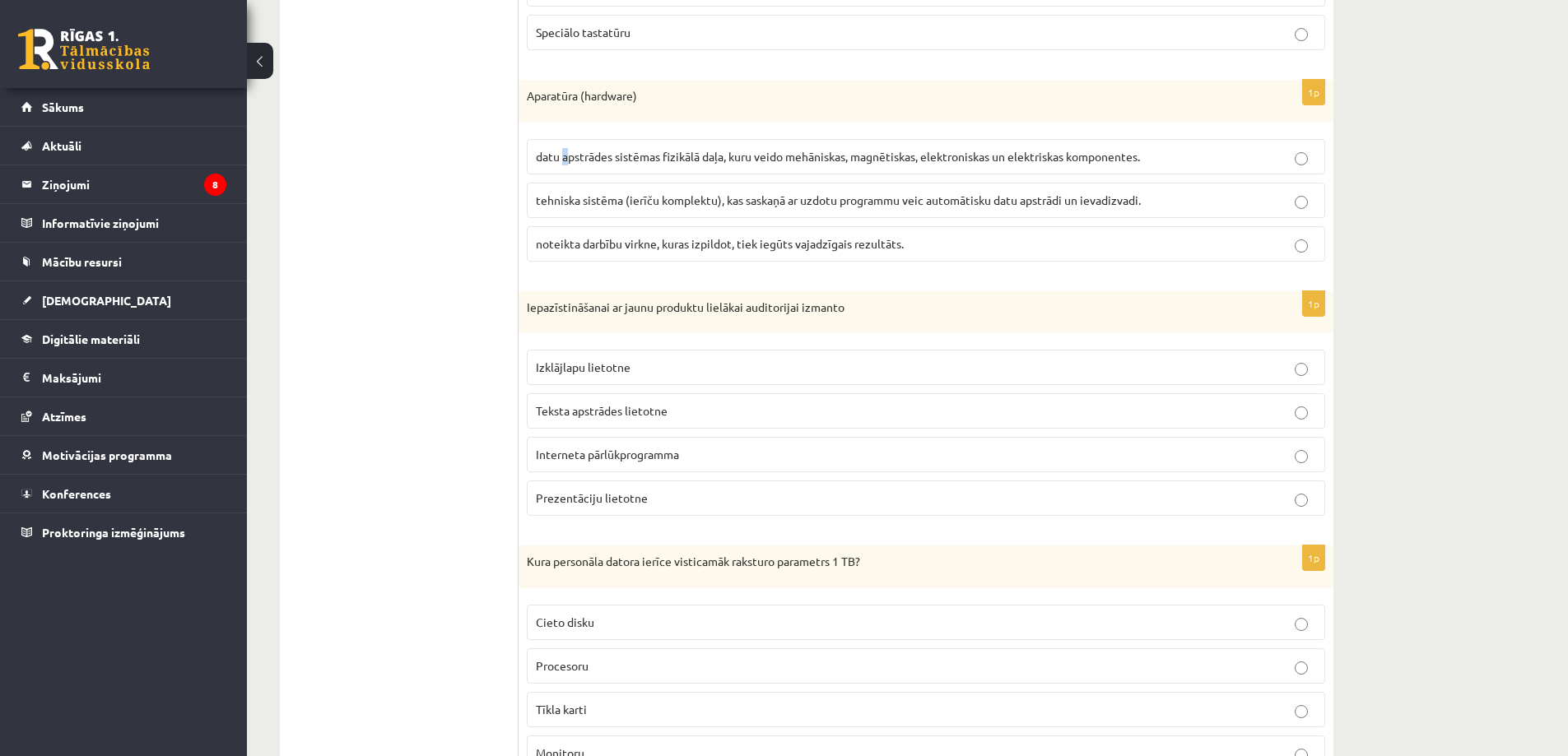
scroll to position [4156, 0]
click at [697, 159] on span "datu apstrādes sistēmas fizikālā daļa, kuru veido mehāniskas, magnētiskas, elek…" at bounding box center [838, 153] width 605 height 15
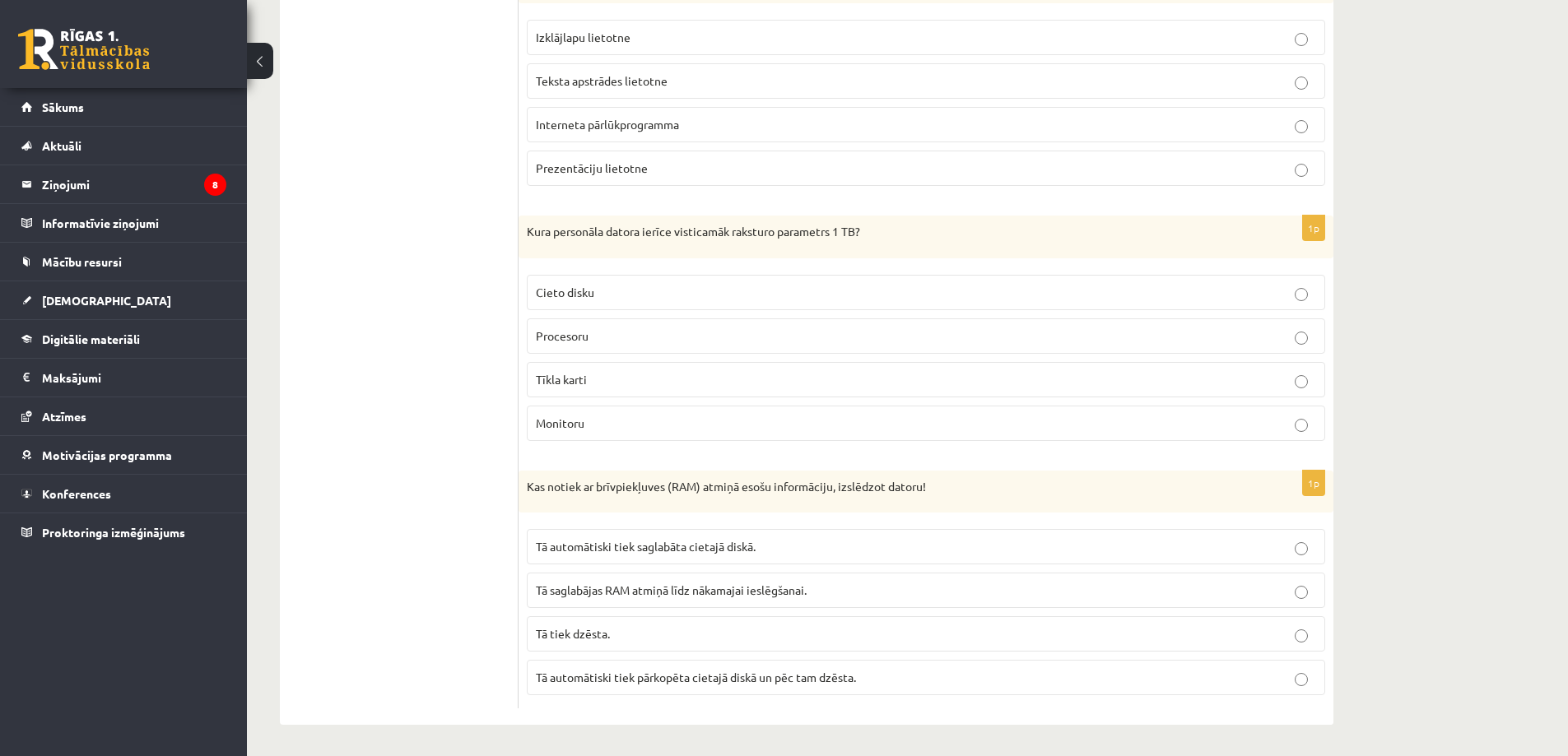
scroll to position [4486, 0]
click at [599, 635] on span "Tā tiek dzēsta." at bounding box center [573, 632] width 74 height 15
click at [563, 292] on span "Cieto disku" at bounding box center [565, 290] width 58 height 15
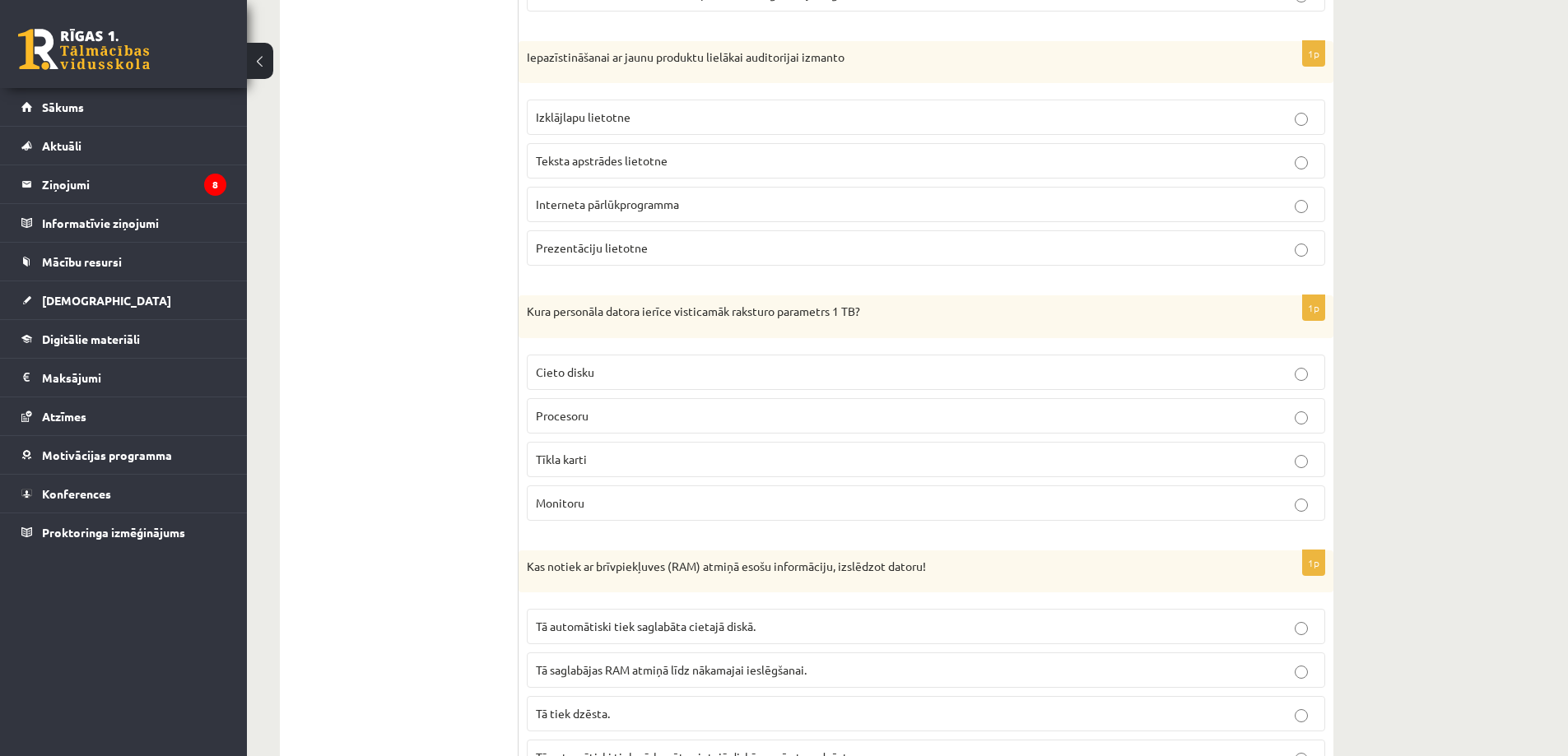
click at [613, 239] on label "Prezentāciju lietotne" at bounding box center [926, 247] width 798 height 36
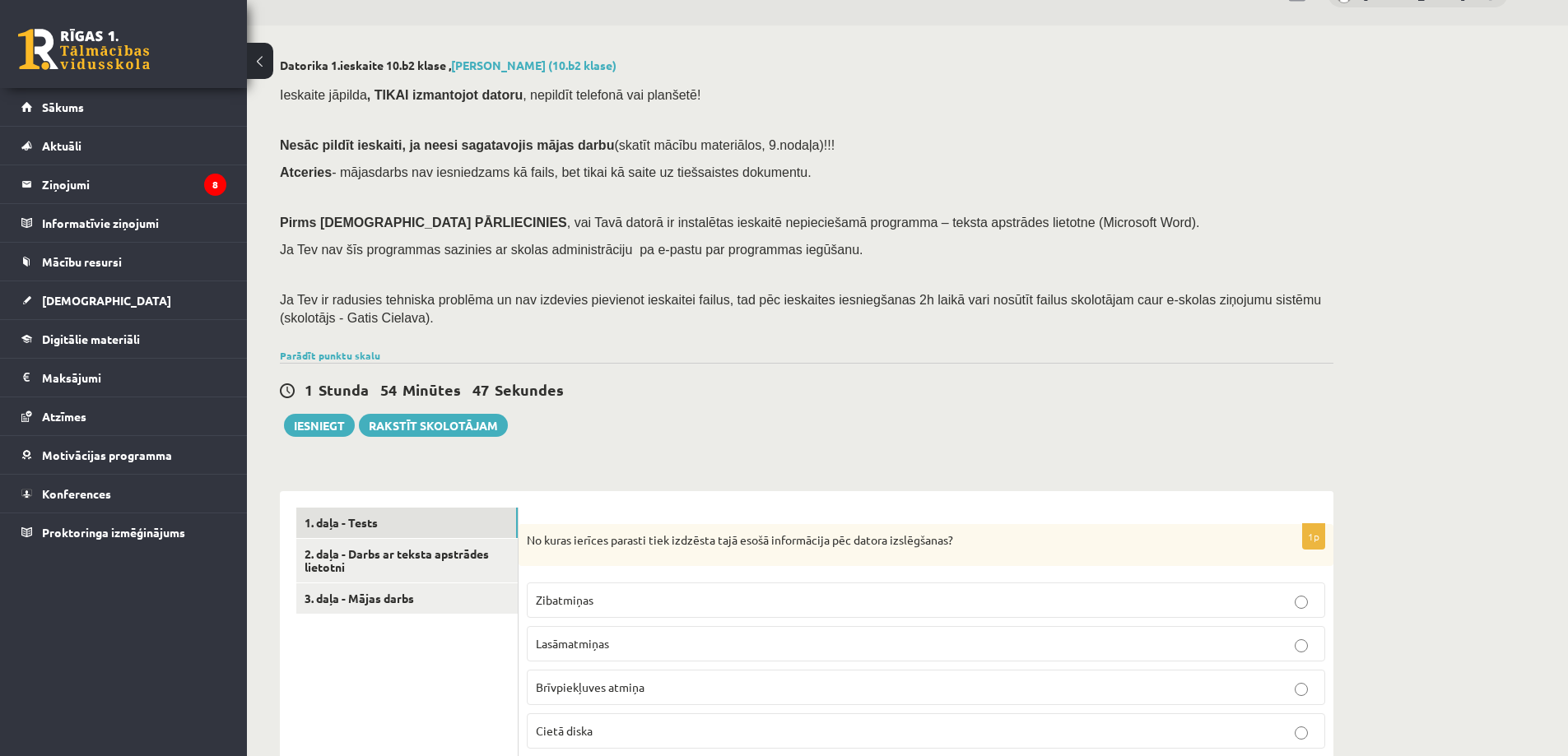
scroll to position [0, 0]
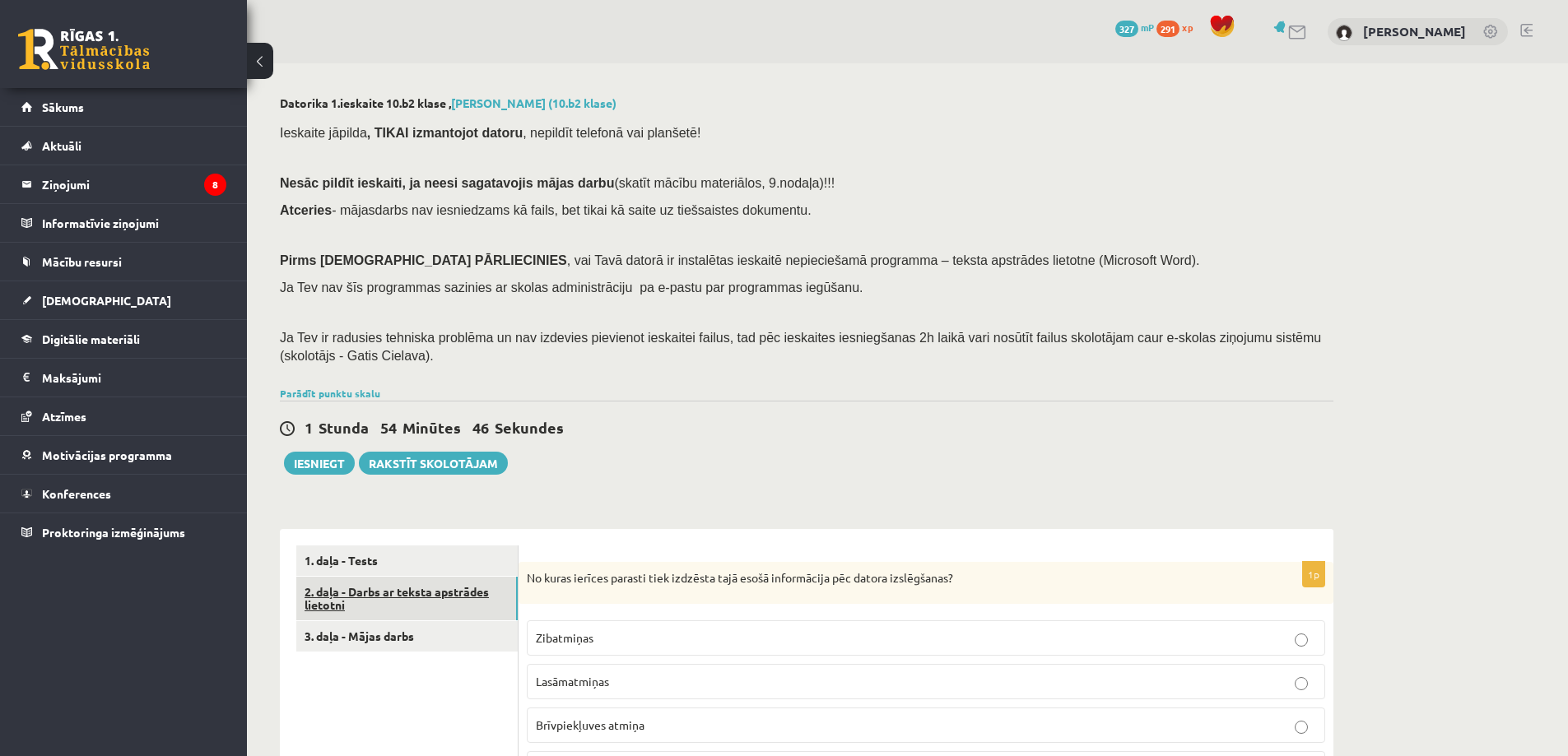
click at [443, 599] on link "2. daļa - Darbs ar teksta apstrādes lietotni" at bounding box center [407, 599] width 221 height 45
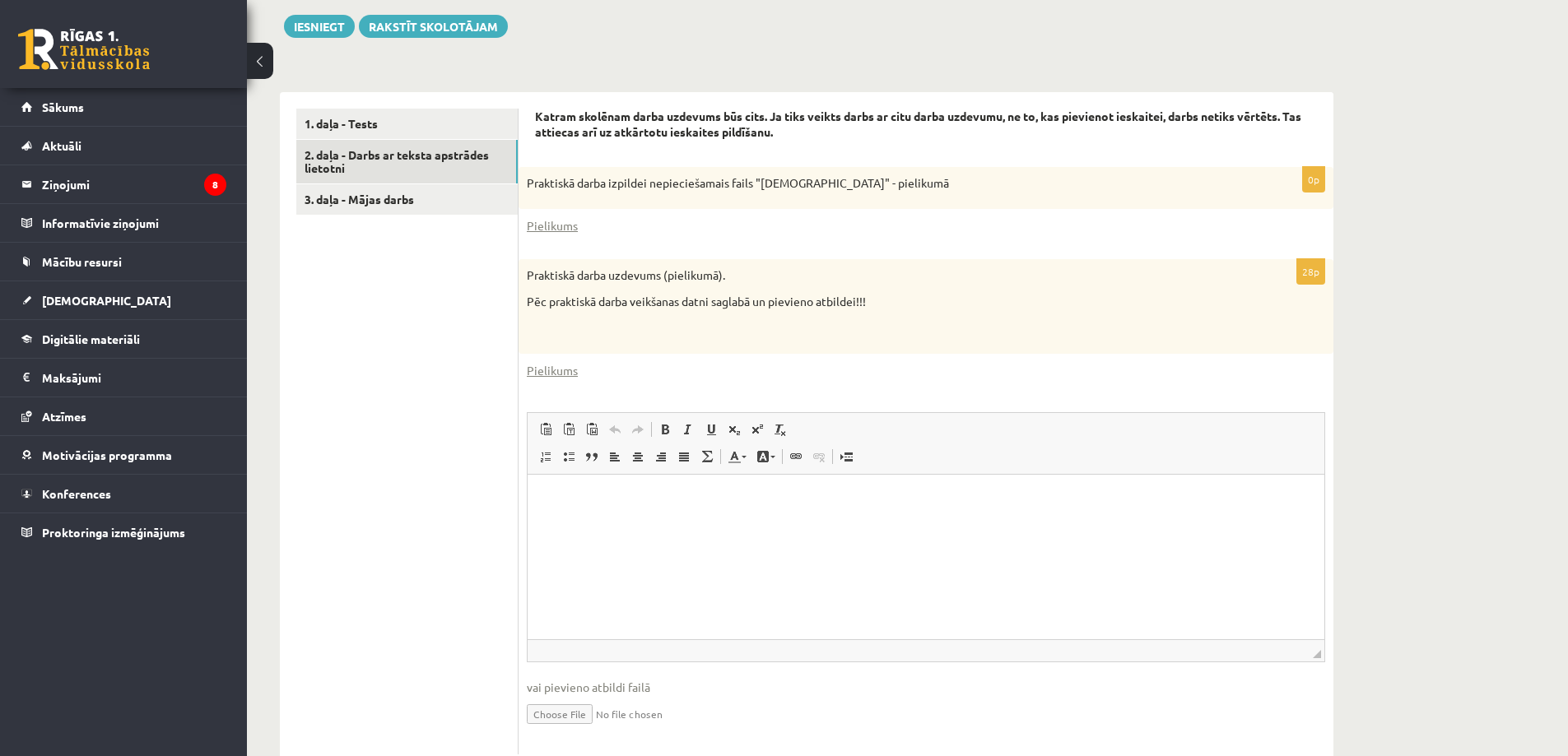
scroll to position [404, 0]
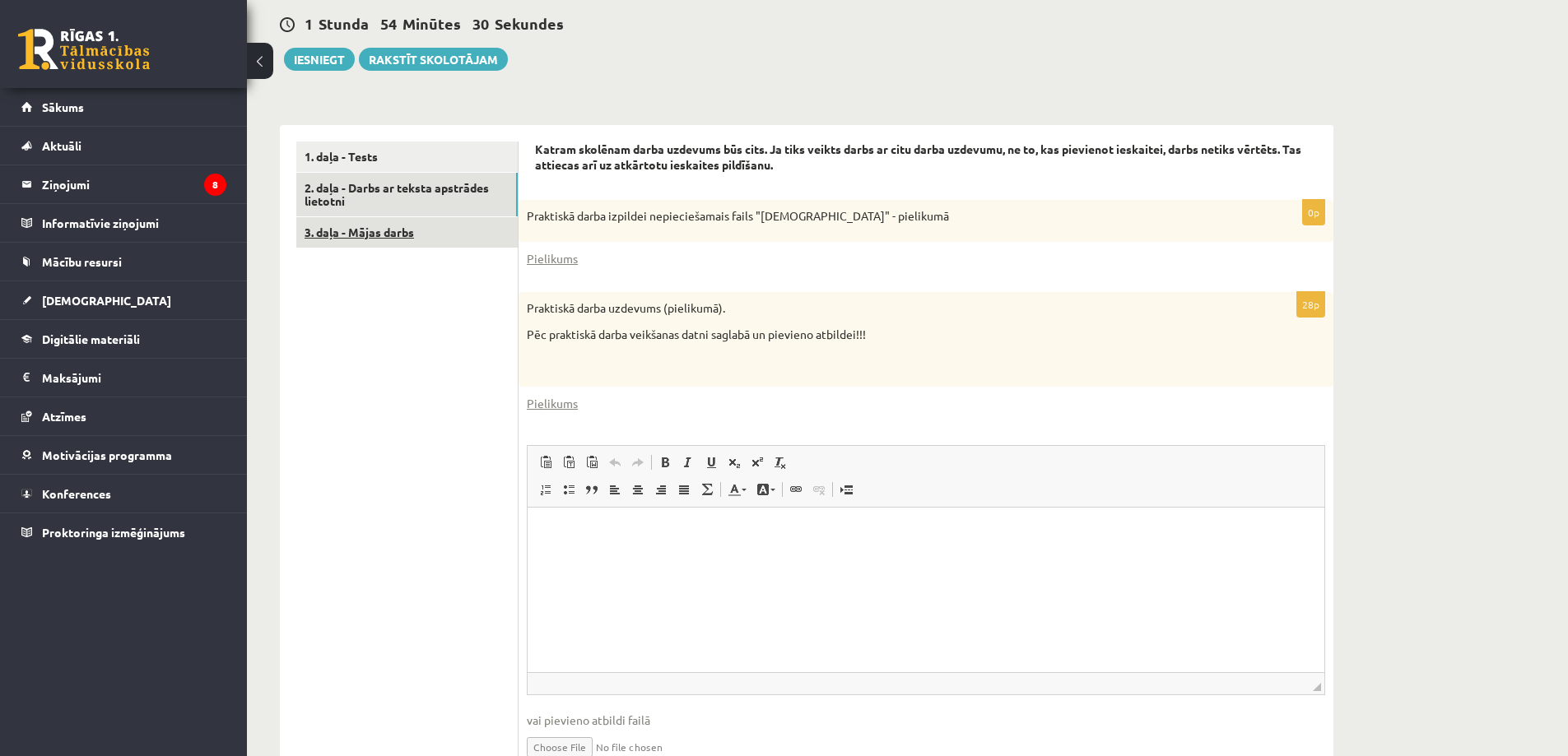
click at [416, 238] on link "3. daļa - Mājas darbs" at bounding box center [407, 232] width 221 height 30
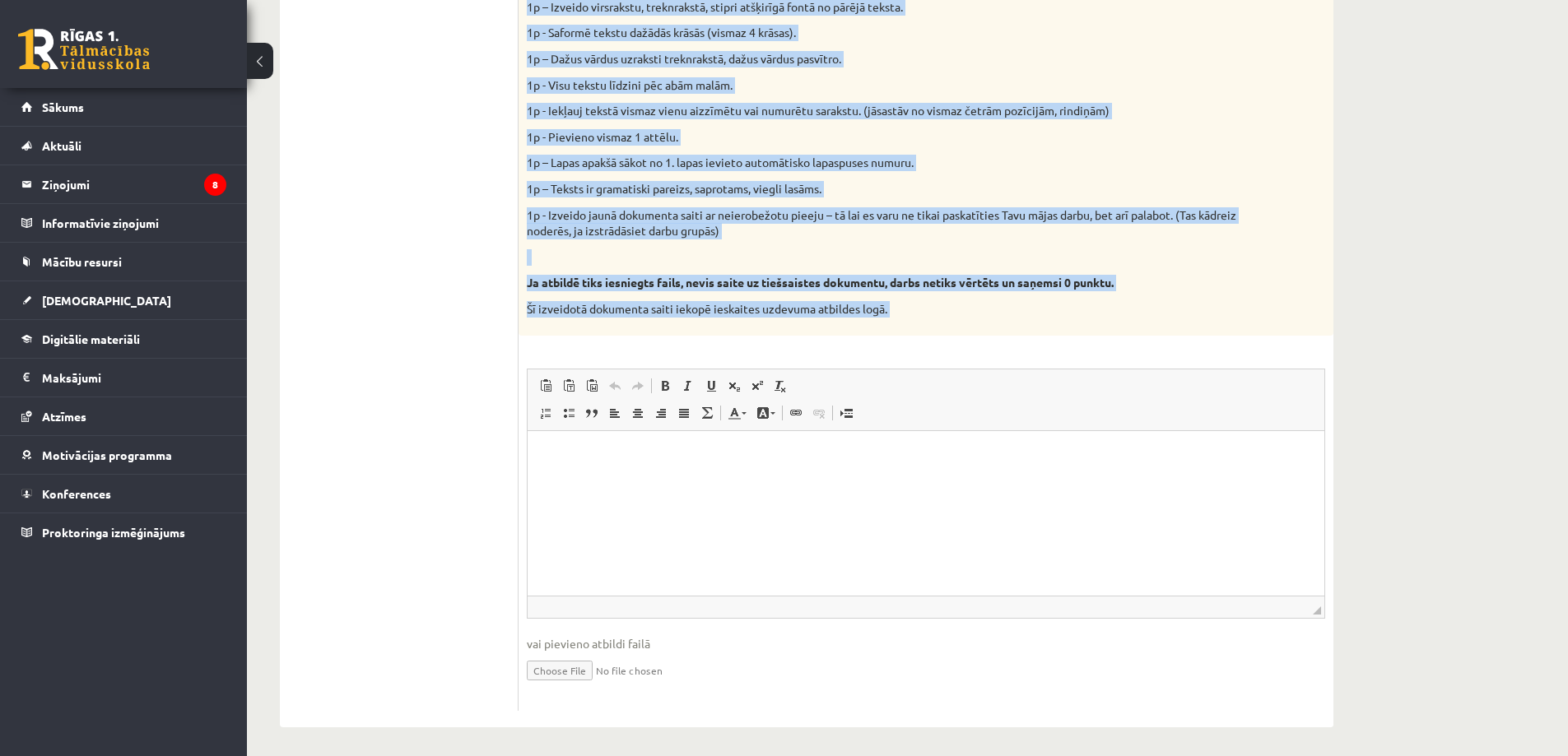
scroll to position [759, 0]
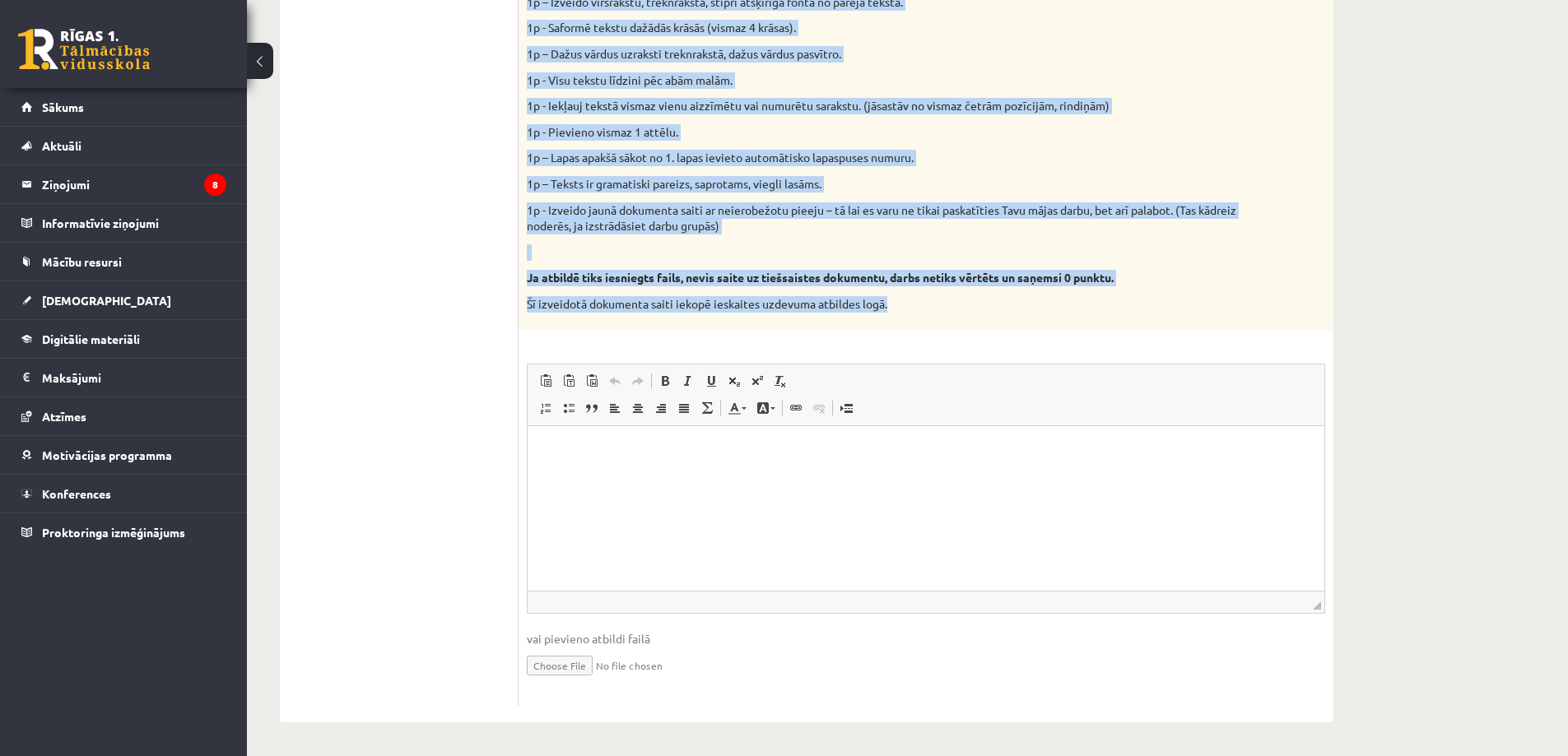
drag, startPoint x: 531, startPoint y: 170, endPoint x: 940, endPoint y: 328, distance: 438.5
click at [940, 328] on div "Vidusskolas 1.ieskaites mācību materiālos punktā 3.26 bija norādīts ka būs jāie…" at bounding box center [926, 67] width 815 height 527
copy div "Vidusskolas 1.ieskaites mācību materiālos punktā 3.26 bija norādīts ka būs jāie…"
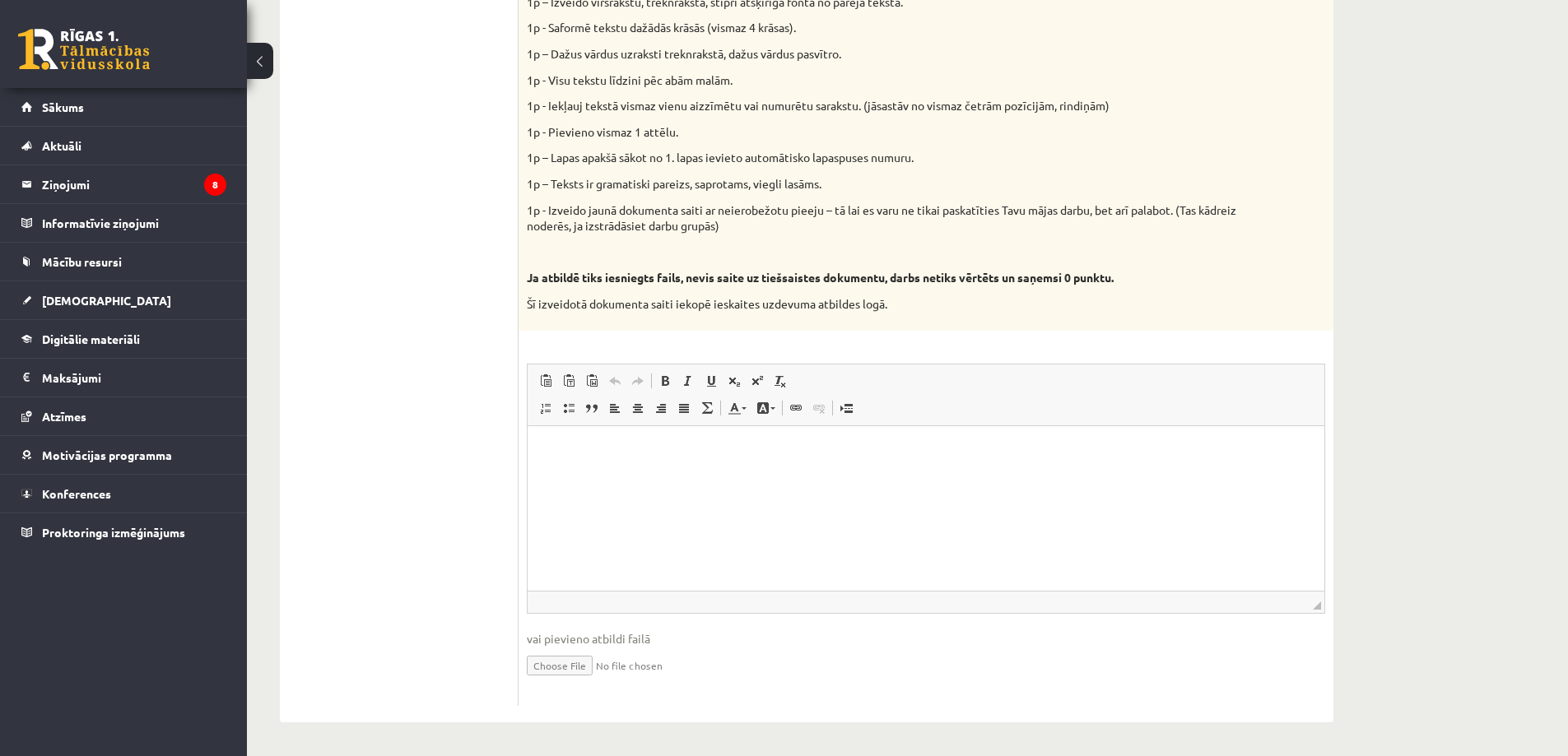
click at [480, 247] on ul "1. daļa - Tests 2. daļa - Darbs ar teksta apstrādes lietotni 3. daļa - Mājas da…" at bounding box center [407, 247] width 222 height 919
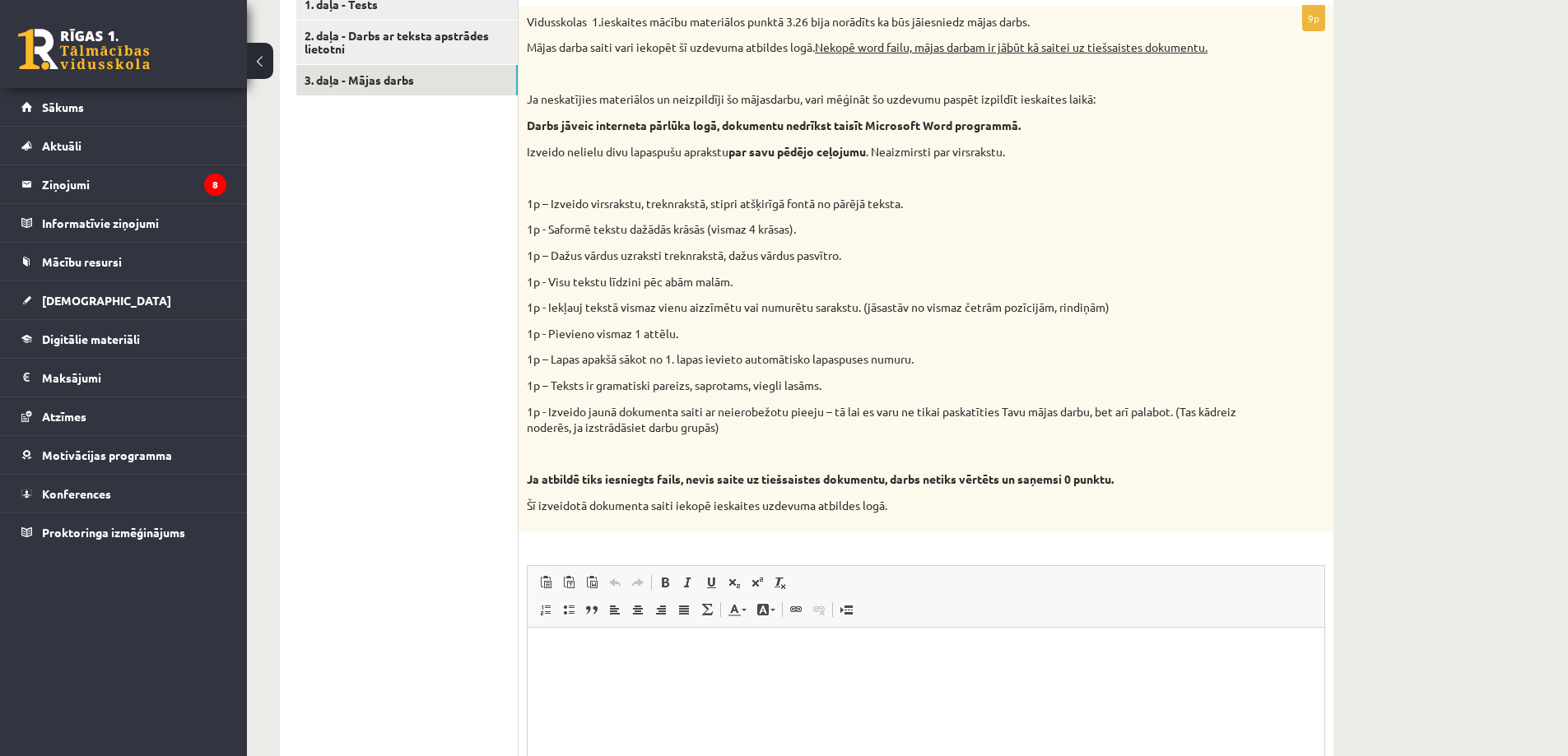
scroll to position [347, 0]
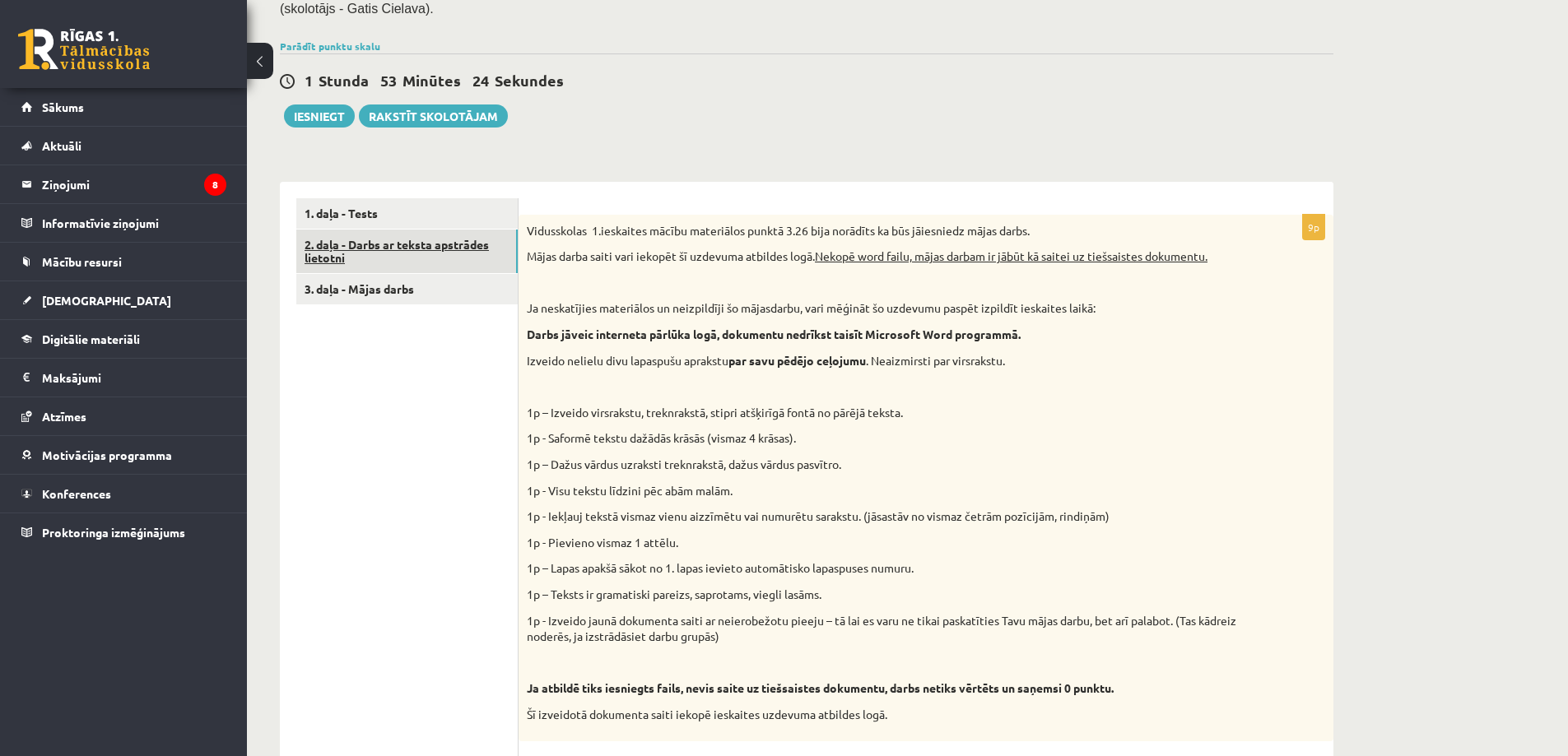
click at [407, 245] on link "2. daļa - Darbs ar teksta apstrādes lietotni" at bounding box center [407, 251] width 221 height 45
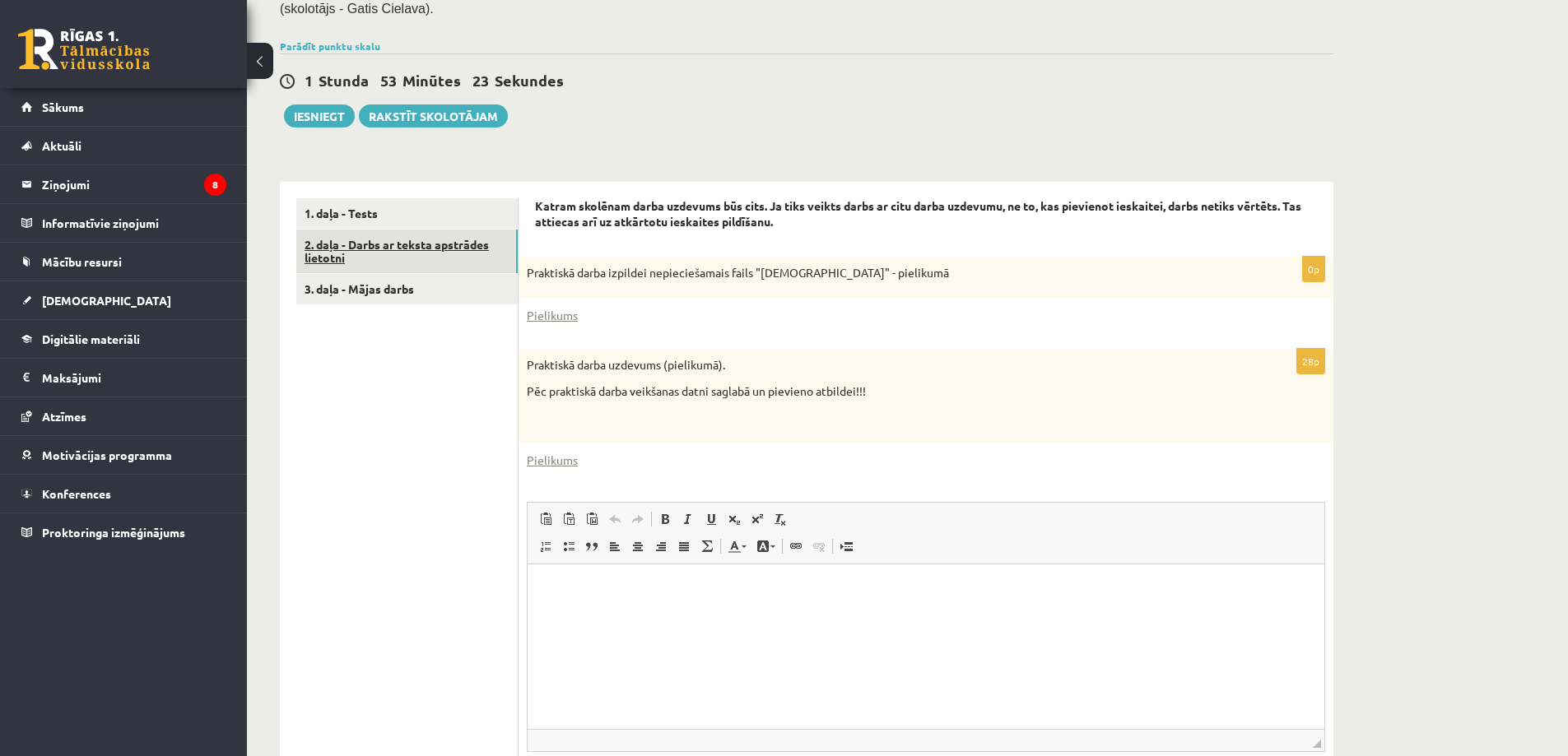
click at [421, 238] on link "2. daļa - Darbs ar teksta apstrādes lietotni" at bounding box center [407, 251] width 221 height 45
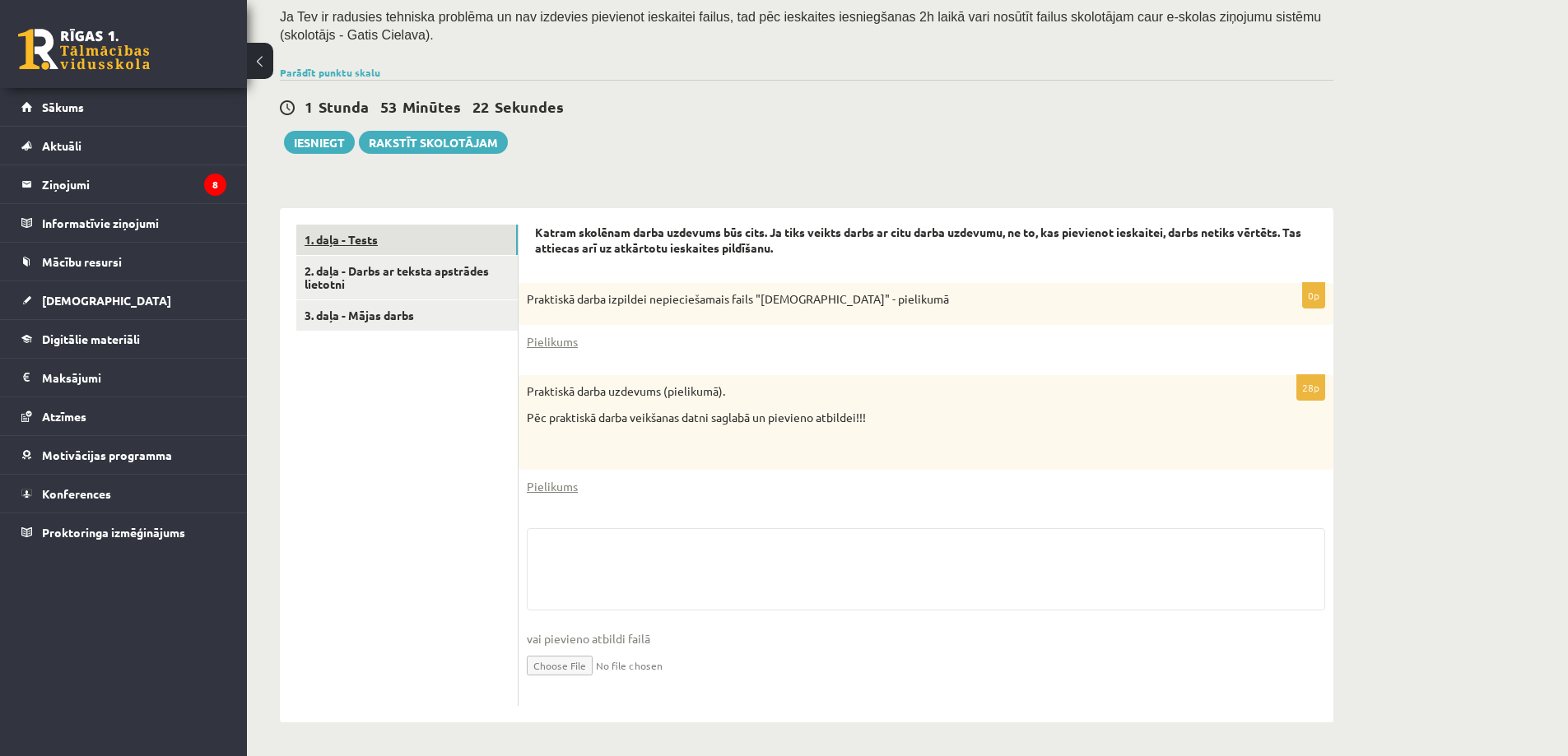
click at [417, 236] on link "1. daļa - Tests" at bounding box center [407, 239] width 221 height 30
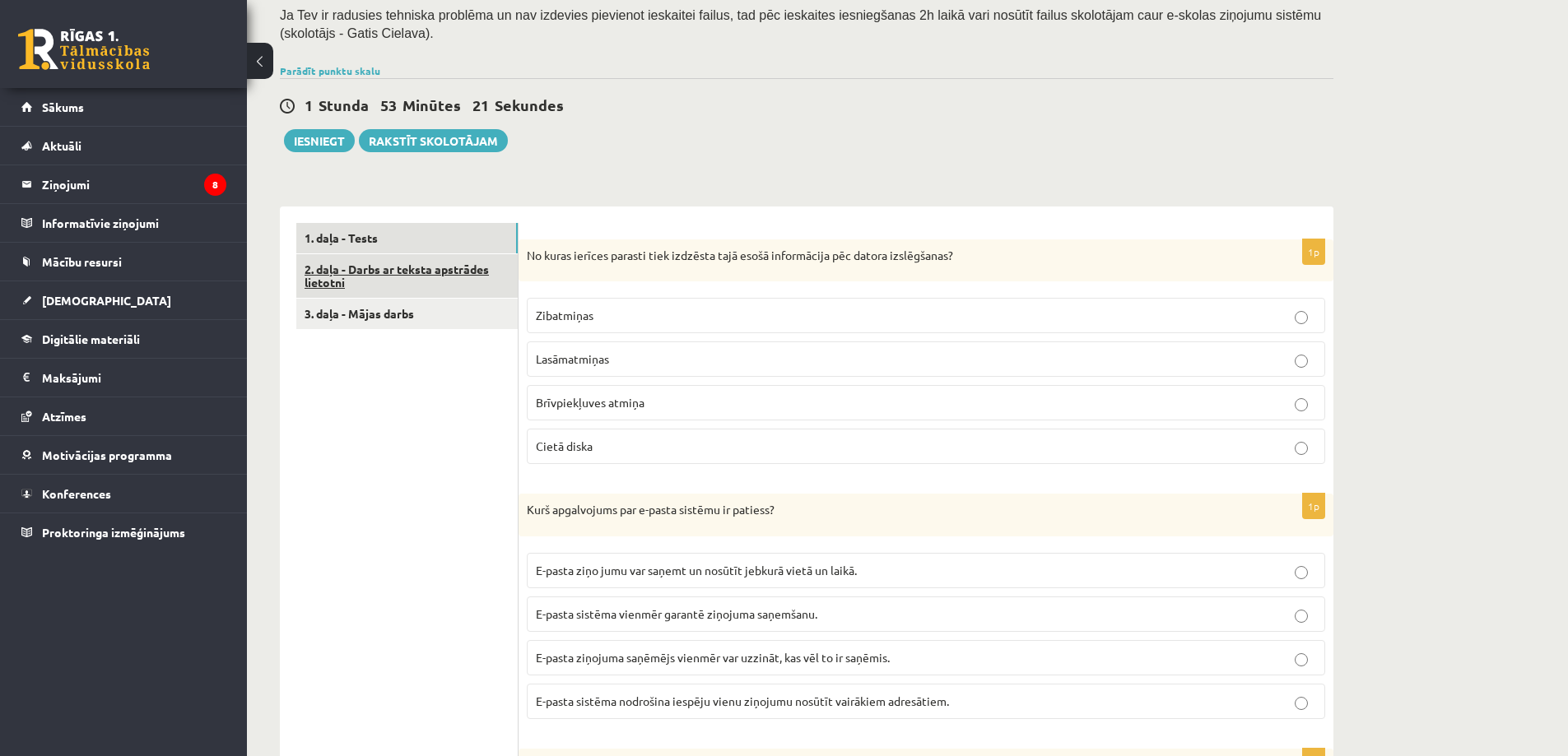
click at [429, 268] on link "2. daļa - Darbs ar teksta apstrādes lietotni" at bounding box center [407, 277] width 221 height 45
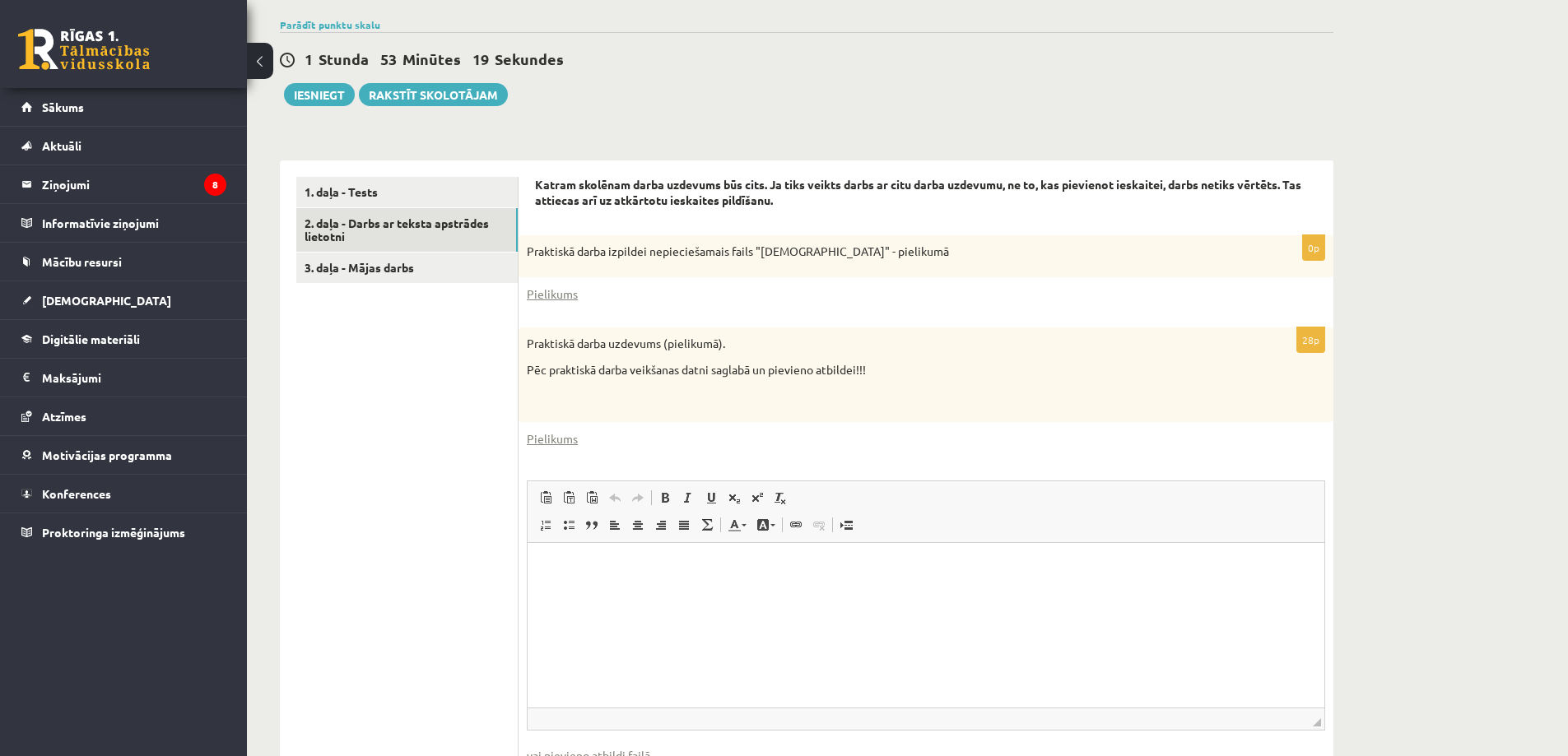
scroll to position [404, 0]
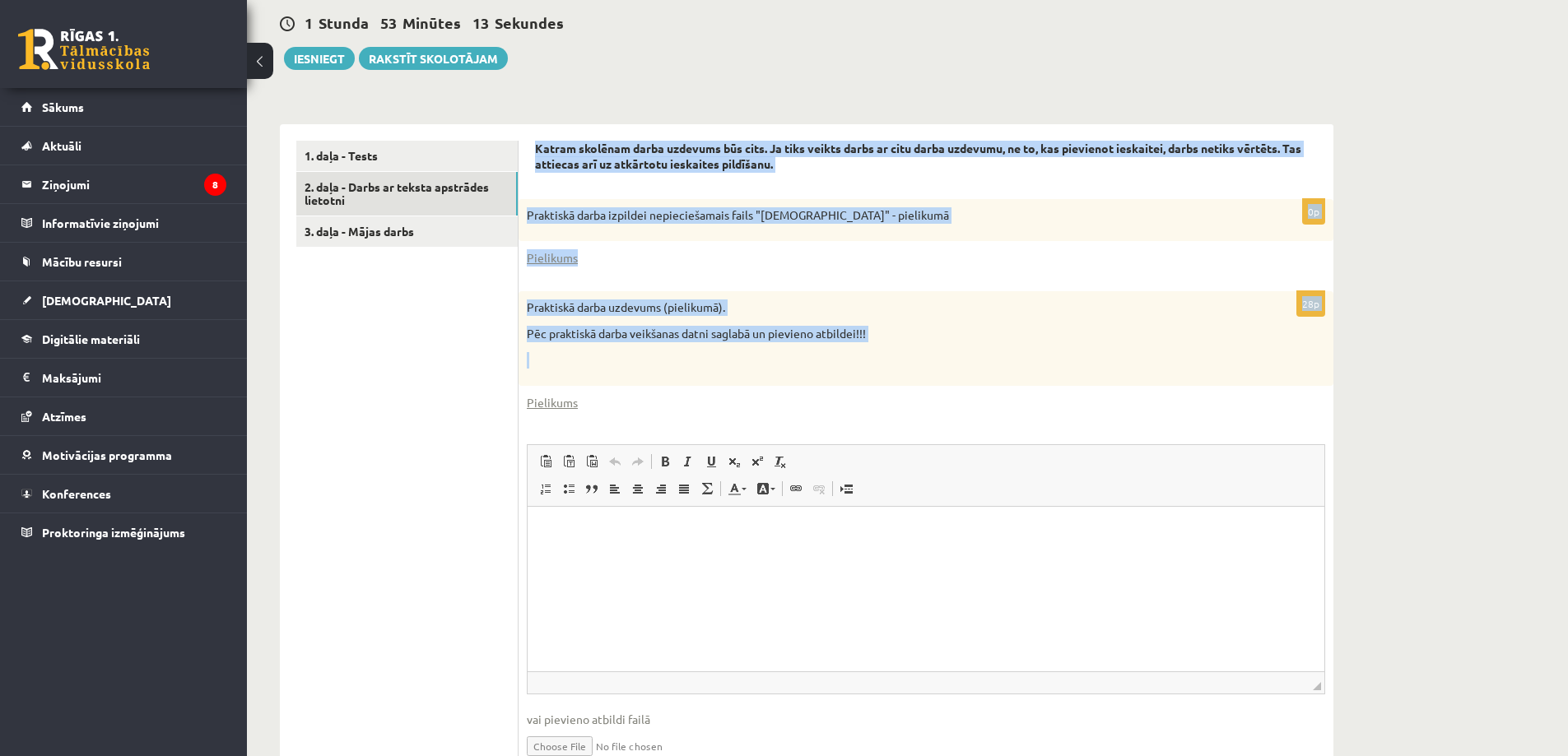
drag, startPoint x: 534, startPoint y: 145, endPoint x: 946, endPoint y: 352, distance: 461.1
click at [946, 352] on div "Katram skolēnam darba uzdevums būs cits. Ja tiks veikts darbs ar citu darba uzd…" at bounding box center [926, 464] width 815 height 680
copy form "Katram skolēnam darba uzdevums būs cits. Ja tiks veikts darbs ar citu darba uzd…"
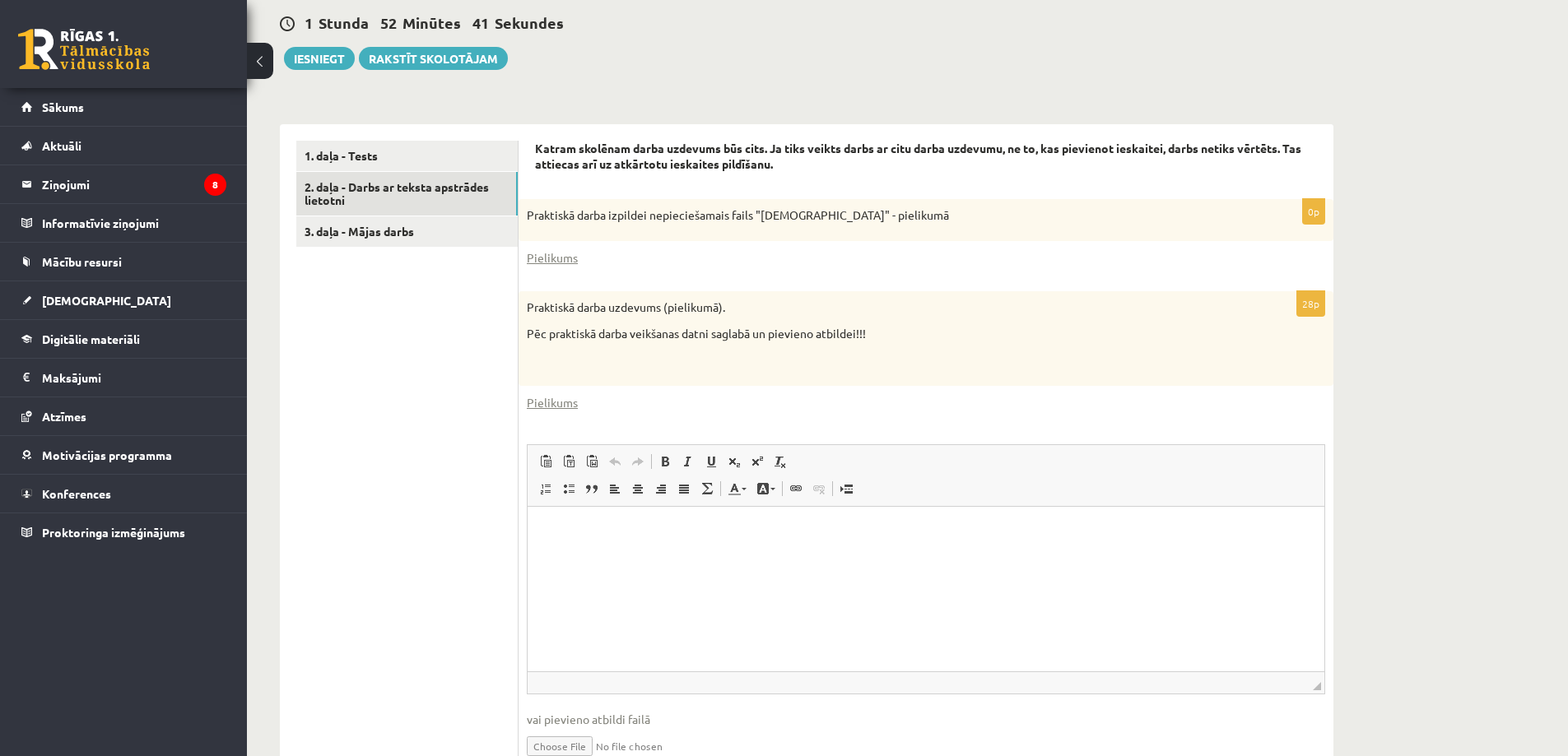
click at [377, 511] on ul "1. daļa - Tests 2. daļa - Darbs ar teksta apstrādes lietotni 3. daļa - Mājas da…" at bounding box center [407, 464] width 222 height 647
click at [548, 255] on link "Pielikums" at bounding box center [552, 257] width 51 height 17
click at [429, 239] on link "3. daļa - Mājas darbs" at bounding box center [407, 231] width 221 height 30
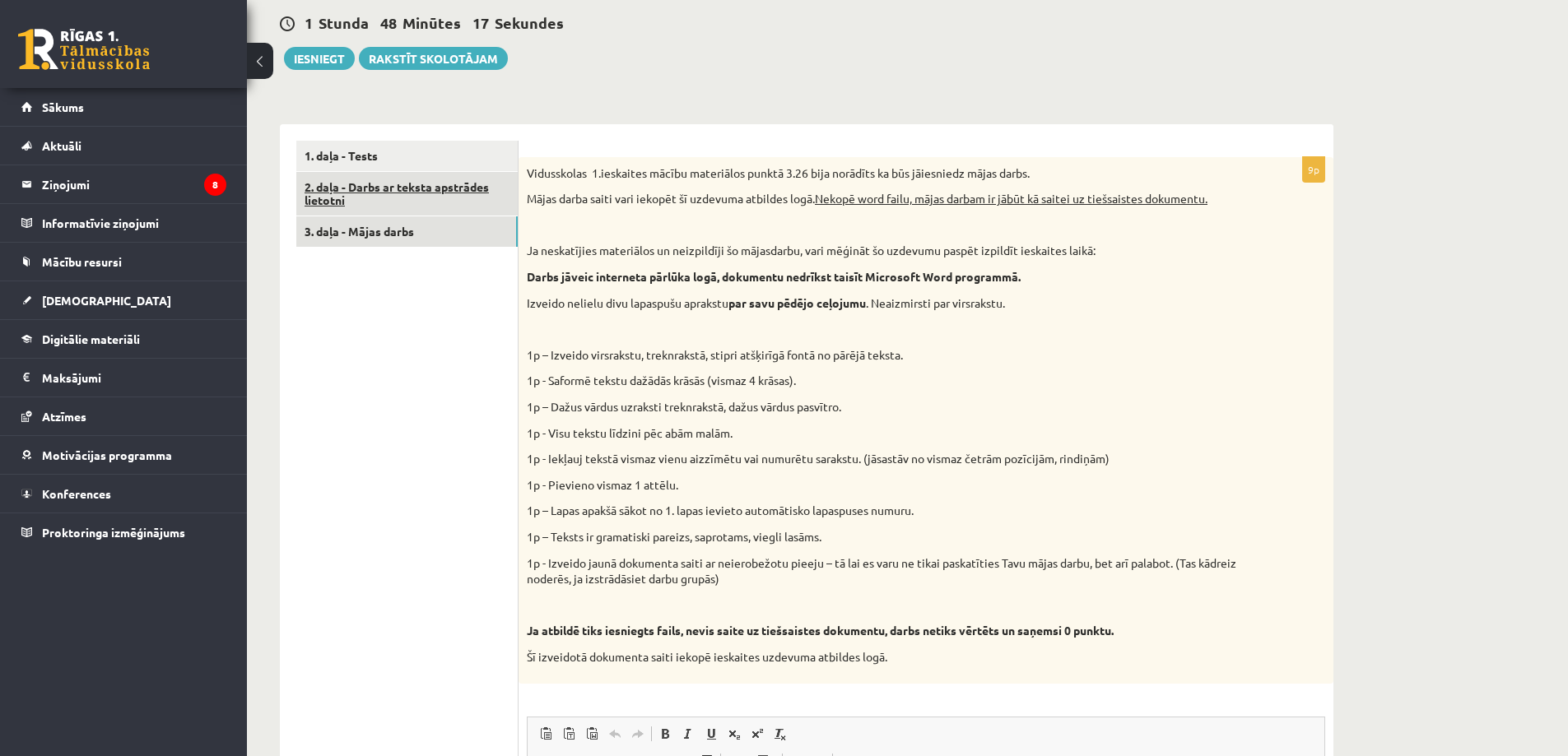
scroll to position [0, 0]
click at [416, 208] on link "2. daļa - Darbs ar teksta apstrādes lietotni" at bounding box center [407, 194] width 221 height 45
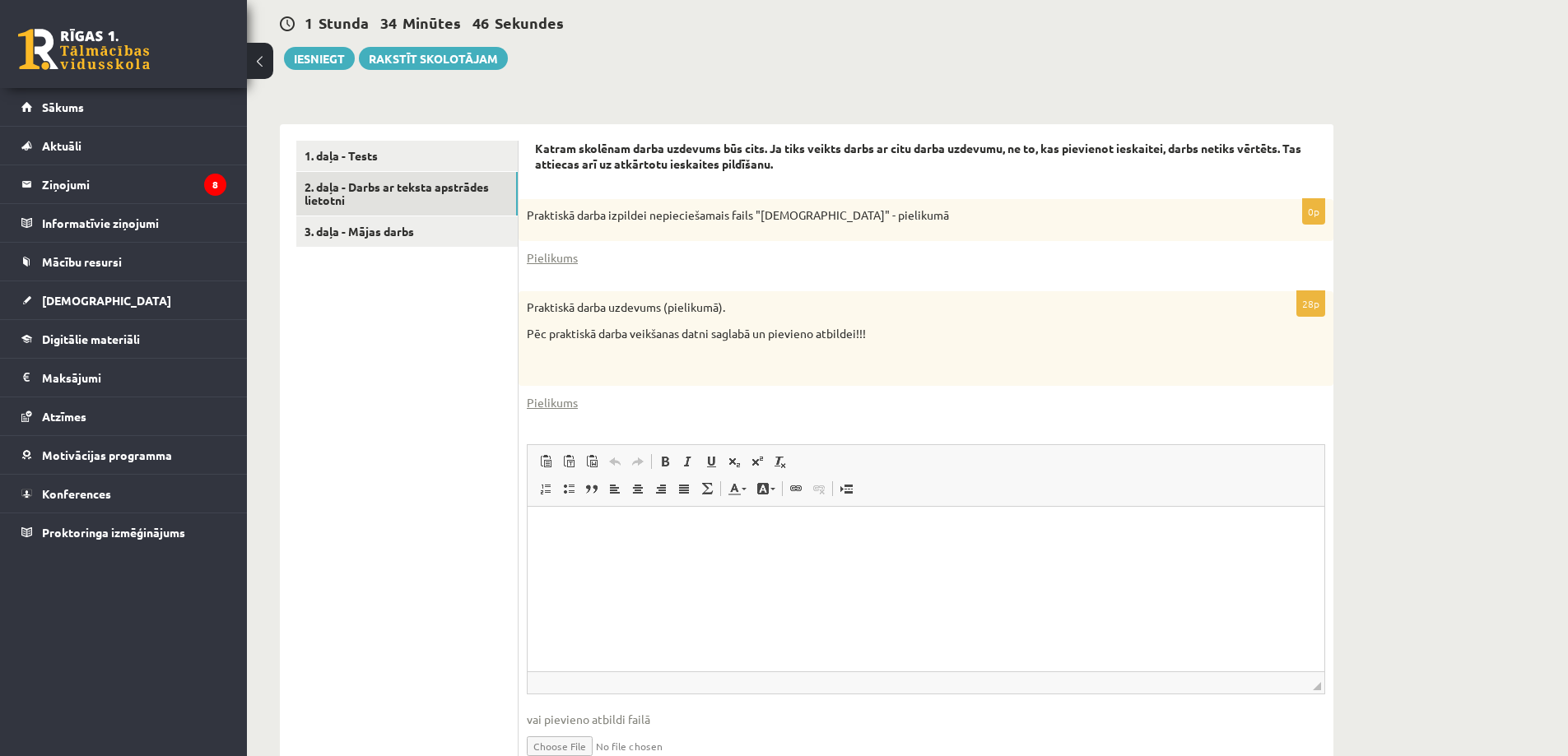
scroll to position [487, 0]
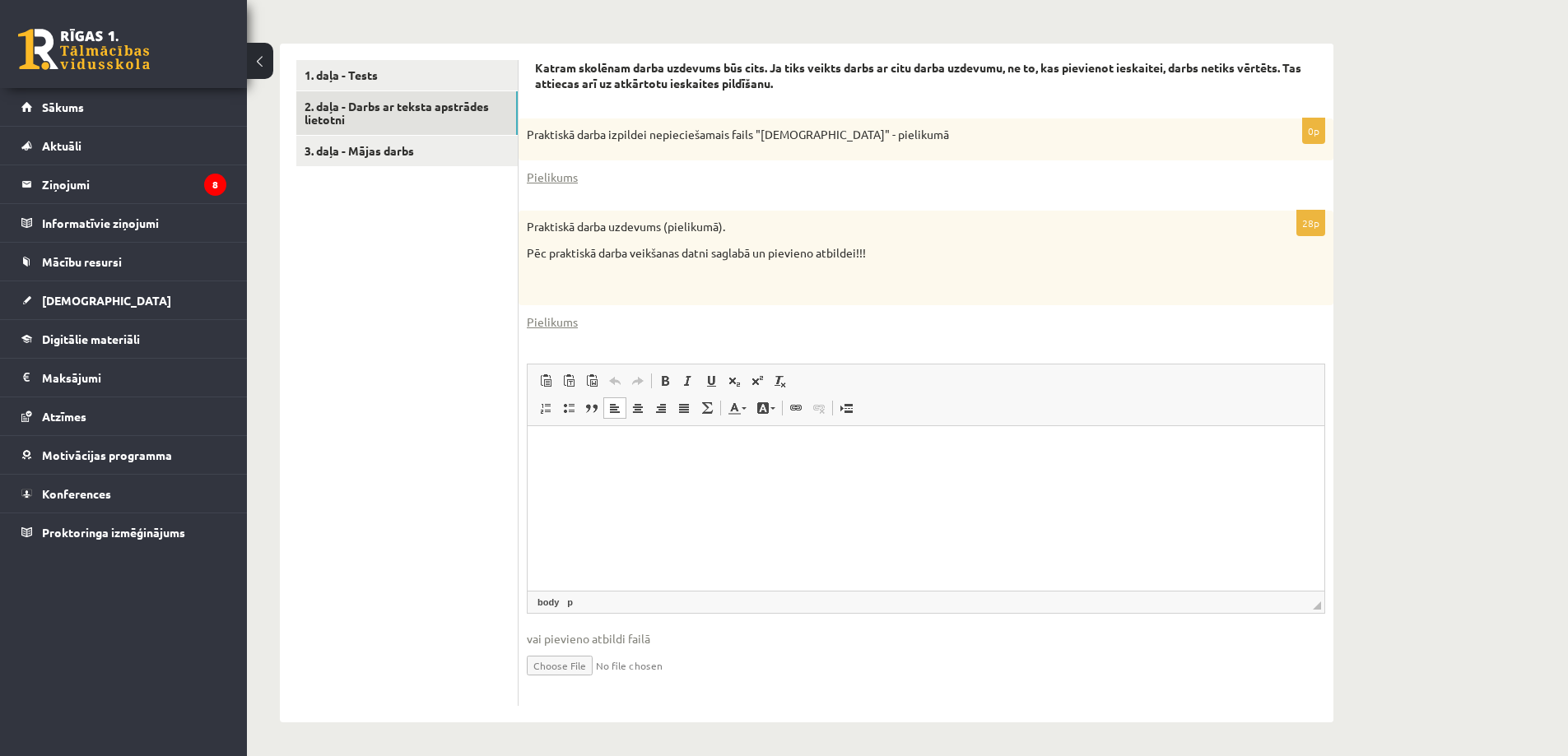
click at [630, 477] on html at bounding box center [926, 451] width 797 height 50
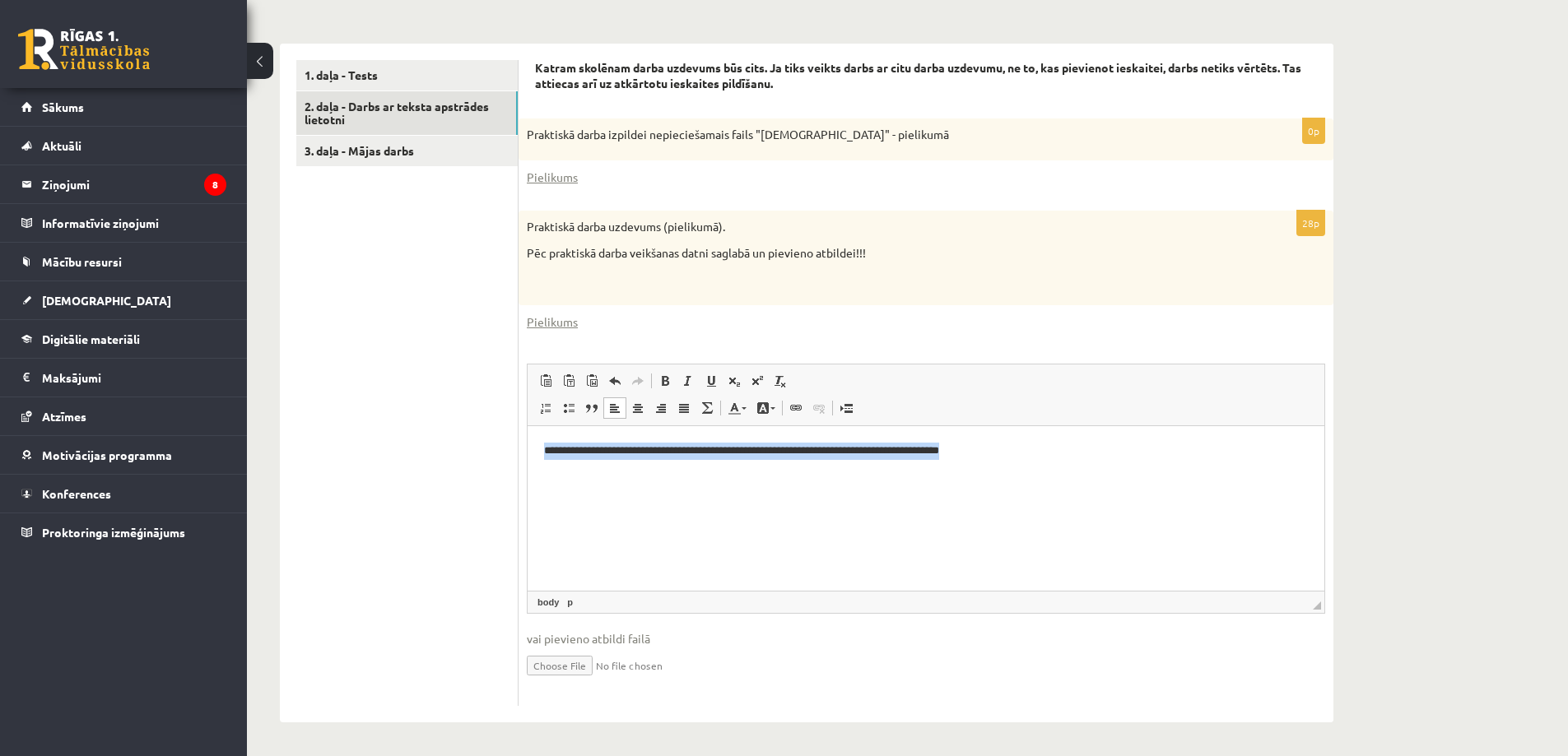
drag, startPoint x: 543, startPoint y: 445, endPoint x: 1142, endPoint y: 413, distance: 599.9
click at [1142, 426] on html "**********" at bounding box center [926, 451] width 797 height 50
copy p "**********"
click at [1062, 477] on html "**********" at bounding box center [926, 451] width 797 height 50
drag, startPoint x: 1102, startPoint y: 446, endPoint x: 538, endPoint y: 486, distance: 565.4
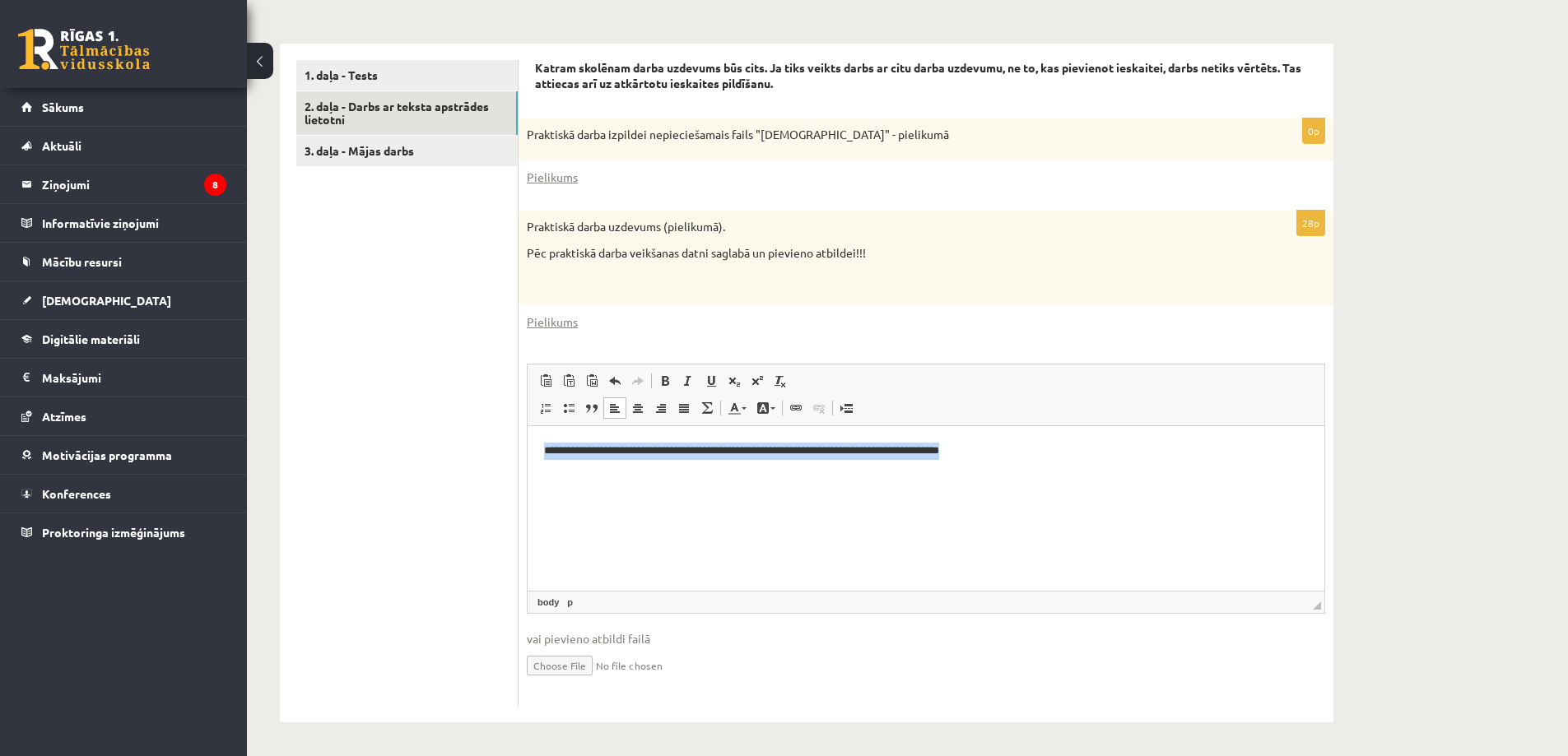
click at [538, 477] on html "**********" at bounding box center [926, 451] width 797 height 50
click at [795, 477] on html "**********" at bounding box center [926, 451] width 797 height 50
click at [460, 148] on link "3. daļa - Mājas darbs" at bounding box center [407, 151] width 221 height 30
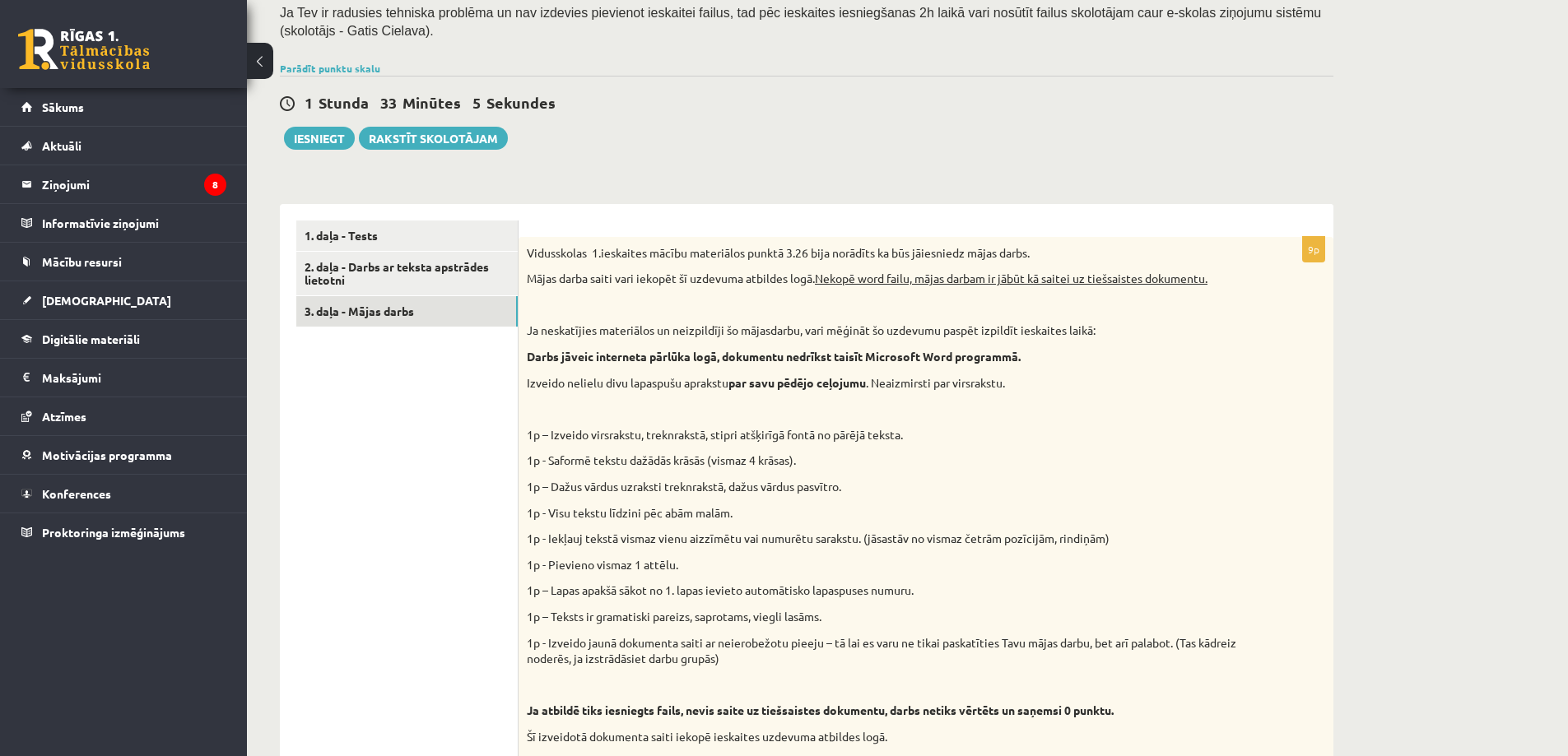
scroll to position [321, 0]
click at [368, 236] on link "1. daļa - Tests" at bounding box center [407, 238] width 221 height 30
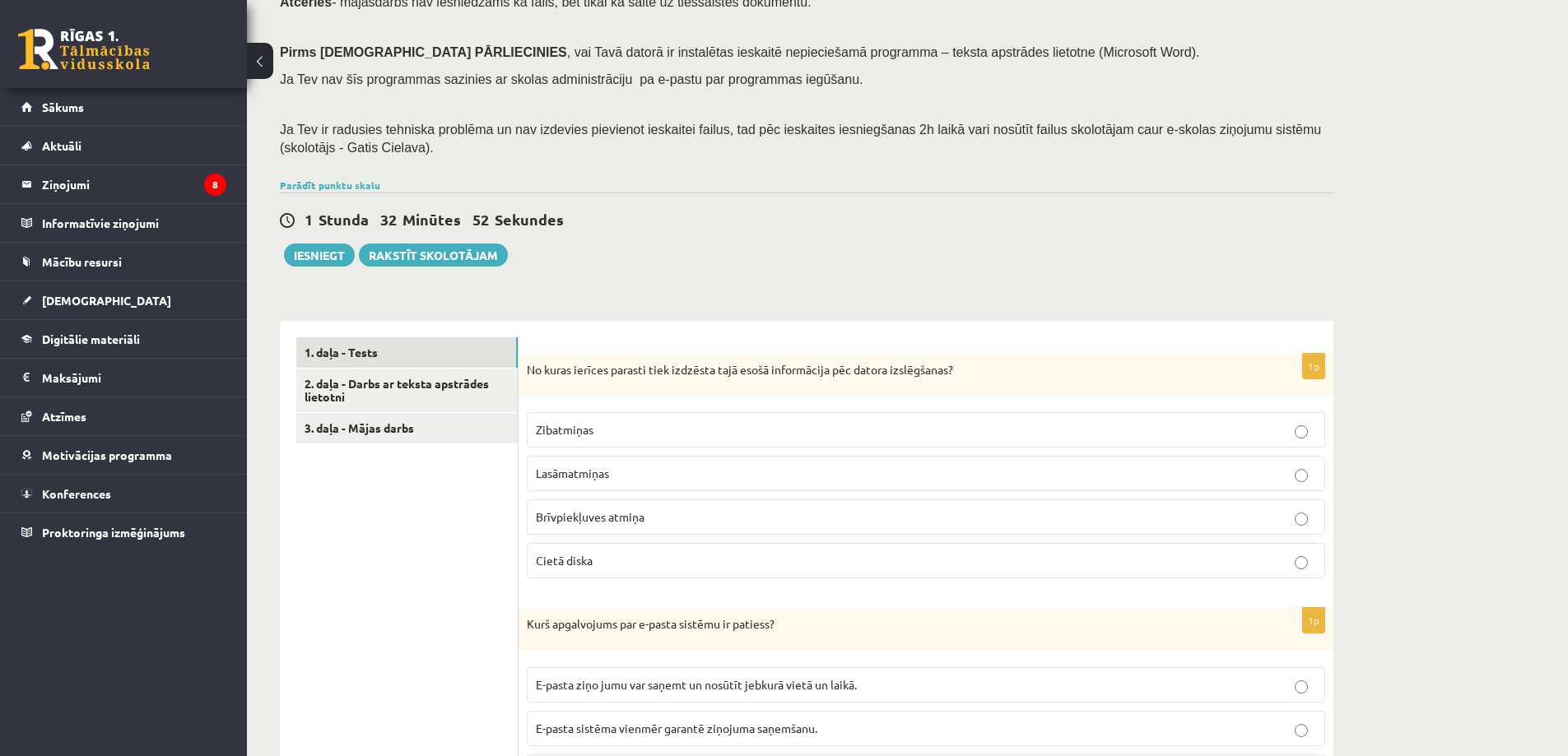
scroll to position [206, 0]
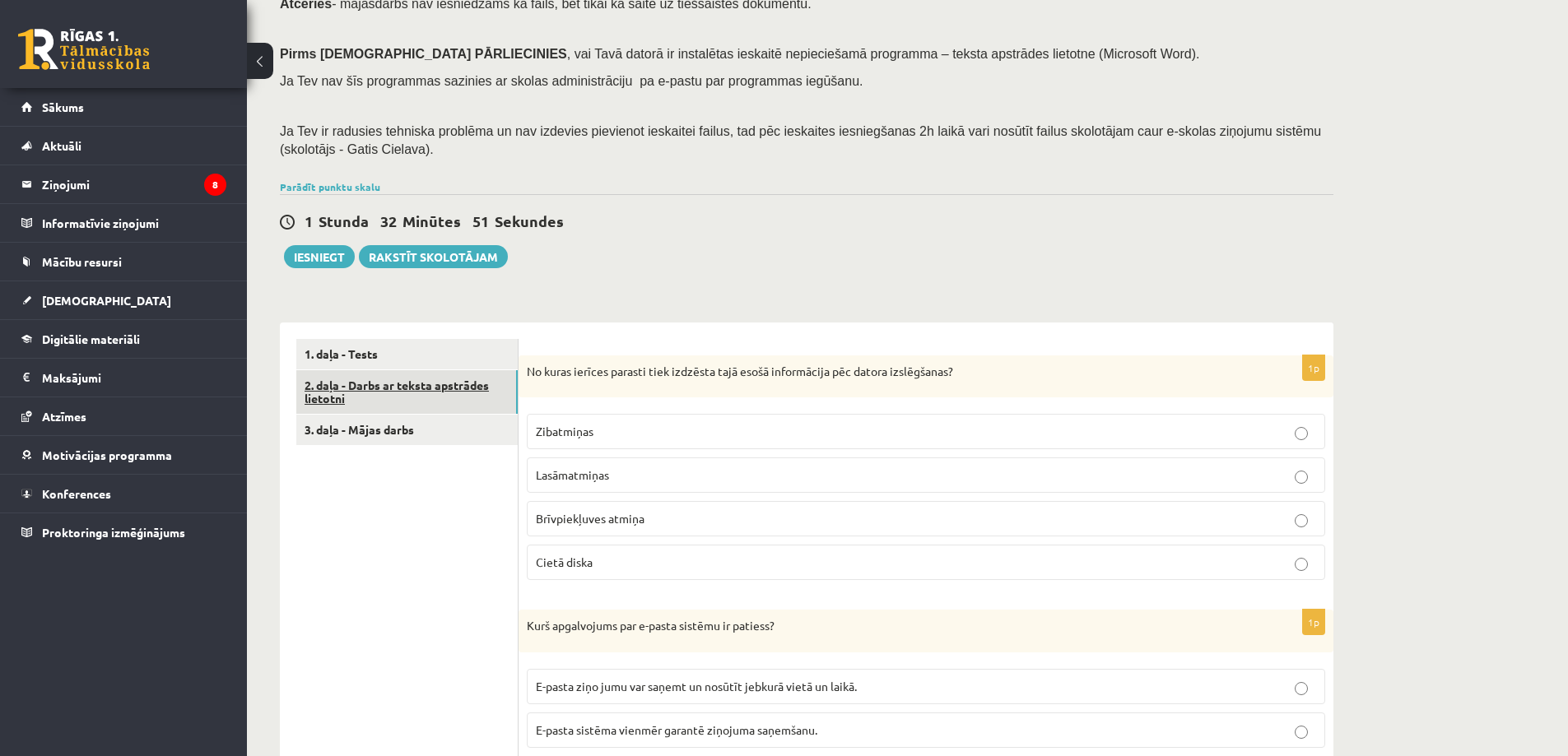
click at [399, 401] on link "2. daļa - Darbs ar teksta apstrādes lietotni" at bounding box center [407, 393] width 221 height 45
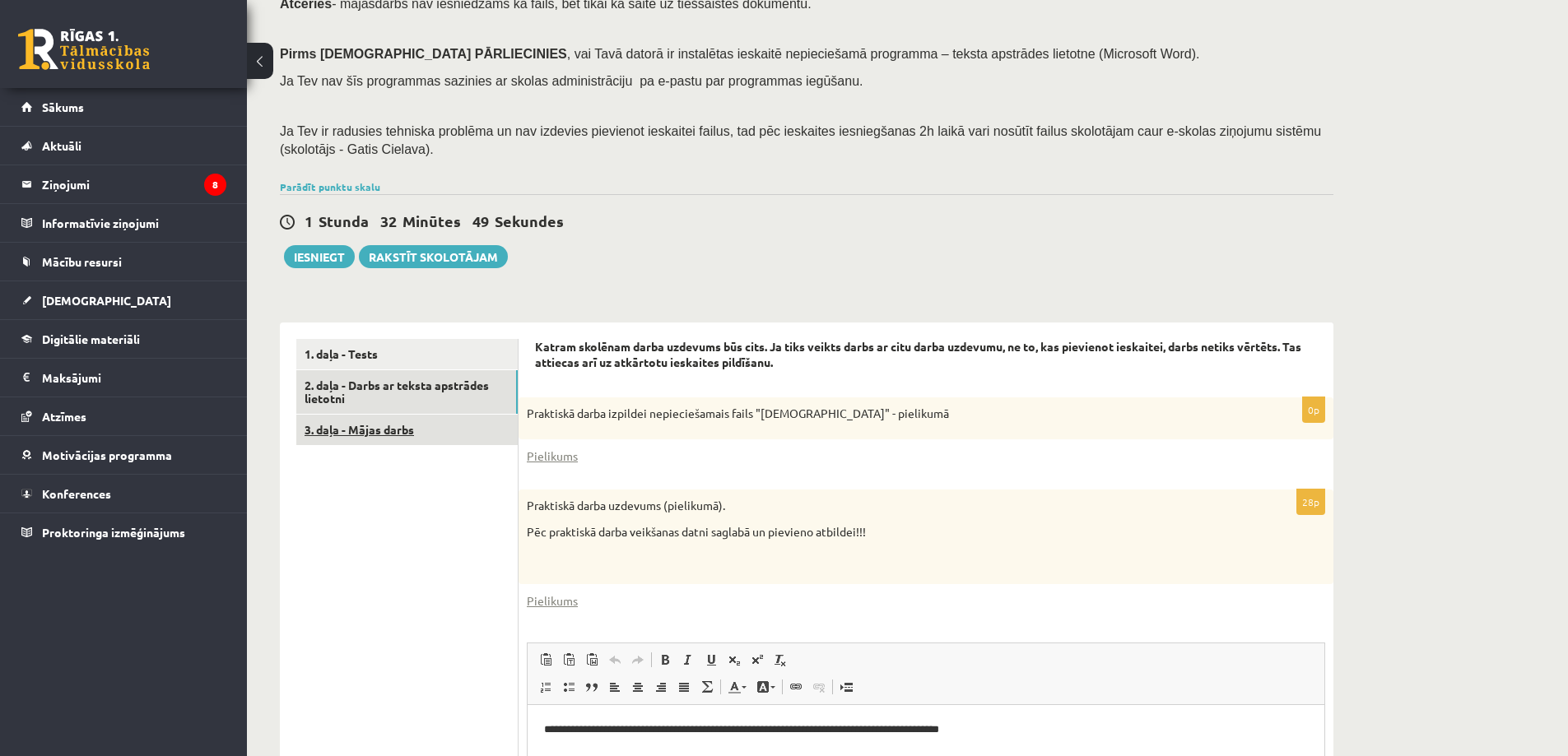
scroll to position [0, 0]
click at [420, 430] on link "3. daļa - Mājas darbs" at bounding box center [407, 429] width 221 height 30
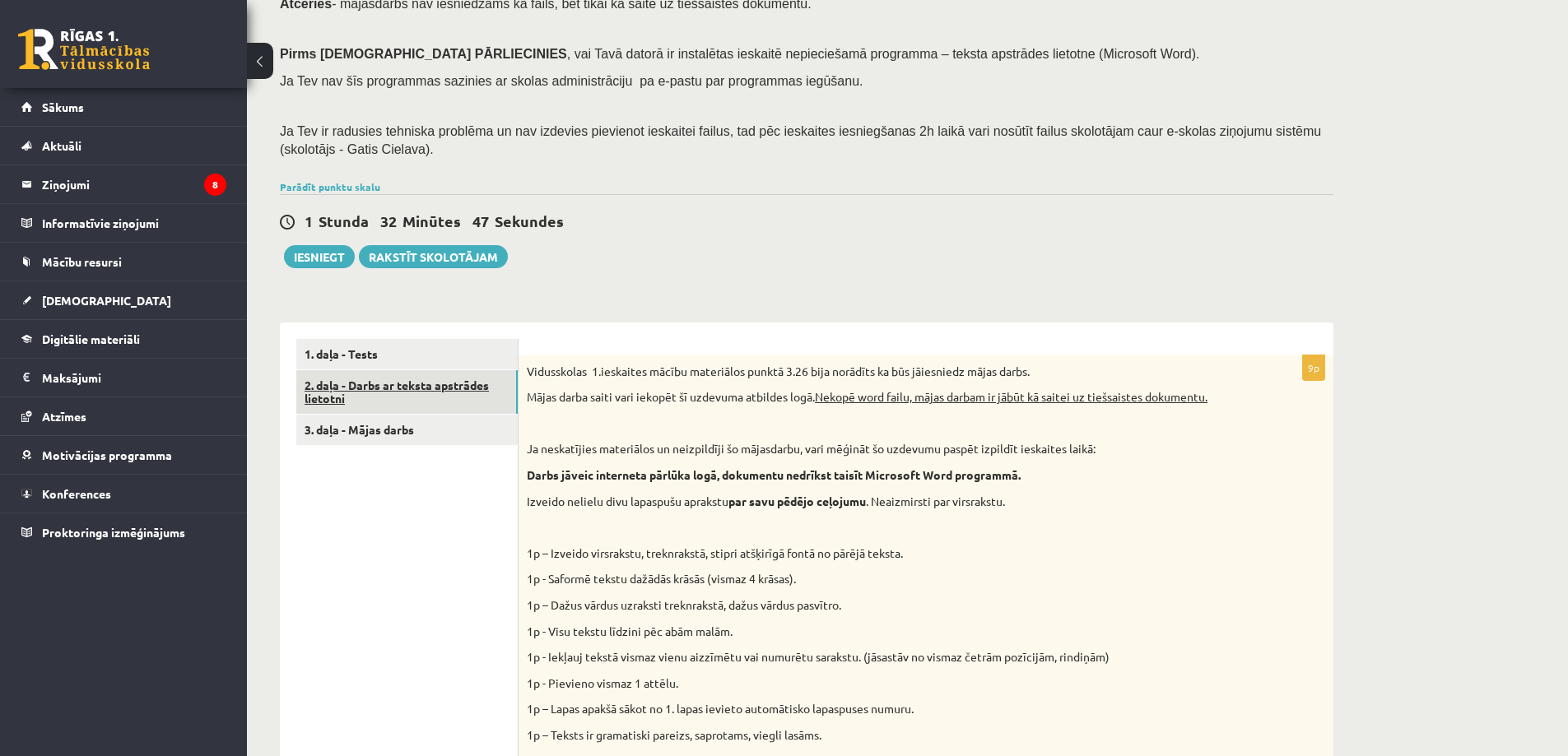
click at [401, 405] on link "2. daļa - Darbs ar teksta apstrādes lietotni" at bounding box center [407, 393] width 221 height 45
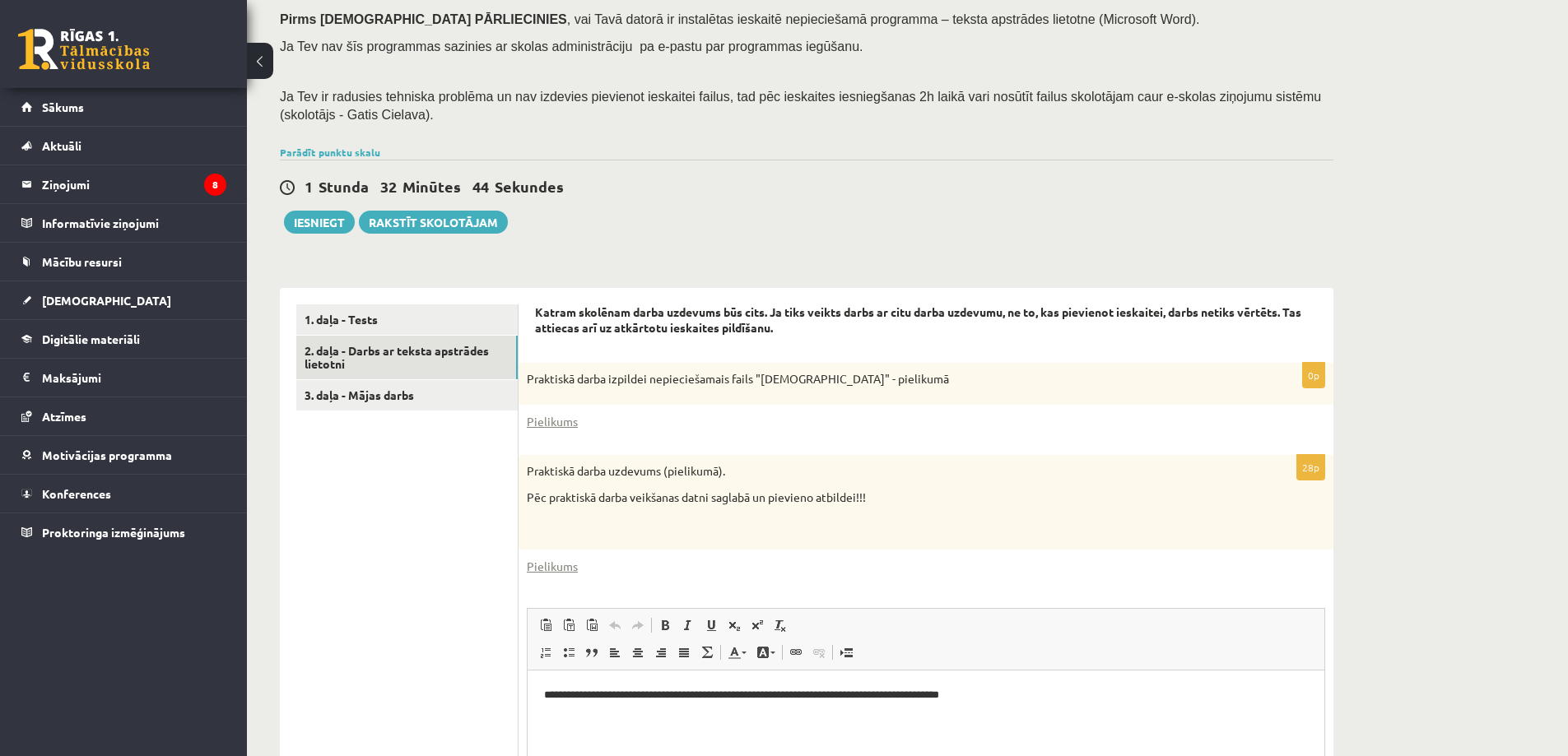
scroll to position [239, 0]
click at [335, 230] on button "Iesniegt" at bounding box center [320, 224] width 71 height 23
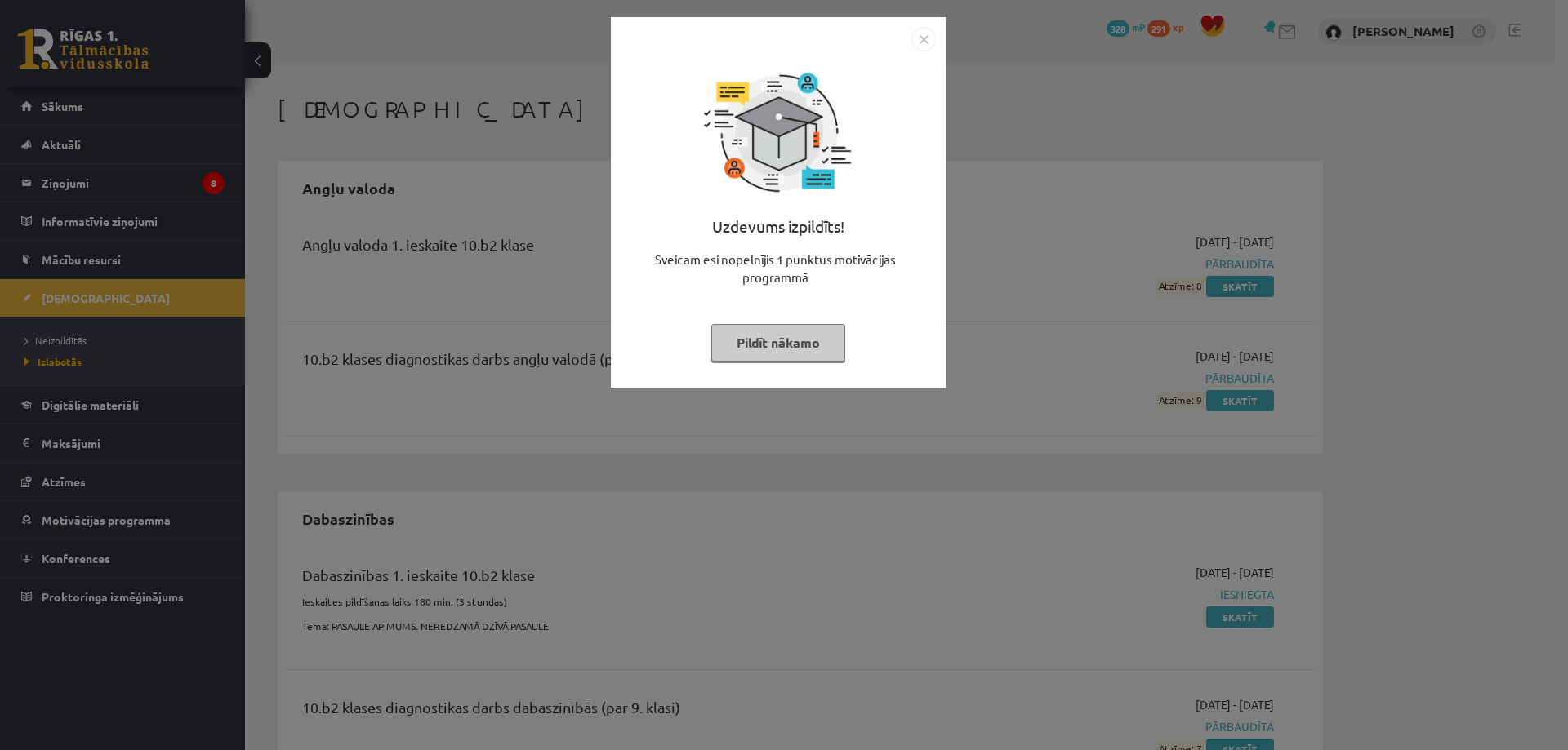
click at [919, 40] on img "Close" at bounding box center [923, 39] width 24 height 24
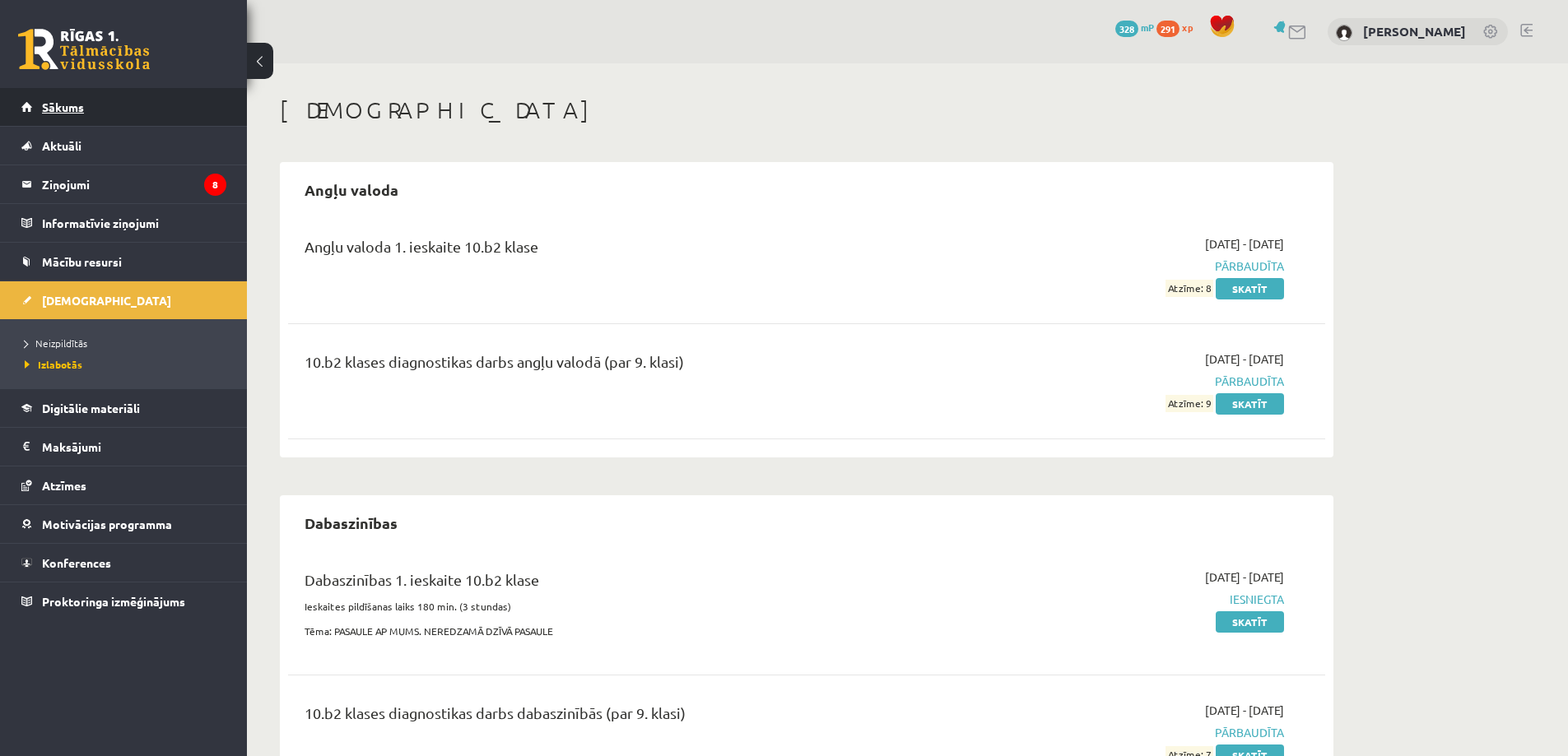
click at [69, 114] on link "Sākums" at bounding box center [123, 106] width 205 height 37
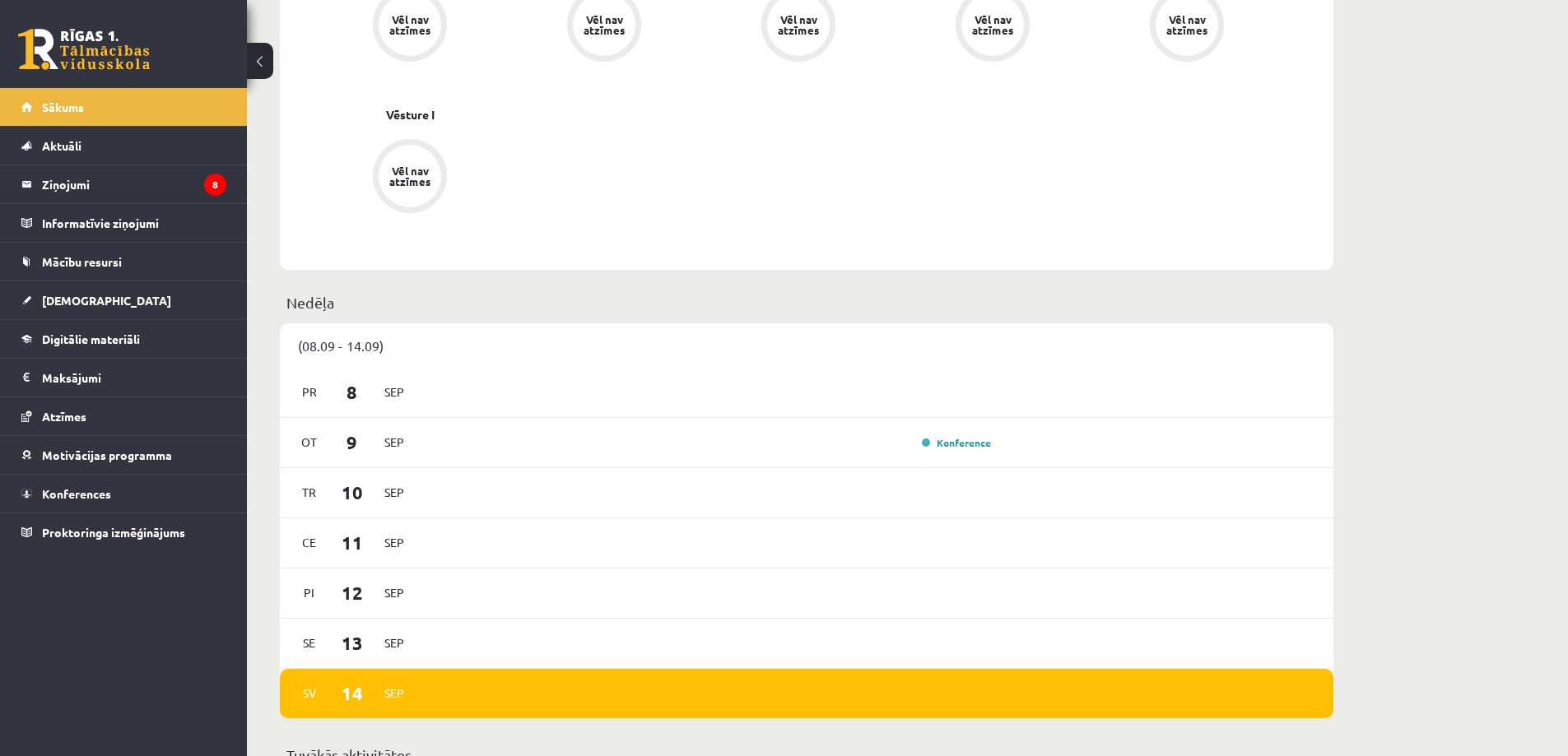
scroll to position [1234, 0]
